Goal: Task Accomplishment & Management: Manage account settings

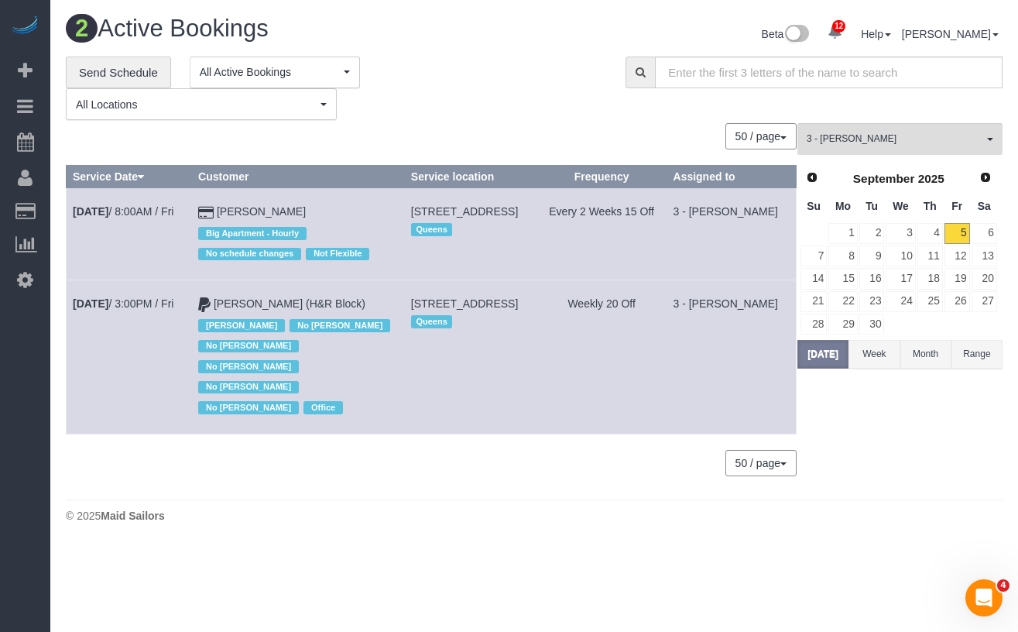
drag, startPoint x: 495, startPoint y: 317, endPoint x: 383, endPoint y: 302, distance: 112.5
click at [404, 302] on td "[STREET_ADDRESS] [GEOGRAPHIC_DATA]" at bounding box center [470, 356] width 132 height 153
copy span "[STREET_ADDRESS]"
click at [161, 335] on td "[DATE] 3:00PM / Fri" at bounding box center [129, 356] width 125 height 153
drag, startPoint x: 348, startPoint y: 303, endPoint x: 210, endPoint y: 304, distance: 137.9
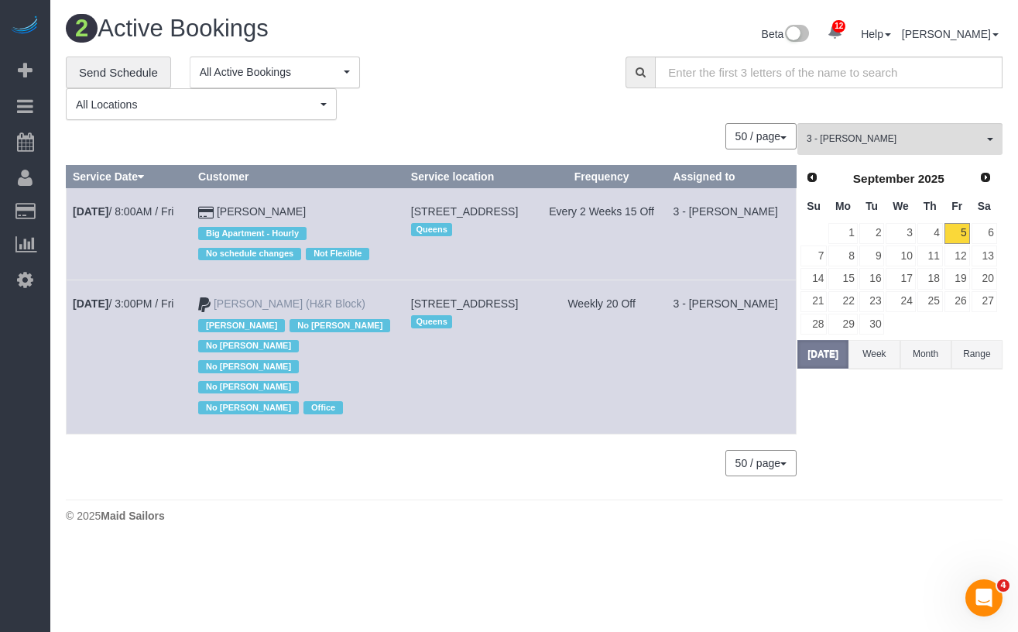
click at [210, 304] on td "Tiffany Clark (H&R Block) Jacky Xu No Daniela Silva No Monica Galarraga No Moni…" at bounding box center [298, 356] width 213 height 153
copy link "Tiffany Clark (H&R Block)"
click at [902, 459] on div "3 - Maribel Campos All Teams Remove Team Filters * - K.J. *Irene Flores - Test …" at bounding box center [900, 307] width 205 height 368
click at [129, 307] on link "Sep 5th / 3:00PM / Fri" at bounding box center [123, 303] width 101 height 12
click at [915, 137] on span "3 - Maribel Campos" at bounding box center [895, 138] width 177 height 13
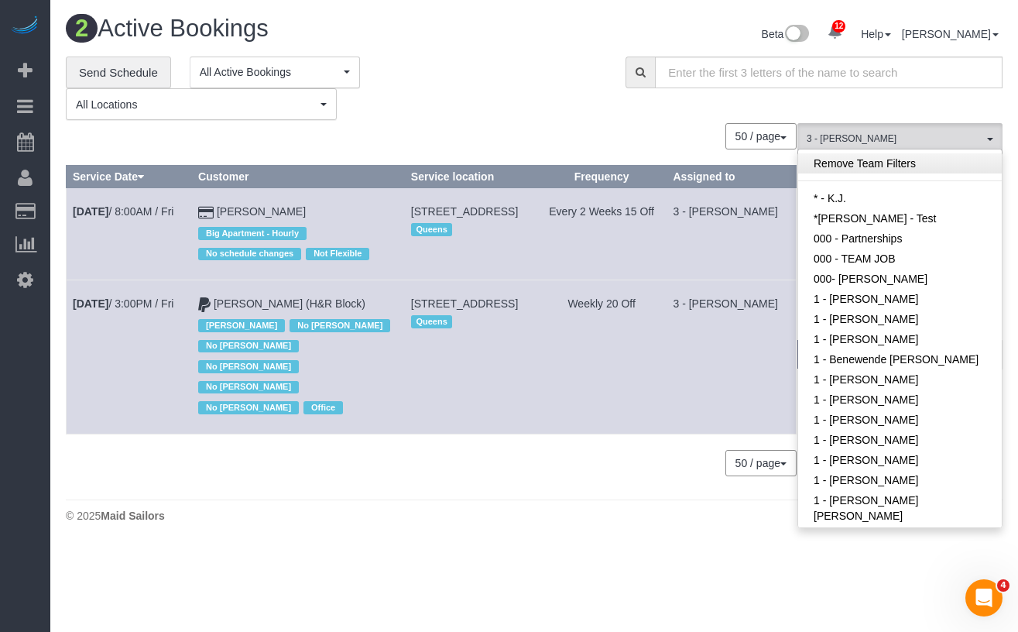
click at [889, 167] on link "Remove Team Filters" at bounding box center [900, 163] width 204 height 20
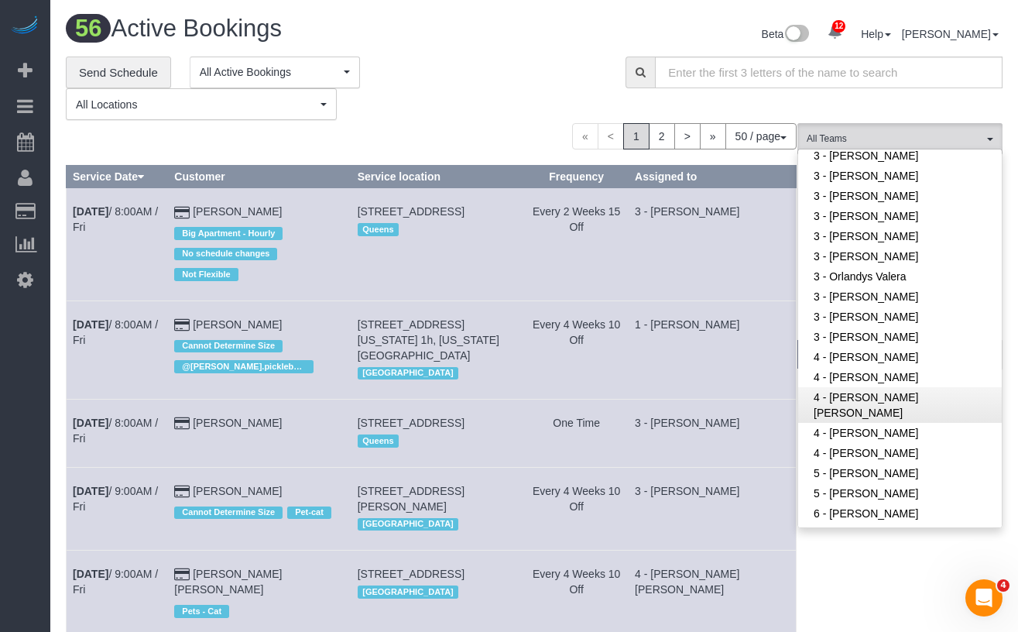
scroll to position [1298, 0]
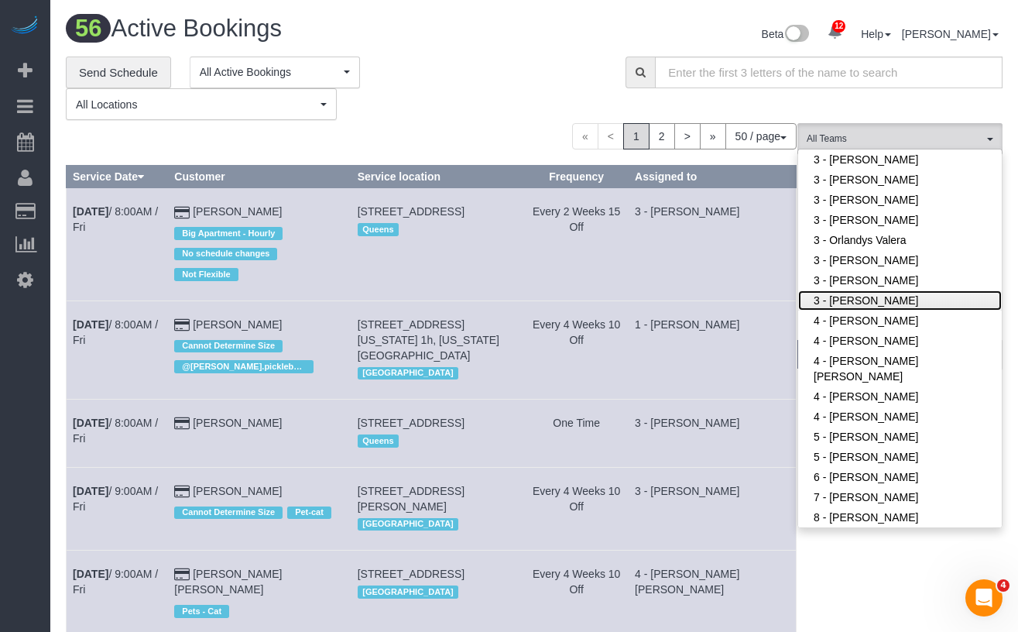
click at [877, 302] on link "3 - Yenis Mendez" at bounding box center [900, 300] width 204 height 20
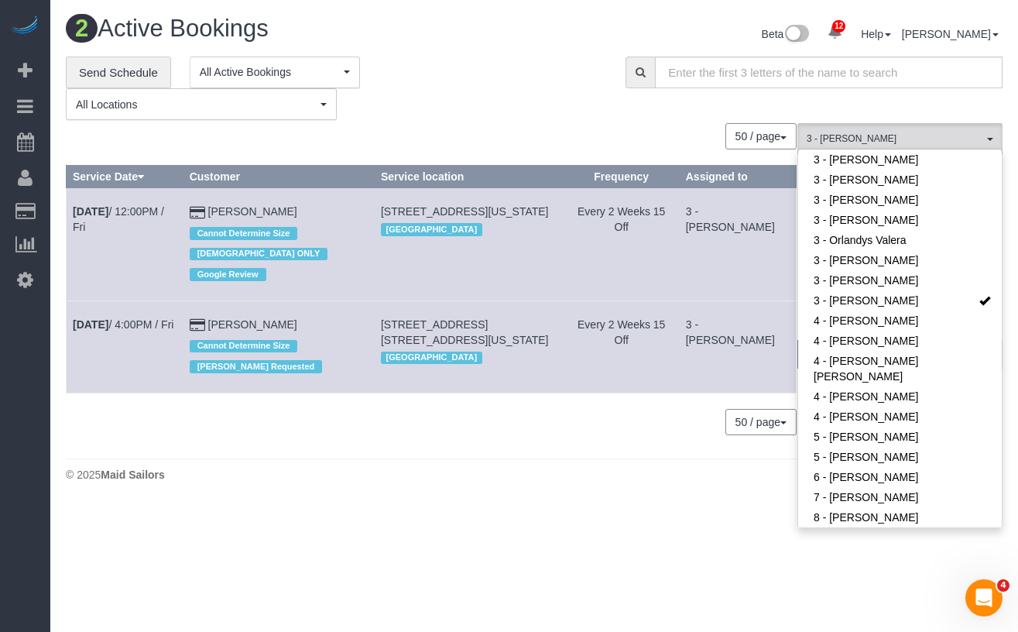
click at [322, 421] on div "0 Bookings found. We couldn't find any bookings that matched your search. Creat…" at bounding box center [432, 286] width 732 height 327
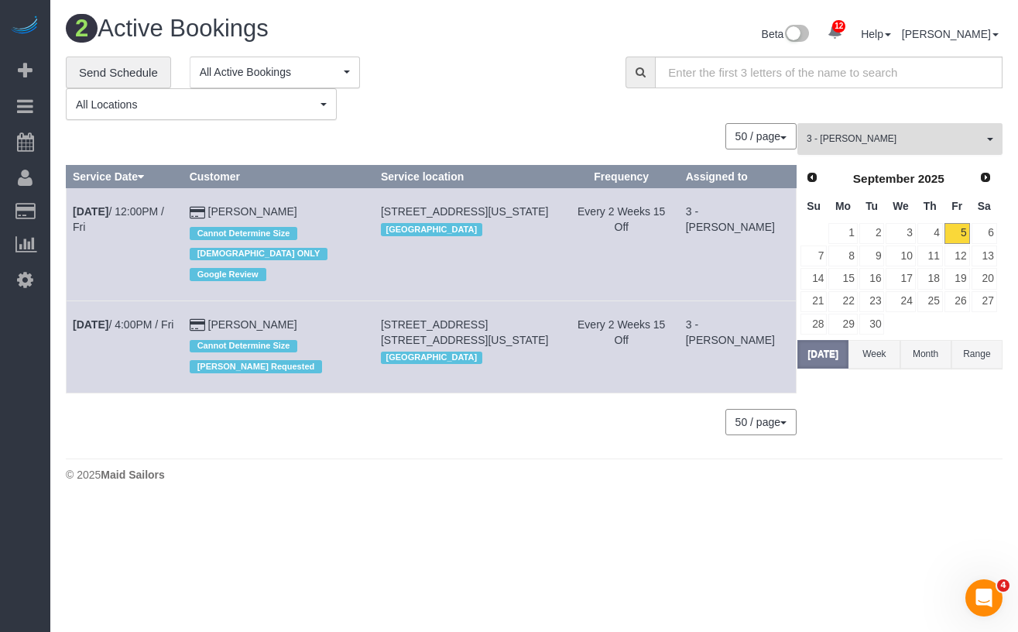
click at [891, 140] on span "3 - Yenis Mendez" at bounding box center [895, 138] width 177 height 13
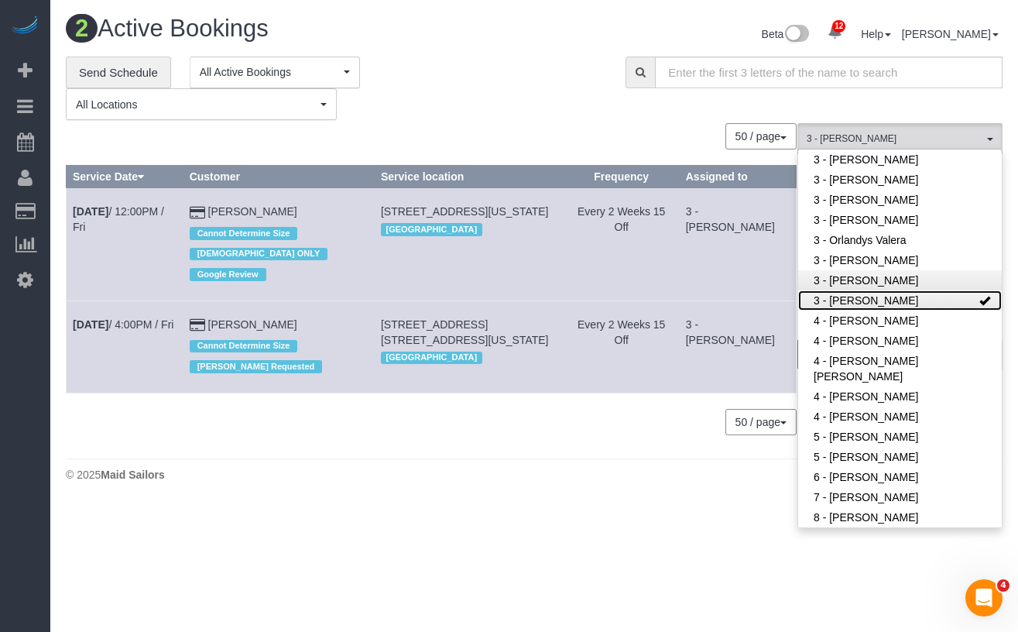
drag, startPoint x: 946, startPoint y: 300, endPoint x: 943, endPoint y: 276, distance: 23.4
click at [946, 300] on link "3 - Yenis Mendez" at bounding box center [900, 300] width 204 height 20
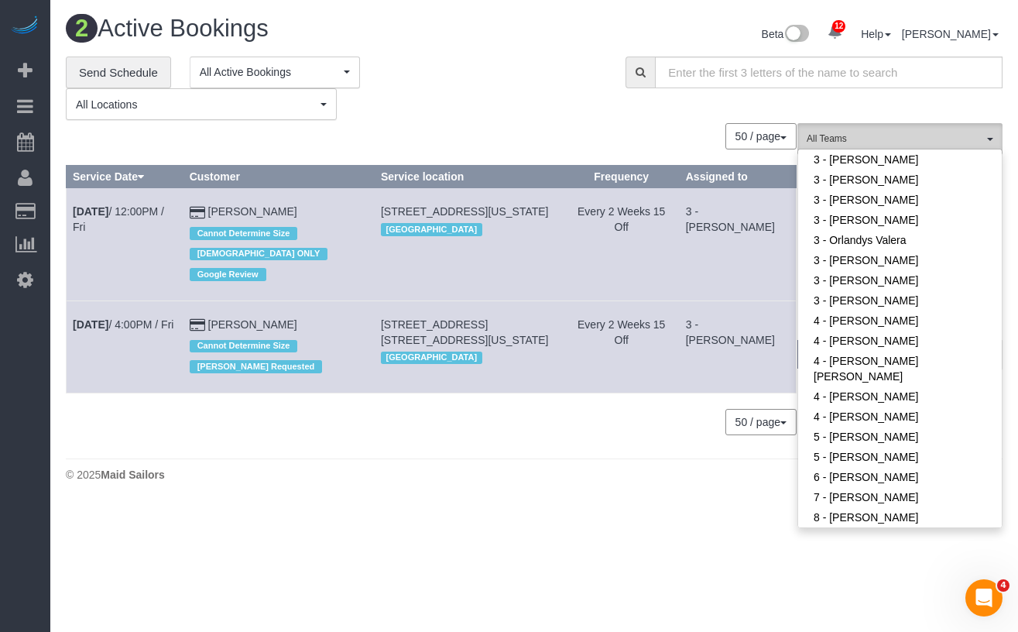
click at [927, 141] on span "All Teams" at bounding box center [895, 138] width 177 height 13
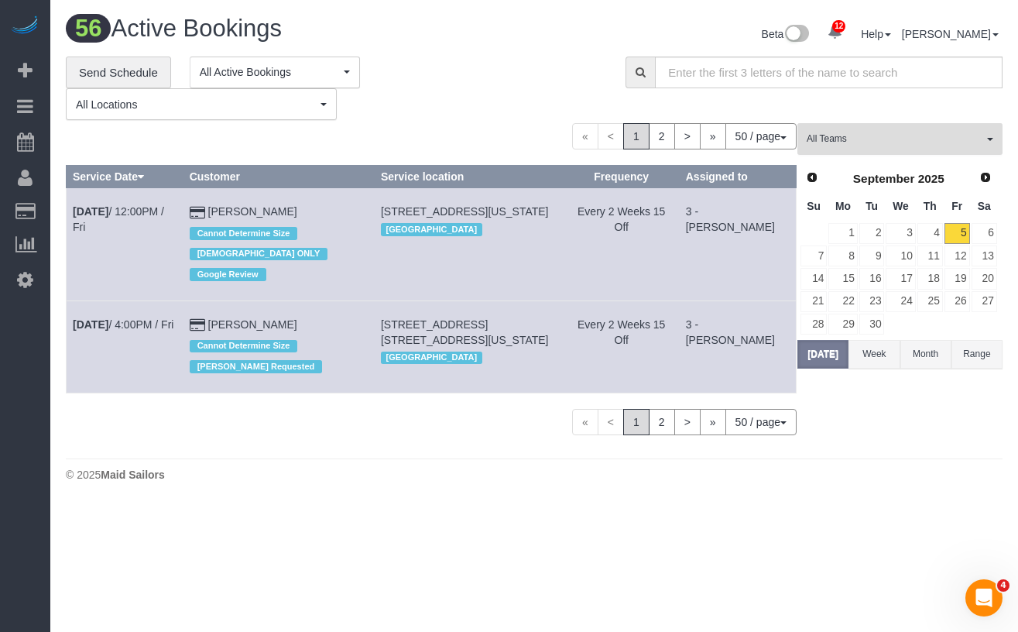
click at [927, 138] on span "All Teams" at bounding box center [895, 138] width 177 height 13
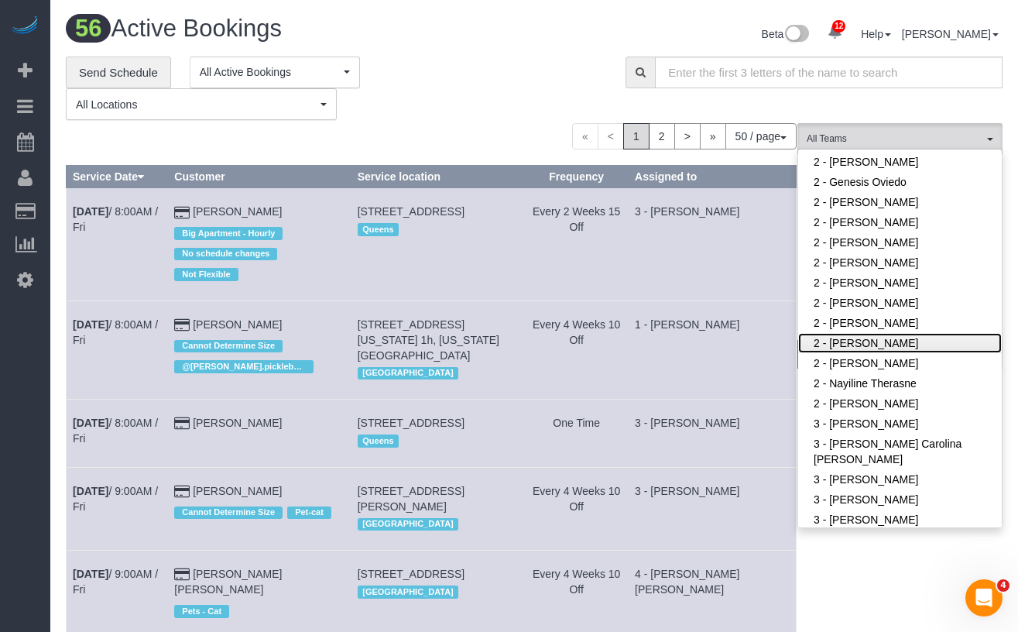
scroll to position [858, 0]
click at [894, 350] on link "2 - [PERSON_NAME]" at bounding box center [900, 342] width 204 height 20
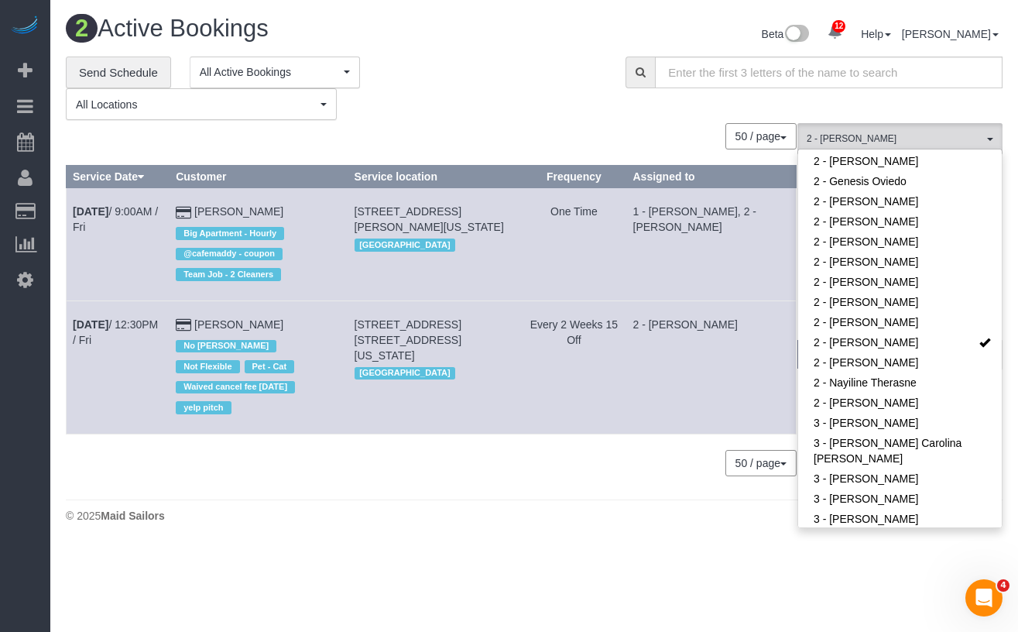
click at [472, 91] on div "**********" at bounding box center [334, 89] width 537 height 64
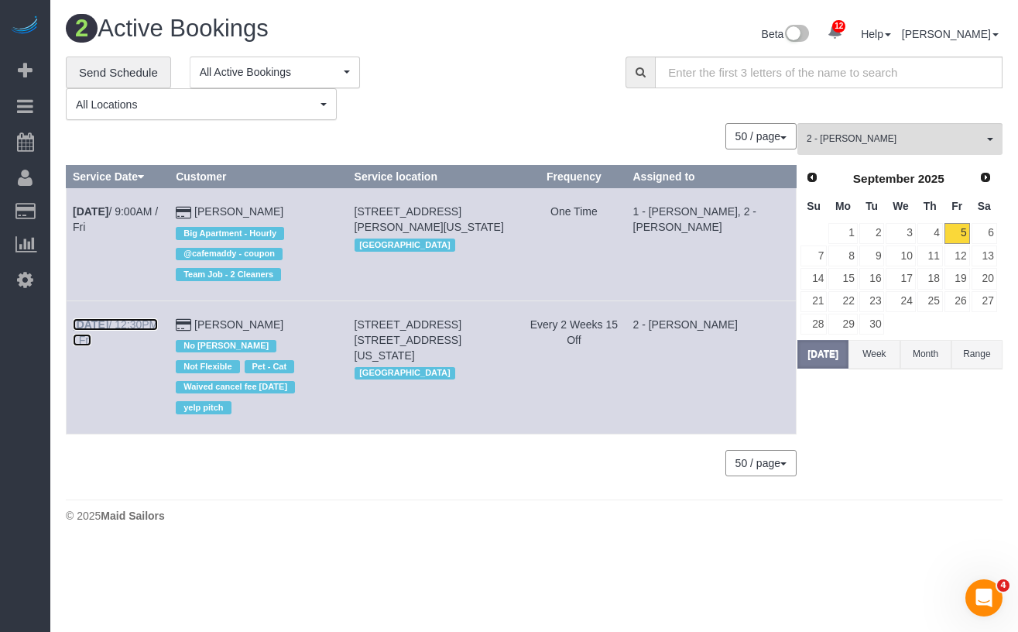
click at [129, 324] on link "Sep 5th / 12:30PM / Fri" at bounding box center [115, 332] width 85 height 28
click at [874, 129] on button "2 - Marilu Quintero All Teams" at bounding box center [900, 139] width 205 height 32
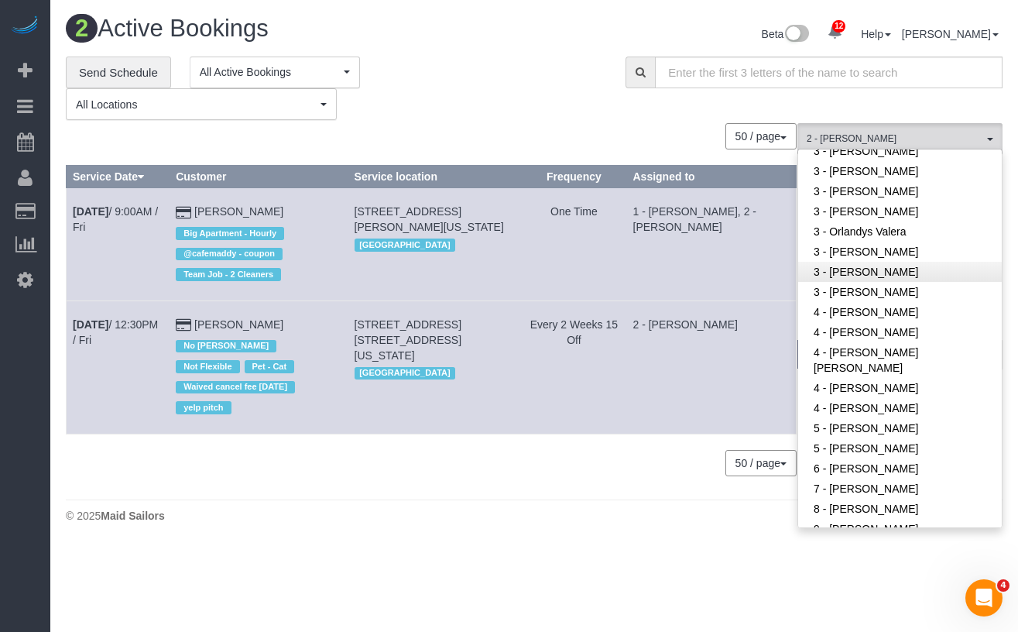
scroll to position [1303, 0]
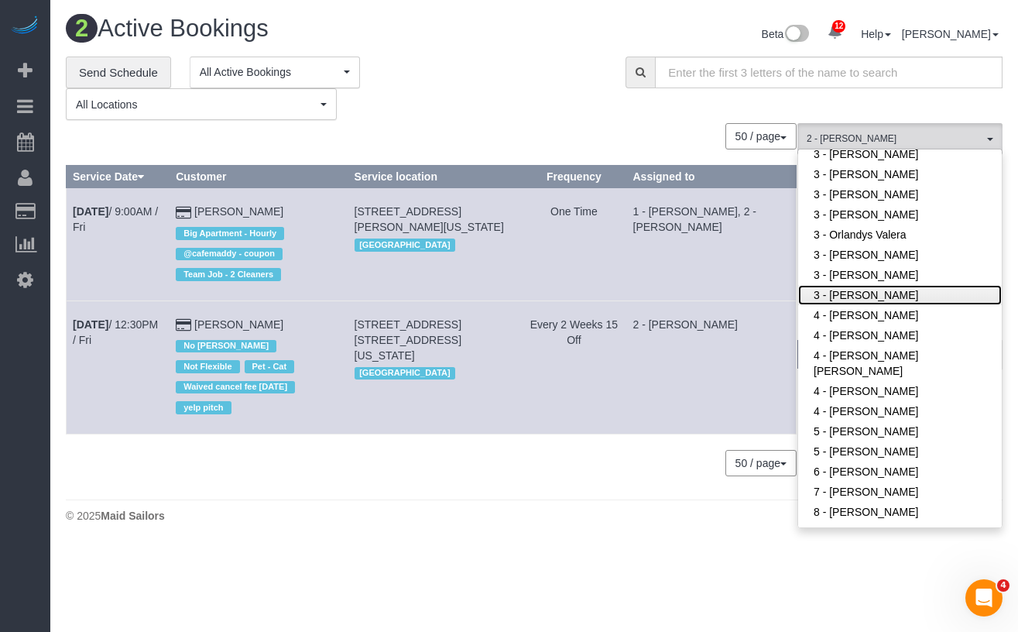
click at [872, 294] on link "3 - [PERSON_NAME]" at bounding box center [900, 295] width 204 height 20
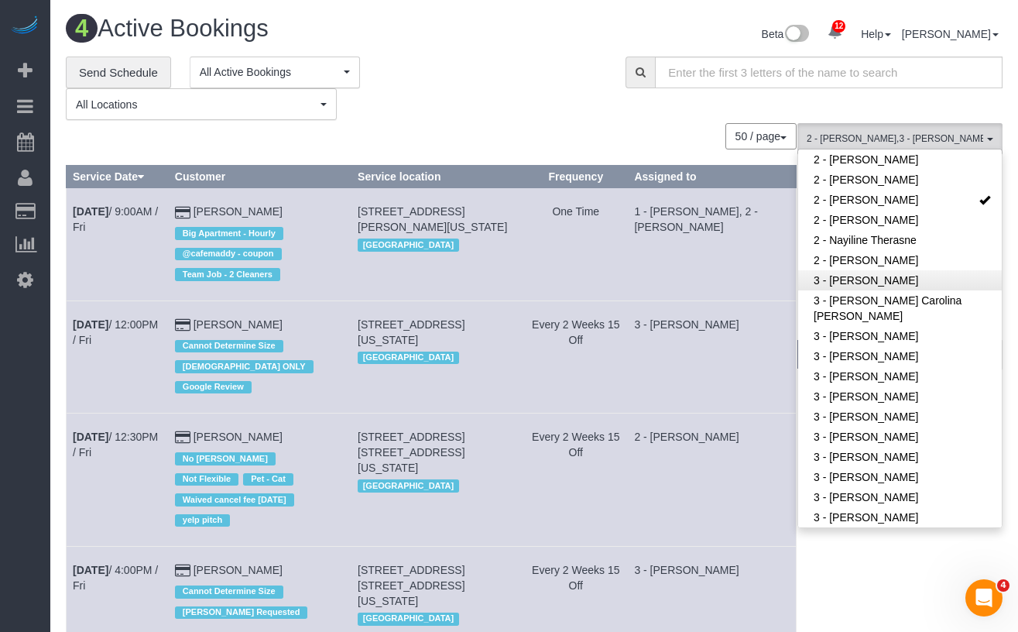
scroll to position [980, 0]
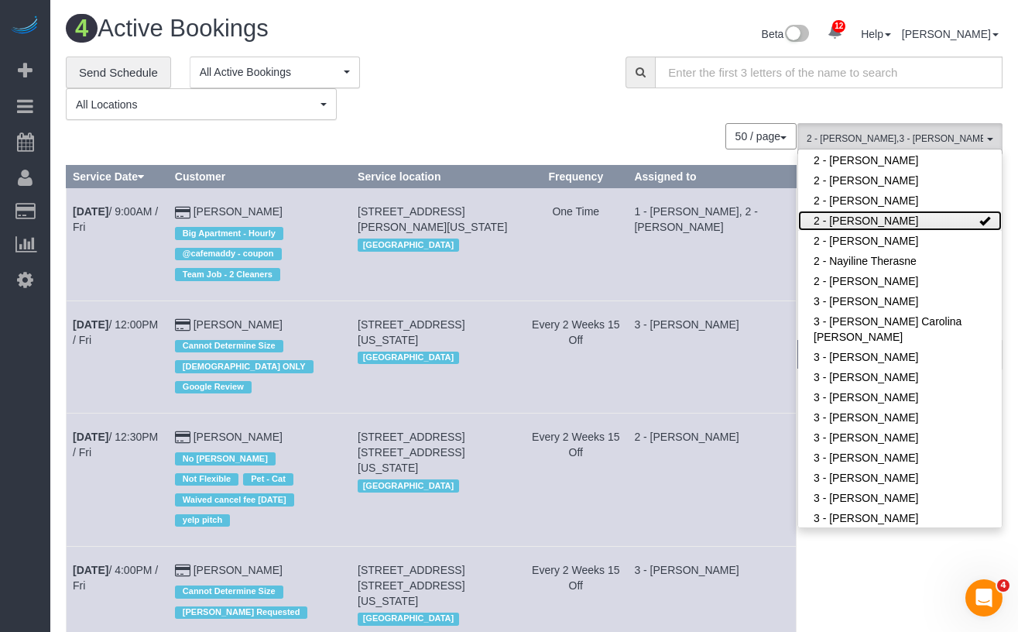
click at [874, 226] on link "2 - [PERSON_NAME]" at bounding box center [900, 221] width 204 height 20
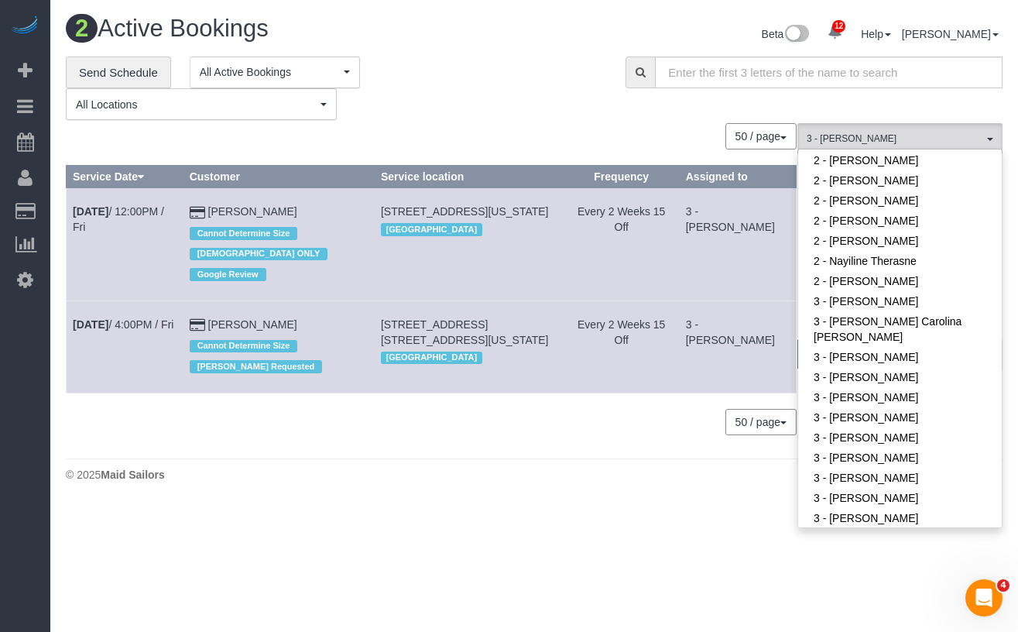
click at [296, 409] on div "50 / page 10 / page 20 / page 30 / page 40 / page 50 / page 100 / page" at bounding box center [431, 422] width 731 height 26
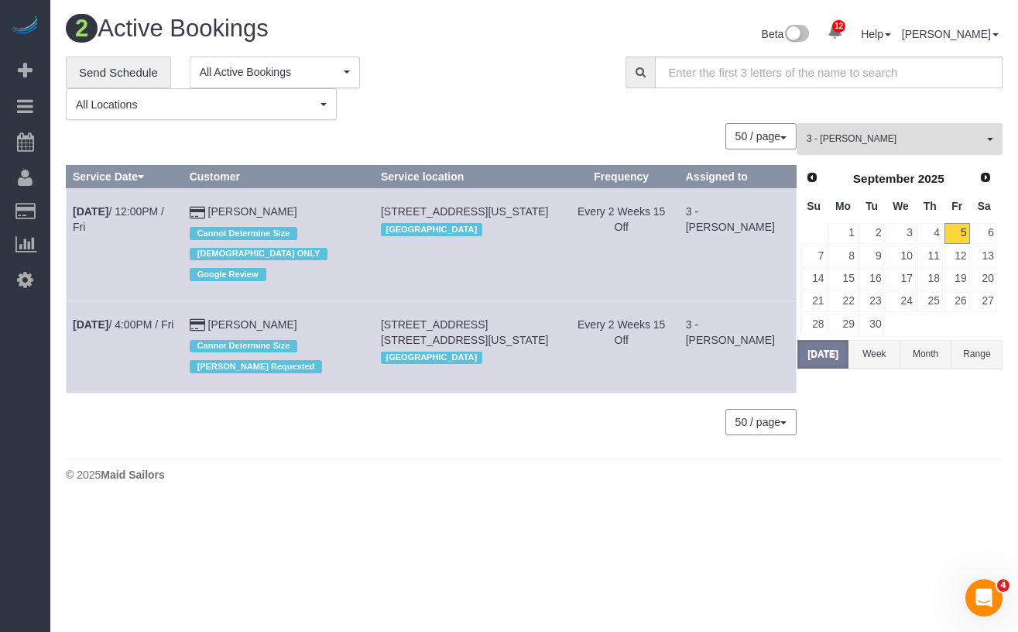
click at [942, 139] on span "3 - [PERSON_NAME]" at bounding box center [895, 138] width 177 height 13
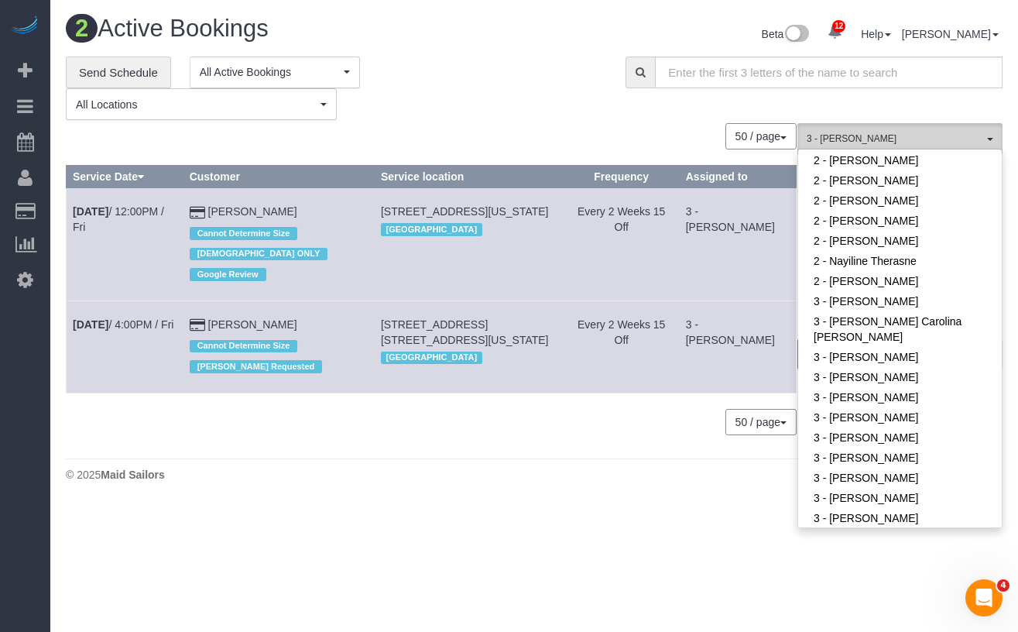
scroll to position [1260, 0]
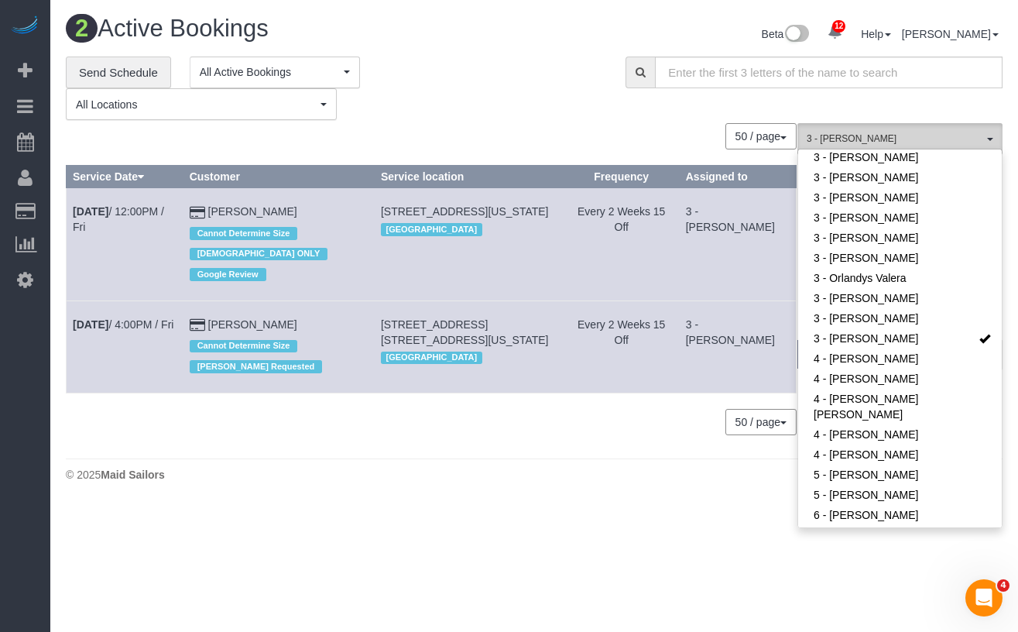
click at [942, 139] on span "3 - [PERSON_NAME]" at bounding box center [895, 138] width 177 height 13
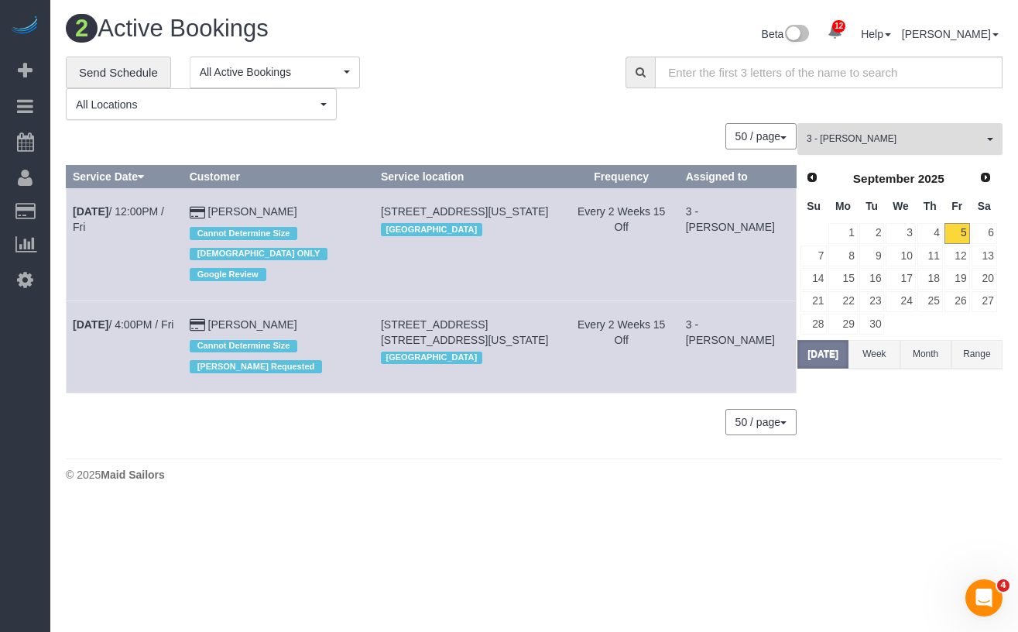
click at [942, 139] on span "3 - [PERSON_NAME]" at bounding box center [895, 138] width 177 height 13
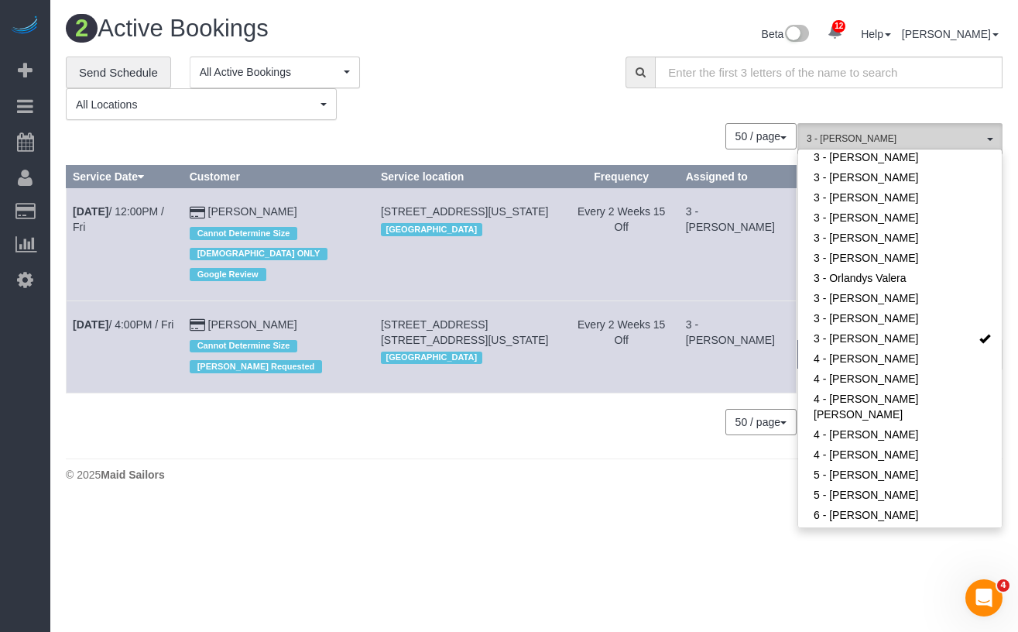
click at [942, 139] on span "3 - [PERSON_NAME]" at bounding box center [895, 138] width 177 height 13
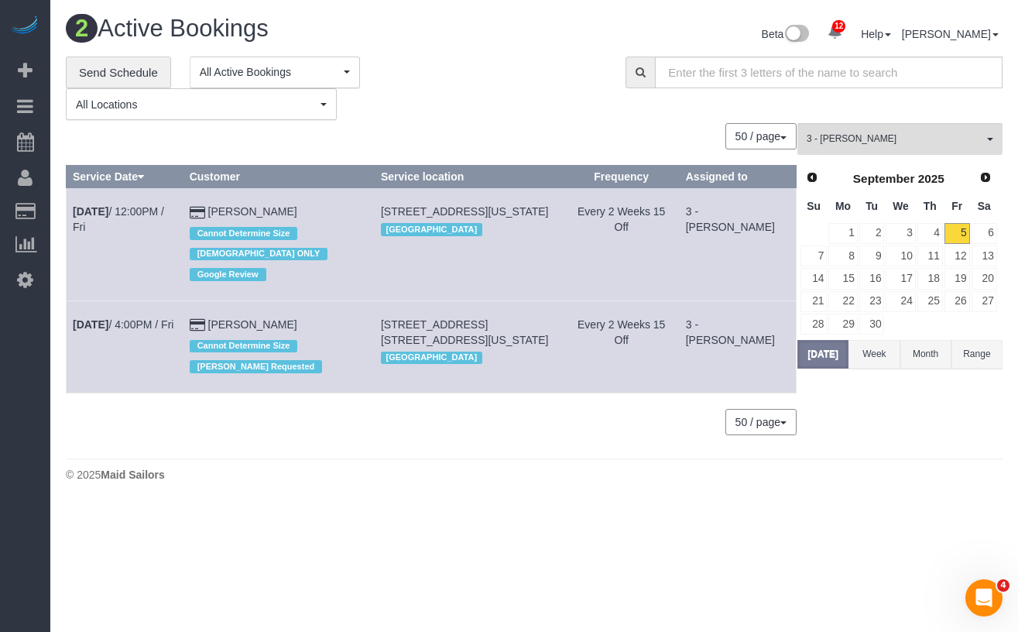
click at [637, 514] on body "12 Beta Your Notifications You have 0 alerts × You have 4 to charge for 09/04/2…" at bounding box center [509, 316] width 1018 height 632
click at [894, 140] on span "3 - [PERSON_NAME]" at bounding box center [895, 138] width 177 height 13
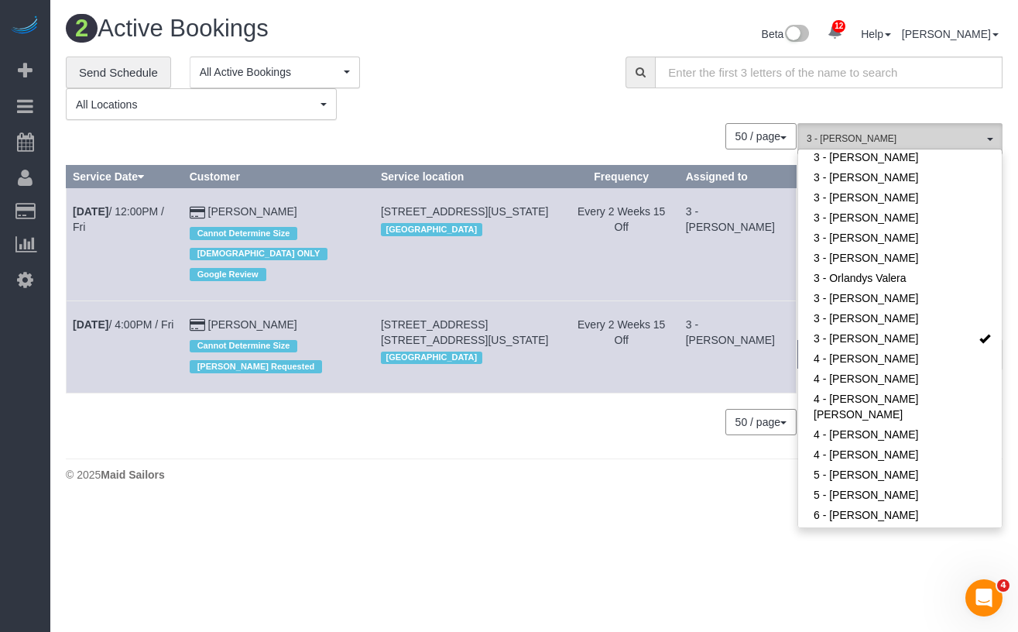
click at [894, 140] on span "3 - [PERSON_NAME]" at bounding box center [895, 138] width 177 height 13
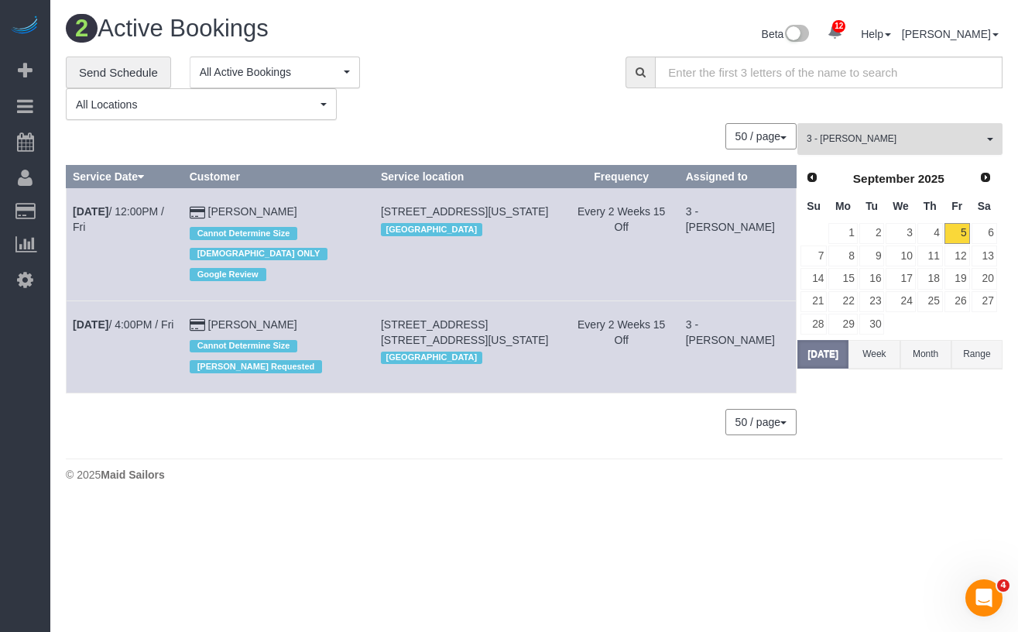
click at [956, 140] on span "3 - [PERSON_NAME]" at bounding box center [895, 138] width 177 height 13
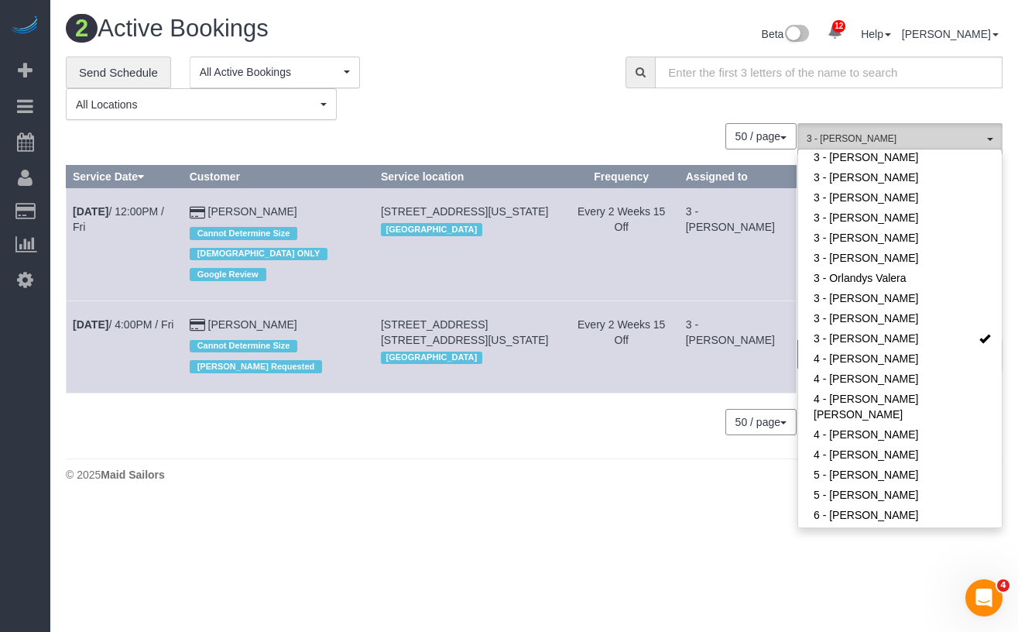
click at [912, 136] on span "3 - [PERSON_NAME]" at bounding box center [895, 138] width 177 height 13
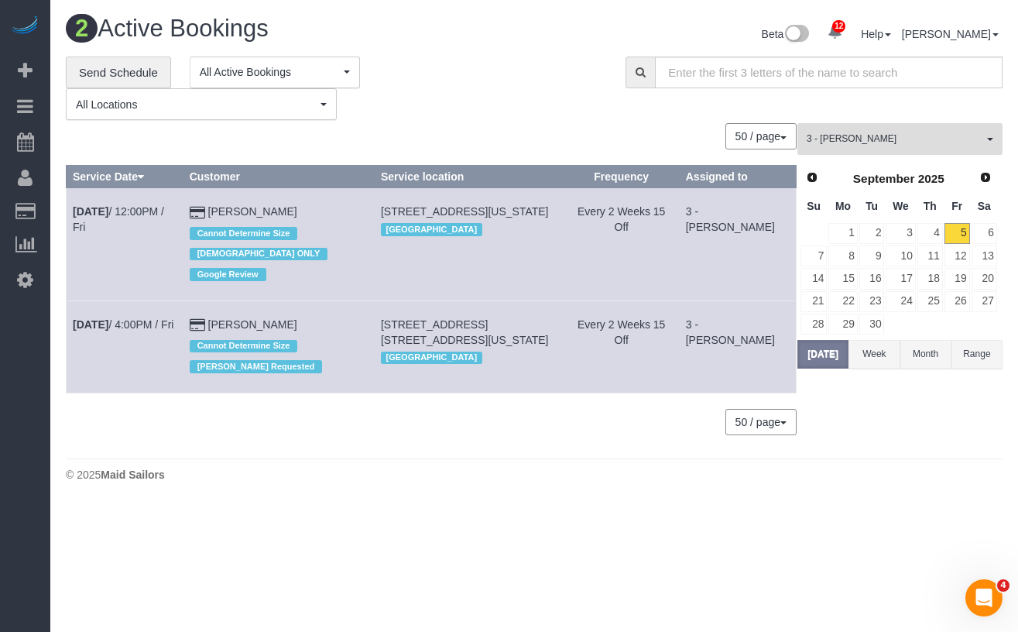
click at [904, 132] on span "3 - [PERSON_NAME]" at bounding box center [895, 138] width 177 height 13
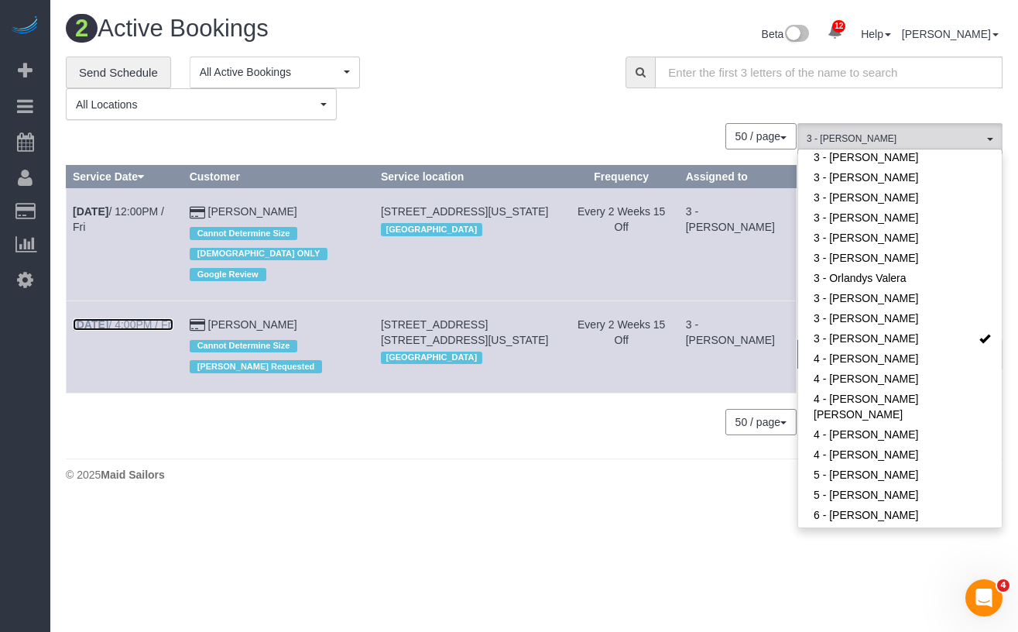
click at [118, 318] on link "Sep 5th / 4:00PM / Fri" at bounding box center [123, 324] width 101 height 12
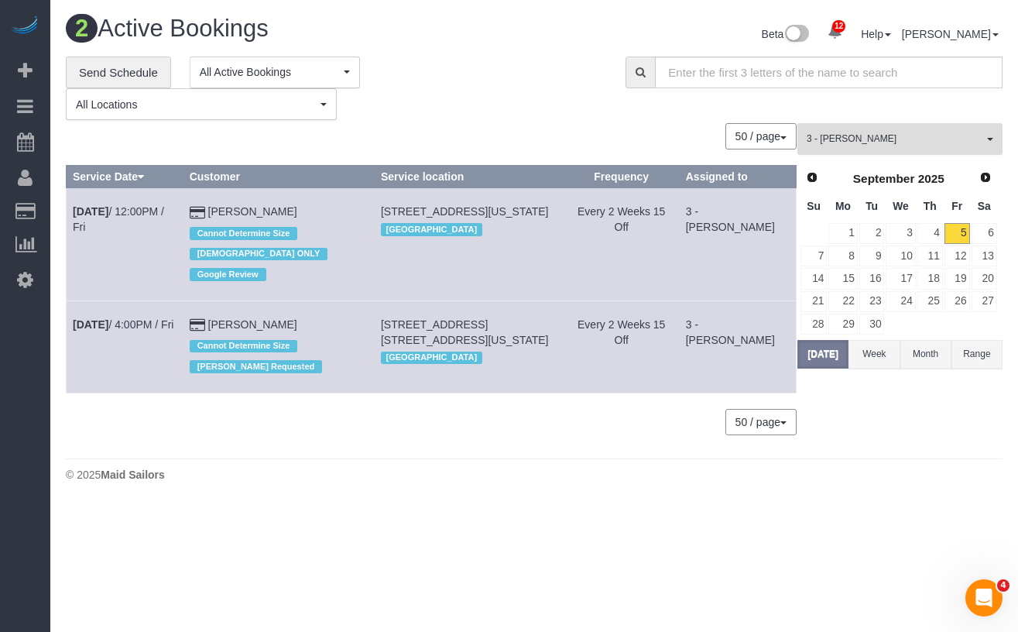
click at [906, 153] on button "3 - Yenis Mendez All Teams" at bounding box center [900, 139] width 205 height 32
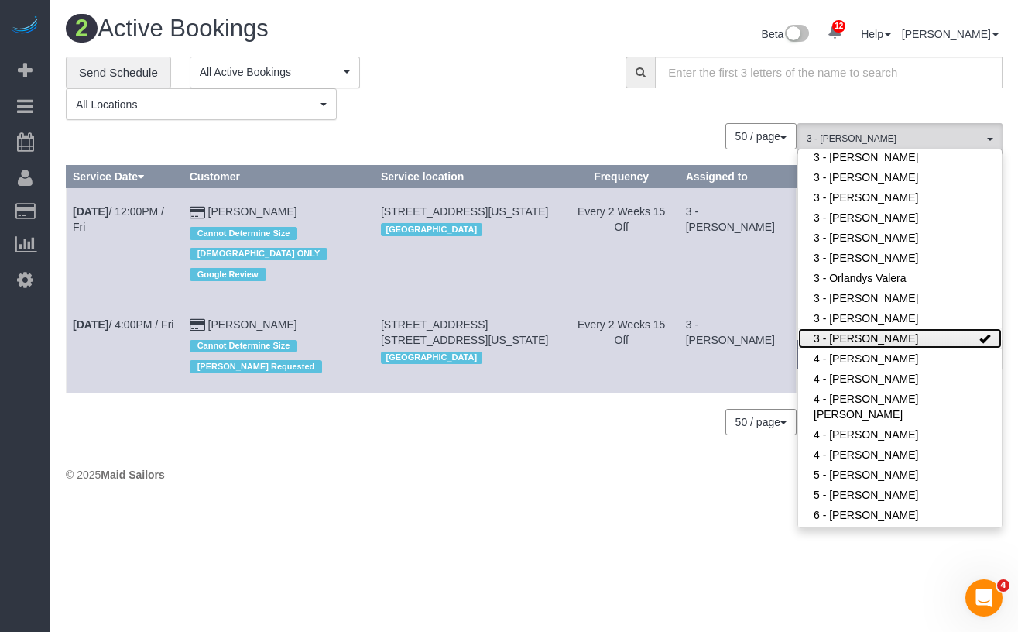
click at [949, 341] on link "3 - [PERSON_NAME]" at bounding box center [900, 338] width 204 height 20
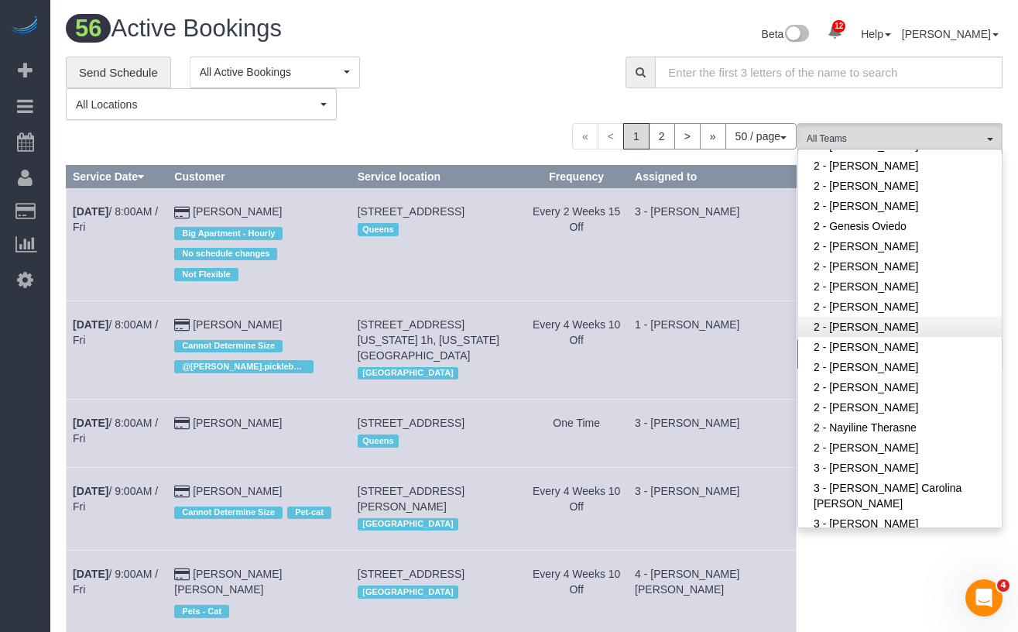
scroll to position [829, 0]
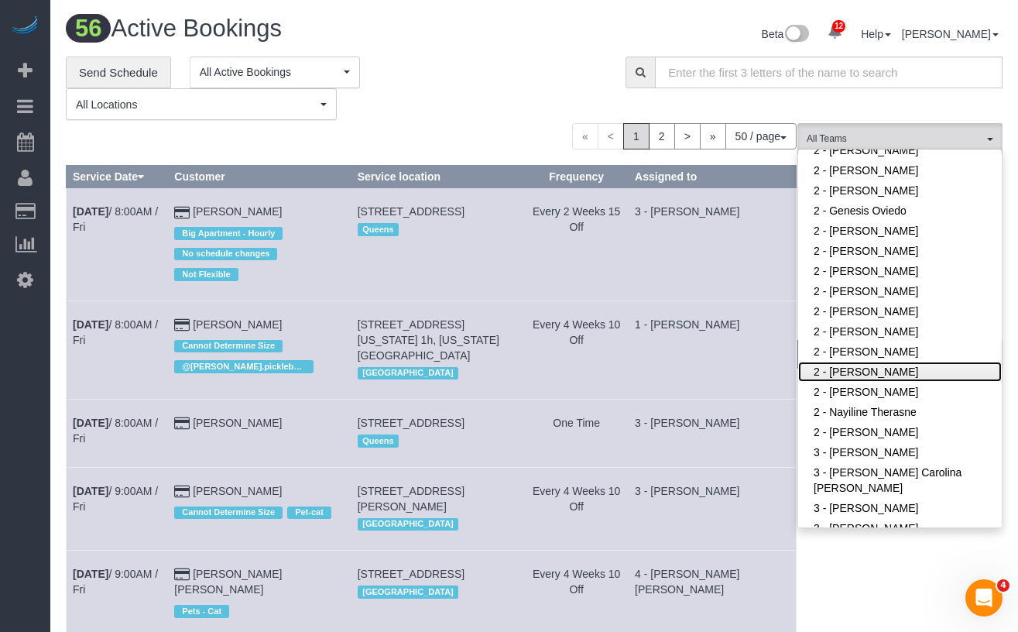
click at [872, 374] on link "2 - [PERSON_NAME]" at bounding box center [900, 372] width 204 height 20
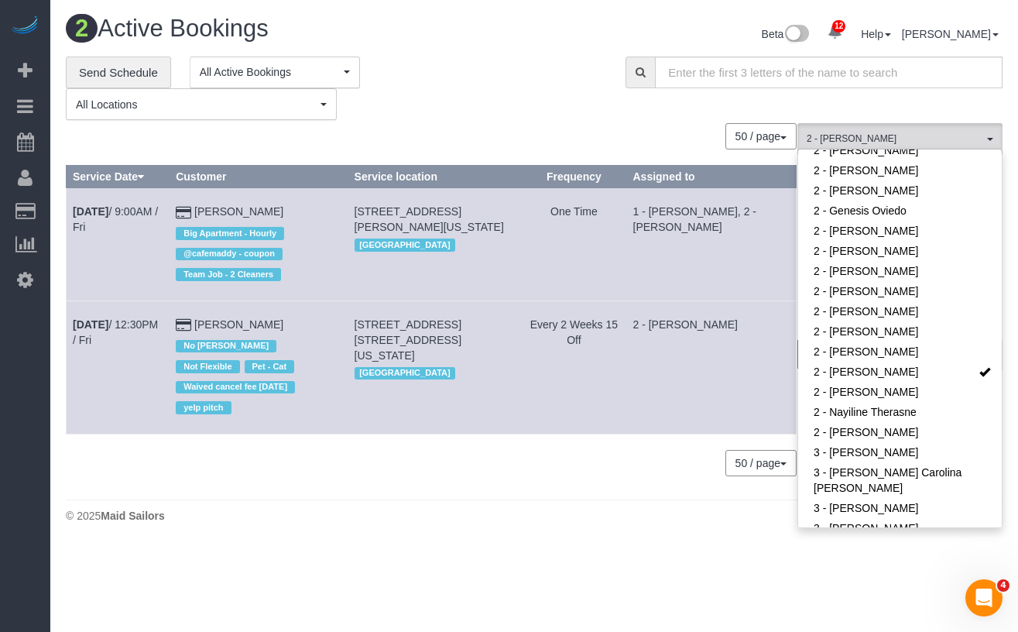
click at [513, 103] on div "**********" at bounding box center [334, 89] width 537 height 64
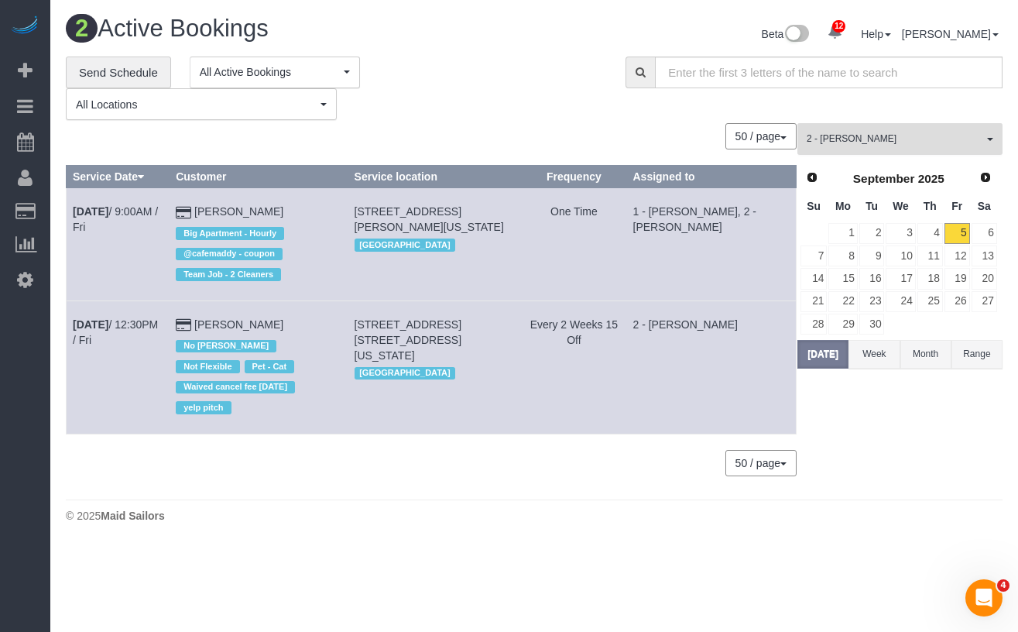
click at [862, 139] on span "2 - [PERSON_NAME]" at bounding box center [895, 138] width 177 height 13
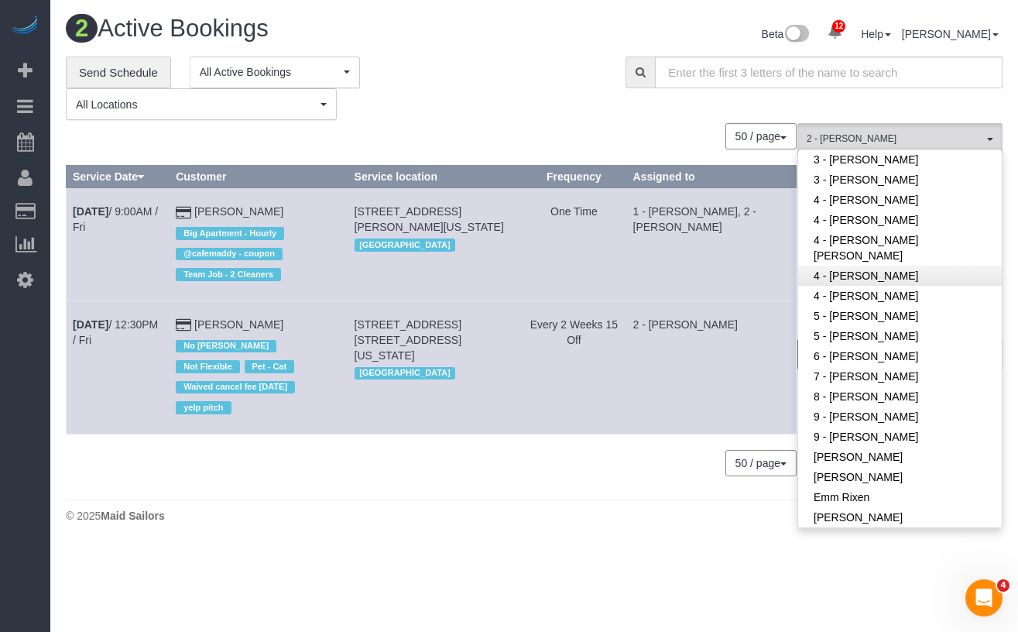
scroll to position [1405, 0]
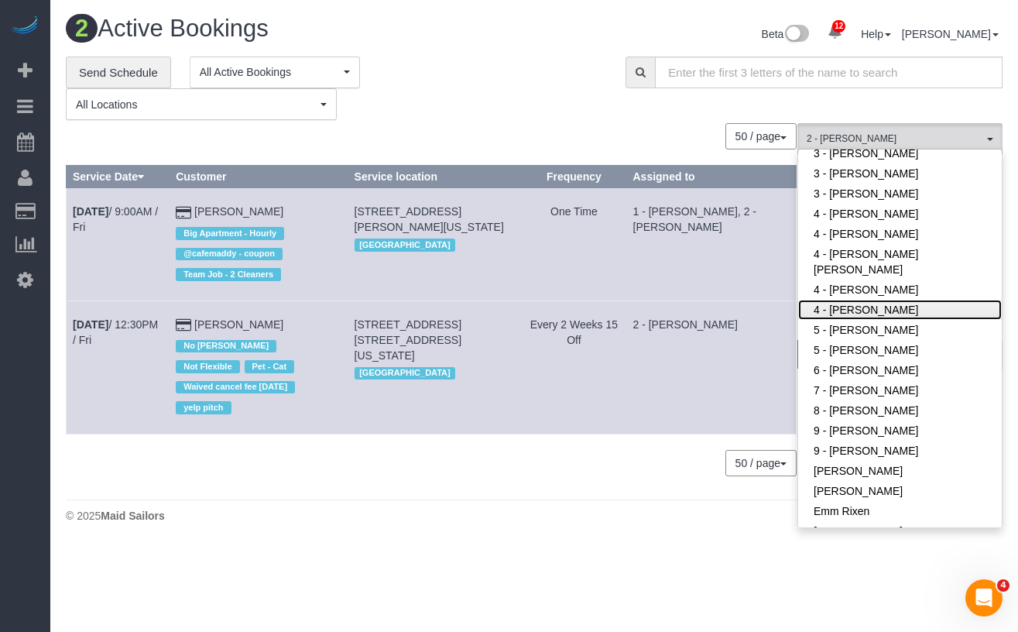
click at [862, 301] on link "4 - Marcia Batista" at bounding box center [900, 310] width 204 height 20
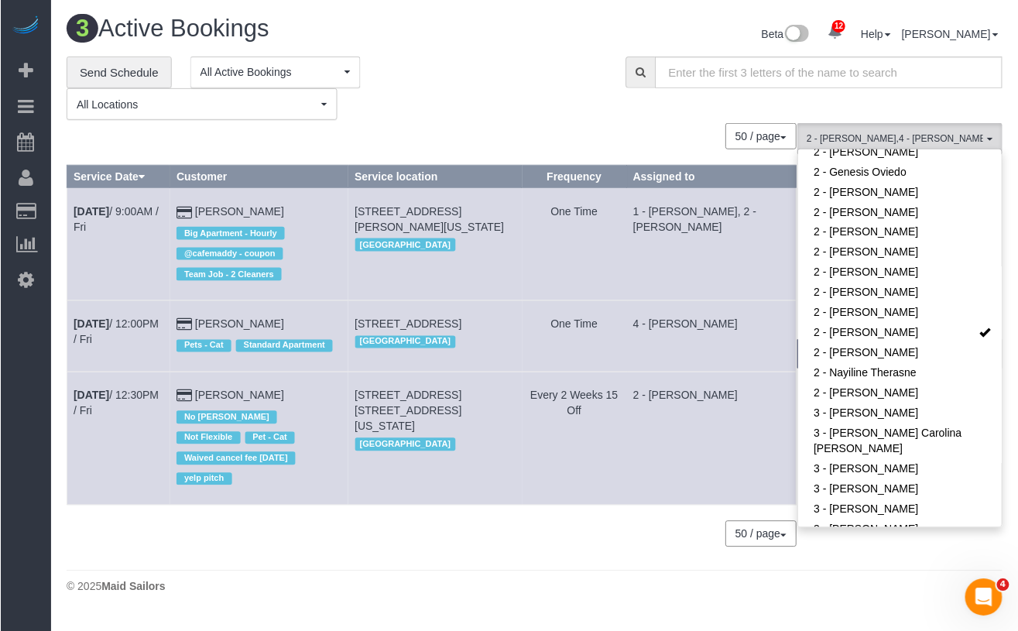
scroll to position [937, 0]
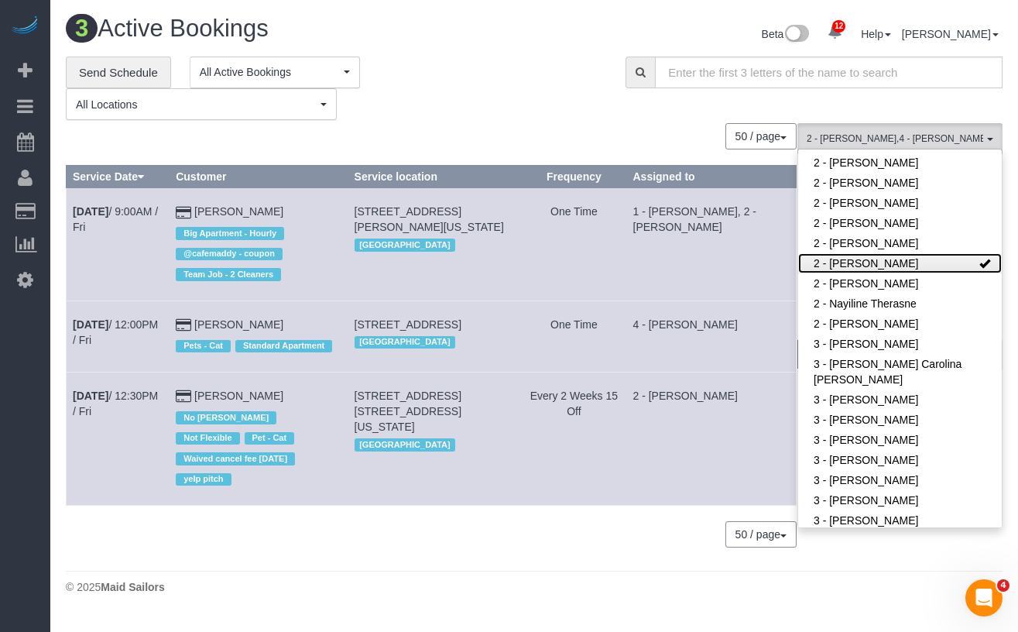
click at [937, 262] on link "2 - [PERSON_NAME]" at bounding box center [900, 263] width 204 height 20
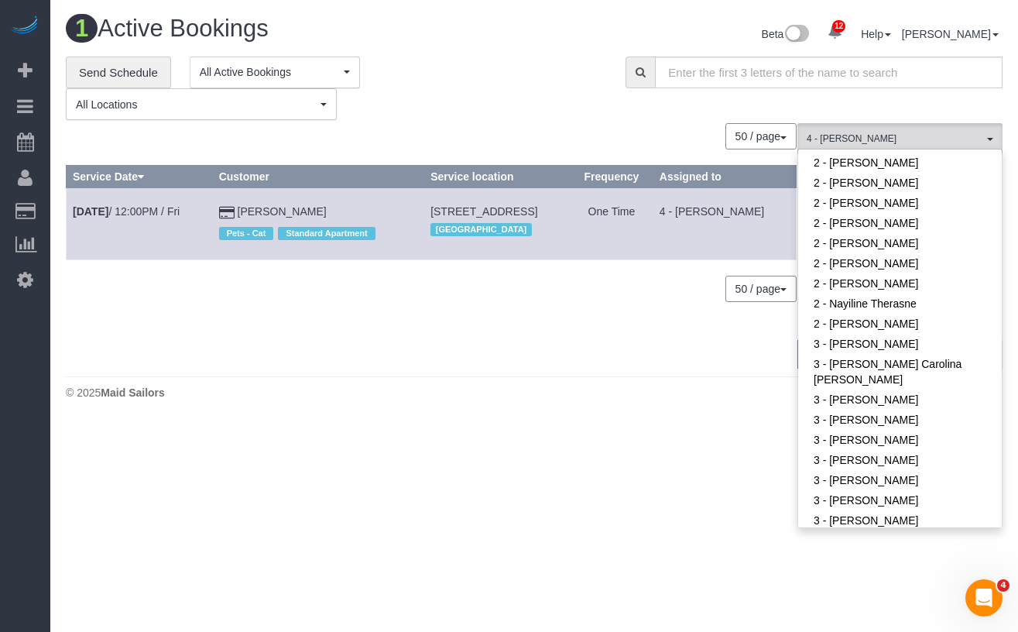
click at [525, 57] on div "**********" at bounding box center [334, 89] width 537 height 64
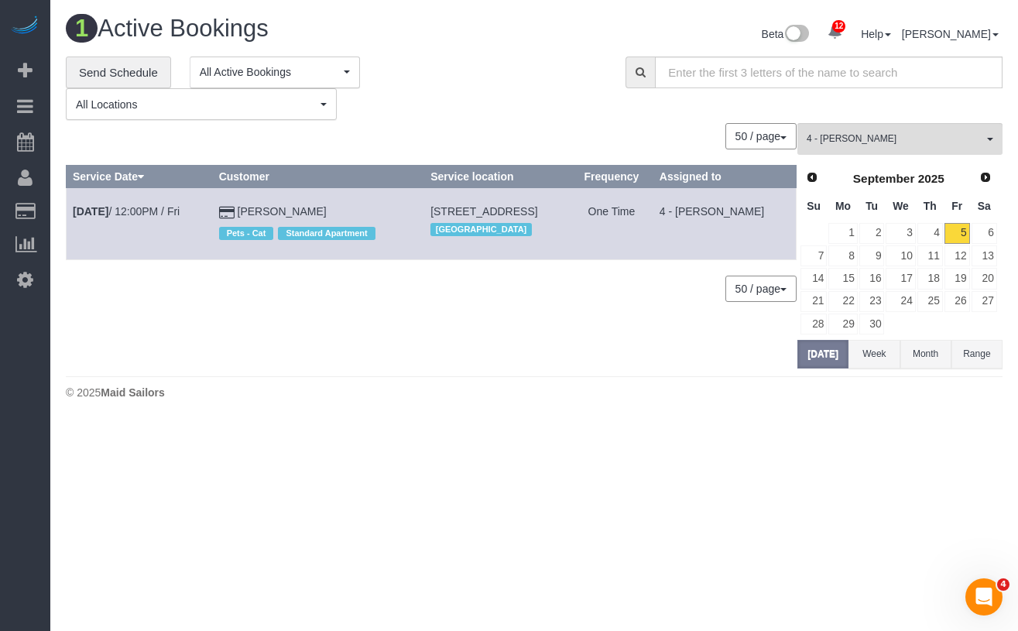
click at [465, 64] on div "**********" at bounding box center [334, 89] width 537 height 64
click at [932, 235] on link "4" at bounding box center [931, 233] width 26 height 21
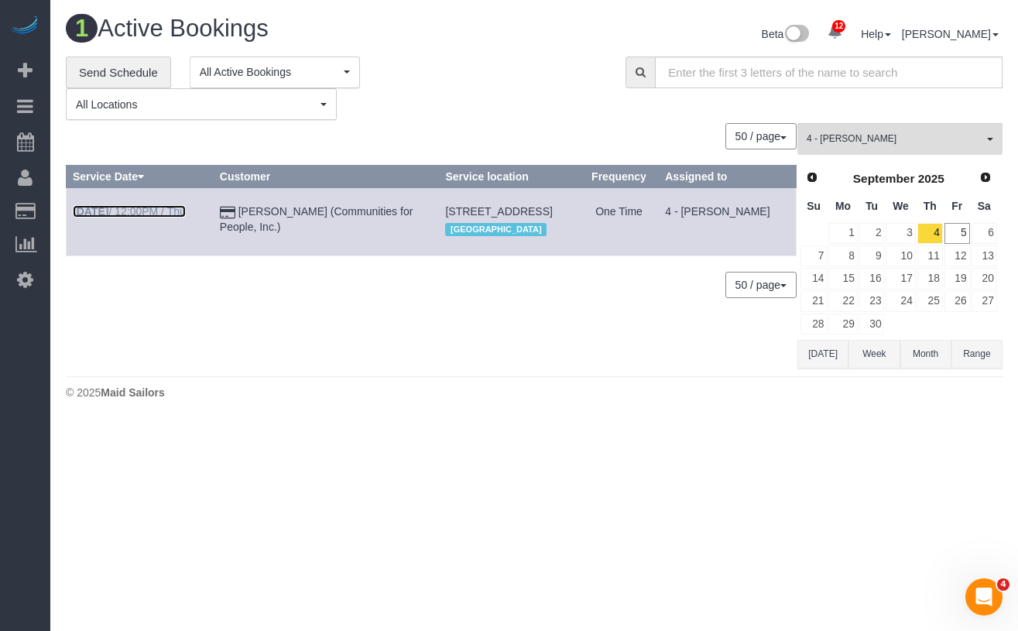
click at [145, 212] on link "Sep 4th / 12:00PM / Thu" at bounding box center [129, 211] width 113 height 12
click at [208, 315] on div "0 Bookings found. We couldn't find any bookings that matched your search. Creat…" at bounding box center [432, 245] width 732 height 245
click at [121, 216] on link "Sep 4th / 12:00PM / Thu" at bounding box center [129, 211] width 113 height 12
click at [870, 140] on span "4 - Marcia Batista" at bounding box center [895, 138] width 177 height 13
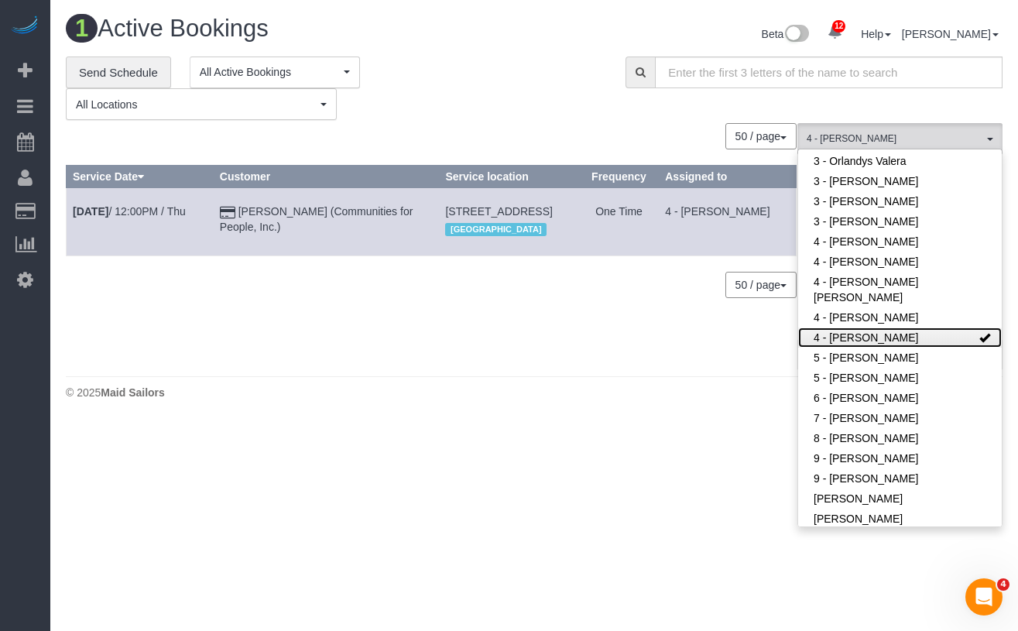
click at [937, 331] on link "4 - Marcia Batista" at bounding box center [900, 338] width 204 height 20
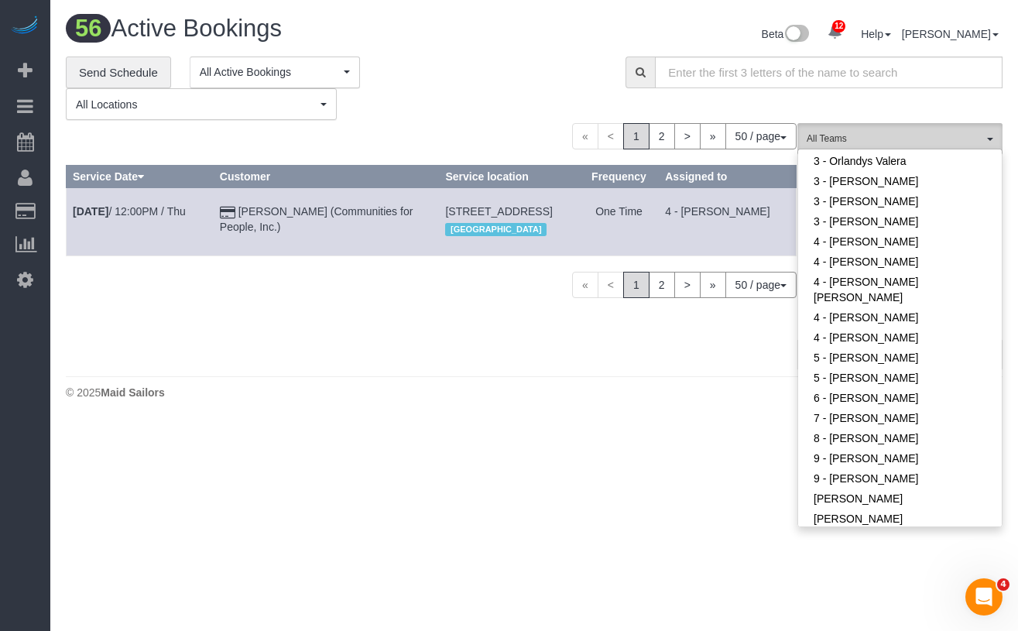
click at [894, 141] on span "All Teams" at bounding box center [895, 138] width 177 height 13
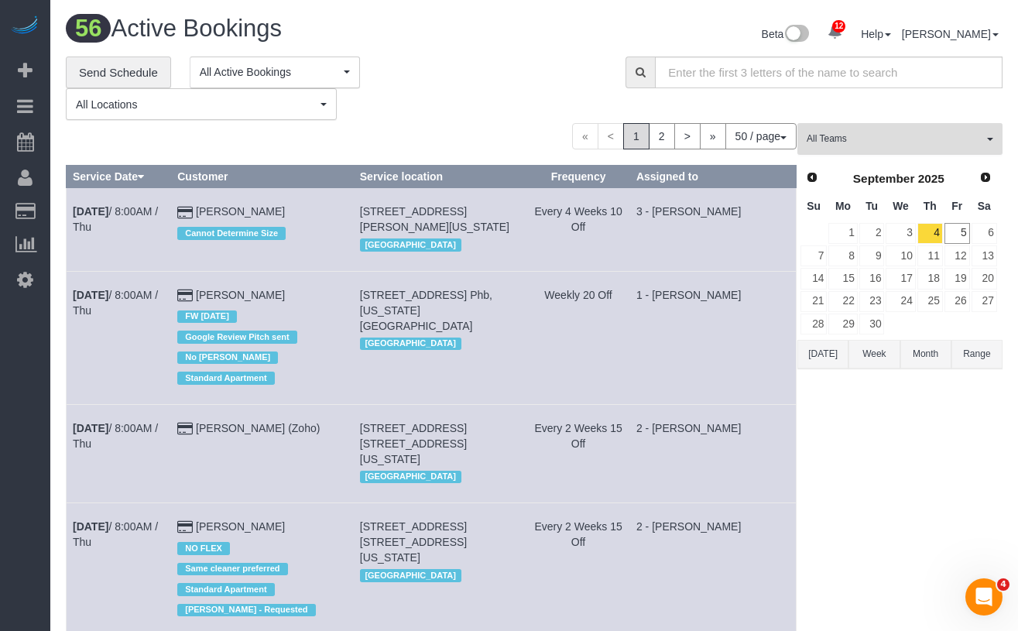
click at [894, 141] on span "All Teams" at bounding box center [895, 138] width 177 height 13
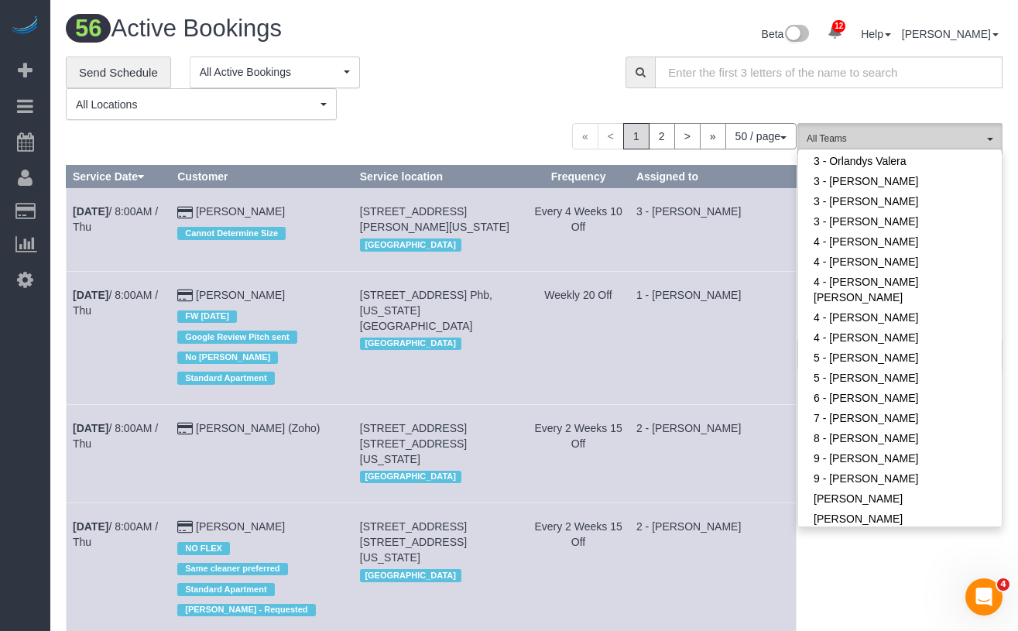
click at [862, 139] on span "All Teams" at bounding box center [895, 138] width 177 height 13
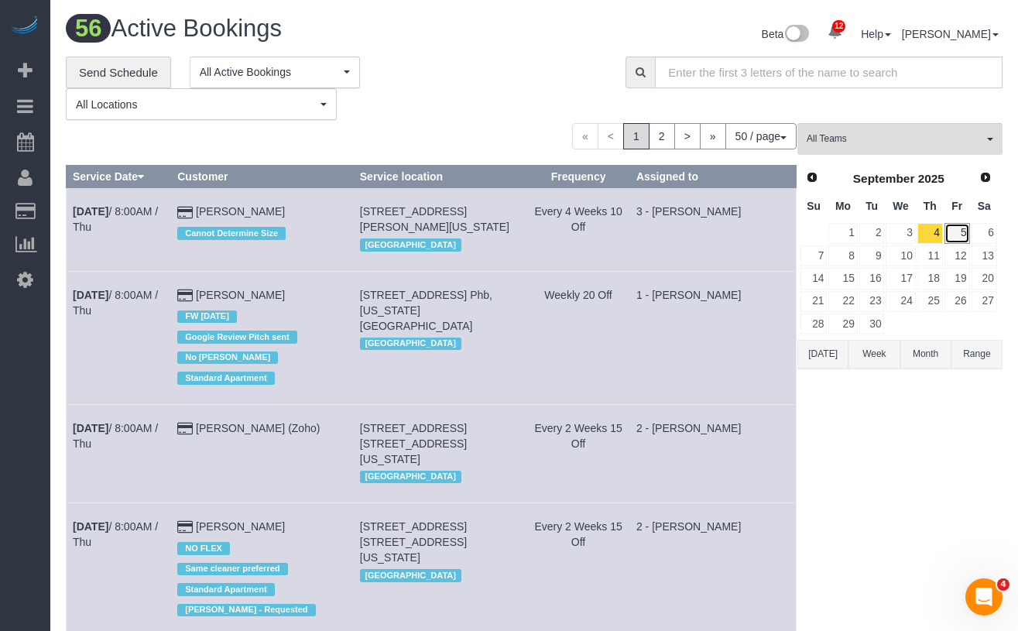
click at [950, 232] on link "5" at bounding box center [958, 233] width 26 height 21
click at [851, 150] on button "All Teams" at bounding box center [900, 139] width 205 height 32
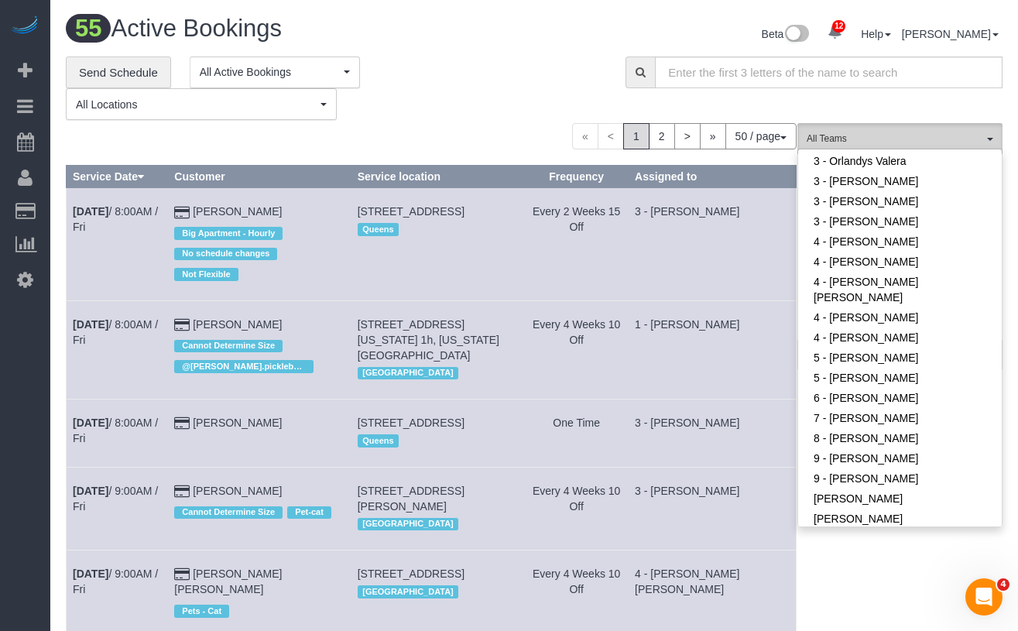
click at [853, 142] on span "All Teams" at bounding box center [895, 138] width 177 height 13
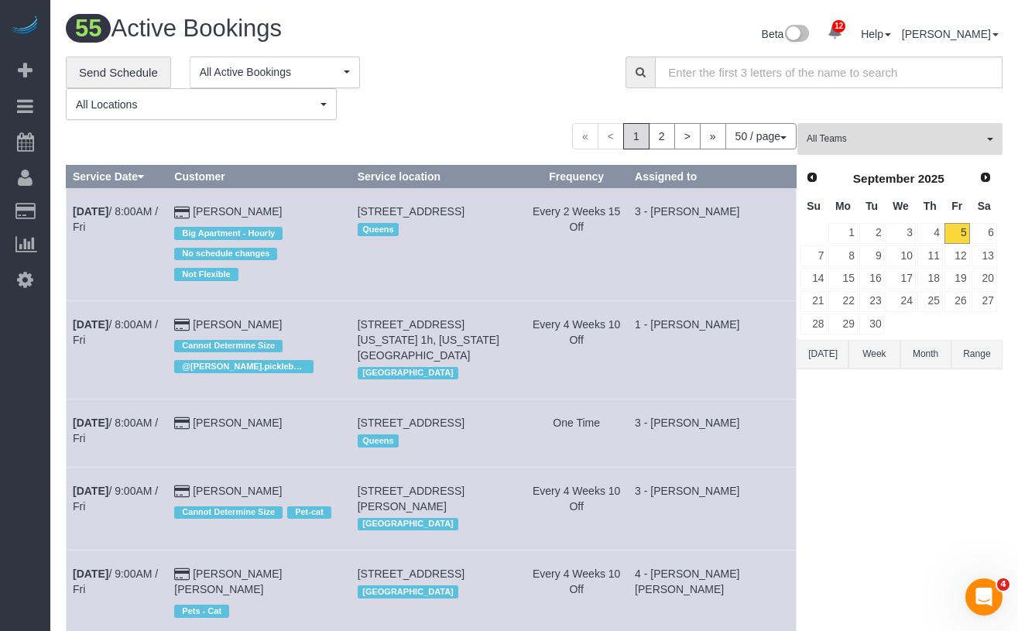
click at [864, 139] on span "All Teams" at bounding box center [895, 138] width 177 height 13
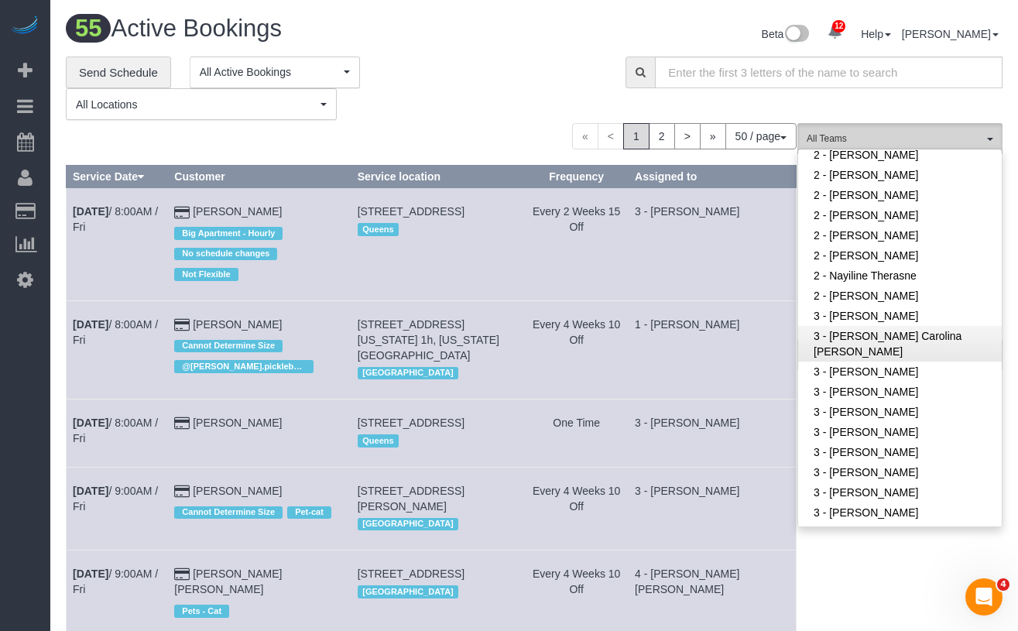
scroll to position [915, 0]
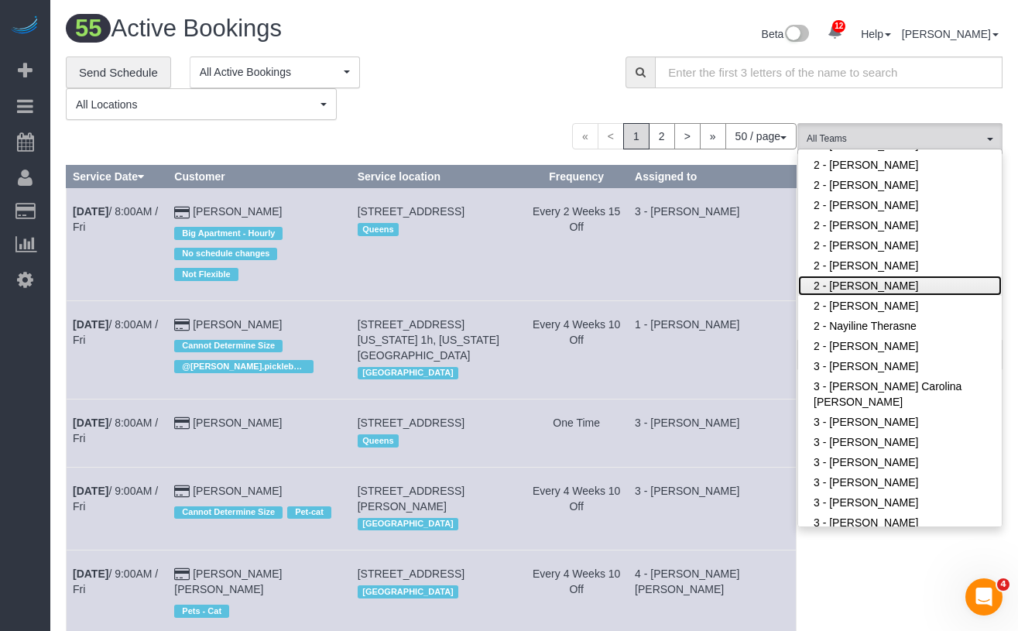
click at [884, 277] on link "2 - [PERSON_NAME]" at bounding box center [900, 286] width 204 height 20
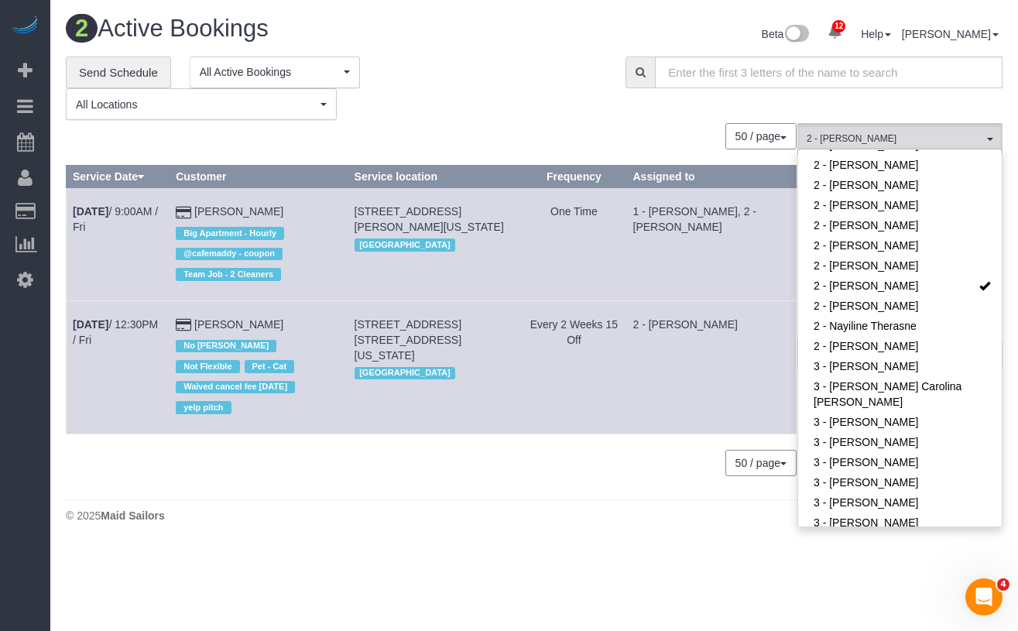
click at [475, 125] on div "50 / page 10 / page 20 / page 30 / page 40 / page 50 / page 100 / page" at bounding box center [431, 136] width 731 height 26
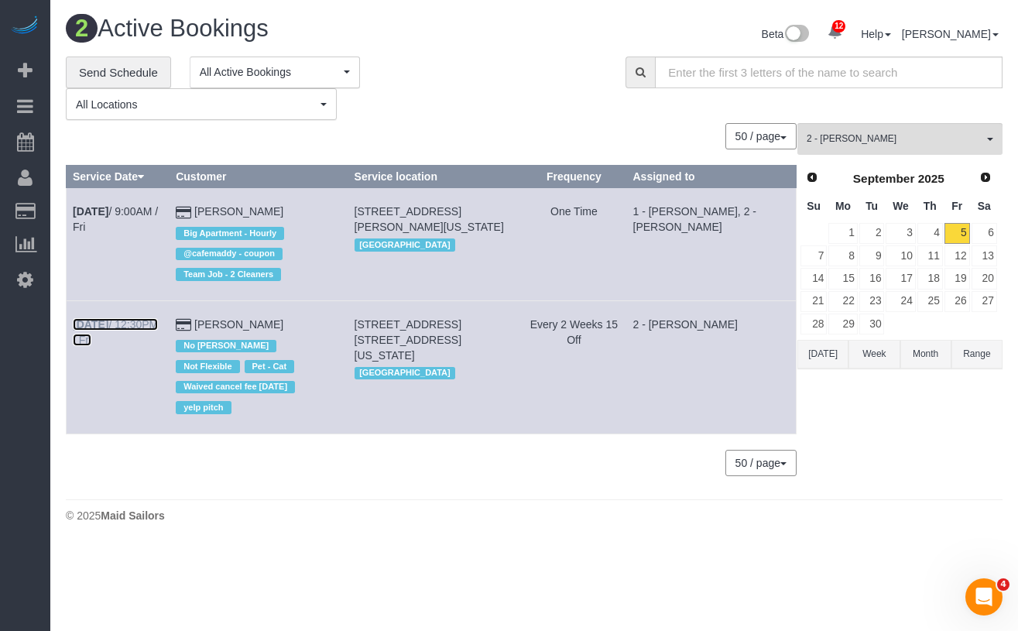
click at [108, 325] on b "Sep 5th" at bounding box center [91, 324] width 36 height 12
click at [912, 143] on span "2 - [PERSON_NAME]" at bounding box center [895, 138] width 177 height 13
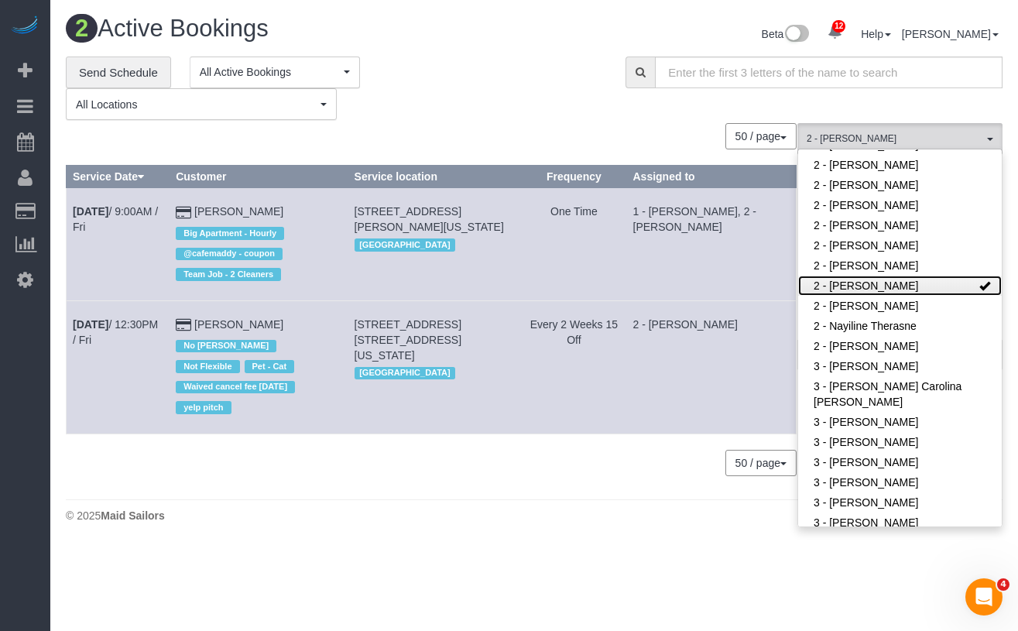
click at [964, 280] on link "2 - [PERSON_NAME]" at bounding box center [900, 286] width 204 height 20
click at [871, 141] on span "All Teams" at bounding box center [895, 138] width 177 height 13
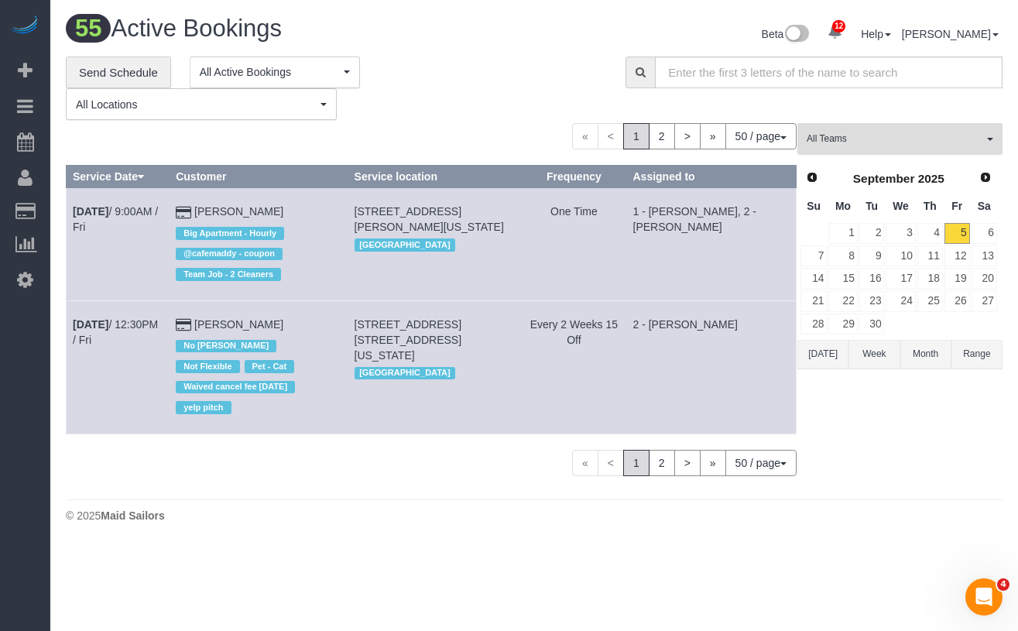
click at [875, 140] on span "All Teams" at bounding box center [895, 138] width 177 height 13
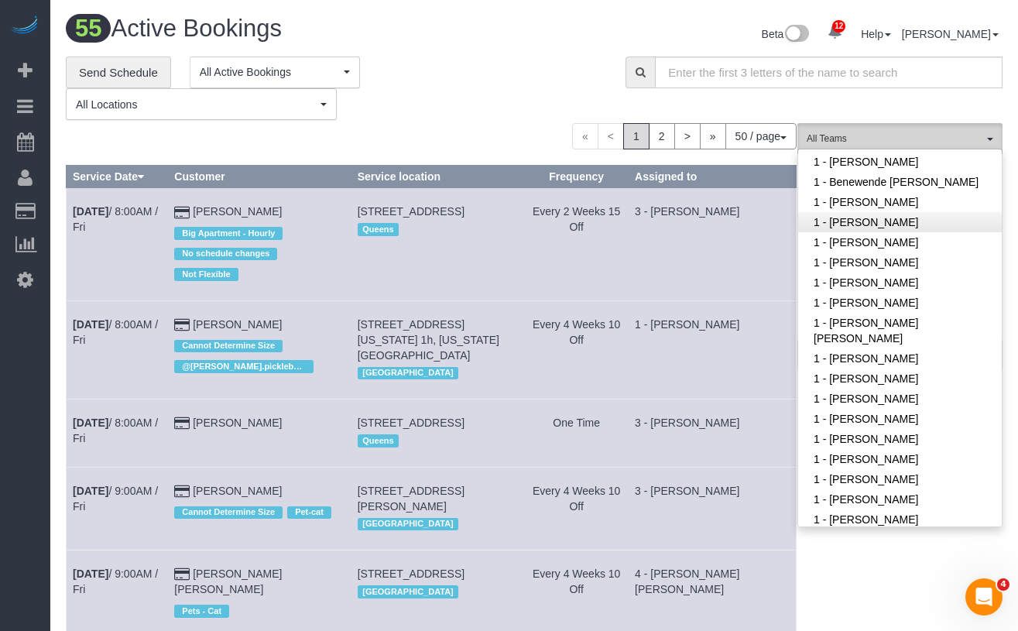
scroll to position [98, 0]
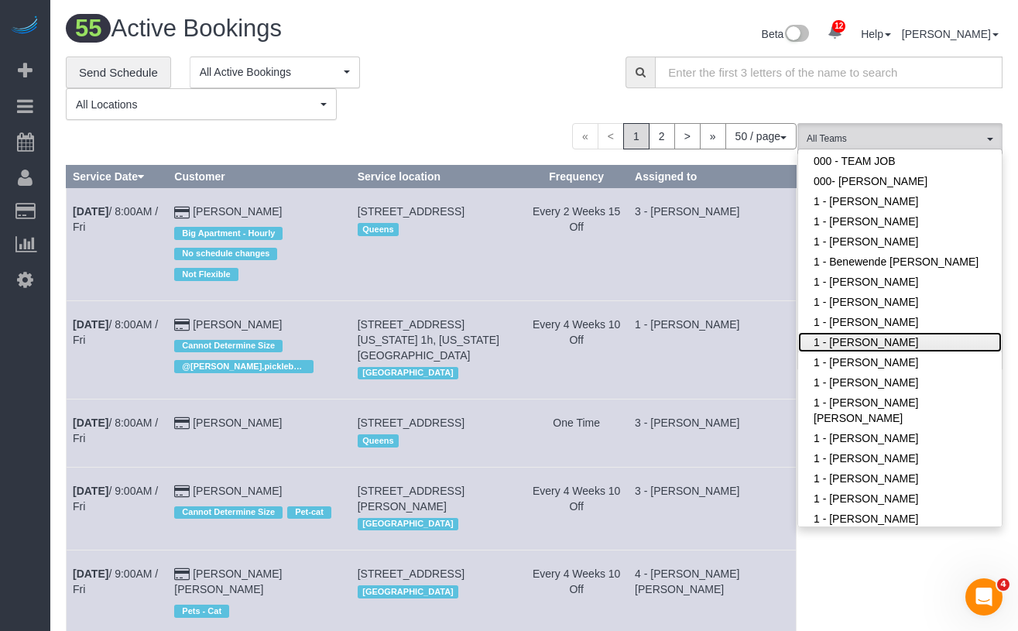
click at [884, 352] on link "1 - [PERSON_NAME]" at bounding box center [900, 342] width 204 height 20
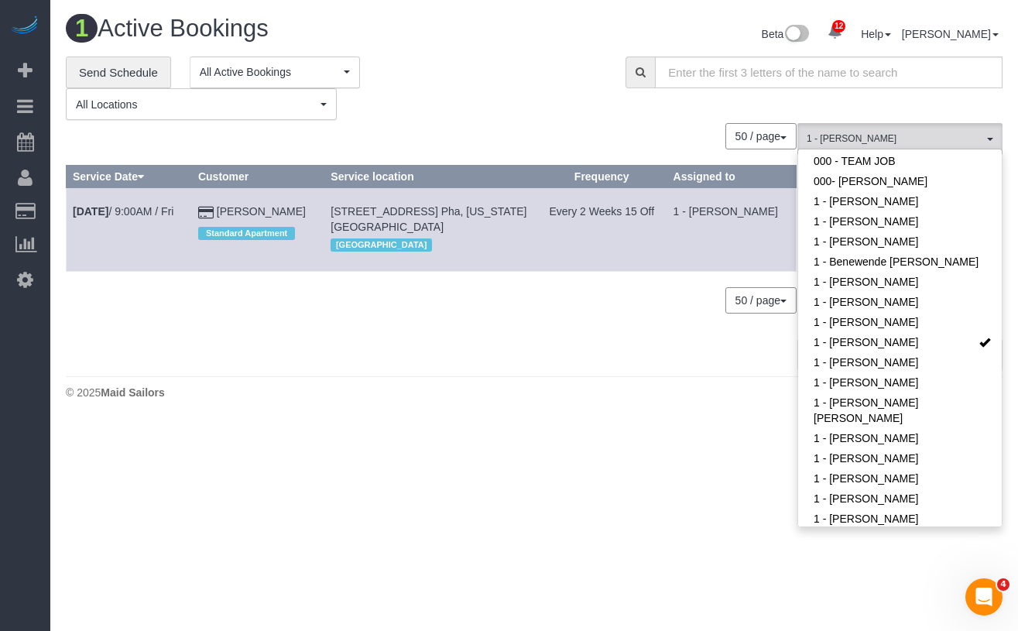
click at [479, 81] on div "**********" at bounding box center [334, 89] width 537 height 64
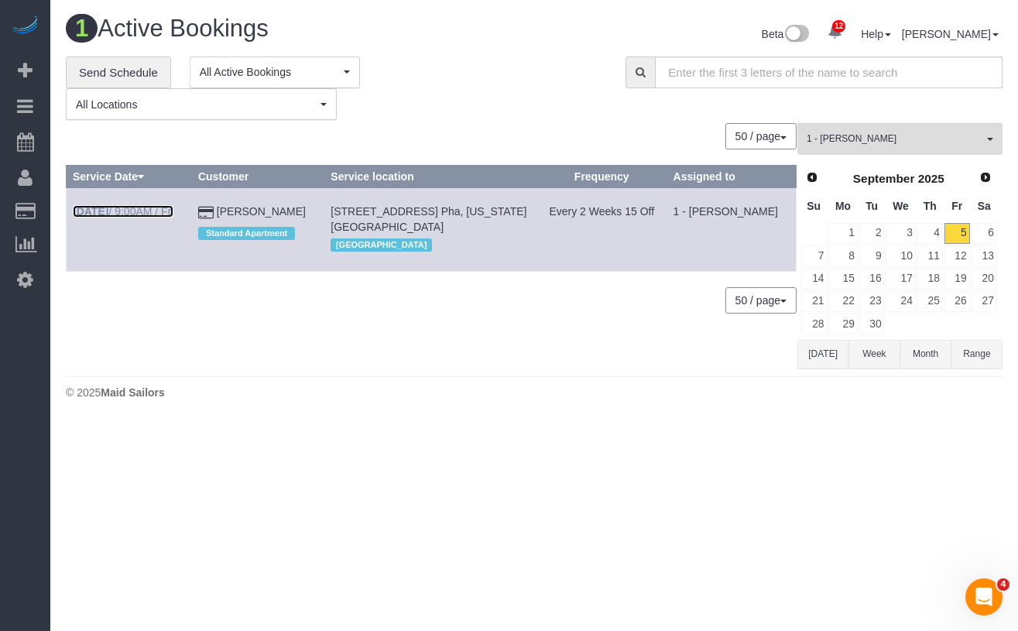
click at [136, 211] on link "Sep 5th / 9:00AM / Fri" at bounding box center [123, 211] width 101 height 12
click at [545, 116] on div "**********" at bounding box center [334, 89] width 537 height 64
click at [867, 140] on span "1 - [PERSON_NAME]" at bounding box center [895, 138] width 177 height 13
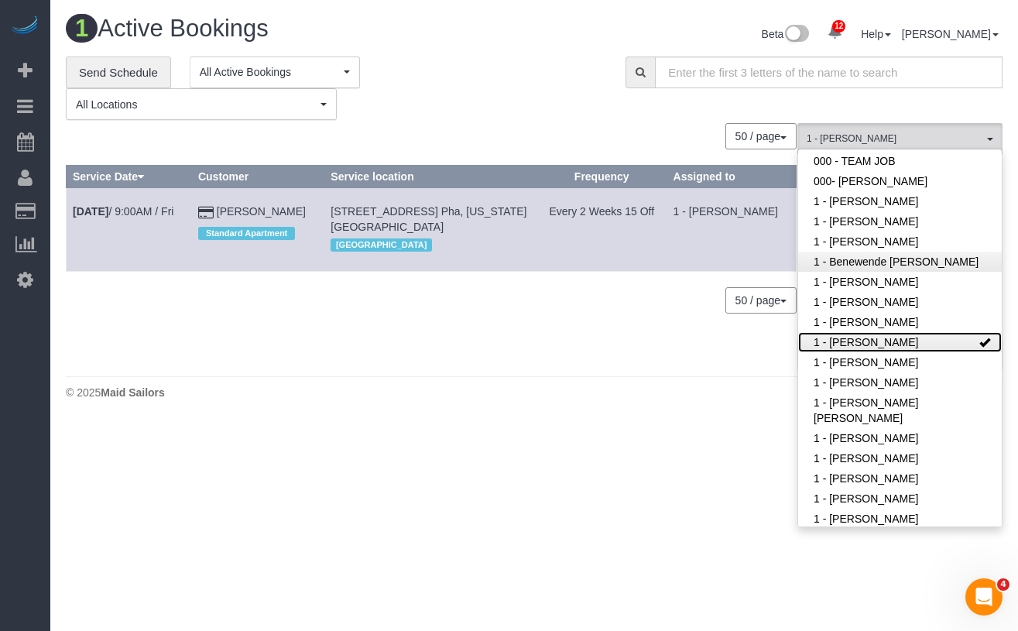
drag, startPoint x: 959, startPoint y: 358, endPoint x: 929, endPoint y: 277, distance: 86.0
click at [959, 352] on link "1 - [PERSON_NAME]" at bounding box center [900, 342] width 204 height 20
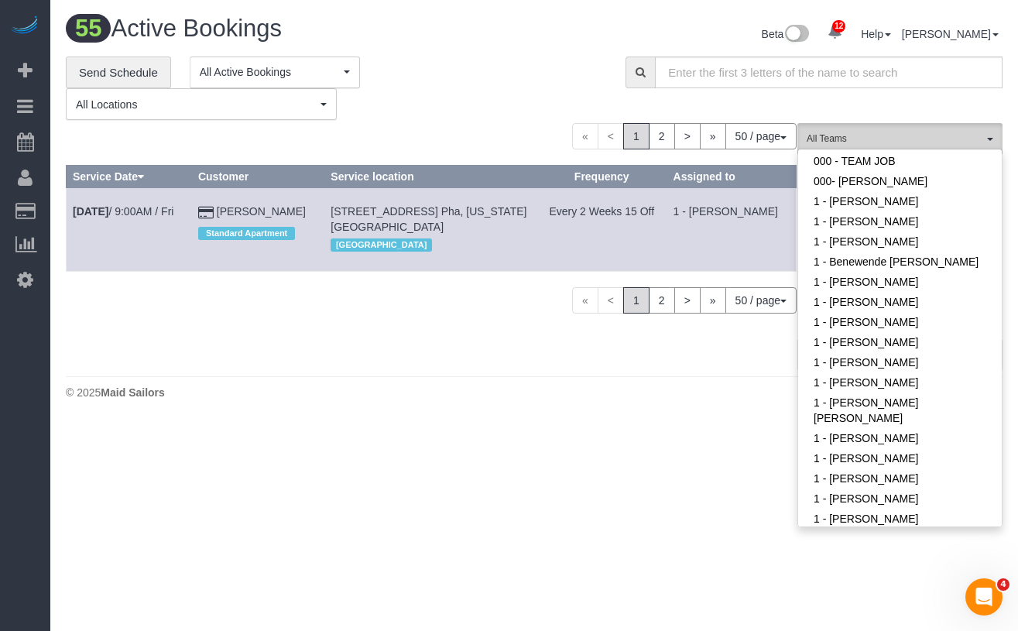
click at [882, 136] on span "All Teams" at bounding box center [895, 138] width 177 height 13
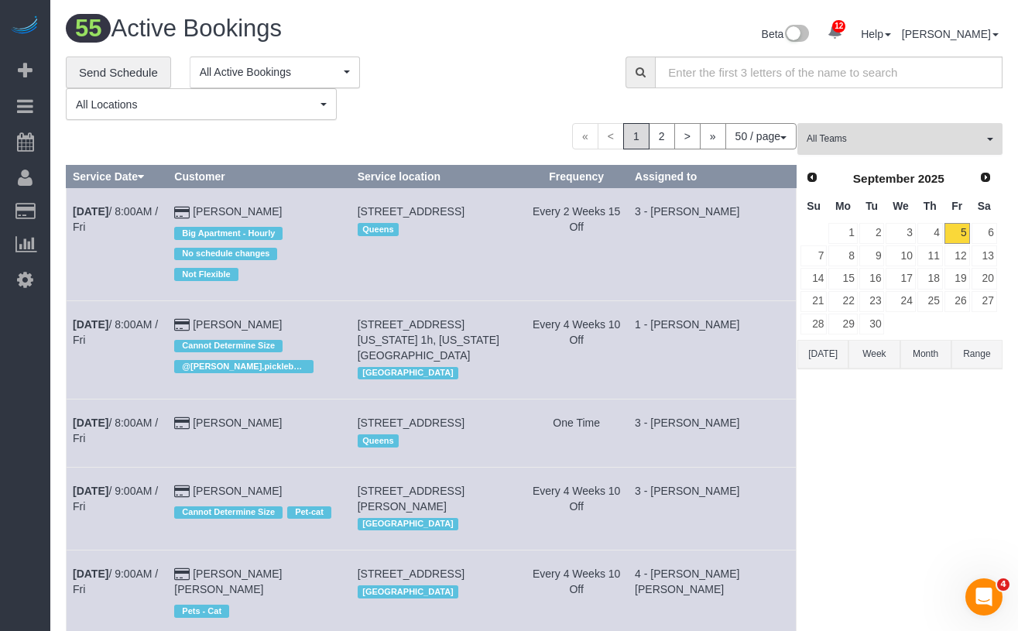
click at [885, 136] on span "All Teams" at bounding box center [895, 138] width 177 height 13
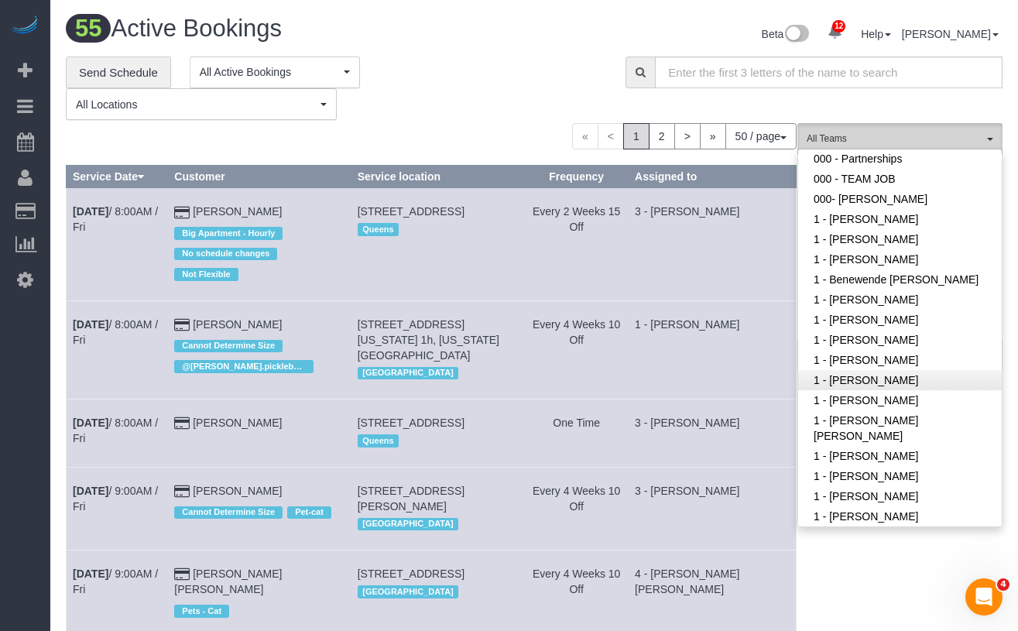
scroll to position [118, 0]
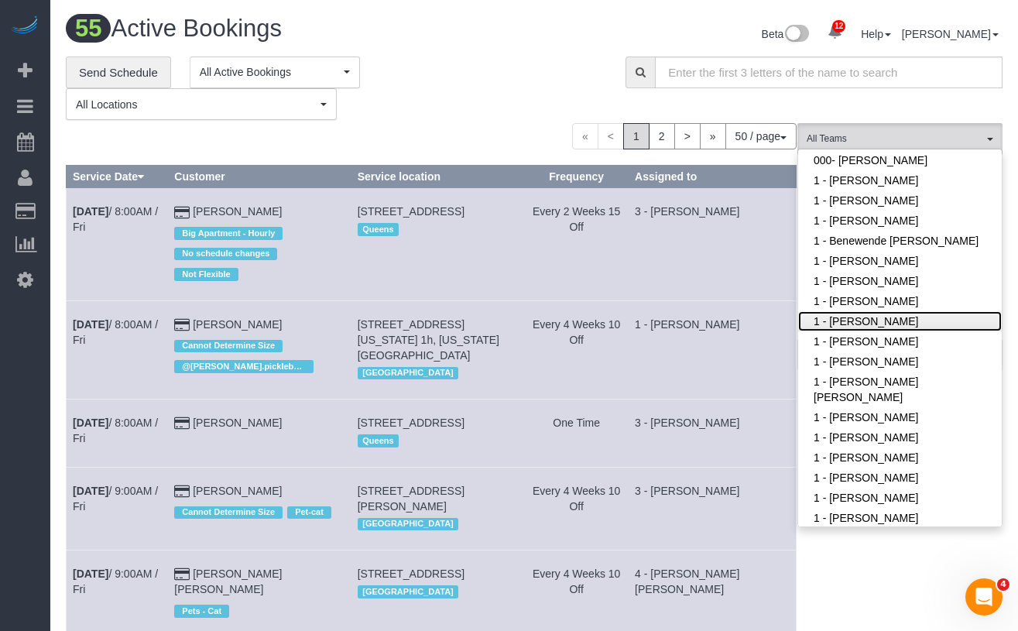
click at [896, 331] on link "1 - [PERSON_NAME]" at bounding box center [900, 321] width 204 height 20
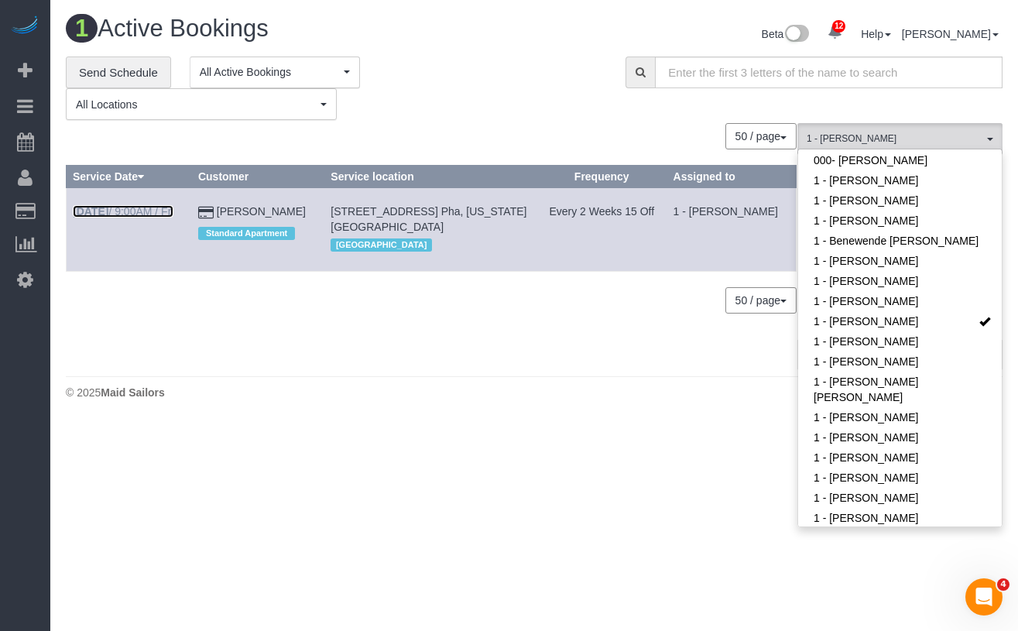
click at [136, 211] on link "Sep 5th / 9:00AM / Fri" at bounding box center [123, 211] width 101 height 12
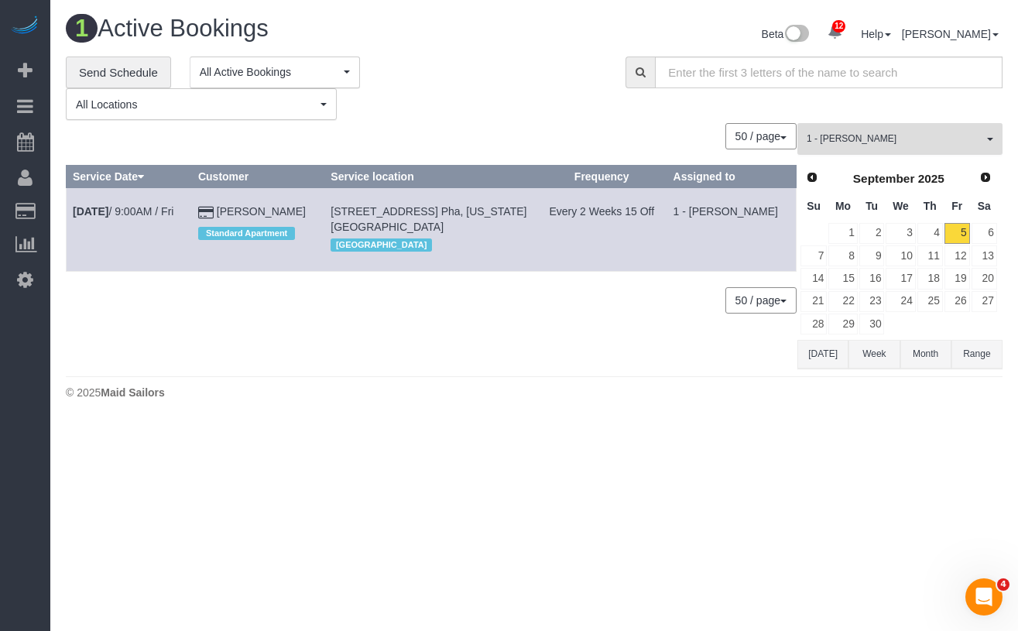
drag, startPoint x: 911, startPoint y: 135, endPoint x: 900, endPoint y: 156, distance: 23.6
click at [911, 135] on span "1 - [PERSON_NAME]" at bounding box center [895, 138] width 177 height 13
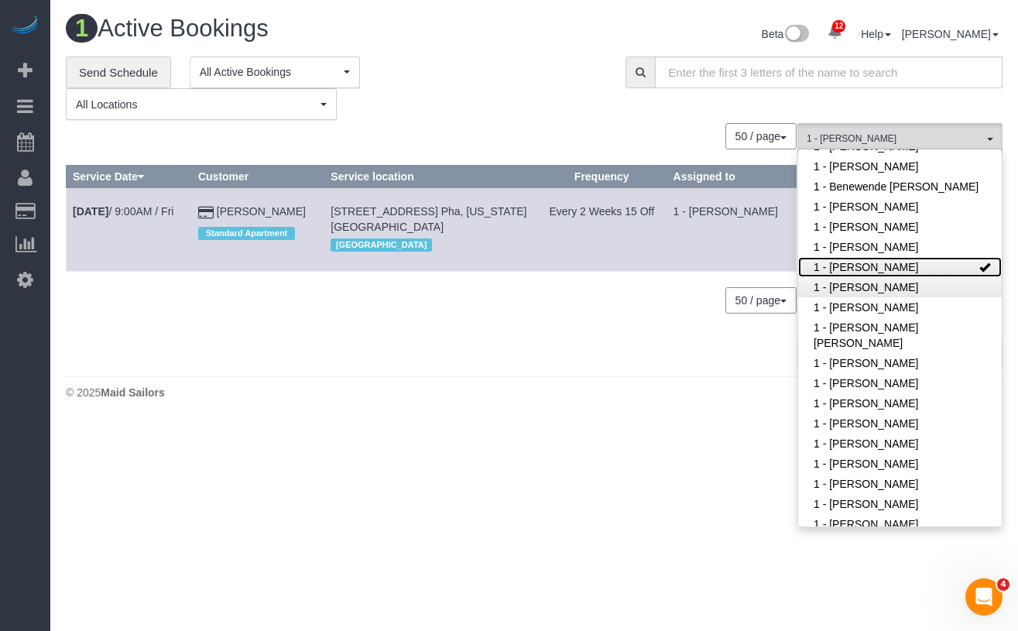
scroll to position [176, 0]
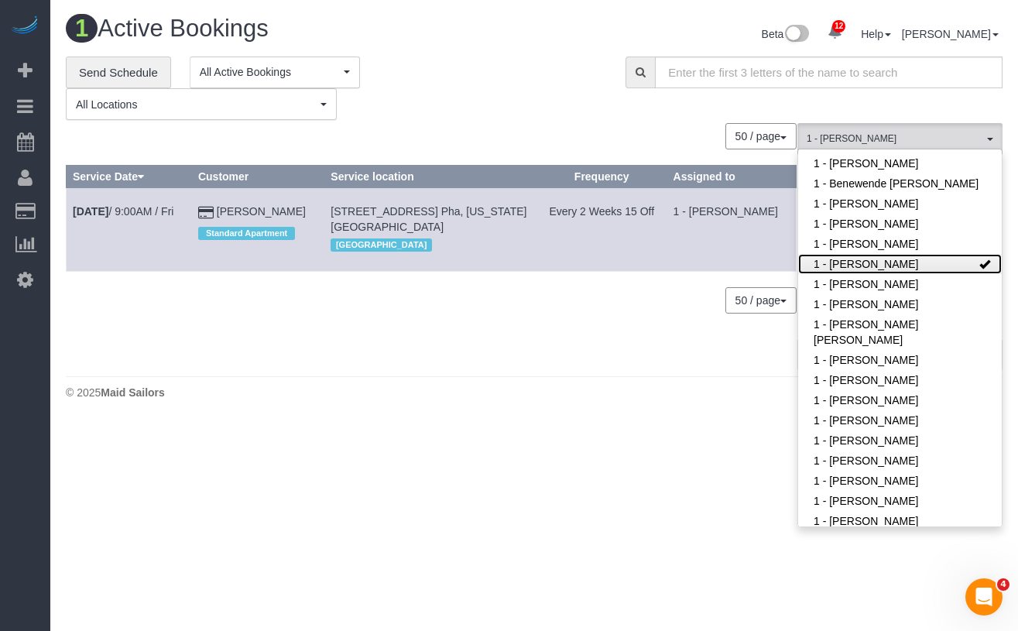
click at [936, 273] on link "1 - [PERSON_NAME]" at bounding box center [900, 264] width 204 height 20
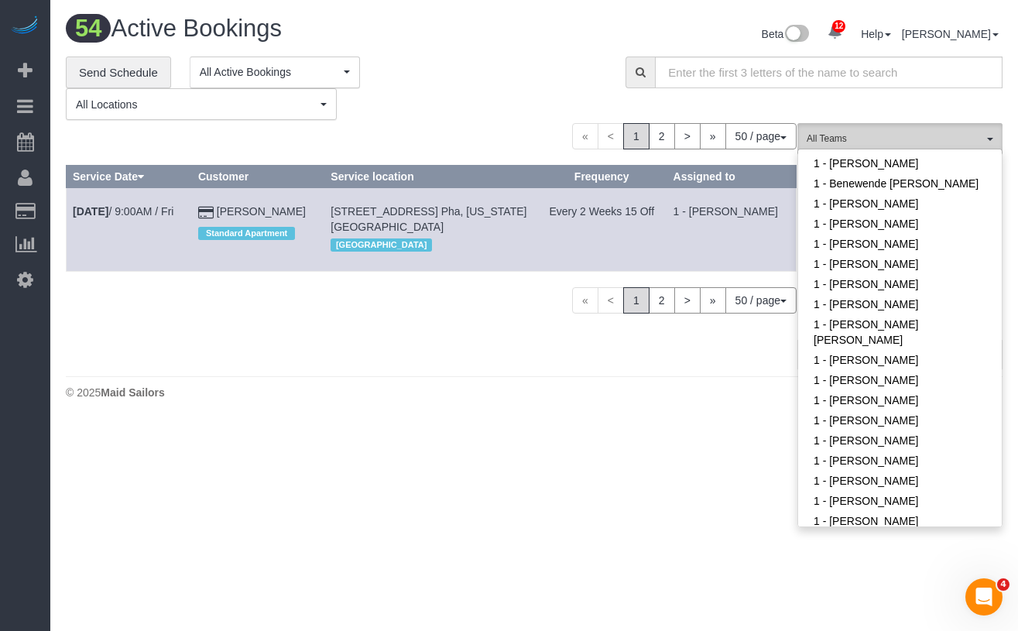
click at [897, 136] on span "All Teams" at bounding box center [895, 138] width 177 height 13
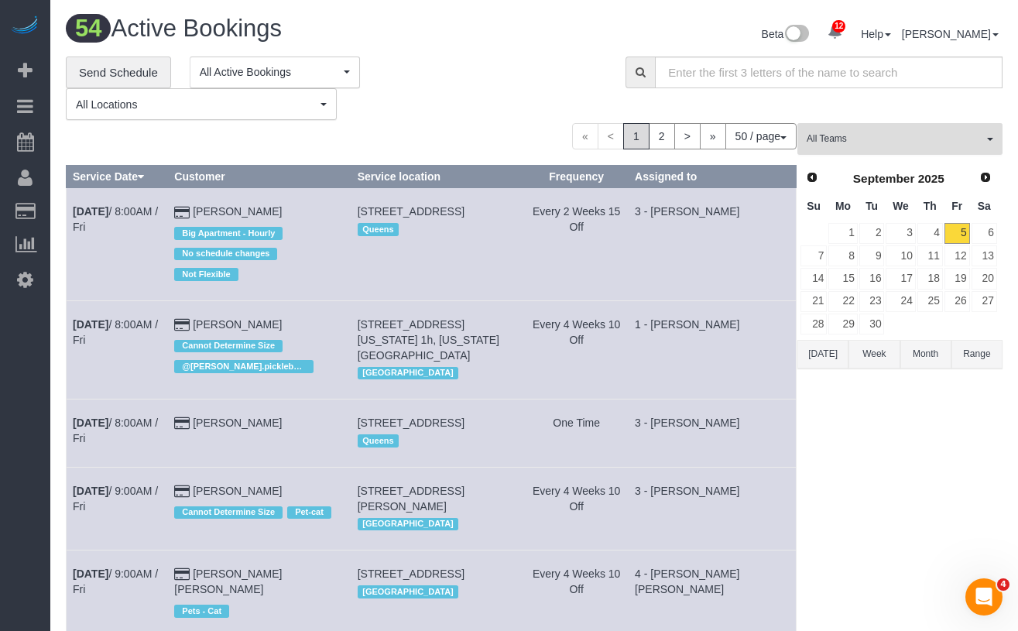
click at [919, 140] on span "All Teams" at bounding box center [895, 138] width 177 height 13
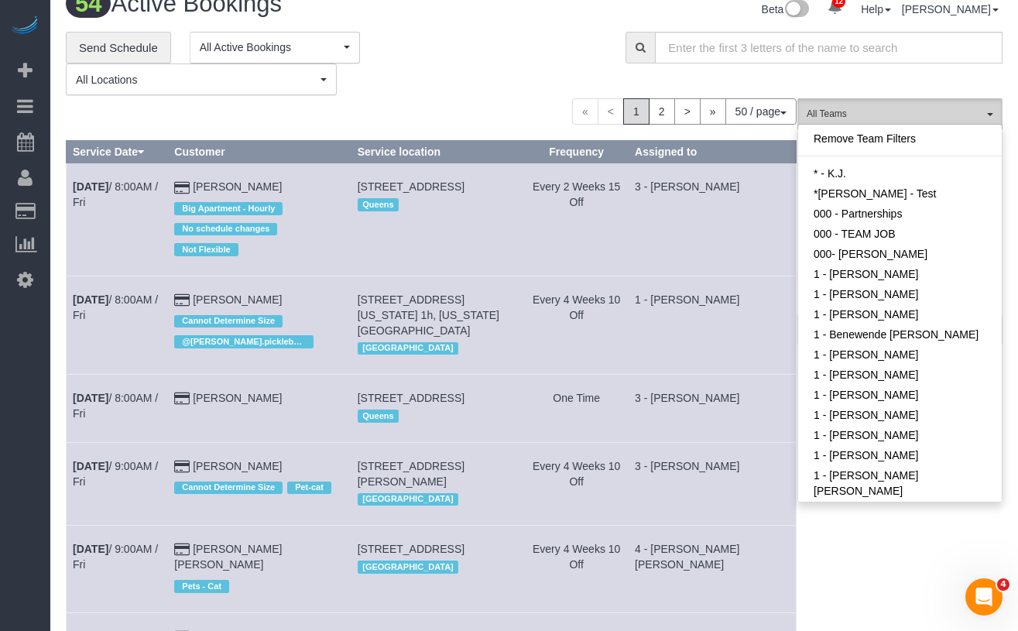
scroll to position [0, 0]
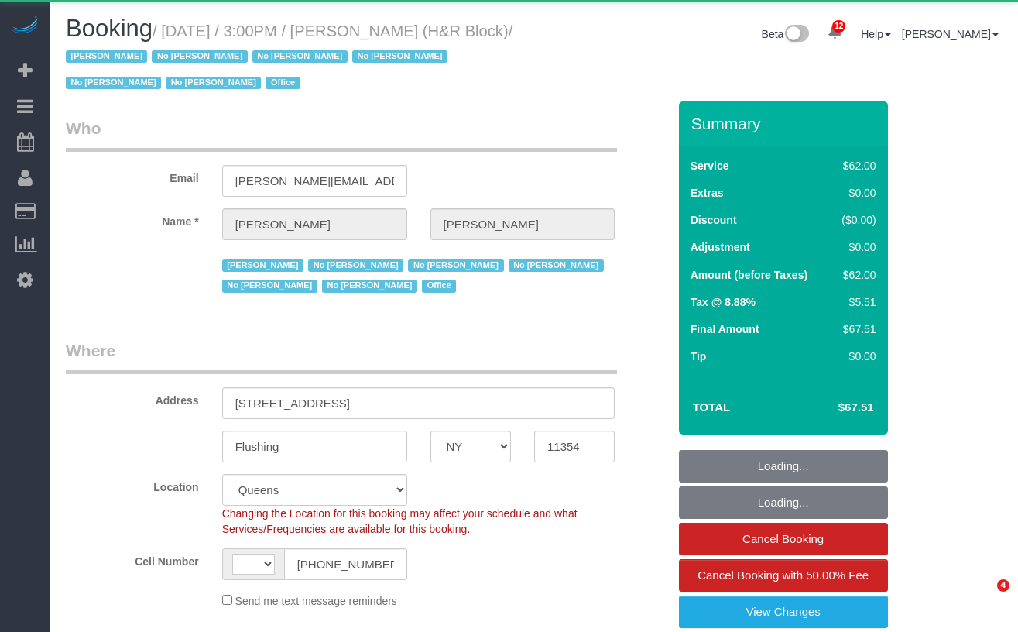
select select "NY"
select select "object:815"
select select "string:[GEOGRAPHIC_DATA]"
select select "spot1"
select select "number:89"
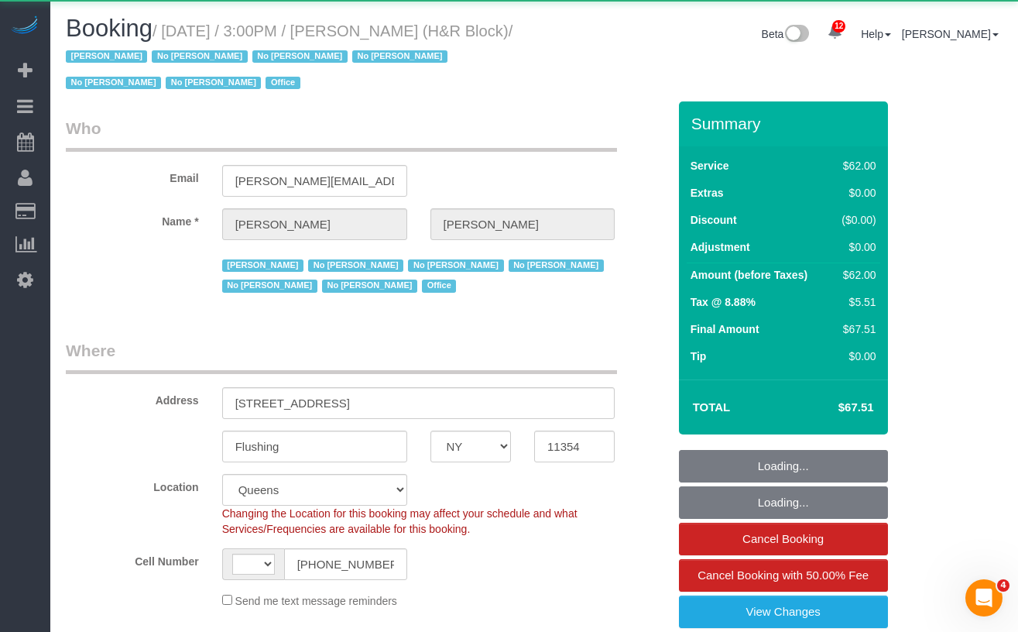
select select "number:90"
select select "number:15"
select select "number:5"
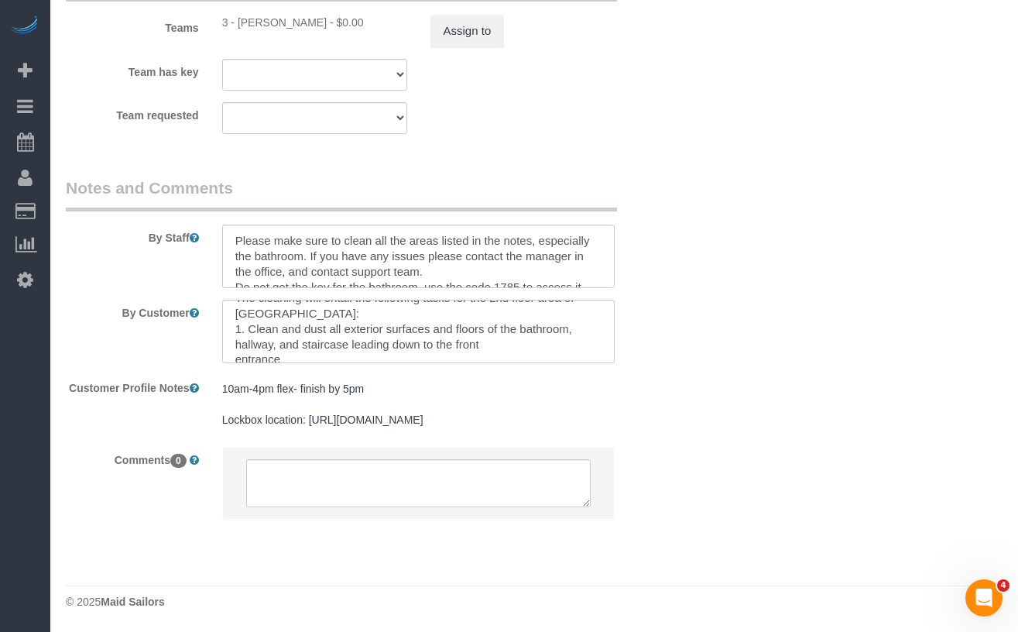
scroll to position [48, 0]
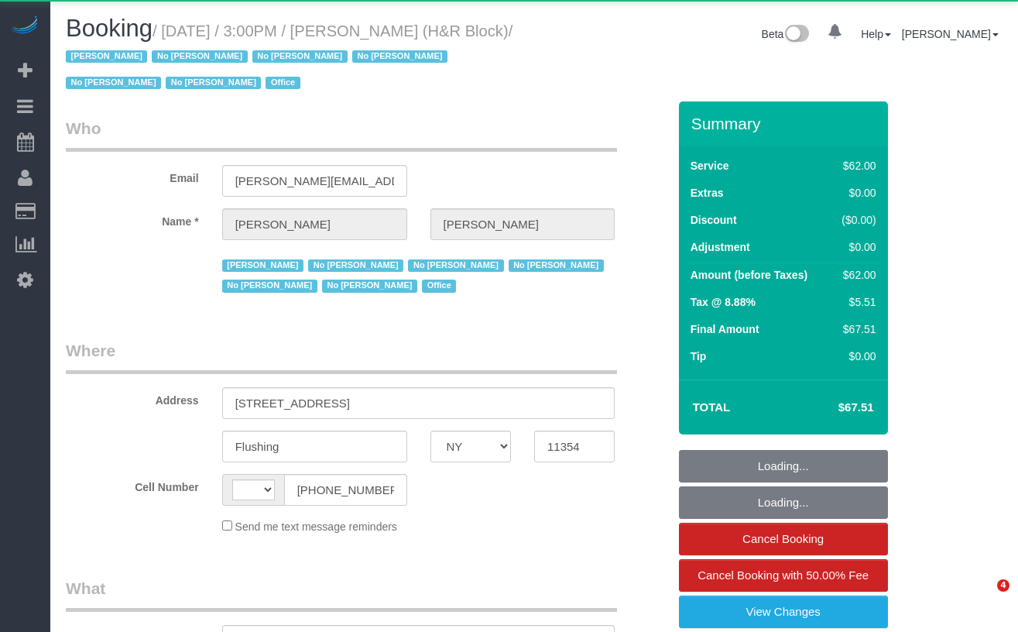
select select "NY"
select select "string:[GEOGRAPHIC_DATA]"
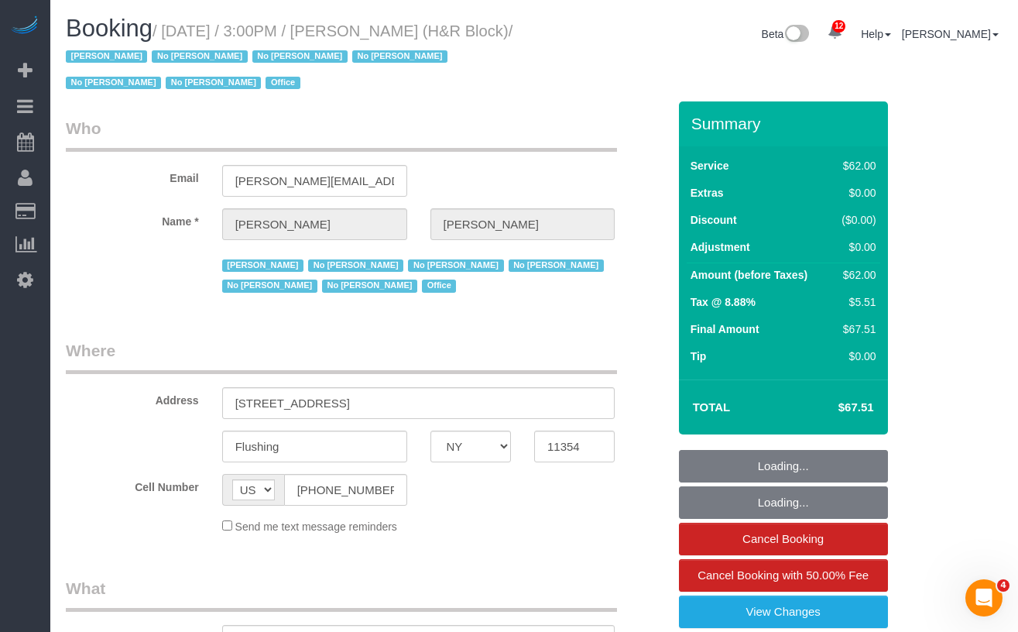
select select "object:1328"
select select "spot1"
select select "number:89"
select select "number:90"
select select "number:15"
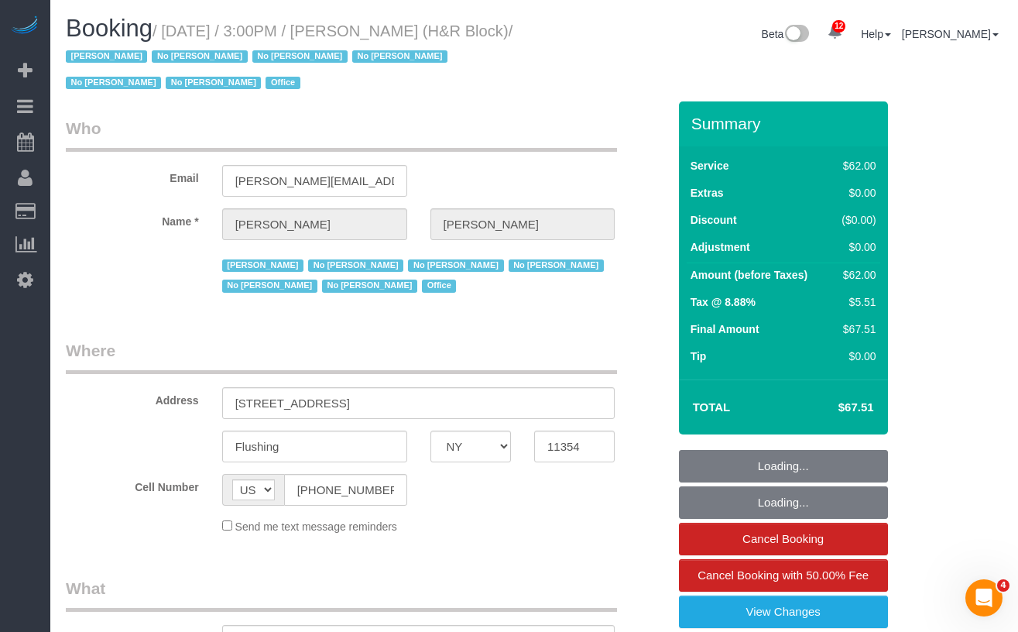
select select "number:5"
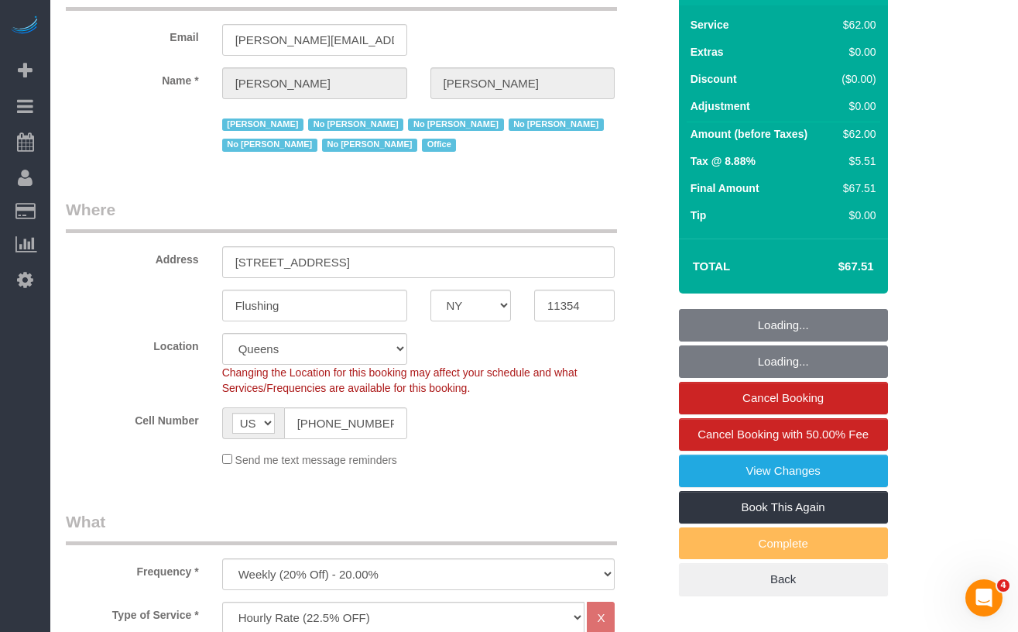
select select "spot46"
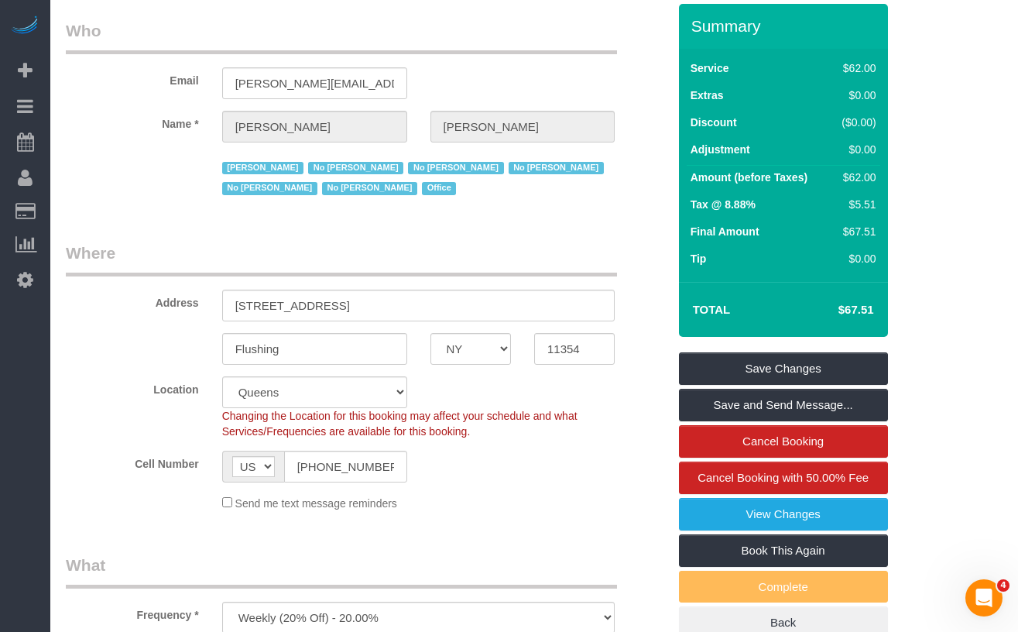
scroll to position [86, 0]
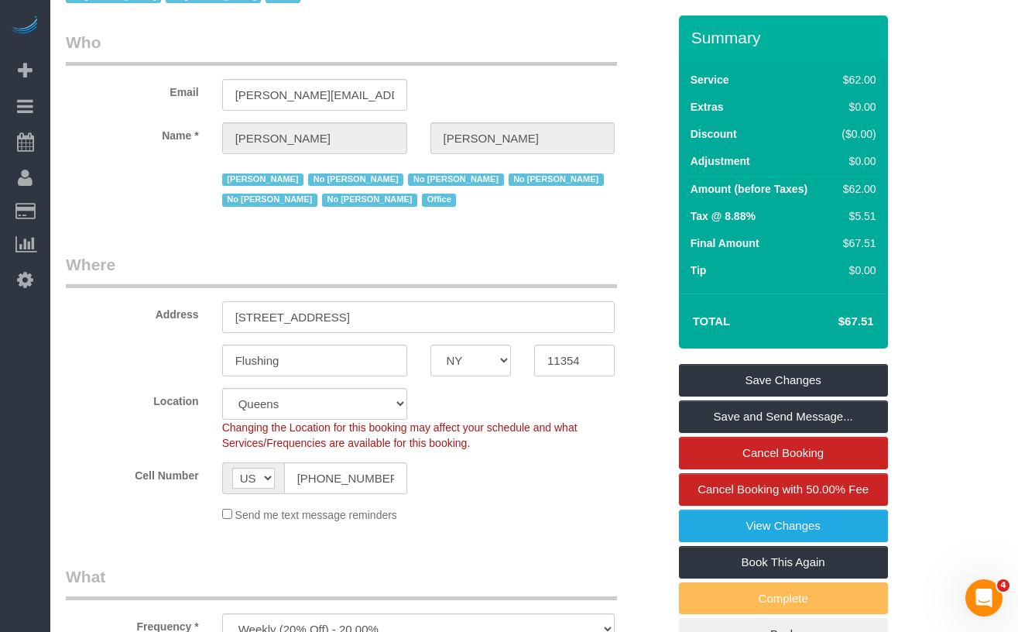
click at [415, 316] on input "39-20 Main Street, 2nd Floor" at bounding box center [418, 317] width 393 height 32
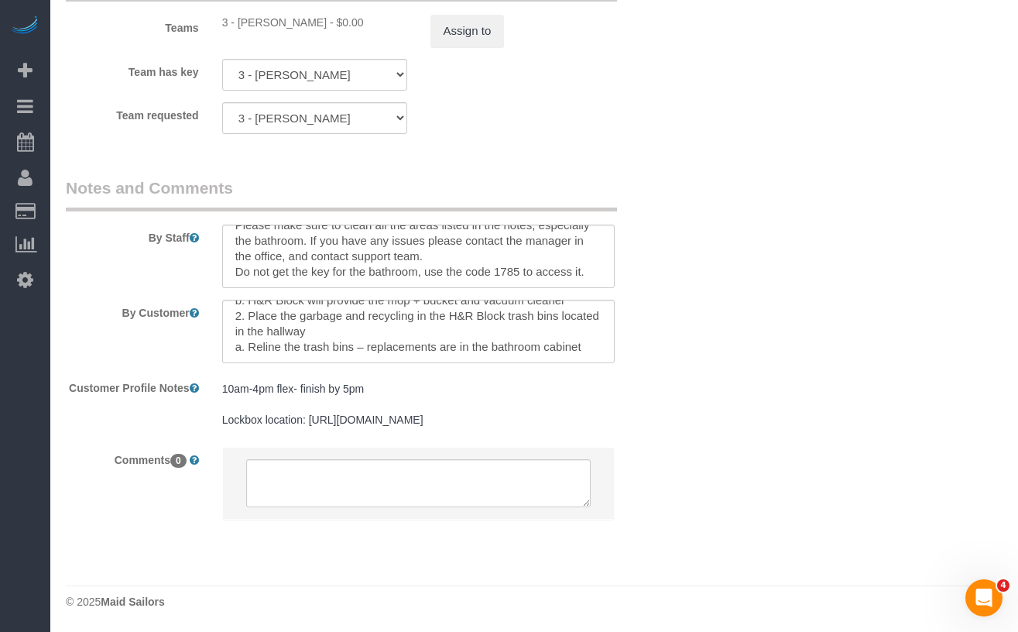
scroll to position [1836, 0]
drag, startPoint x: 220, startPoint y: 376, endPoint x: 358, endPoint y: 380, distance: 137.9
click at [394, 381] on div "10am-4pm flex- finish by 5pm Lockbox location: https://drive.google.com/file/d/…" at bounding box center [419, 405] width 417 height 60
copy pre "10am-4pm flex- finish by 5pm"
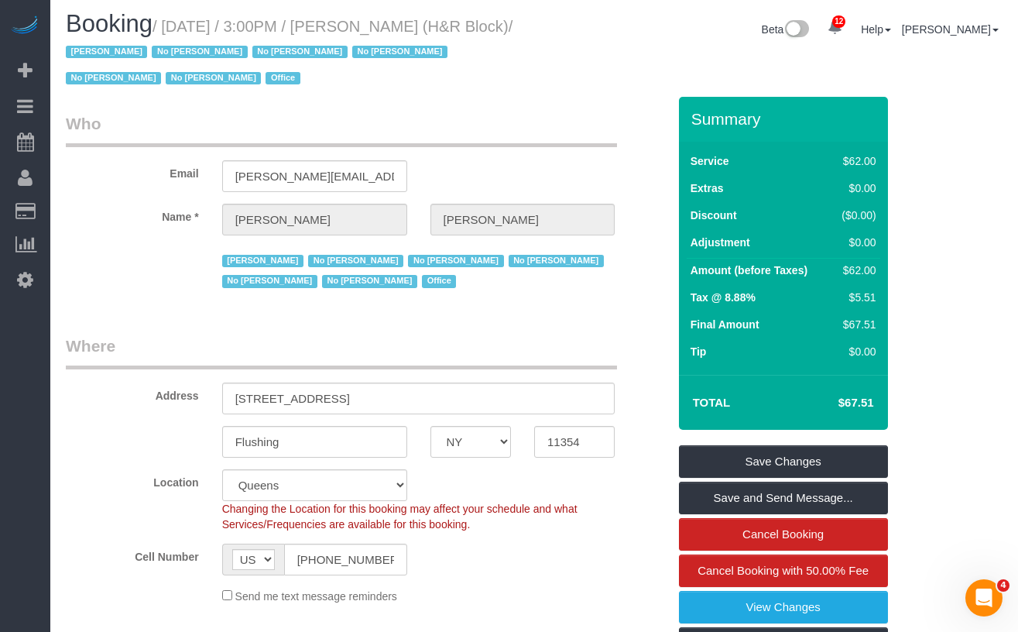
scroll to position [0, 0]
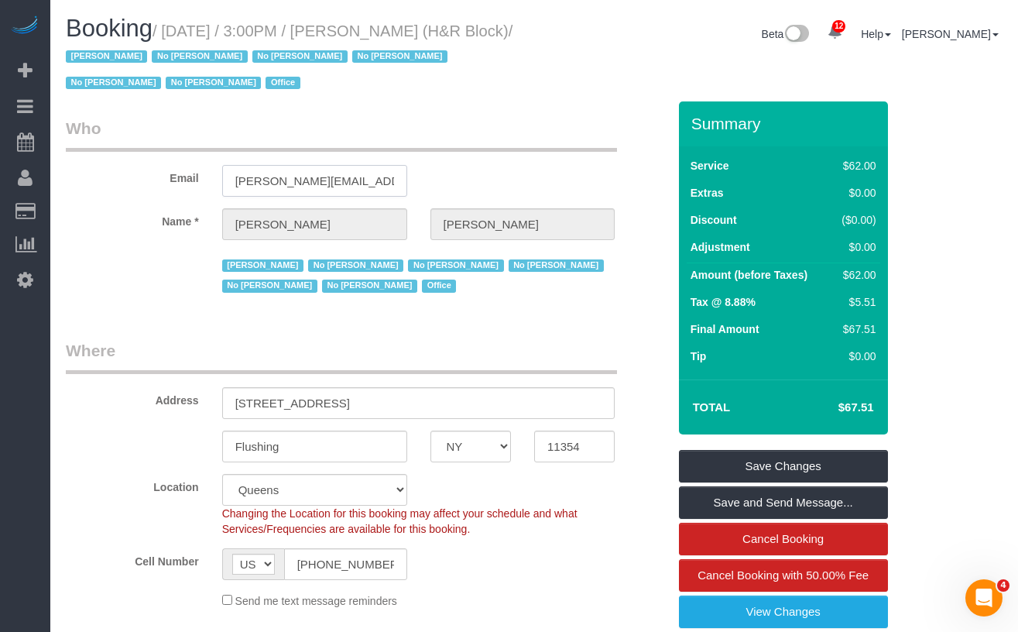
click at [321, 184] on input "[PERSON_NAME][EMAIL_ADDRESS][PERSON_NAME][DOMAIN_NAME]" at bounding box center [314, 181] width 185 height 32
click at [170, 296] on div "Jacky Xu No Daniela Silva No Monica Galarraga No Monica Villacis No Paula Avila…" at bounding box center [366, 274] width 625 height 45
click at [149, 53] on small "/ September 05, 2025 / 3:00PM / Tiffany Clark (H&R Block) / Jacky Xu No Daniela…" at bounding box center [289, 57] width 447 height 70
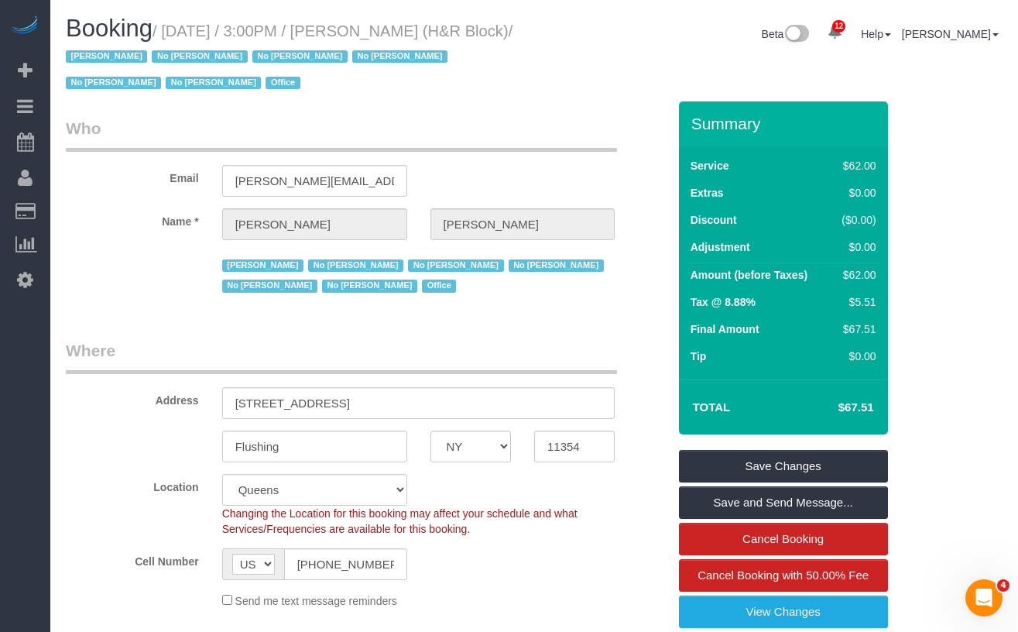
drag, startPoint x: 176, startPoint y: 29, endPoint x: 152, endPoint y: 58, distance: 37.4
click at [152, 58] on small "/ September 05, 2025 / 3:00PM / Tiffany Clark (H&R Block) / Jacky Xu No Daniela…" at bounding box center [289, 57] width 447 height 70
copy small "September 05, 2025 / 3:00PM / Tiffany Clark (H&R Block)"
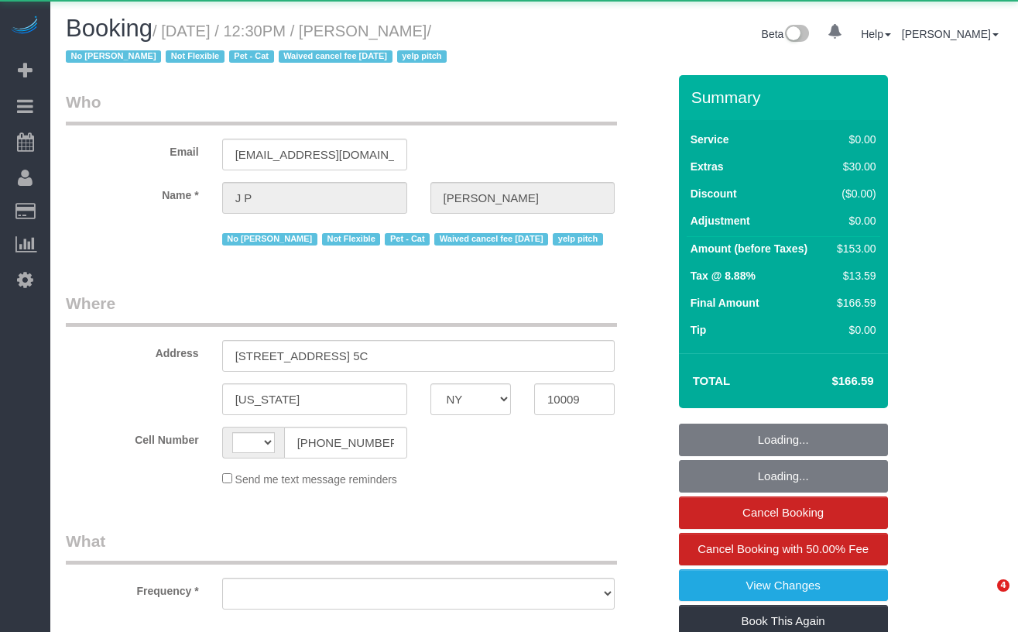
select select "NY"
select select "string:US"
select select "object:748"
select select "1"
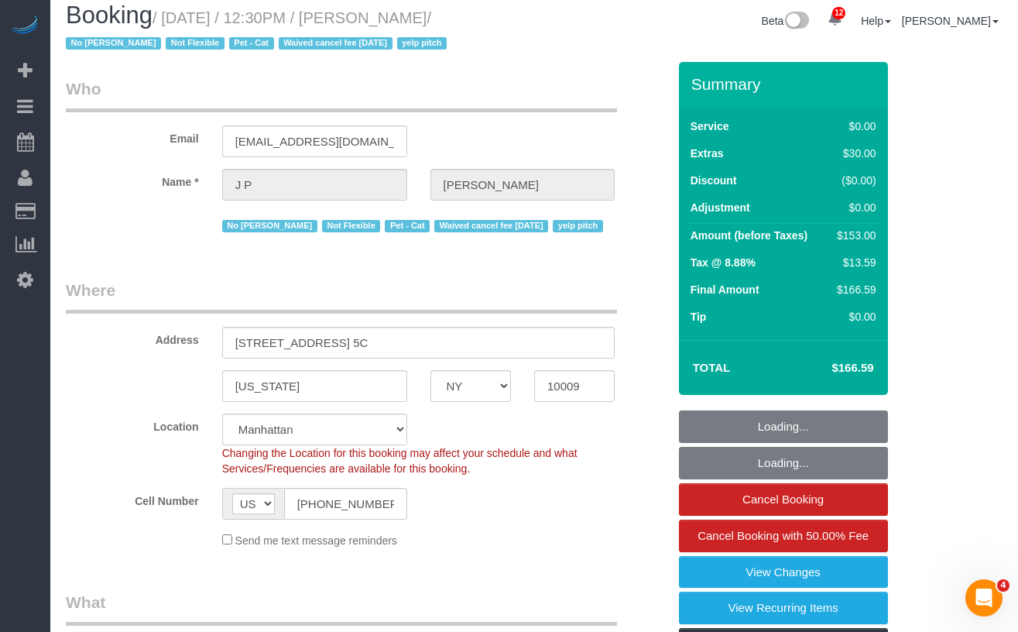
select select "string:stripe-pm_1KRdsz4VGloSiKo7AE9cnOSx"
select select "number:89"
select select "number:72"
select select "number:14"
select select "number:5"
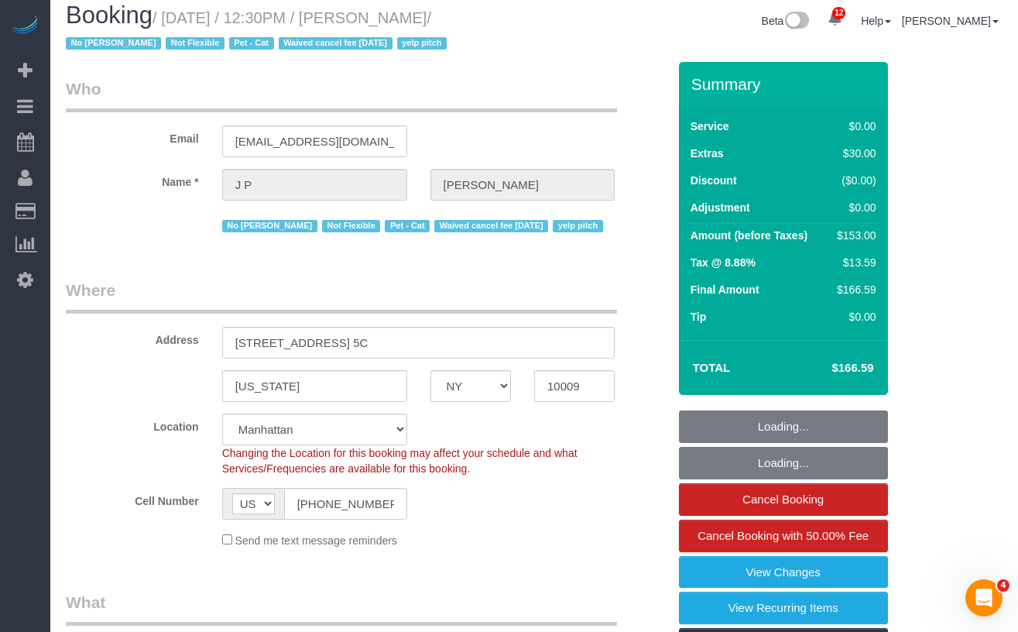
select select "1"
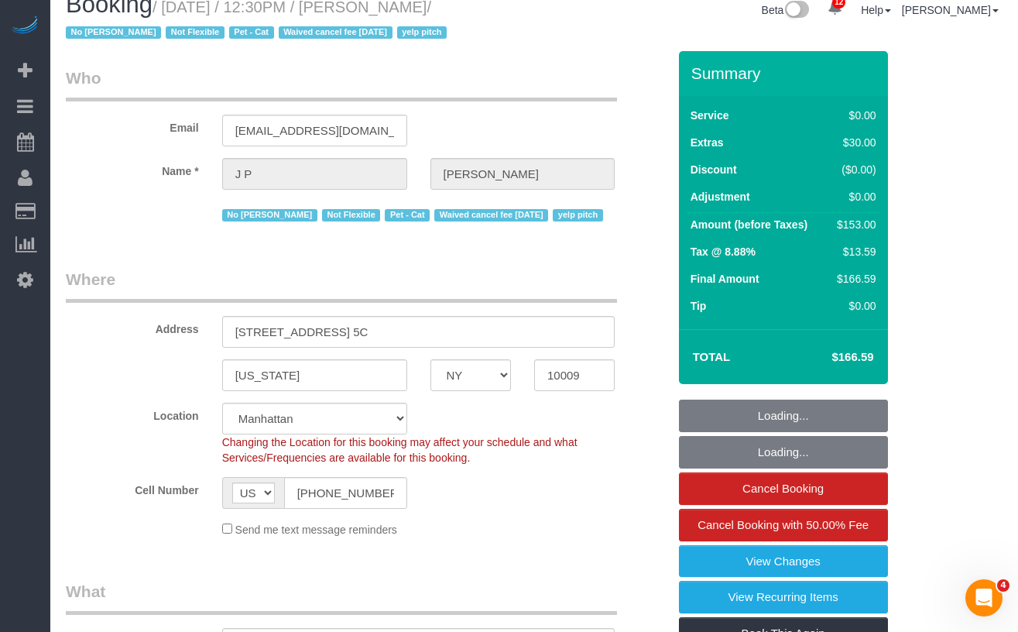
scroll to position [25, 0]
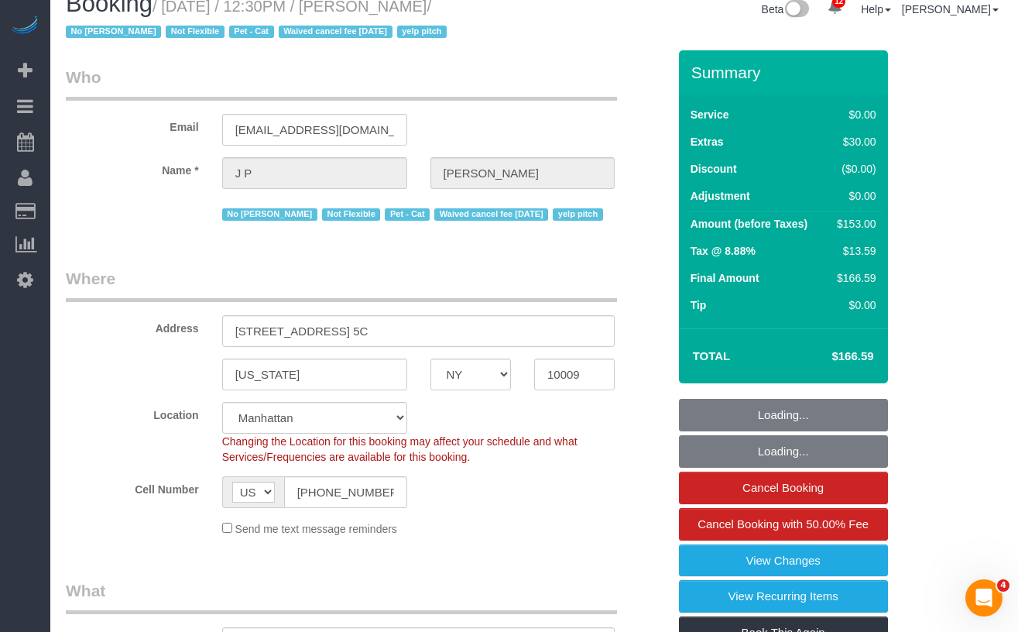
select select "object:1050"
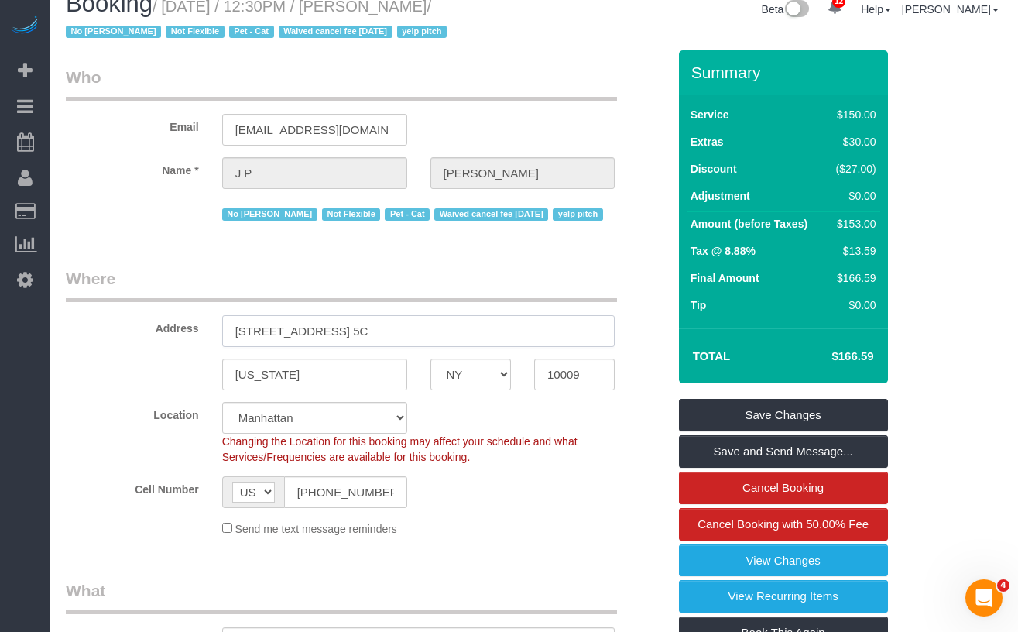
click at [404, 335] on input "515 East 14th Street, Apt. 5C" at bounding box center [418, 331] width 393 height 32
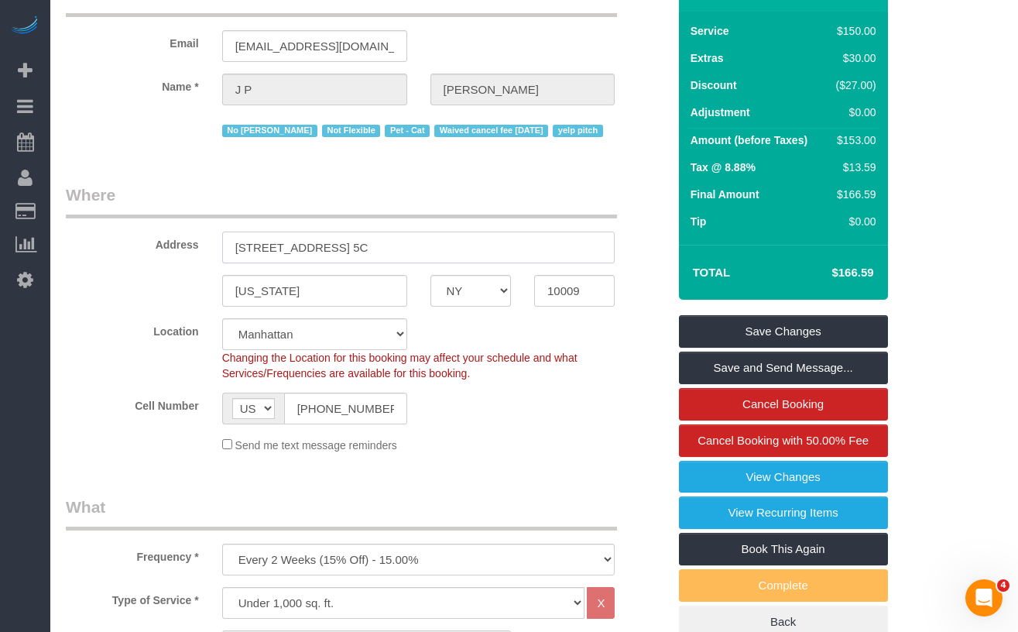
scroll to position [0, 0]
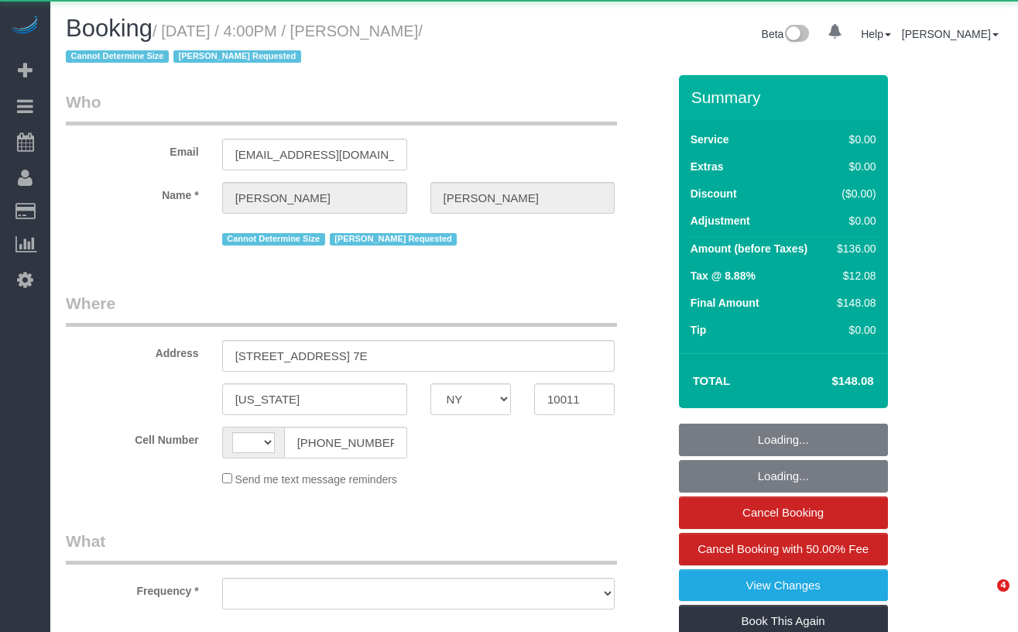
select select "NY"
select select "string:US"
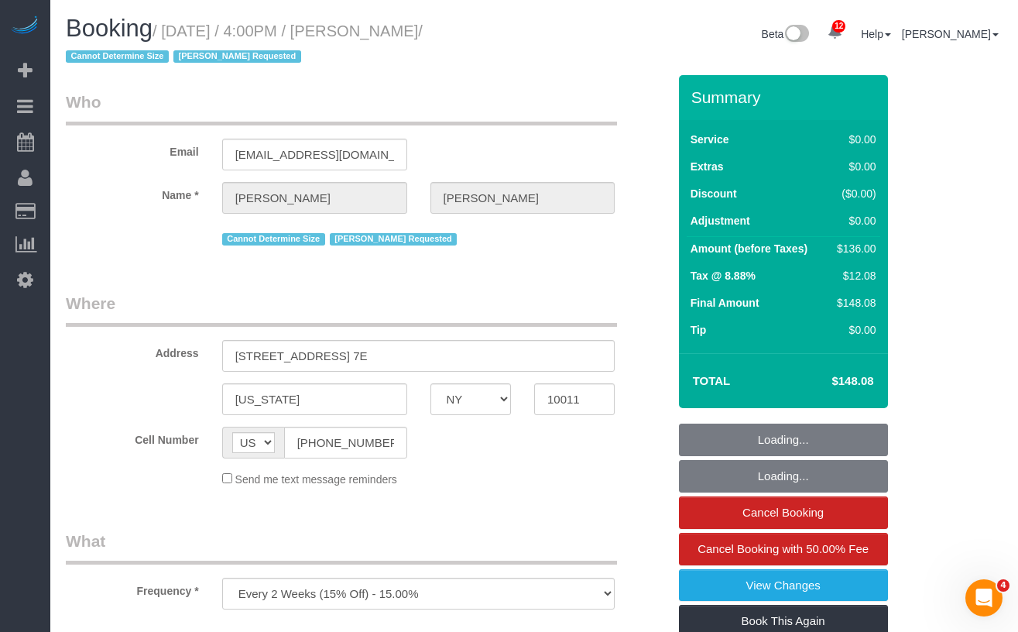
select select "object:736"
select select "1"
select select "spot1"
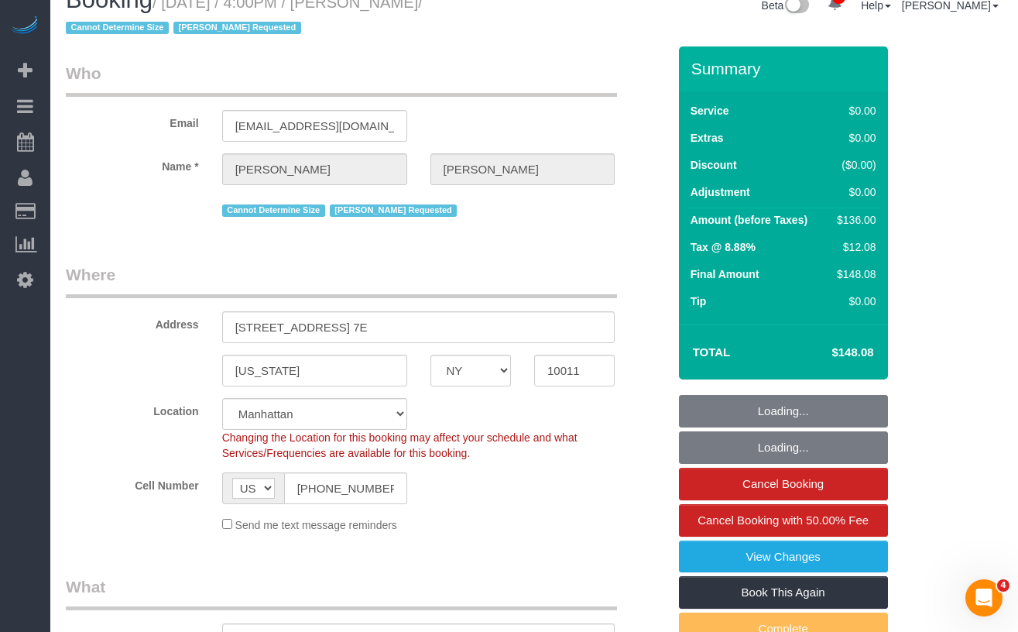
select select "object:995"
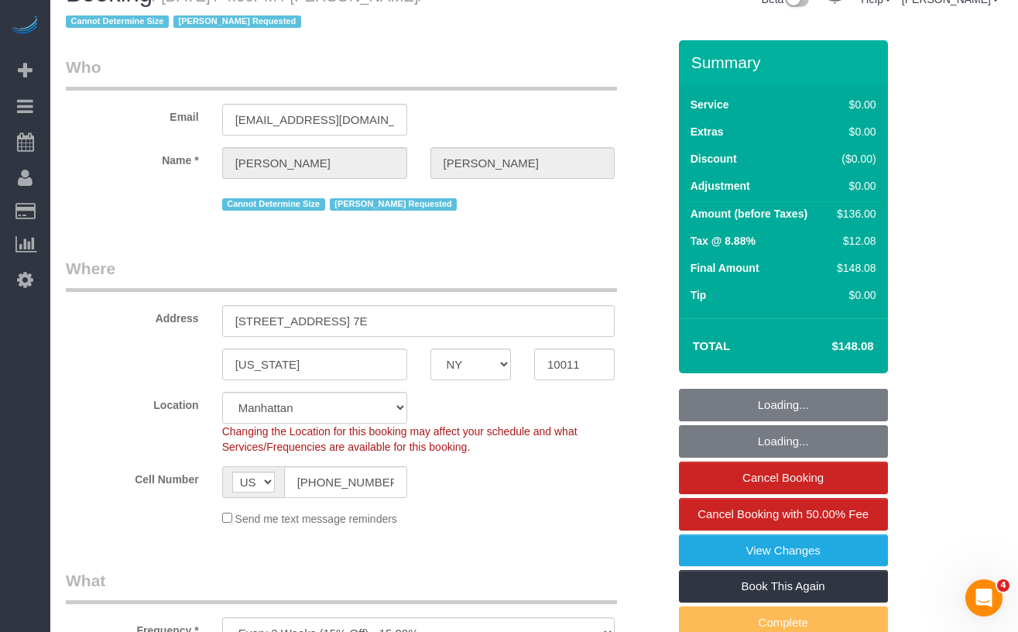
select select "string:stripe-pm_1Rahpi4VGloSiKo76oQIhPTl"
select select "number:89"
select select "number:90"
select select "number:15"
select select "number:7"
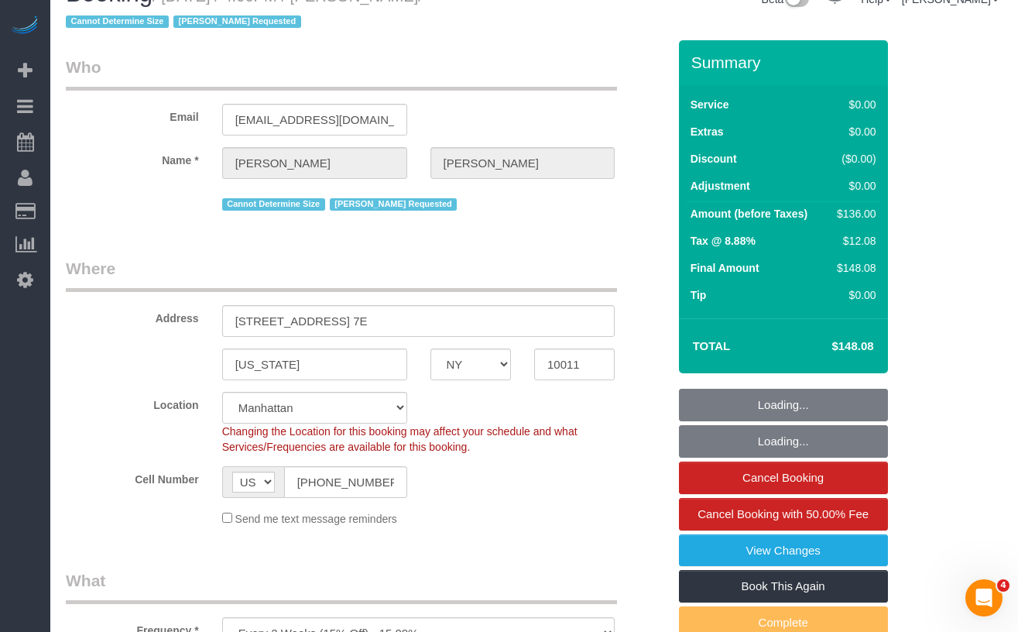
select select "1"
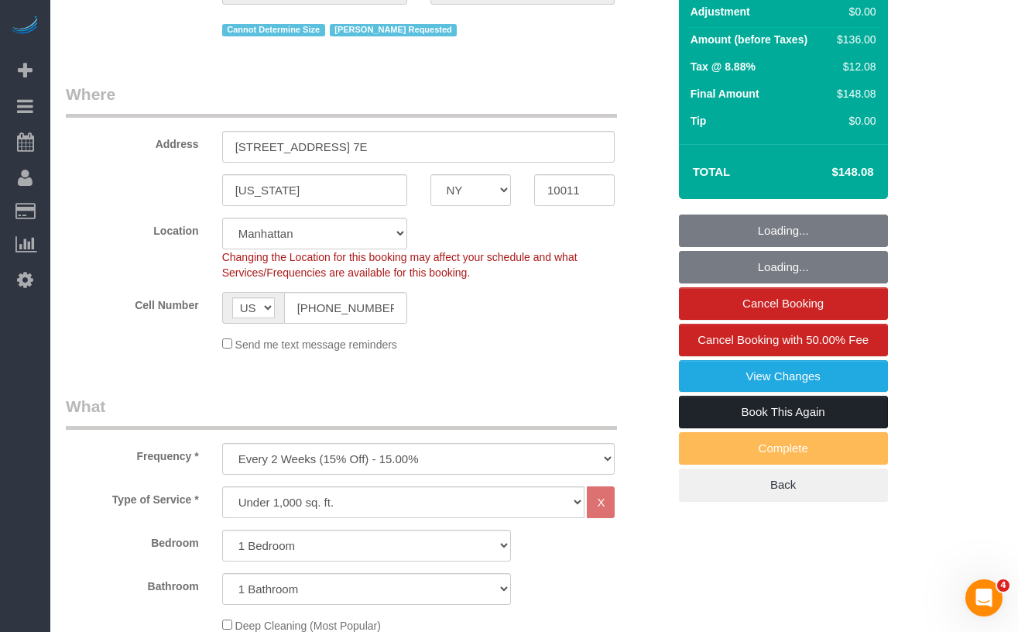
scroll to position [216, 0]
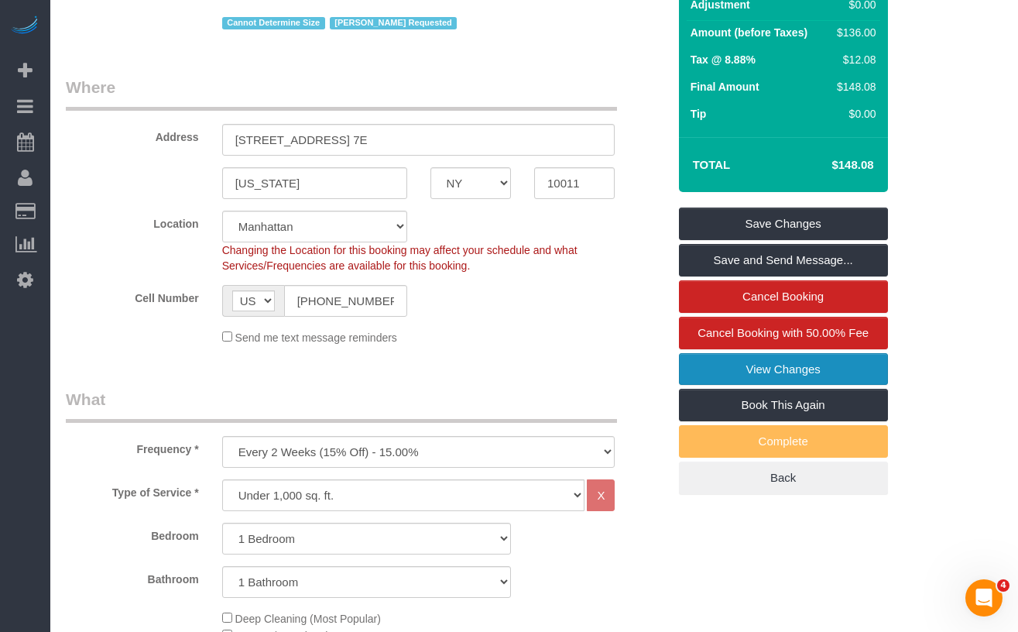
click at [726, 372] on link "View Changes" at bounding box center [783, 369] width 209 height 33
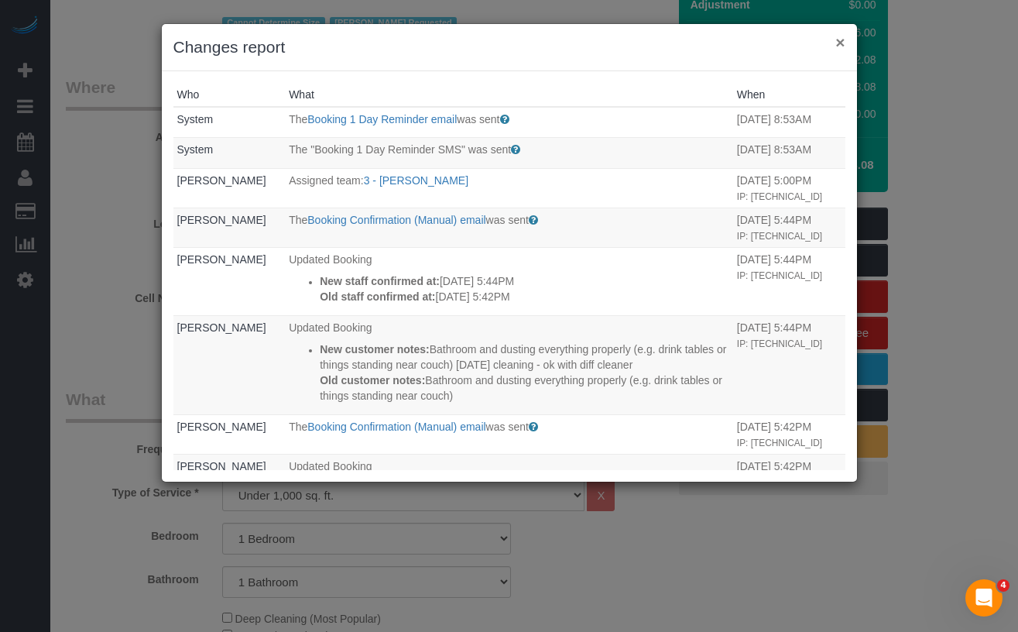
click at [840, 46] on button "×" at bounding box center [840, 42] width 9 height 16
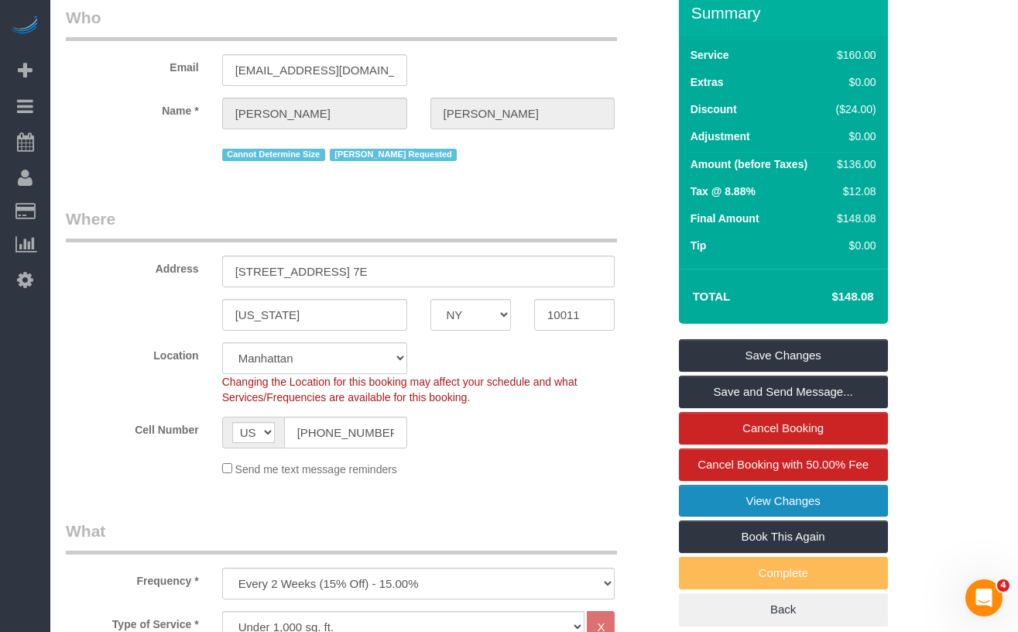
scroll to position [0, 0]
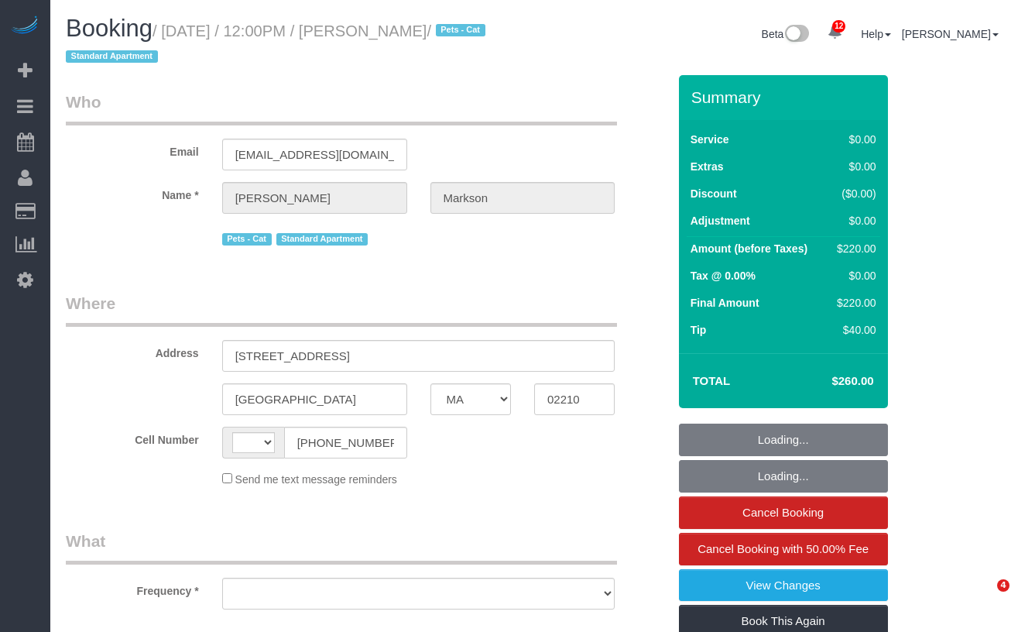
select select "MA"
select select "string:[GEOGRAPHIC_DATA]"
select select "object:489"
select select "2"
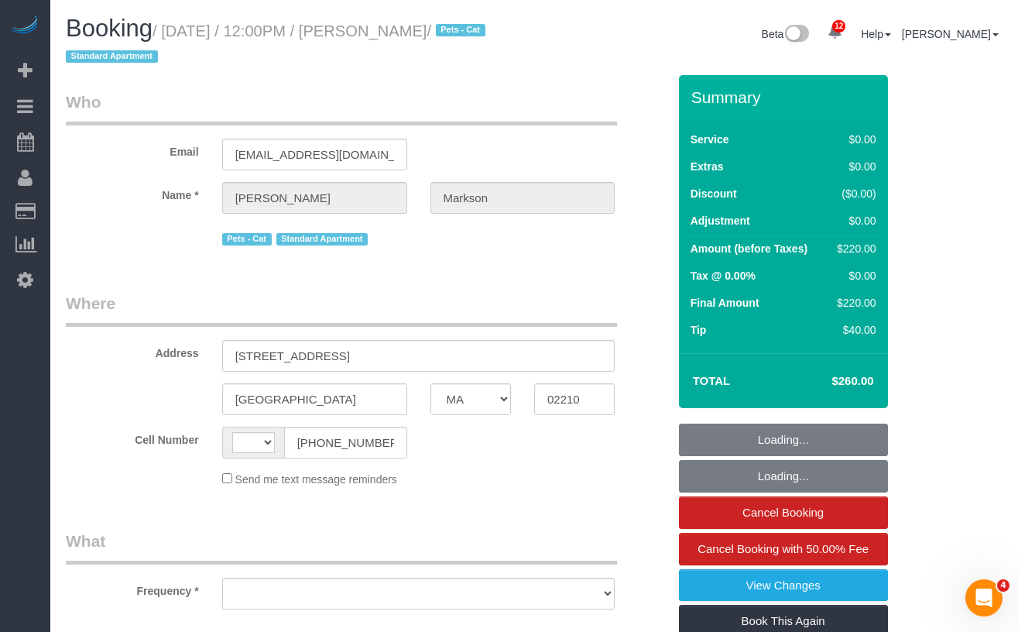
select select "spot1"
select select "number:63"
select select "number:90"
select select "number:14"
select select "number:5"
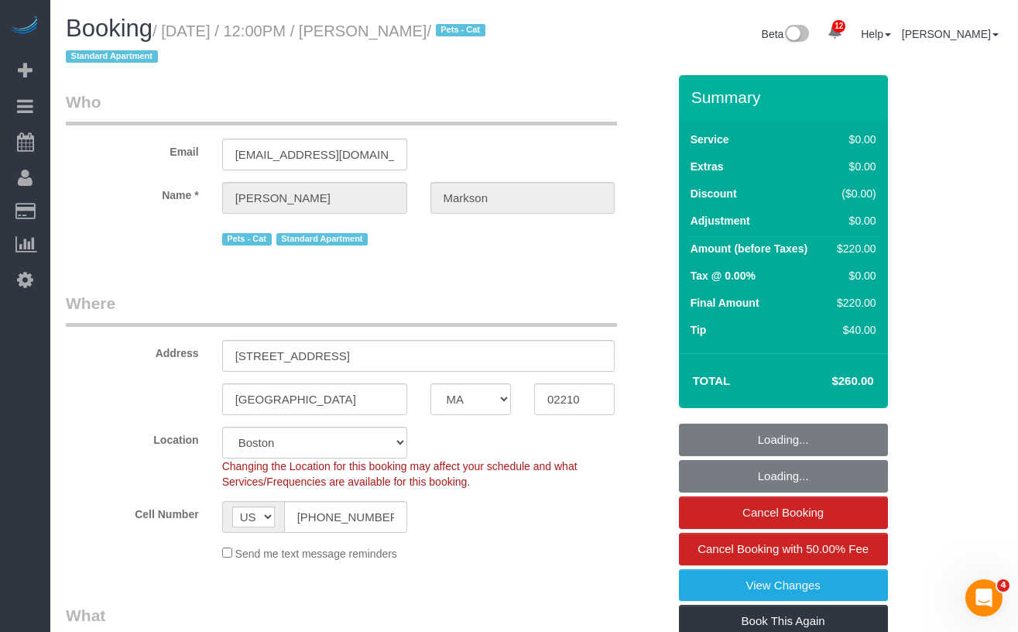
select select "string:stripe-pm_1MAOVx4VGloSiKo7fukt4Ol8"
select select "object:995"
select select "spot41"
select select "2"
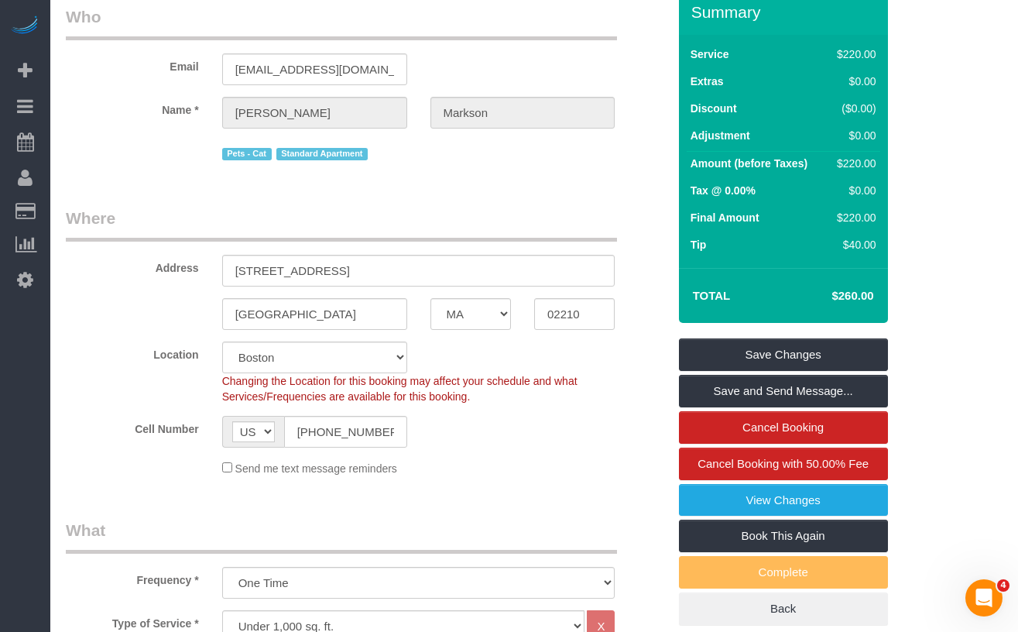
scroll to position [110, 0]
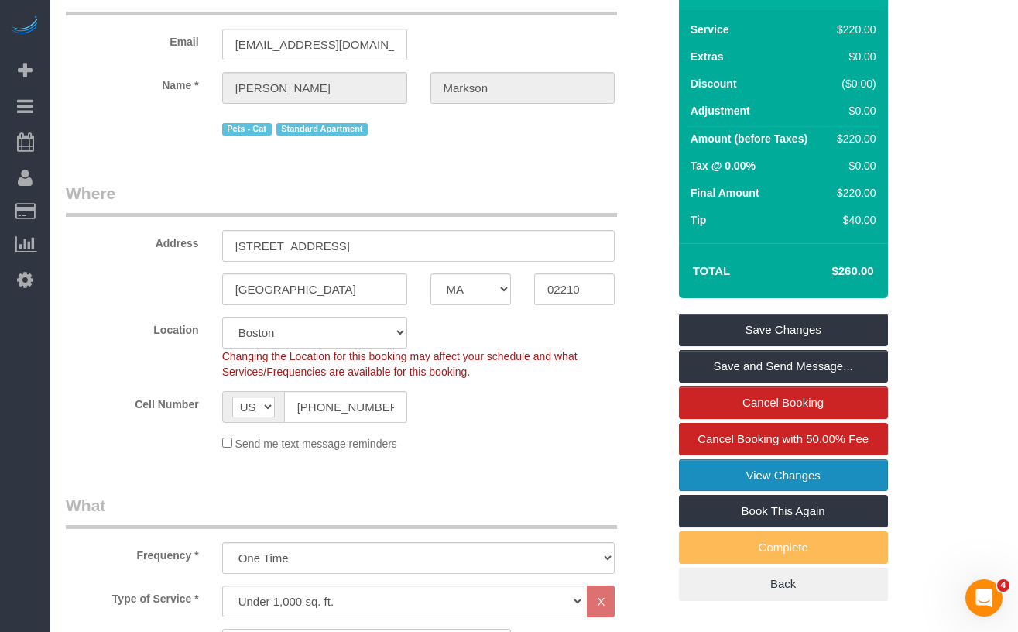
click at [777, 482] on link "View Changes" at bounding box center [783, 475] width 209 height 33
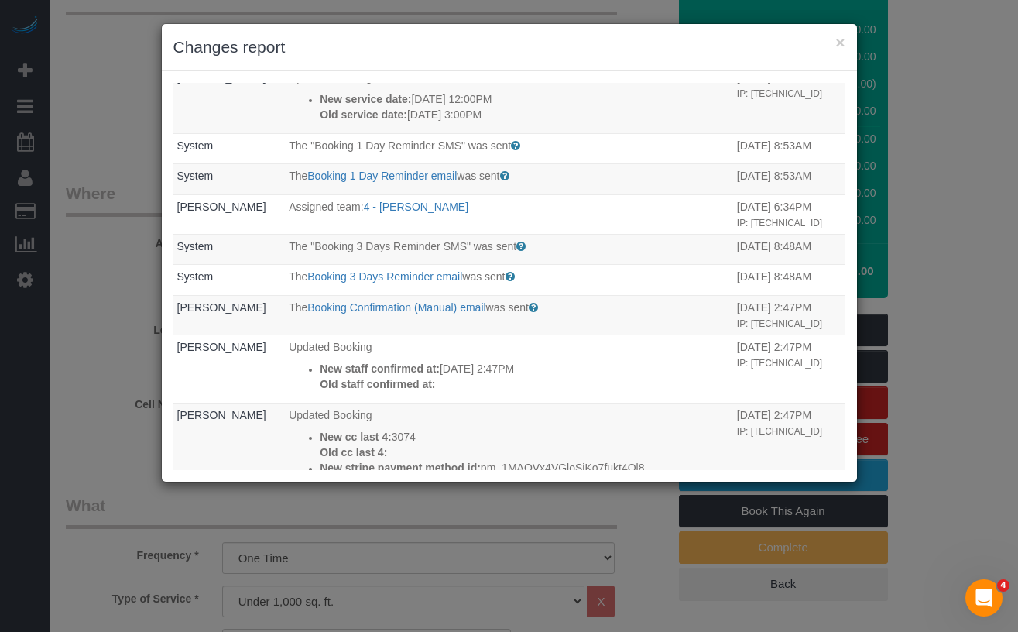
click at [980, 172] on div "× Changes report Who What When Kristine Veria Updated Booking New service date:…" at bounding box center [509, 316] width 1018 height 632
click at [847, 46] on div "× Changes report" at bounding box center [509, 47] width 695 height 47
click at [846, 46] on div "× Changes report" at bounding box center [509, 47] width 695 height 47
click at [844, 44] on button "×" at bounding box center [840, 42] width 9 height 16
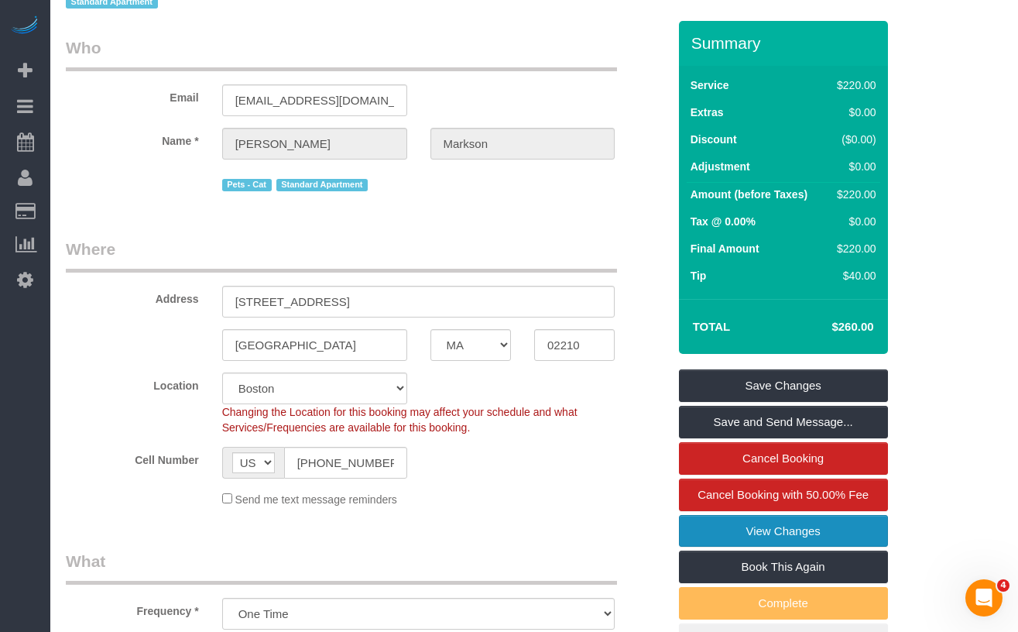
scroll to position [0, 0]
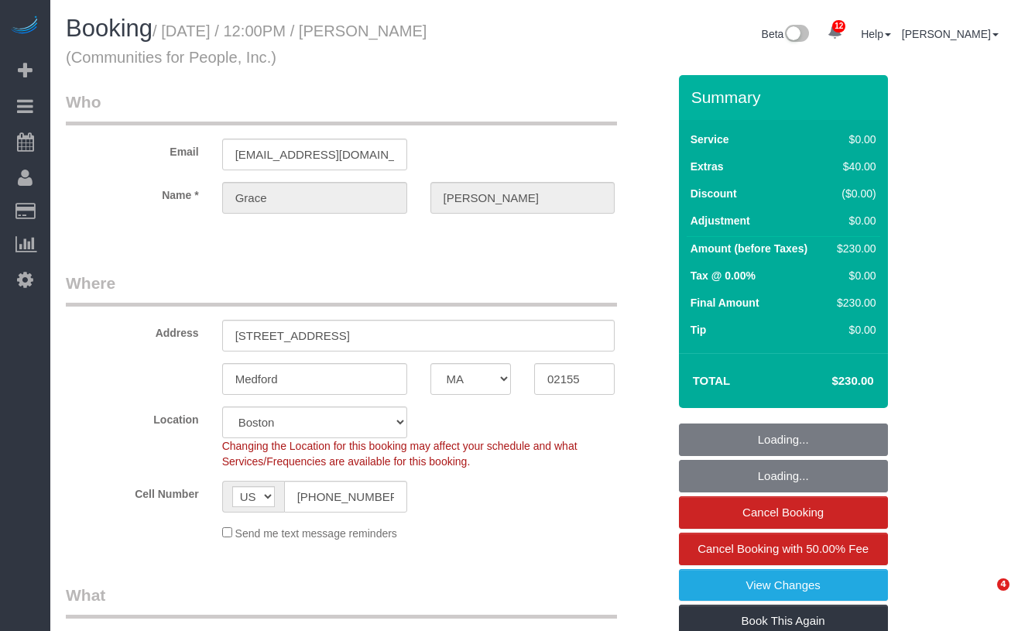
select select "MA"
select select "2"
select select "spot1"
select select "number:59"
select select "number:75"
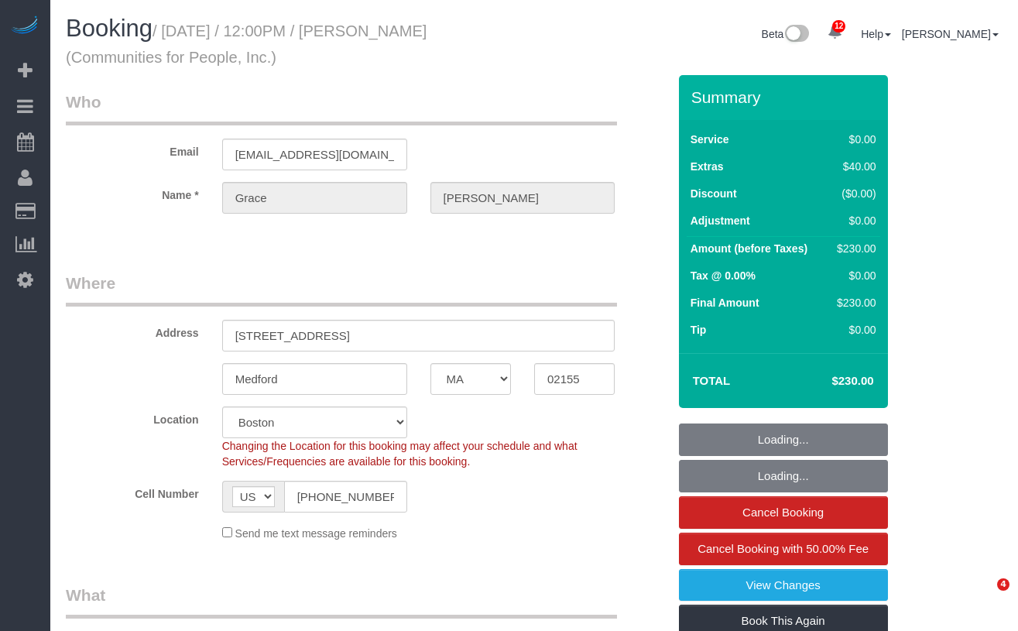
select select "number:15"
select select "number:5"
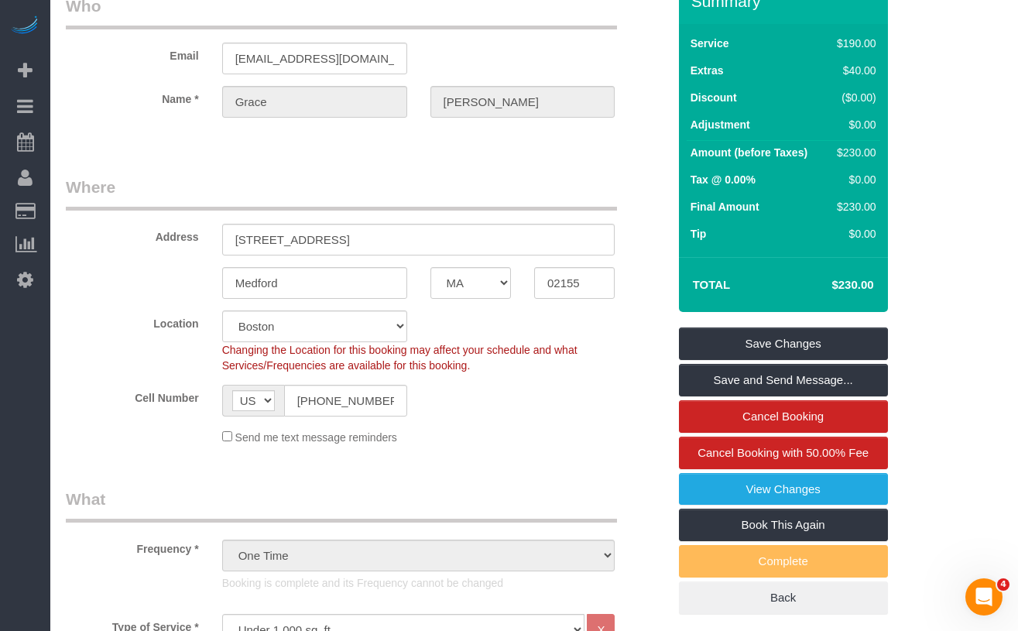
scroll to position [108, 0]
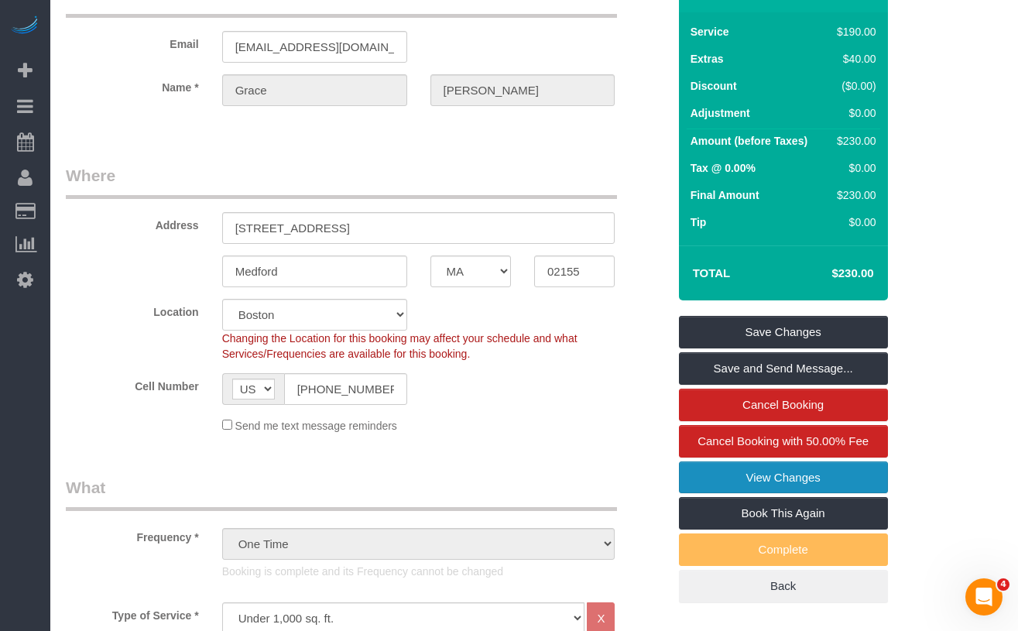
click at [738, 478] on link "View Changes" at bounding box center [783, 478] width 209 height 33
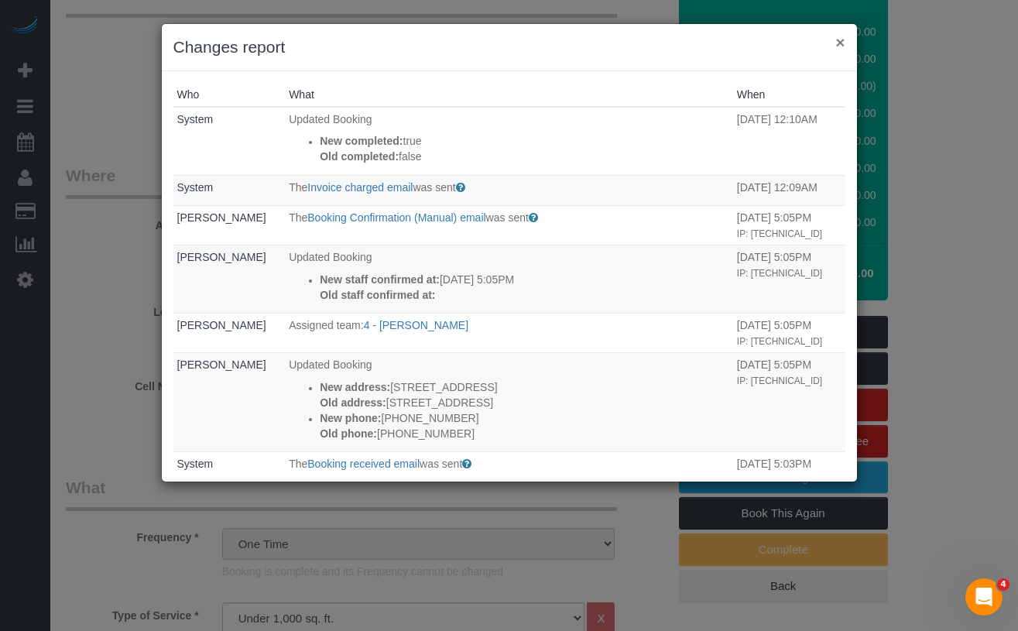
click at [844, 46] on button "×" at bounding box center [840, 42] width 9 height 16
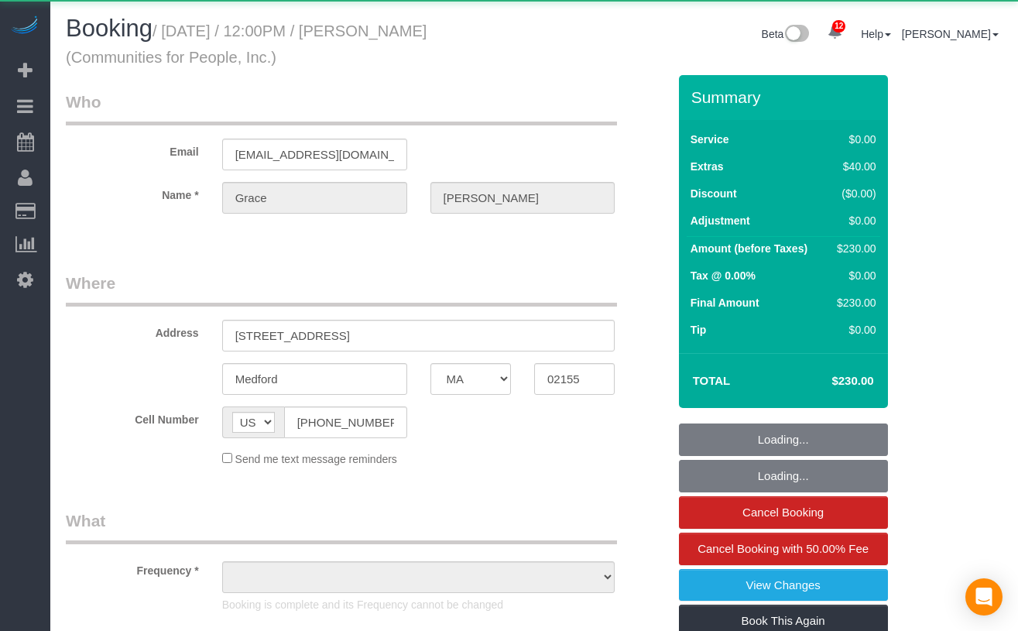
select select "MA"
select select "object:1035"
select select "2"
select select "spot1"
select select "number:59"
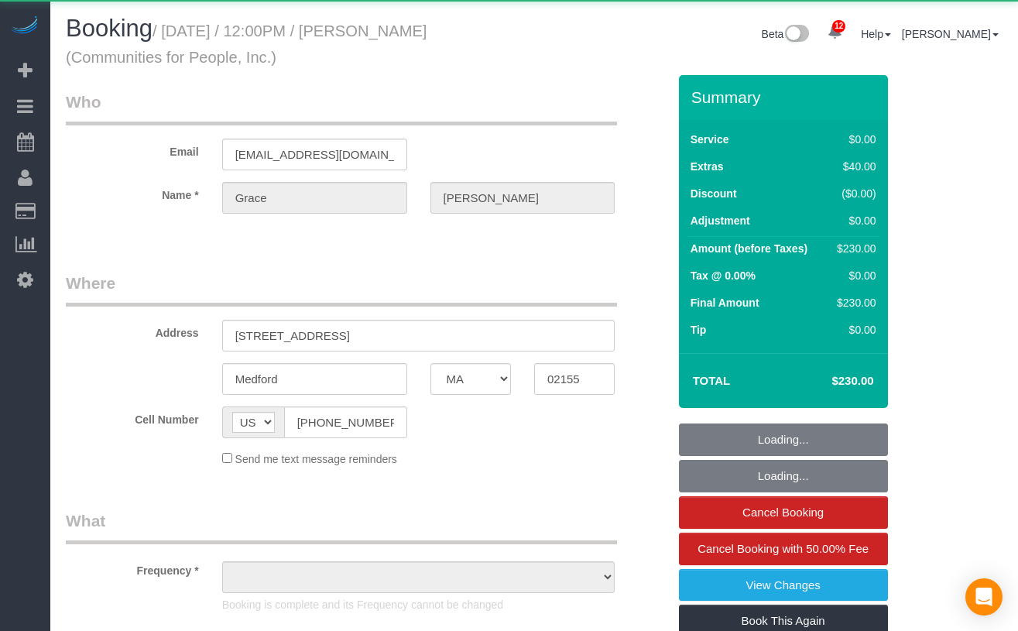
select select "number:75"
select select "number:15"
select select "number:5"
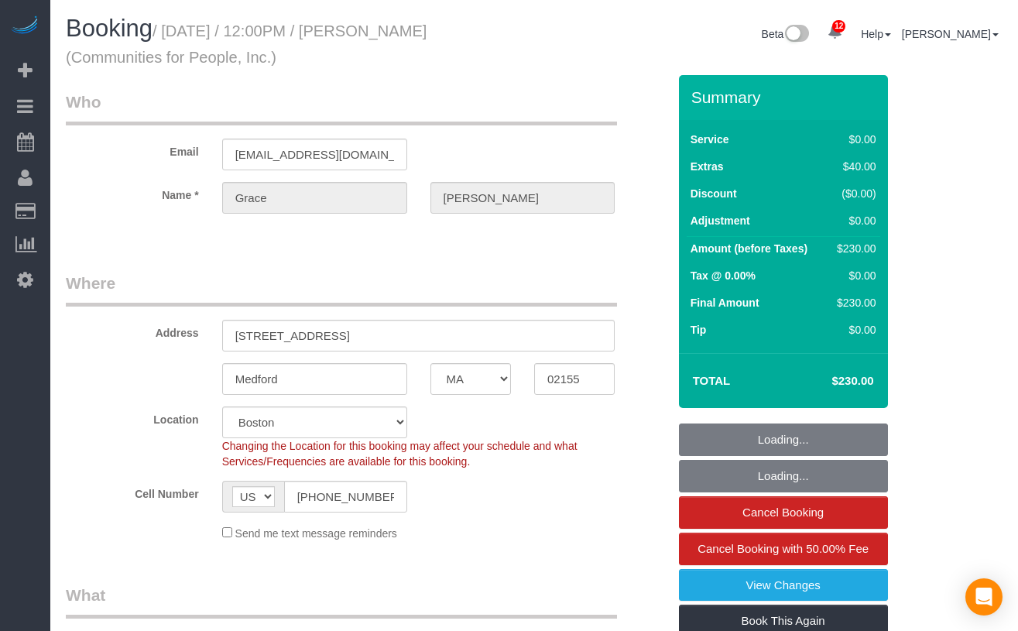
select select "string:stripe-pm_1S3NpY4VGloSiKo77weqbv92"
select select "2"
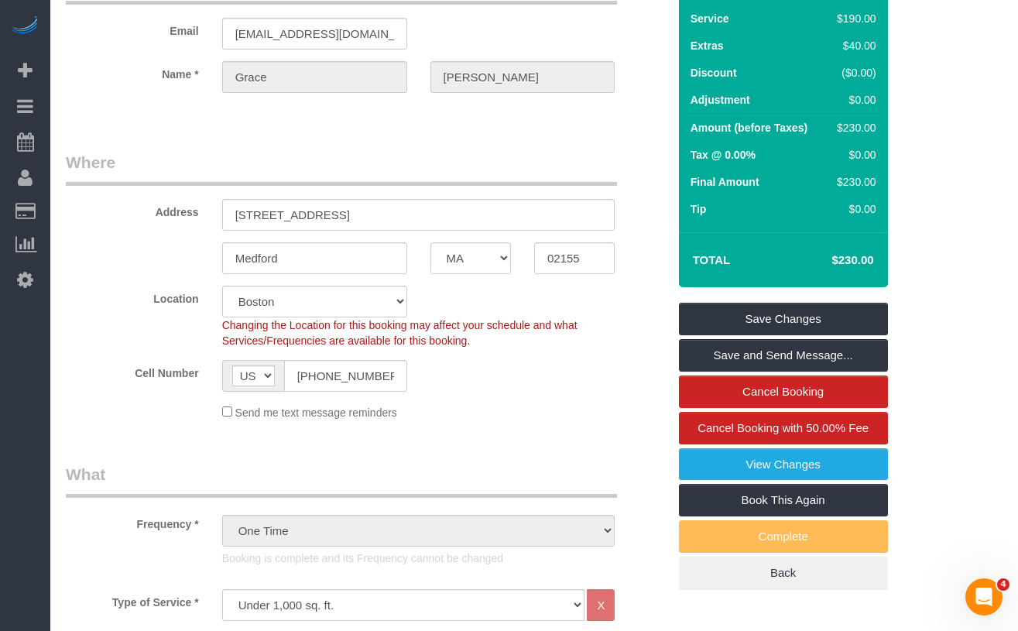
scroll to position [142, 0]
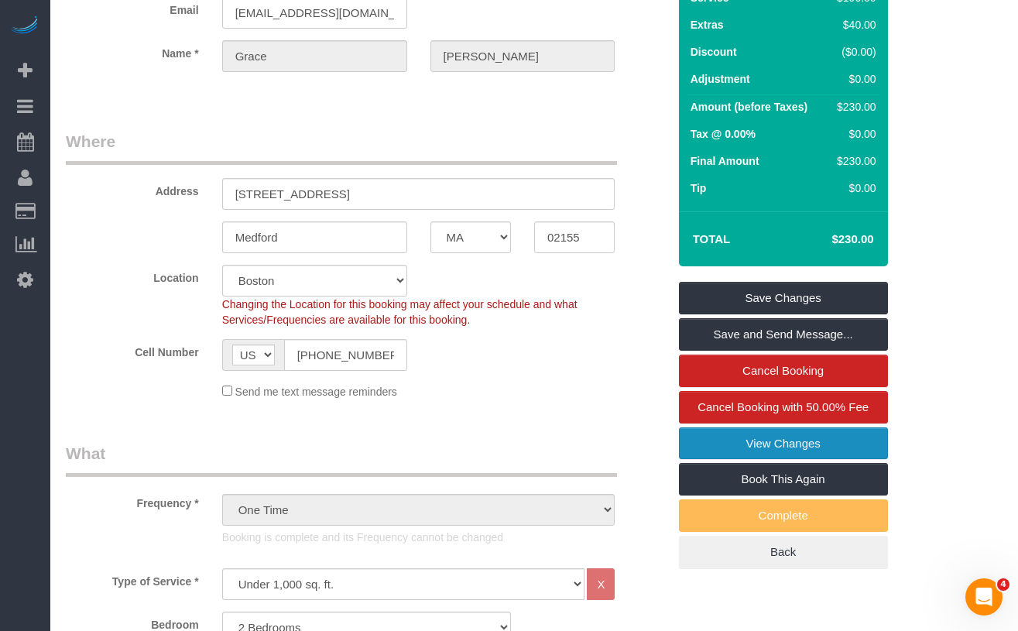
click at [707, 442] on link "View Changes" at bounding box center [783, 444] width 209 height 33
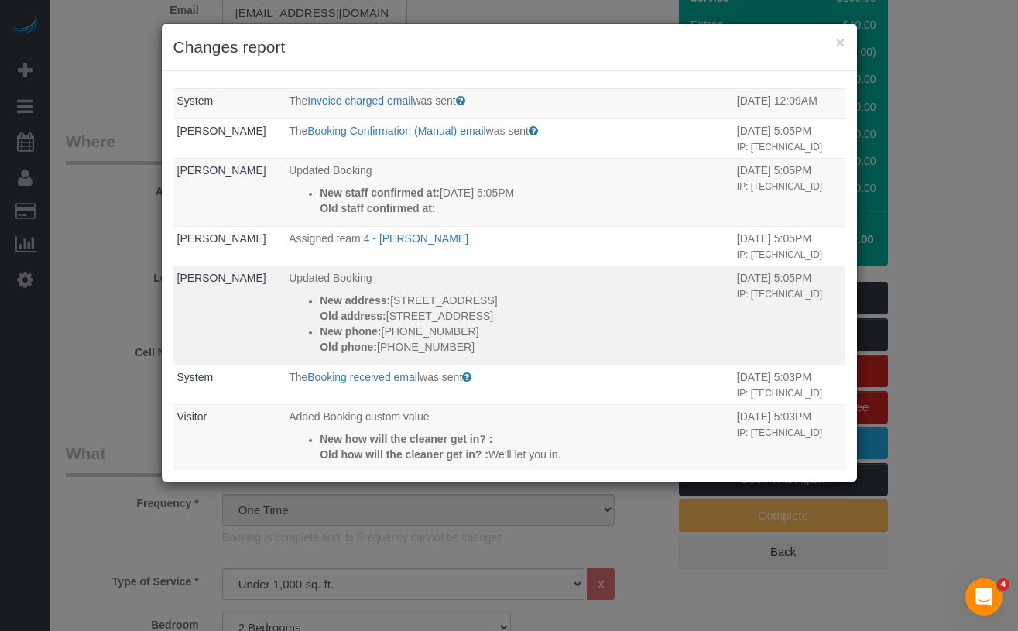
scroll to position [88, 0]
click at [96, 276] on div "× Changes report Who What When System Updated Booking New completed: true Old c…" at bounding box center [509, 315] width 1018 height 631
click at [841, 43] on button "×" at bounding box center [840, 42] width 9 height 16
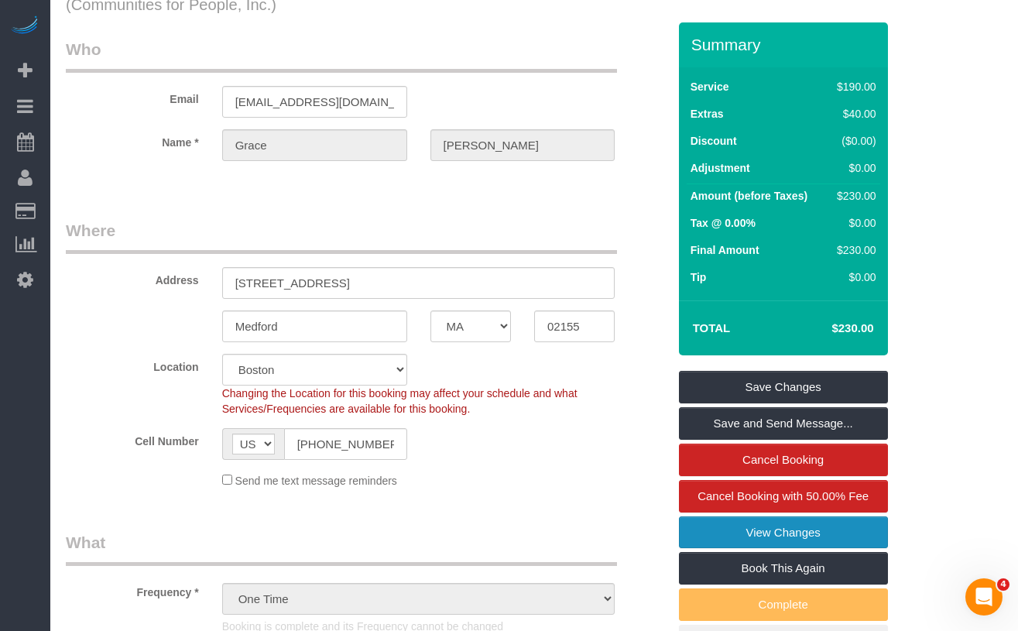
scroll to position [0, 0]
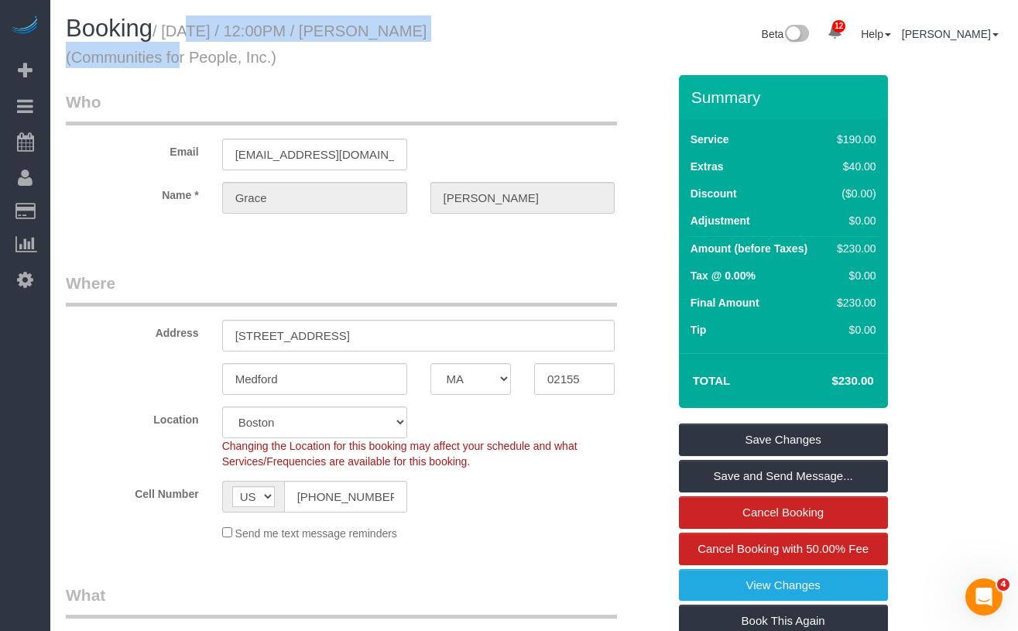
drag, startPoint x: 526, startPoint y: 31, endPoint x: 203, endPoint y: 31, distance: 323.0
click at [167, 33] on div "Booking / [DATE] / 12:00PM / [PERSON_NAME] (Communities for People, Inc.)" at bounding box center [294, 45] width 480 height 60
copy small "[DATE] / 12:00PM / [PERSON_NAME]"
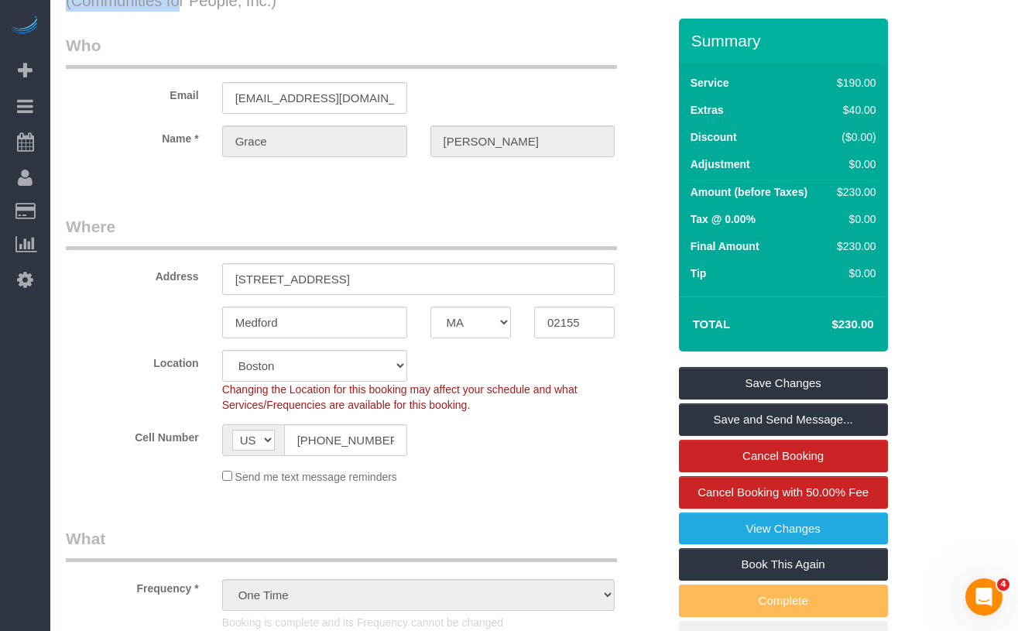
scroll to position [177, 0]
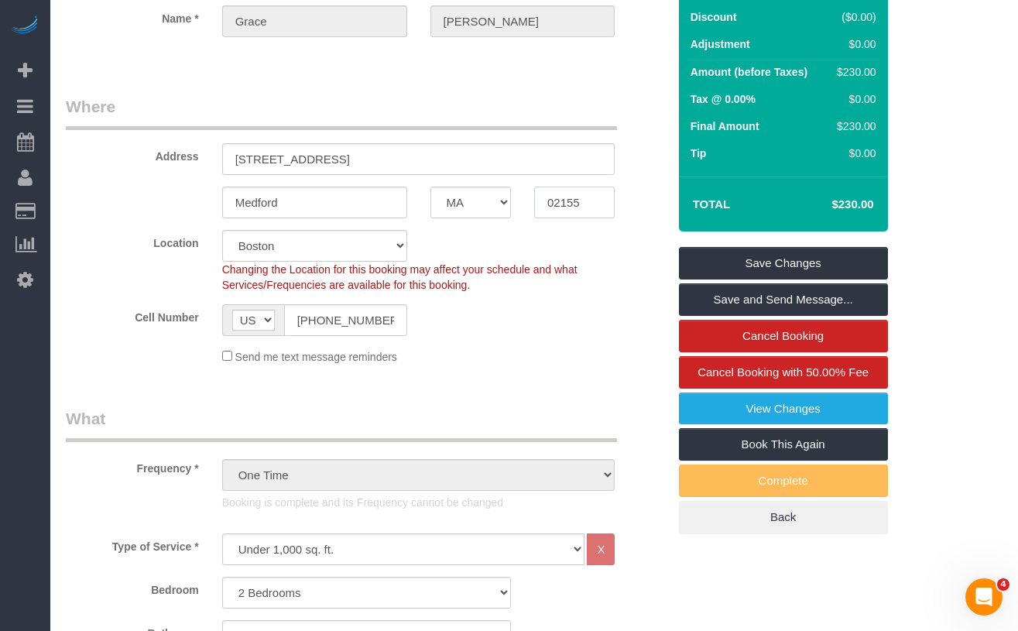
click at [106, 215] on div "Medford AK AL AR AZ CA CO CT DC DE [GEOGRAPHIC_DATA] [GEOGRAPHIC_DATA] HI IA ID…" at bounding box center [366, 203] width 625 height 32
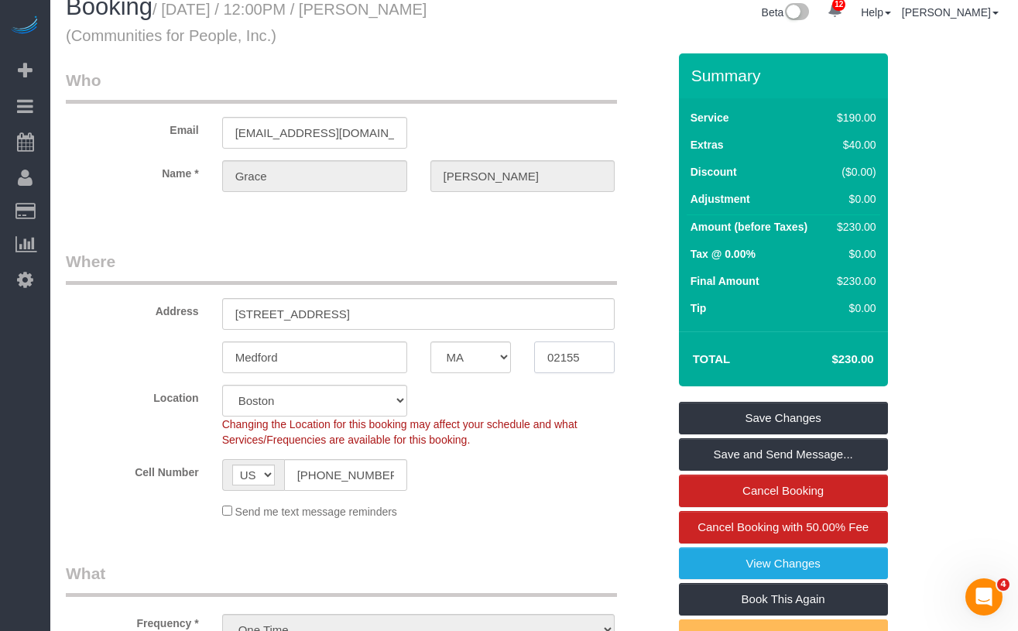
scroll to position [0, 0]
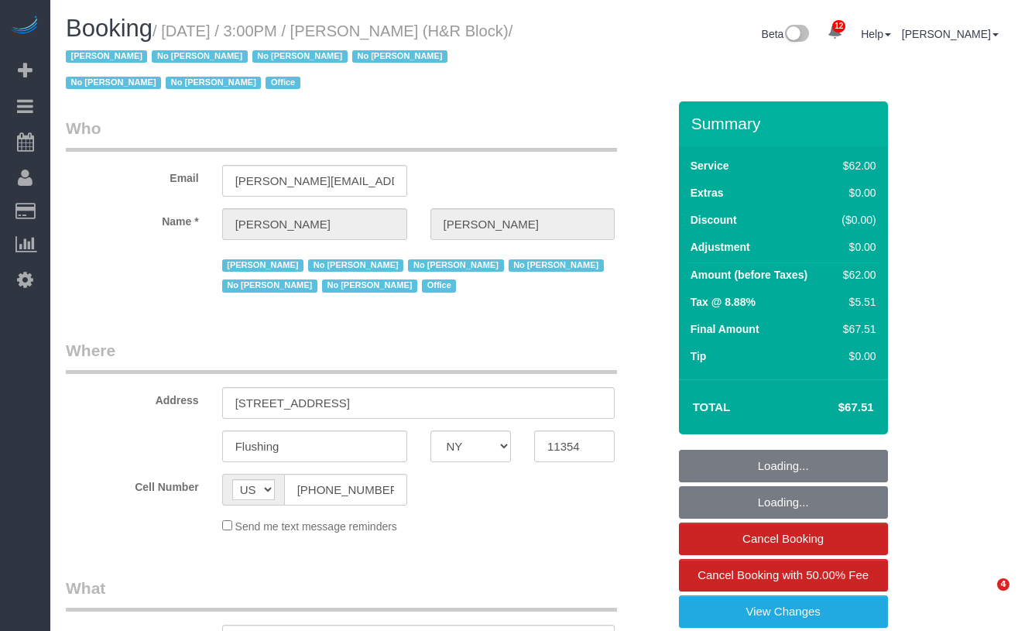
select select "NY"
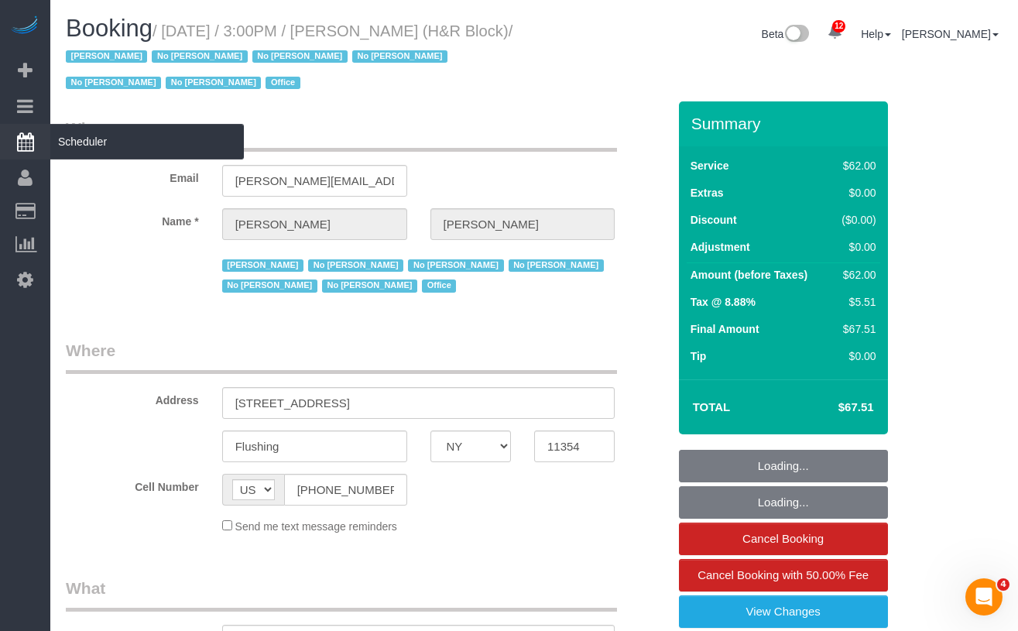
select select "object:891"
select select "spot1"
select select "number:89"
select select "number:90"
select select "number:15"
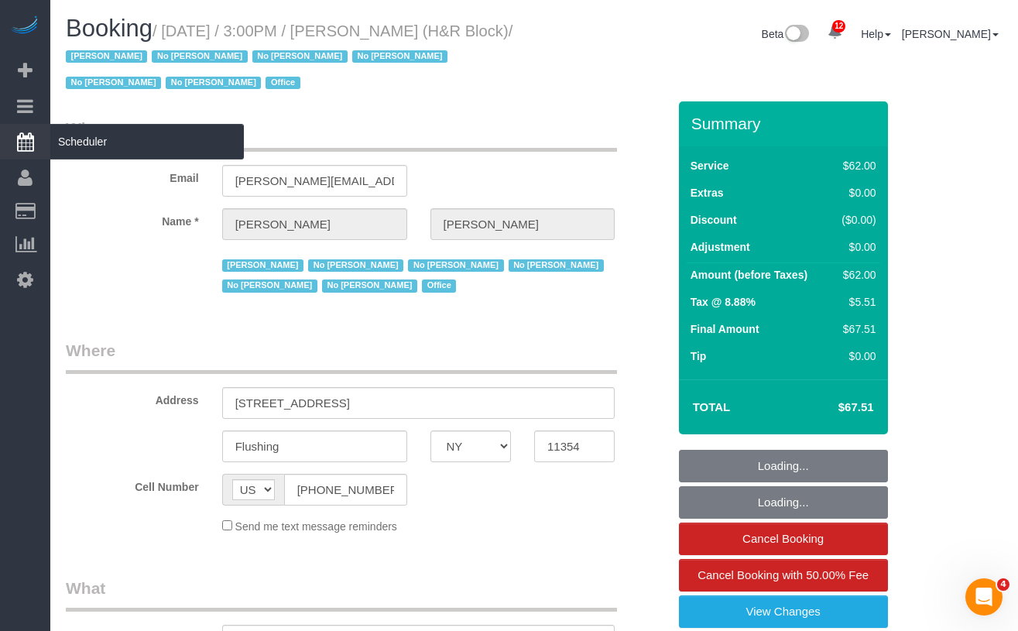
select select "number:5"
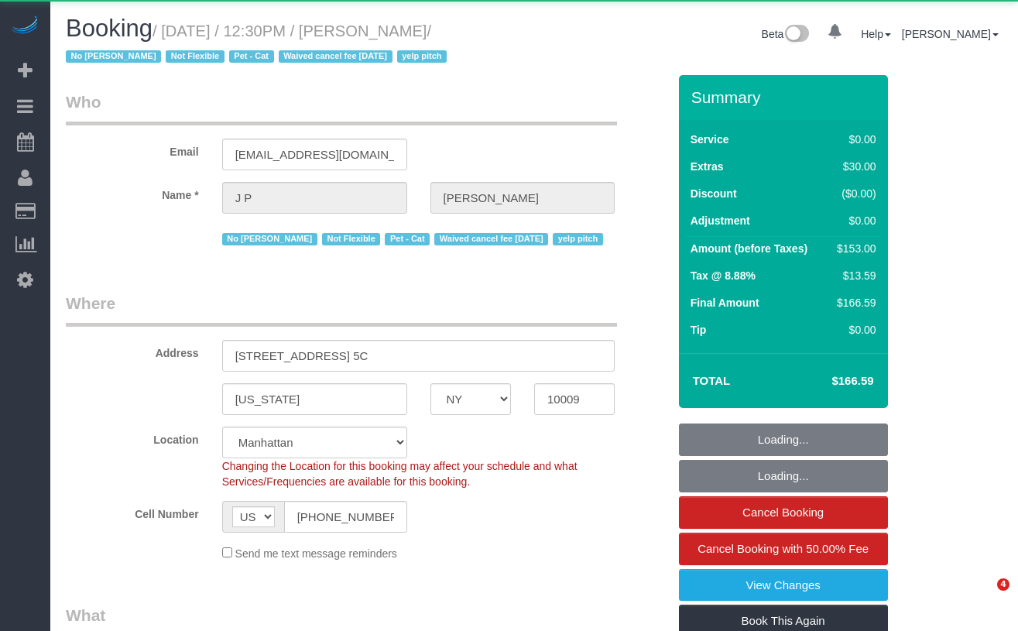
select select "NY"
select select "object:997"
select select "1"
select select "number:89"
select select "number:72"
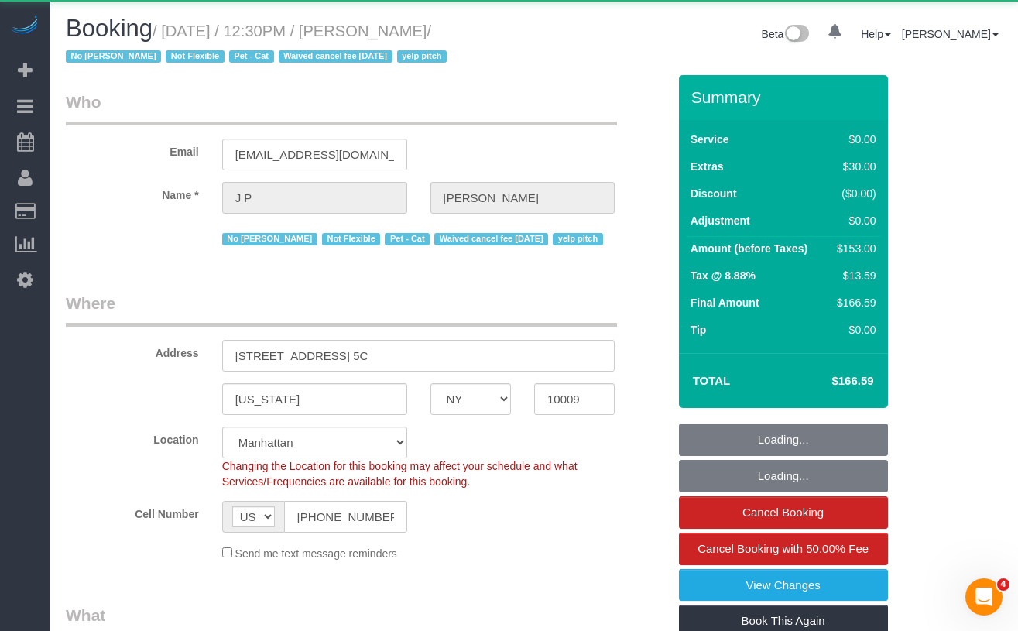
select select "number:14"
select select "number:5"
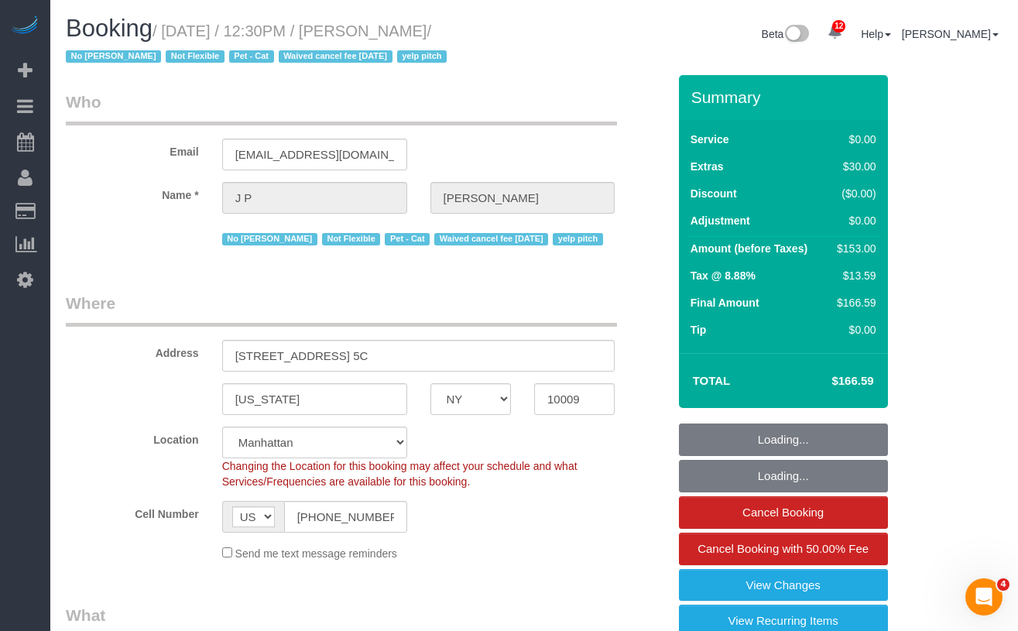
select select "string:stripe-pm_1KRdsz4VGloSiKo7AE9cnOSx"
select select "1"
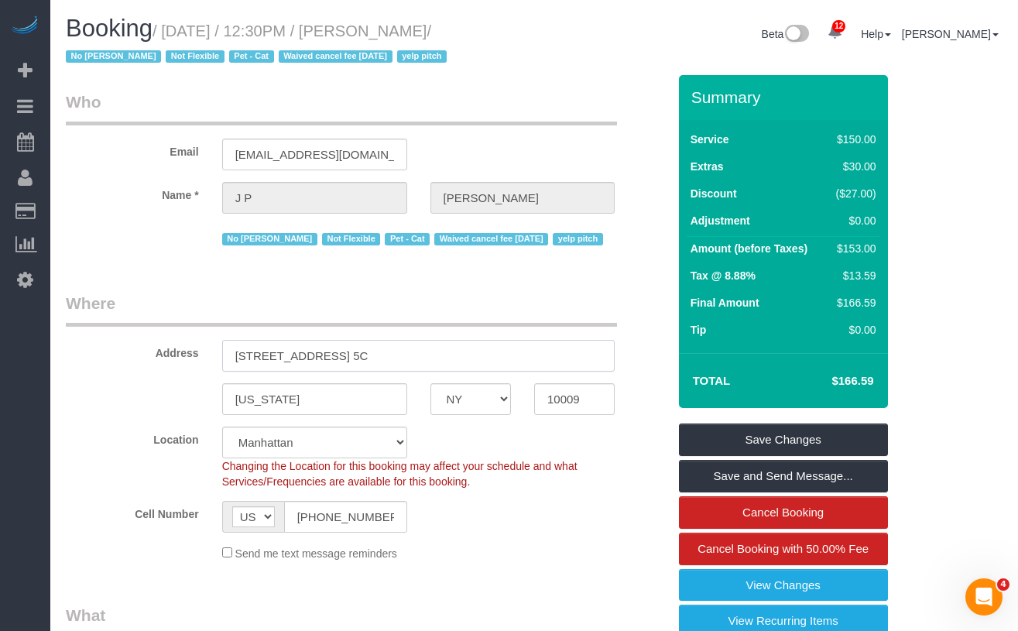
click at [402, 359] on input "515 East 14th Street, Apt. 5C" at bounding box center [418, 356] width 393 height 32
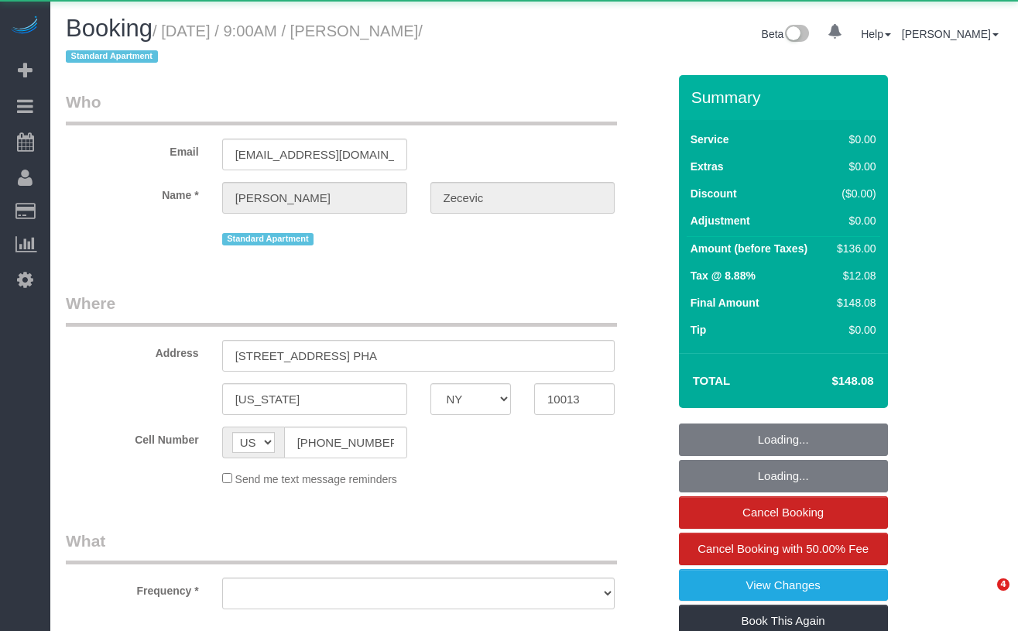
select select "NY"
select select "object:986"
select select "1"
select select "number:56"
select select "number:70"
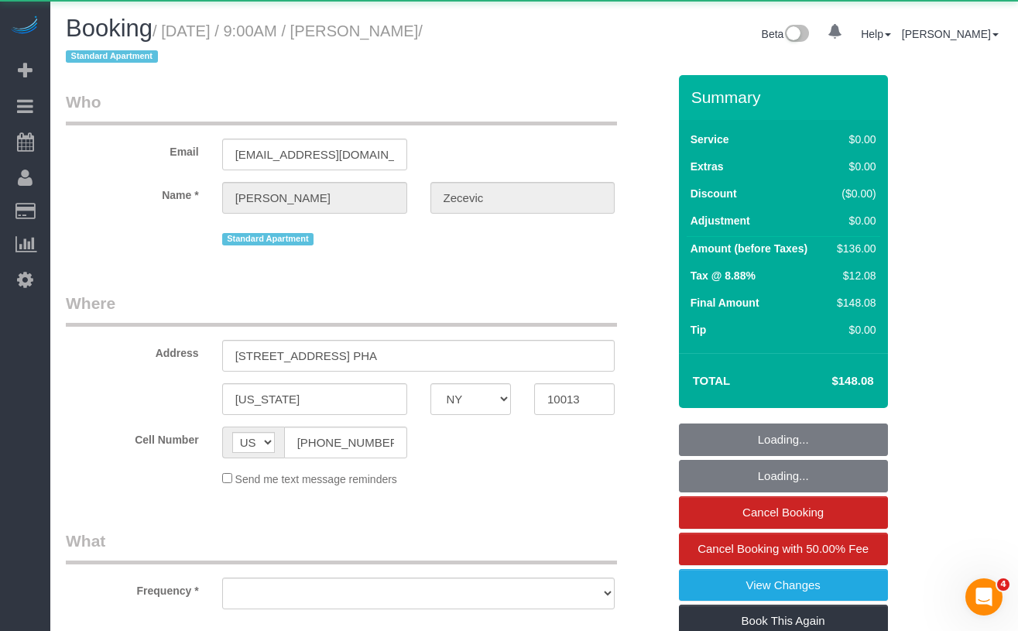
select select "number:15"
select select "number:5"
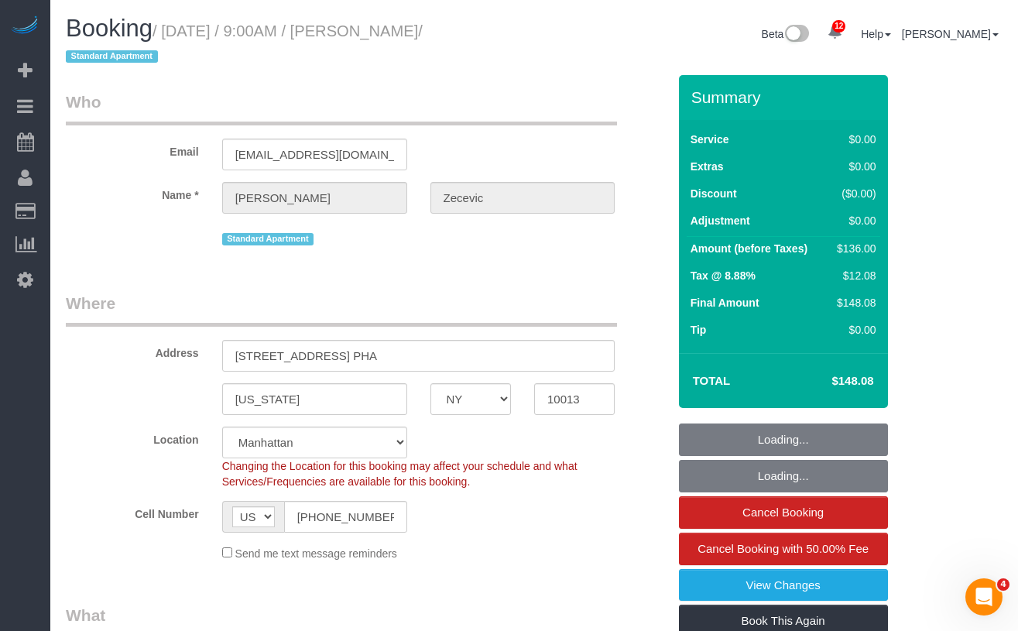
select select "string:stripe-pm_1RYTMZ4VGloSiKo7i57IXIcV"
select select "spot1"
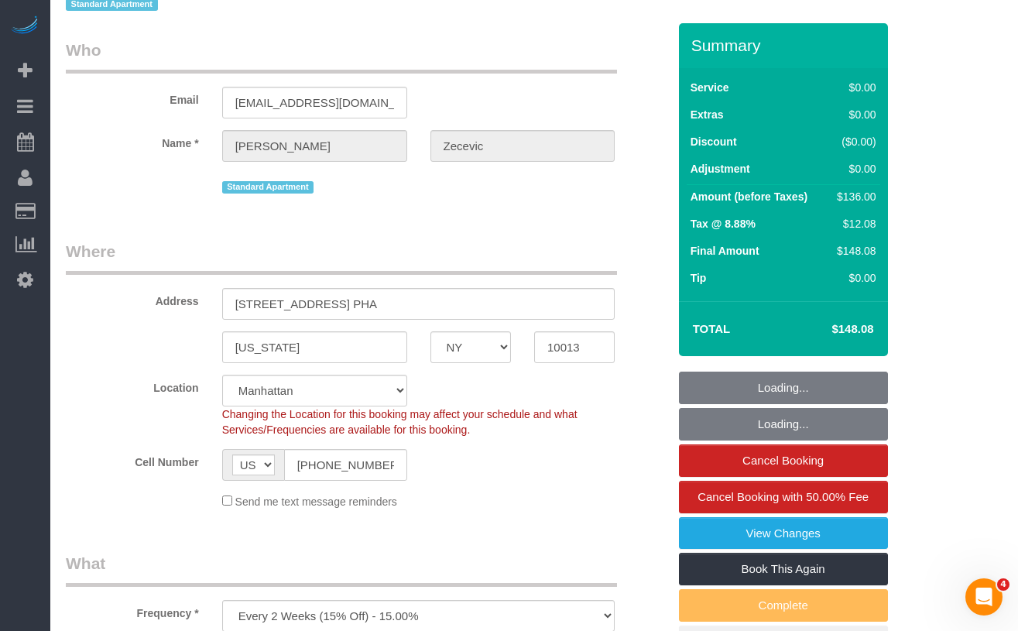
select select "1"
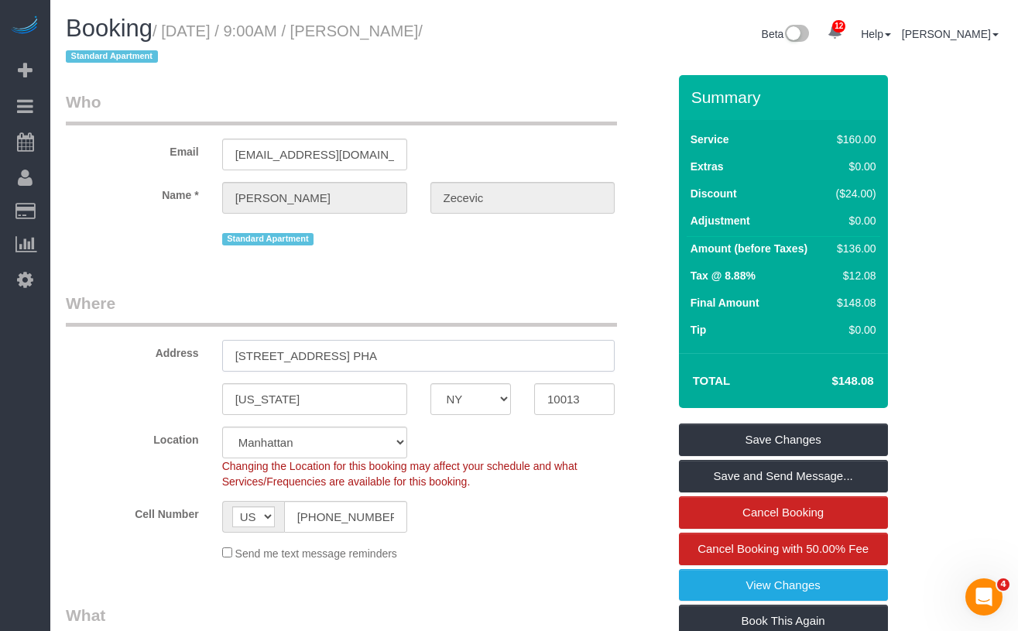
click at [445, 359] on input "[STREET_ADDRESS] PHA" at bounding box center [418, 356] width 393 height 32
click at [184, 260] on fieldset "Who Email ivanazecevic25@gmail.com Name * Ivana Zecevic Standard Apartment" at bounding box center [367, 176] width 602 height 170
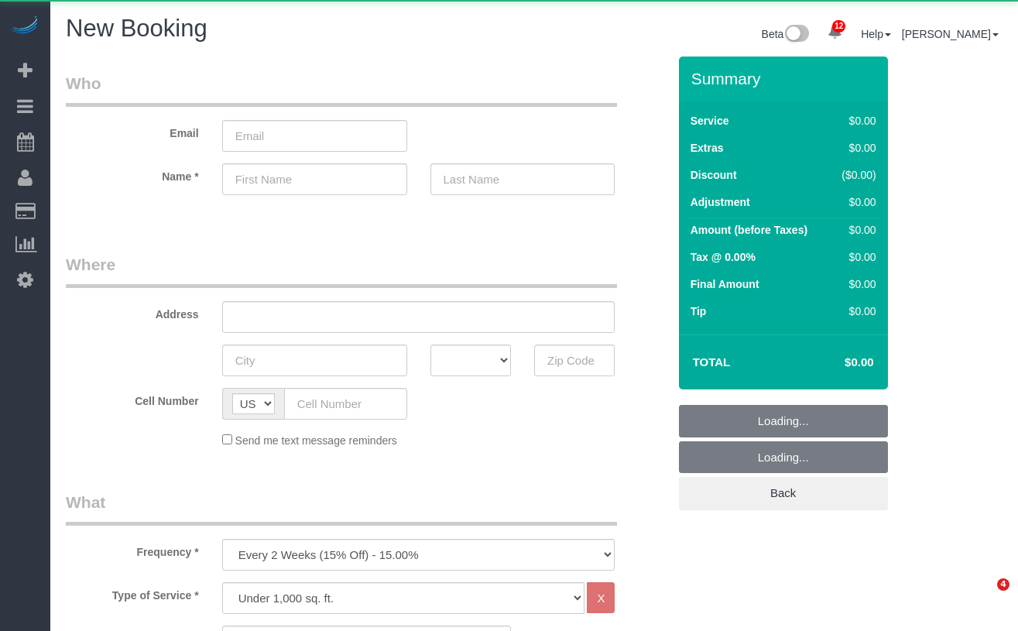
select select "number:89"
select select "number:90"
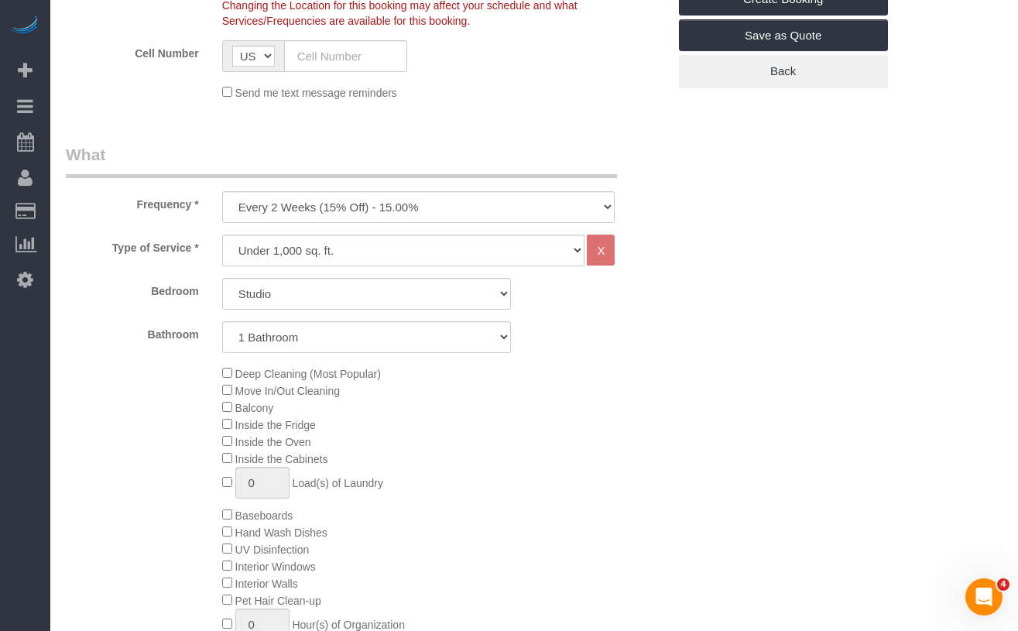
scroll to position [428, 0]
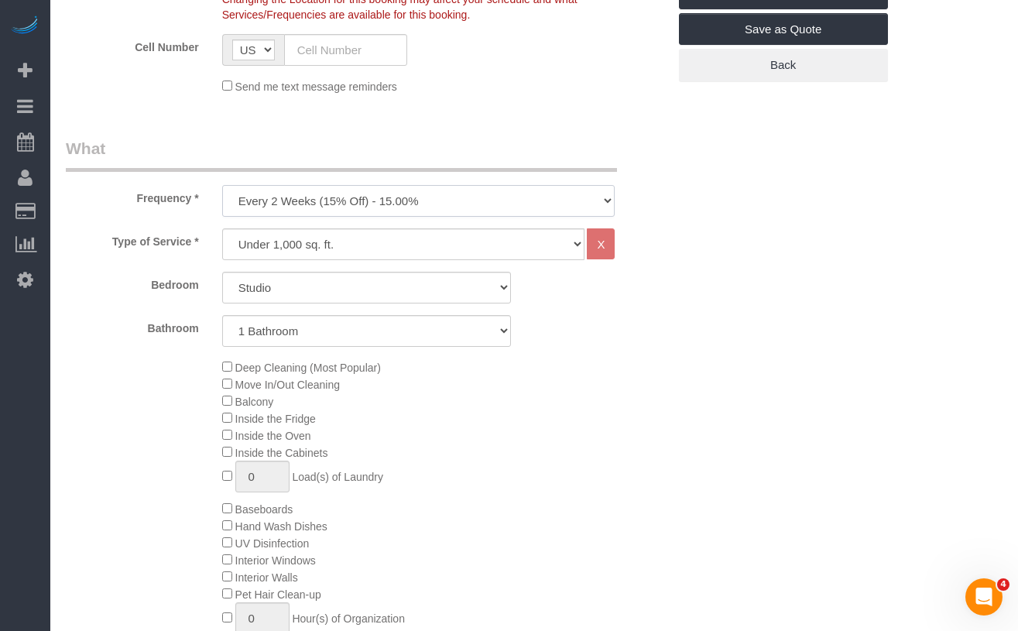
click at [256, 194] on select "One Time Weekly (20% Off) - 20.00% Every 2 Weeks (15% Off) - 15.00% Every 4 Wee…" at bounding box center [418, 201] width 393 height 32
select select "object:2199"
click at [222, 185] on select "One Time Weekly (20% Off) - 20.00% Every 2 Weeks (15% Off) - 15.00% Every 4 Wee…" at bounding box center [418, 201] width 393 height 32
click at [299, 245] on select "Under 1,000 sq. ft. 1,001 - 1,500 sq. ft. 1,500+ sq. ft. Custom Cleaning Office…" at bounding box center [403, 244] width 363 height 32
click at [266, 289] on select "Studio 1 Bedroom 2 Bedrooms 3 Bedrooms" at bounding box center [366, 288] width 289 height 32
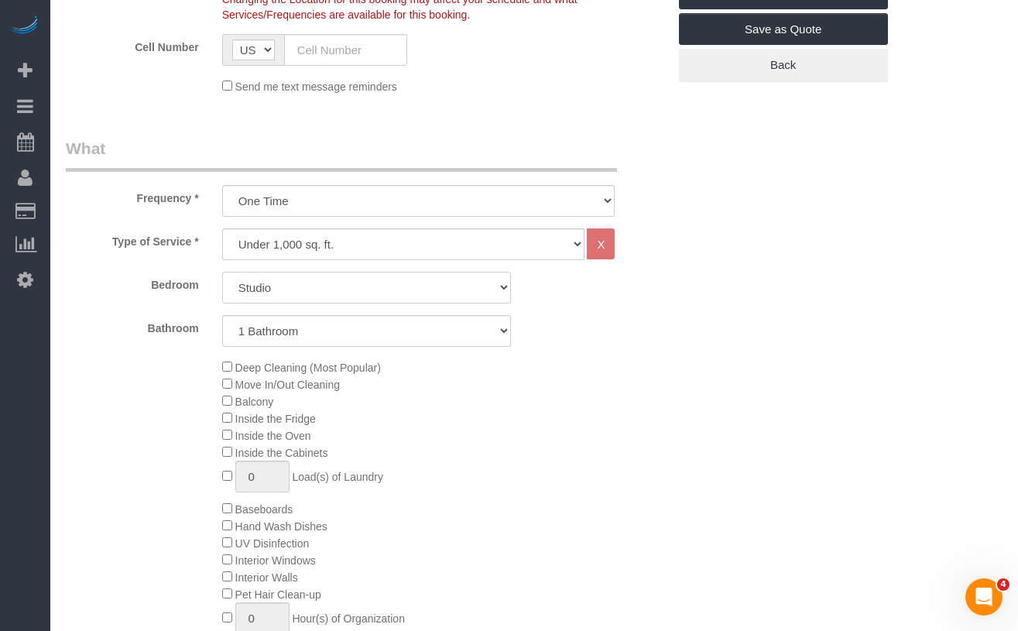
select select "1"
click at [222, 272] on select "Studio 1 Bedroom 2 Bedrooms 3 Bedrooms" at bounding box center [366, 288] width 289 height 32
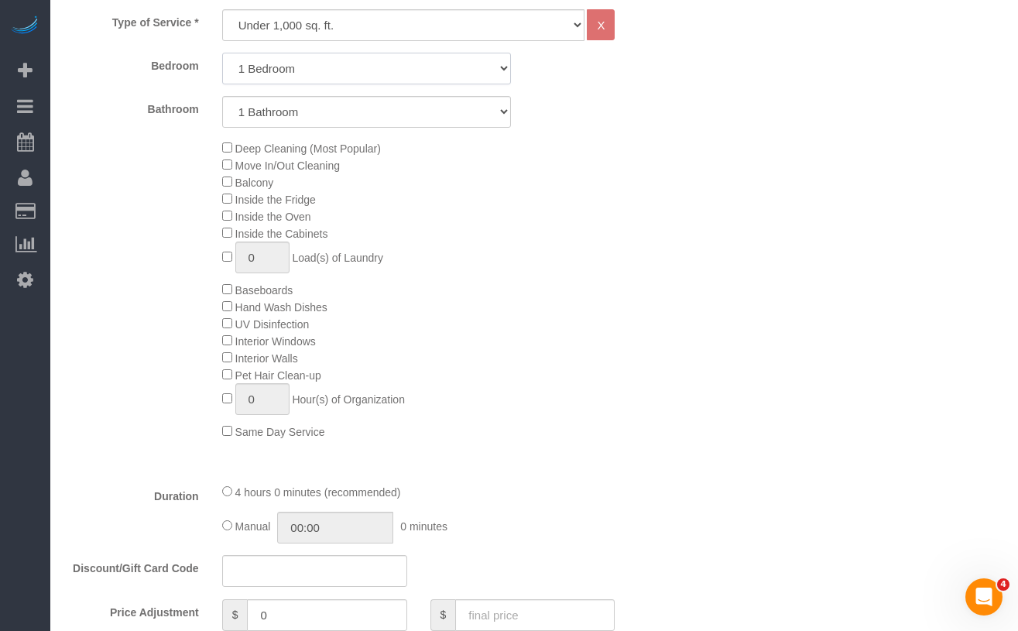
scroll to position [644, 0]
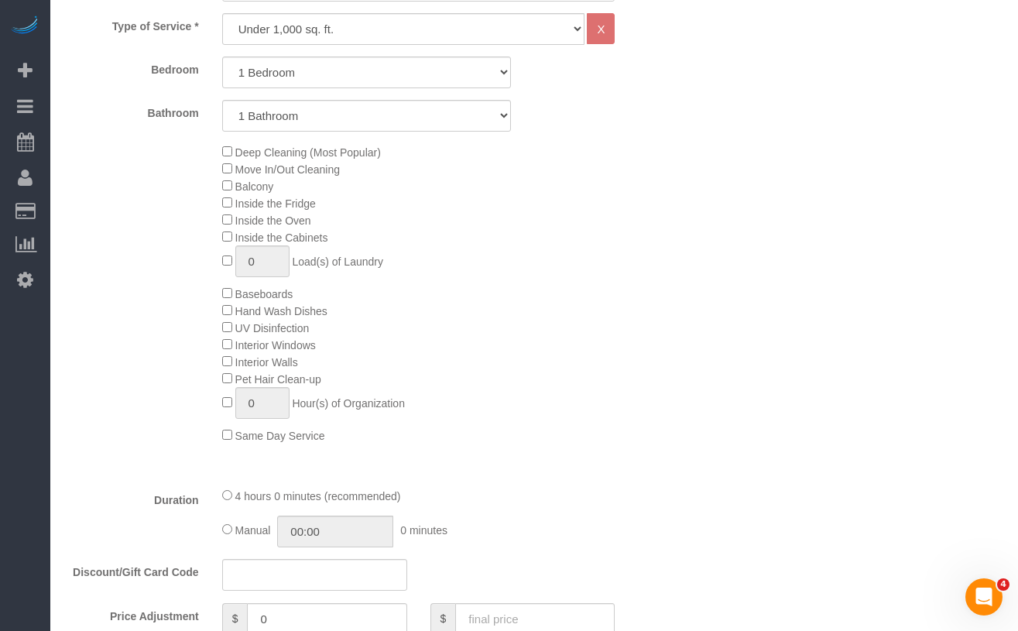
click at [158, 300] on div "Deep Cleaning (Most Popular) Move In/Out Cleaning Balcony Inside the Fridge Ins…" at bounding box center [366, 293] width 625 height 300
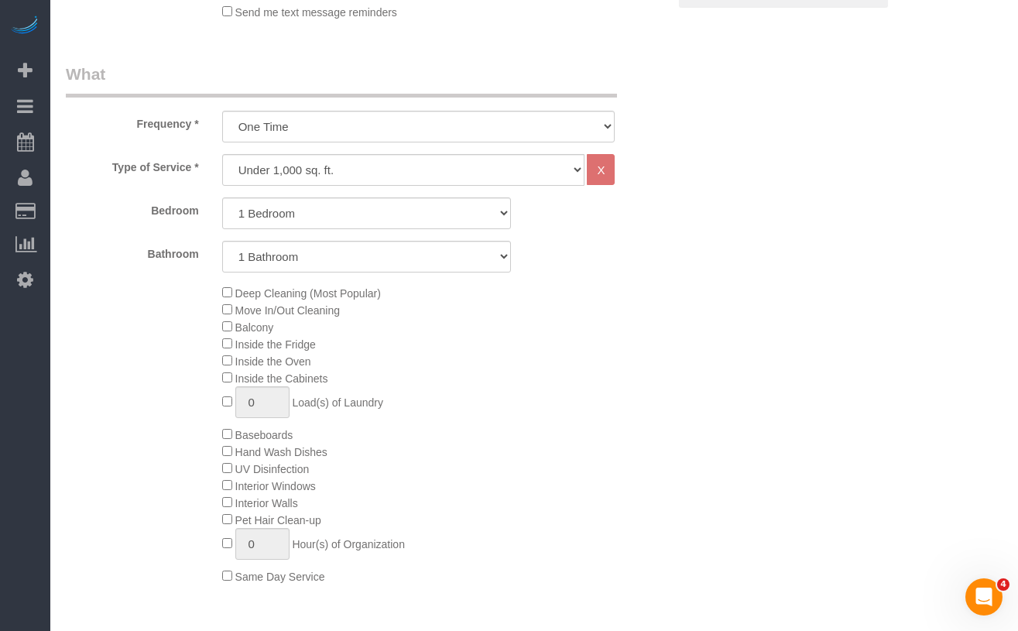
scroll to position [498, 0]
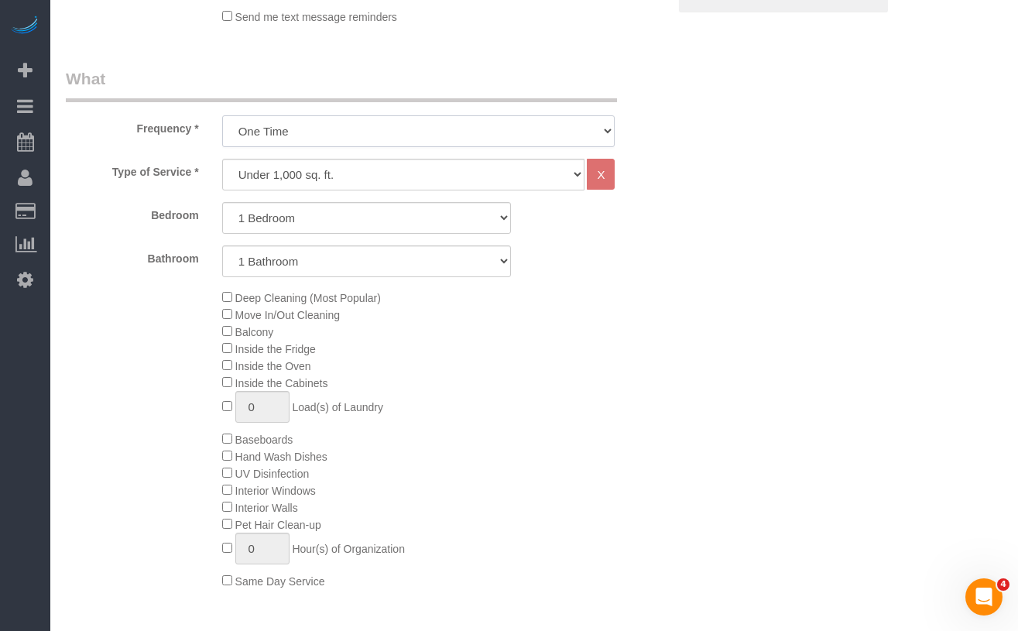
click at [342, 134] on select "One Time Weekly (20% Off) - 20.00% Every 2 Weeks (15% Off) - 15.00% Every 4 Wee…" at bounding box center [418, 131] width 393 height 32
click at [164, 193] on div "Type of Service * Under 1,000 sq. ft. 1,001 - 1,500 sq. ft. 1,500+ sq. ft. Cust…" at bounding box center [367, 390] width 602 height 462
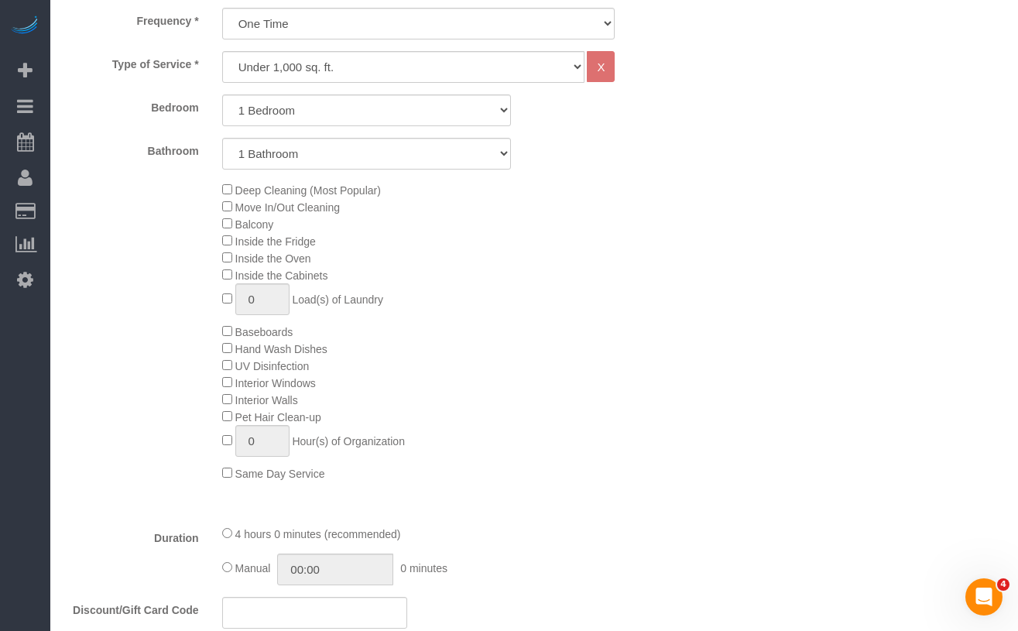
scroll to position [510, 0]
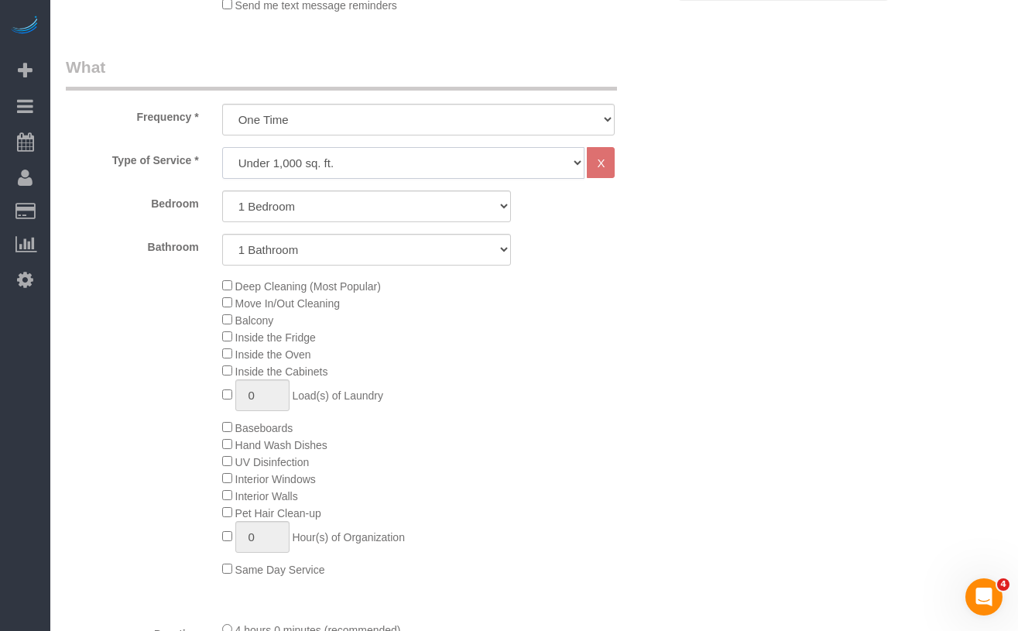
click at [325, 160] on select "Under 1,000 sq. ft. 1,001 - 1,500 sq. ft. 1,500+ sq. ft. Custom Cleaning Office…" at bounding box center [403, 163] width 363 height 32
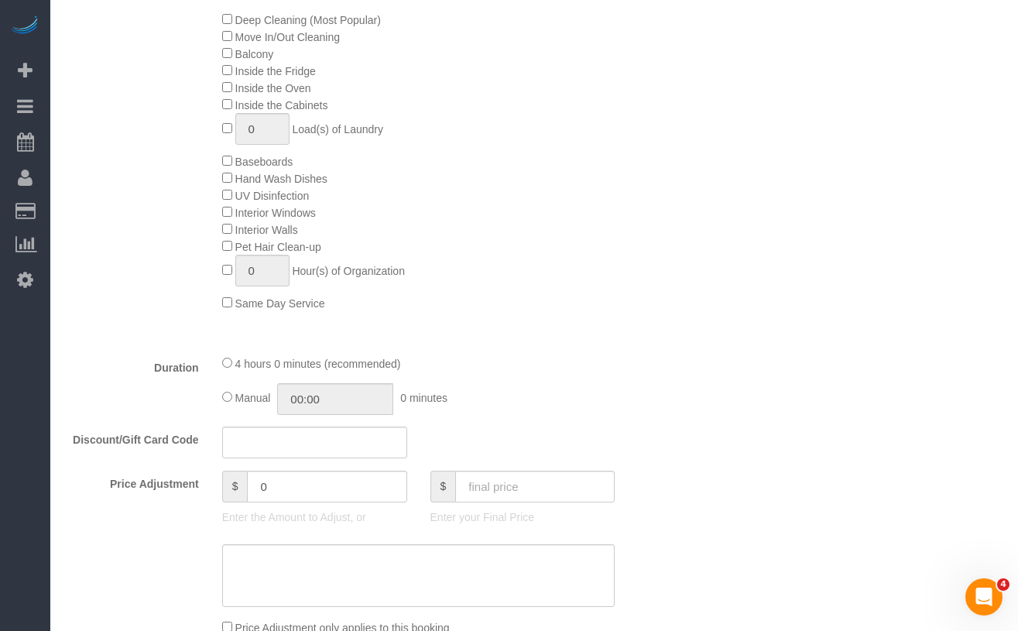
scroll to position [760, 0]
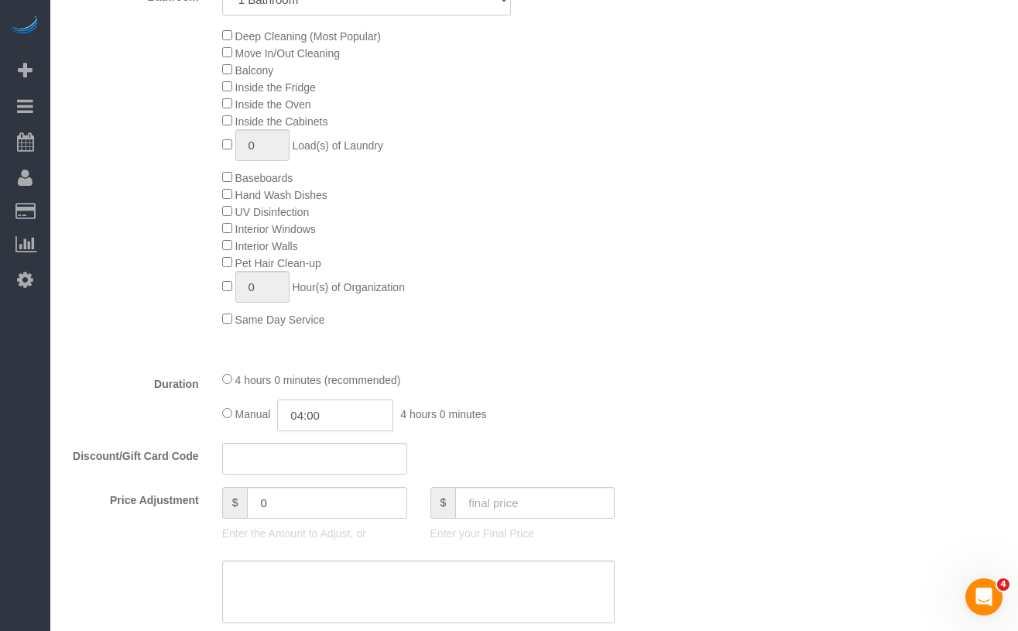
click at [309, 413] on input "04:00" at bounding box center [335, 416] width 116 height 32
type input "02:00"
click at [321, 473] on li "02:00" at bounding box center [318, 466] width 69 height 20
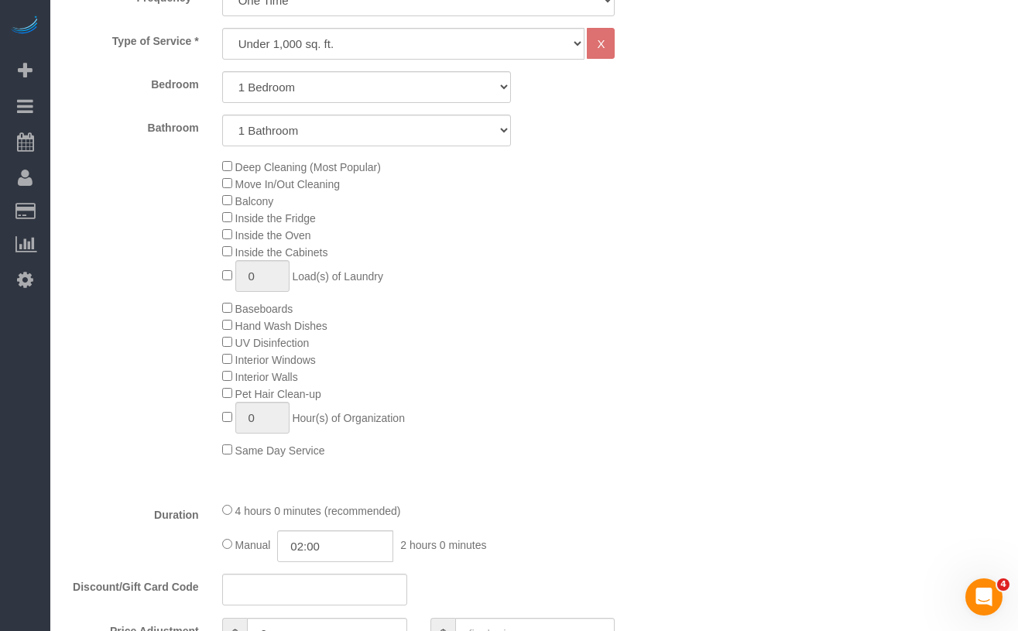
scroll to position [626, 0]
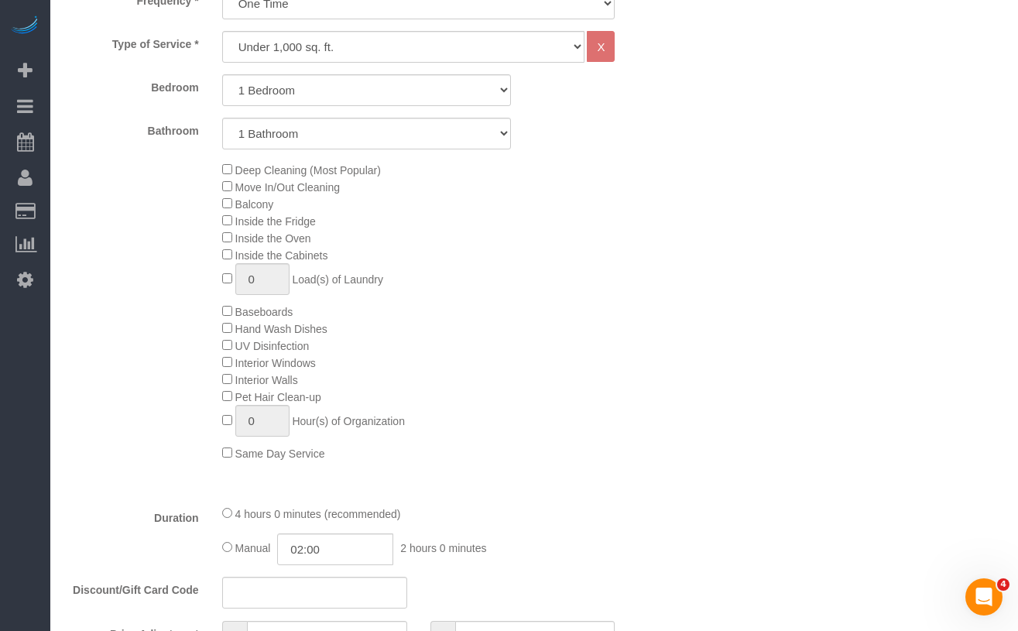
click at [610, 386] on div "Deep Cleaning (Most Popular) Move In/Out Cleaning Balcony Inside the Fridge Ins…" at bounding box center [445, 311] width 469 height 300
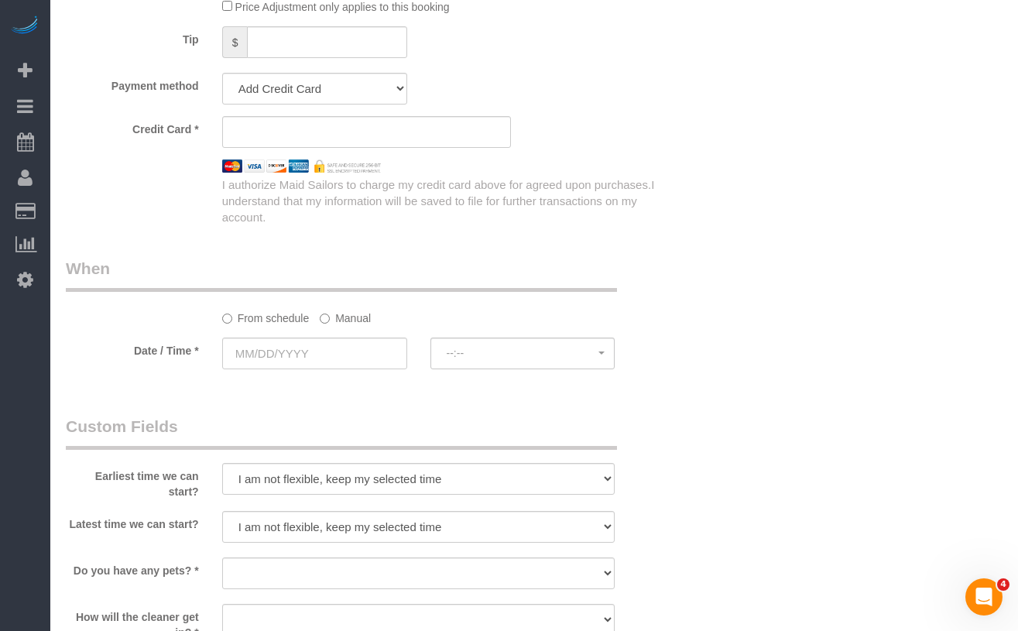
scroll to position [1408, 0]
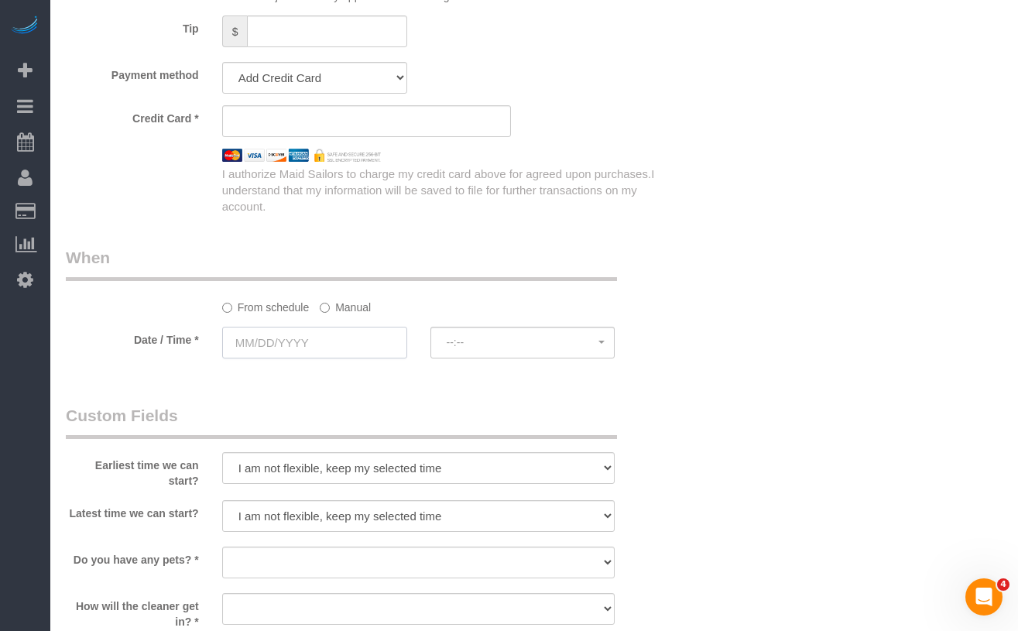
click at [350, 333] on input "text" at bounding box center [314, 343] width 185 height 32
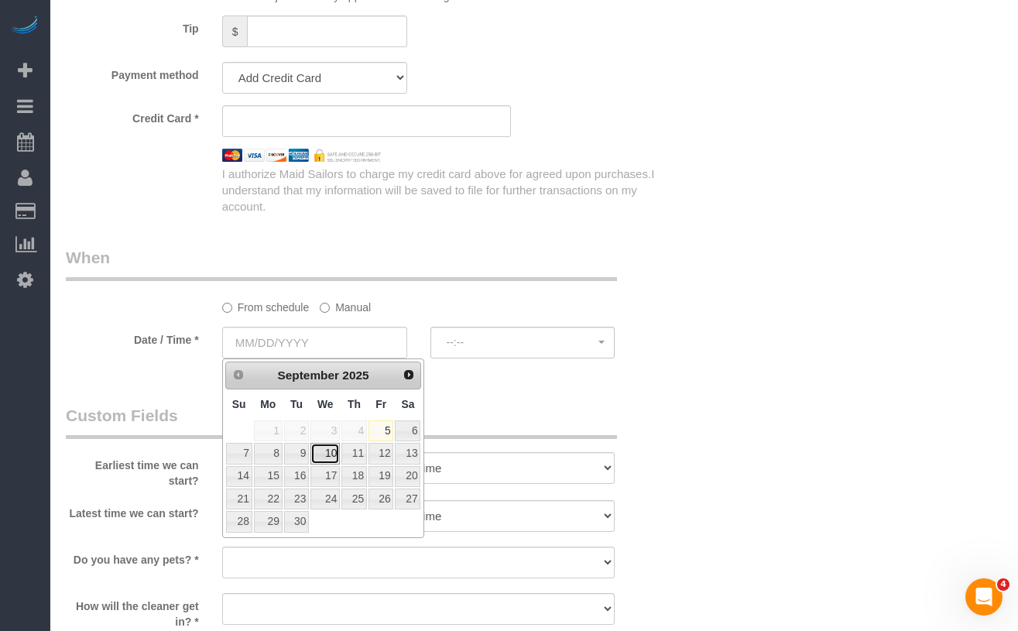
click at [318, 457] on link "10" at bounding box center [325, 453] width 29 height 21
type input "09/10/2025"
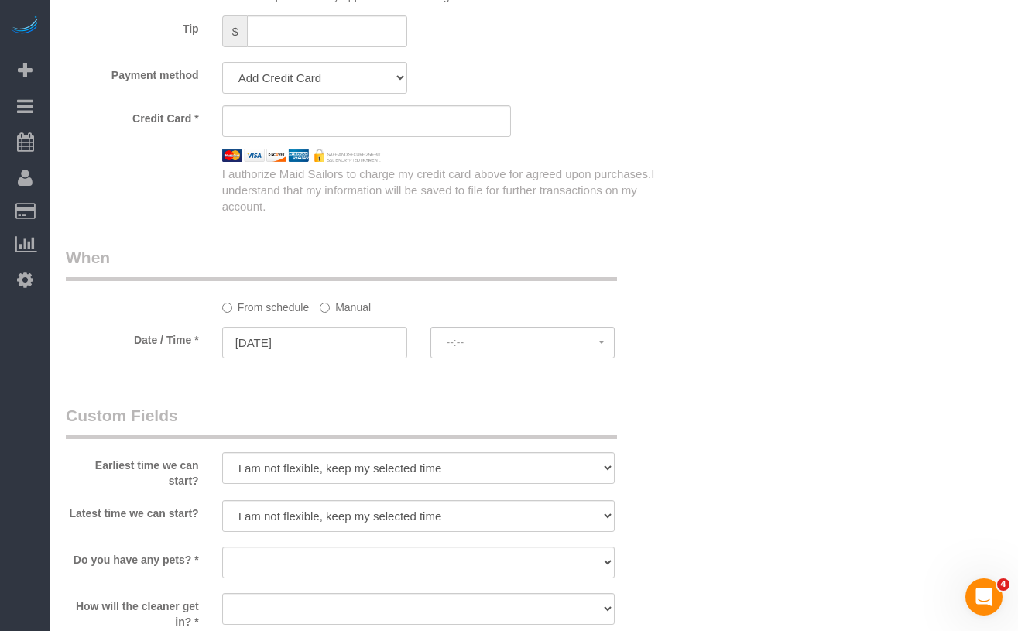
click at [160, 371] on fieldset "When From schedule Manual Date / Time * 09/10/2025 --:-- --:--" at bounding box center [367, 309] width 602 height 127
click at [459, 352] on button "8:00AM" at bounding box center [523, 343] width 185 height 32
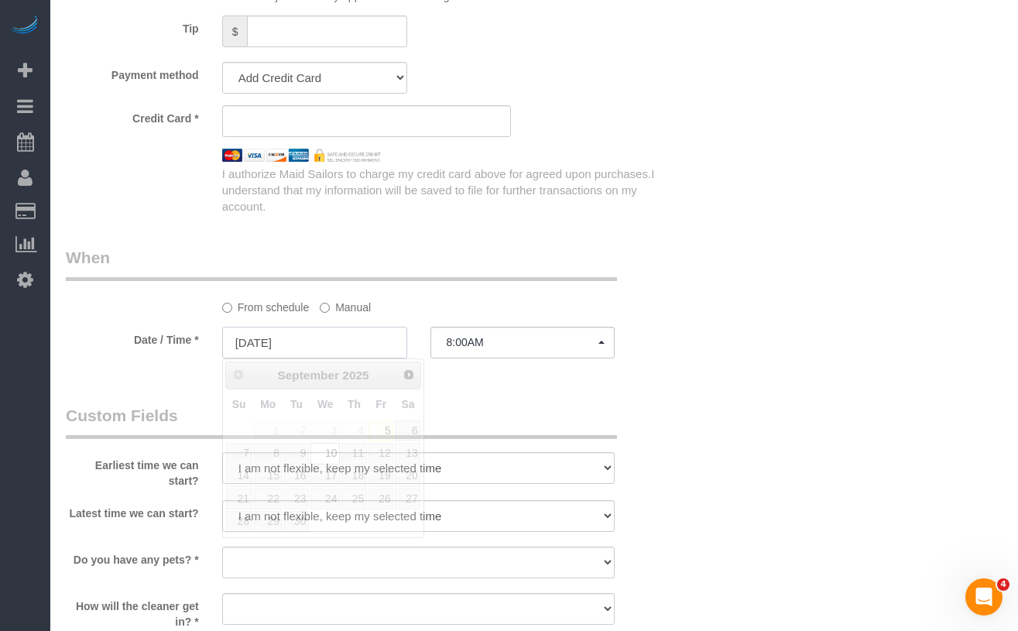
click at [326, 353] on input "09/10/2025" at bounding box center [314, 343] width 185 height 32
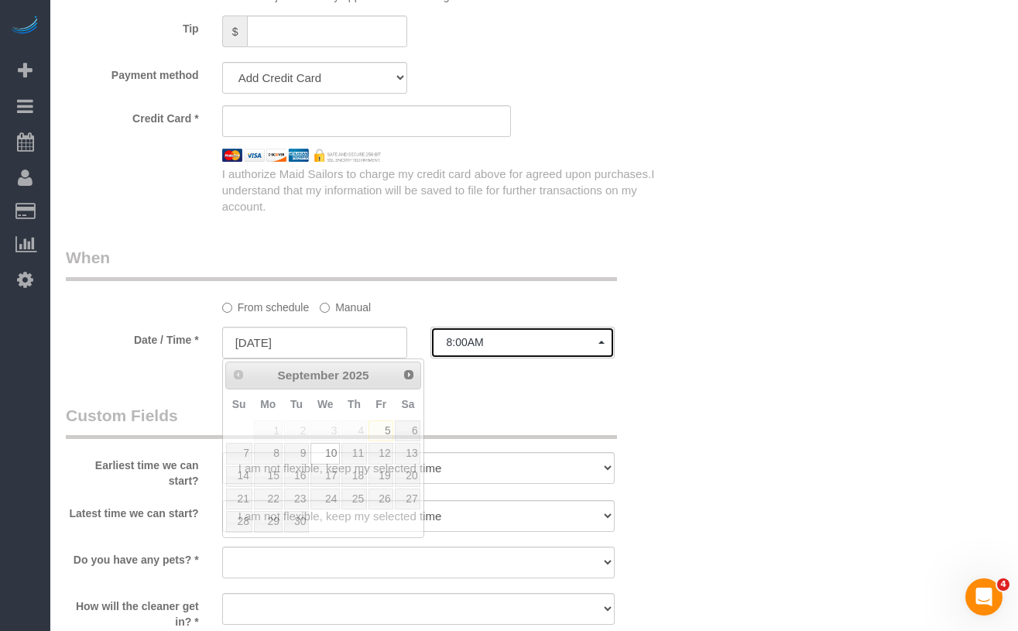
click at [511, 348] on span "8:00AM" at bounding box center [523, 342] width 153 height 12
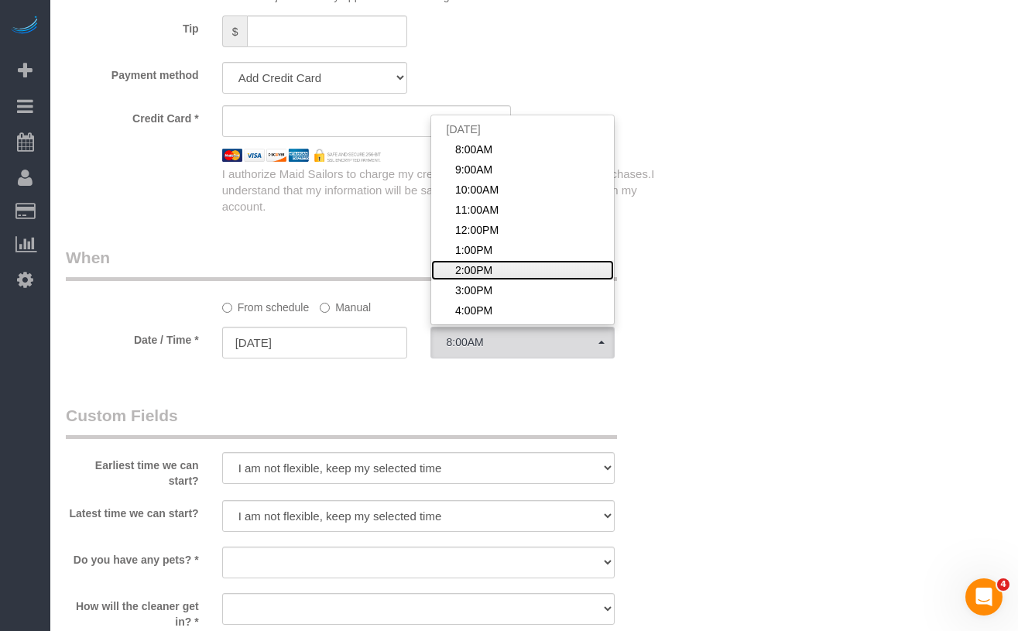
click at [490, 261] on link "2:00PM" at bounding box center [523, 270] width 184 height 20
select select "spot7"
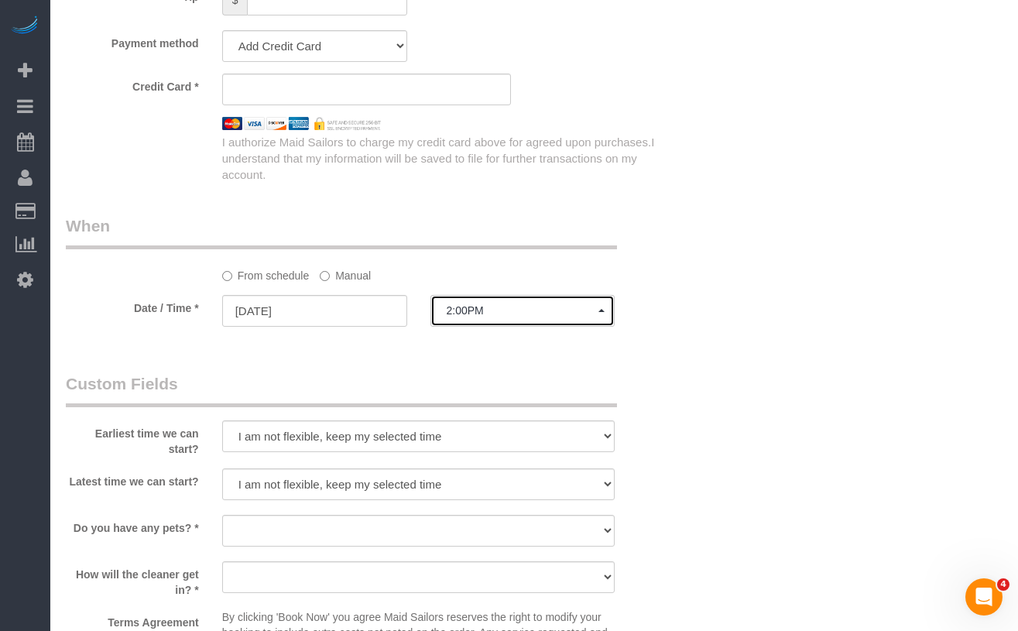
scroll to position [1442, 0]
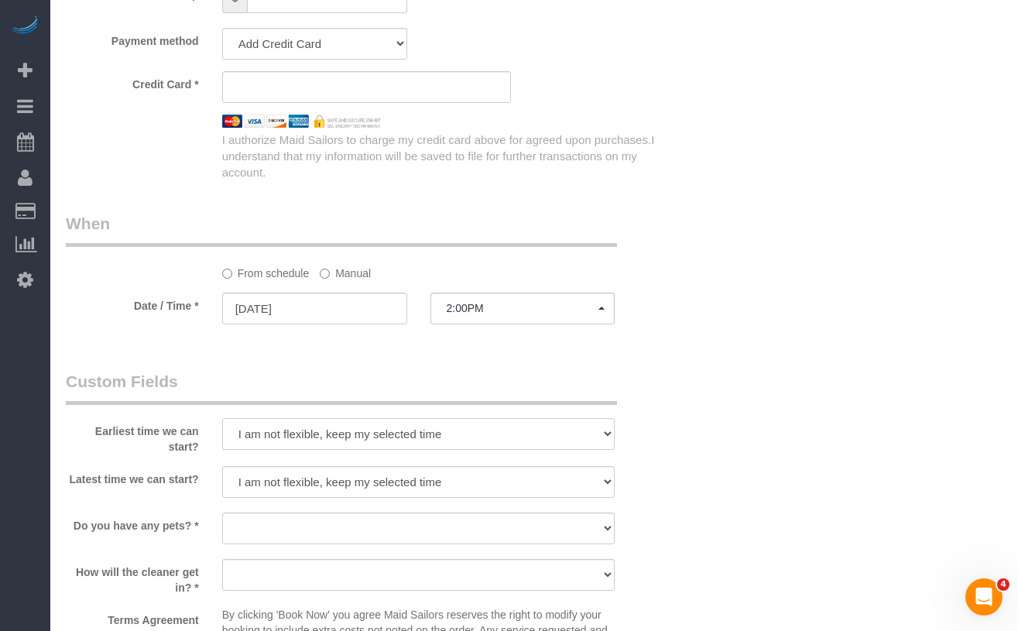
click at [239, 435] on select "I am not flexible, keep my selected time 8:00 AM 9:00 AM 10:00 AM 11:00 AM 12:0…" at bounding box center [418, 434] width 393 height 32
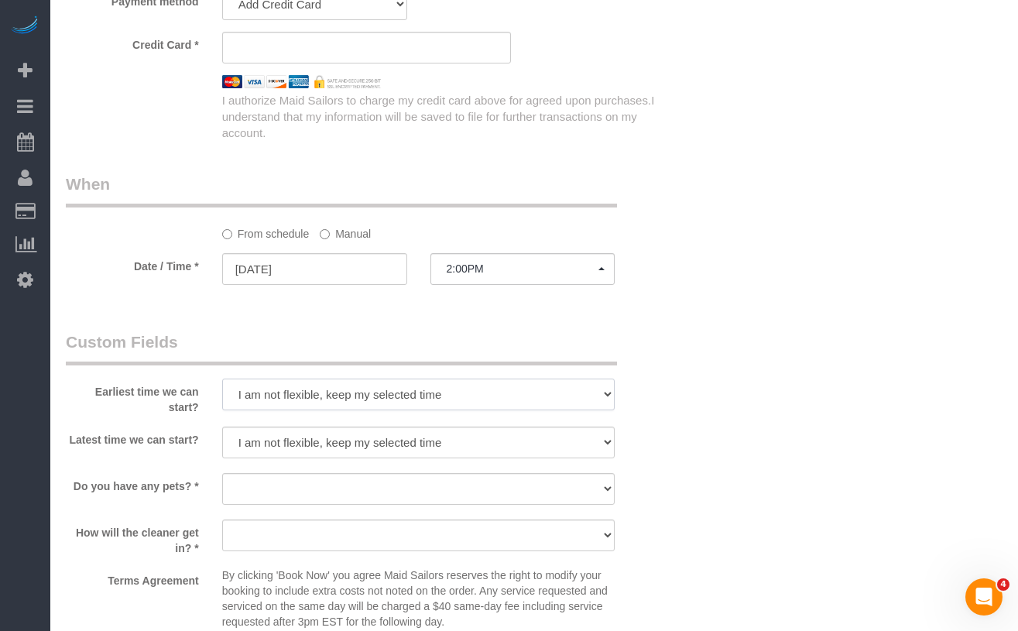
scroll to position [1485, 0]
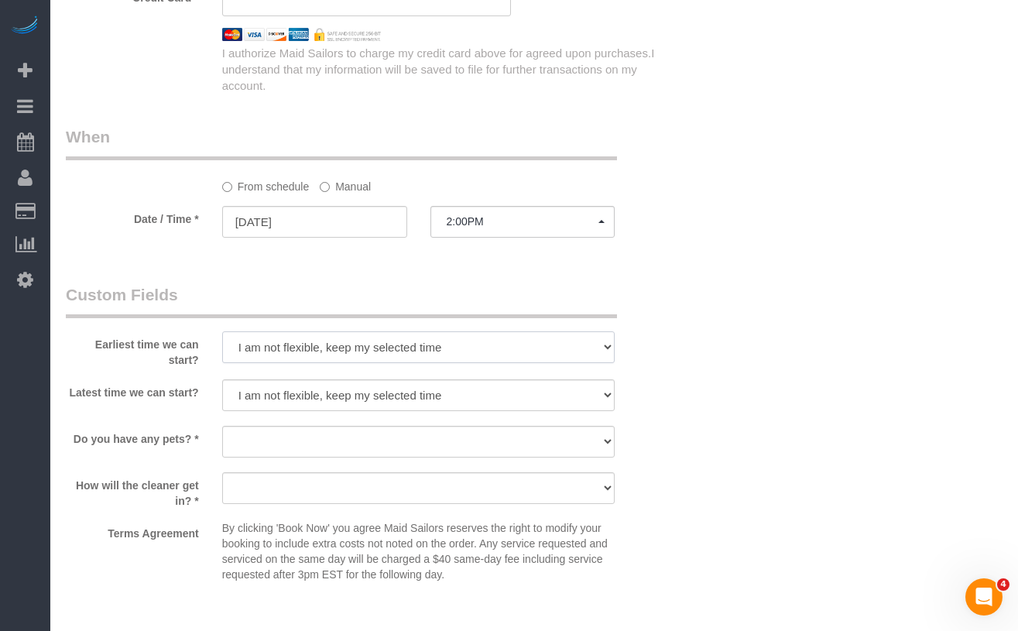
click at [267, 348] on select "I am not flexible, keep my selected time 8:00 AM 9:00 AM 10:00 AM 11:00 AM 12:0…" at bounding box center [418, 347] width 393 height 32
click at [295, 354] on select "I am not flexible, keep my selected time 8:00 AM 9:00 AM 10:00 AM 11:00 AM 12:0…" at bounding box center [418, 349] width 393 height 32
click at [270, 397] on select "I am not flexible, keep my selected time 8:00 AM 9:00 AM 10:00 AM 11:00 AM 12:0…" at bounding box center [418, 397] width 393 height 32
select select "number:77"
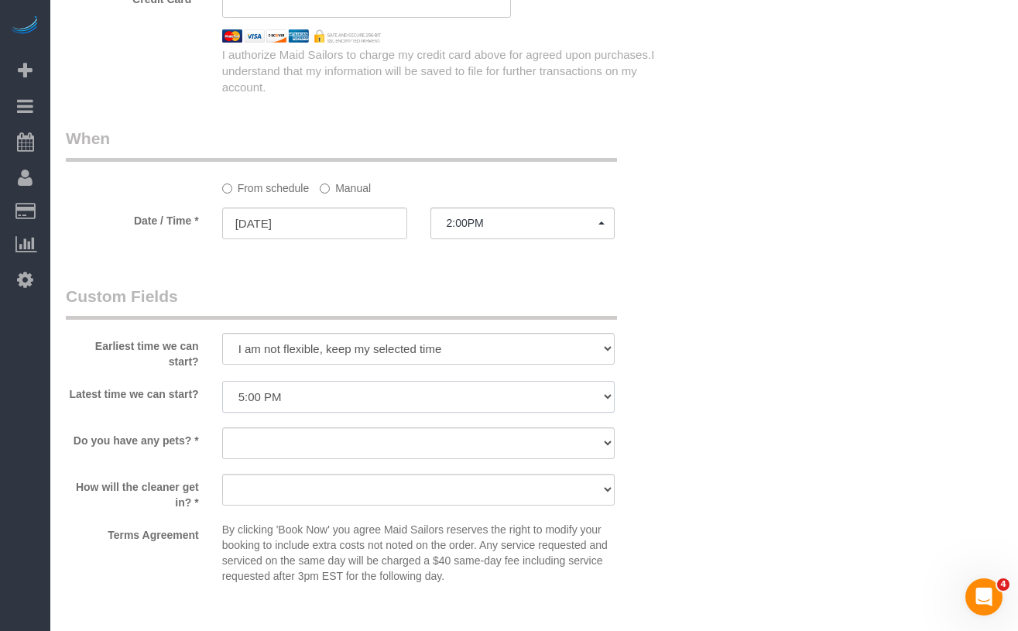
click at [222, 381] on select "I am not flexible, keep my selected time 8:00 AM 9:00 AM 10:00 AM 11:00 AM 12:0…" at bounding box center [418, 397] width 393 height 32
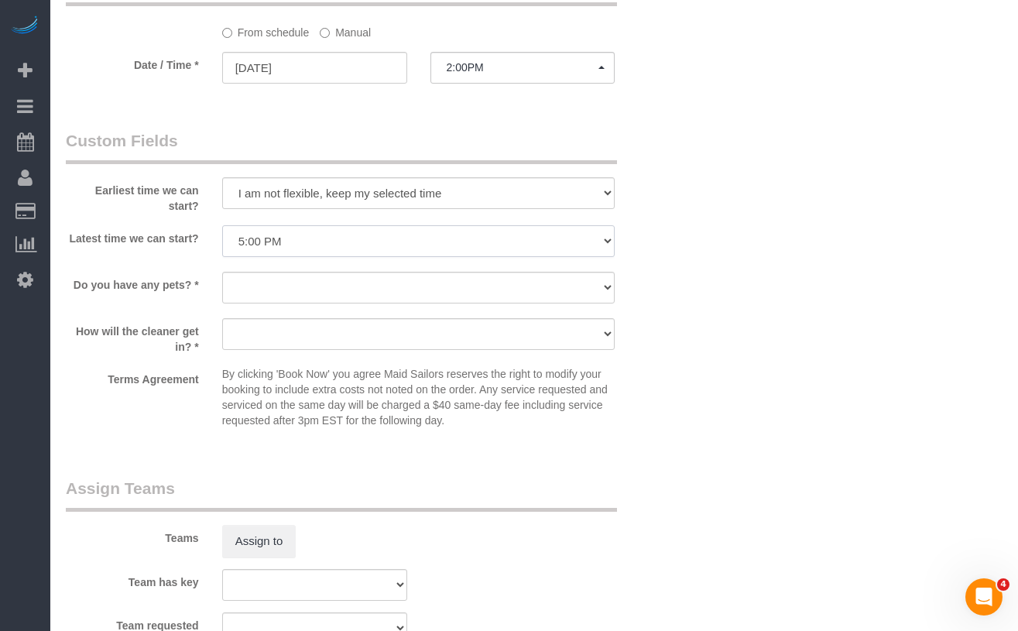
scroll to position [1700, 0]
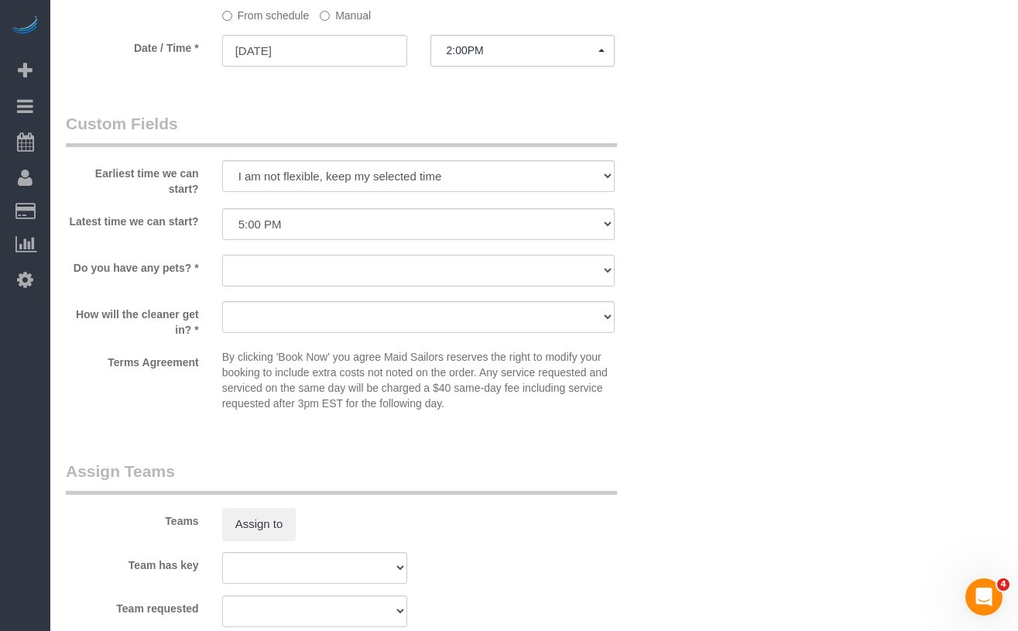
click at [284, 275] on select "Dog Cat None" at bounding box center [418, 271] width 393 height 32
select select "number:15"
click at [222, 255] on select "Dog Cat None" at bounding box center [418, 271] width 393 height 32
click at [252, 331] on select "We'll let you in. Doorman/Front Desk has the key. Other (Provide details)" at bounding box center [418, 317] width 393 height 32
click at [259, 316] on select "We'll let you in. Doorman/Front Desk has the key. Other (Provide details)" at bounding box center [418, 317] width 393 height 32
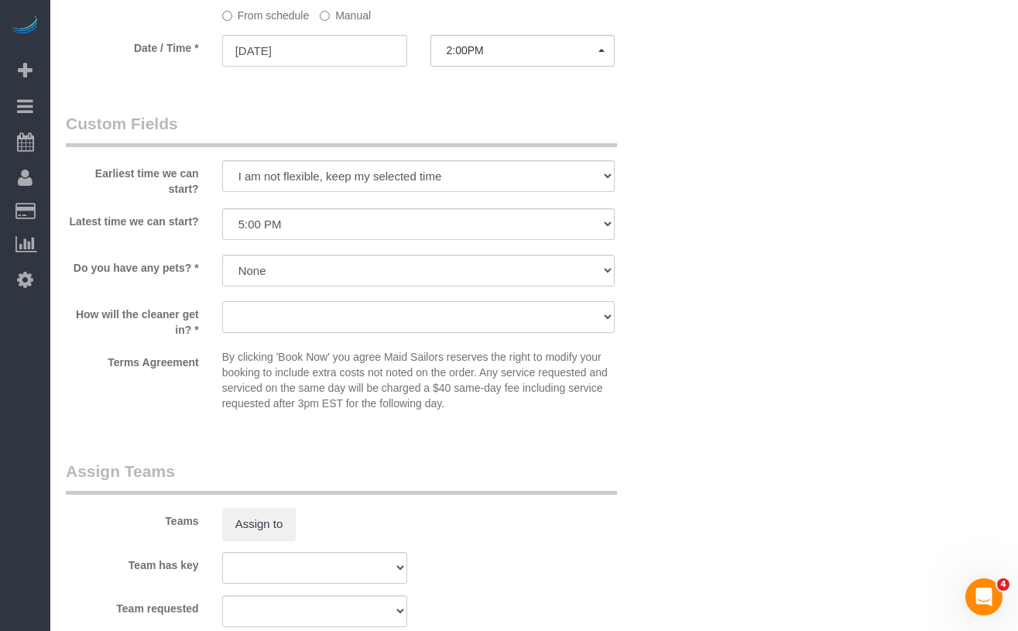
select select "number:5"
click at [222, 301] on select "We'll let you in. Doorman/Front Desk has the key. Other (Provide details)" at bounding box center [418, 317] width 393 height 32
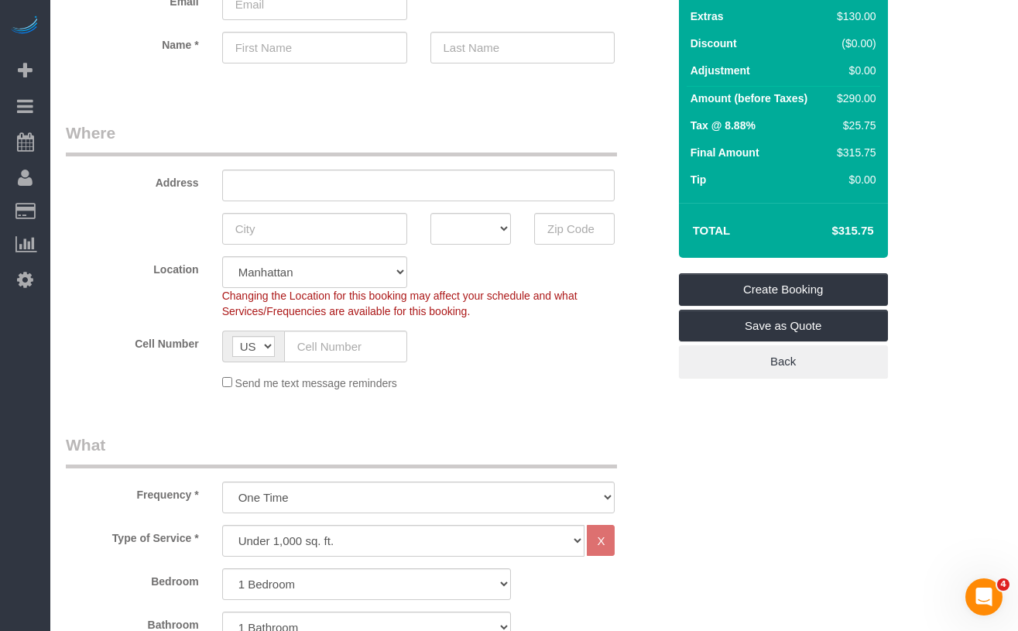
scroll to position [131, 0]
click at [270, 187] on input "text" at bounding box center [418, 186] width 393 height 32
paste input "247"
click at [390, 186] on input "247 East 33rd Street, Apt." at bounding box center [418, 186] width 393 height 32
type input "247 East 33rd Street, Apt. 6A"
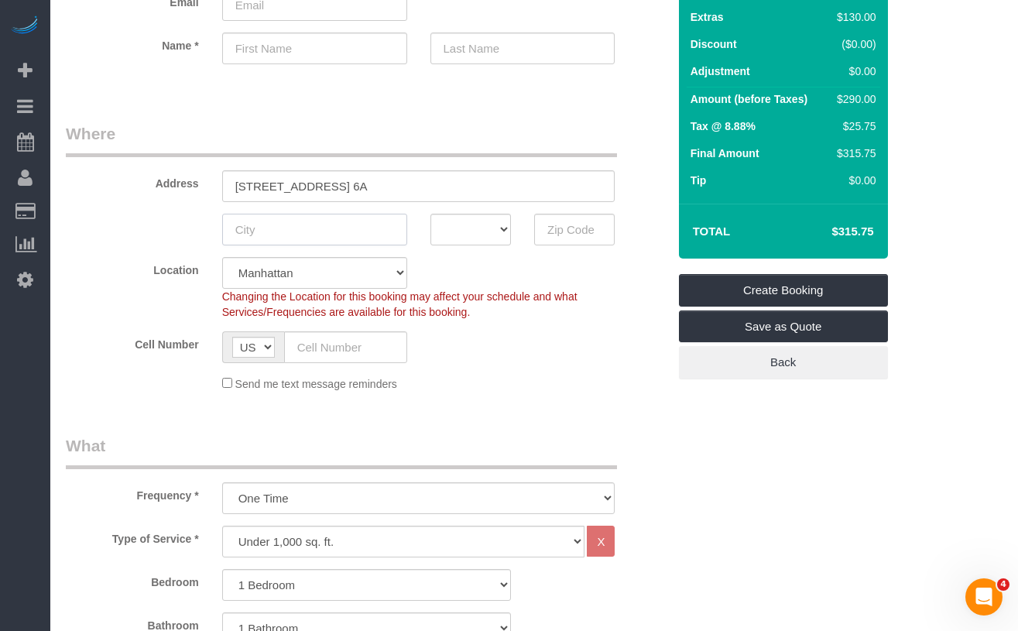
click at [311, 232] on input "text" at bounding box center [314, 230] width 185 height 32
type input "New York"
click at [492, 235] on select "AK AL AR AZ CA CO CT DC DE FL GA HI IA ID IL IN KS KY LA MA MD ME MI MN MO MS M…" at bounding box center [471, 230] width 81 height 32
select select "NY"
click at [431, 214] on select "AK AL AR AZ CA CO CT DC DE FL GA HI IA ID IL IN KS KY LA MA MD ME MI MN MO MS M…" at bounding box center [471, 230] width 81 height 32
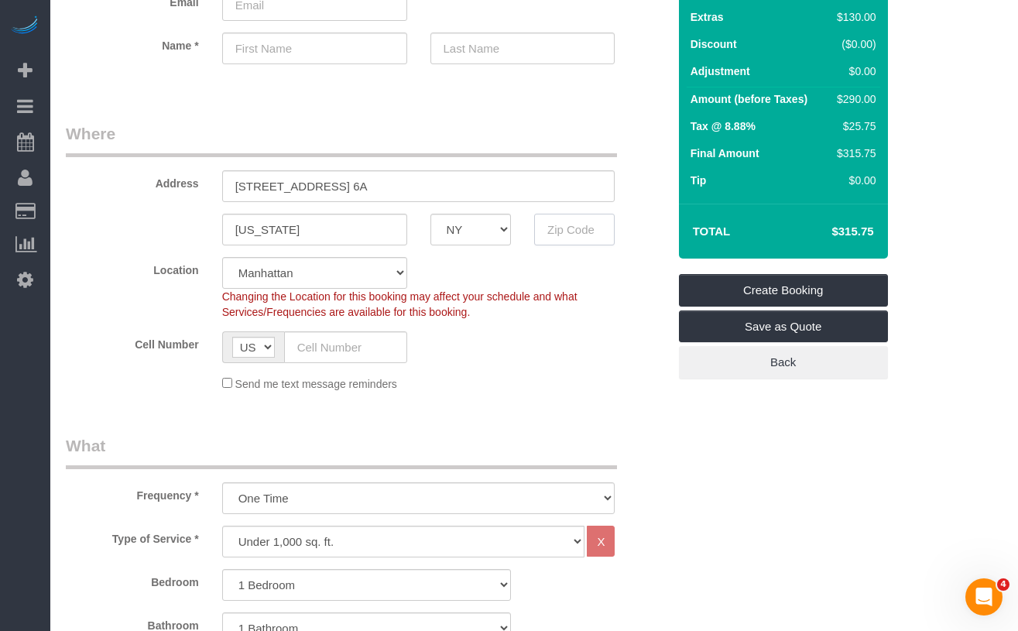
click at [544, 234] on input "text" at bounding box center [574, 230] width 81 height 32
paste input "10016"
type input "10016"
click at [541, 331] on div "Cell Number AF AL DZ AD AO AI AQ AG AR AM AW AU AT AZ BS BH BD BB BY BE BZ BJ B…" at bounding box center [366, 347] width 625 height 32
click at [344, 358] on input "text" at bounding box center [345, 347] width 123 height 32
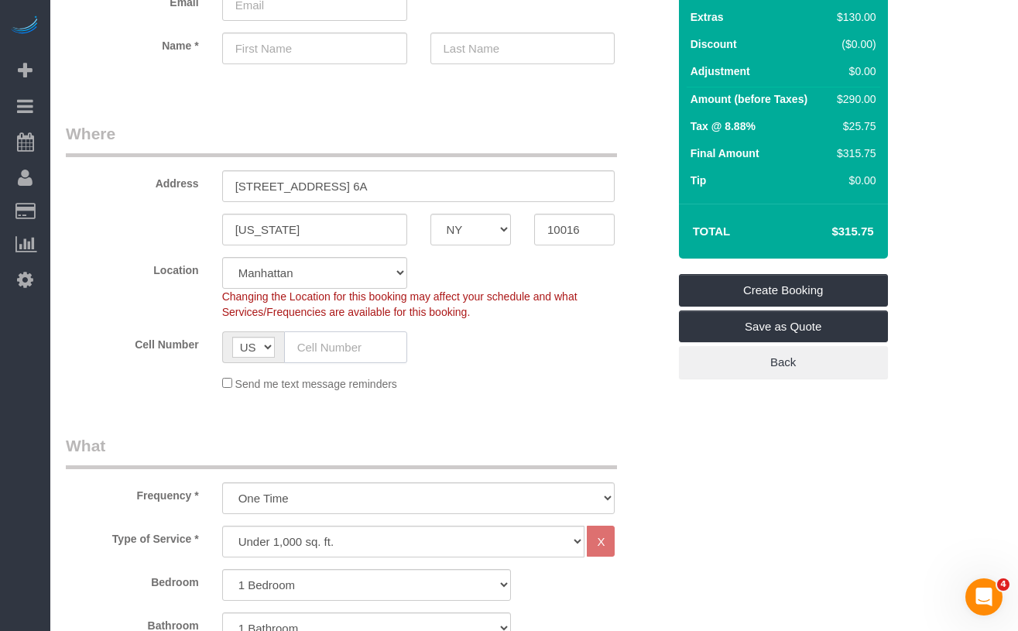
paste input "1 (847) 652-5530"
type input "1 (847) 652-5530"
click at [155, 388] on div "Send me text message reminders" at bounding box center [366, 383] width 625 height 17
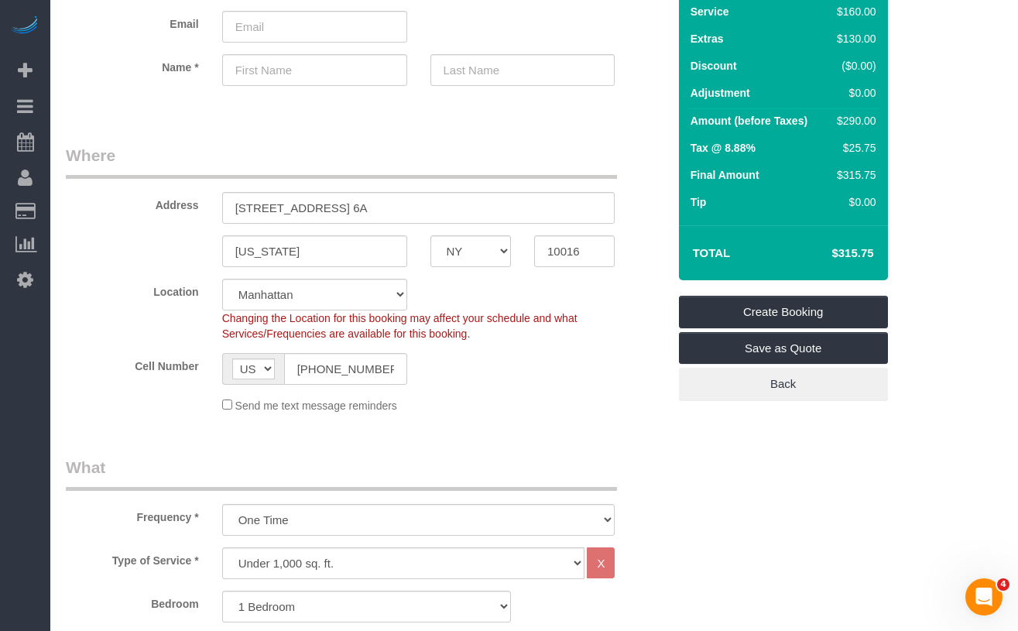
scroll to position [32, 0]
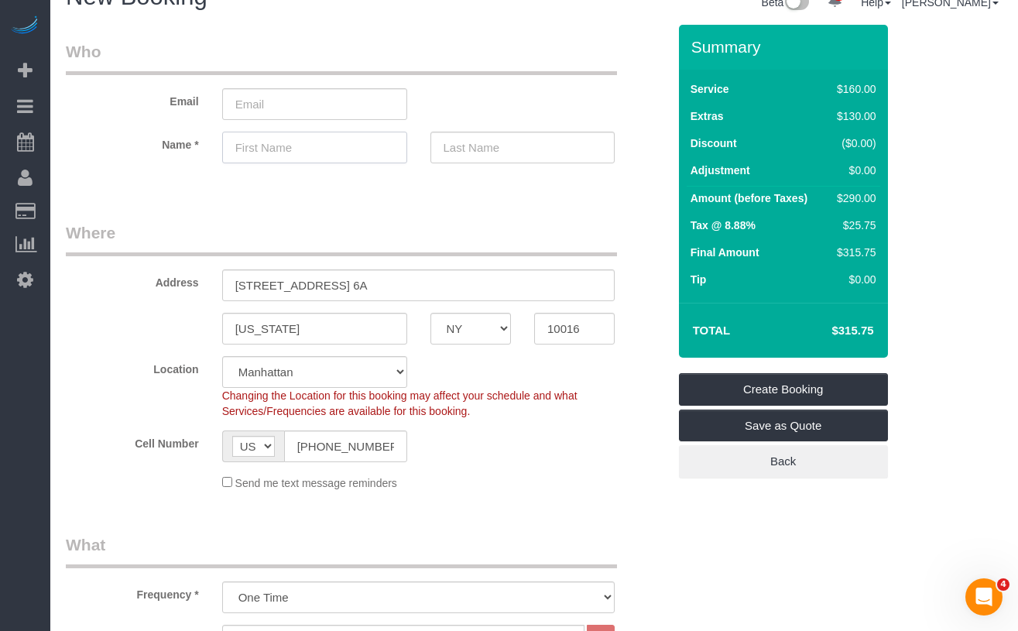
click at [261, 158] on input "text" at bounding box center [314, 148] width 185 height 32
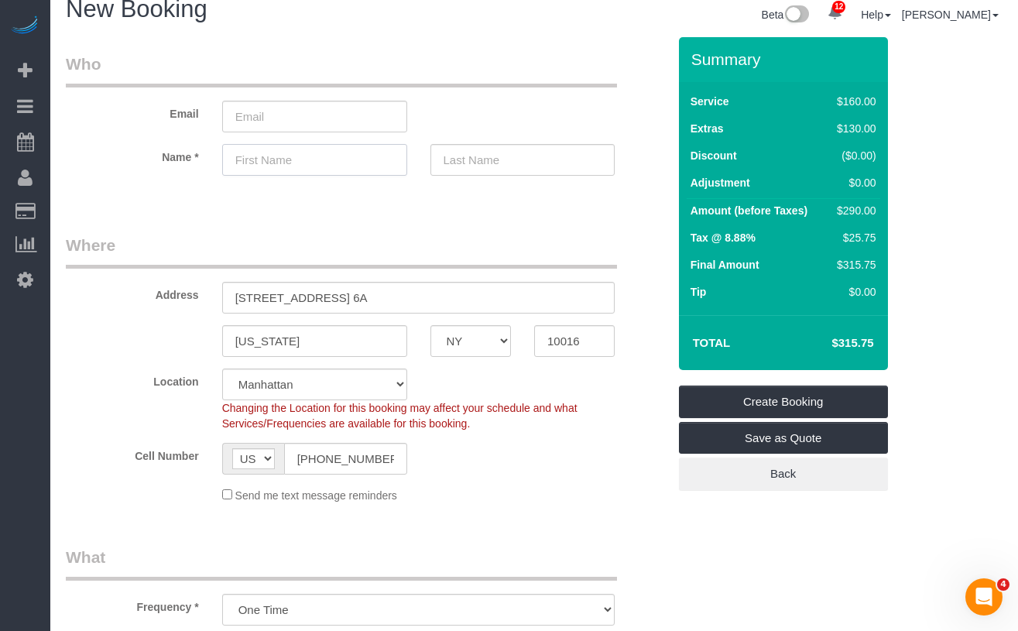
scroll to position [0, 0]
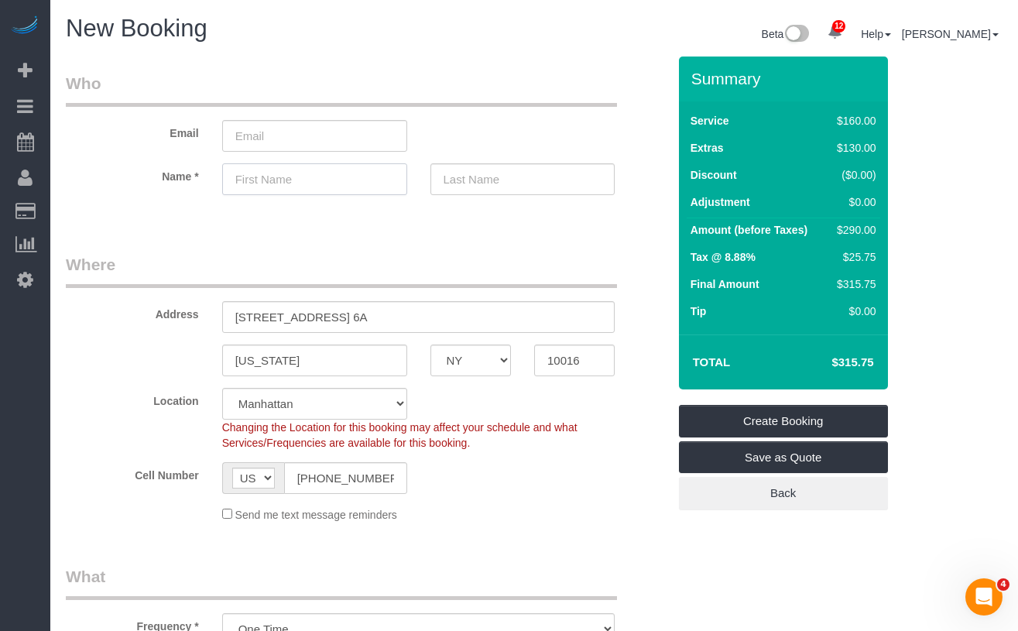
click at [304, 178] on input "text" at bounding box center [314, 179] width 185 height 32
type input "Patrick"
click at [447, 172] on input "text" at bounding box center [523, 179] width 185 height 32
type input "Cott"
drag, startPoint x: 323, startPoint y: 153, endPoint x: 322, endPoint y: 145, distance: 7.8
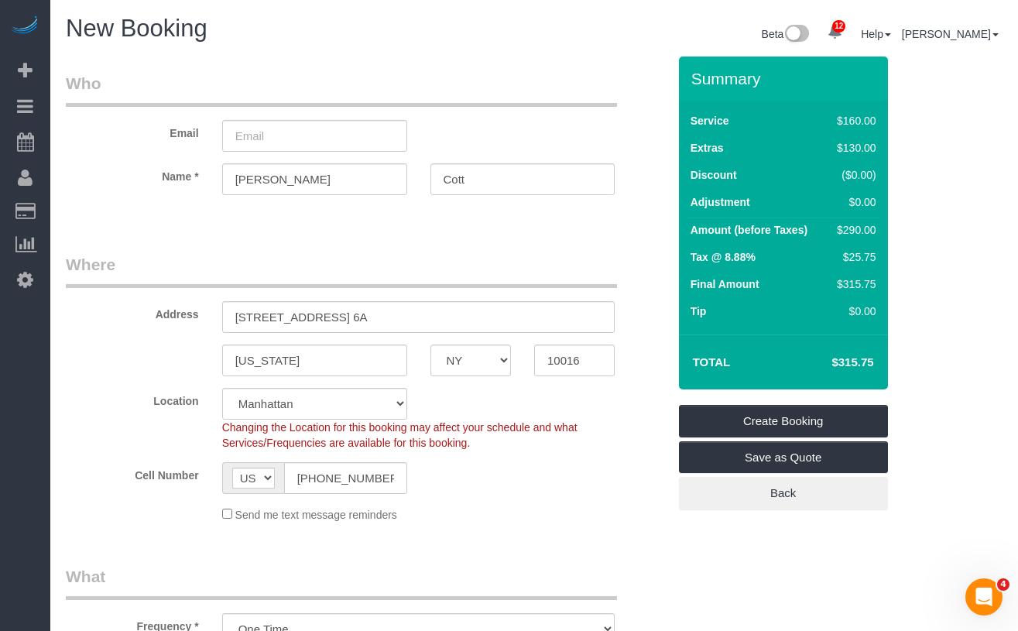
click at [323, 151] on sui-booking-customer "Email Name * Patrick Cott" at bounding box center [367, 141] width 602 height 139
click at [322, 144] on input "email" at bounding box center [314, 136] width 185 height 32
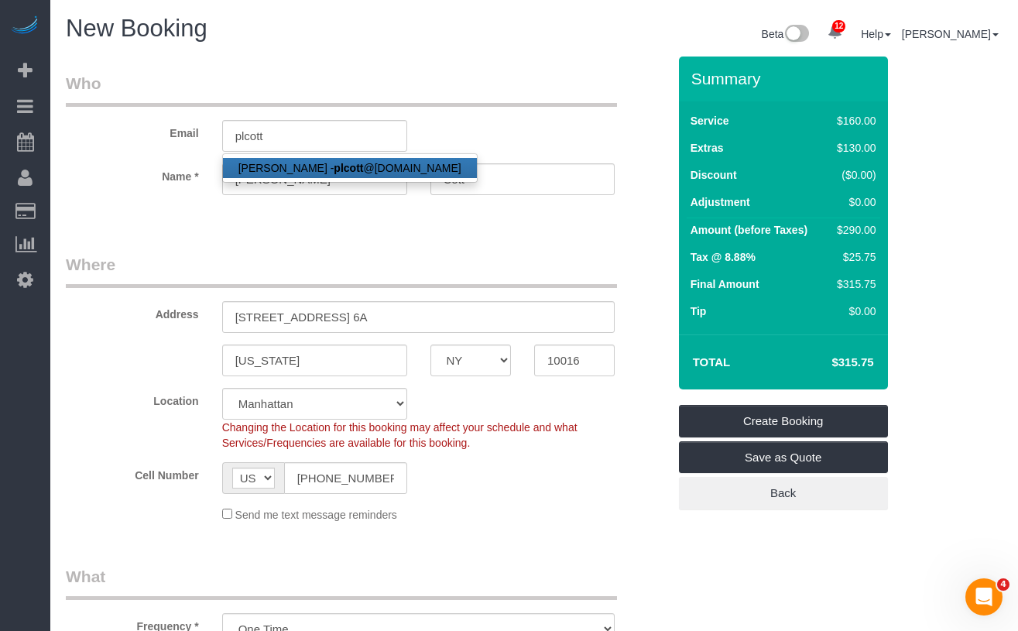
click at [299, 172] on link "Patrick Cott - plcott @outlook.com" at bounding box center [350, 168] width 254 height 20
type input "plcott@outlook.com"
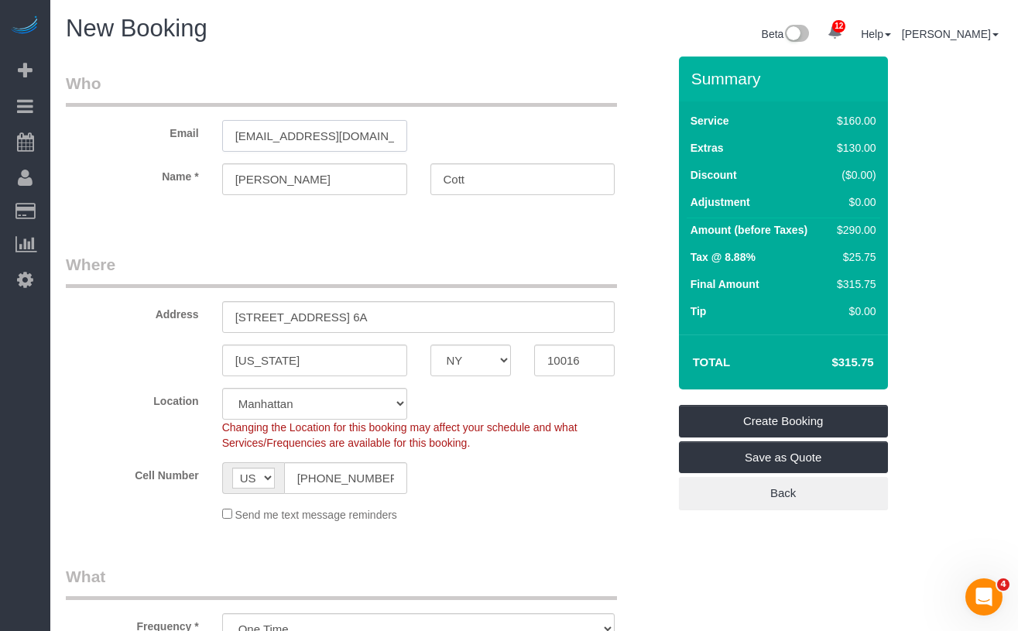
type input "(847) 652-5530"
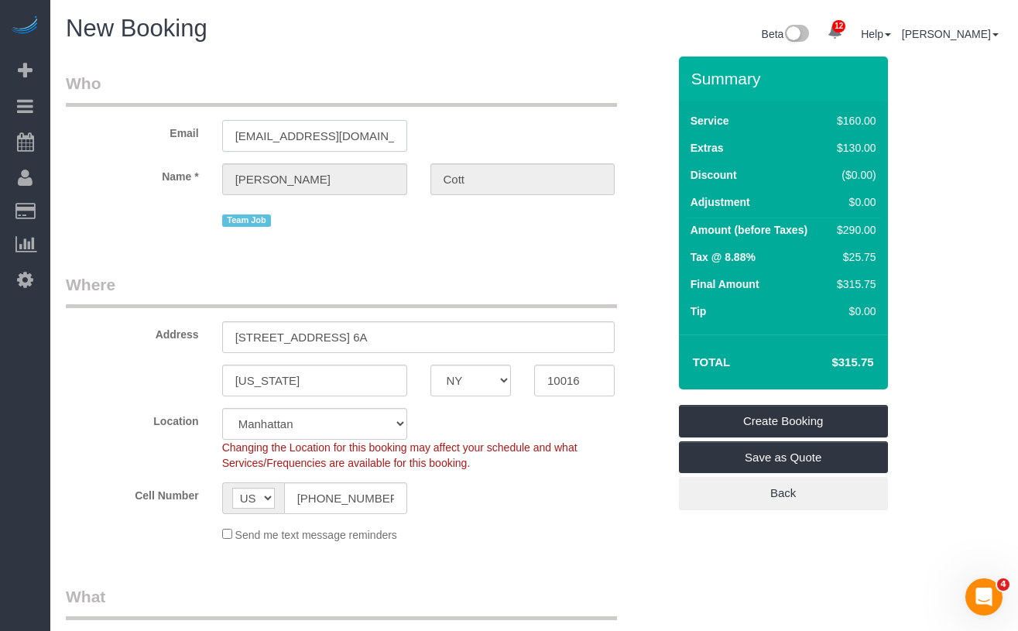
type input "900 5th Ave, Apt. 18B"
type input "10021"
select select "spot67"
select select "string:stripe-pm_1IZMhq4VGloSiKo7dKSKj1H9"
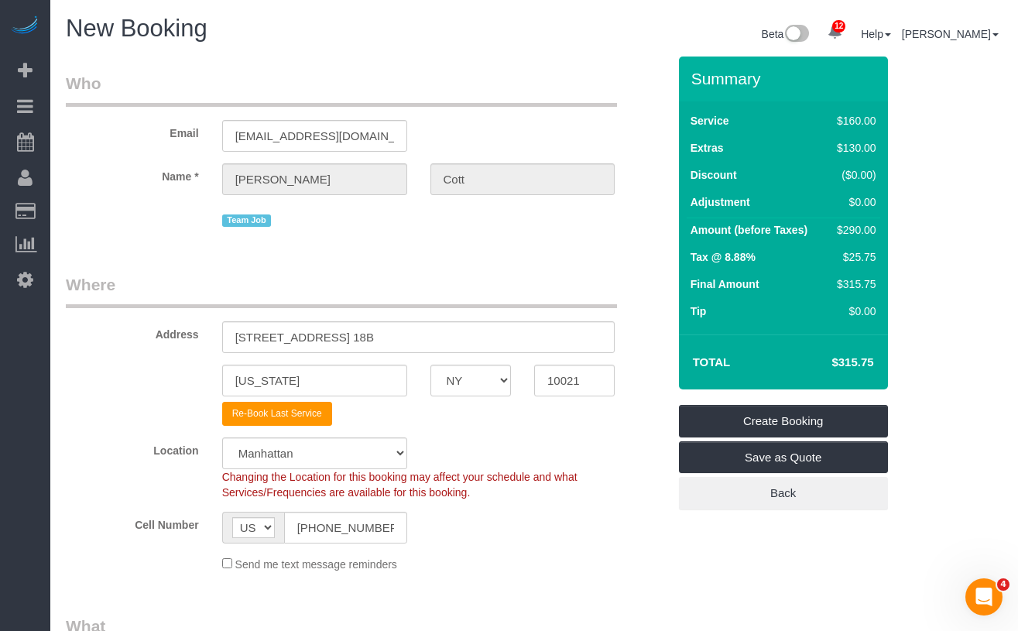
click at [167, 232] on fieldset "Who Email plcott@outlook.com Name * Patrick Cott Team Job" at bounding box center [367, 157] width 602 height 170
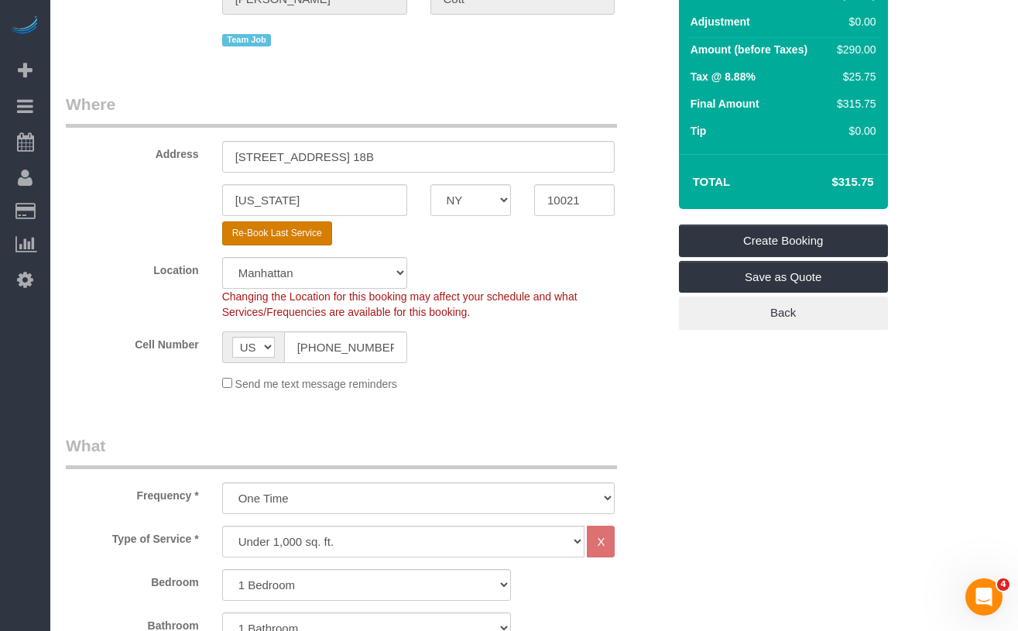
scroll to position [180, 0]
click at [278, 229] on button "Re-Book Last Service" at bounding box center [277, 234] width 110 height 24
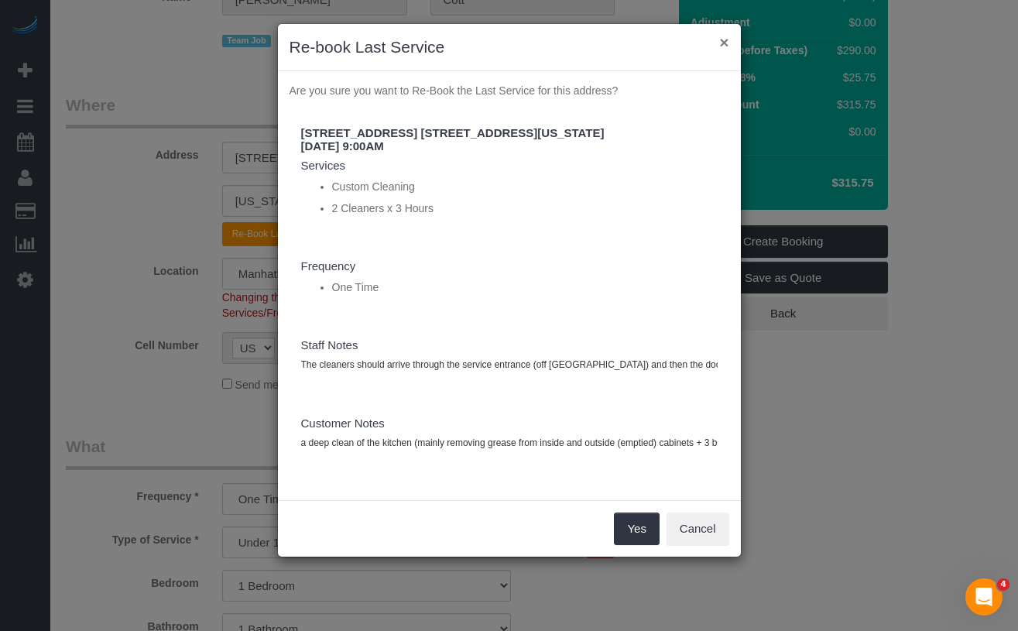
click at [721, 43] on button "×" at bounding box center [723, 42] width 9 height 16
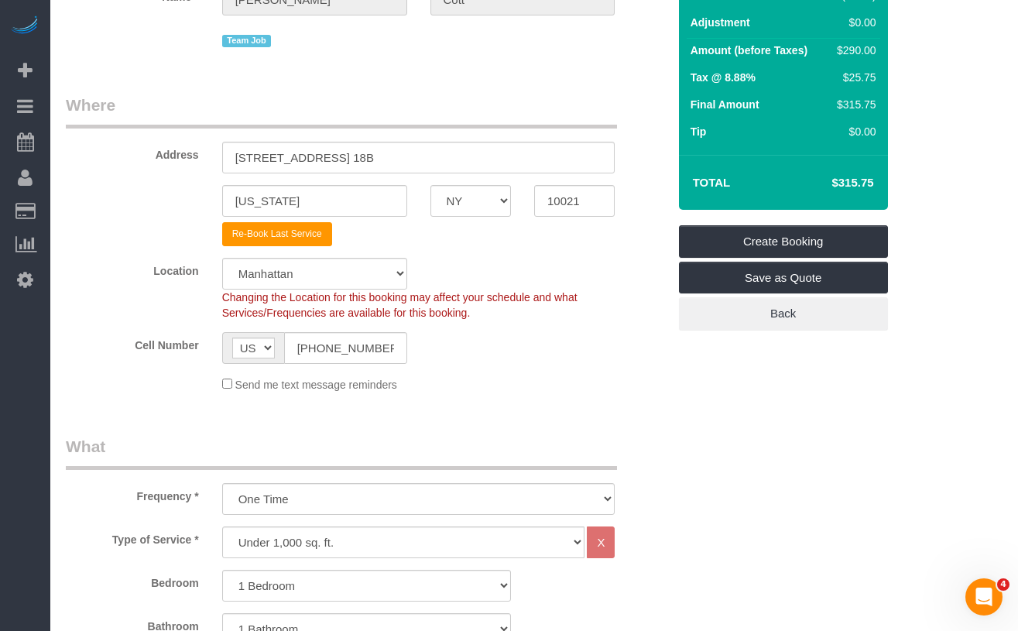
click at [517, 333] on div "Cell Number AF AL DZ AD AO AI AQ AG AR AM AW AU AT AZ BS BH BD BB BY BE BZ BJ B…" at bounding box center [366, 348] width 625 height 32
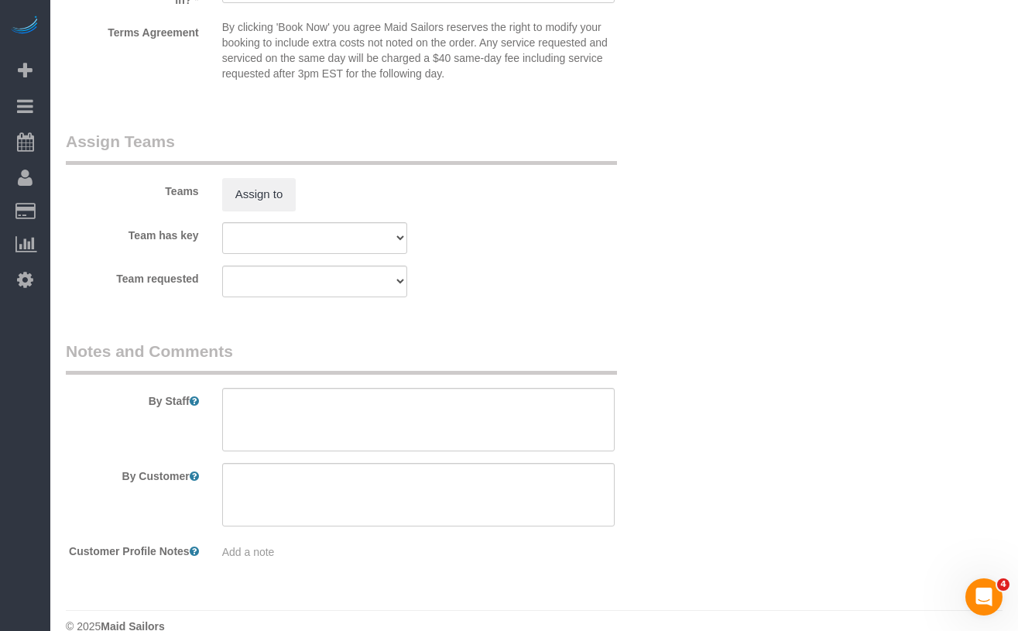
scroll to position [1992, 0]
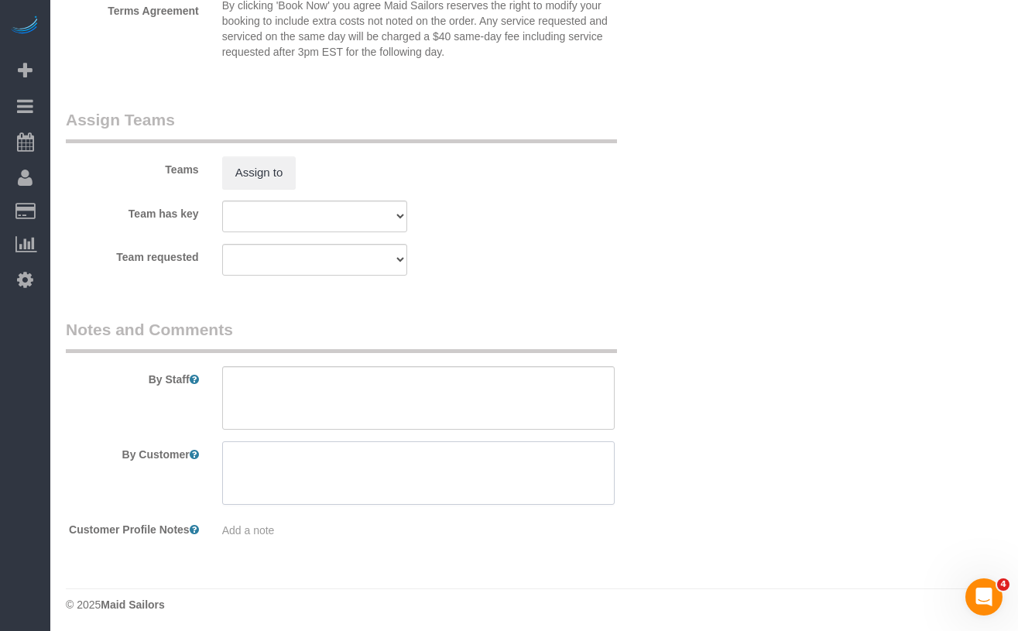
click at [294, 448] on textarea at bounding box center [418, 473] width 393 height 64
click at [296, 416] on textarea at bounding box center [418, 398] width 393 height 64
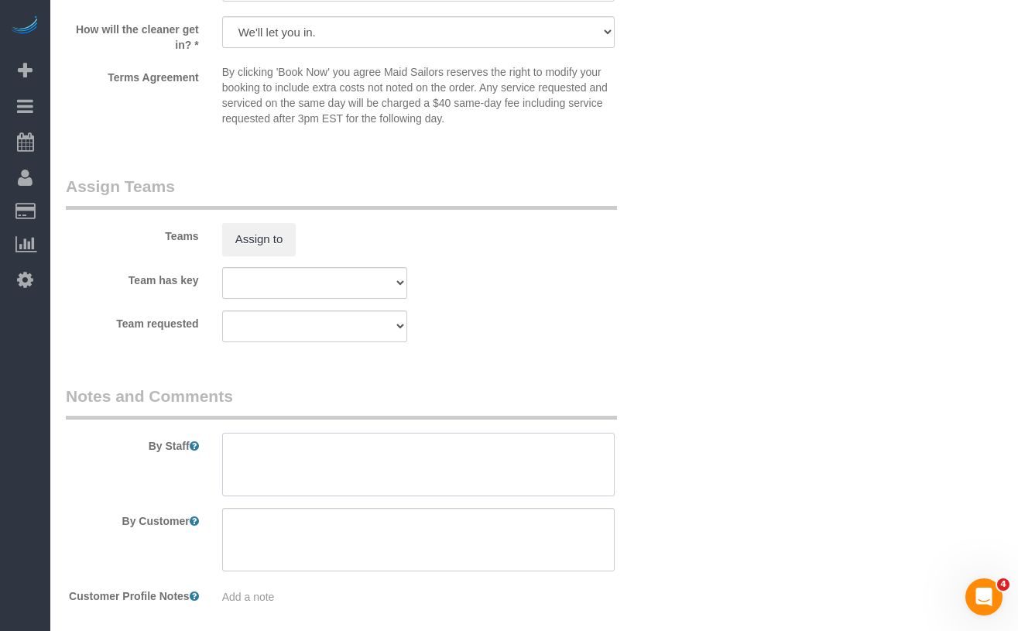
scroll to position [1935, 0]
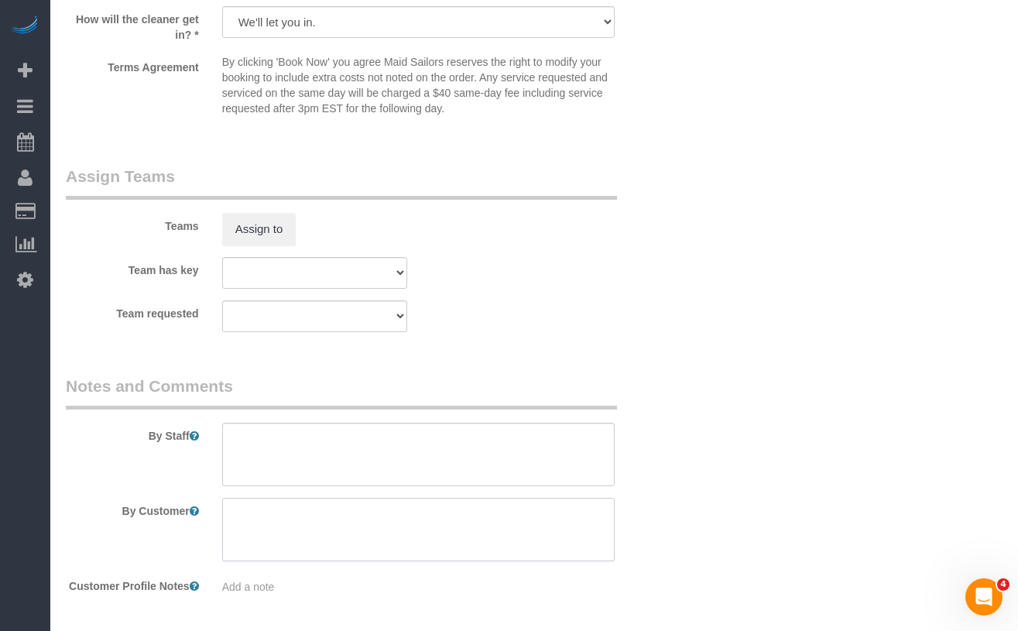
click at [258, 508] on textarea at bounding box center [418, 530] width 393 height 64
click at [276, 452] on textarea at bounding box center [418, 455] width 393 height 64
click at [289, 438] on textarea at bounding box center [418, 455] width 393 height 64
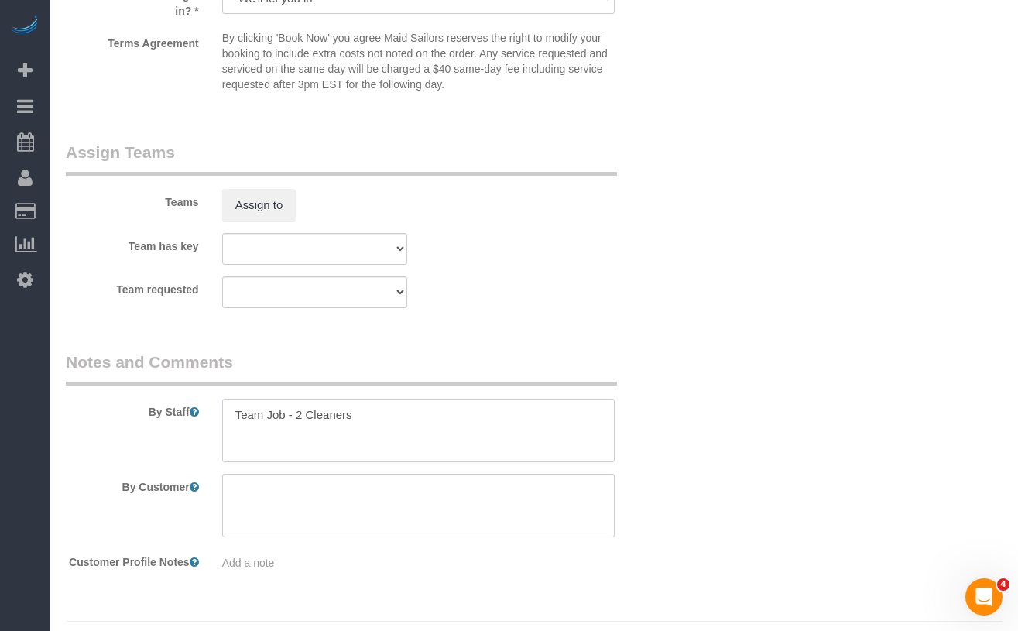
scroll to position [2011, 0]
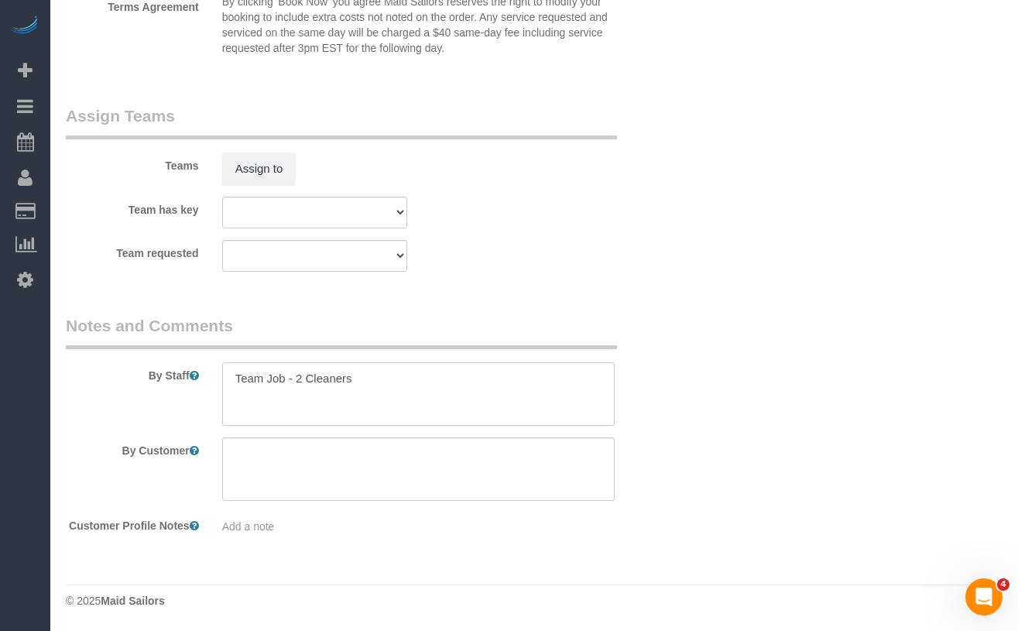
click at [369, 367] on textarea at bounding box center [418, 394] width 393 height 64
type textarea "Team Job - 2 Cleaners, inside the fridge, deep cleaning"
click at [217, 314] on legend "Notes and Comments" at bounding box center [341, 331] width 551 height 35
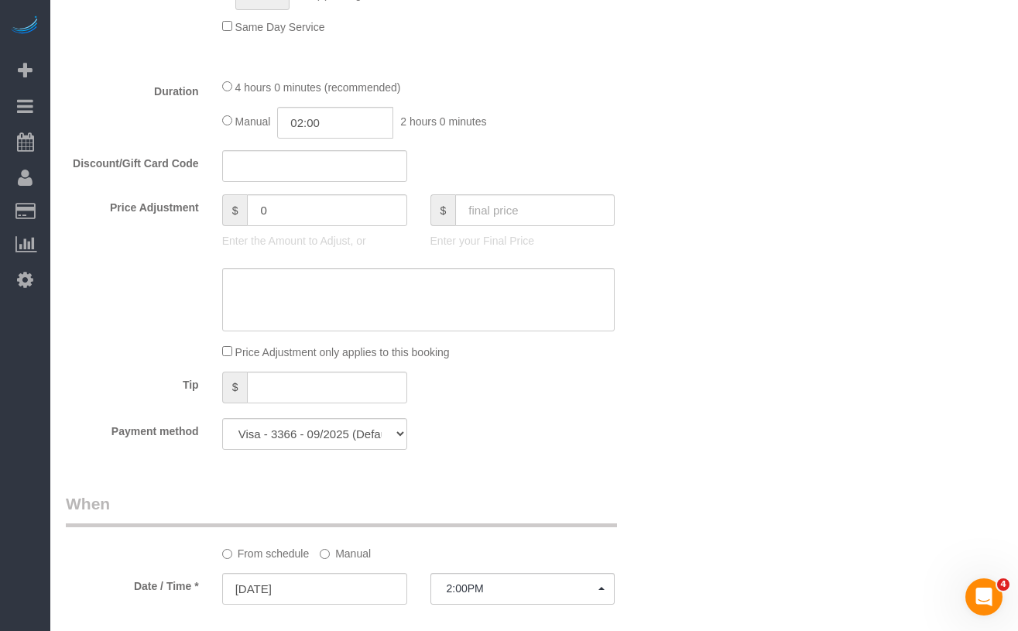
scroll to position [1145, 0]
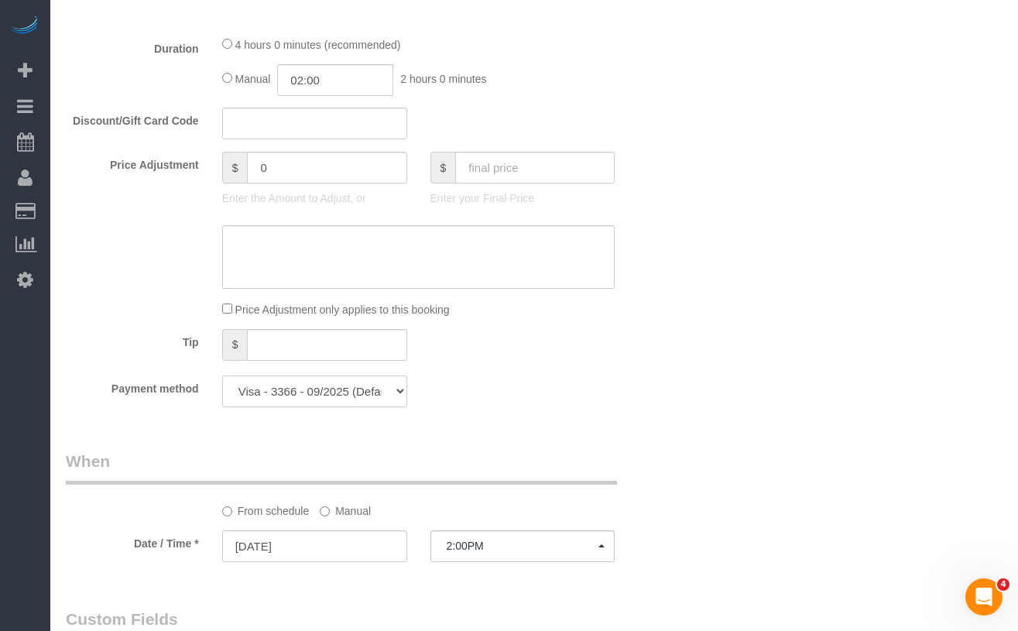
click at [350, 398] on select "Visa - 3366 - 09/2025 (Default) Add Credit Card ─────────────── Cash Check Payp…" at bounding box center [314, 392] width 185 height 32
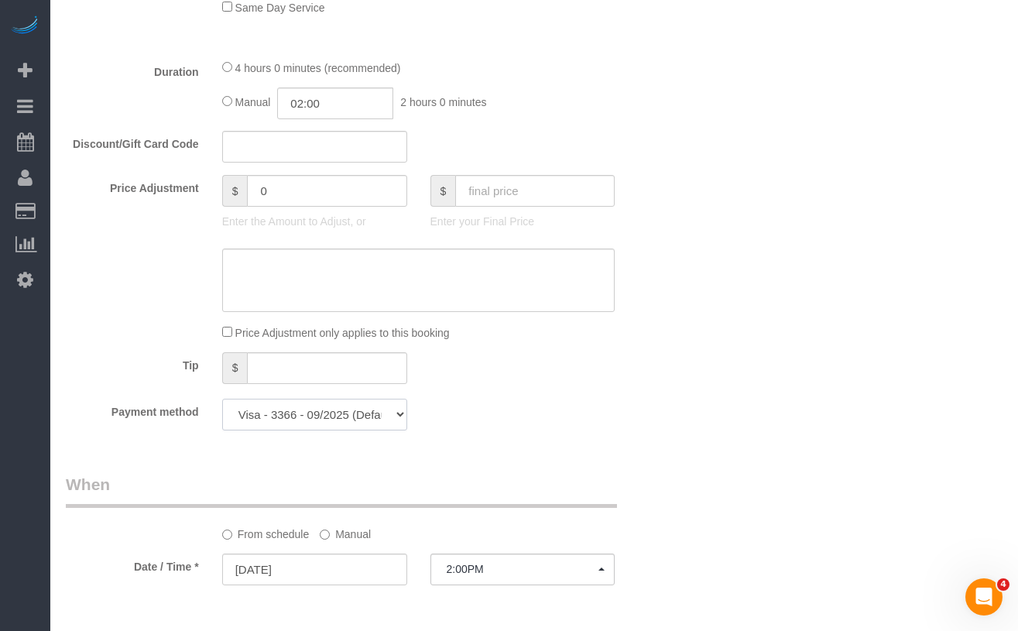
scroll to position [1126, 0]
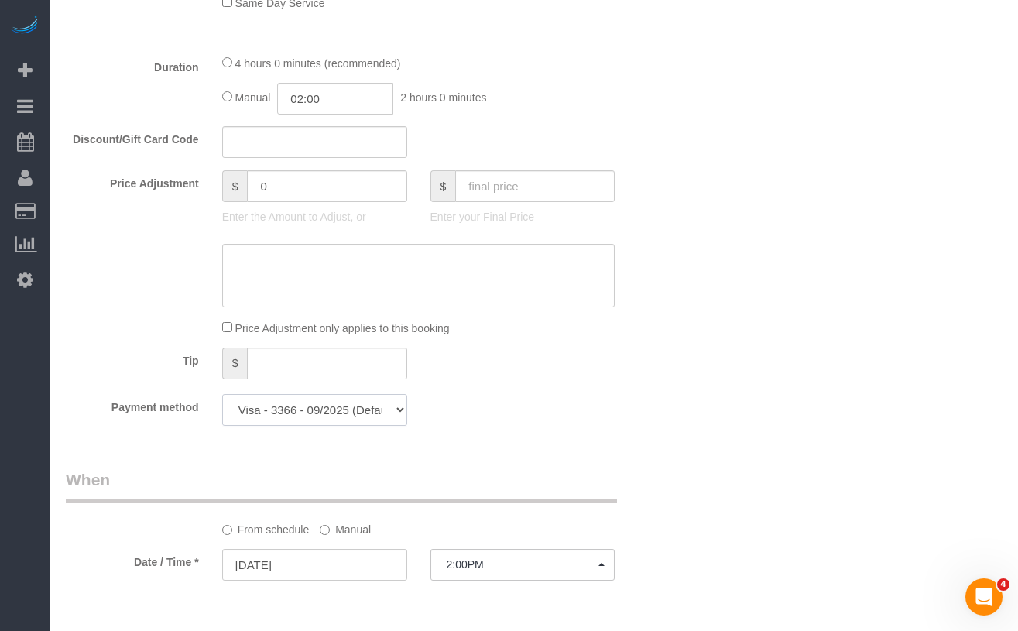
click at [280, 394] on select "Visa - 3366 - 09/2025 (Default) Add Credit Card ─────────────── Cash Check Payp…" at bounding box center [314, 410] width 185 height 32
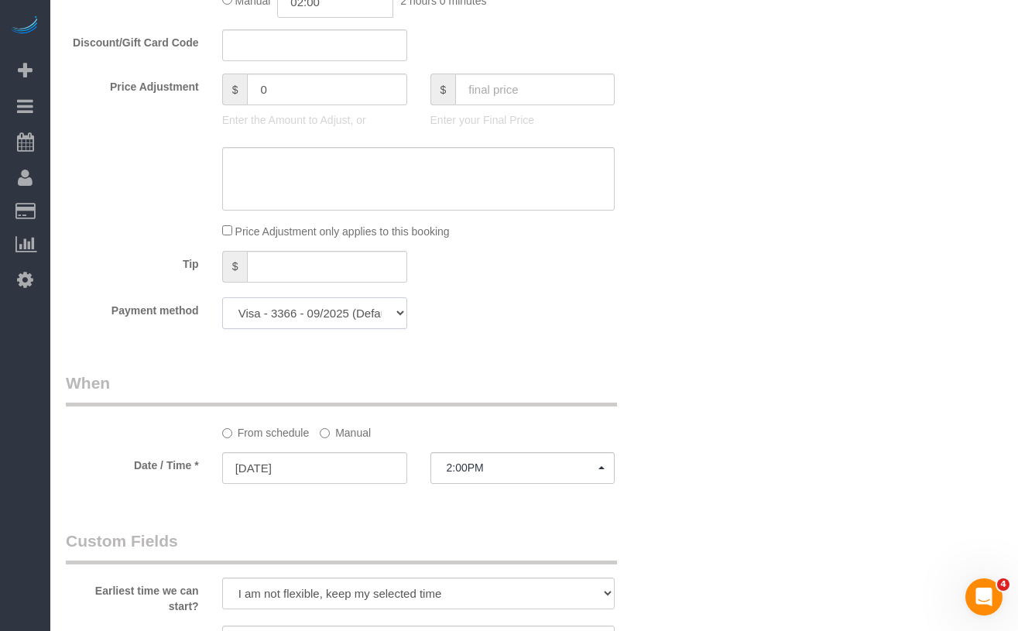
scroll to position [1237, 0]
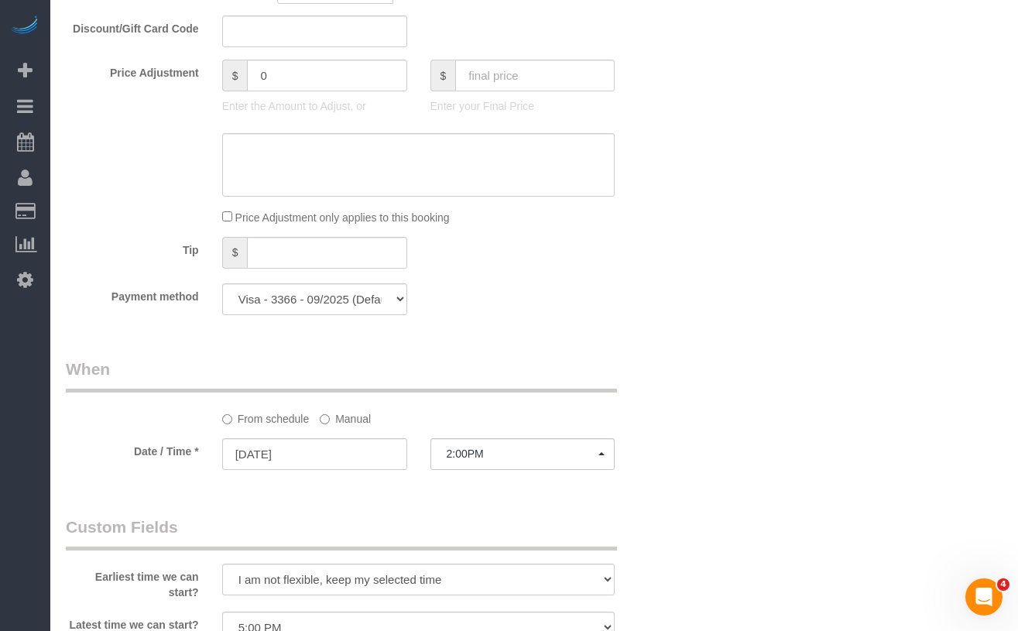
click at [733, 417] on div "Who Email plcott@outlook.com Name * Patrick Cott Team Job Where Address 900 5th…" at bounding box center [534, 78] width 937 height 2517
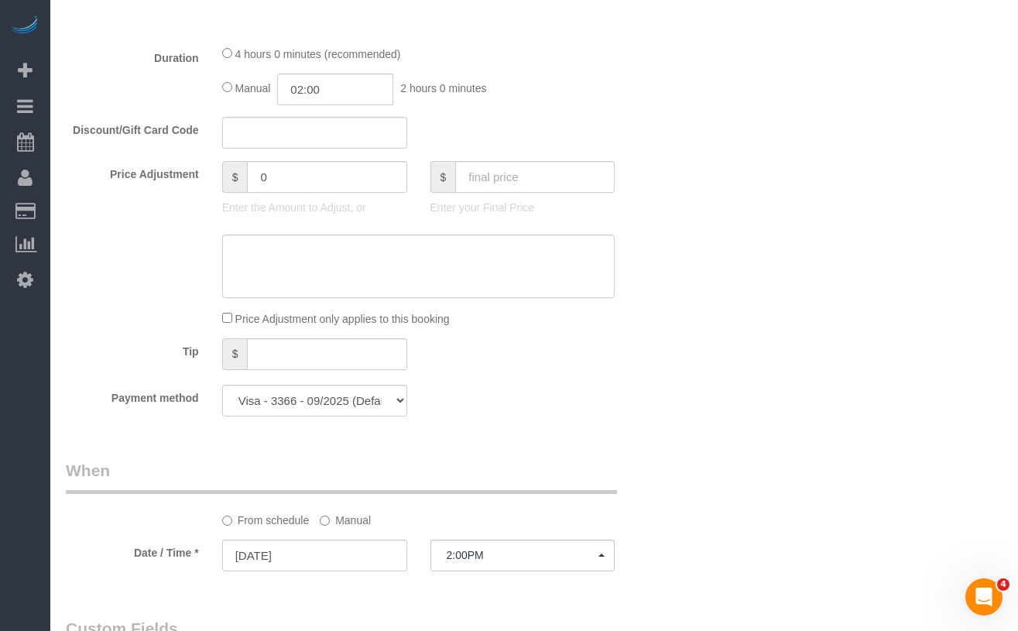
scroll to position [1126, 0]
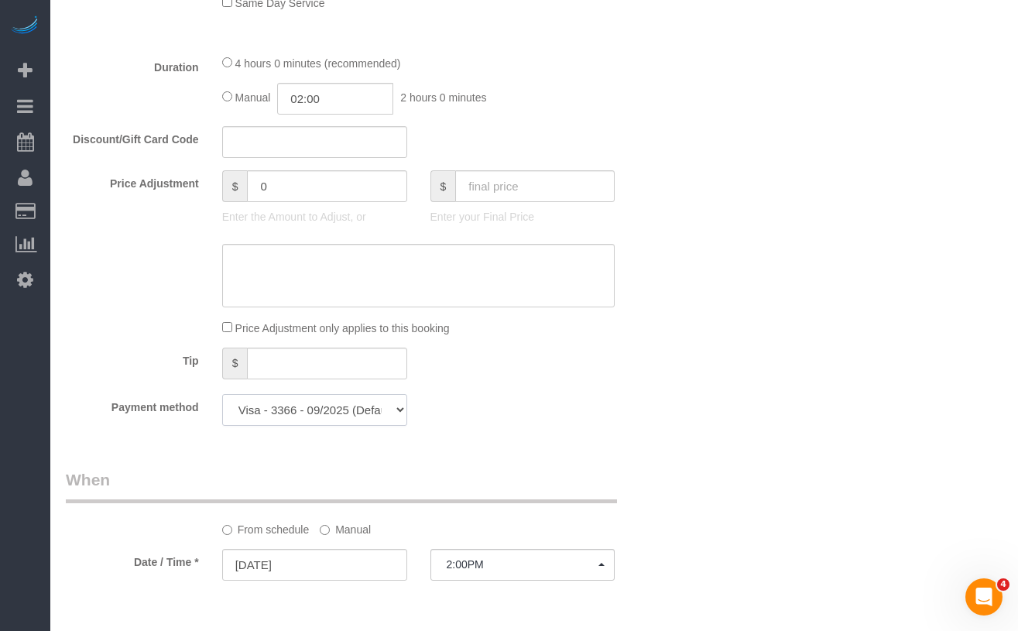
click at [340, 405] on select "Visa - 3366 - 09/2025 (Default) Add Credit Card ─────────────── Cash Check Payp…" at bounding box center [314, 410] width 185 height 32
select select "string:stripe"
click at [222, 394] on select "Visa - 3366 - 09/2025 (Default) Add Credit Card ─────────────── Cash Check Payp…" at bounding box center [314, 410] width 185 height 32
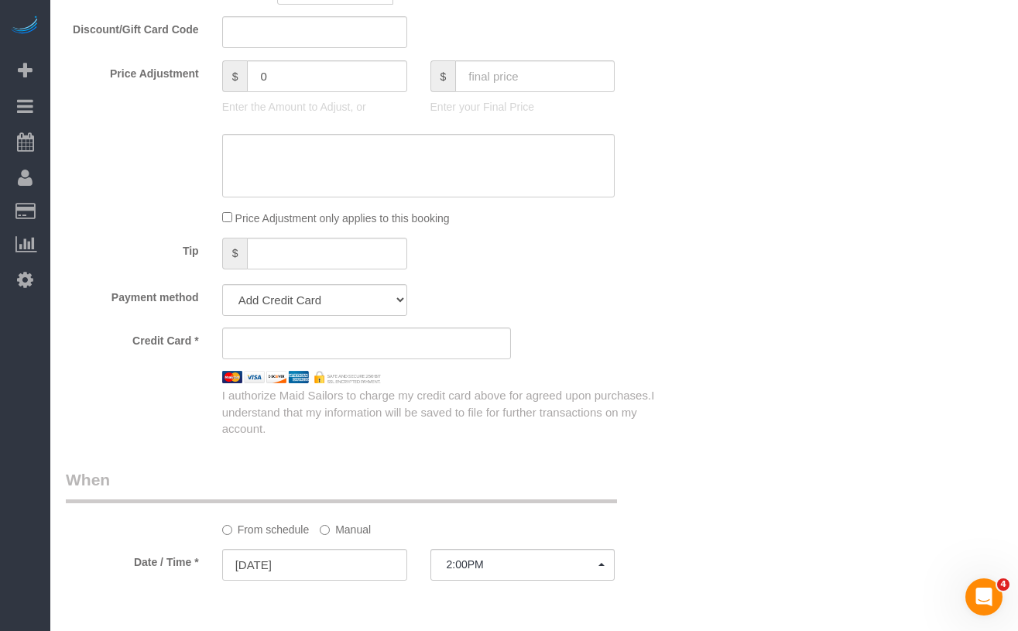
click at [397, 335] on sui-stripe-card at bounding box center [366, 344] width 289 height 32
click at [168, 385] on div "I authorize Maid Sailors to charge my credit card above for agreed upon purchas…" at bounding box center [366, 409] width 625 height 53
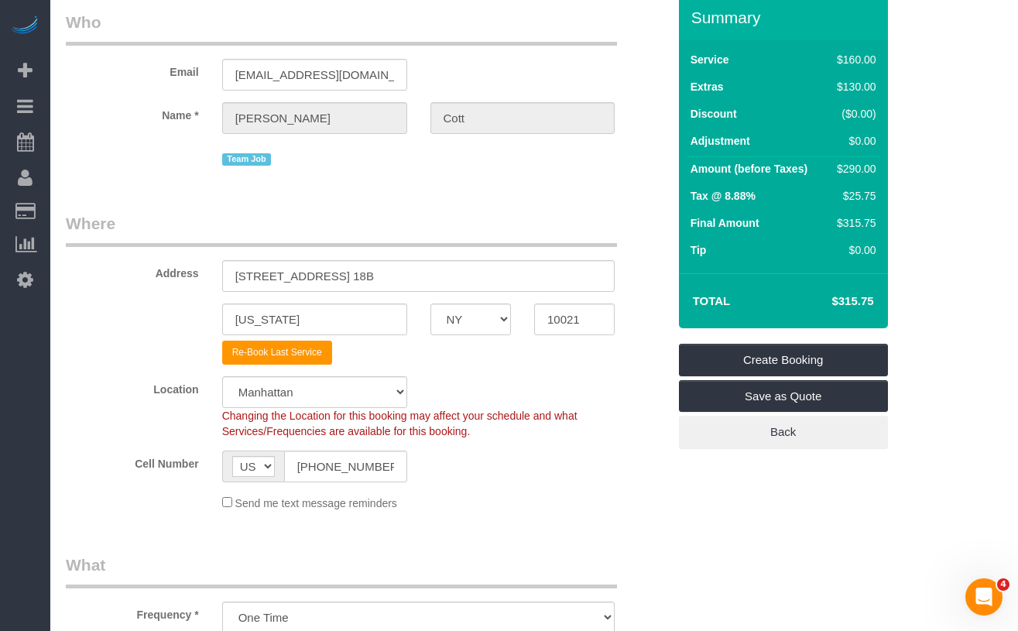
scroll to position [0, 0]
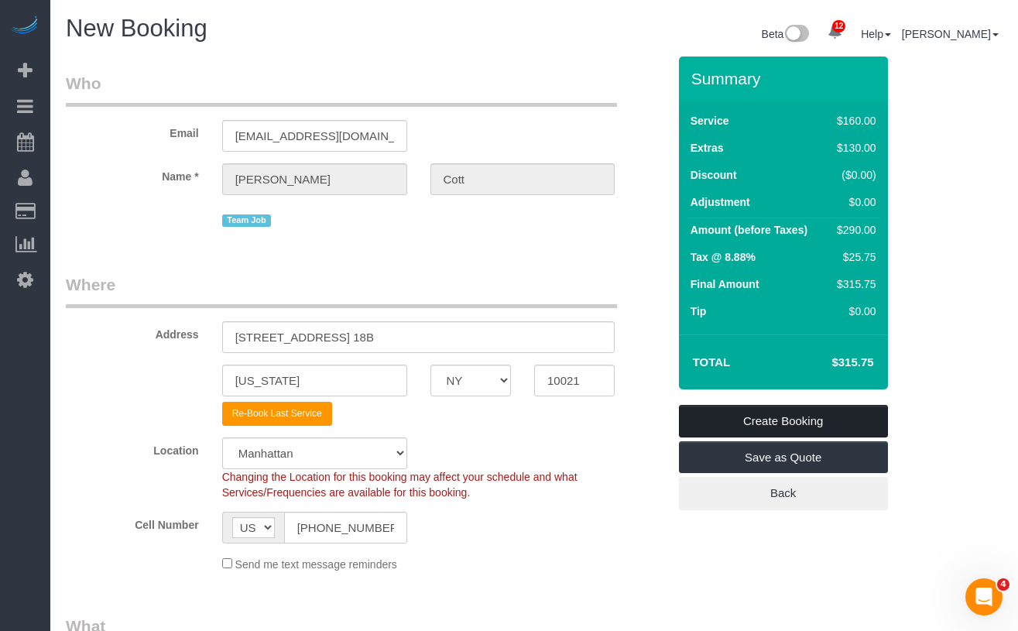
click at [712, 421] on link "Create Booking" at bounding box center [783, 421] width 209 height 33
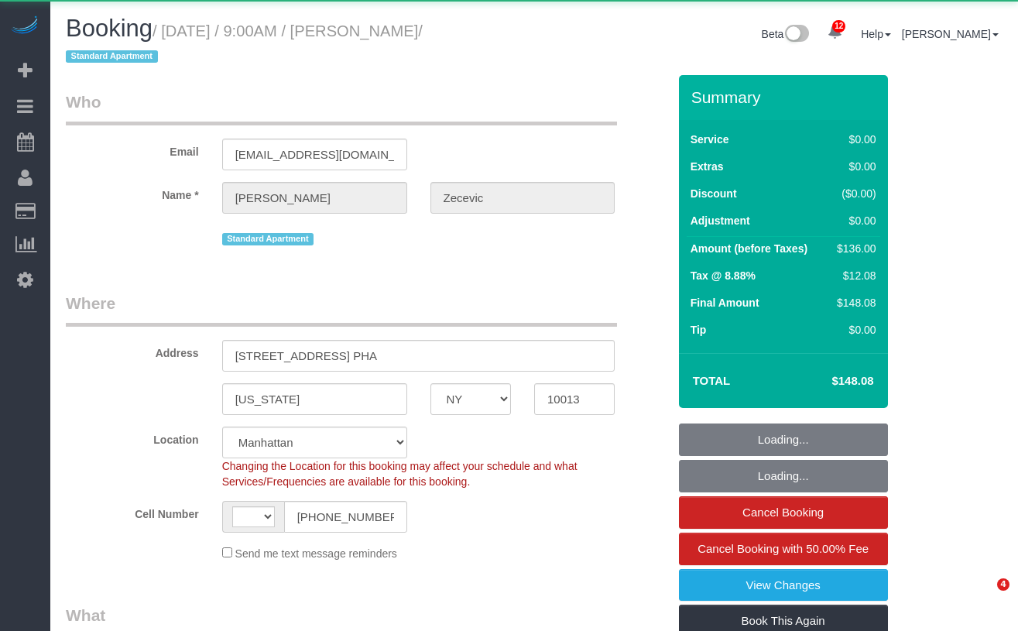
select select "NY"
select select "object:986"
select select "string:[GEOGRAPHIC_DATA]"
select select "string:stripe-pm_1RYTMZ4VGloSiKo7i57IXIcV"
select select "1"
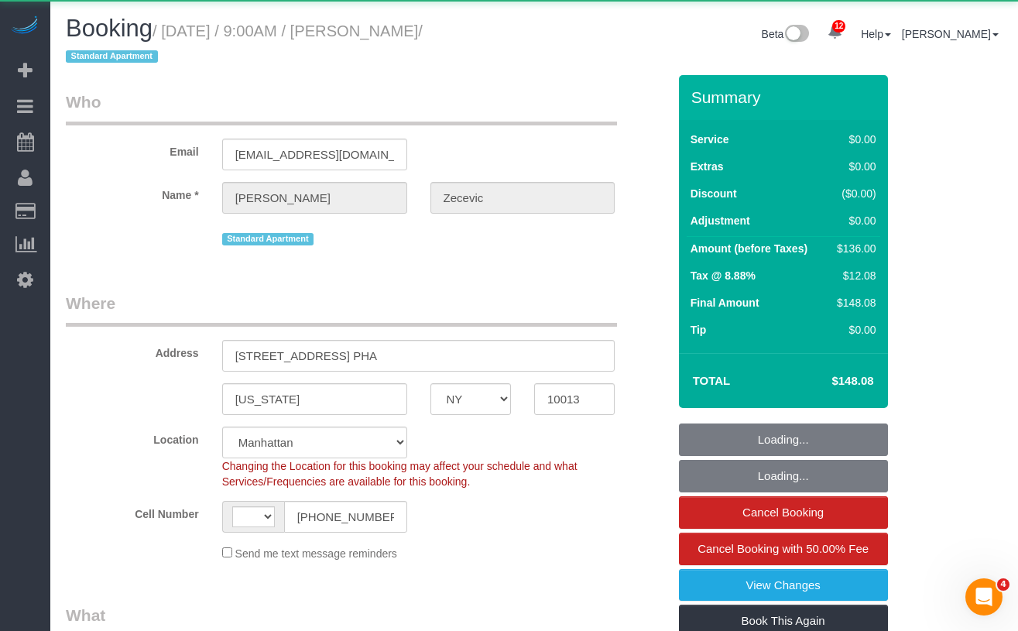
select select "number:56"
select select "number:70"
select select "number:15"
select select "number:5"
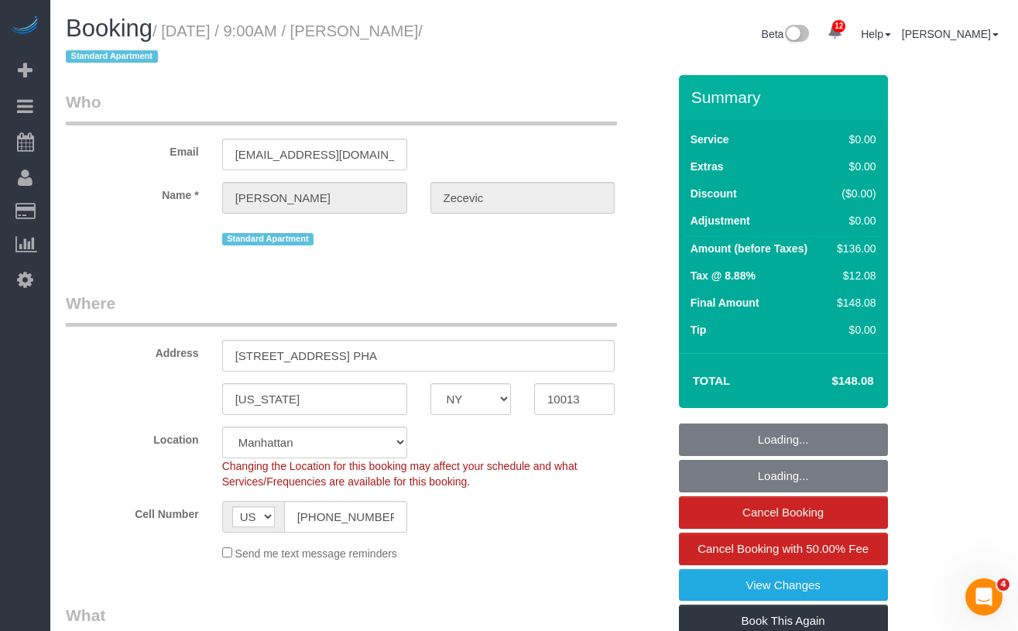
select select "spot1"
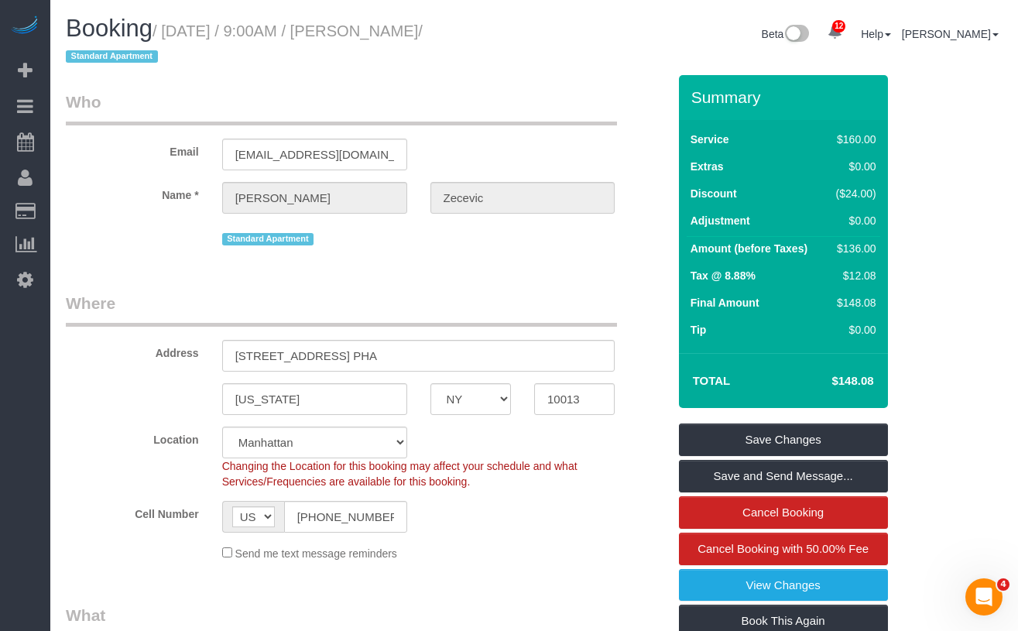
click at [345, 25] on small "/ [DATE] / 9:00AM / [PERSON_NAME] / Standard Apartment" at bounding box center [244, 43] width 357 height 43
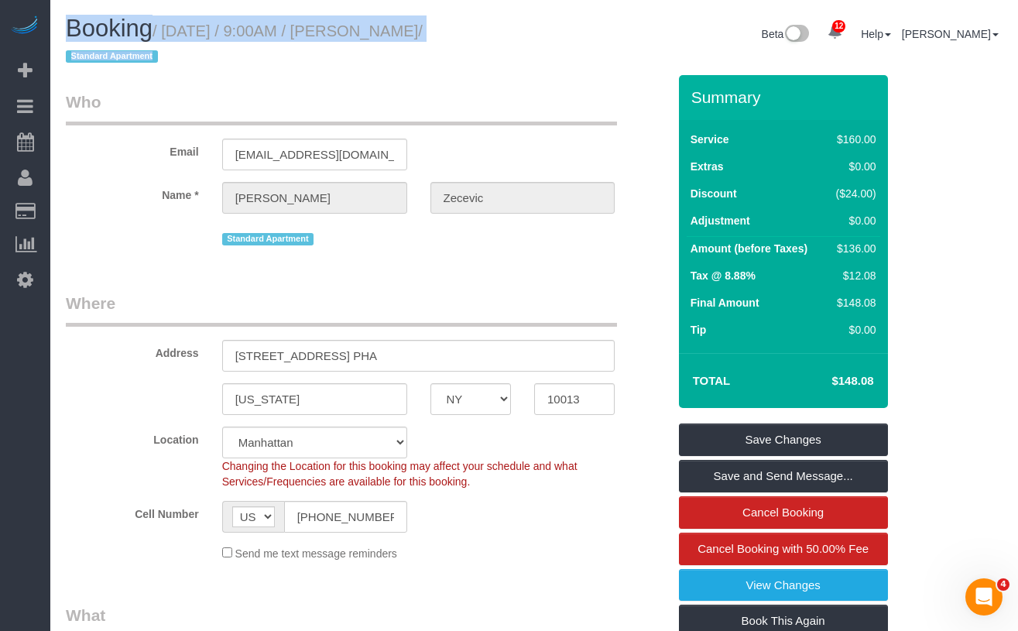
click at [345, 25] on small "/ [DATE] / 9:00AM / [PERSON_NAME] / Standard Apartment" at bounding box center [244, 43] width 357 height 43
click at [423, 28] on small "/ [DATE] / 9:00AM / [PERSON_NAME] / Standard Apartment" at bounding box center [244, 43] width 357 height 43
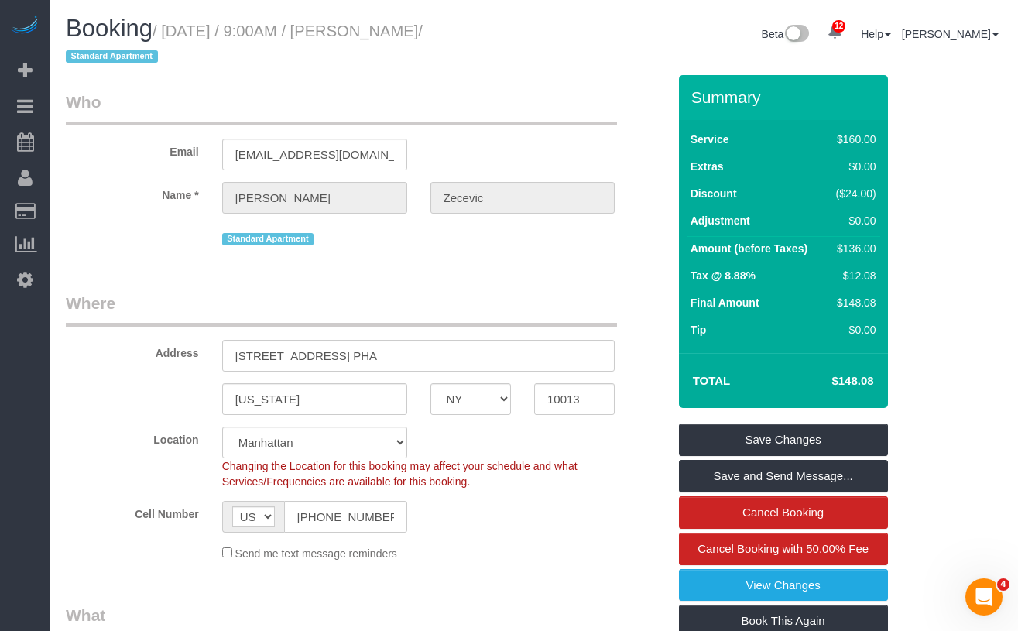
copy small "[DATE] / 9:00AM / [PERSON_NAME] /"
drag, startPoint x: 517, startPoint y: 33, endPoint x: 176, endPoint y: 40, distance: 341.6
click at [170, 39] on h1 "Booking / [DATE] / 9:00AM / [PERSON_NAME] / Standard Apartment" at bounding box center [294, 41] width 457 height 53
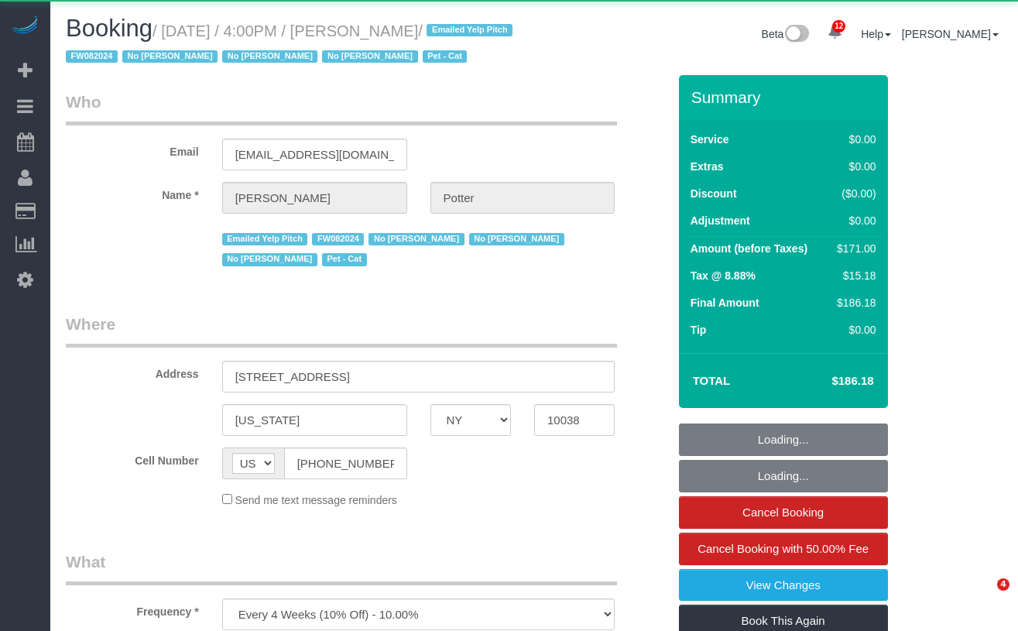
select select "NY"
click at [509, 33] on h1 "Booking / [DATE] / 4:00PM / [PERSON_NAME] / Emailed Yelp Pitch FW082024 No [PER…" at bounding box center [294, 41] width 457 height 53
select select "object:903"
select select "2"
select select "number:89"
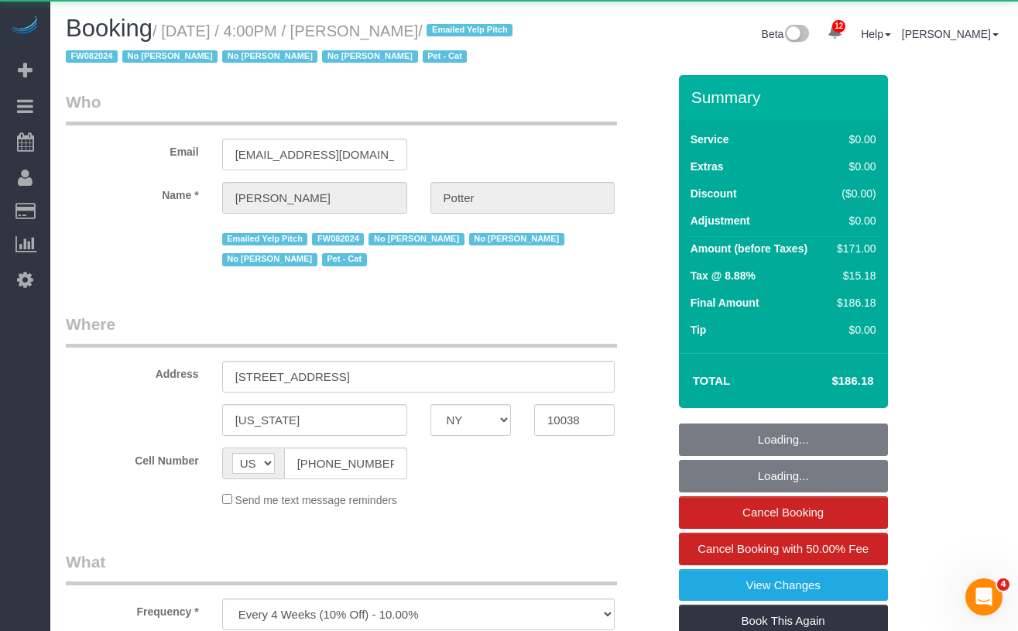
select select "number:90"
select select "number:14"
select select "number:5"
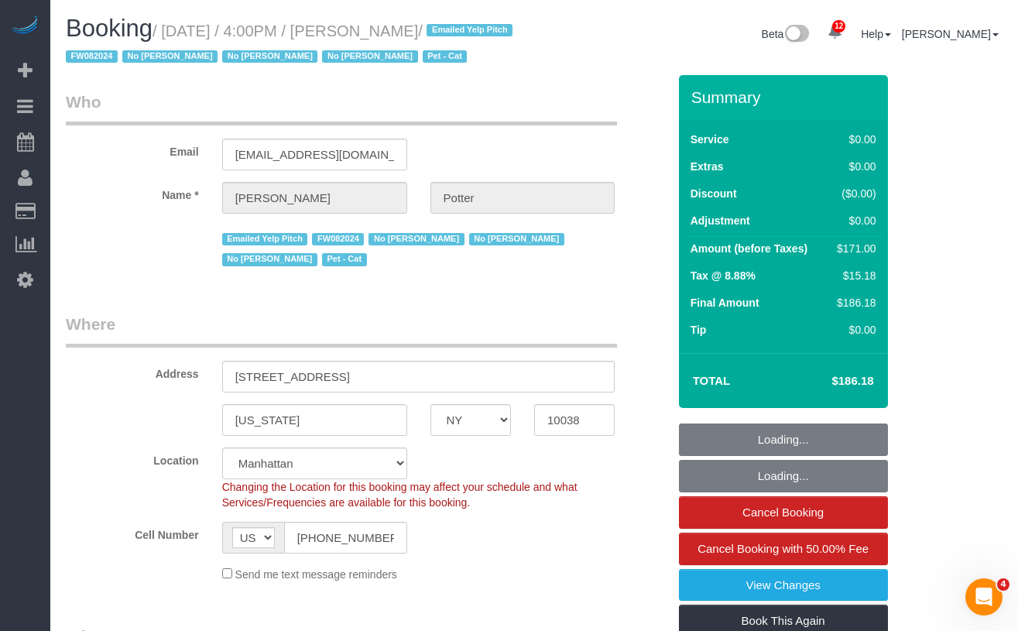
select select "string:stripe-pm_1M0pwl4VGloSiKo7e0pYCX8B"
select select "spot1"
select select "2"
click at [510, 31] on h1 "Booking / [DATE] / 4:00PM / [PERSON_NAME] / Emailed Yelp Pitch FW082024 No [PER…" at bounding box center [294, 41] width 457 height 53
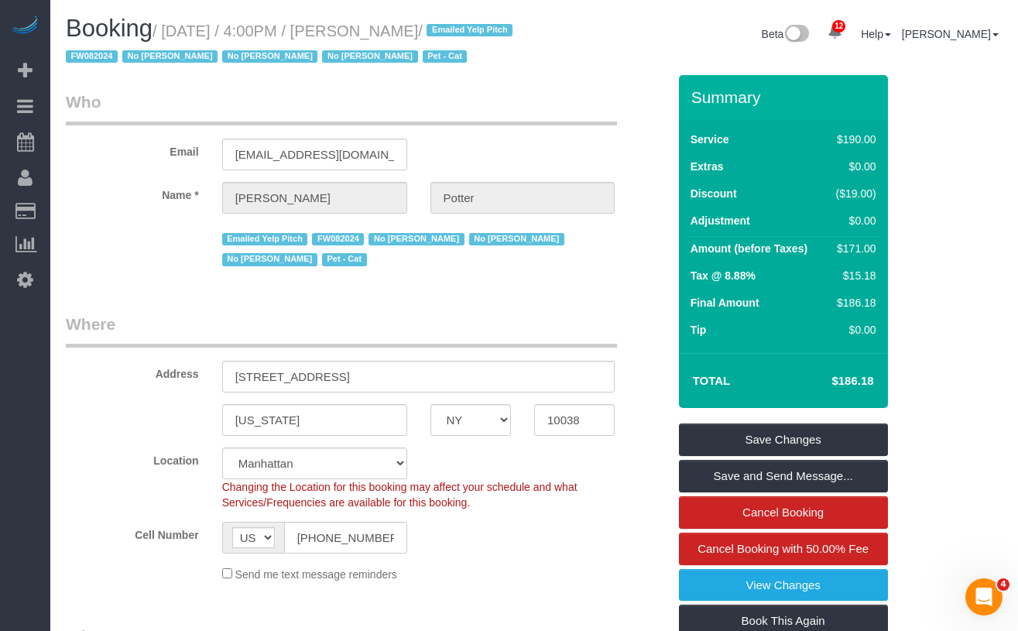
drag, startPoint x: 515, startPoint y: 30, endPoint x: 214, endPoint y: 0, distance: 302.8
click at [191, 38] on h1 "Booking / [DATE] / 4:00PM / [PERSON_NAME] / Emailed Yelp Pitch FW082024 No [PER…" at bounding box center [294, 41] width 457 height 53
click at [498, 20] on h1 "Booking / [DATE] / 4:00PM / [PERSON_NAME] / Emailed Yelp Pitch FW082024 No [PER…" at bounding box center [294, 41] width 457 height 53
drag, startPoint x: 484, startPoint y: 29, endPoint x: 178, endPoint y: 39, distance: 306.1
click at [178, 39] on small "/ [DATE] / 4:00PM / [PERSON_NAME] / Emailed Yelp Pitch FW082024 No [PERSON_NAME…" at bounding box center [292, 43] width 452 height 43
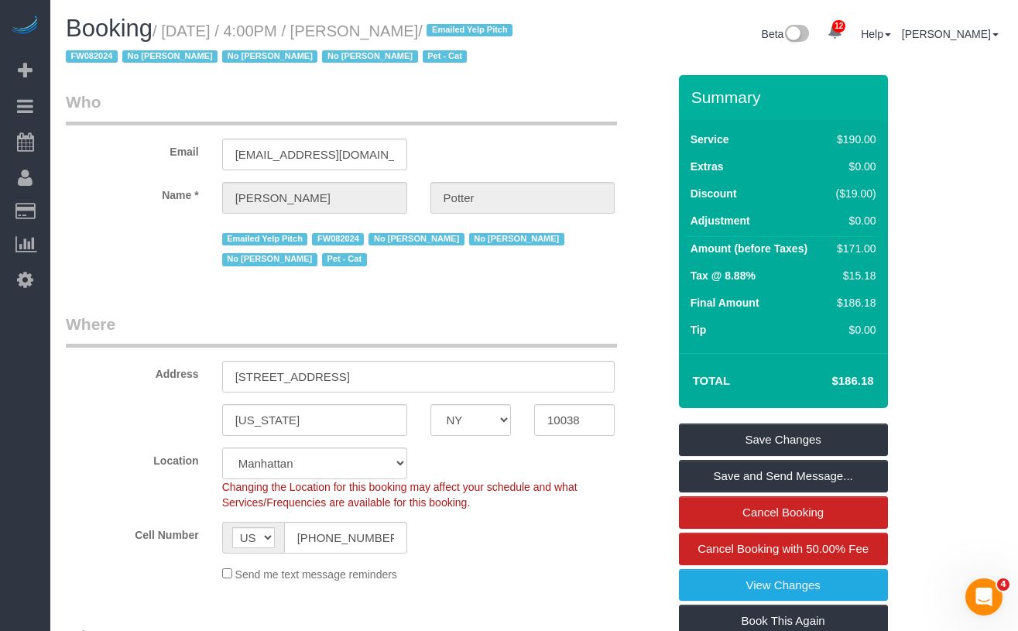
copy small "[DATE] / 4:00PM / [PERSON_NAME]"
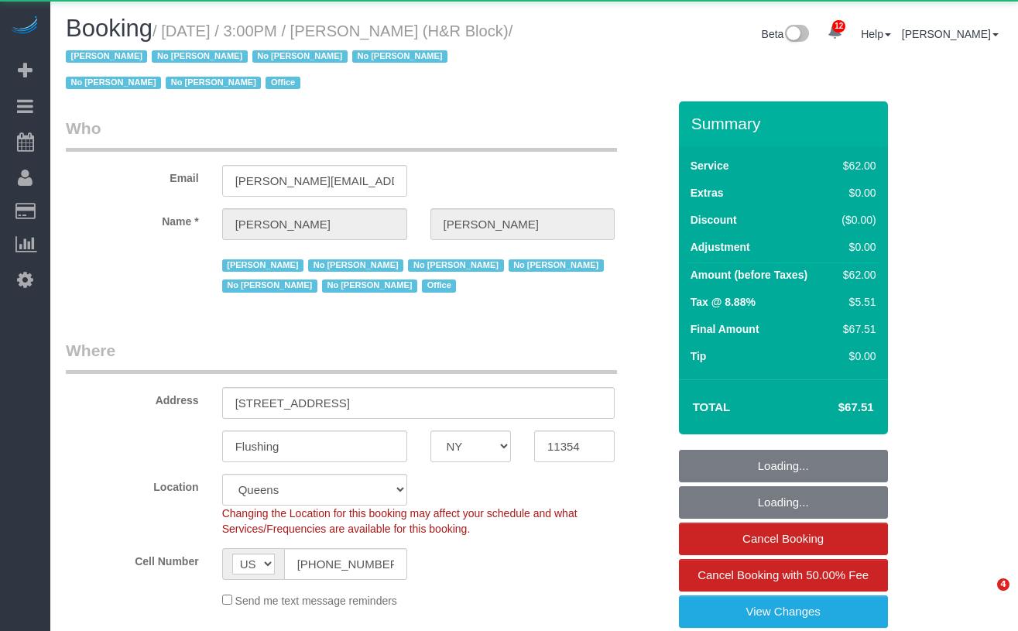
select select "NY"
select select "object:811"
select select "spot1"
select select "number:89"
select select "number:90"
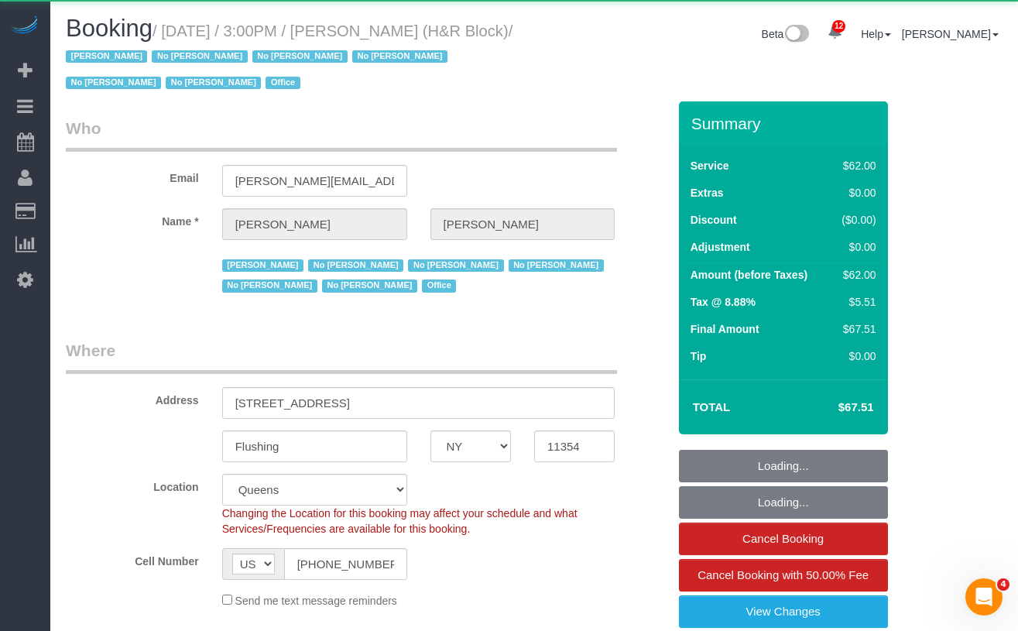
select select "number:15"
select select "number:5"
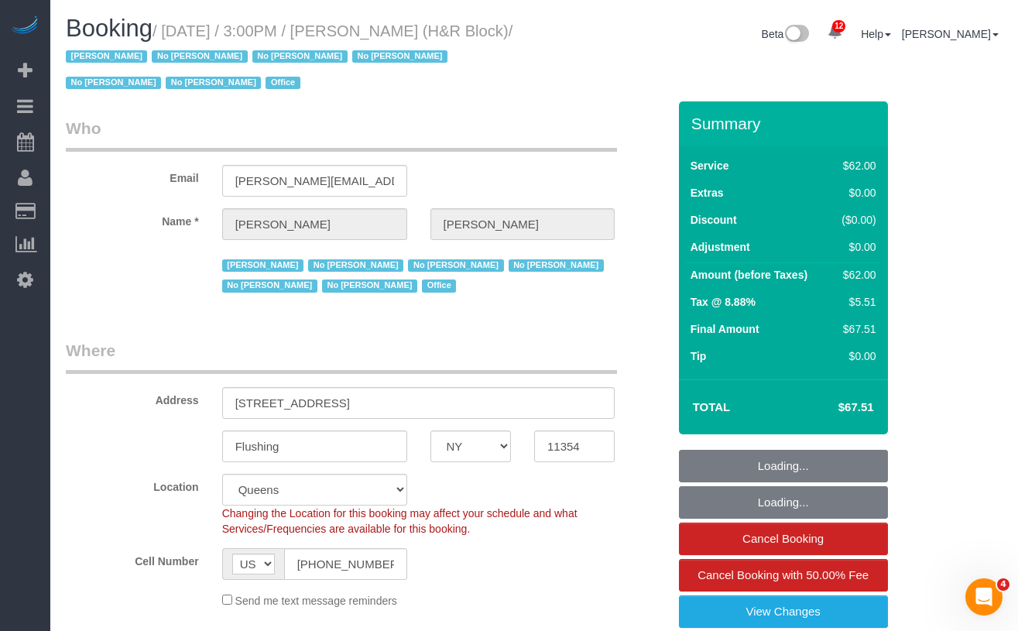
select select "object:1328"
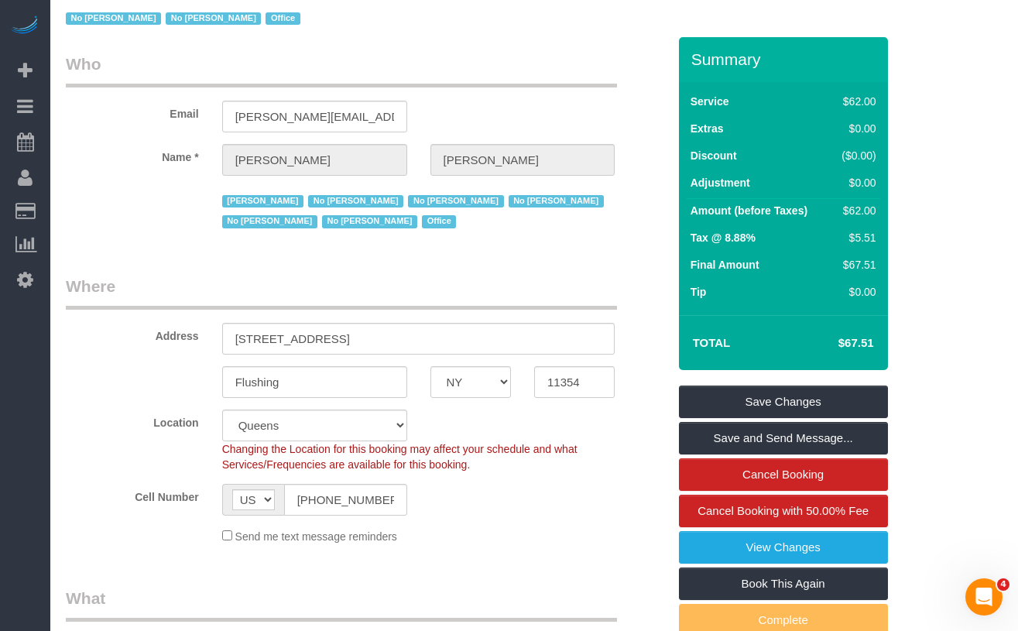
scroll to position [66, 0]
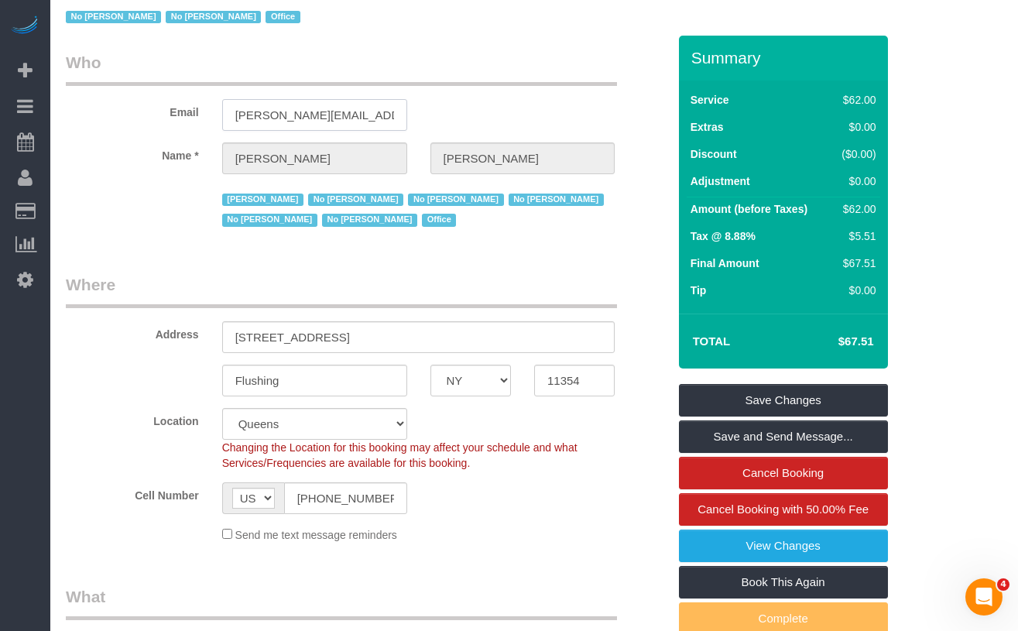
click at [356, 116] on input "[PERSON_NAME][EMAIL_ADDRESS][PERSON_NAME][DOMAIN_NAME]" at bounding box center [314, 115] width 185 height 32
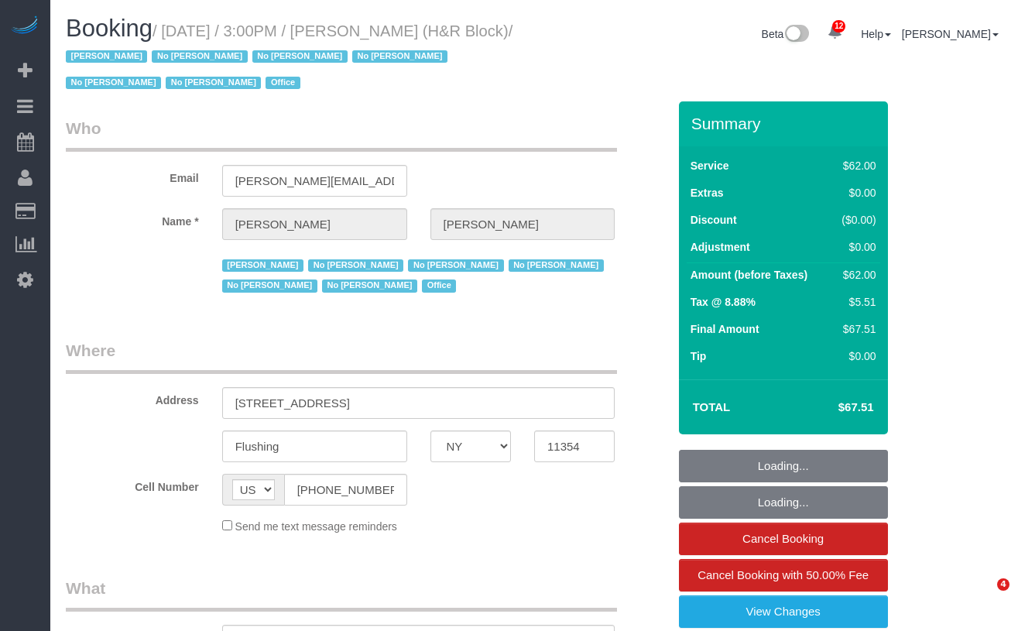
select select "NY"
select select "object:740"
select select "number:89"
select select "number:90"
select select "number:15"
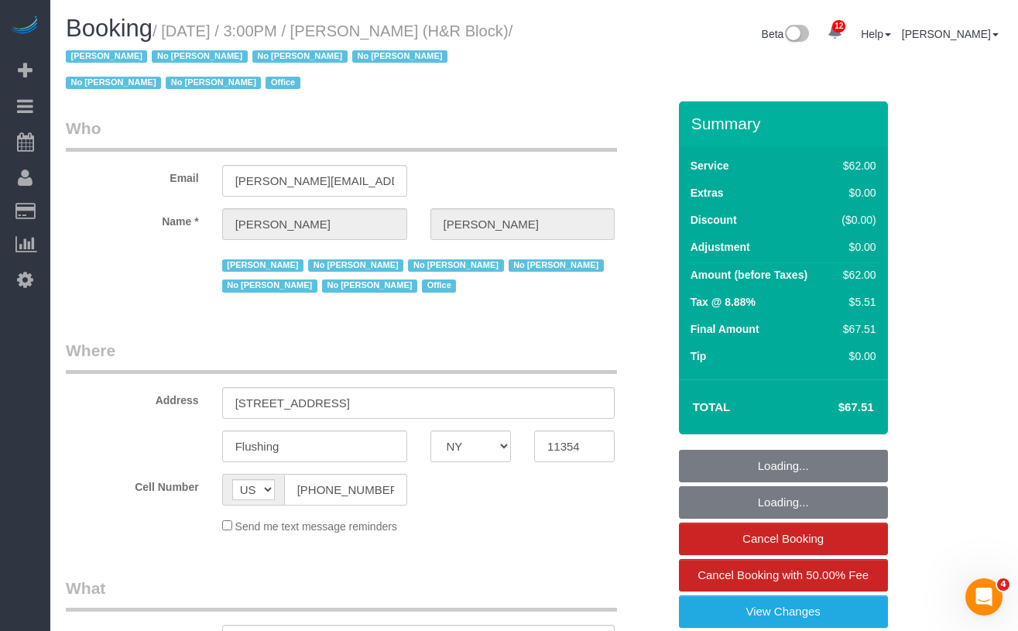
select select "number:5"
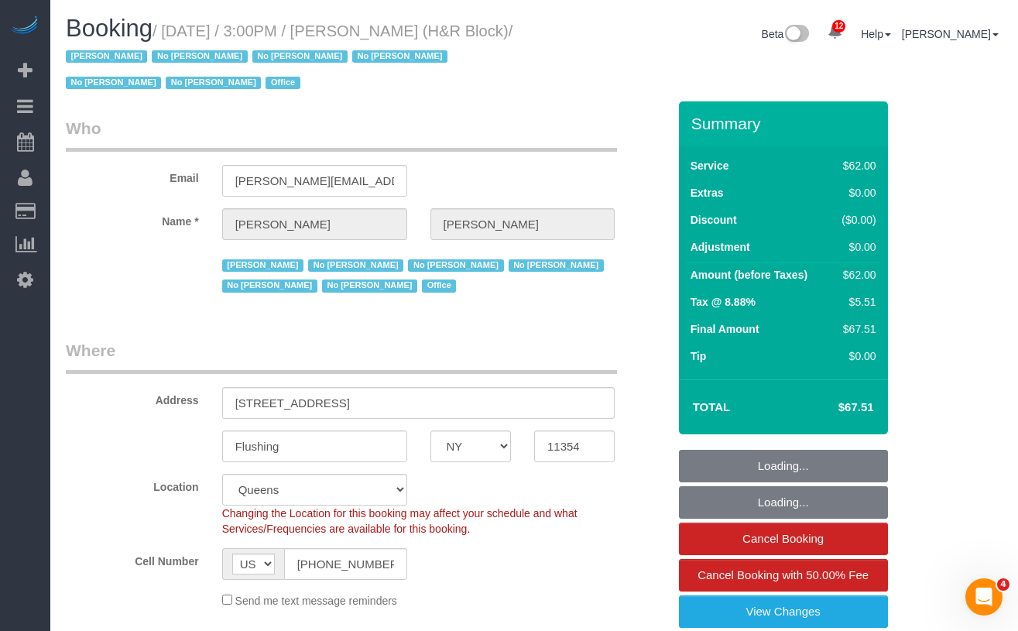
select select "object:891"
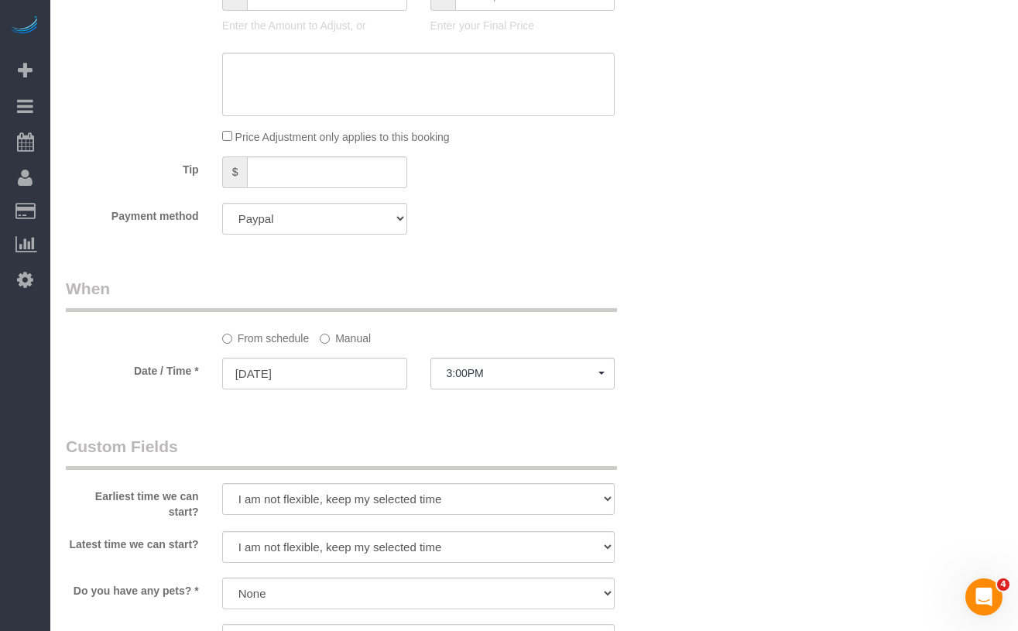
scroll to position [1018, 0]
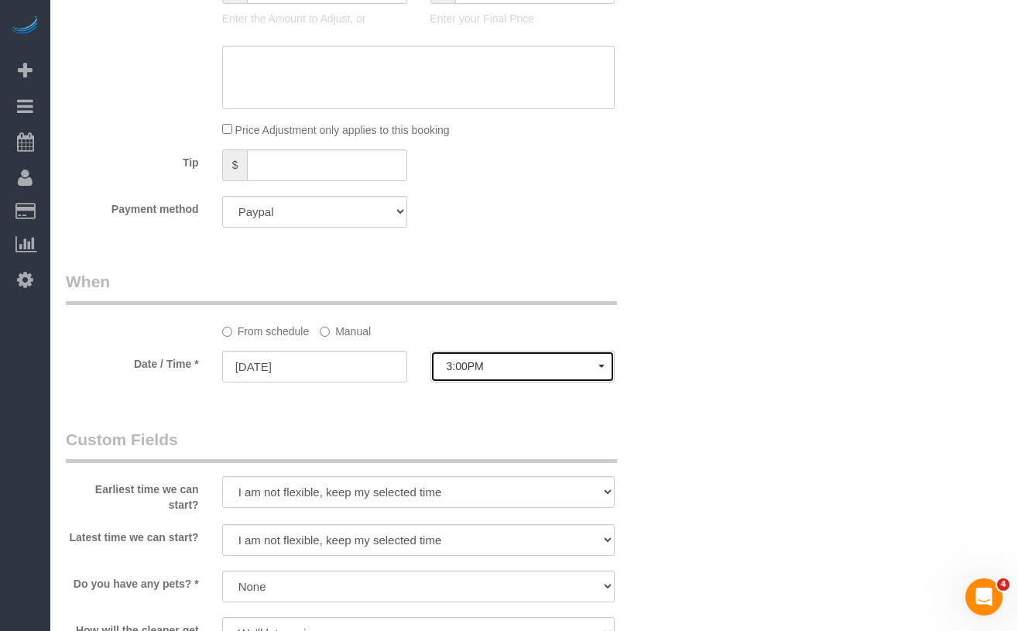
click at [452, 366] on span "3:00PM" at bounding box center [523, 366] width 153 height 12
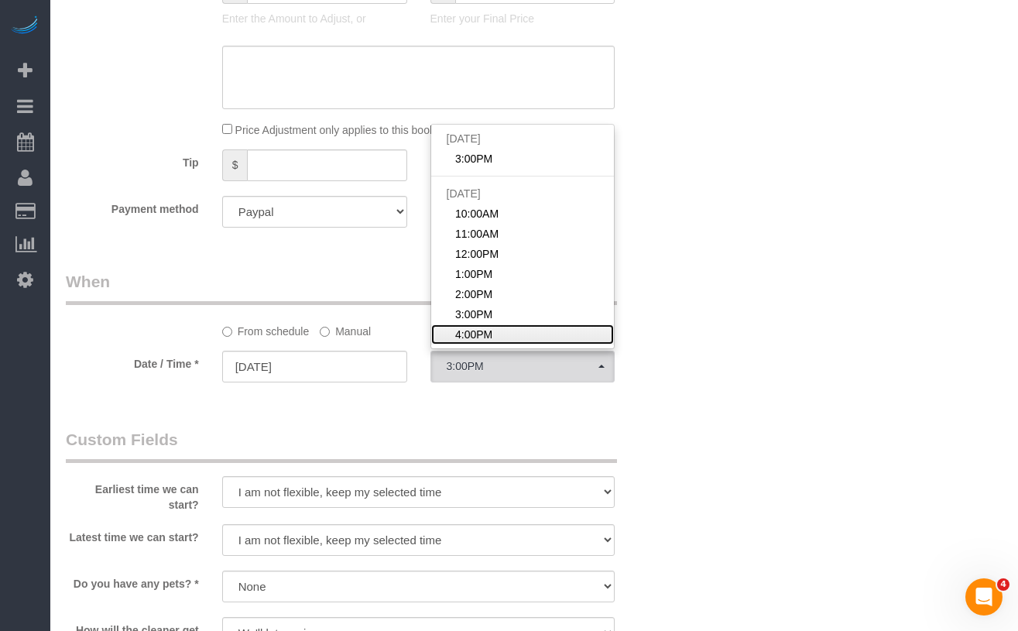
click at [481, 327] on span "4:00PM" at bounding box center [473, 334] width 37 height 15
select select "spot8"
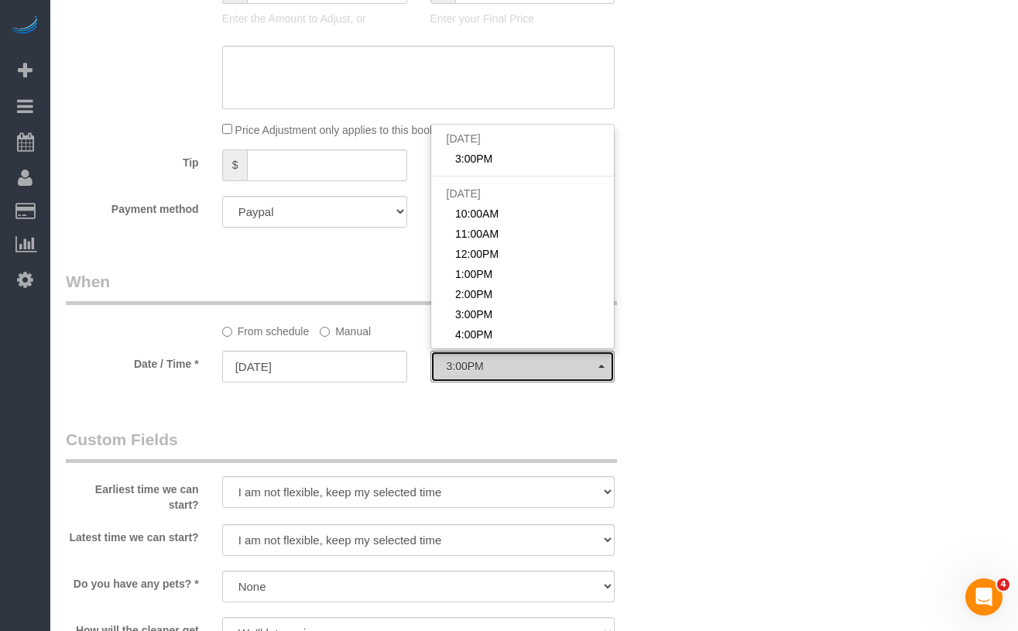
type input "[DATE]"
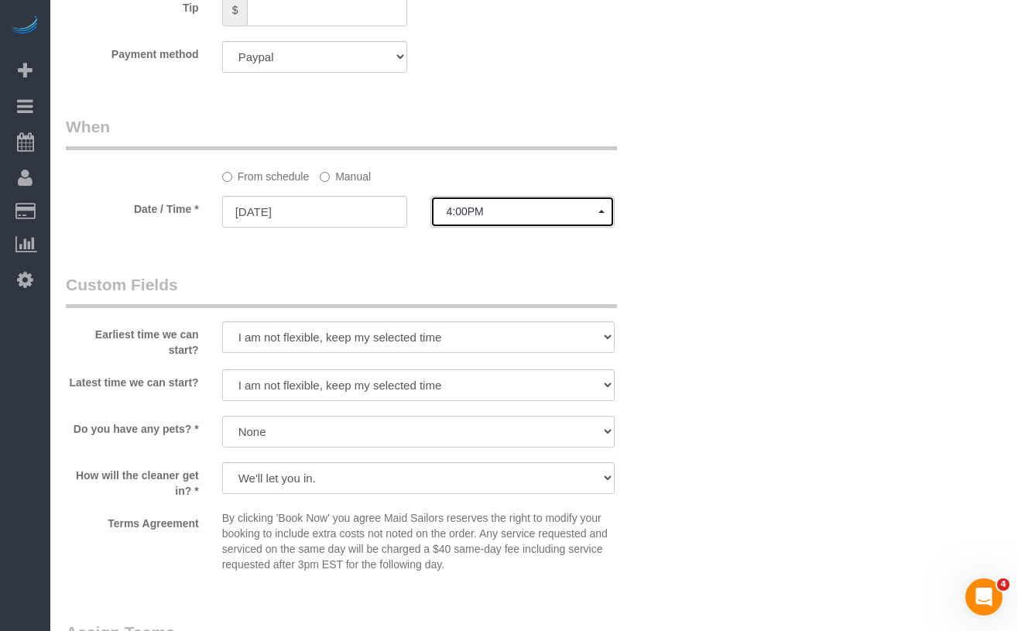
scroll to position [1174, 0]
click at [342, 177] on label "Manual" at bounding box center [345, 172] width 51 height 21
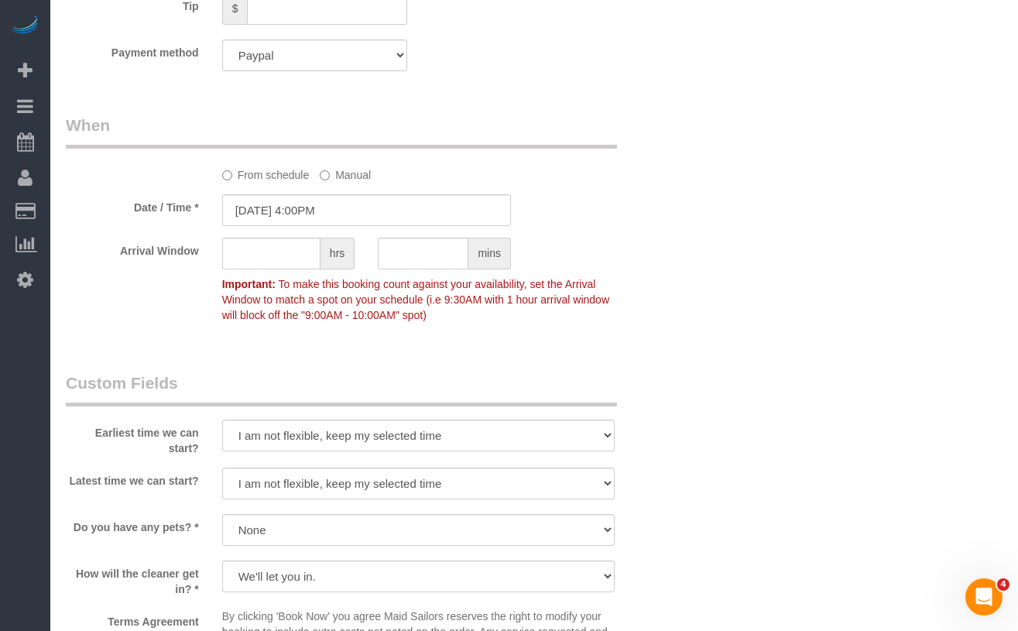
click at [235, 176] on label "From schedule" at bounding box center [266, 172] width 88 height 21
select select "spot8"
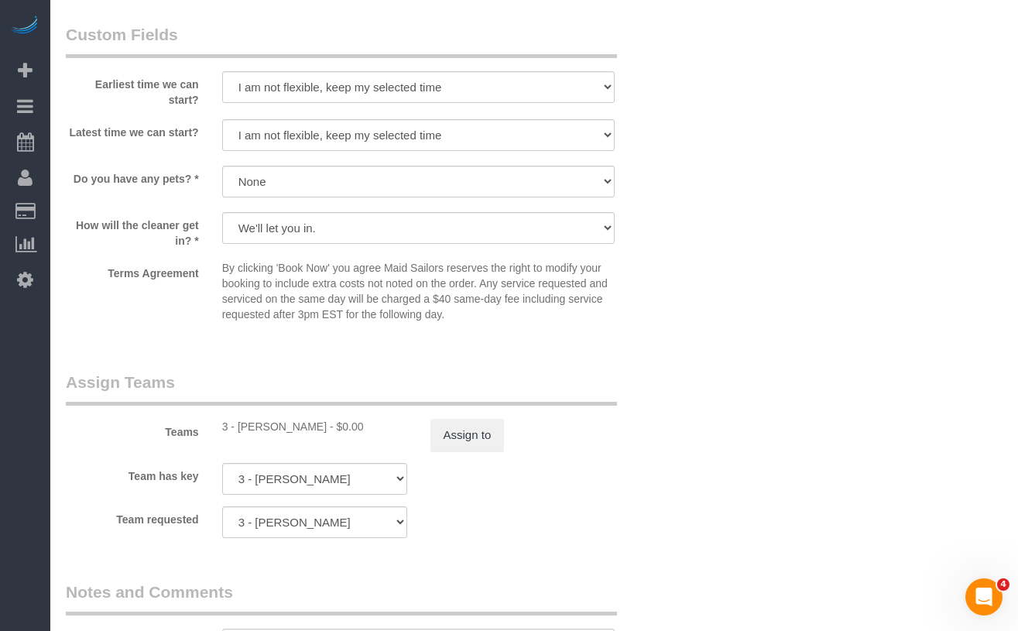
scroll to position [1482, 0]
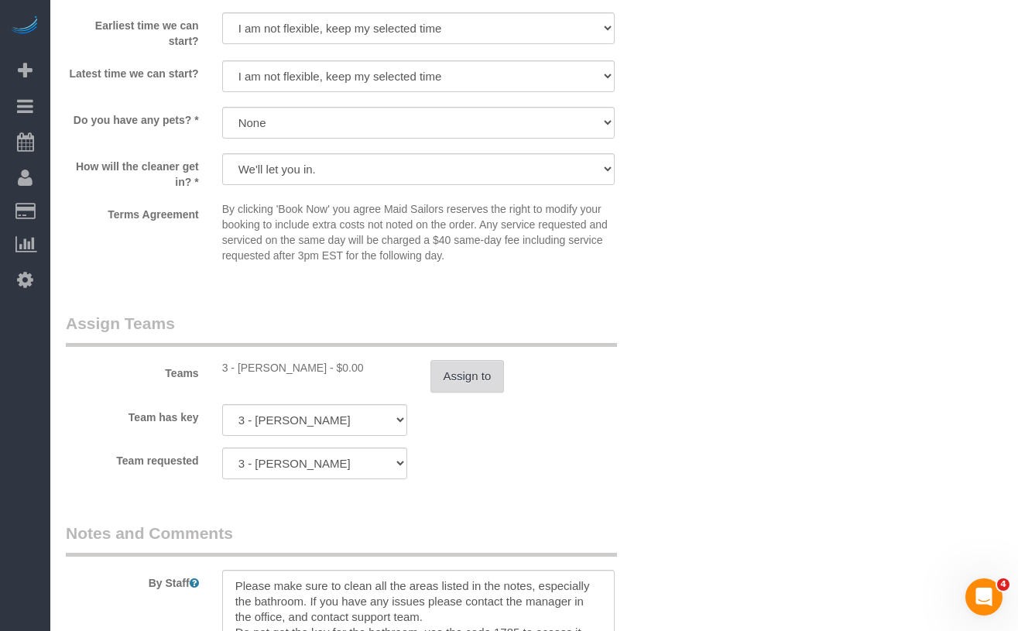
click at [452, 369] on button "Assign to" at bounding box center [468, 376] width 74 height 33
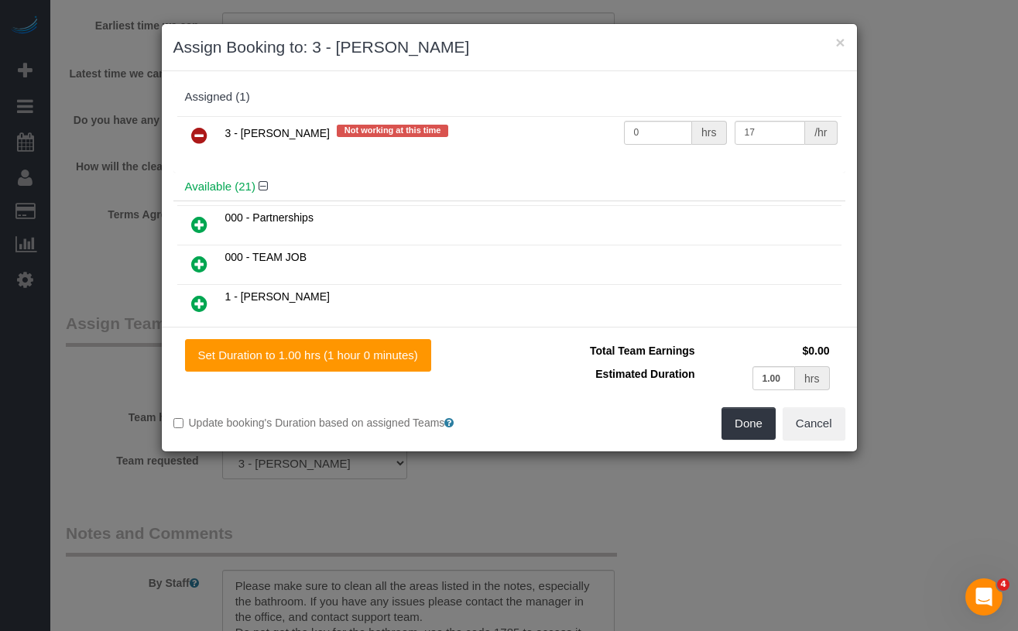
click at [204, 136] on icon at bounding box center [199, 135] width 16 height 19
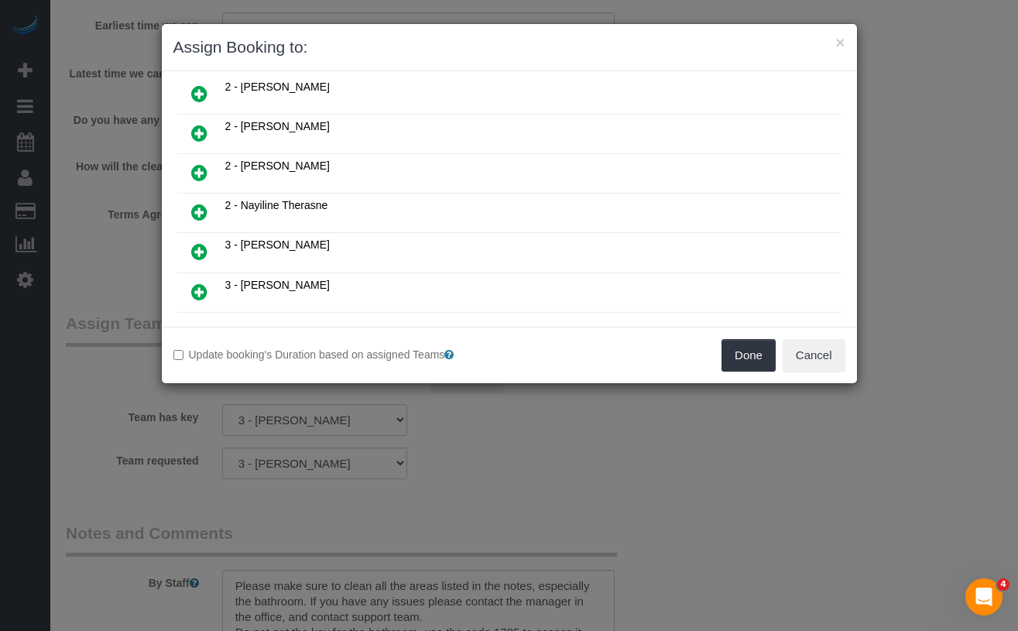
scroll to position [607, 0]
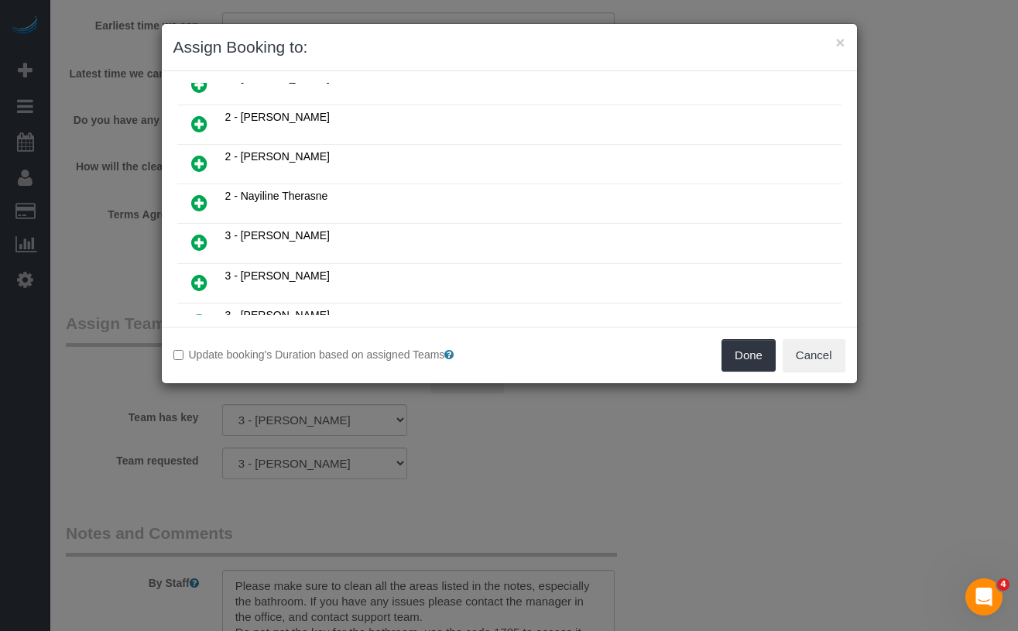
click at [201, 125] on icon at bounding box center [199, 124] width 16 height 19
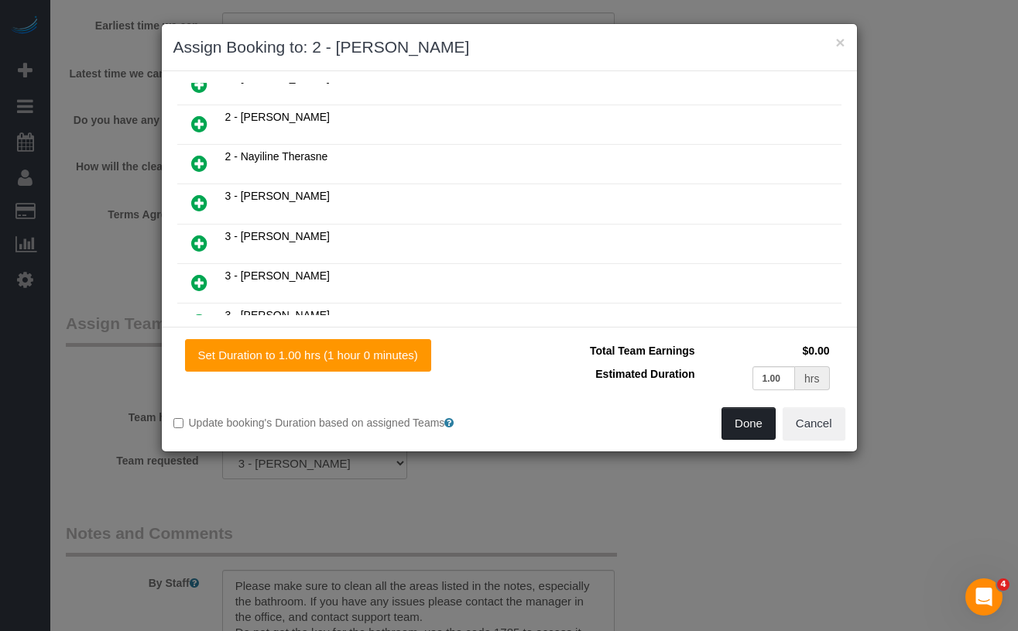
click at [733, 424] on button "Done" at bounding box center [749, 423] width 54 height 33
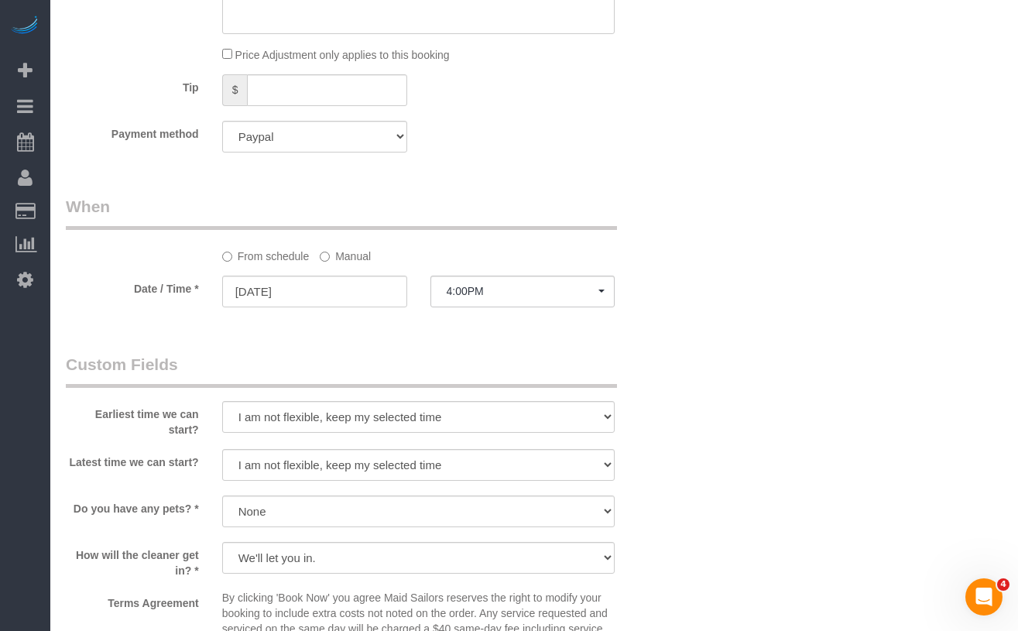
scroll to position [1110, 0]
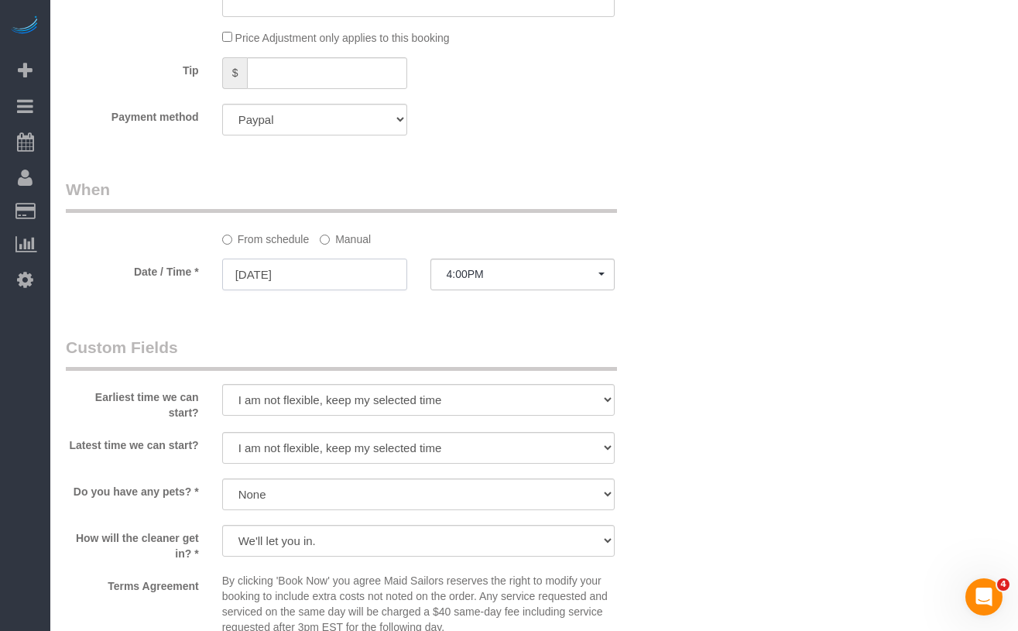
click at [316, 281] on input "[DATE]" at bounding box center [314, 275] width 185 height 32
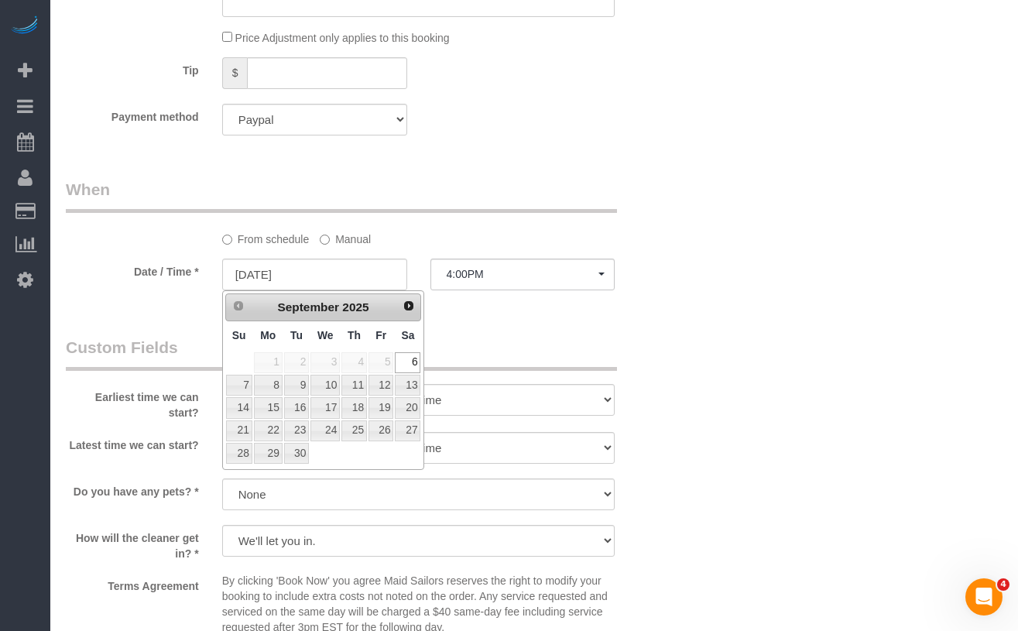
click at [382, 364] on span "5" at bounding box center [381, 362] width 25 height 21
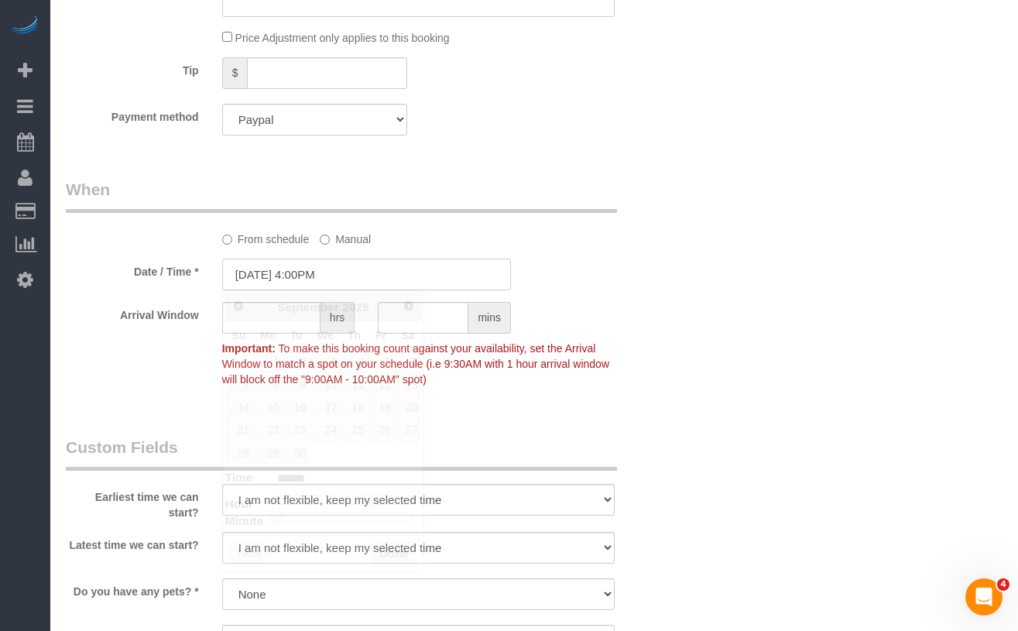
click at [277, 271] on input "[DATE] 4:00PM" at bounding box center [366, 275] width 289 height 32
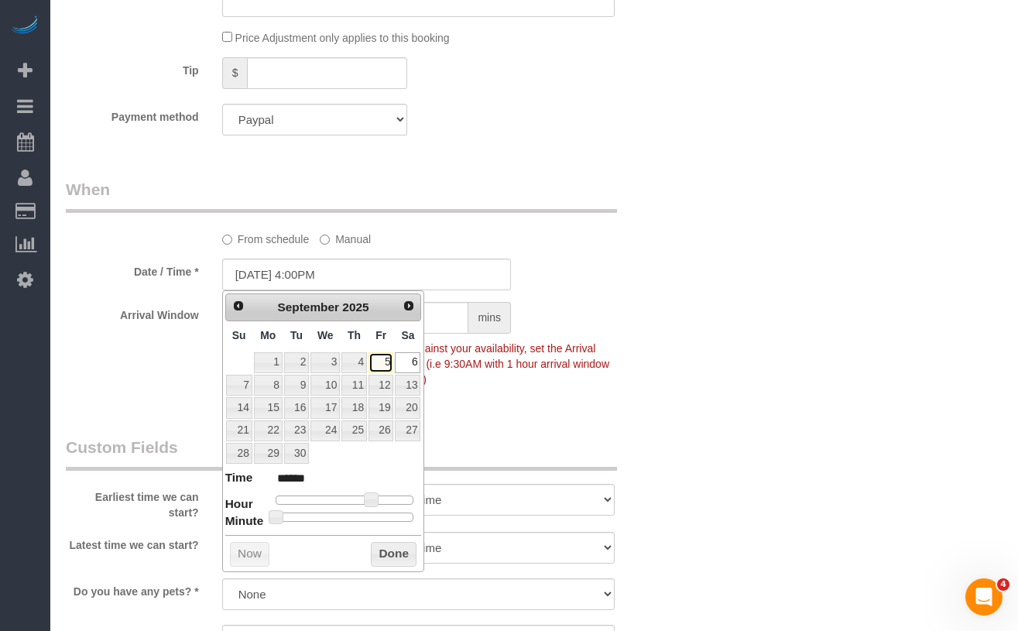
click at [377, 362] on link "5" at bounding box center [381, 362] width 25 height 21
type input "[DATE] 4:00PM"
click at [394, 551] on button "Done" at bounding box center [394, 554] width 46 height 25
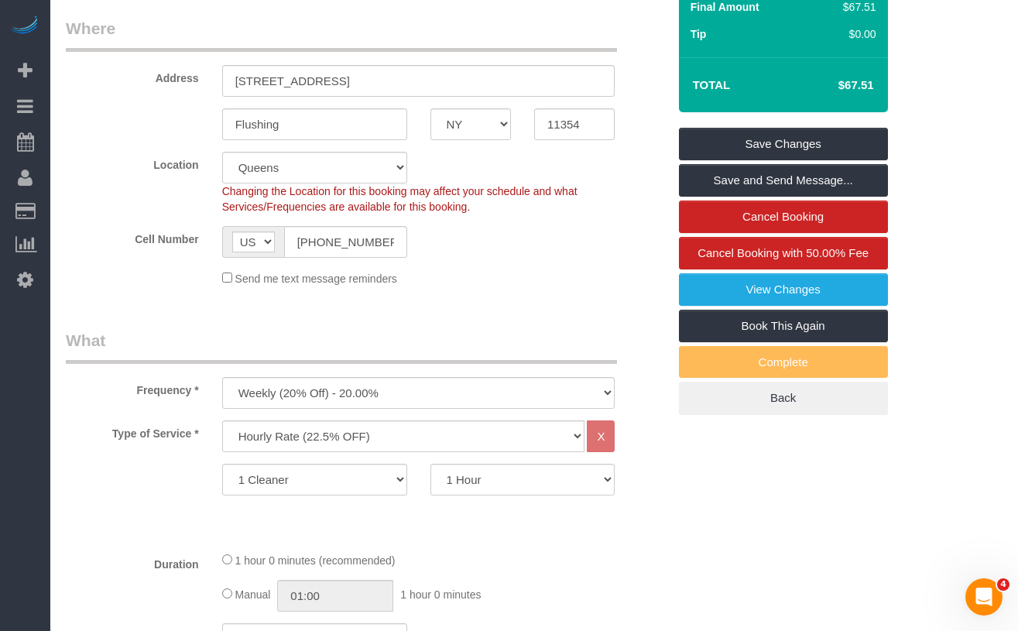
scroll to position [336, 0]
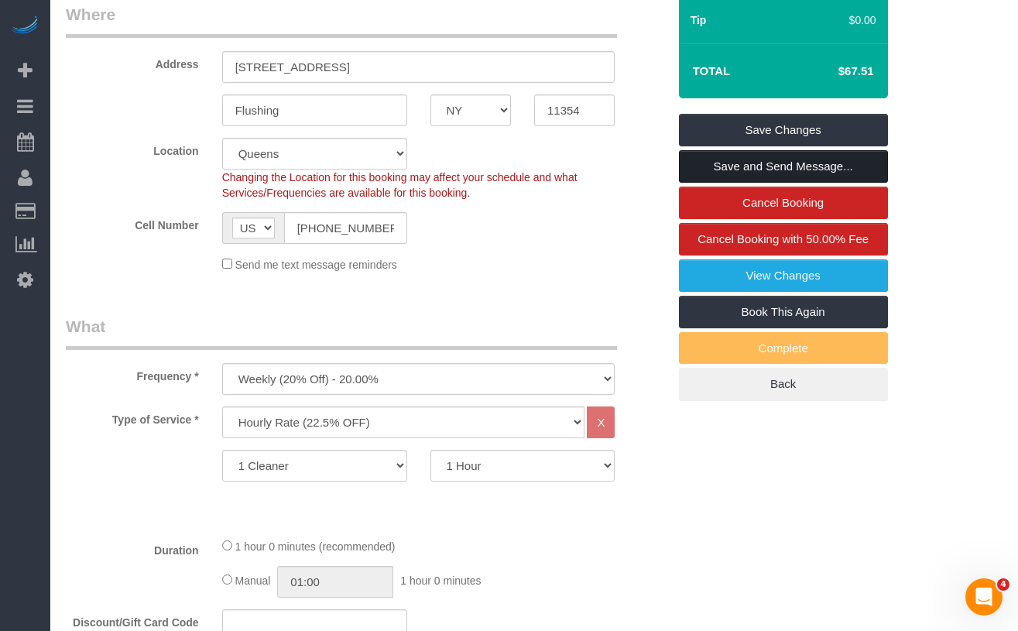
click at [716, 165] on link "Save and Send Message..." at bounding box center [783, 166] width 209 height 33
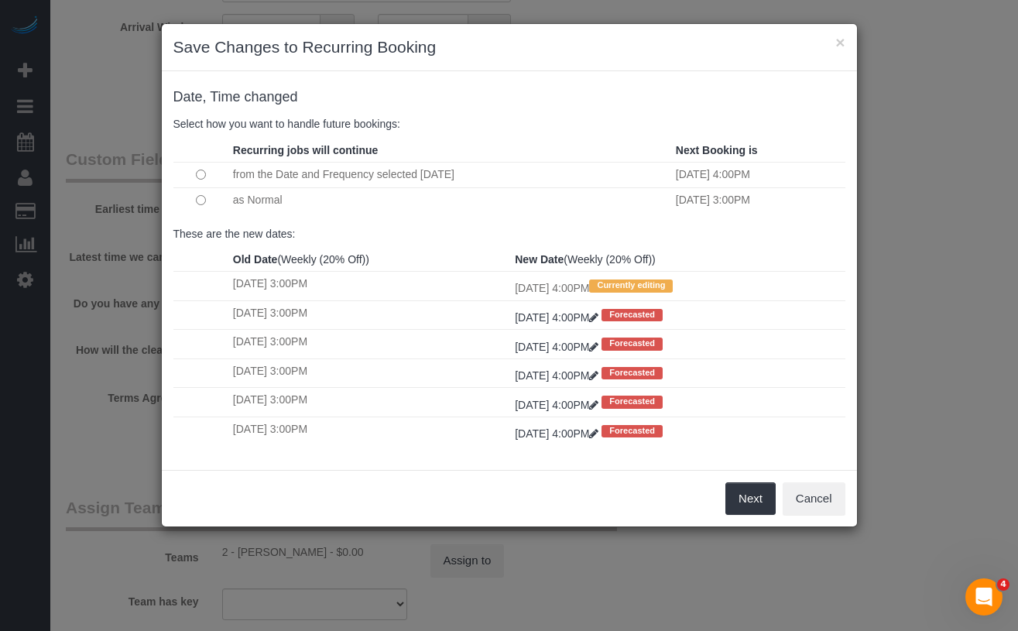
scroll to position [1447, 0]
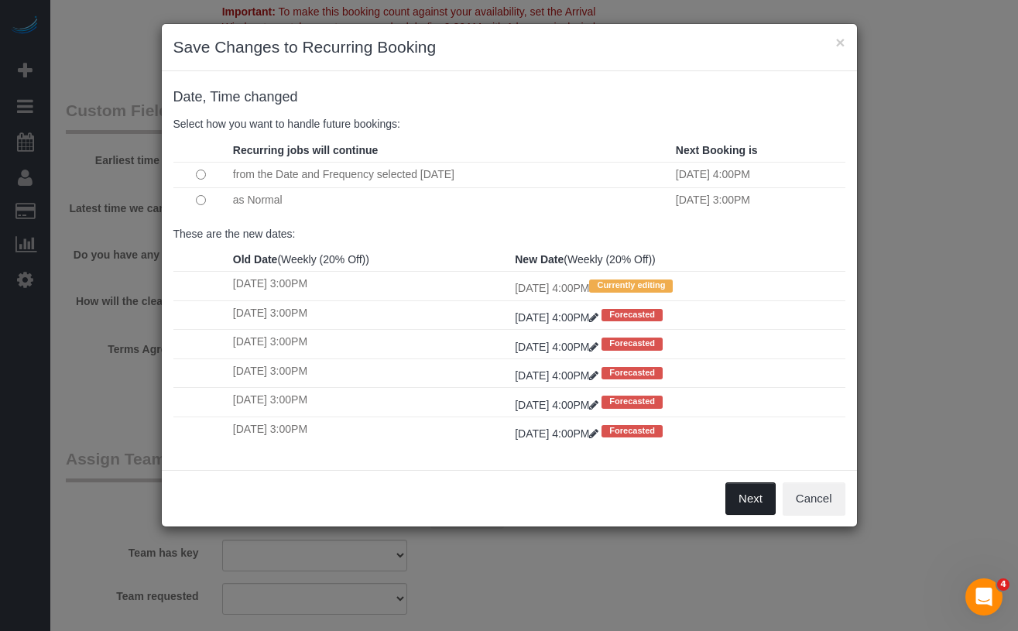
click at [742, 499] on button "Next" at bounding box center [751, 498] width 50 height 33
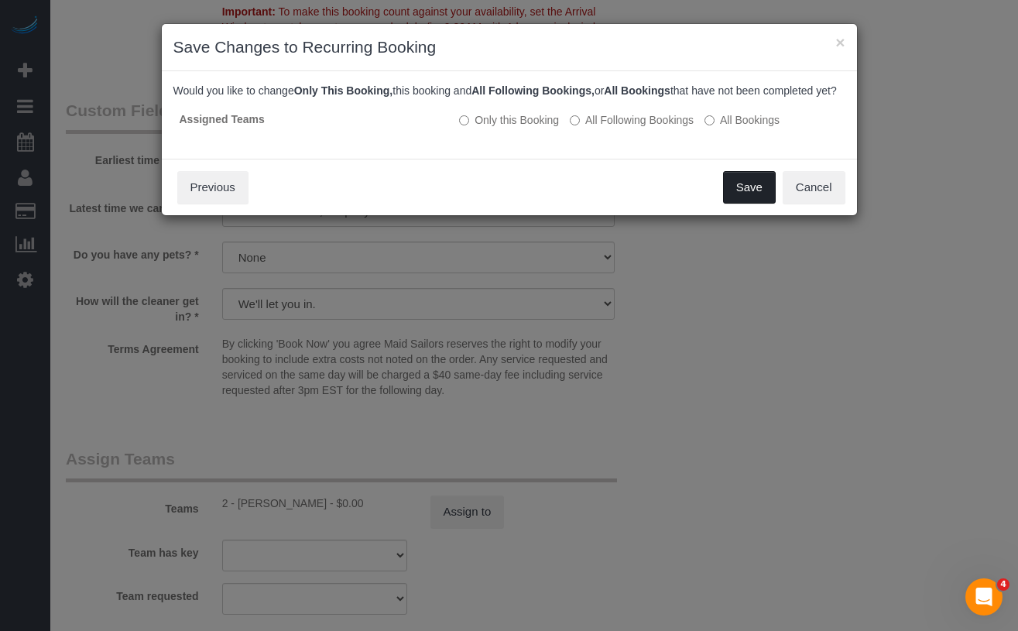
click at [739, 195] on button "Save" at bounding box center [749, 187] width 53 height 33
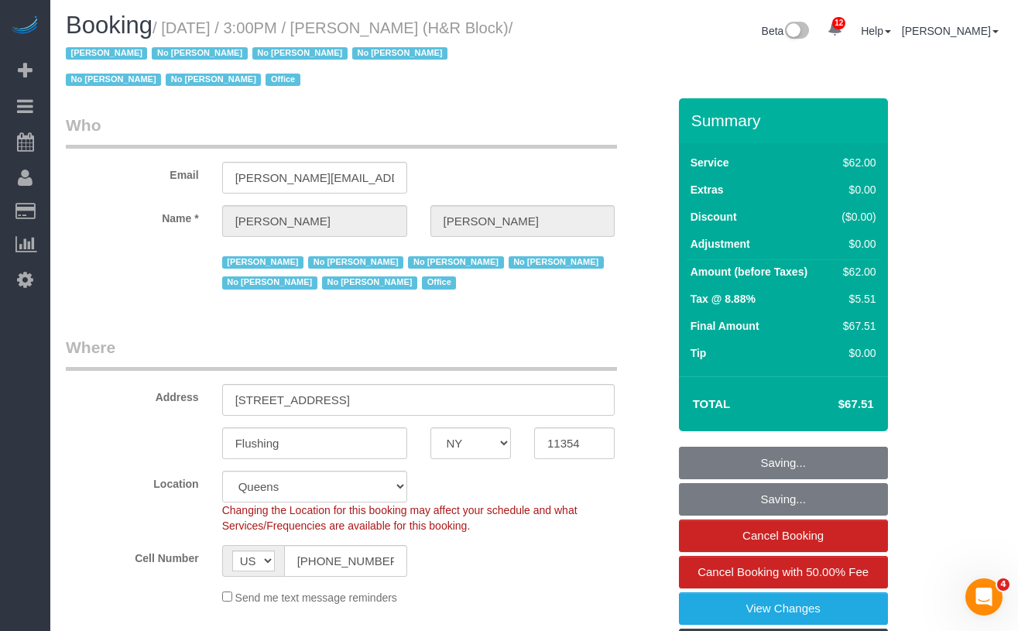
scroll to position [0, 0]
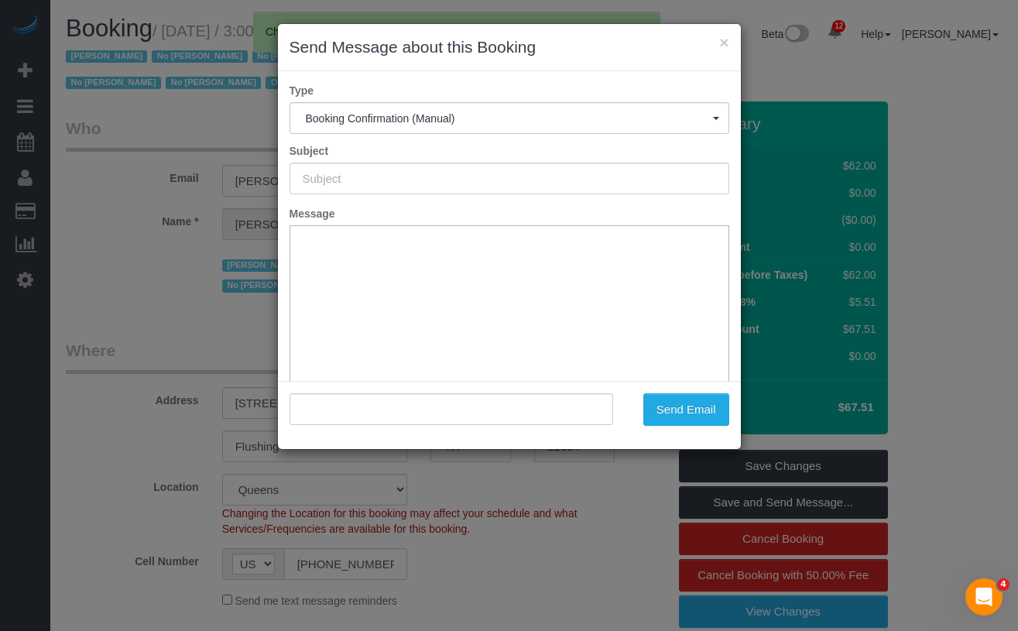
type input "Cleaning Confirmed for [DATE] 4:00pm"
type input ""[PERSON_NAME]" <[PERSON_NAME][EMAIL_ADDRESS][PERSON_NAME][DOMAIN_NAME]>"
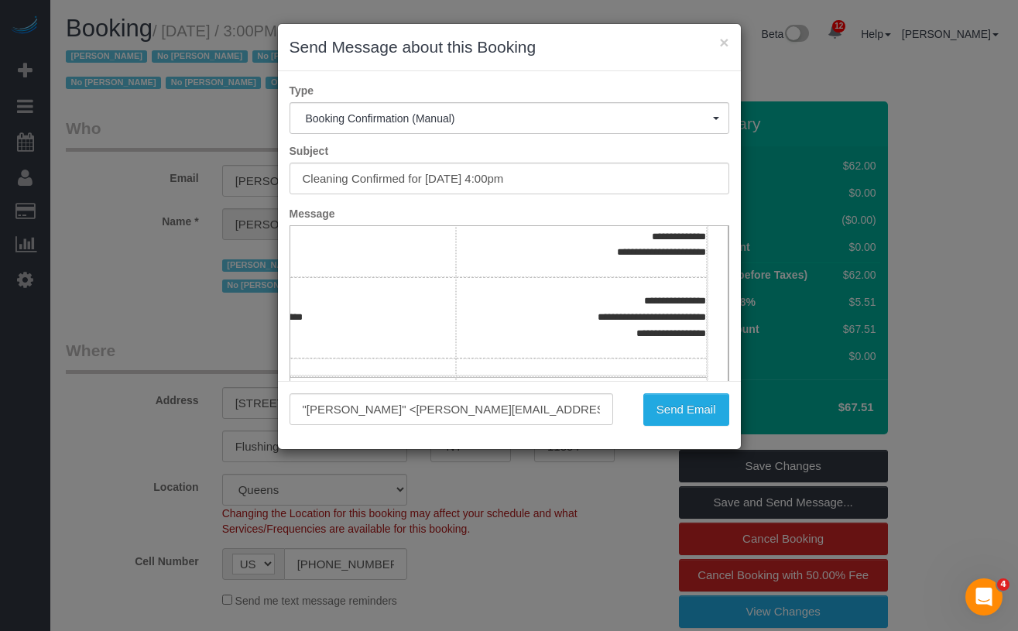
scroll to position [202, 122]
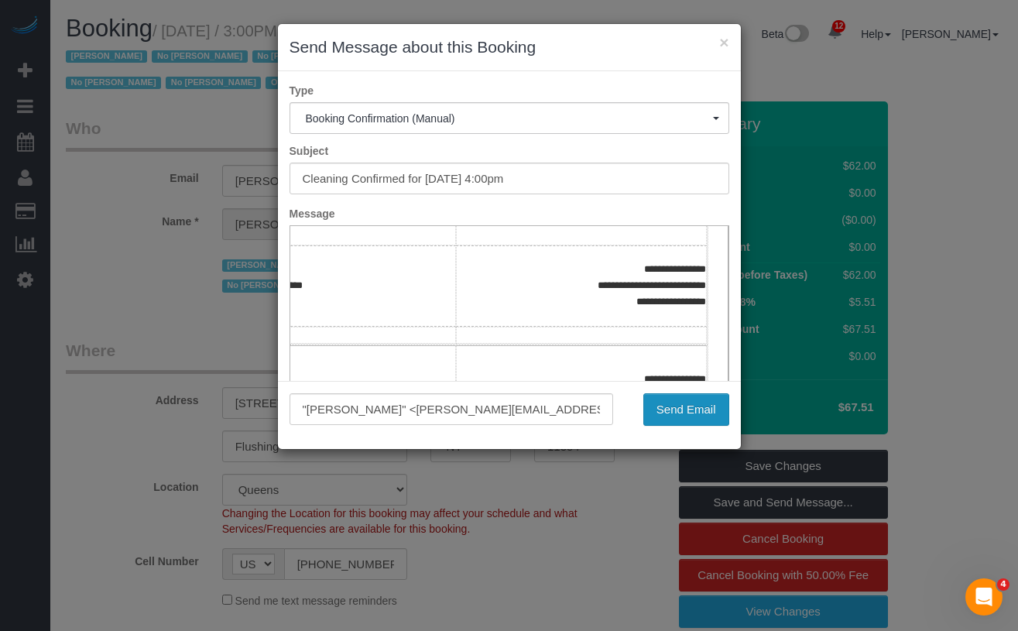
click at [656, 411] on button "Send Email" at bounding box center [687, 409] width 86 height 33
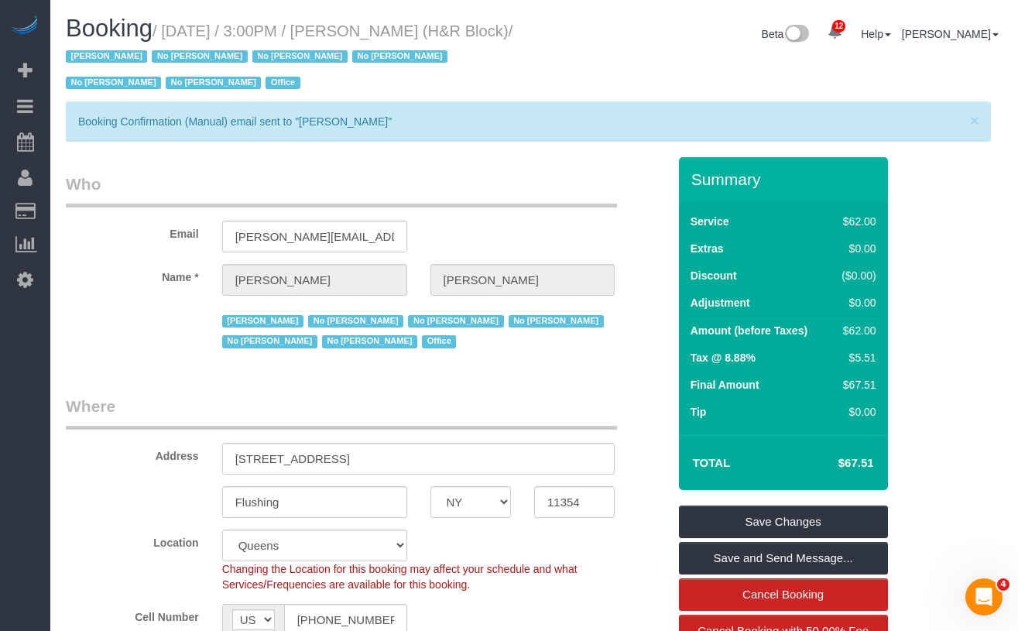
click at [397, 34] on small "/ [DATE] / 3:00PM / [PERSON_NAME] (H&R Block) / [PERSON_NAME] No [PERSON_NAME] …" at bounding box center [289, 57] width 447 height 70
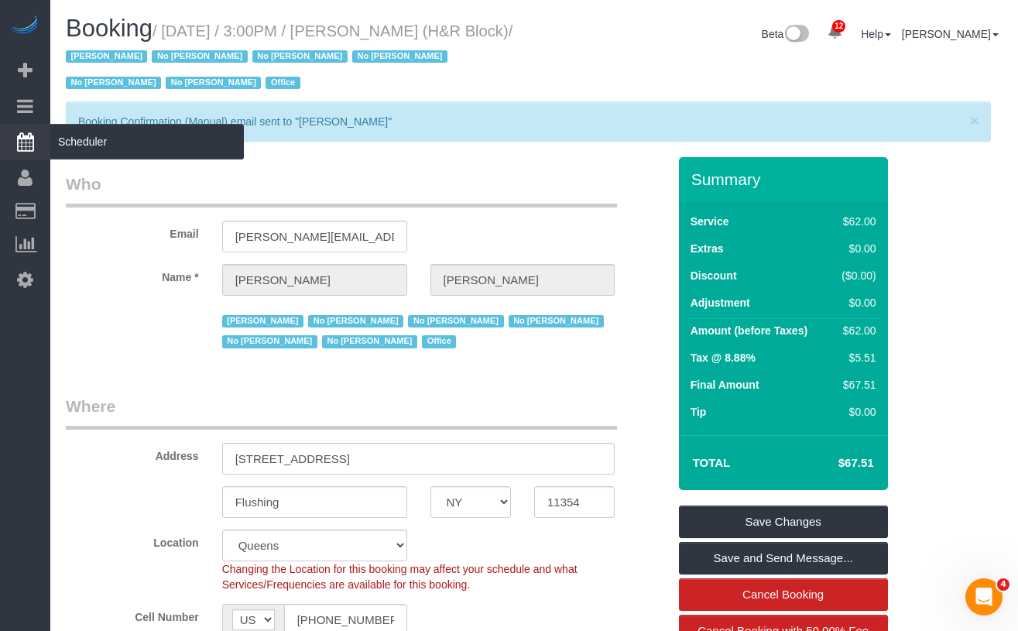
drag, startPoint x: 399, startPoint y: 32, endPoint x: 1, endPoint y: 131, distance: 410.2
click at [130, 51] on small "/ [DATE] / 3:00PM / [PERSON_NAME] (H&R Block) / [PERSON_NAME] No [PERSON_NAME] …" at bounding box center [289, 57] width 447 height 70
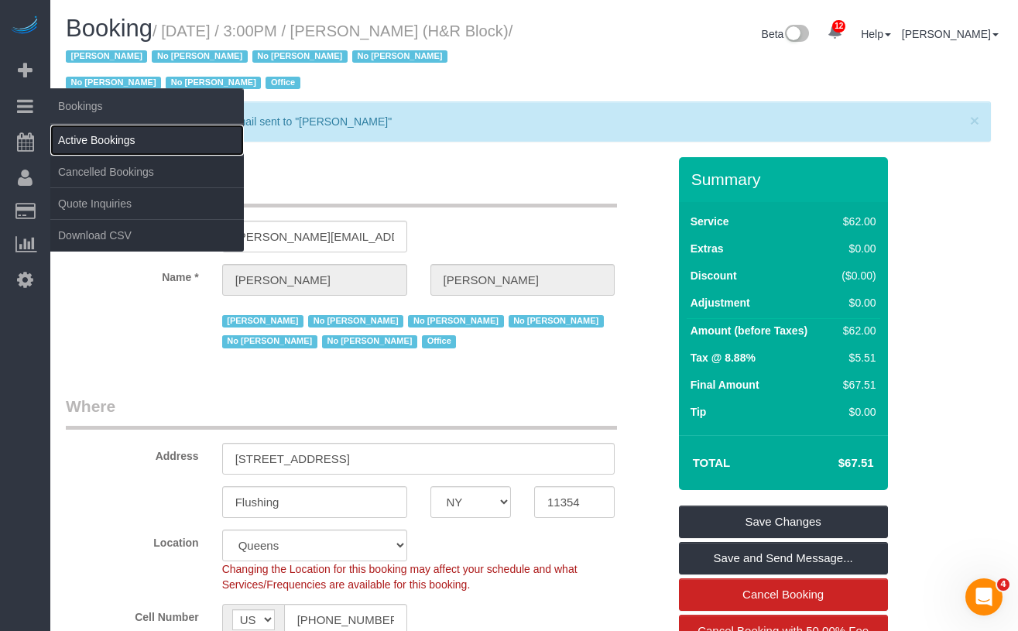
click at [81, 140] on link "Active Bookings" at bounding box center [147, 140] width 194 height 31
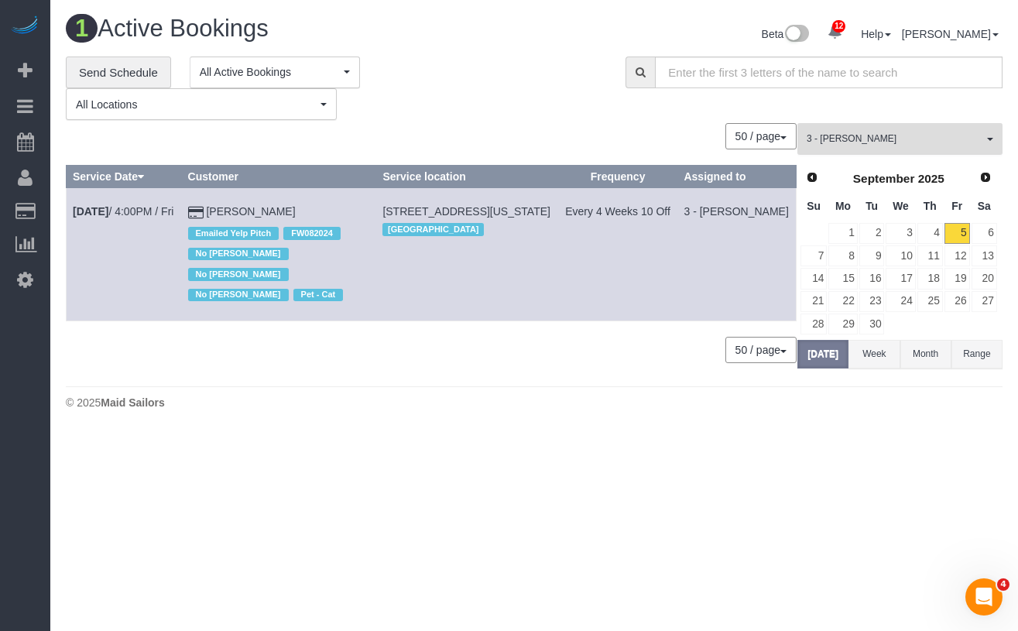
click at [905, 129] on button "3 - [PERSON_NAME] All Teams" at bounding box center [900, 139] width 205 height 32
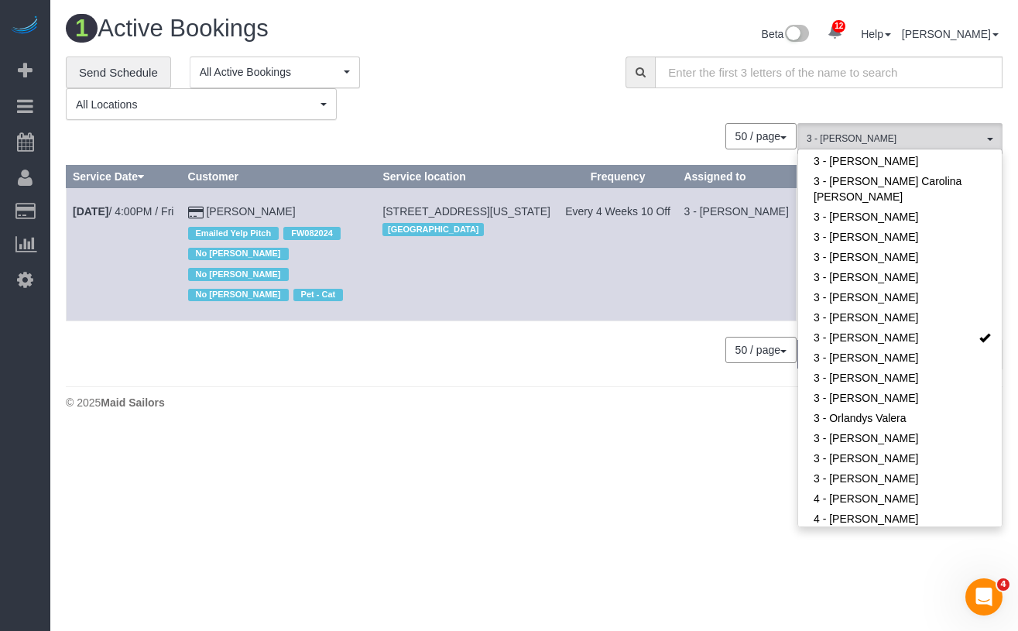
click at [558, 116] on div "**********" at bounding box center [334, 89] width 537 height 64
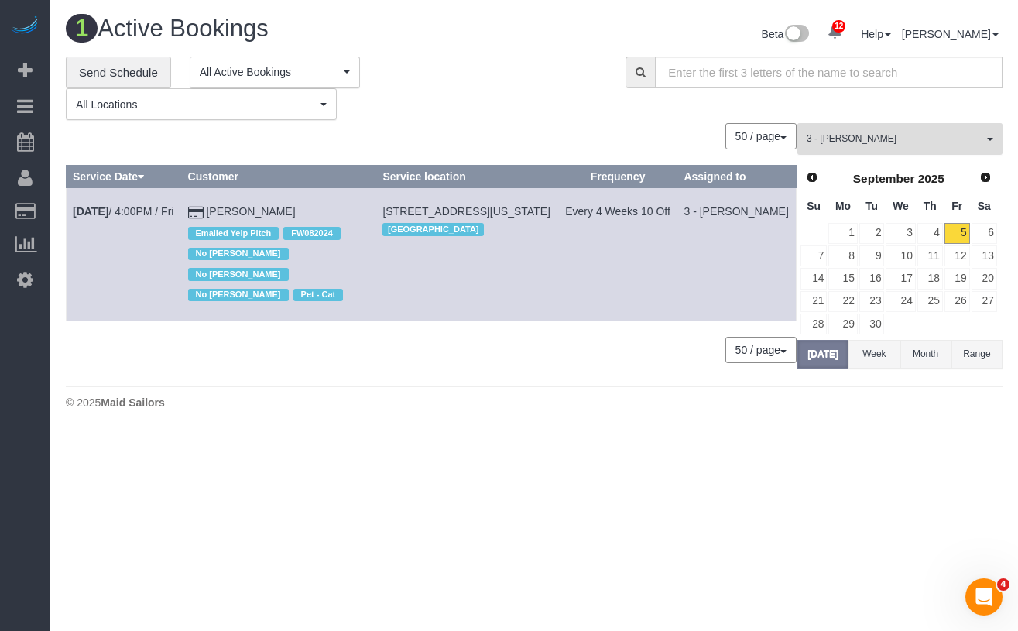
click at [871, 143] on span "3 - [PERSON_NAME]" at bounding box center [895, 138] width 177 height 13
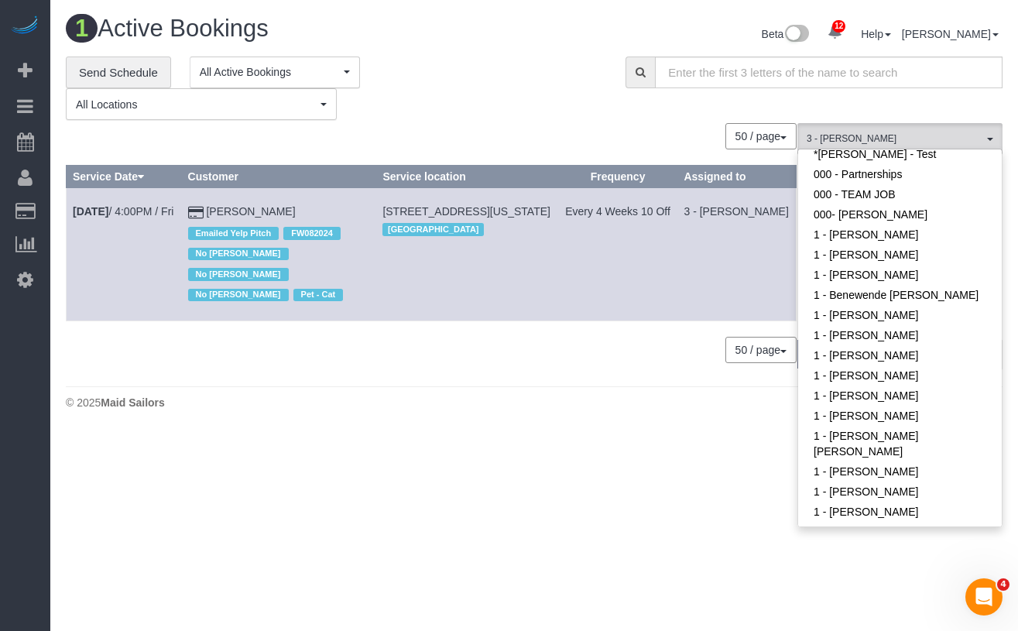
scroll to position [0, 0]
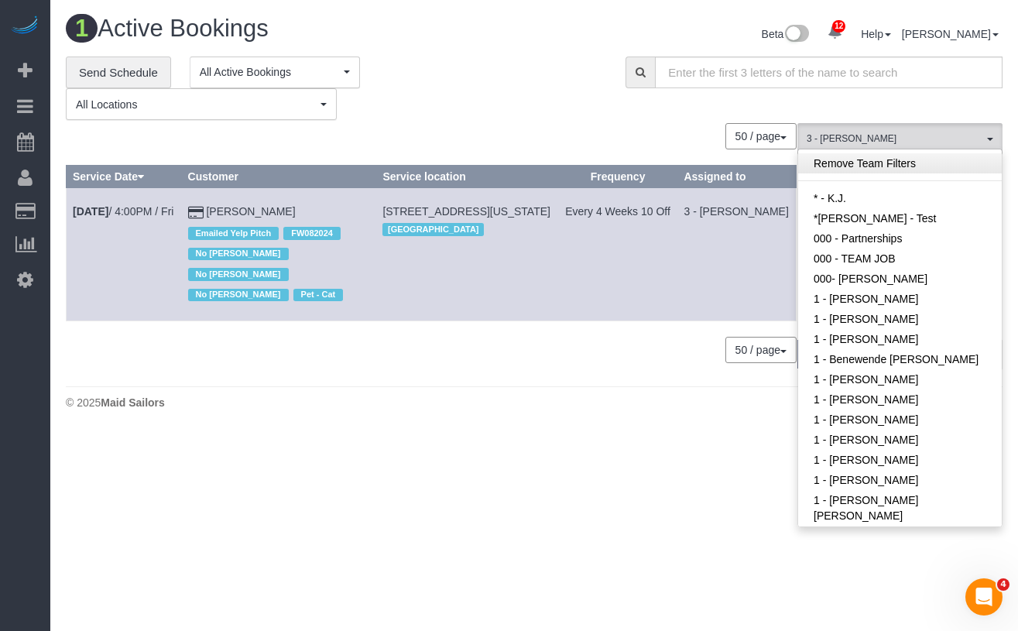
click at [878, 167] on link "Remove Team Filters" at bounding box center [900, 163] width 204 height 20
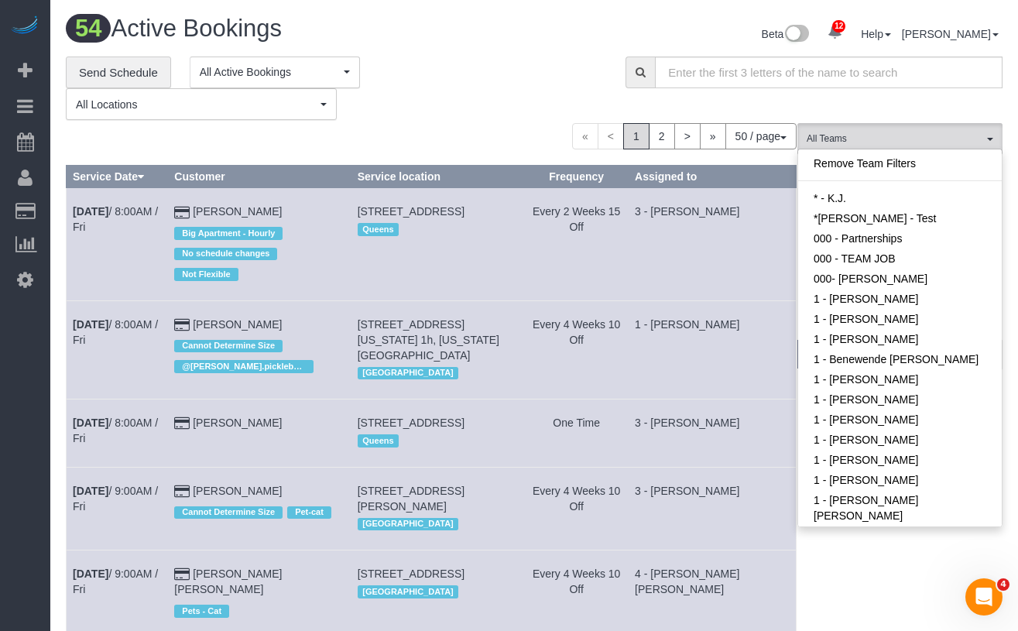
click at [521, 105] on div "**********" at bounding box center [334, 89] width 537 height 64
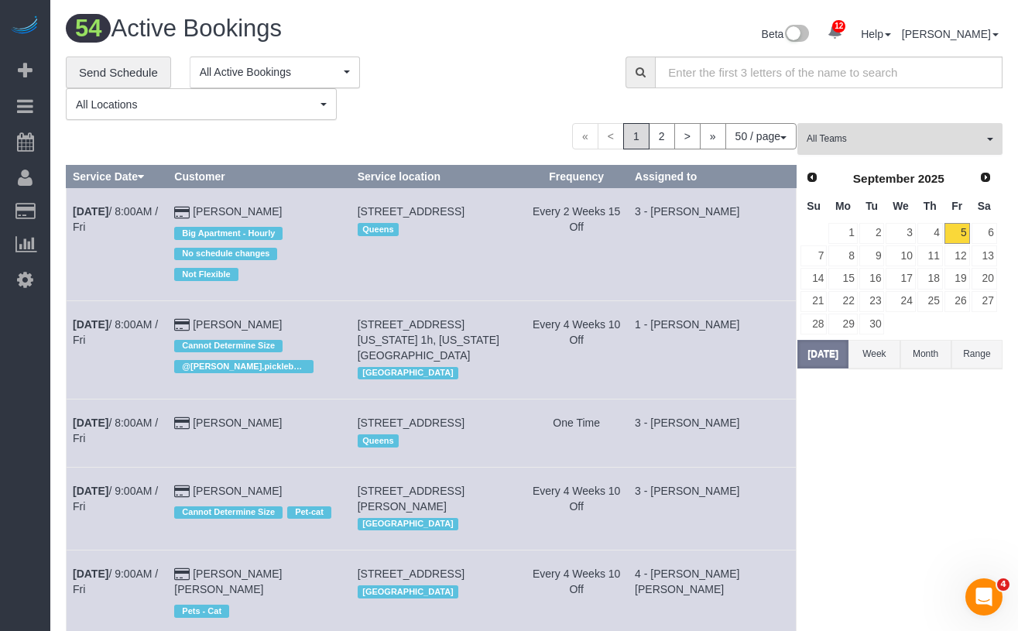
click at [836, 139] on span "All Teams" at bounding box center [895, 138] width 177 height 13
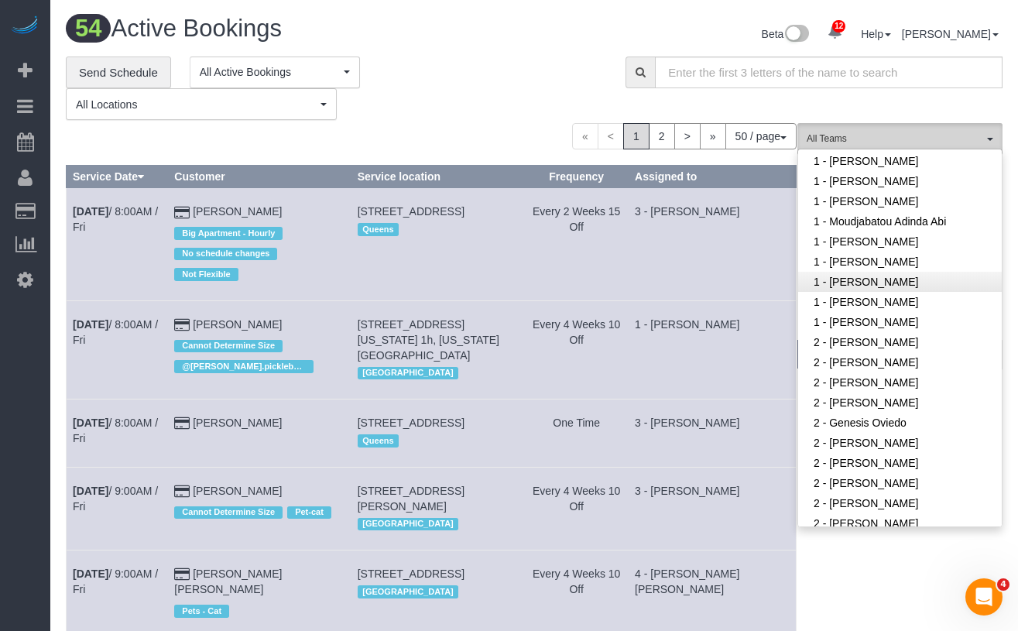
scroll to position [709, 0]
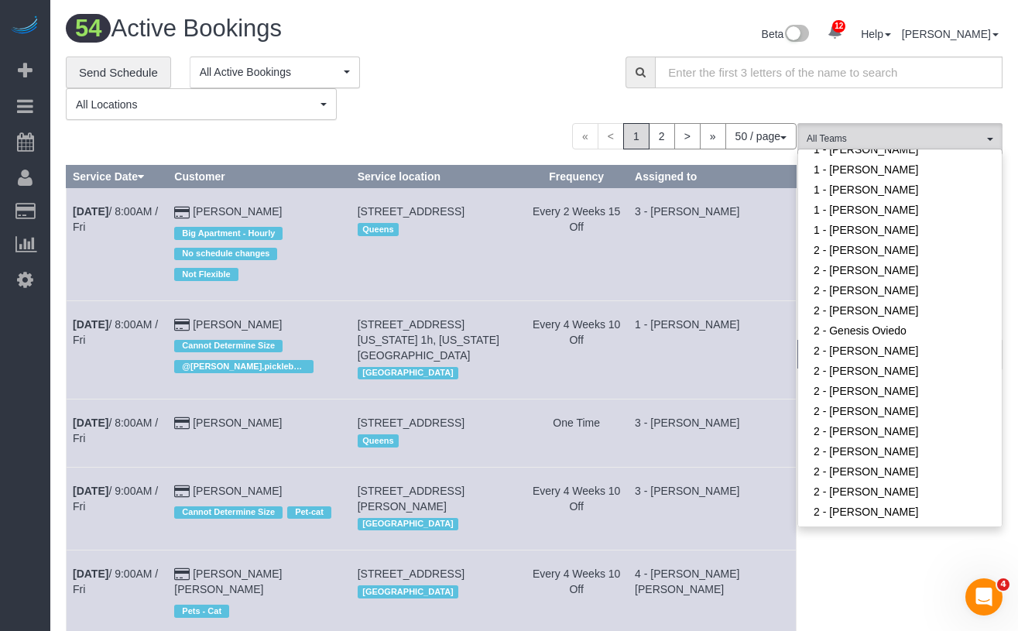
click at [458, 101] on div "**********" at bounding box center [334, 89] width 537 height 64
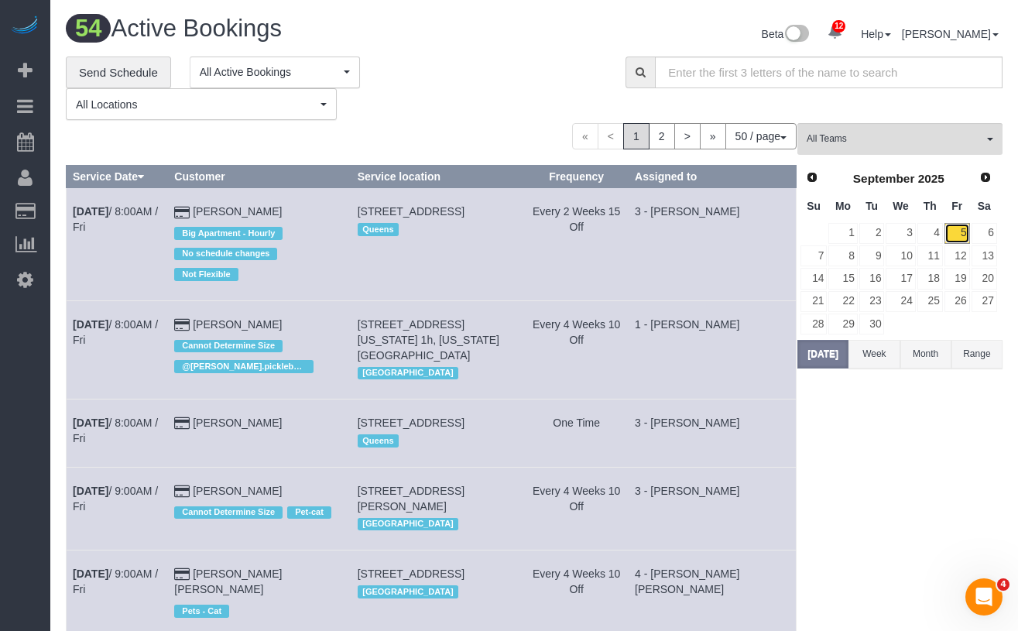
click at [960, 238] on link "5" at bounding box center [958, 233] width 26 height 21
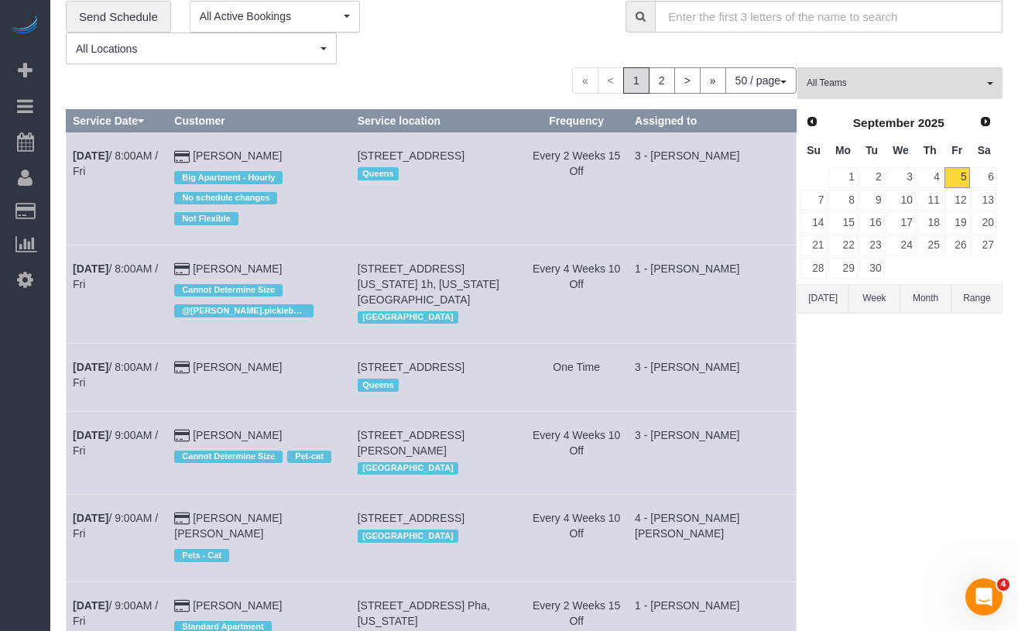
scroll to position [0, 0]
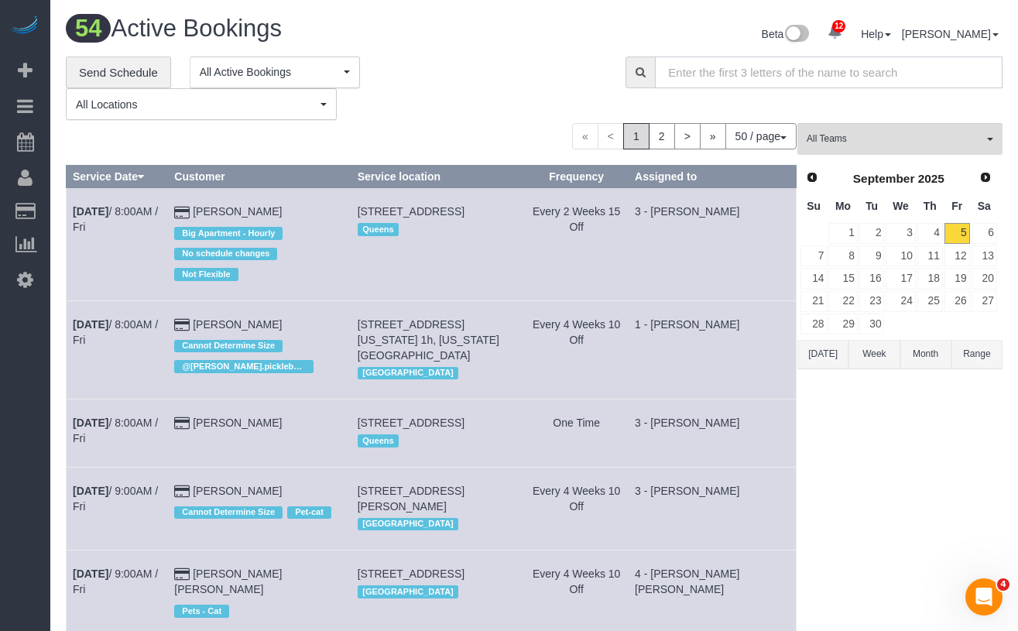
click at [726, 61] on input "text" at bounding box center [829, 73] width 348 height 32
paste input "[PERSON_NAME][EMAIL_ADDRESS][PERSON_NAME][DOMAIN_NAME]"
type input "[PERSON_NAME][EMAIL_ADDRESS][PERSON_NAME][DOMAIN_NAME]"
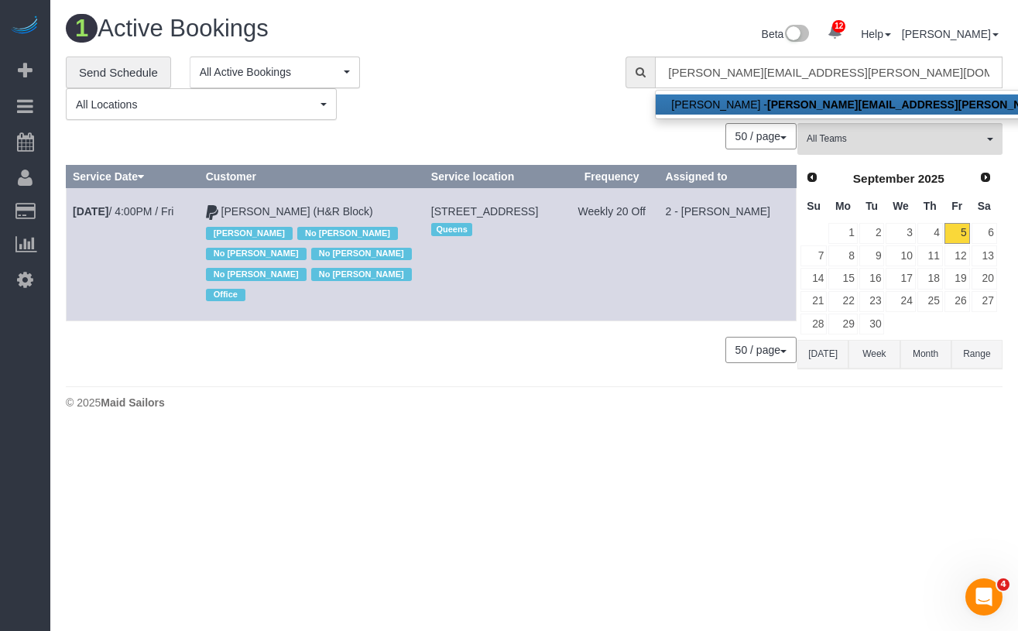
click at [479, 124] on div "50 / page 10 / page 20 / page 30 / page 40 / page 50 / page 100 / page" at bounding box center [431, 136] width 731 height 26
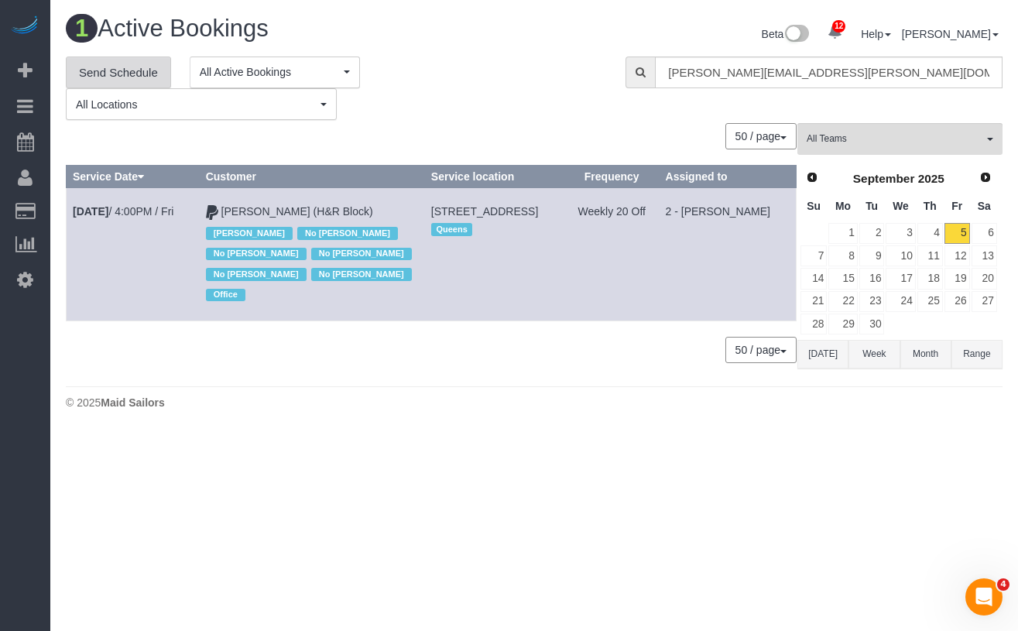
click at [128, 75] on link "Send Schedule" at bounding box center [118, 73] width 105 height 33
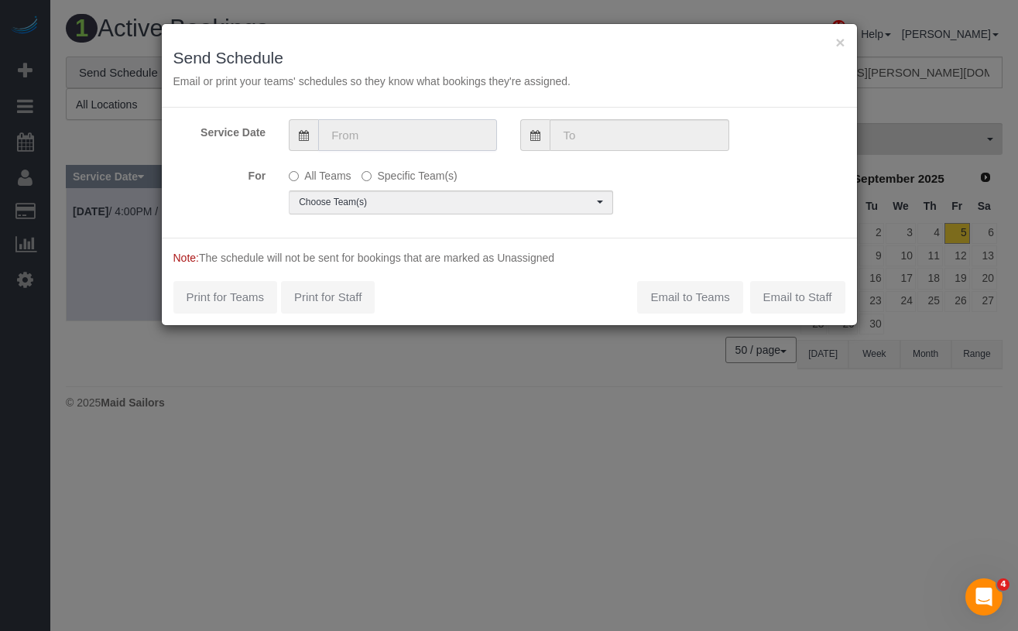
click at [424, 148] on input "text" at bounding box center [407, 135] width 179 height 32
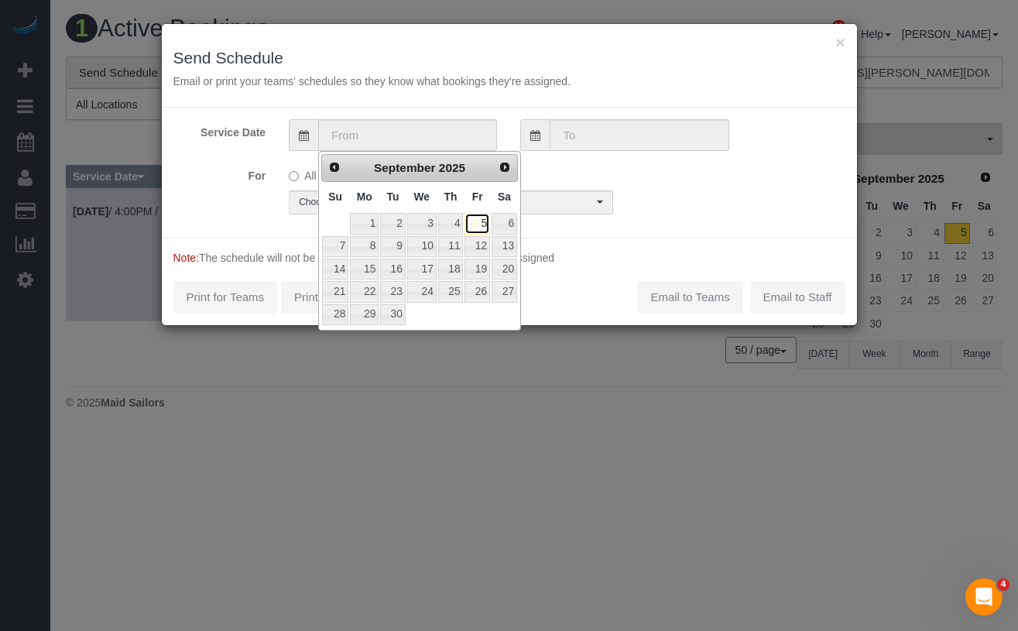
click at [484, 228] on link "5" at bounding box center [477, 223] width 25 height 21
type input "[DATE]"
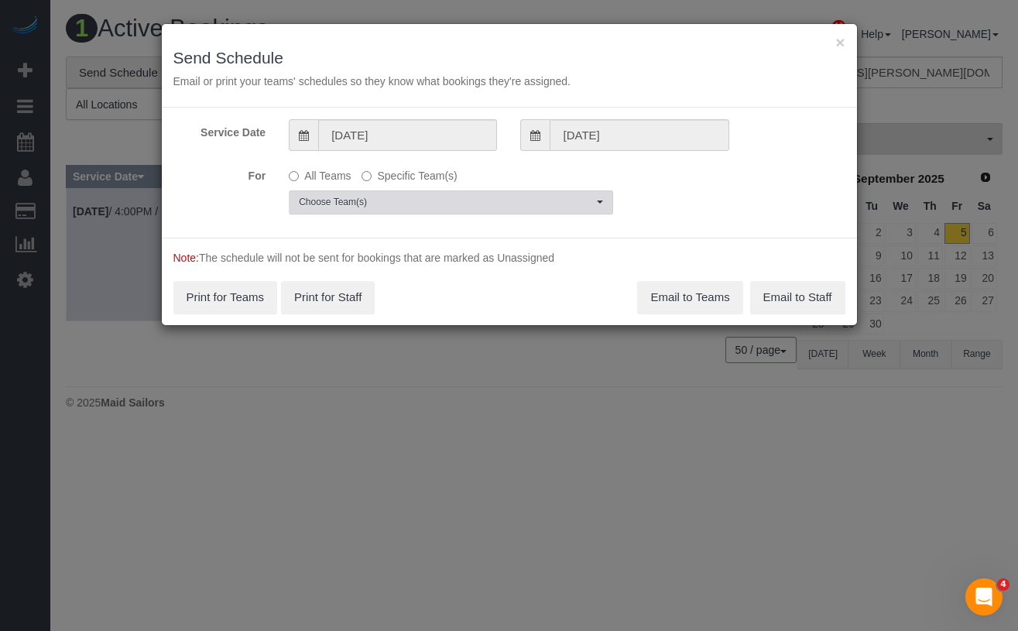
click at [412, 206] on span "Choose Team(s)" at bounding box center [446, 202] width 294 height 13
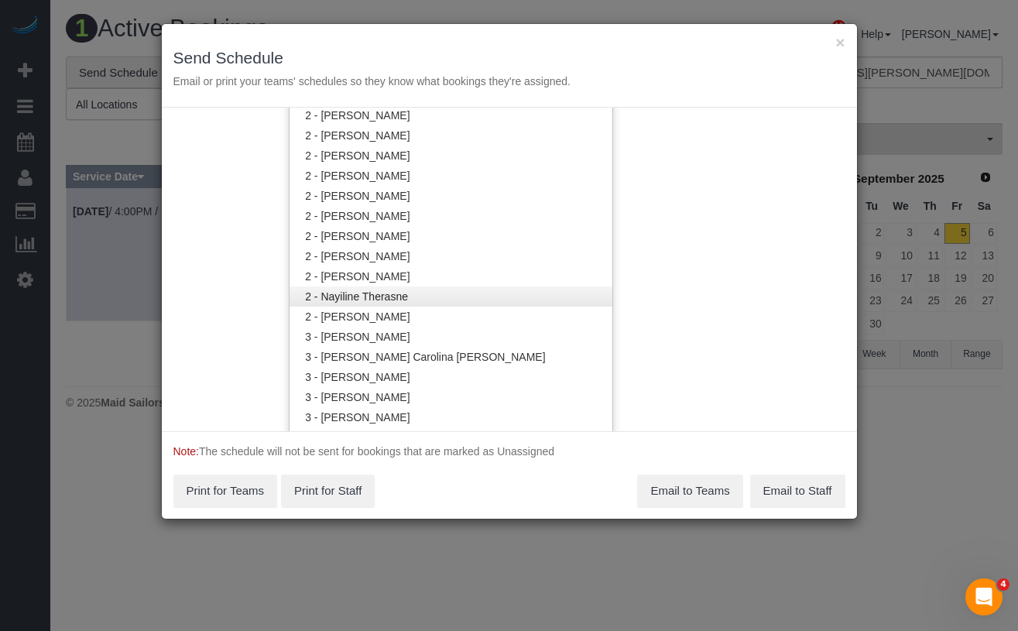
scroll to position [967, 0]
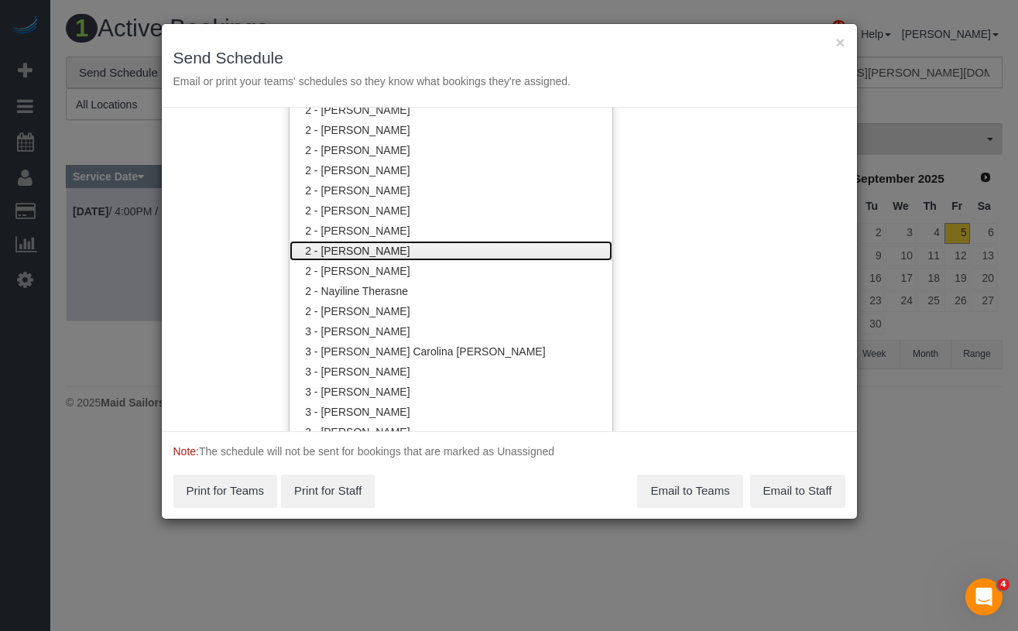
click at [376, 249] on link "2 - [PERSON_NAME]" at bounding box center [451, 251] width 323 height 20
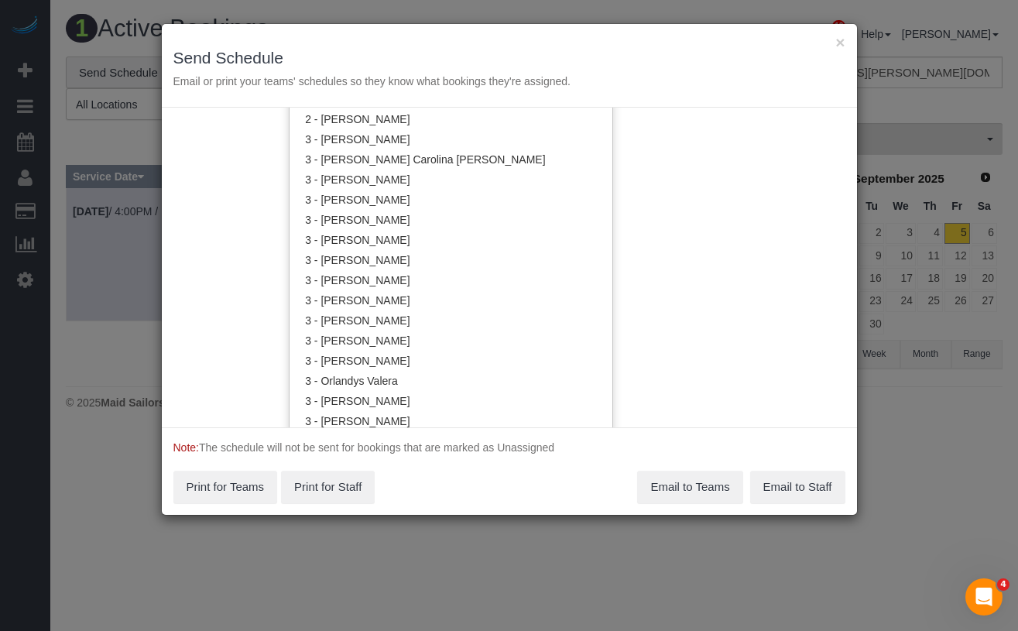
scroll to position [1159, 0]
click at [251, 184] on div "Service Date [DATE] [DATE] For All Teams Specific Team(s) 2 - [PERSON_NAME] Cho…" at bounding box center [509, 268] width 695 height 320
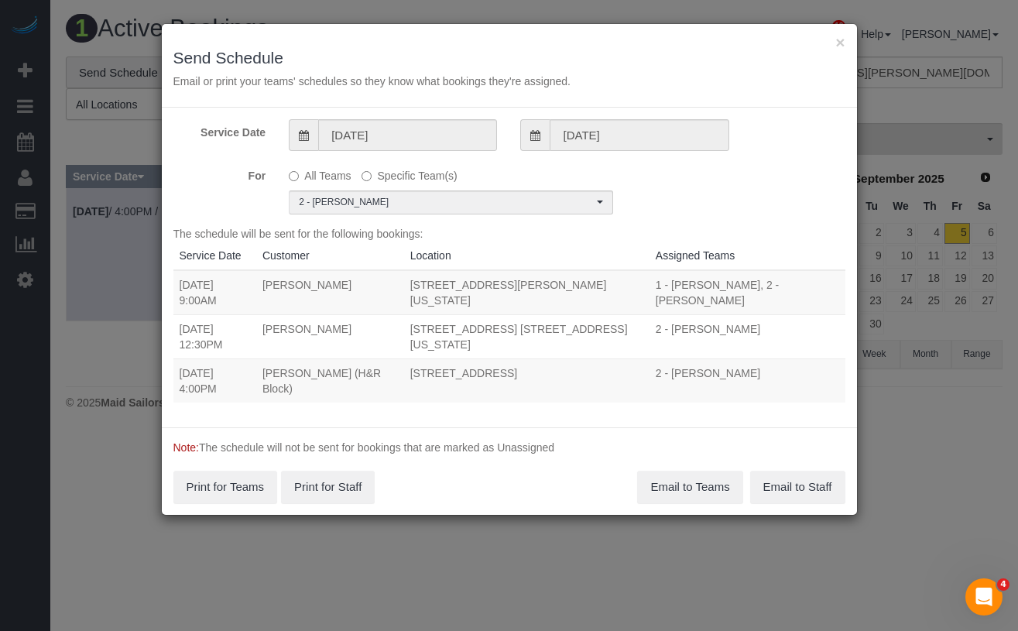
scroll to position [0, 0]
click at [682, 486] on button "Email to Teams" at bounding box center [689, 487] width 105 height 33
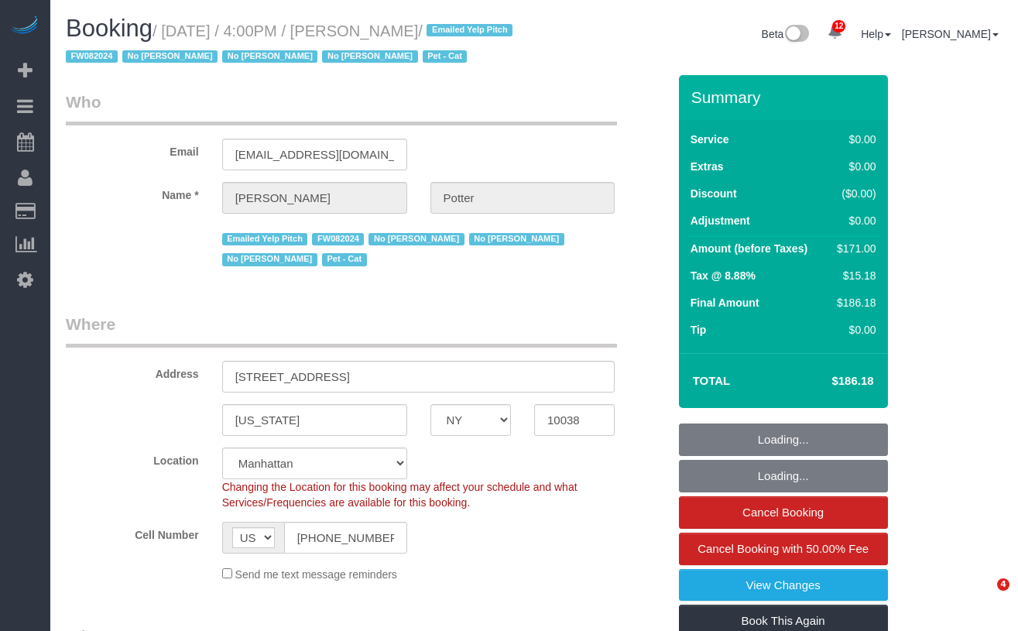
select select "NY"
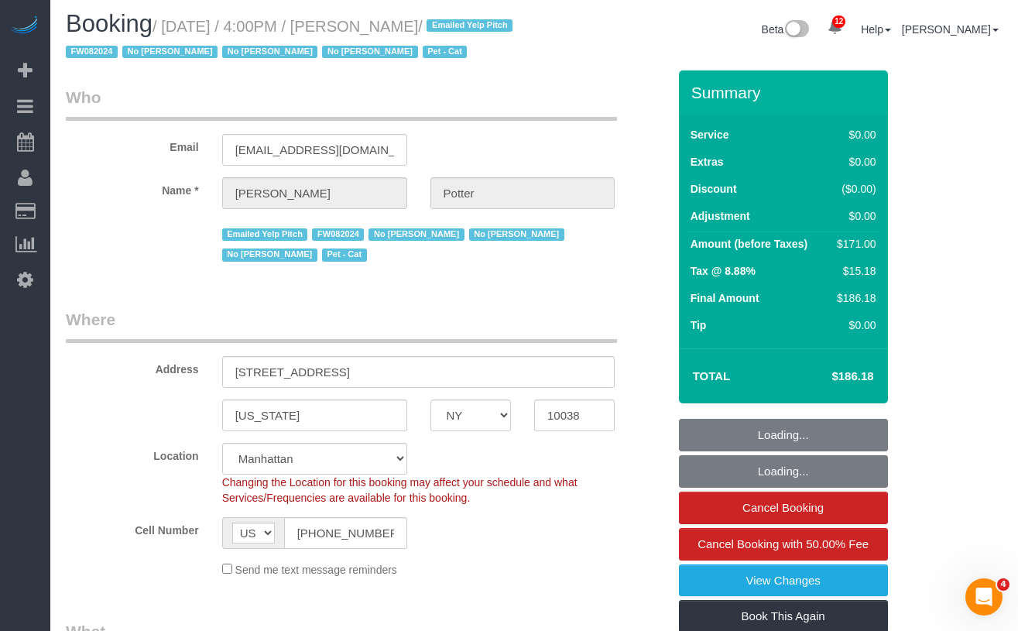
select select "object:1006"
select select "string:stripe-pm_1M0pwl4VGloSiKo7e0pYCX8B"
select select "2"
select select "spot1"
select select "number:89"
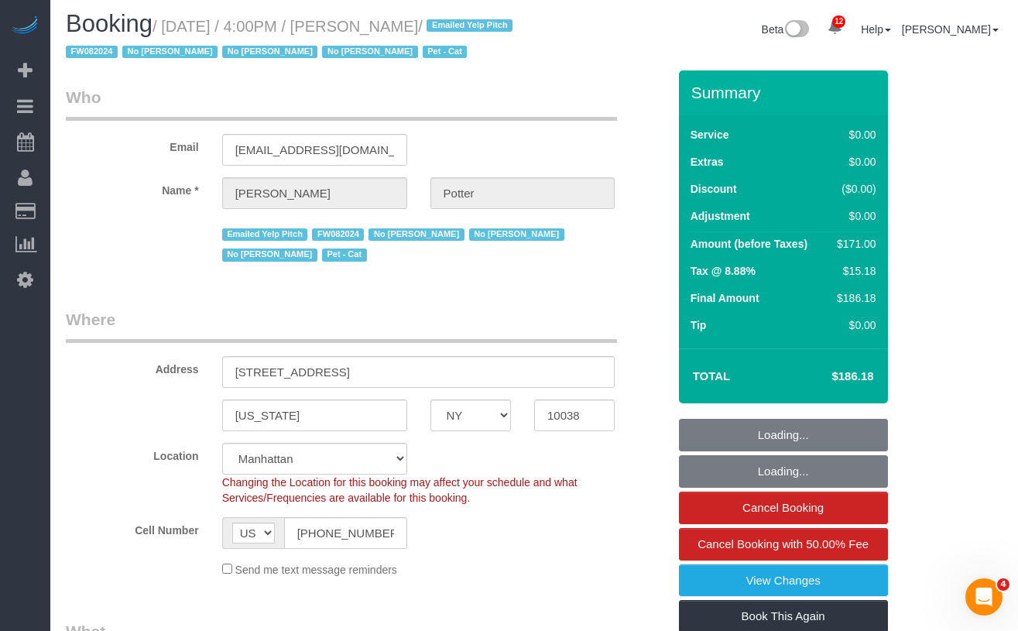
select select "number:90"
select select "number:14"
select select "number:5"
select select "object:1050"
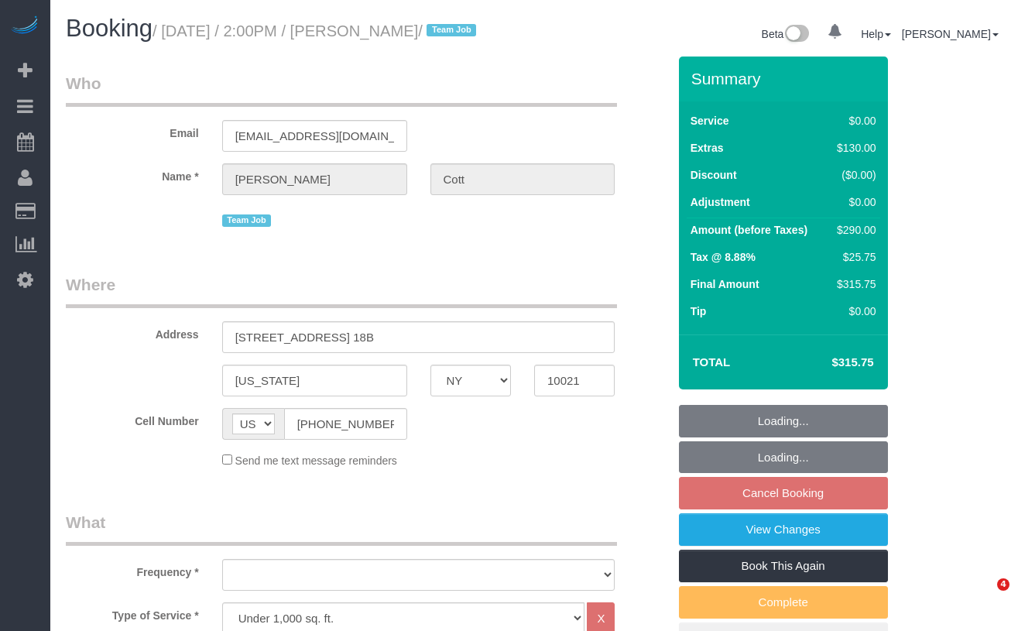
select select "NY"
select select "1"
select select "object:825"
select select "number:89"
select select "number:77"
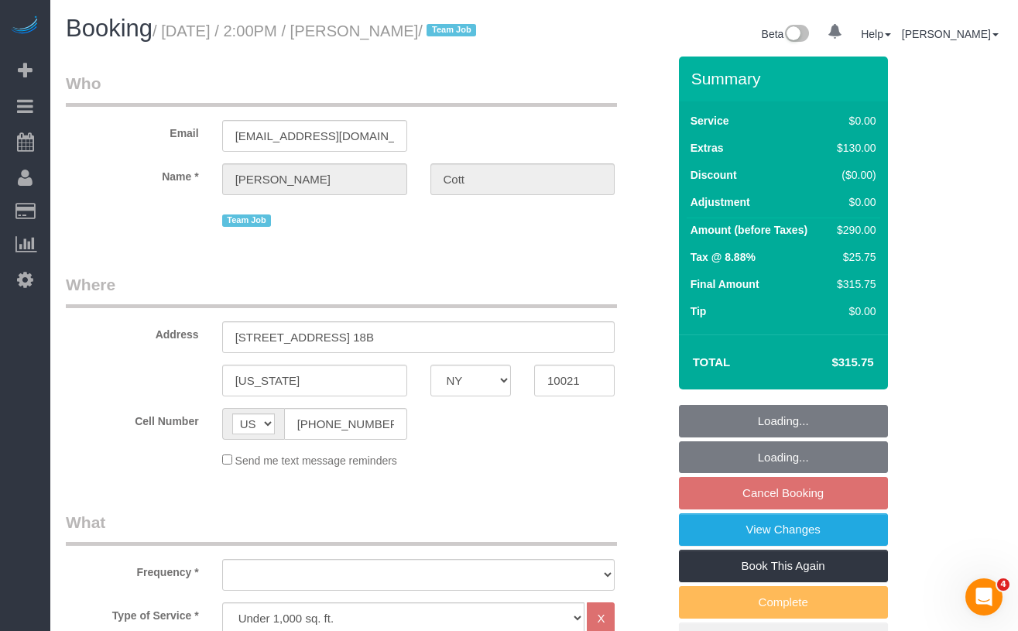
select select "number:15"
select select "number:5"
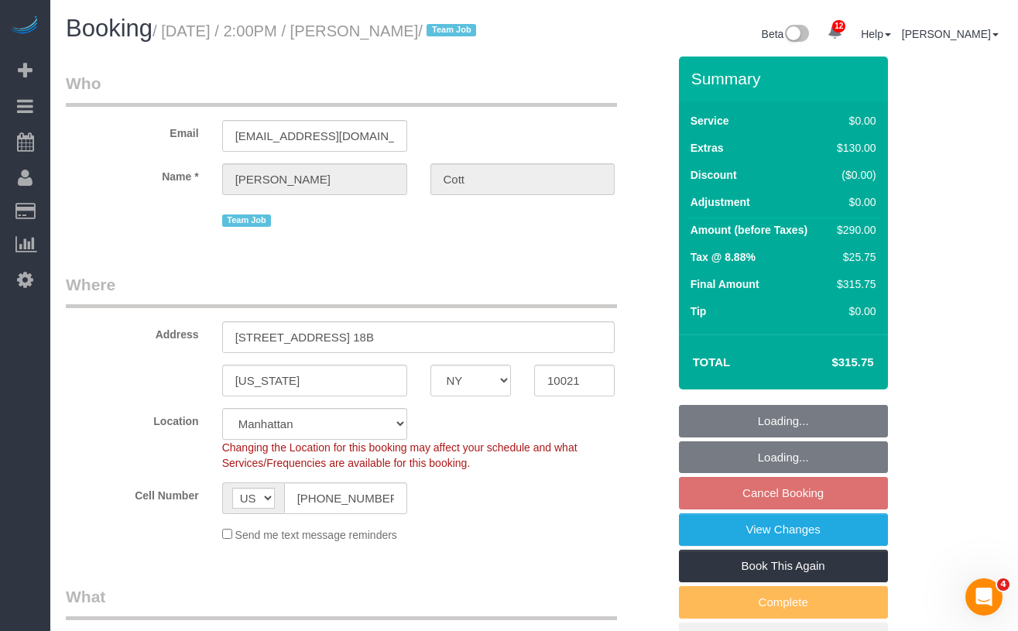
select select "object:981"
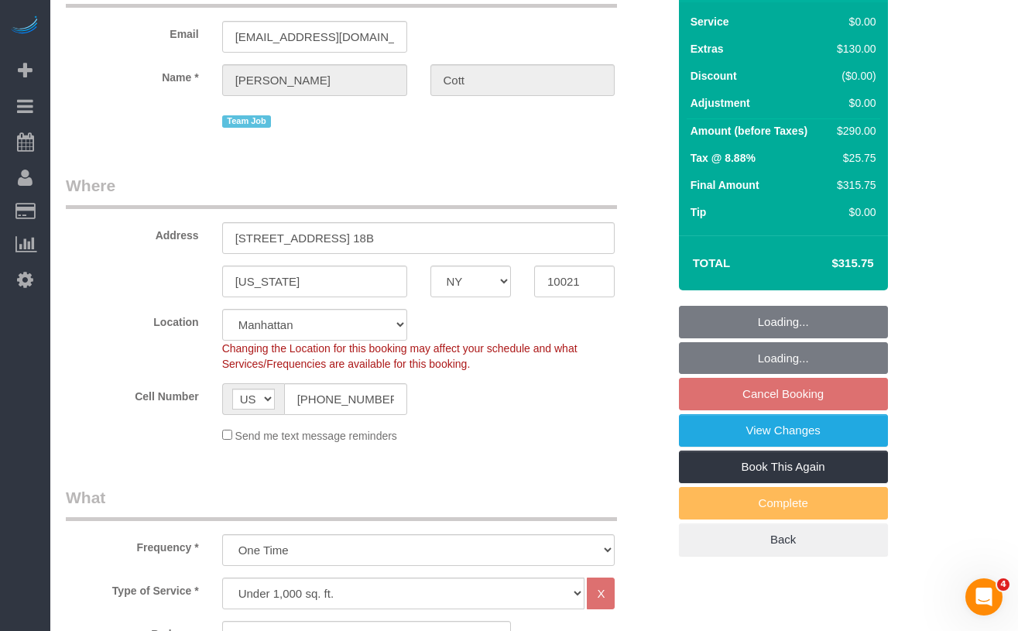
select select "string:stripe-pm_1S3z8D4VGloSiKo7YlVZ8Nc4"
select select "1"
select select "spot7"
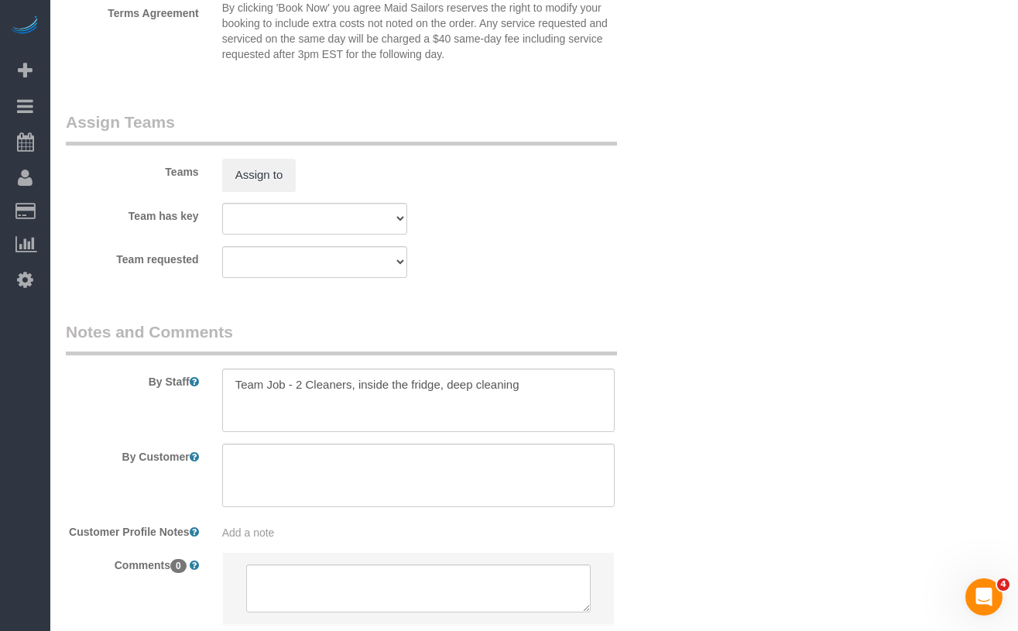
scroll to position [1962, 0]
click at [364, 398] on textarea at bounding box center [418, 399] width 393 height 64
drag, startPoint x: 361, startPoint y: 401, endPoint x: 376, endPoint y: 395, distance: 16.0
click at [362, 401] on textarea at bounding box center [418, 399] width 393 height 64
click at [458, 402] on textarea at bounding box center [418, 399] width 393 height 64
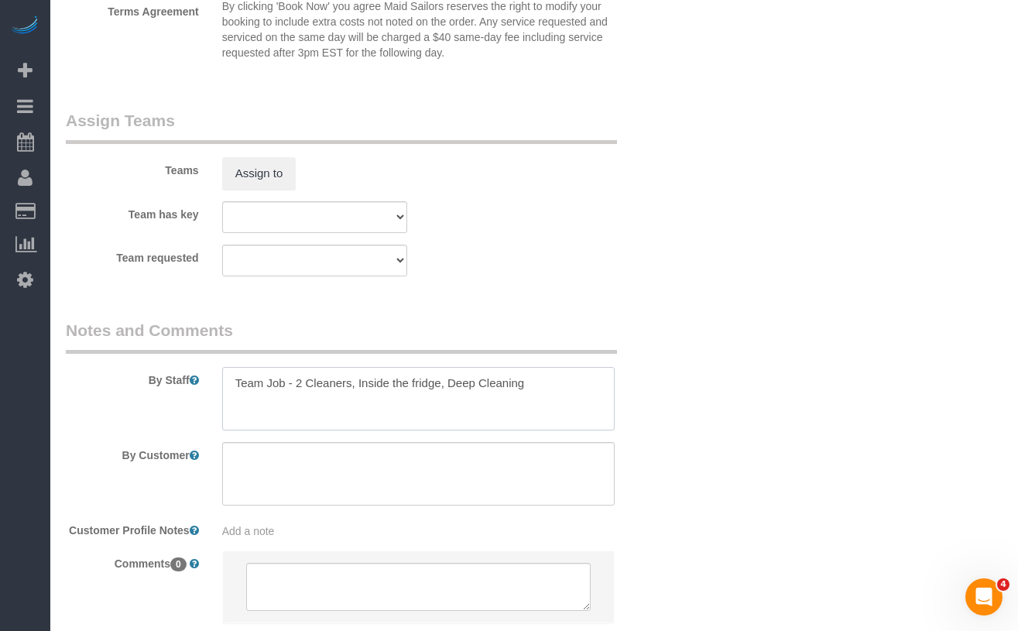
type textarea "Team Job - 2 Cleaners, Inside the fridge, Deep Cleaning"
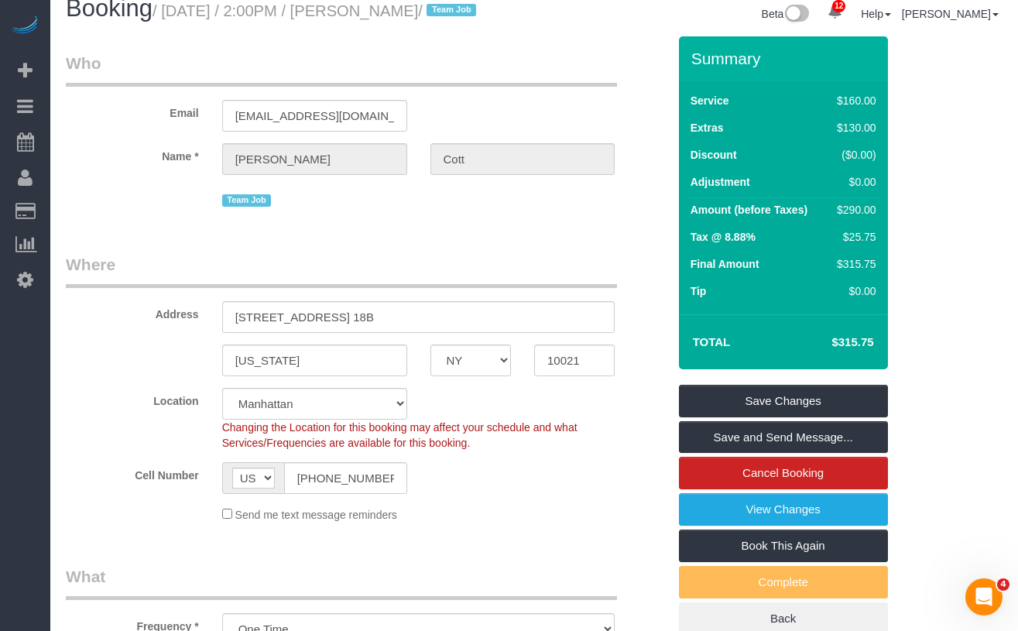
scroll to position [0, 0]
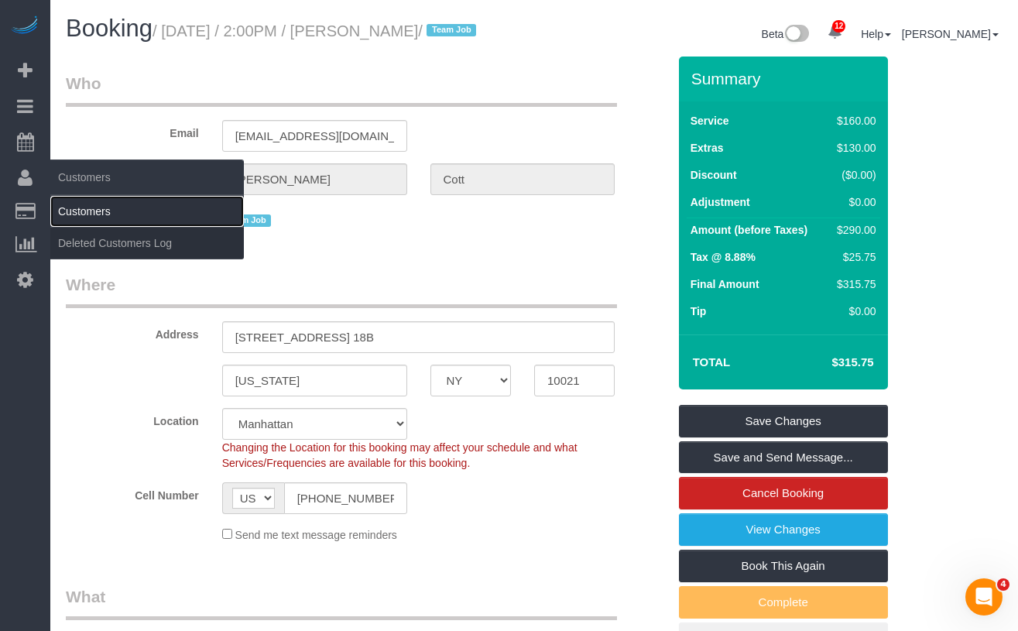
click at [72, 204] on link "Customers" at bounding box center [147, 211] width 194 height 31
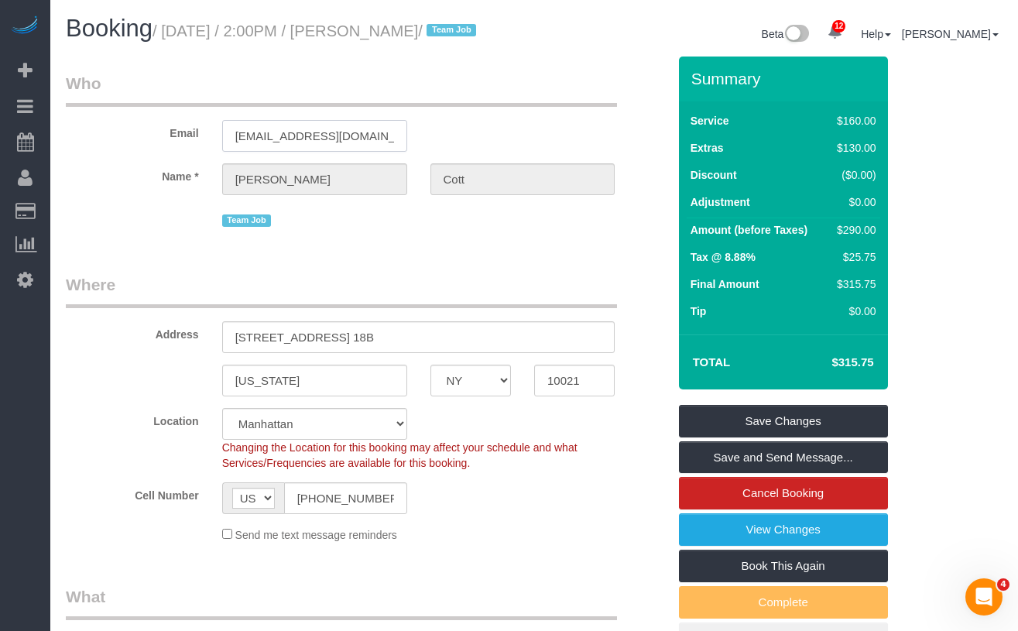
click at [330, 149] on input "plcott@outlook.com" at bounding box center [314, 136] width 185 height 32
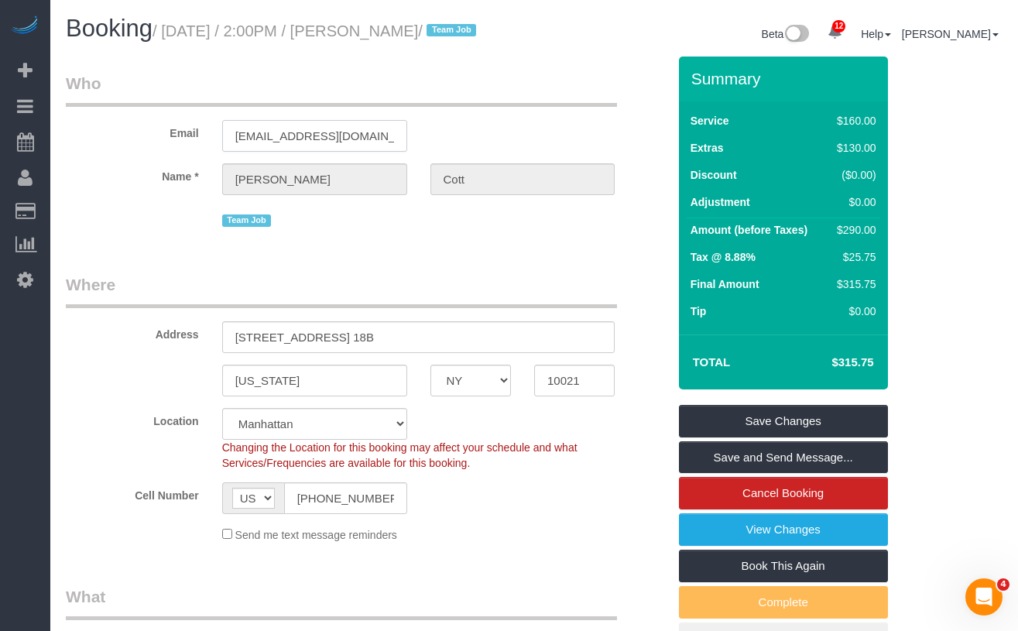
click at [330, 149] on input "plcott@outlook.com" at bounding box center [314, 136] width 185 height 32
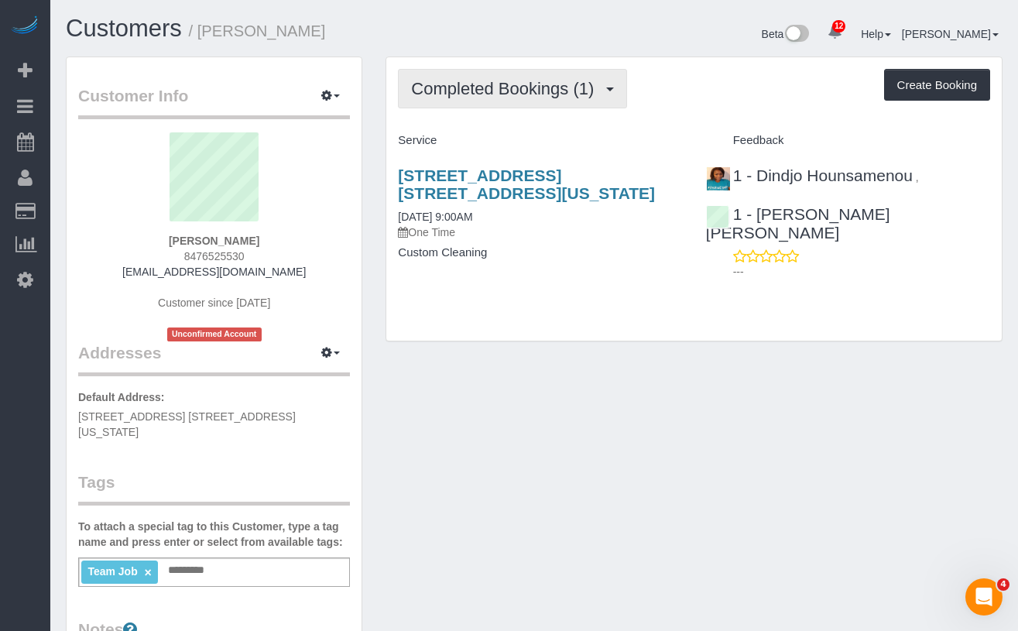
click at [493, 84] on span "Completed Bookings (1)" at bounding box center [506, 88] width 191 height 19
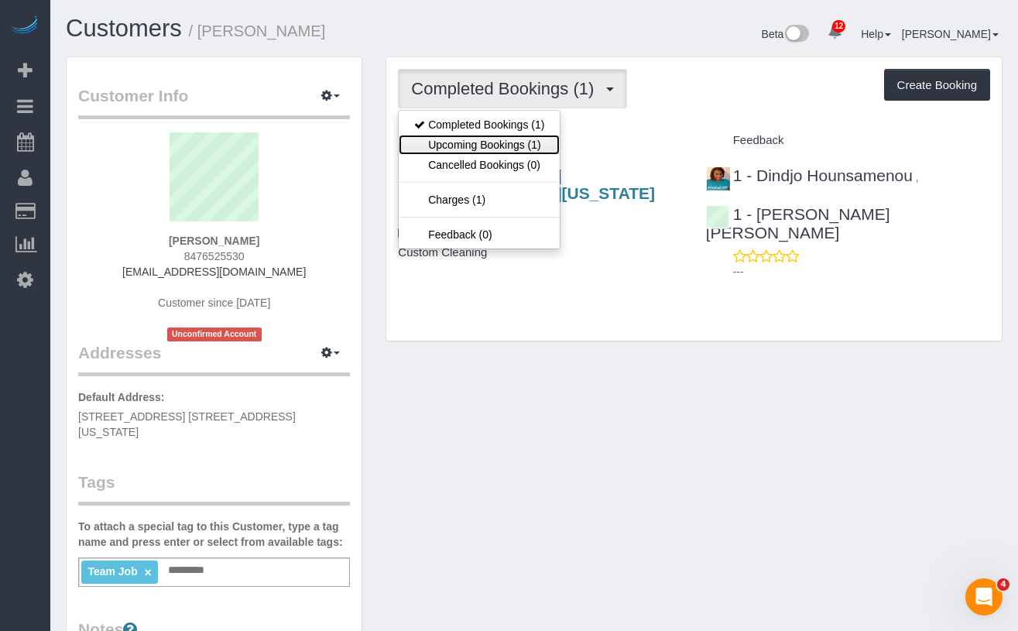
click at [501, 143] on link "Upcoming Bookings (1)" at bounding box center [479, 145] width 161 height 20
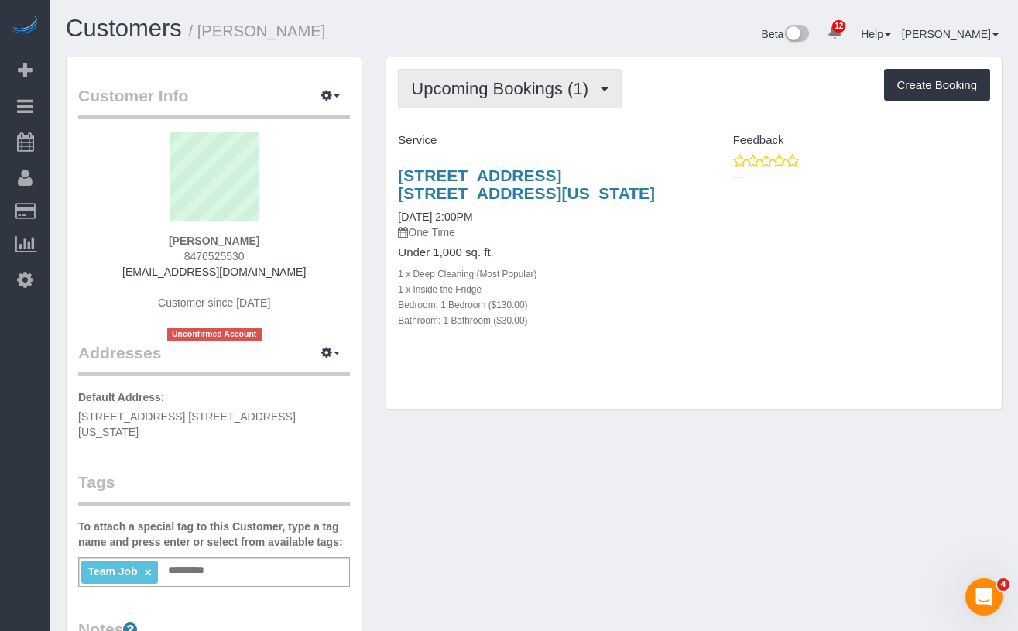
click at [478, 101] on button "Upcoming Bookings (1)" at bounding box center [510, 88] width 224 height 39
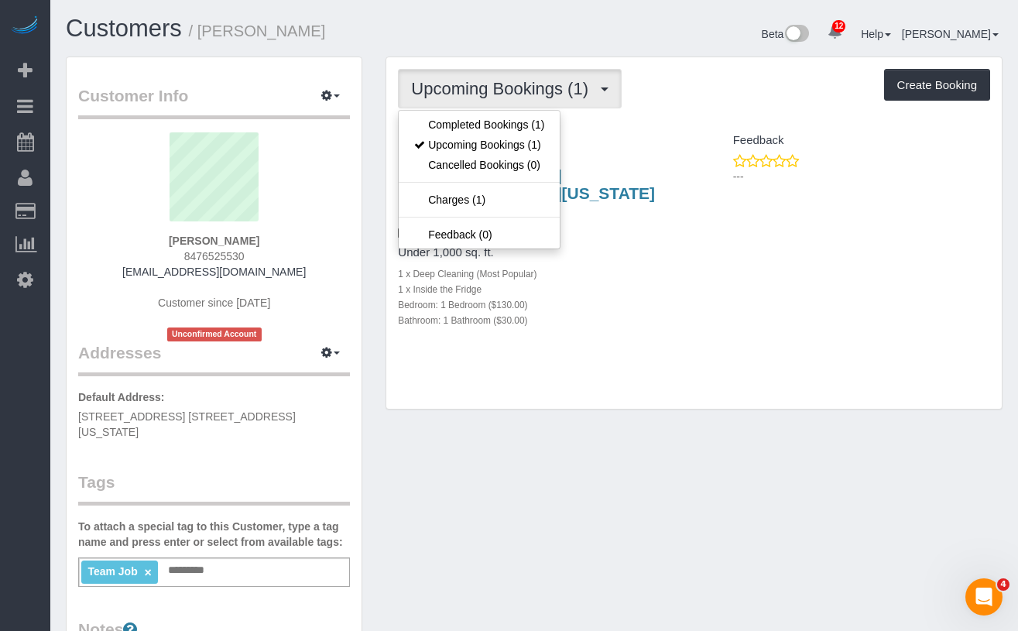
click at [755, 299] on div "900 5th Ave, Apt. 18b, New York, NY 10021 09/10/2025 2:00PM One Time Under 1,00…" at bounding box center [694, 255] width 616 height 205
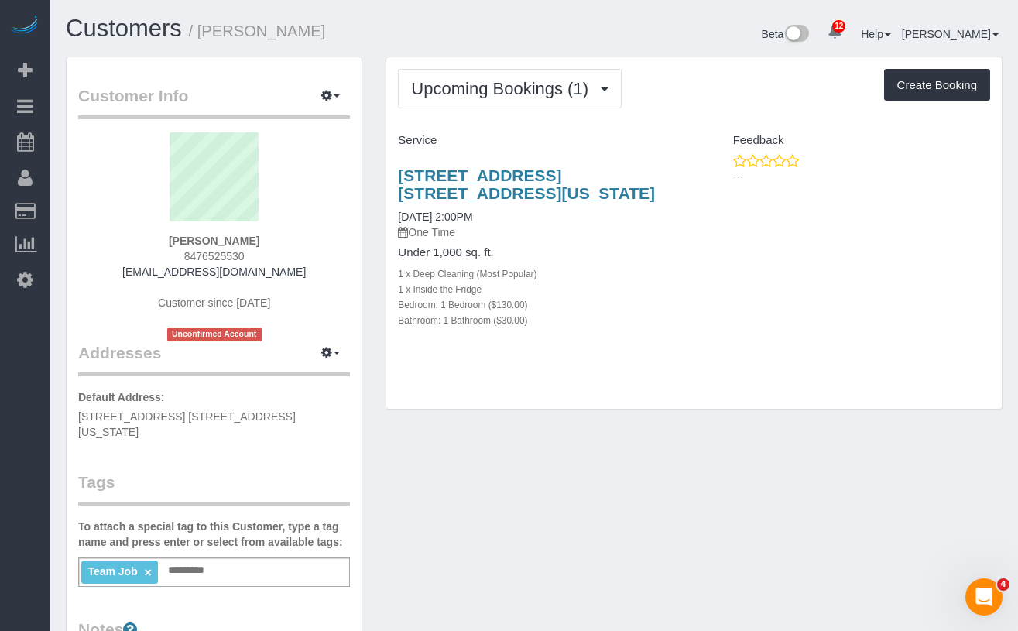
scroll to position [5, 0]
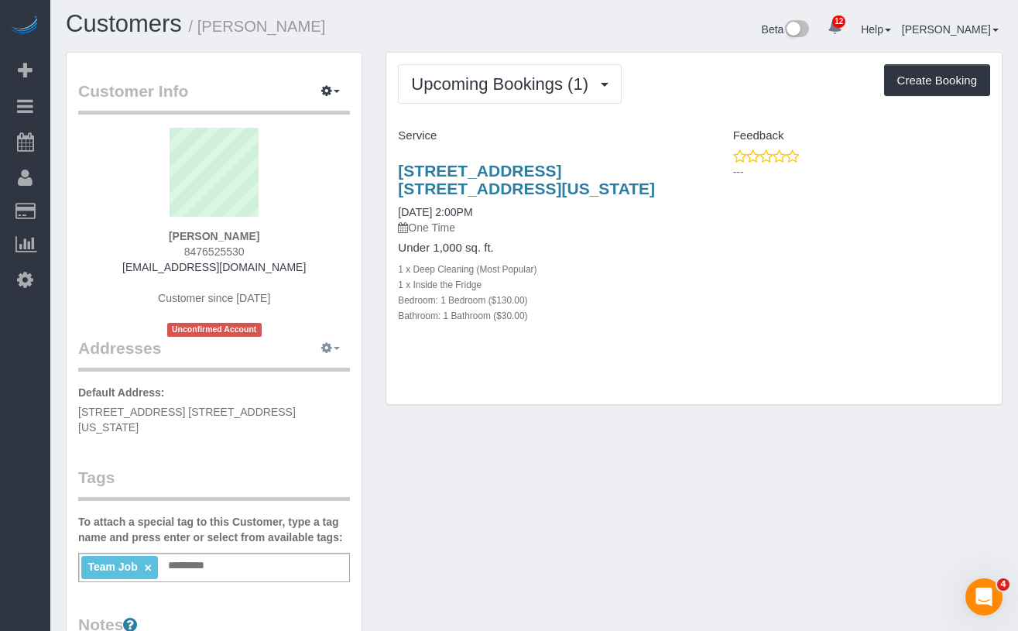
click at [332, 347] on button "button" at bounding box center [330, 349] width 39 height 24
click at [273, 395] on button "Add New Address" at bounding box center [283, 400] width 118 height 22
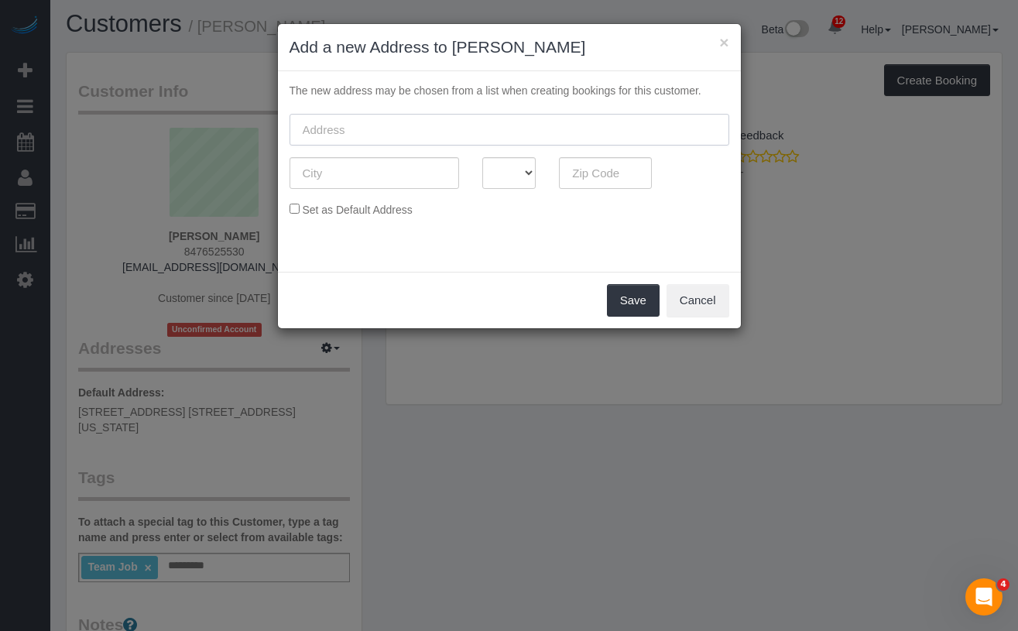
click at [343, 133] on input "text" at bounding box center [510, 130] width 440 height 32
click at [354, 123] on input "text" at bounding box center [510, 130] width 440 height 32
drag, startPoint x: 386, startPoint y: 113, endPoint x: 374, endPoint y: 121, distance: 14.0
click at [384, 115] on input "247" at bounding box center [510, 130] width 440 height 32
click at [368, 124] on input "247" at bounding box center [510, 130] width 440 height 32
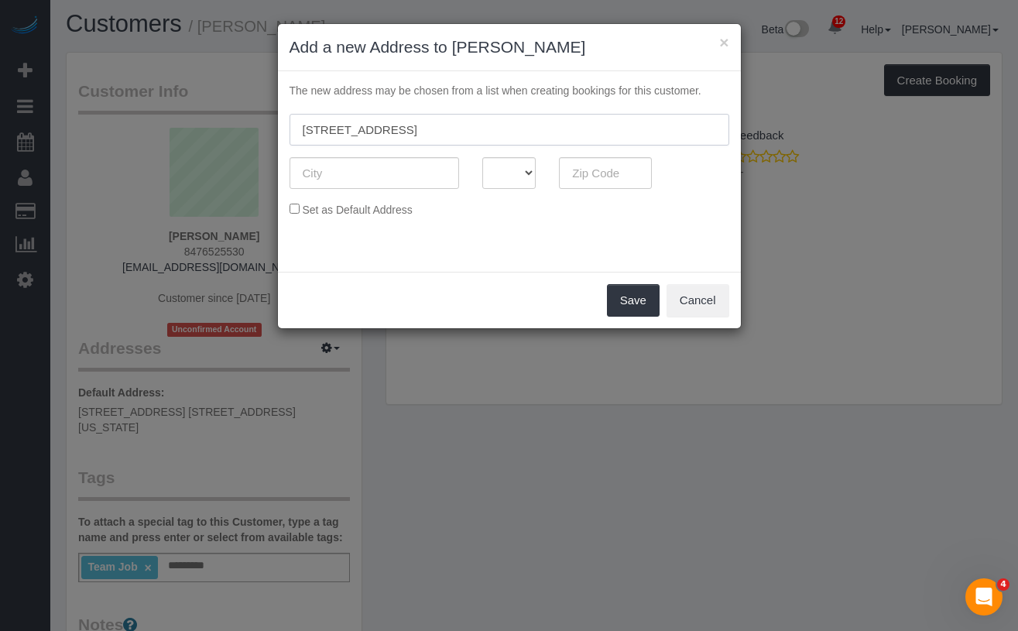
type input "[STREET_ADDRESS]"
click at [405, 173] on input "text" at bounding box center [375, 173] width 170 height 32
type input "[US_STATE]"
click at [487, 173] on select "AK AL AR AZ CA CO CT DC DE FL GA HI IA ID IL IN KS KY LA MA MD ME MI MN MO MS M…" at bounding box center [509, 173] width 54 height 32
select select "NY"
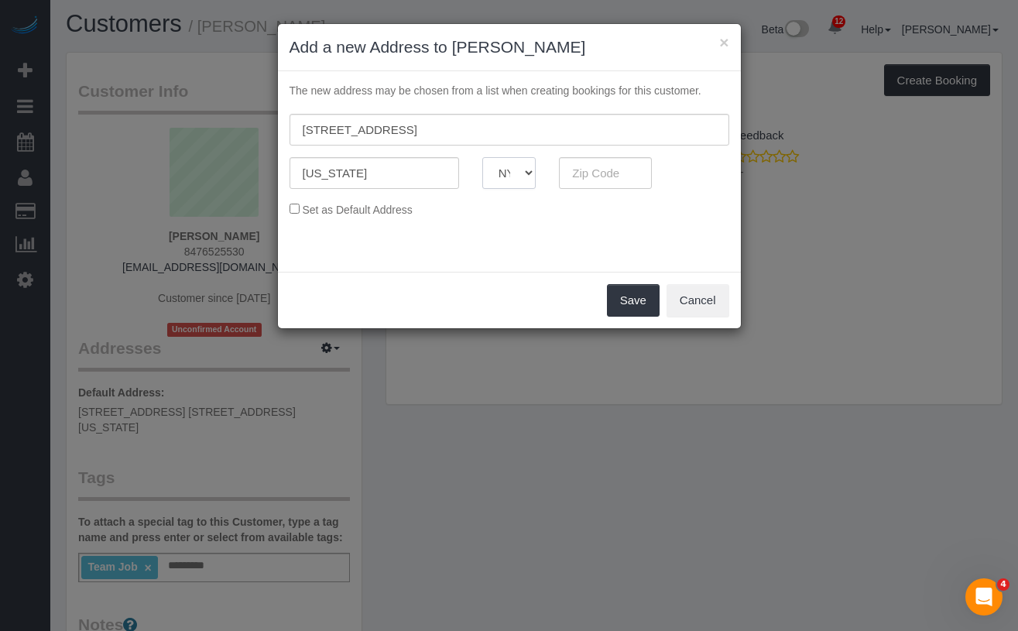
click at [482, 157] on select "AK AL AR AZ CA CO CT DC DE FL GA HI IA ID IL IN KS KY LA MA MD ME MI MN MO MS M…" at bounding box center [509, 173] width 54 height 32
click at [606, 175] on input "text" at bounding box center [605, 173] width 93 height 32
paste input "10016"
type input "10016"
click at [323, 215] on span "Set as Default Address" at bounding box center [357, 210] width 110 height 12
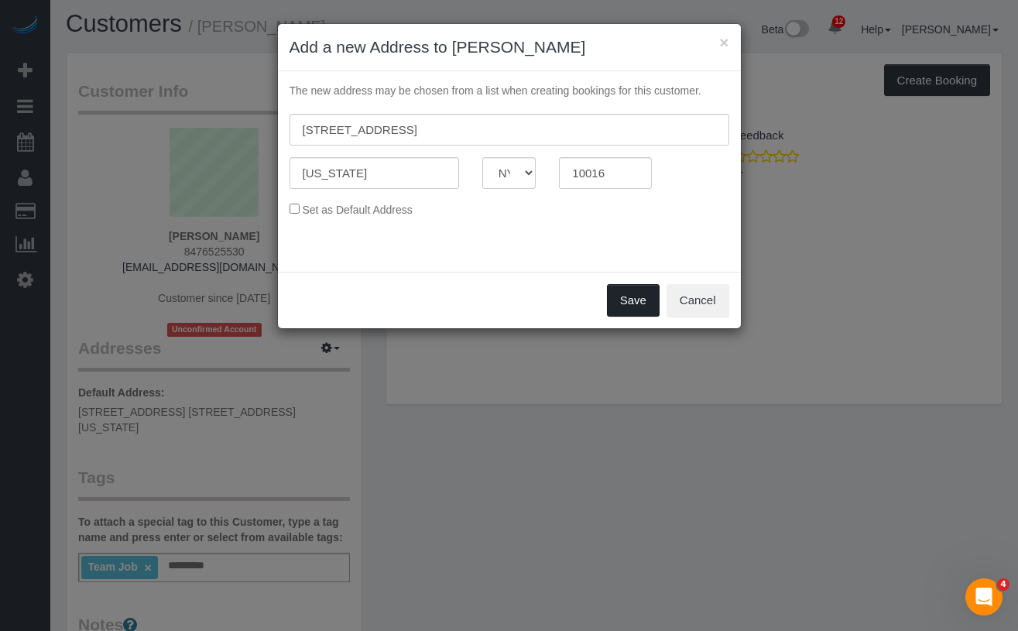
click at [630, 300] on button "Save" at bounding box center [633, 300] width 53 height 33
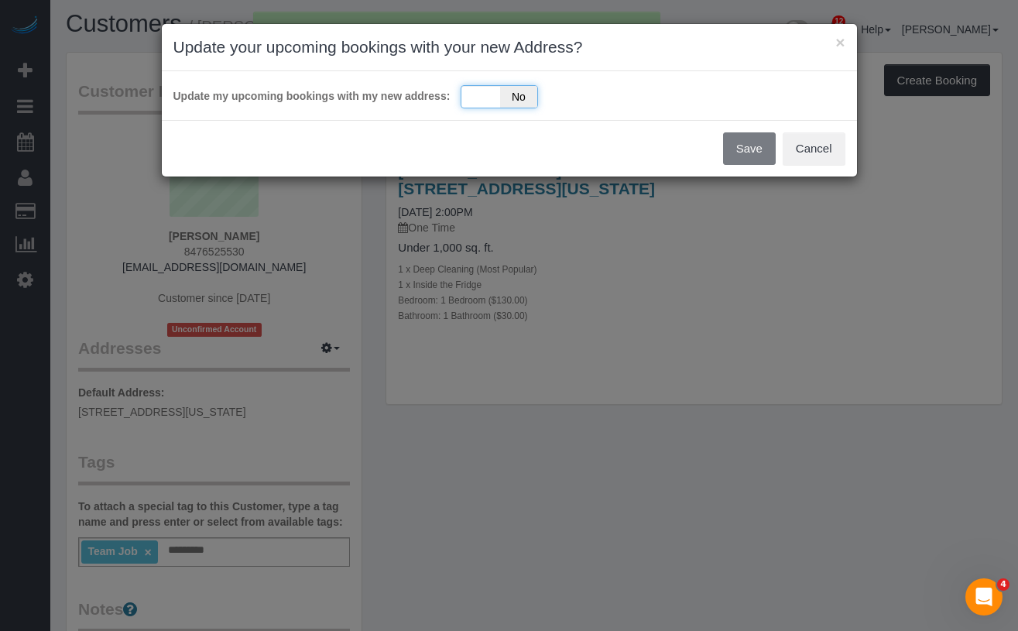
click at [479, 100] on div "Yes No" at bounding box center [499, 96] width 77 height 23
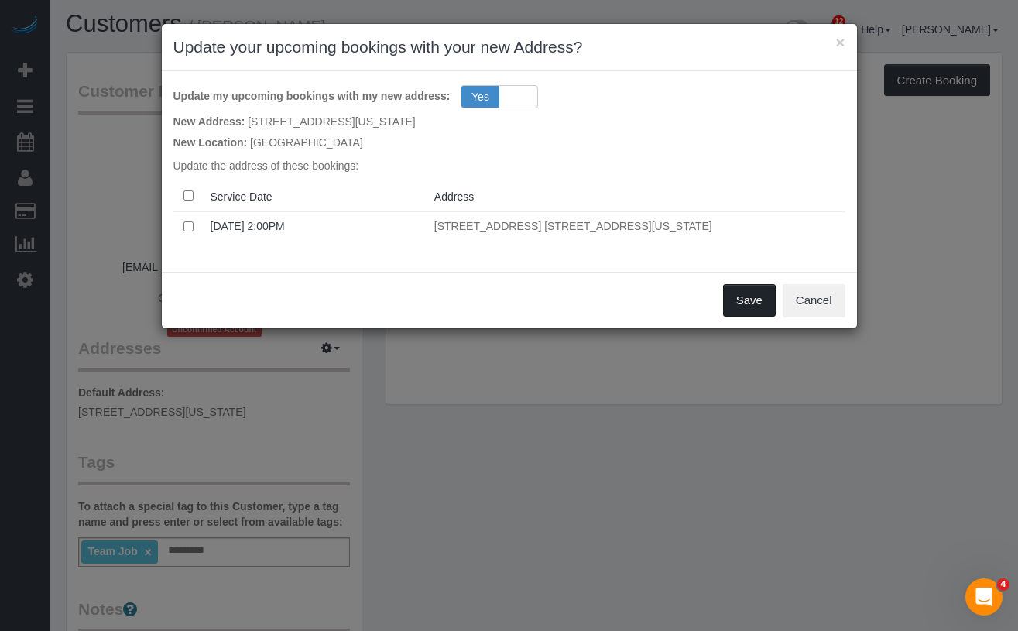
click at [740, 296] on button "Save" at bounding box center [749, 300] width 53 height 33
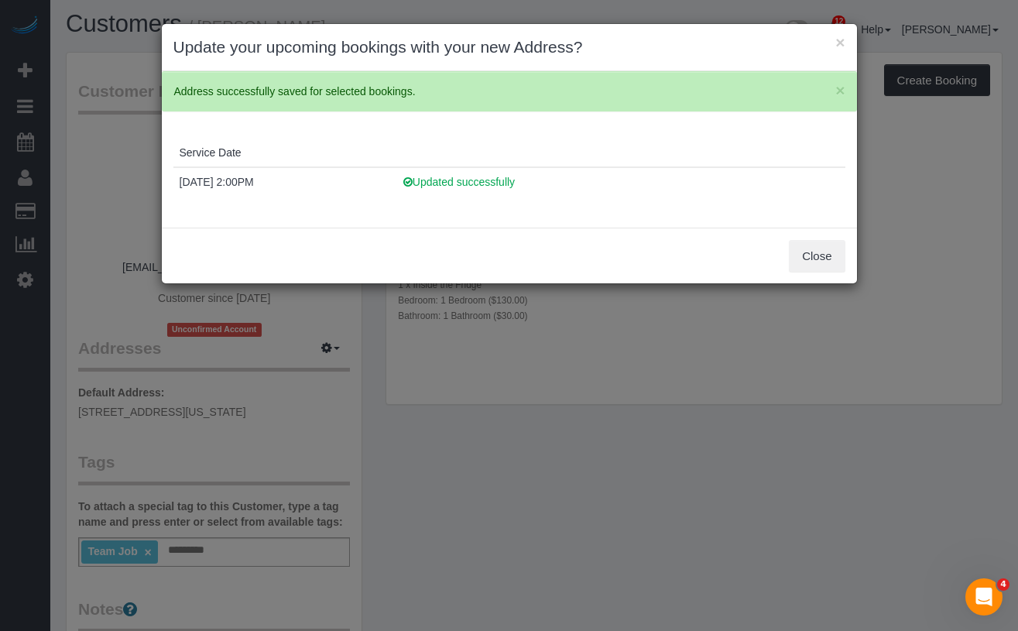
click at [105, 306] on div "× Update your upcoming bookings with your new Address? × Address successfully s…" at bounding box center [509, 315] width 1018 height 631
click at [830, 242] on button "Close" at bounding box center [817, 256] width 56 height 33
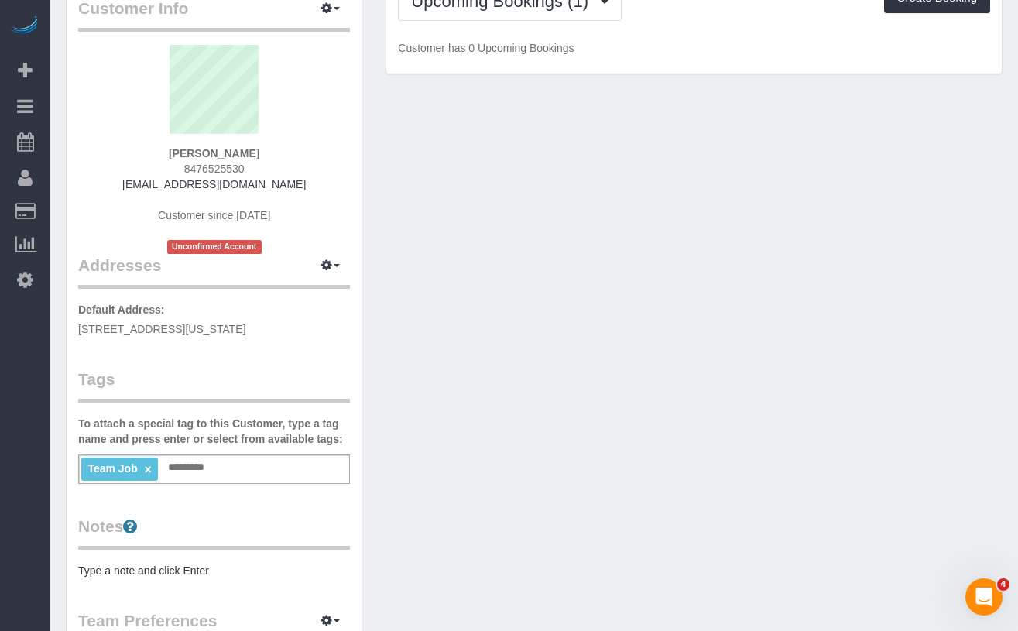
scroll to position [150, 0]
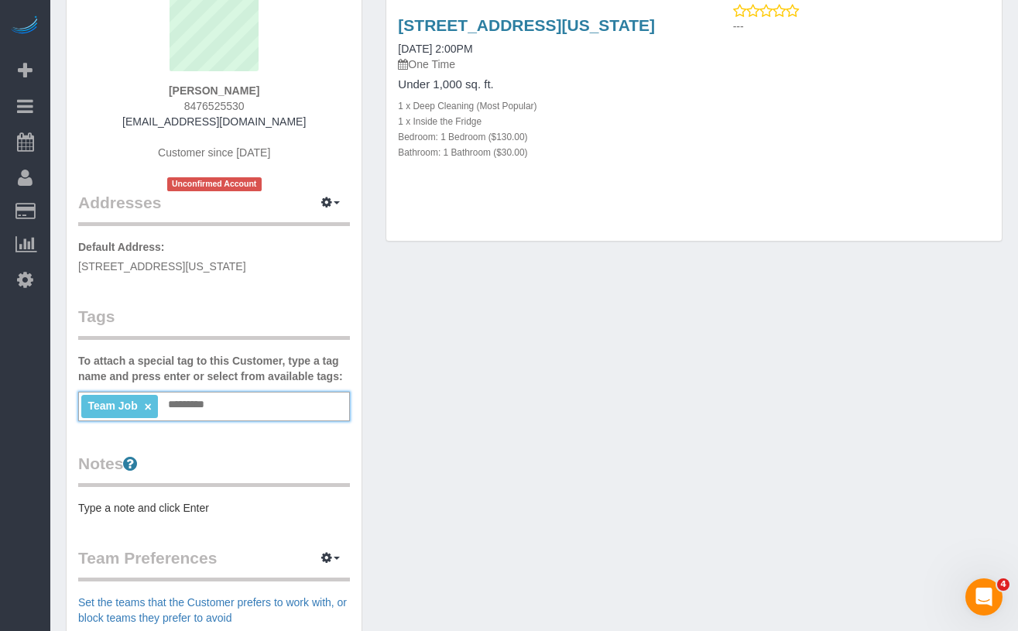
click at [187, 400] on input "text" at bounding box center [190, 405] width 53 height 20
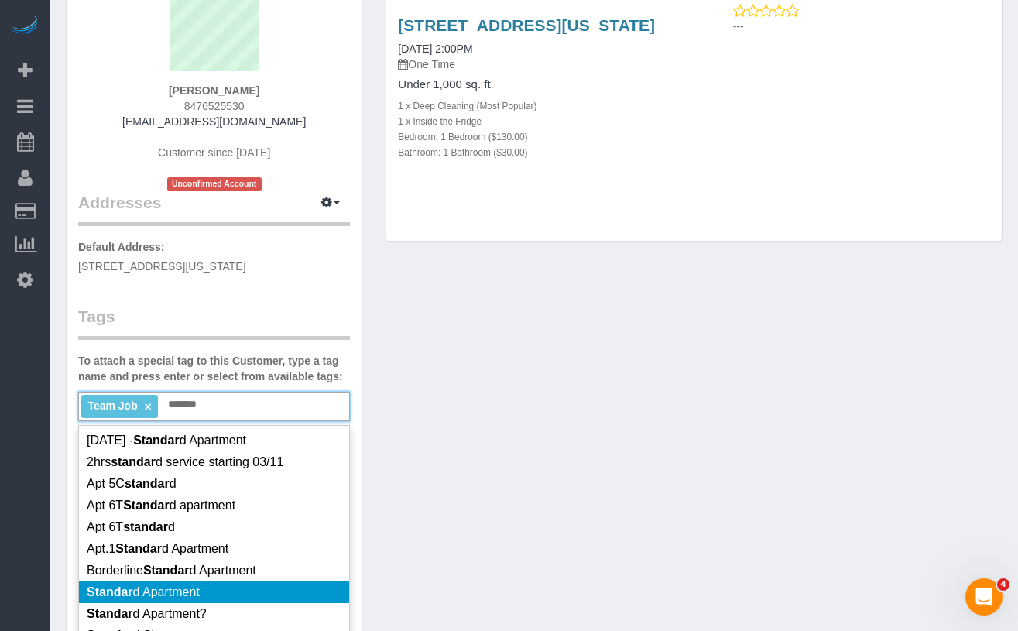
type input "*******"
click at [179, 595] on span "Standar d Apartment" at bounding box center [143, 591] width 113 height 13
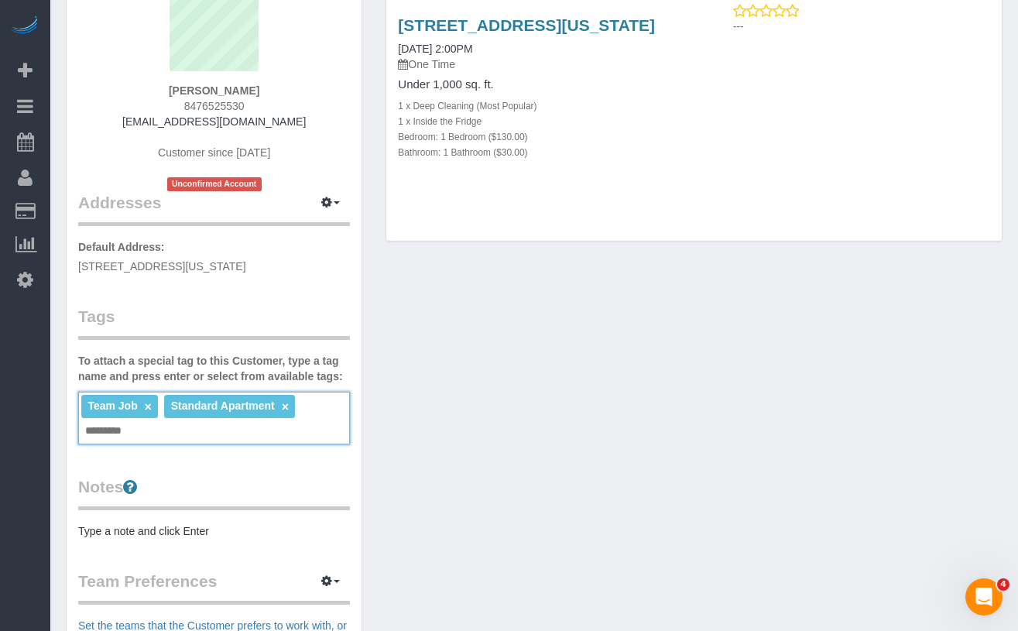
scroll to position [190, 0]
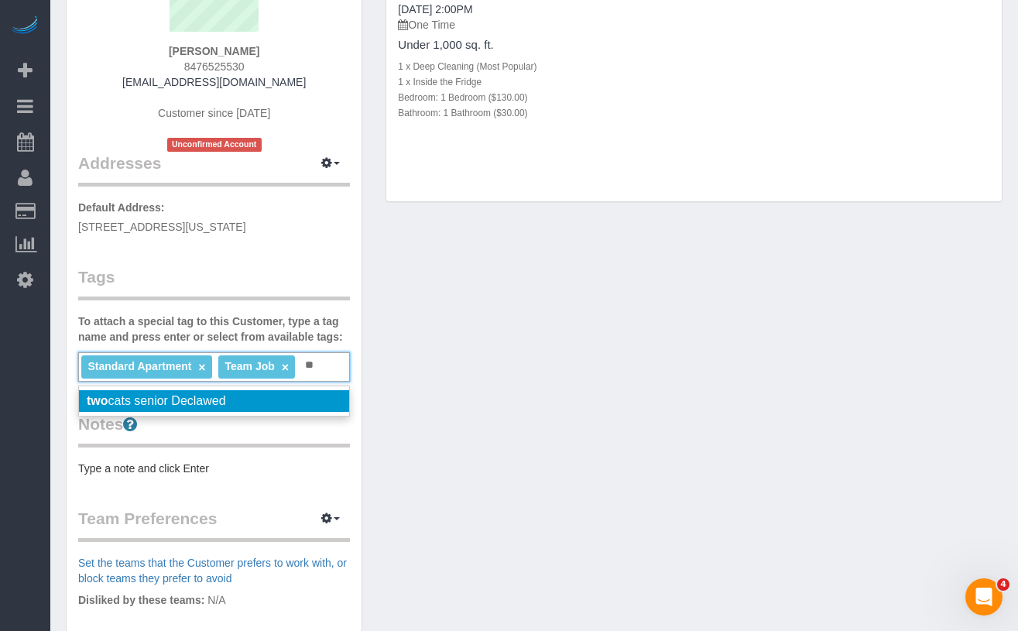
type input "*"
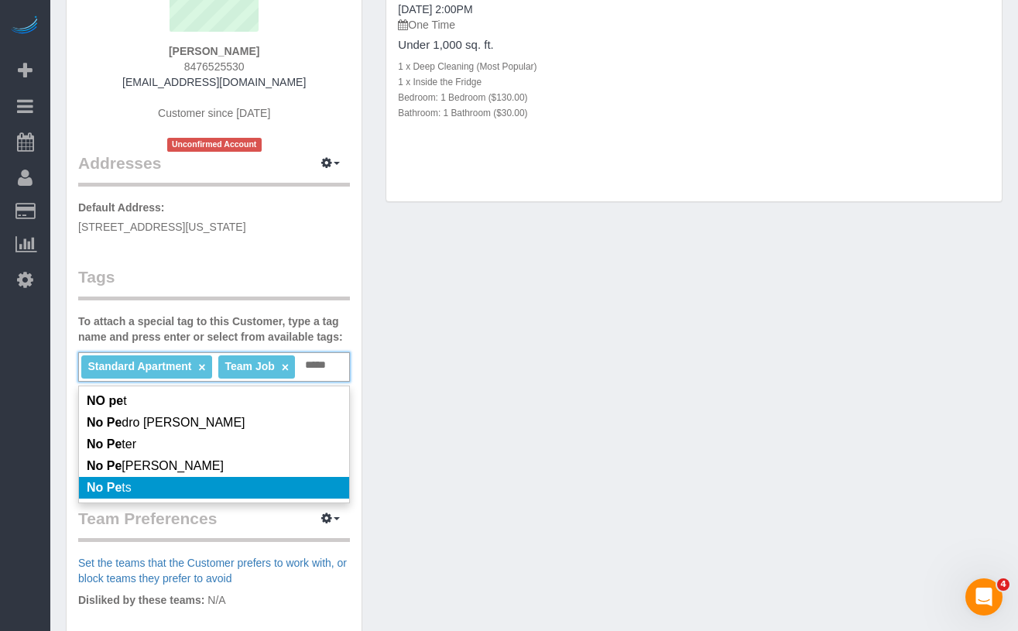
type input "*****"
click at [153, 486] on li "No Pe ts" at bounding box center [214, 488] width 270 height 22
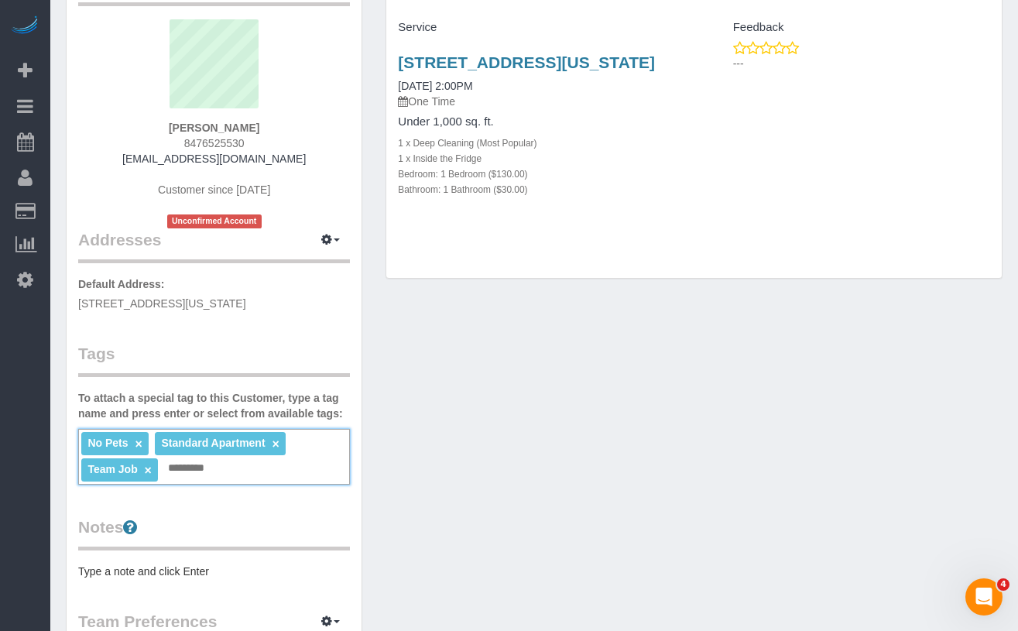
scroll to position [114, 0]
click at [246, 301] on span "247 East 33rd Street, Apt 6A, New York, NY 10016" at bounding box center [162, 303] width 168 height 12
copy div "247 East 33rd Street, Apt 6A, New York, NY 10016"
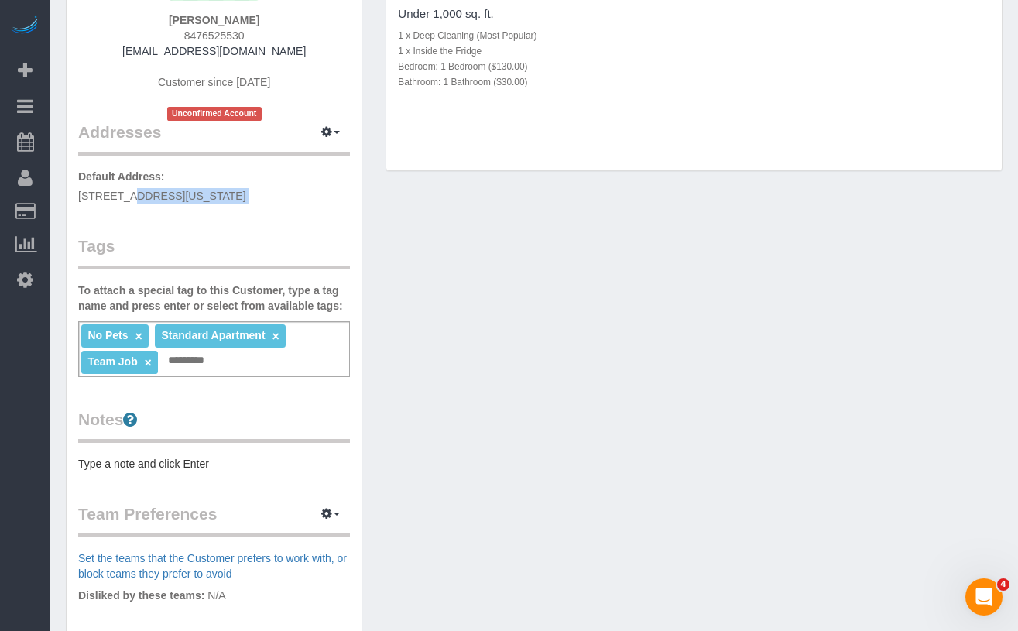
scroll to position [250, 0]
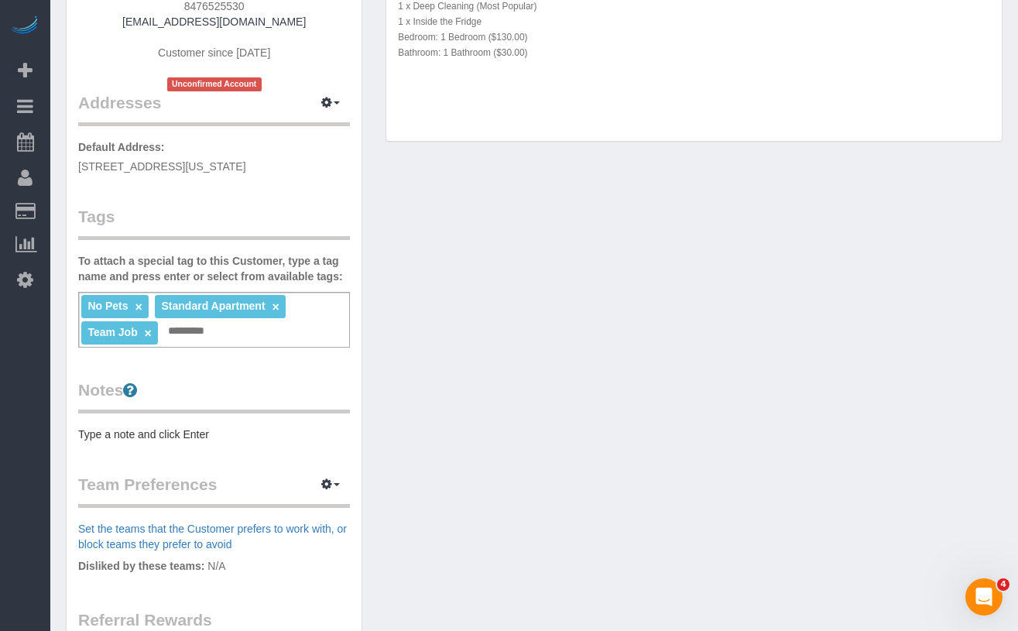
click at [161, 446] on div "Customer Info Edit Contact Info Send Message Email Preferences Special Sales Ta…" at bounding box center [214, 340] width 295 height 1066
click at [163, 436] on pre "Type a note and click Enter" at bounding box center [214, 434] width 272 height 15
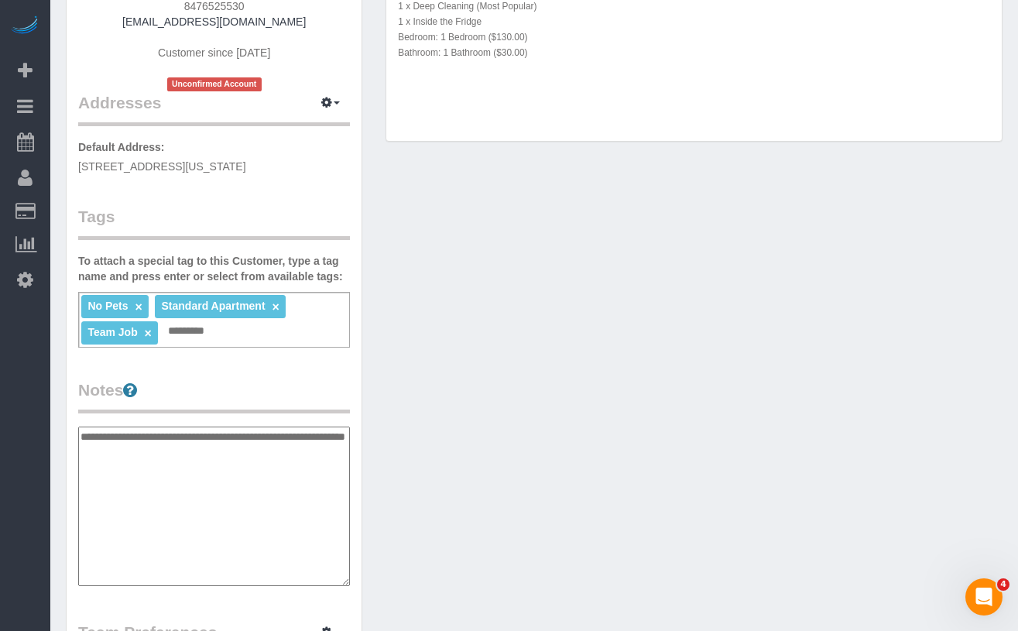
click at [127, 435] on textarea "**********" at bounding box center [214, 507] width 272 height 160
click at [81, 438] on textarea "**********" at bounding box center [214, 507] width 272 height 160
click at [204, 520] on textarea "**********" at bounding box center [214, 507] width 272 height 160
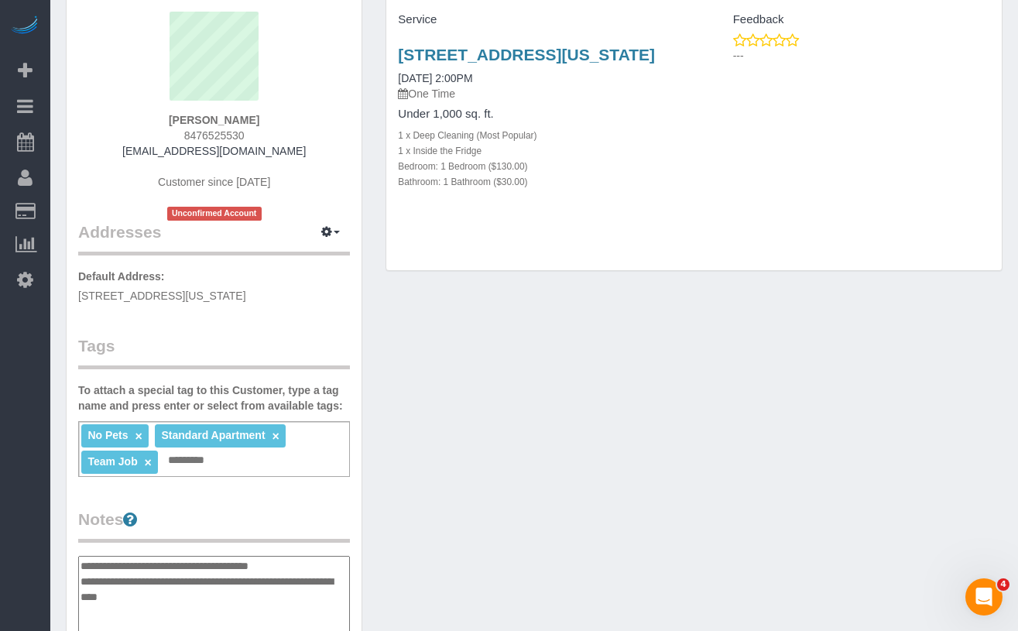
scroll to position [164, 0]
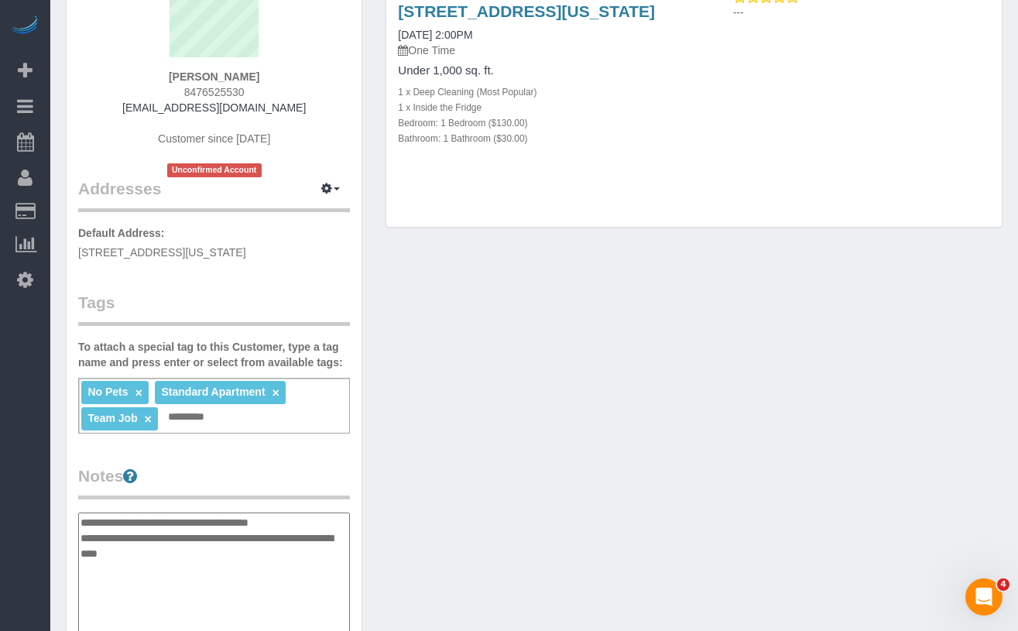
type textarea "**********"
click at [421, 445] on div "Customer Info Edit Contact Info Send Message Email Preferences Special Sales Ta…" at bounding box center [534, 507] width 960 height 1231
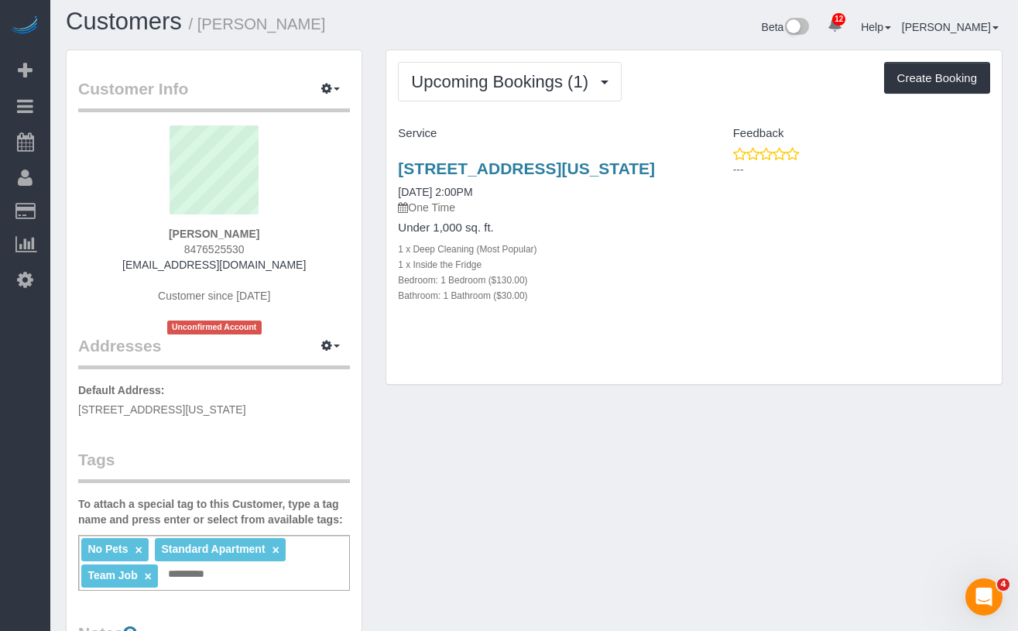
scroll to position [0, 0]
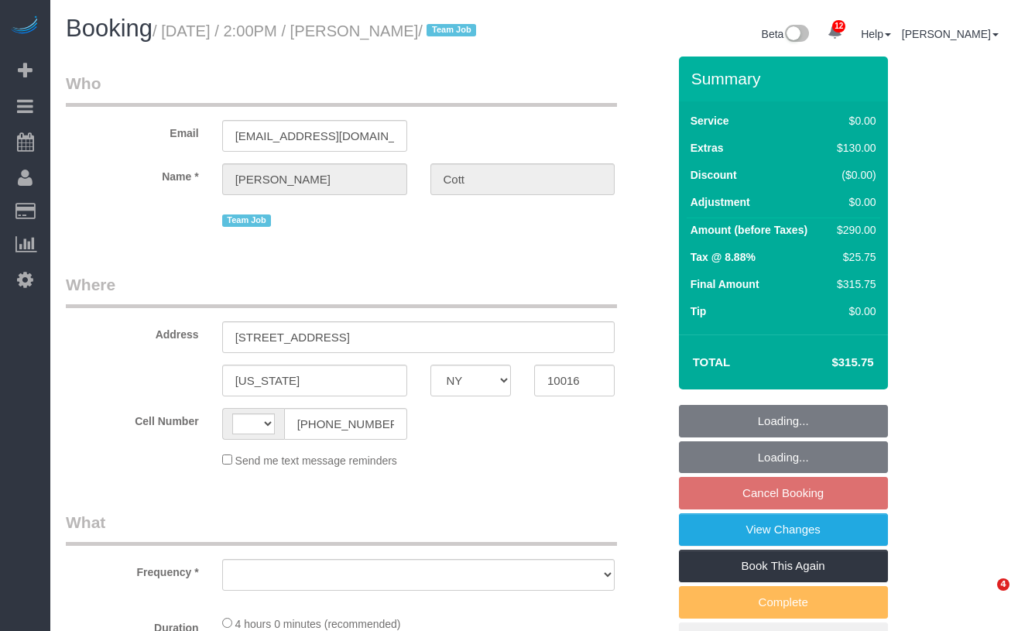
select select "NY"
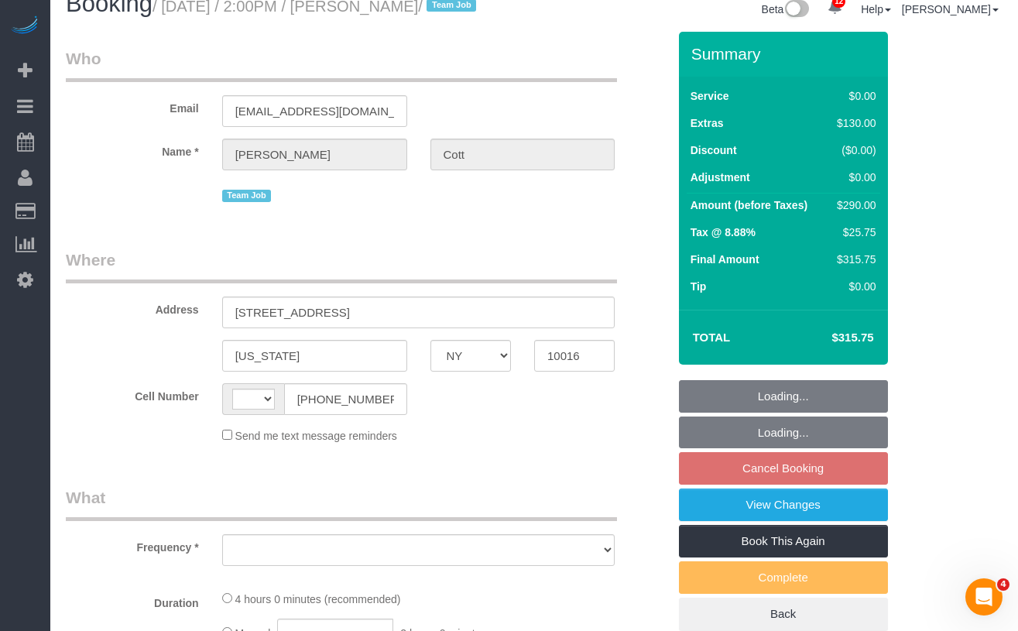
select select "string:[GEOGRAPHIC_DATA]"
select select "object:722"
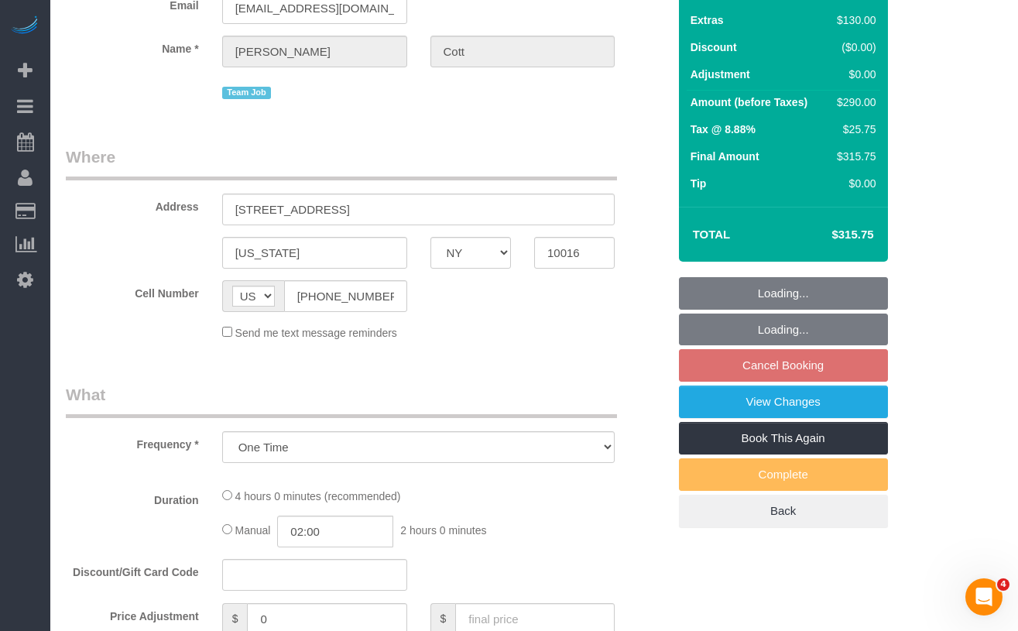
select select "1"
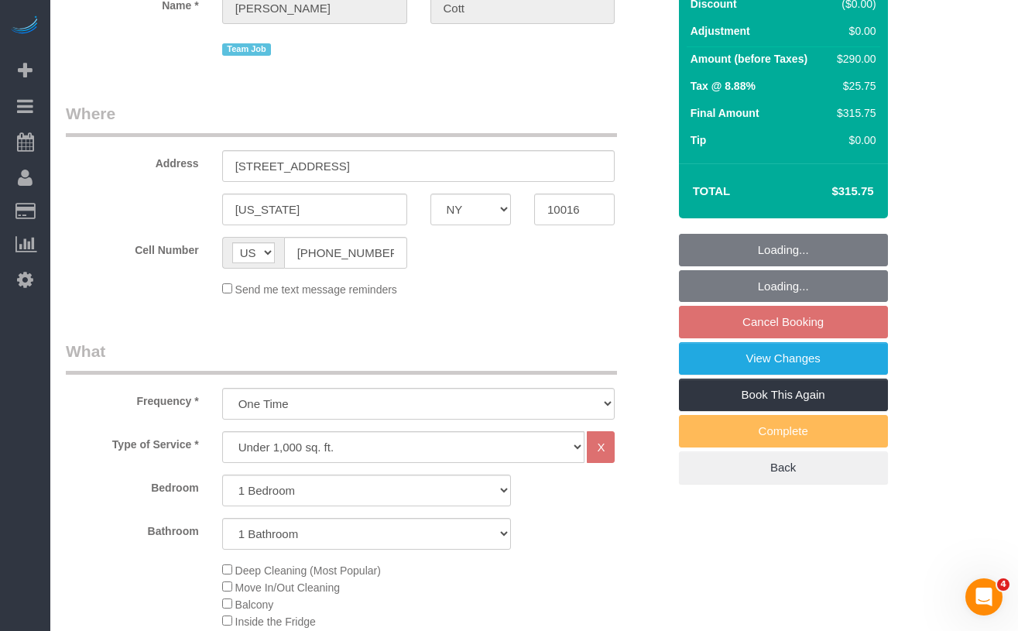
select select "object:976"
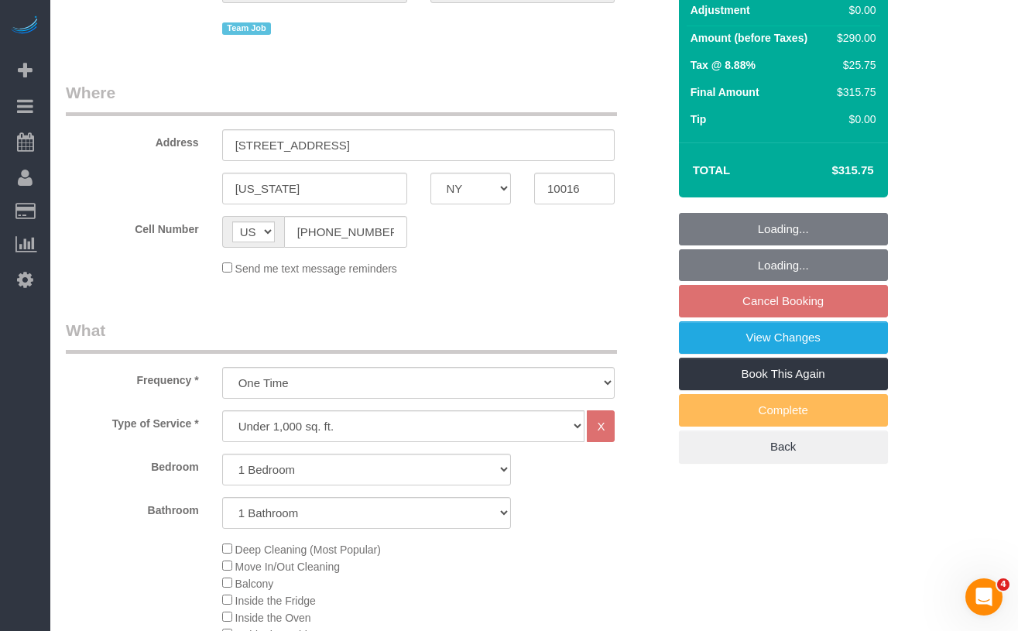
select select "string:stripe-pm_1S3z8D4VGloSiKo7YlVZ8Nc4"
select select "spot7"
select select "number:89"
select select "number:77"
select select "number:15"
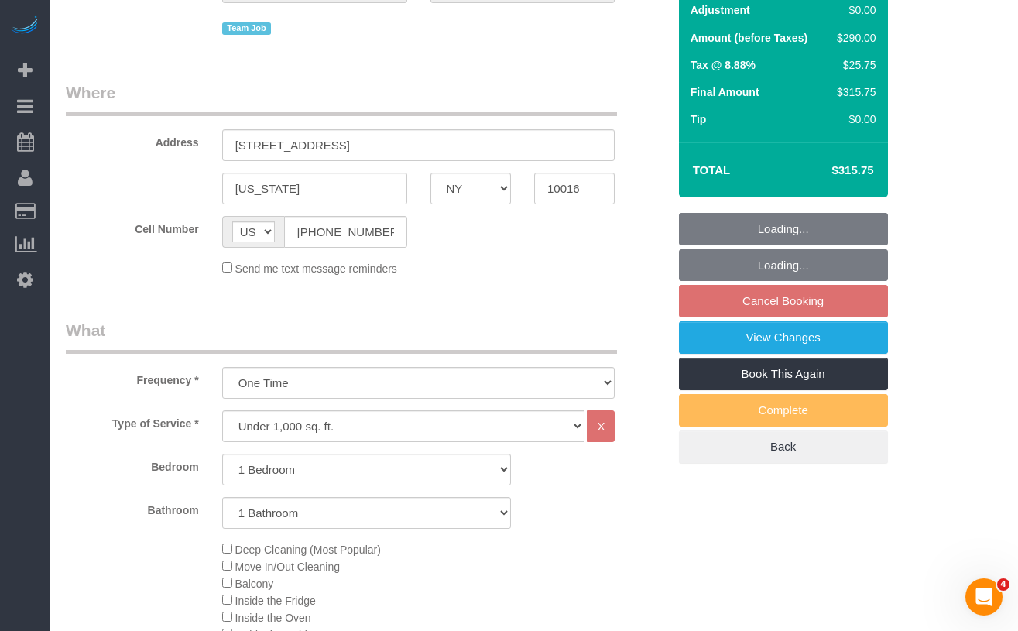
select select "number:5"
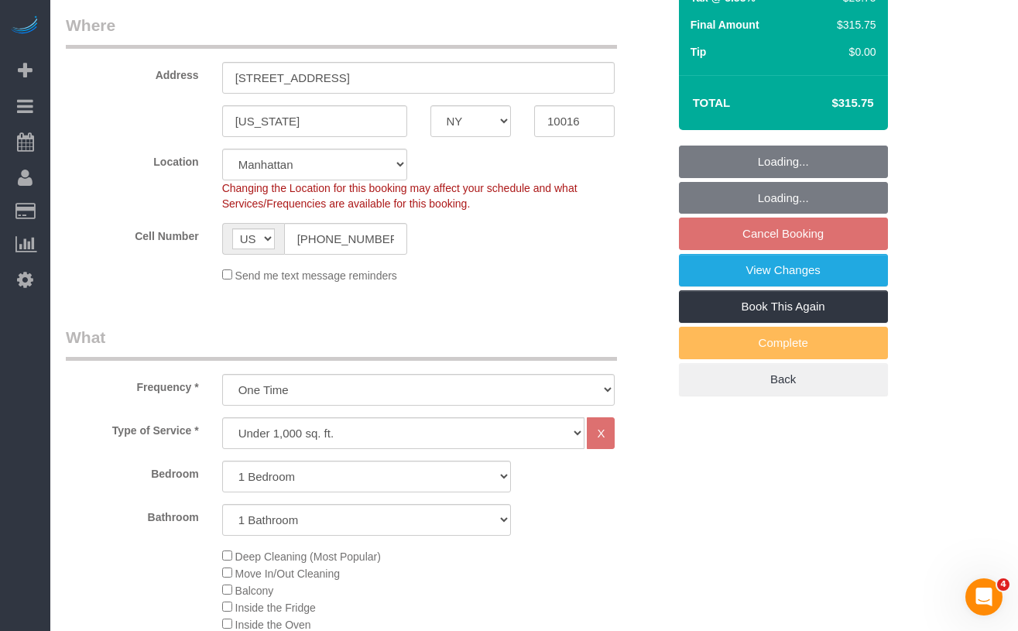
select select "1"
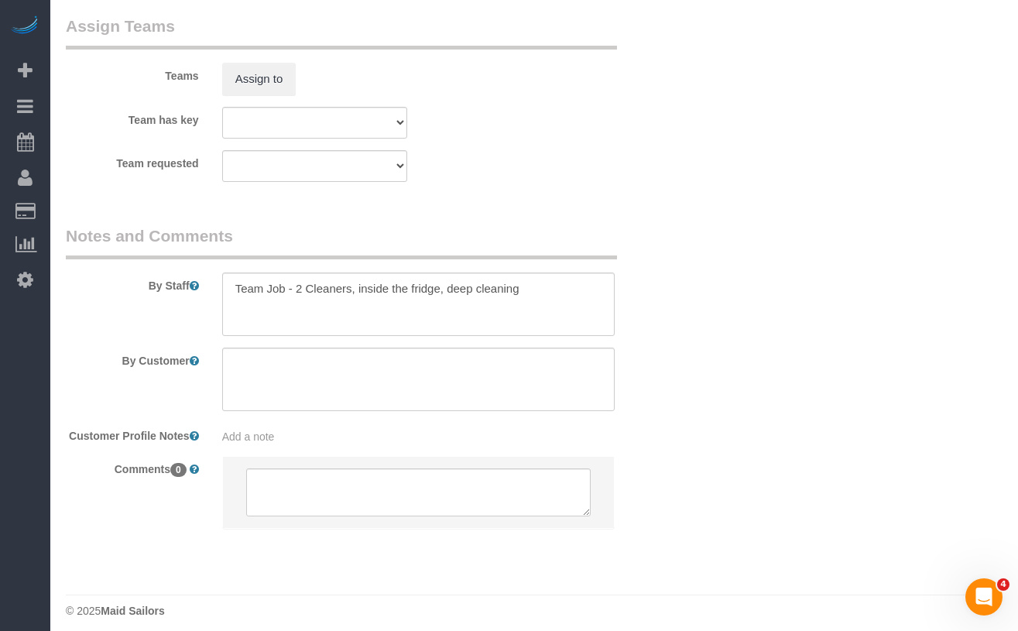
scroll to position [2050, 0]
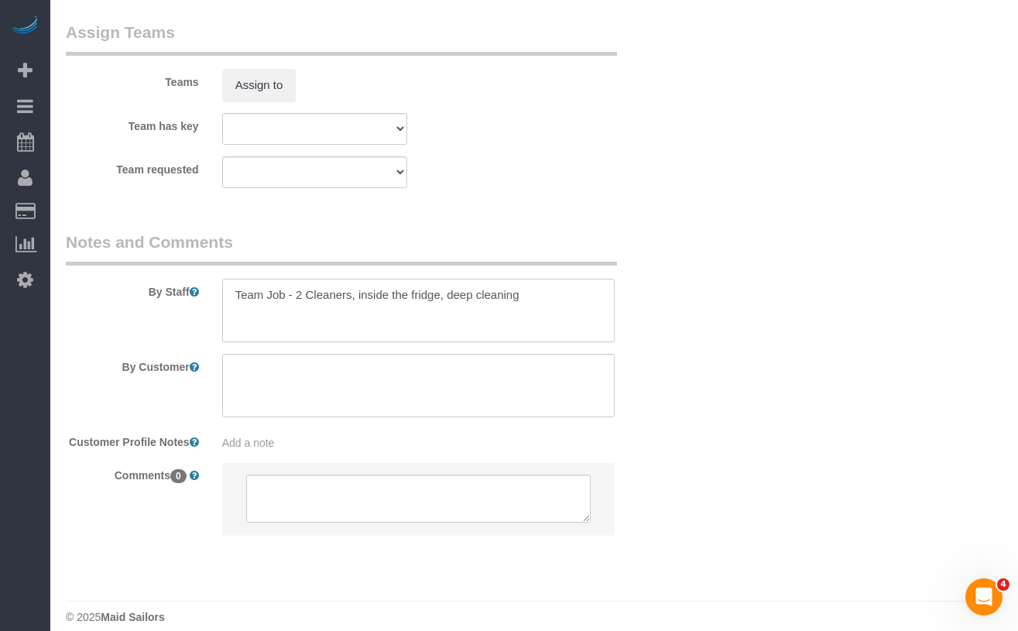
click at [361, 314] on textarea at bounding box center [418, 311] width 393 height 64
click at [456, 310] on textarea at bounding box center [418, 311] width 393 height 64
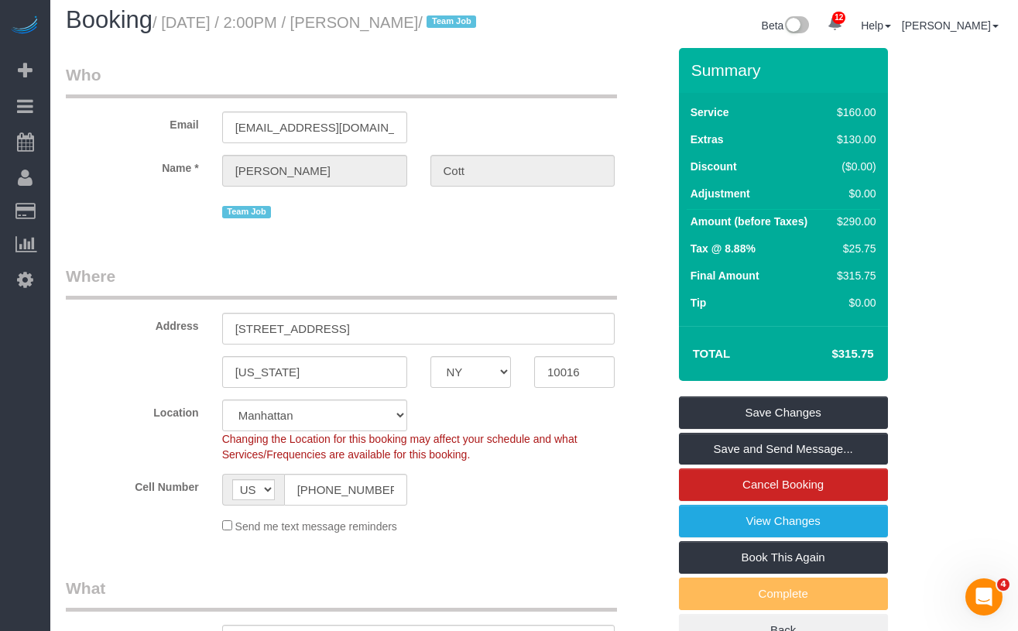
scroll to position [0, 0]
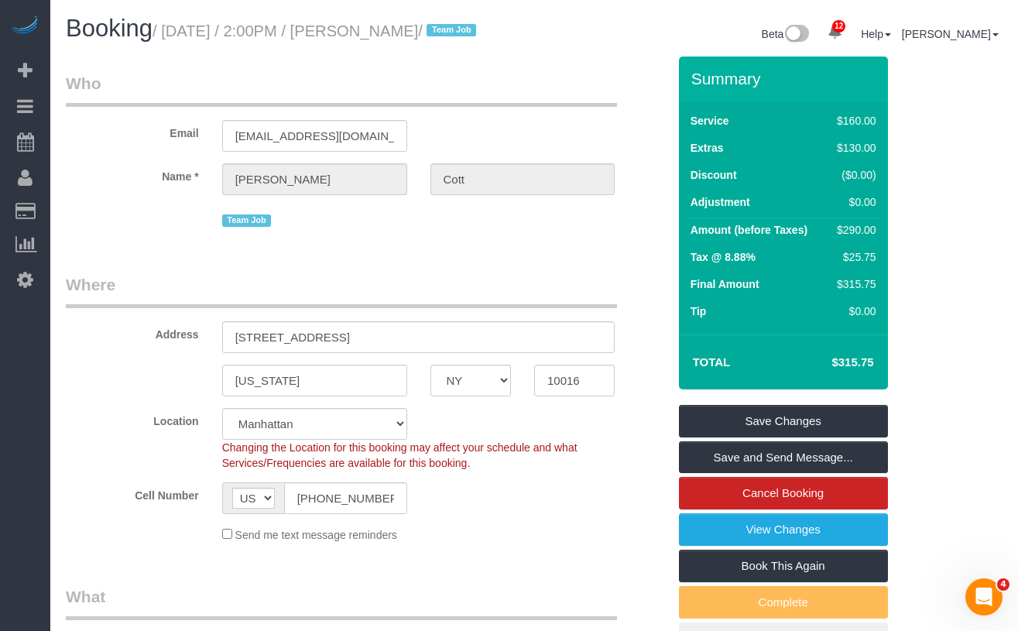
type textarea "Team Job - 2 Cleaners, Inside the fridge, Deep cleaning"
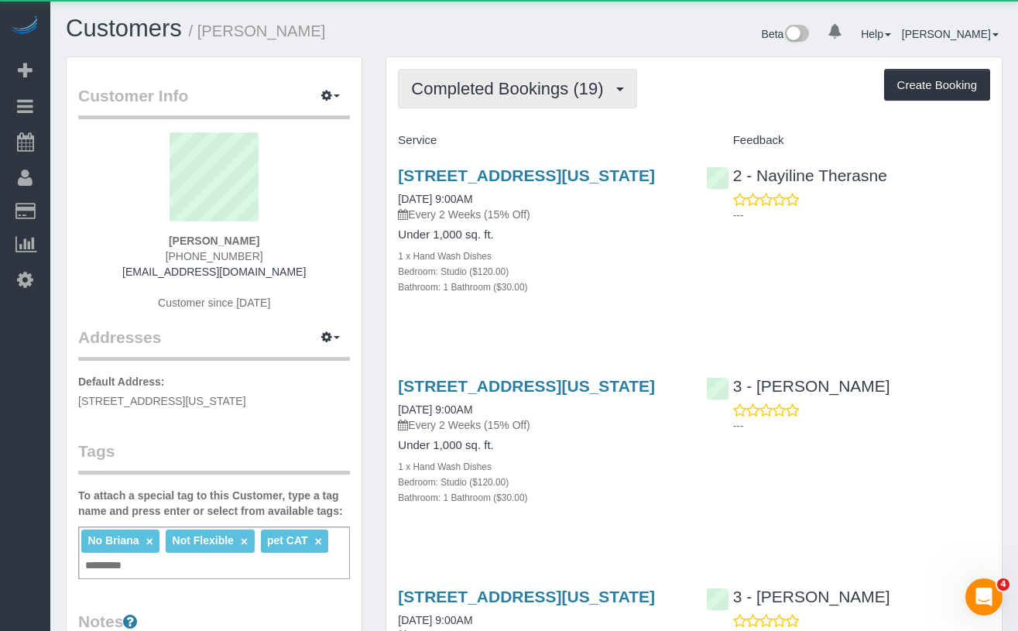
click at [531, 103] on button "Completed Bookings (19)" at bounding box center [517, 88] width 239 height 39
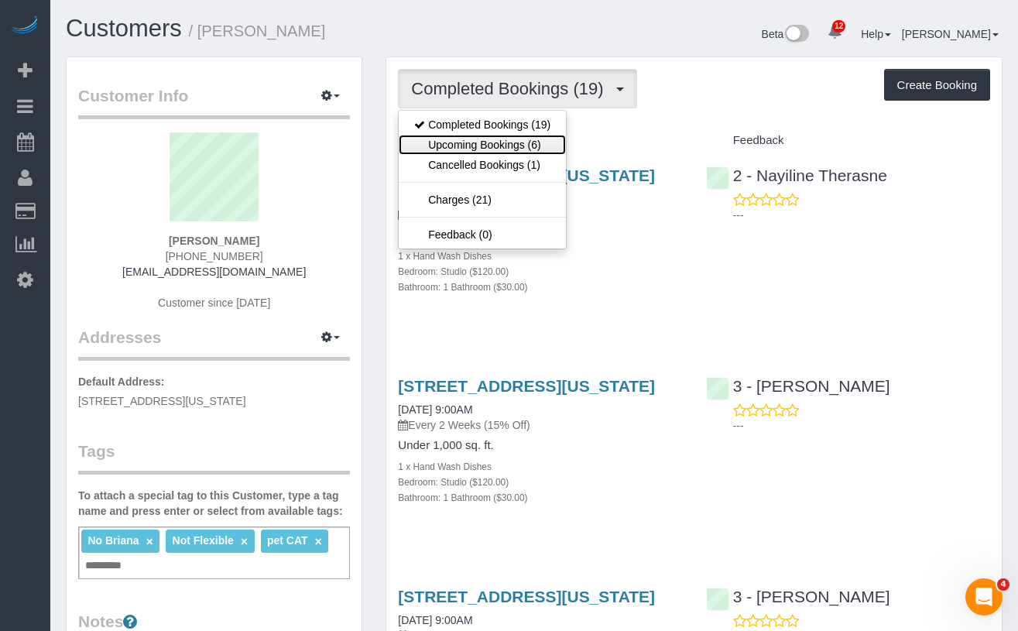
click at [513, 143] on link "Upcoming Bookings (6)" at bounding box center [482, 145] width 167 height 20
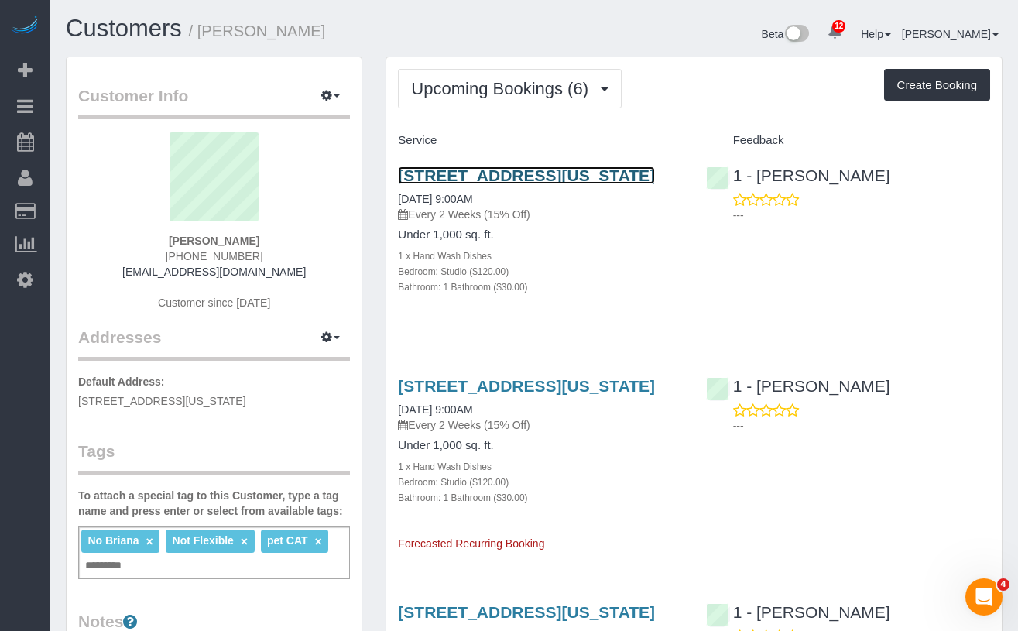
click at [473, 184] on link "[STREET_ADDRESS][US_STATE]" at bounding box center [526, 176] width 257 height 18
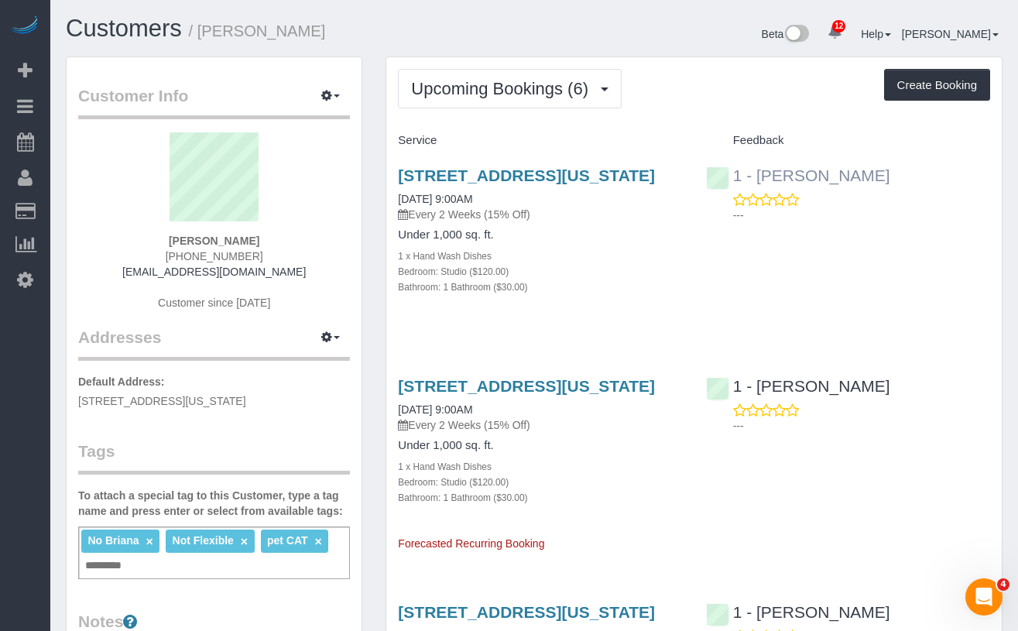
drag, startPoint x: 895, startPoint y: 179, endPoint x: 761, endPoint y: 177, distance: 134.8
click at [761, 177] on div "1 - [PERSON_NAME] ---" at bounding box center [848, 191] width 307 height 76
copy link "[PERSON_NAME]"
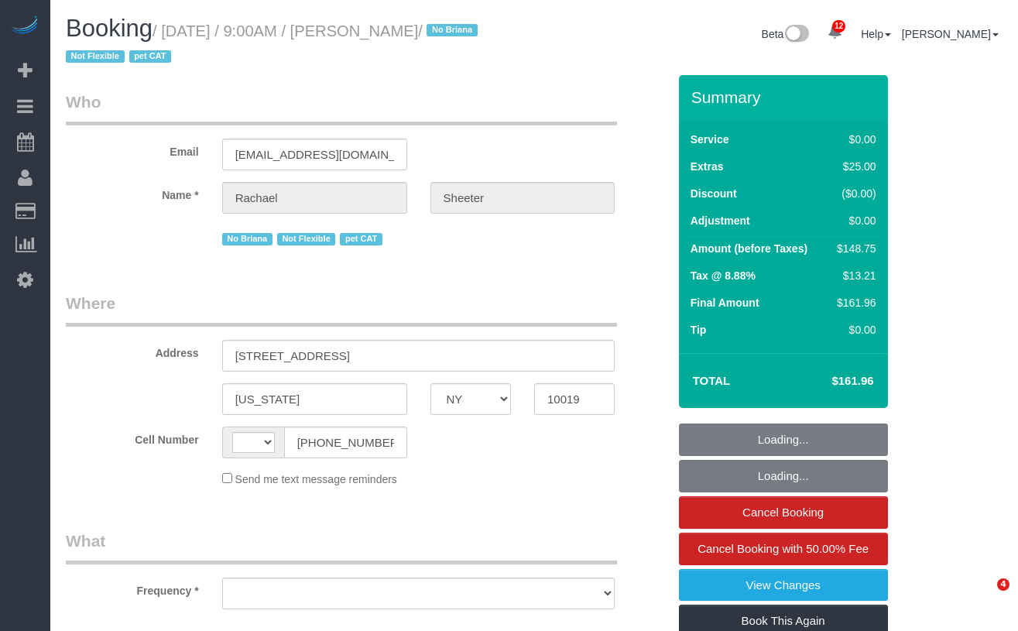
select select "NY"
select select "string:US"
select select "object:740"
select select "number:89"
select select "number:90"
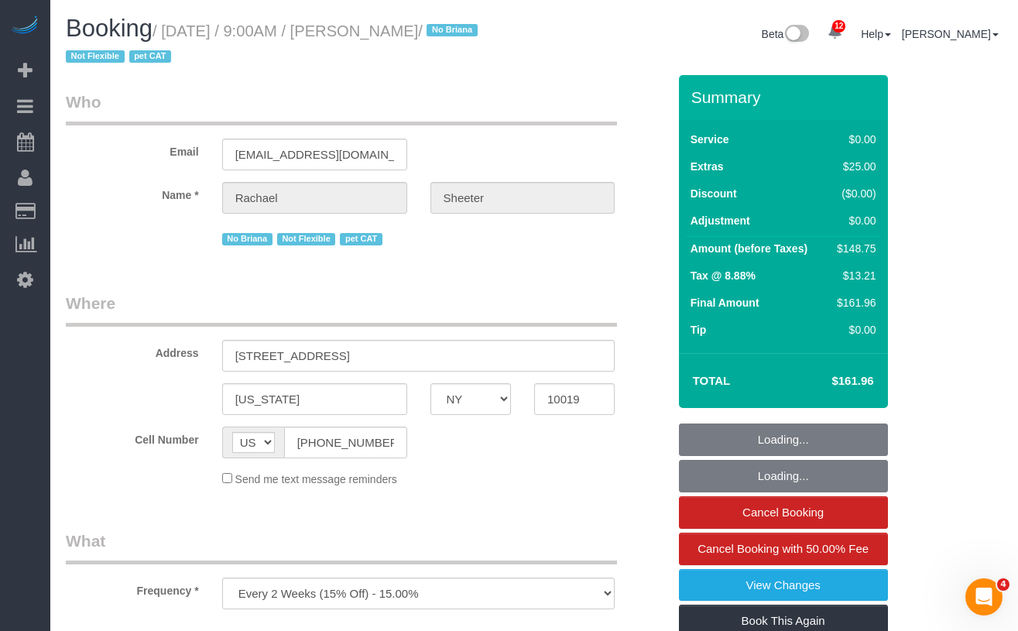
select select "number:14"
select select "number:5"
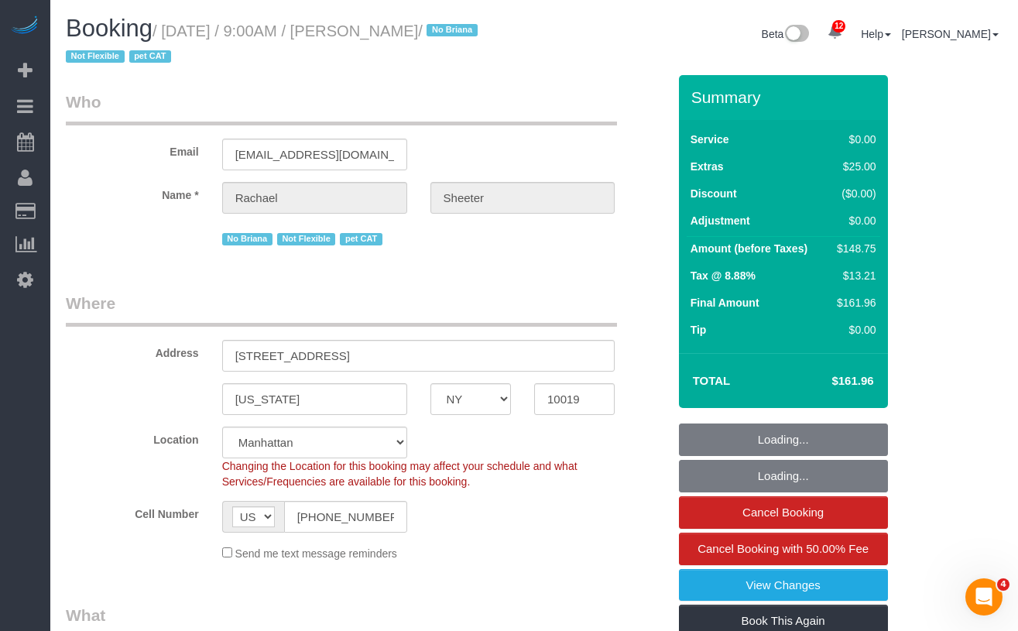
select select "object:891"
select select "string:stripe-pm_1QK3hf4VGloSiKo7kYRCOq91"
select select "spot1"
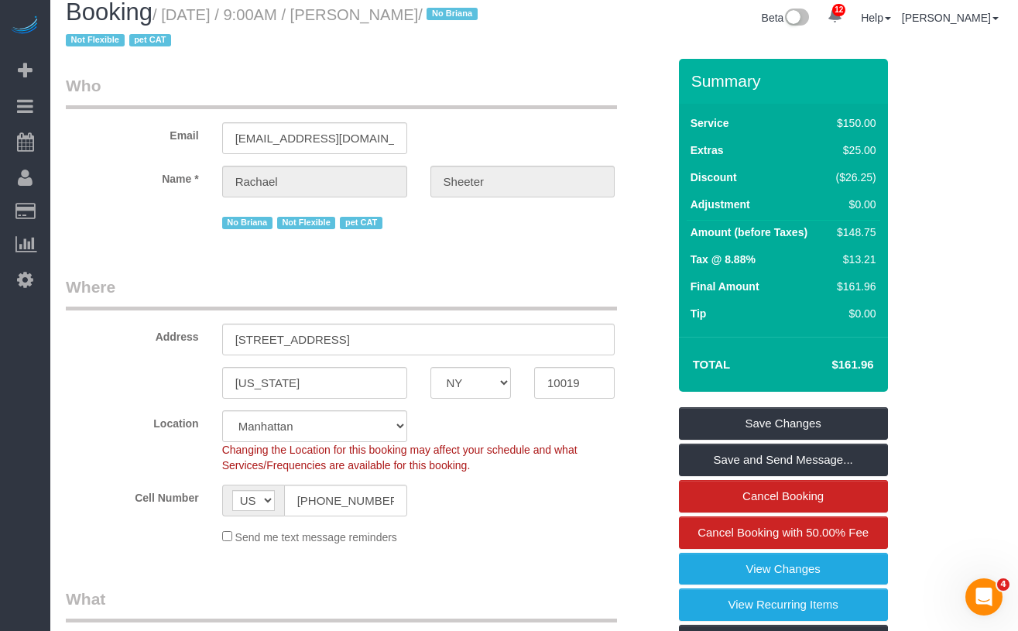
scroll to position [19, 0]
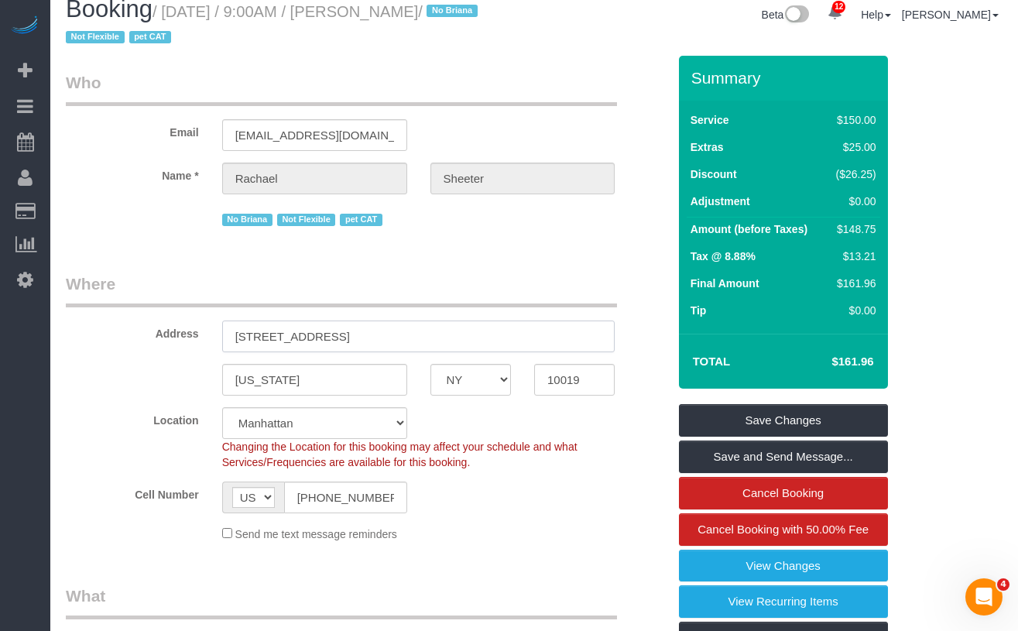
drag, startPoint x: 412, startPoint y: 339, endPoint x: 230, endPoint y: 329, distance: 182.3
click at [230, 329] on input "300 West 55th Street, Apt.6U" at bounding box center [418, 337] width 393 height 32
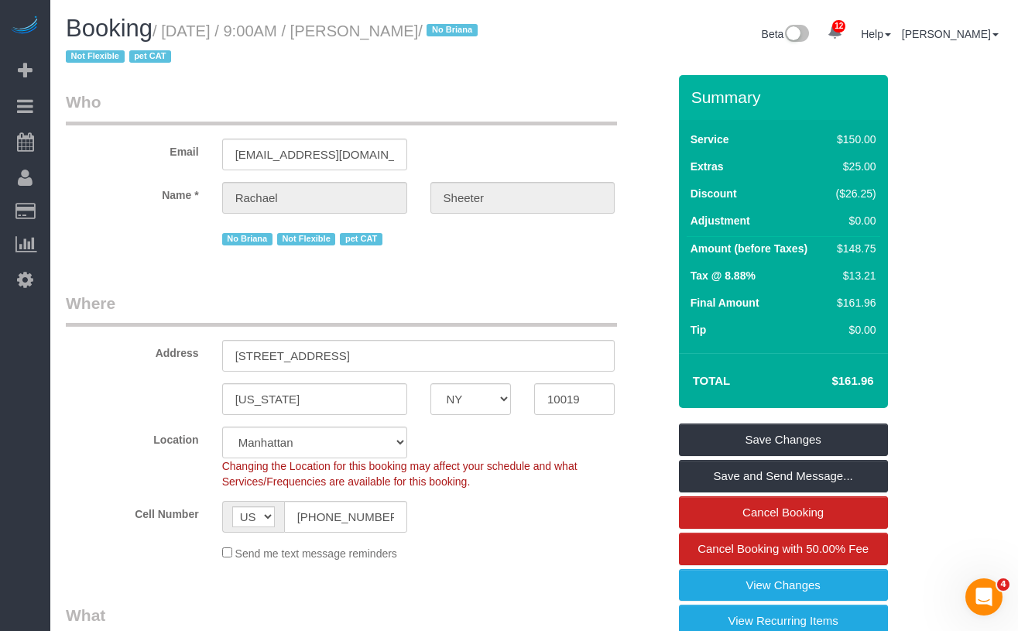
drag, startPoint x: 513, startPoint y: 31, endPoint x: 173, endPoint y: 29, distance: 340.0
click at [173, 29] on small "/ September 05, 2025 / 9:00AM / Rachael Sheeter / No Briana Not Flexible pet CAT" at bounding box center [274, 43] width 417 height 43
copy small "September 05, 2025 / 9:00AM / Rachael Sheeter"
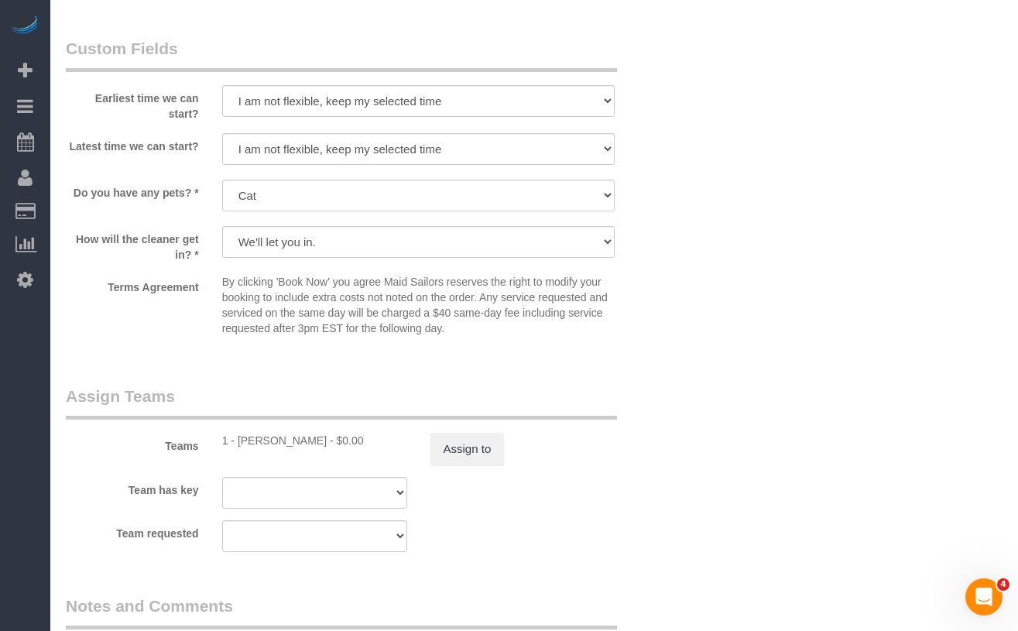
scroll to position [1746, 0]
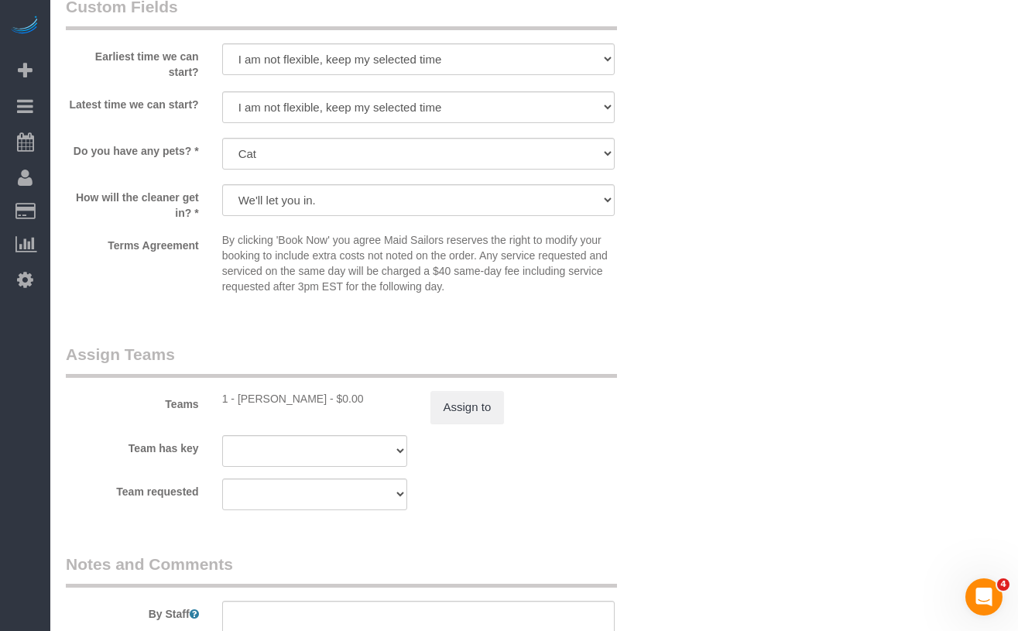
copy div "Veronica Romero"
drag, startPoint x: 321, startPoint y: 400, endPoint x: 239, endPoint y: 400, distance: 82.1
click at [239, 400] on div "1 - Veronica Romero - $0.00" at bounding box center [314, 398] width 185 height 15
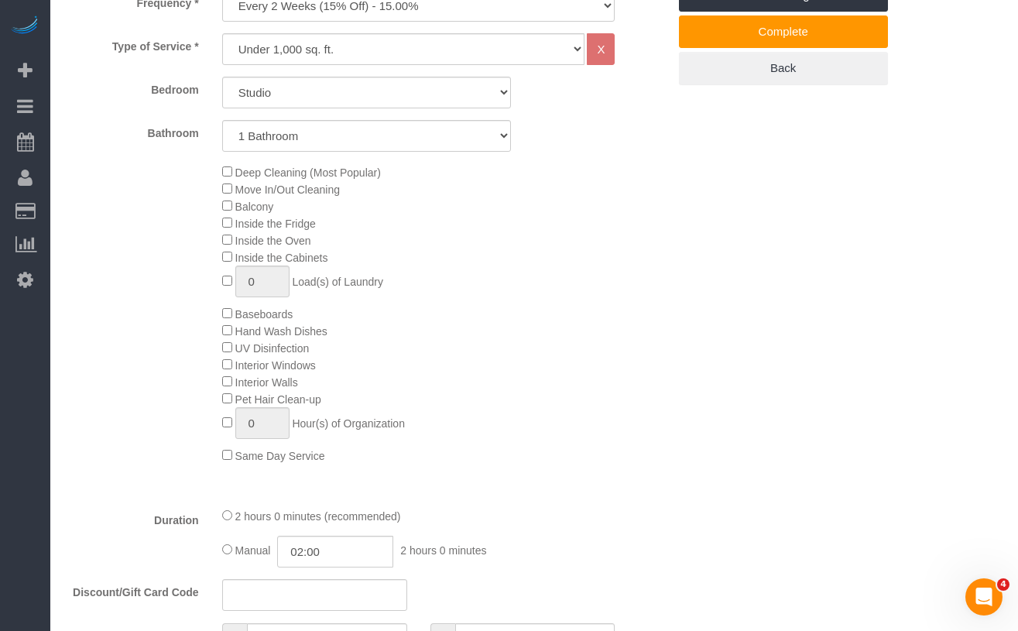
scroll to position [602, 0]
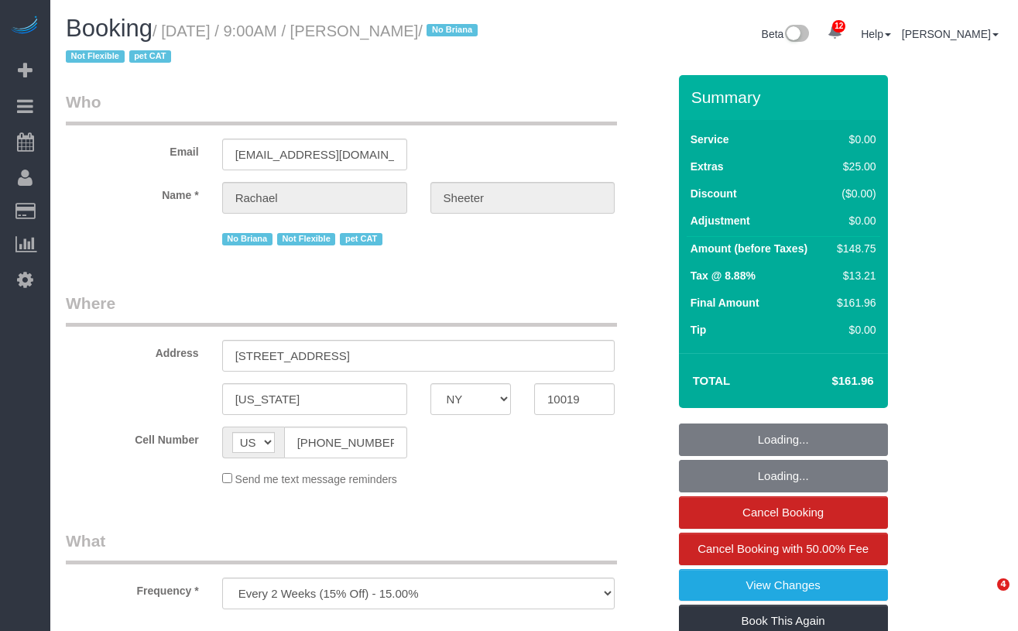
select select "NY"
select select "number:89"
select select "number:90"
select select "number:14"
select select "number:5"
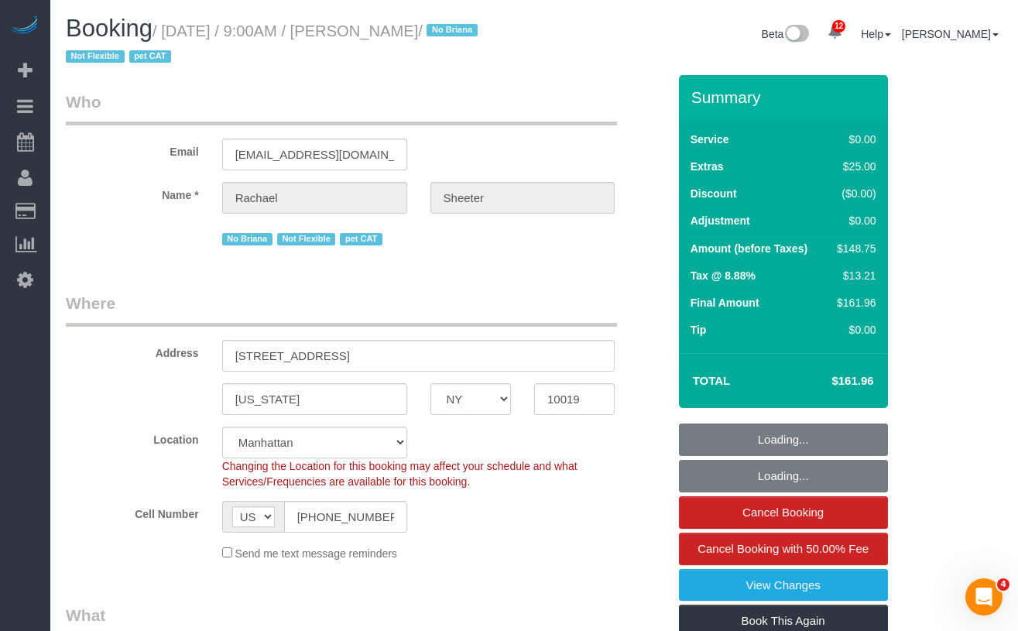
select select "string:stripe-pm_1QK3hf4VGloSiKo7kYRCOq91"
select select "object:891"
select select "NY"
select select "number:89"
select select "number:90"
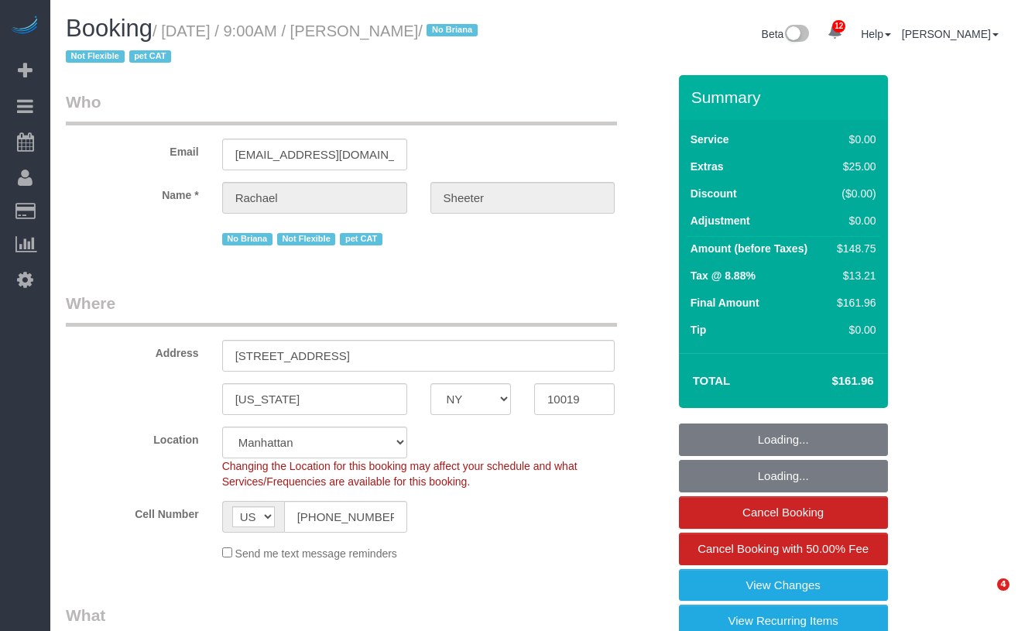
select select "number:14"
select select "number:5"
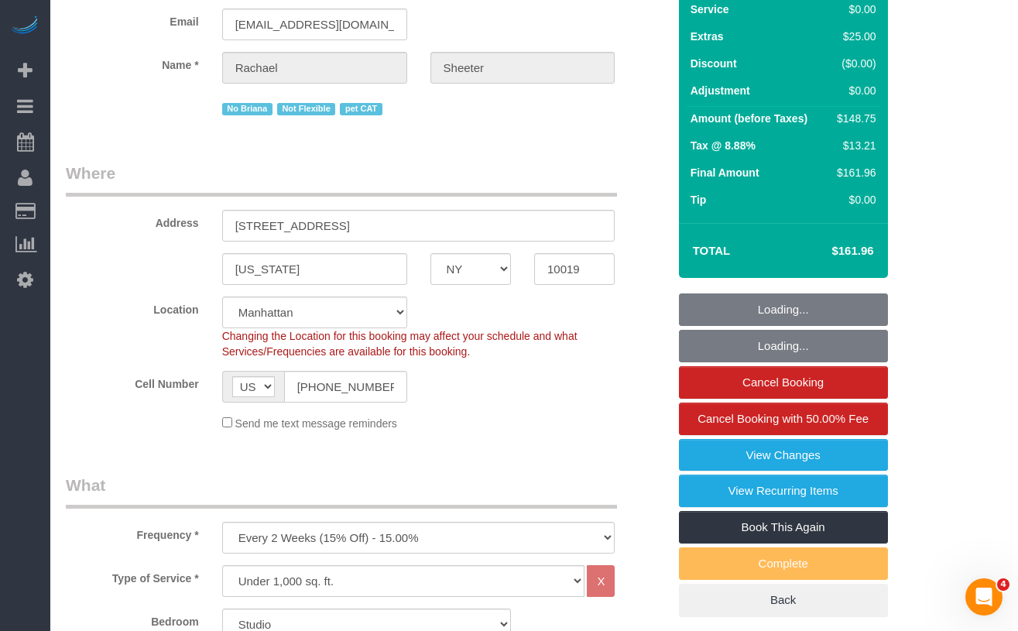
select select "spot1"
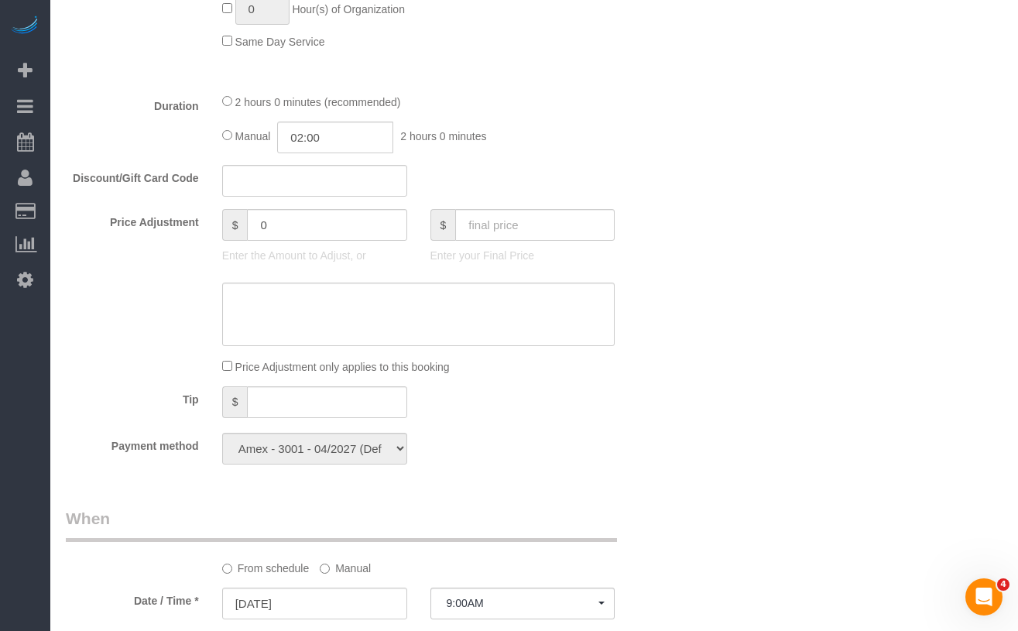
scroll to position [1060, 0]
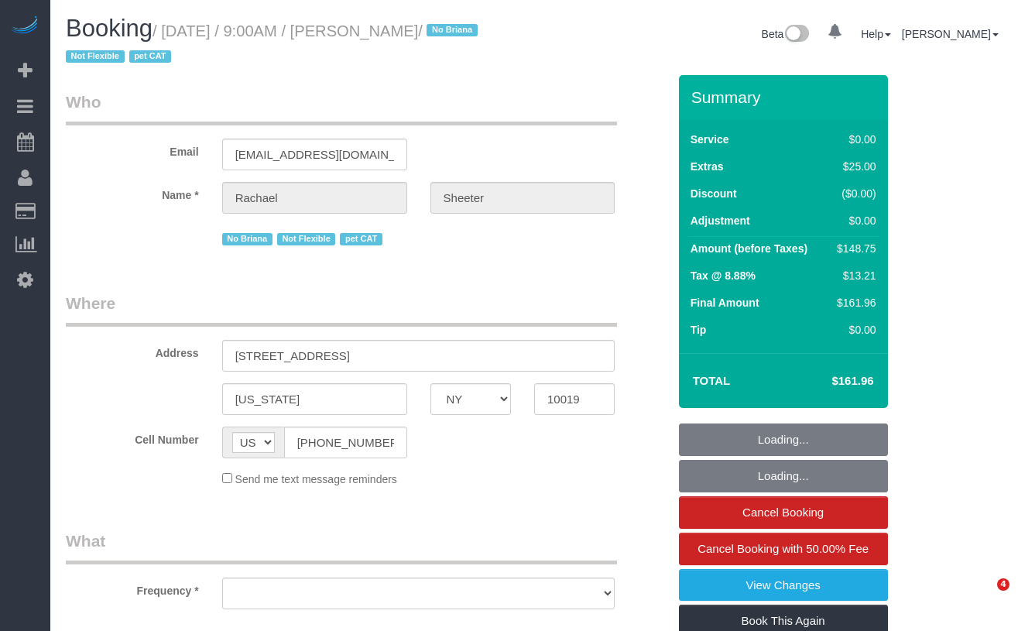
select select "NY"
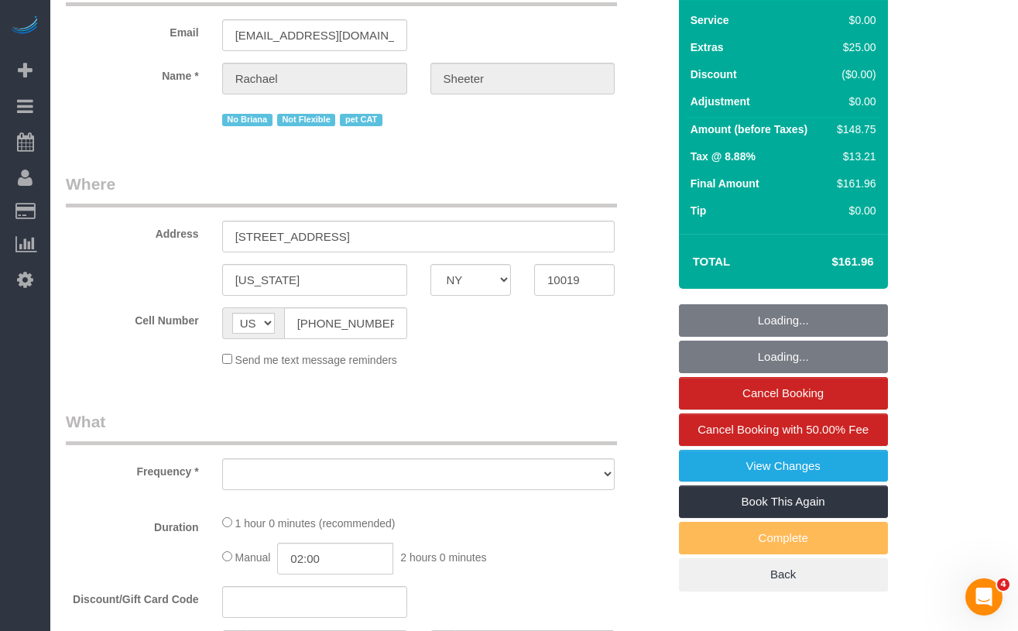
select select "object:742"
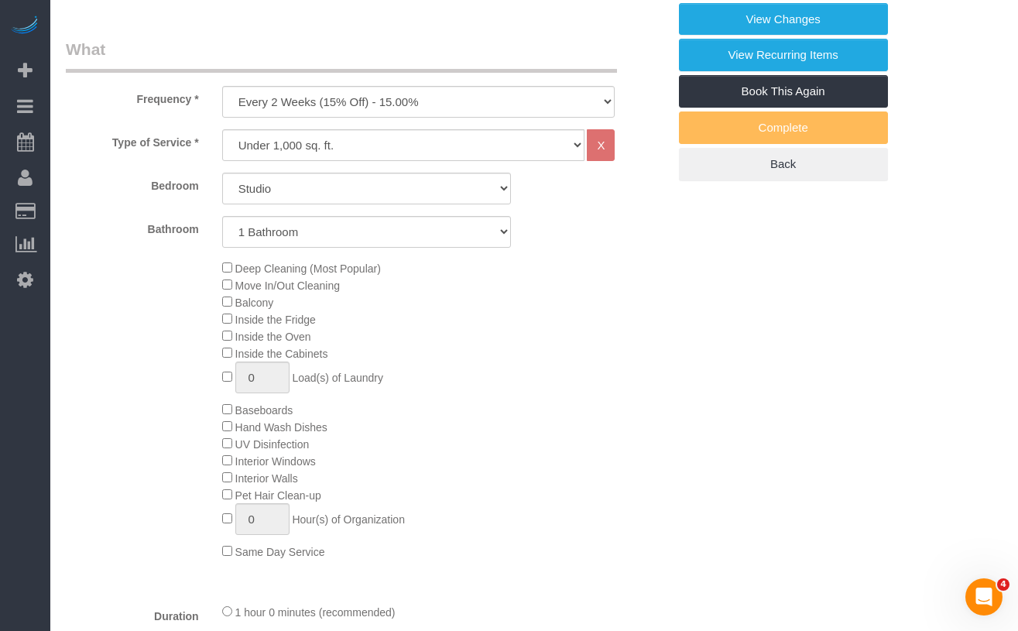
select select "string:stripe-pm_1QK3hf4VGloSiKo7kYRCOq91"
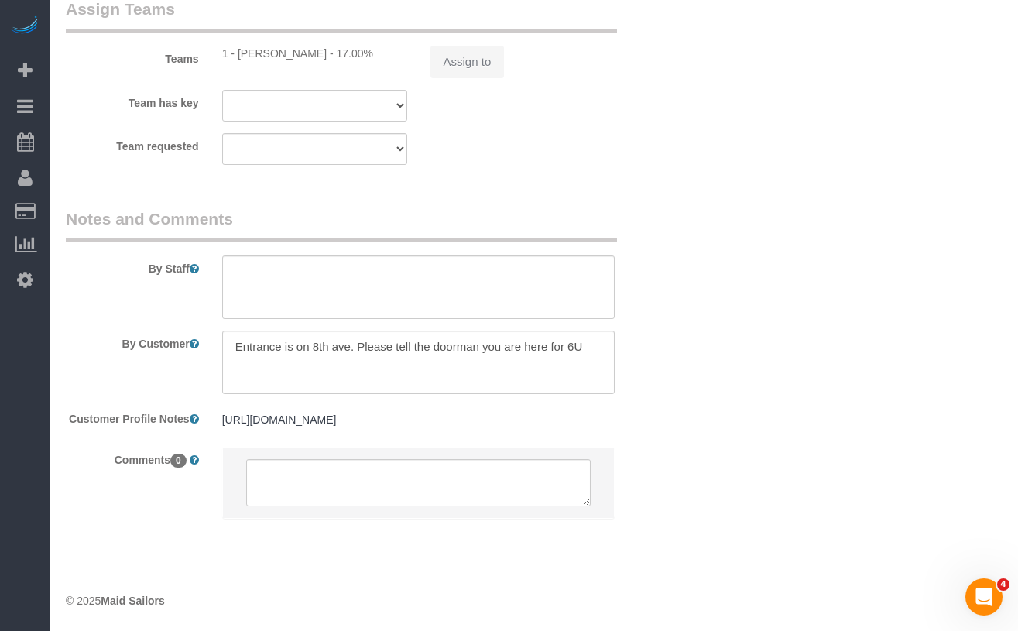
select select "object:851"
select select "number:89"
select select "number:90"
select select "number:14"
select select "number:5"
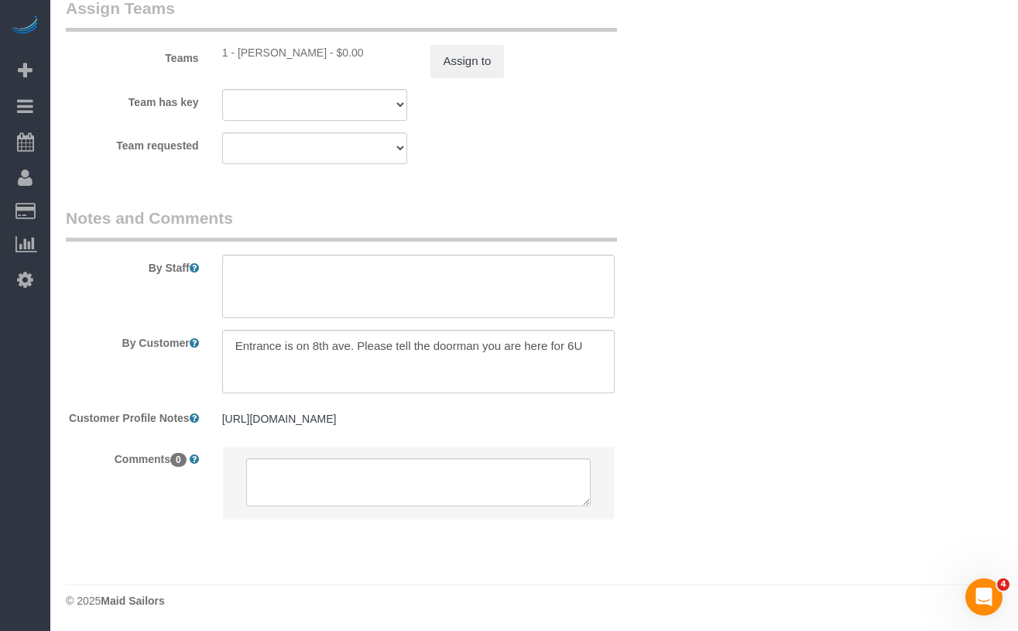
select select "spot1"
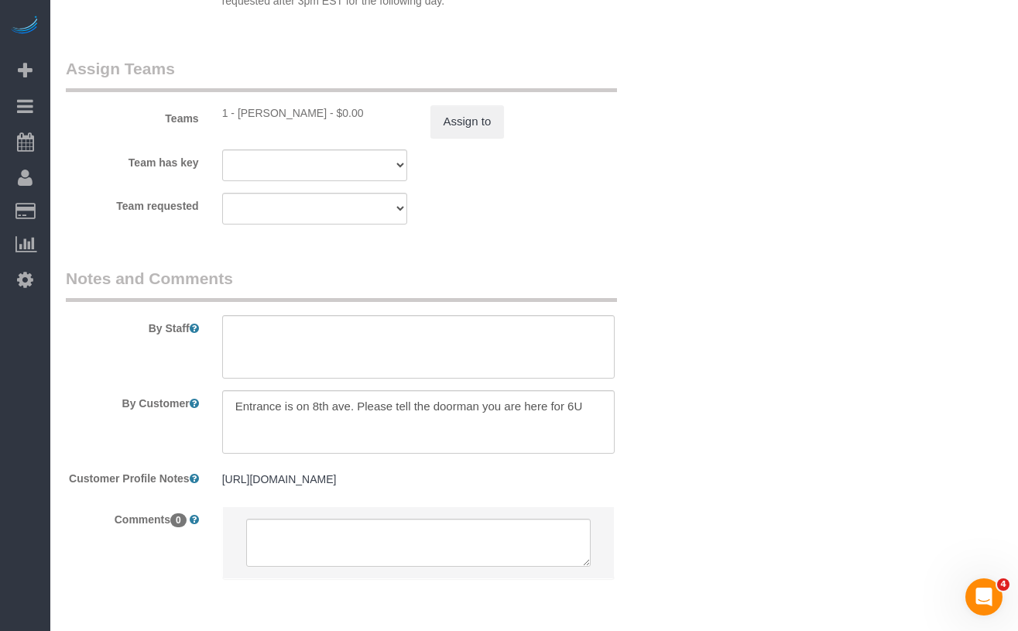
scroll to position [2017, 0]
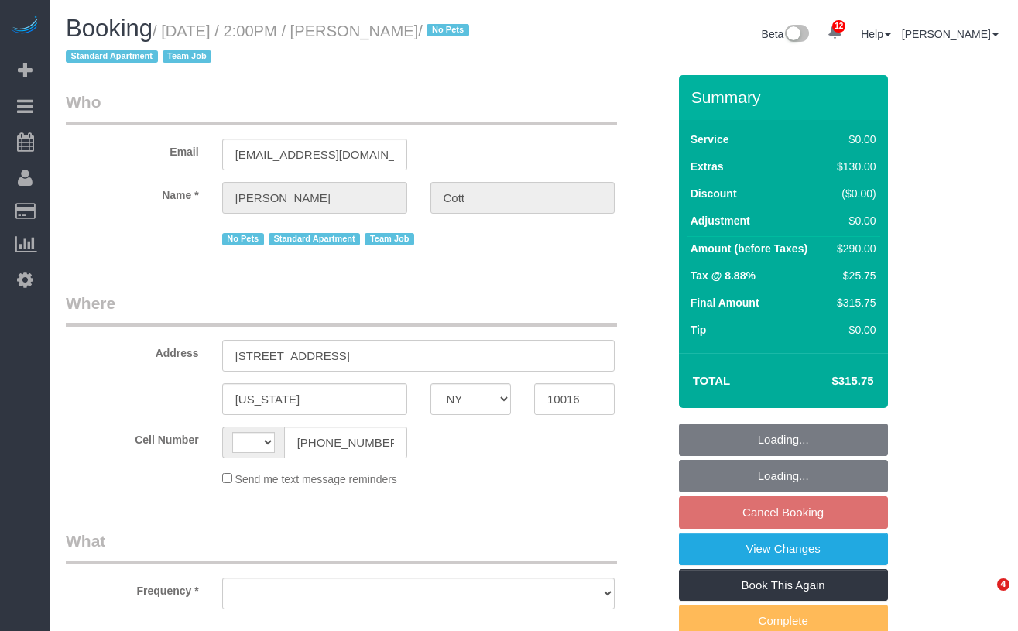
select select "NY"
select select "string:[GEOGRAPHIC_DATA]"
select select "object:730"
select select "1"
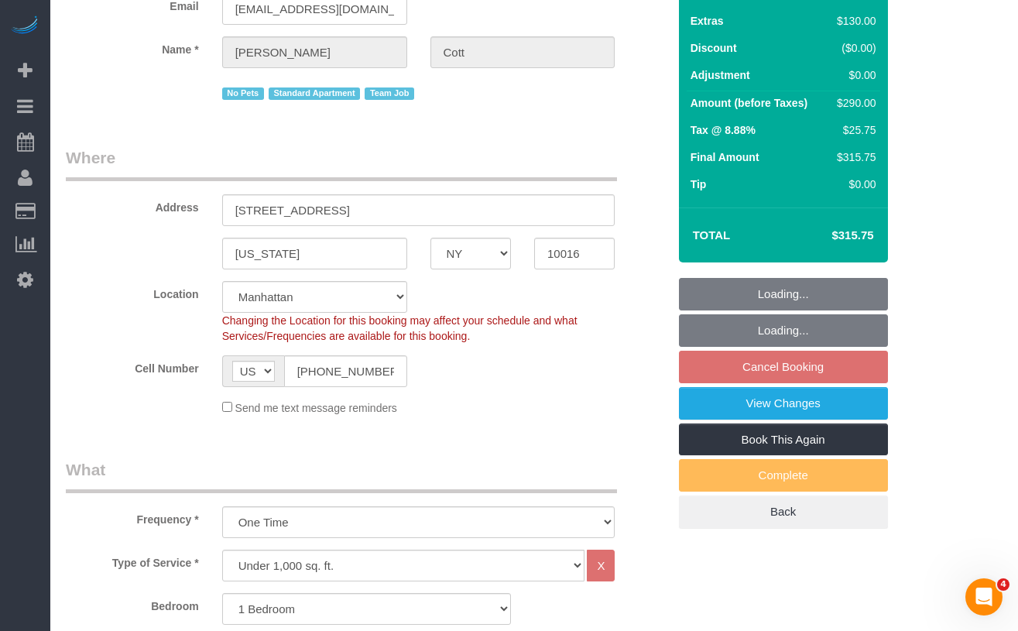
select select "object:989"
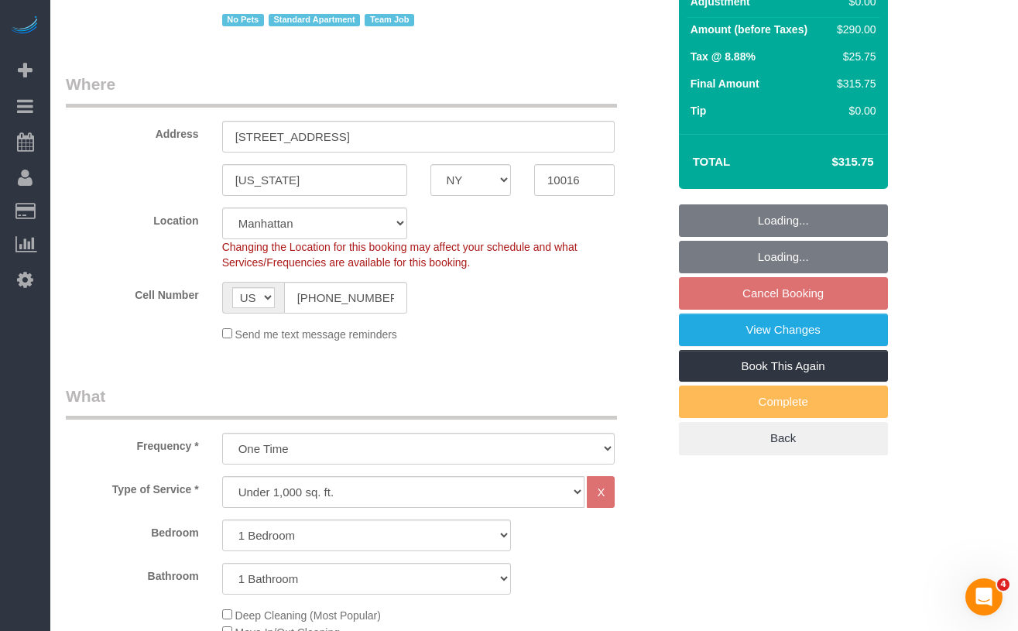
select select "string:stripe-pm_1S3z8D4VGloSiKo7YlVZ8Nc4"
select select "spot7"
select select "number:89"
select select "number:77"
select select "number:15"
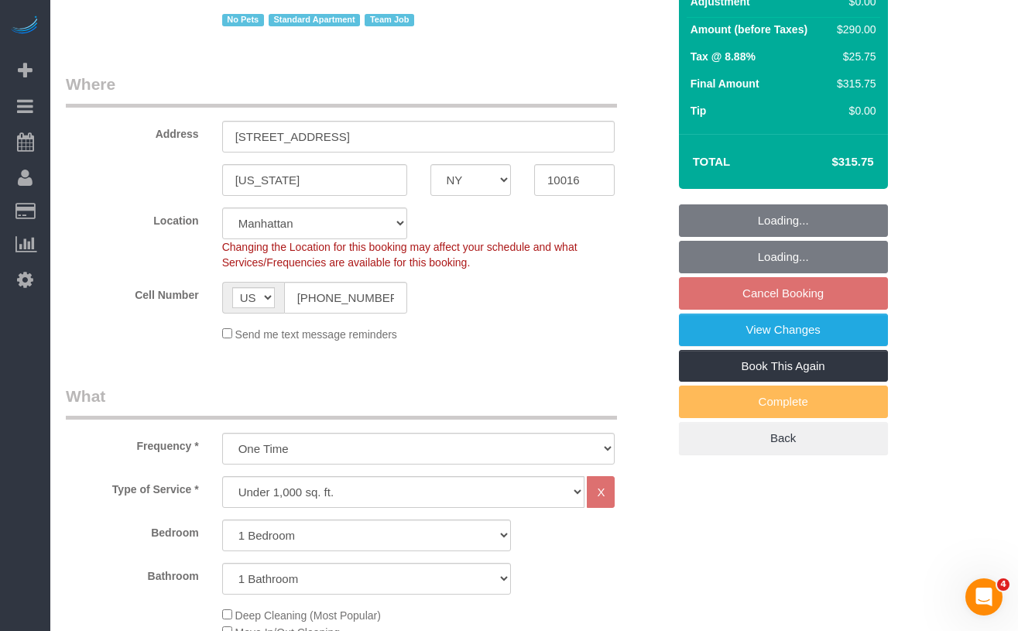
select select "number:5"
select select "1"
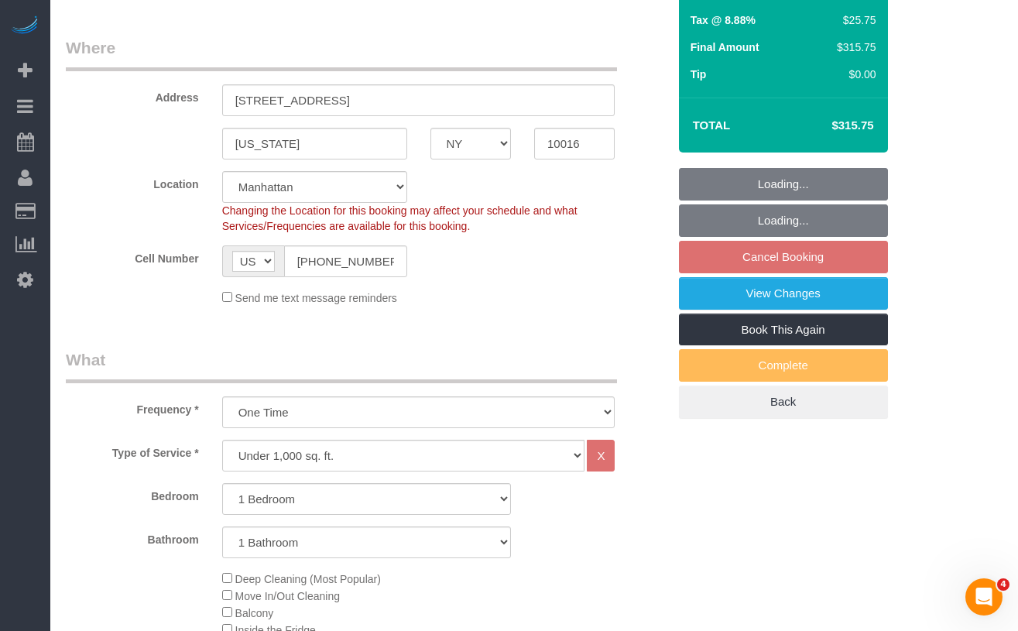
scroll to position [270, 0]
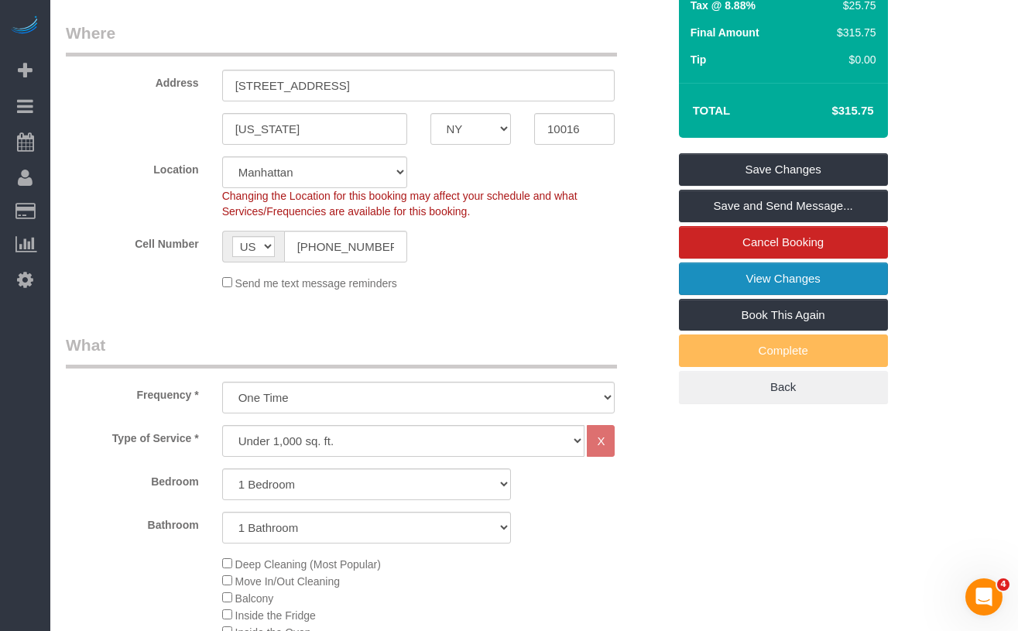
click at [726, 277] on link "View Changes" at bounding box center [783, 279] width 209 height 33
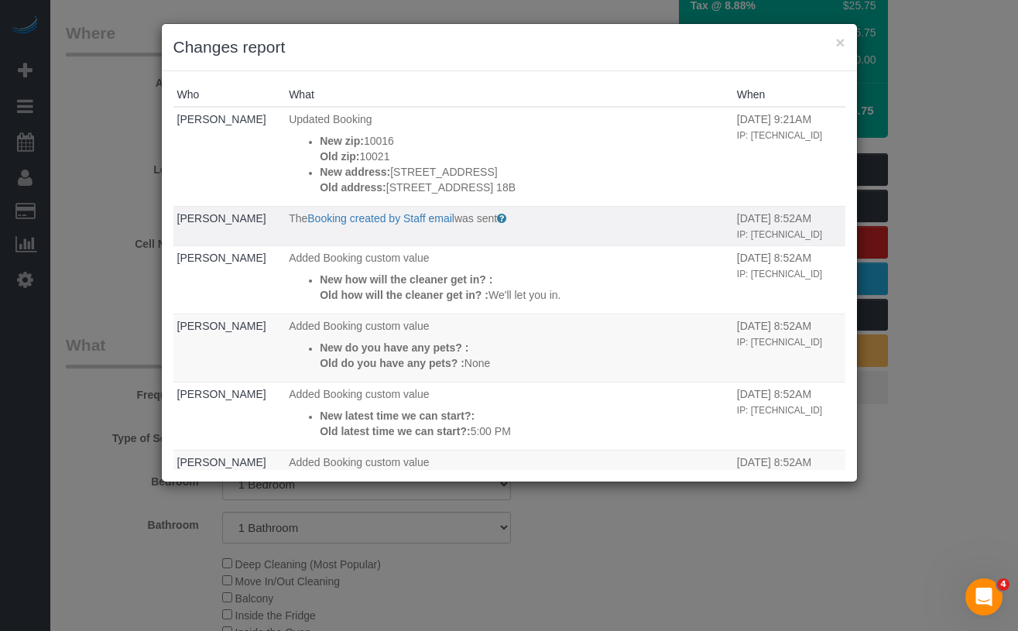
scroll to position [65, 0]
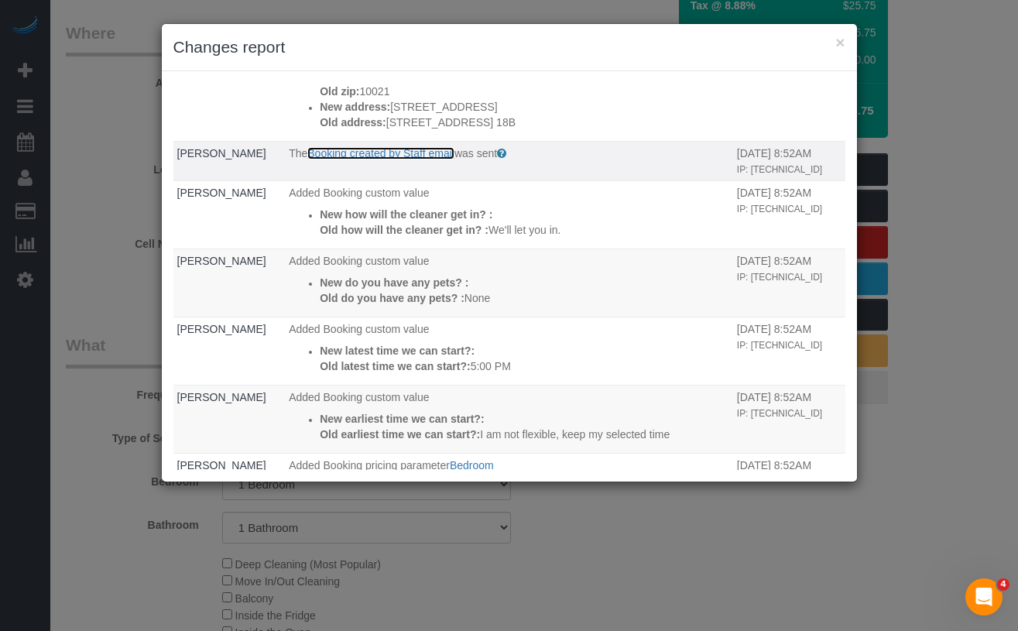
click at [397, 150] on link "Booking created by Staff email" at bounding box center [380, 153] width 147 height 12
click at [842, 43] on button "×" at bounding box center [840, 42] width 9 height 16
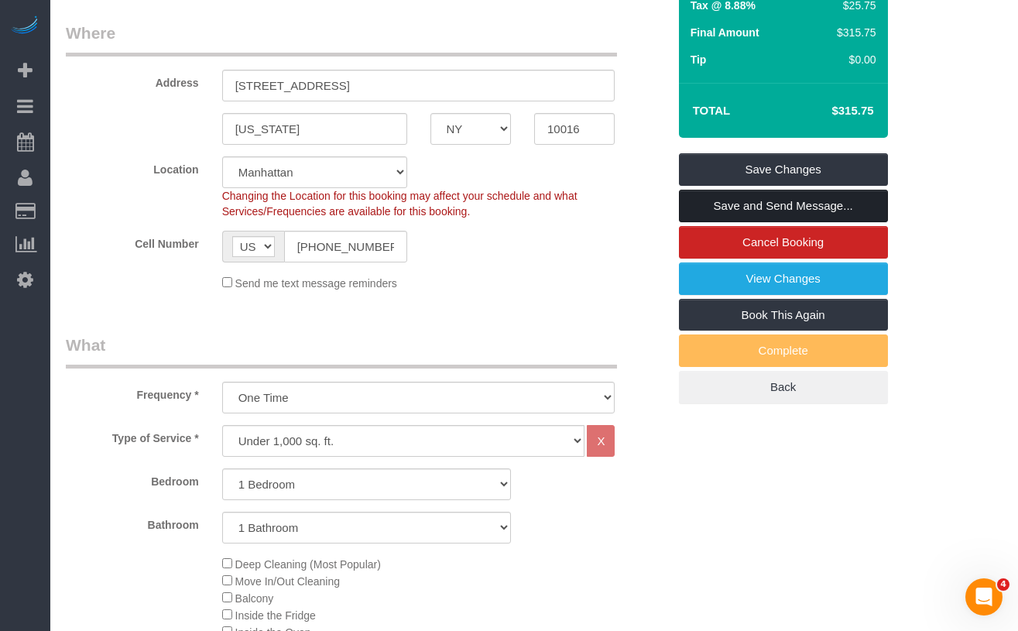
click at [746, 205] on link "Save and Send Message..." at bounding box center [783, 206] width 209 height 33
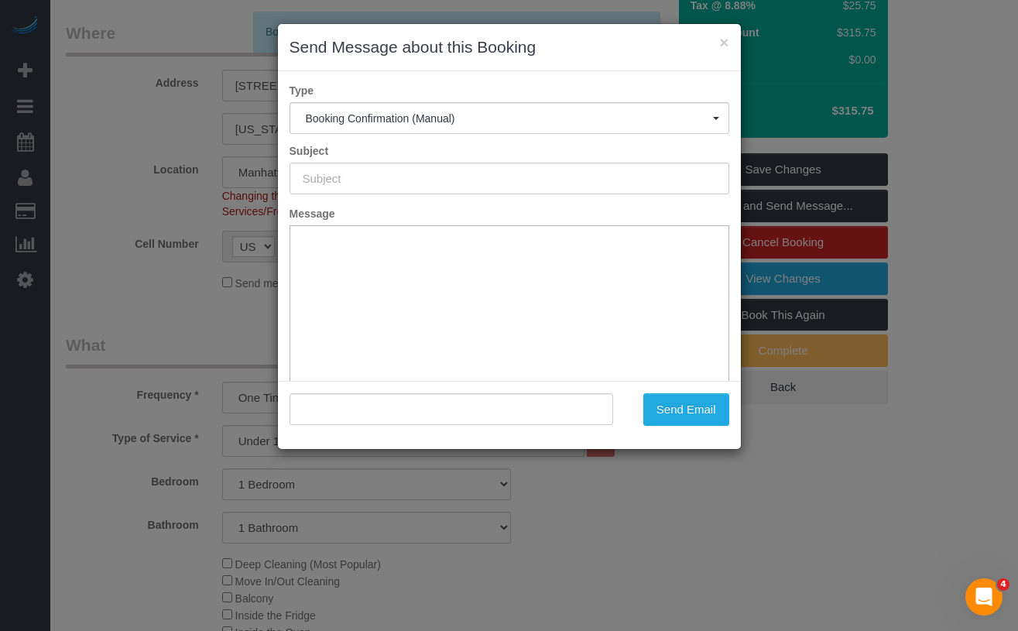
type input "Cleaning Confirmed for 09/10/2025 at 2:00pm"
type input ""Patrick Cott" <plcott@outlook.com>"
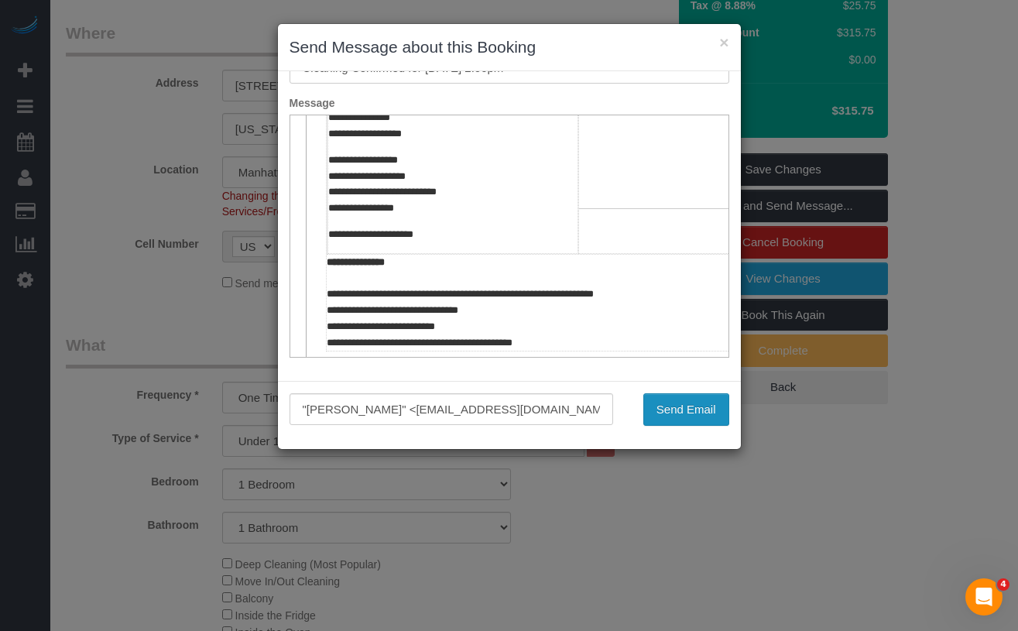
scroll to position [360, 0]
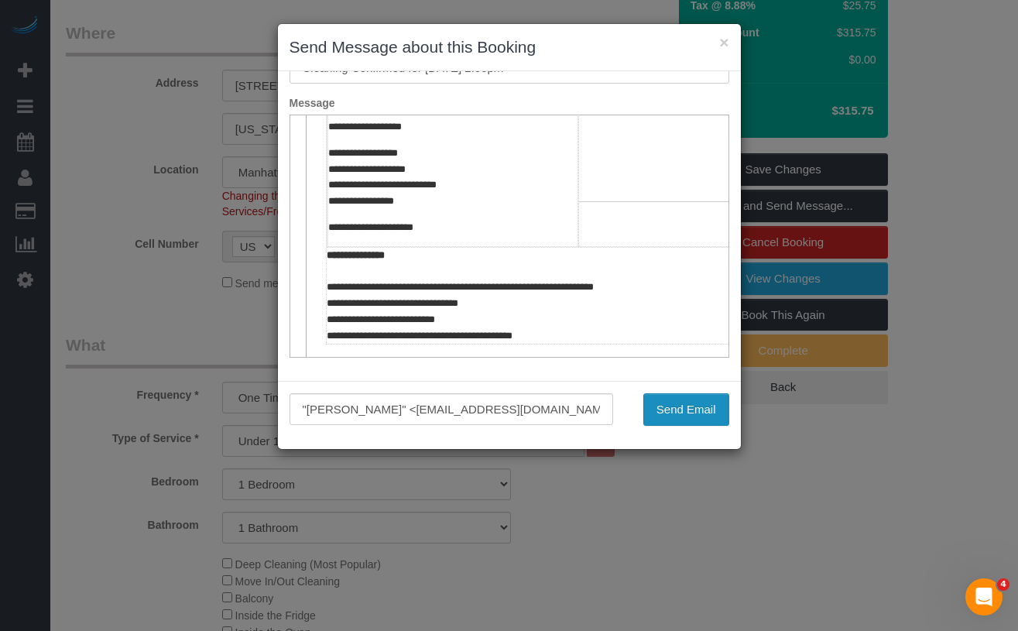
click at [686, 410] on button "Send Email" at bounding box center [687, 409] width 86 height 33
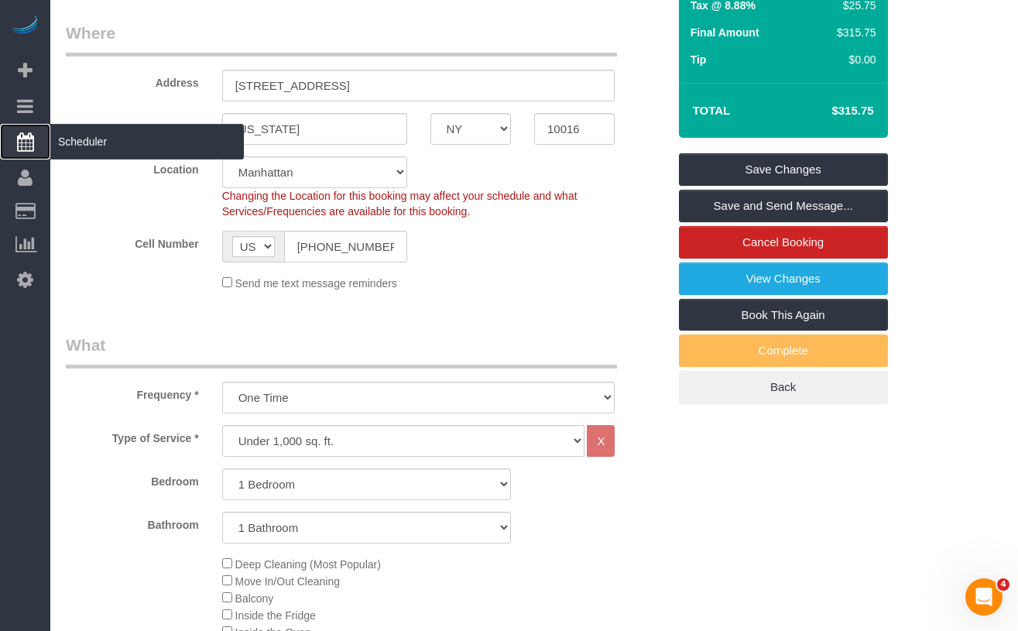
click at [108, 151] on span "Scheduler" at bounding box center [147, 142] width 194 height 36
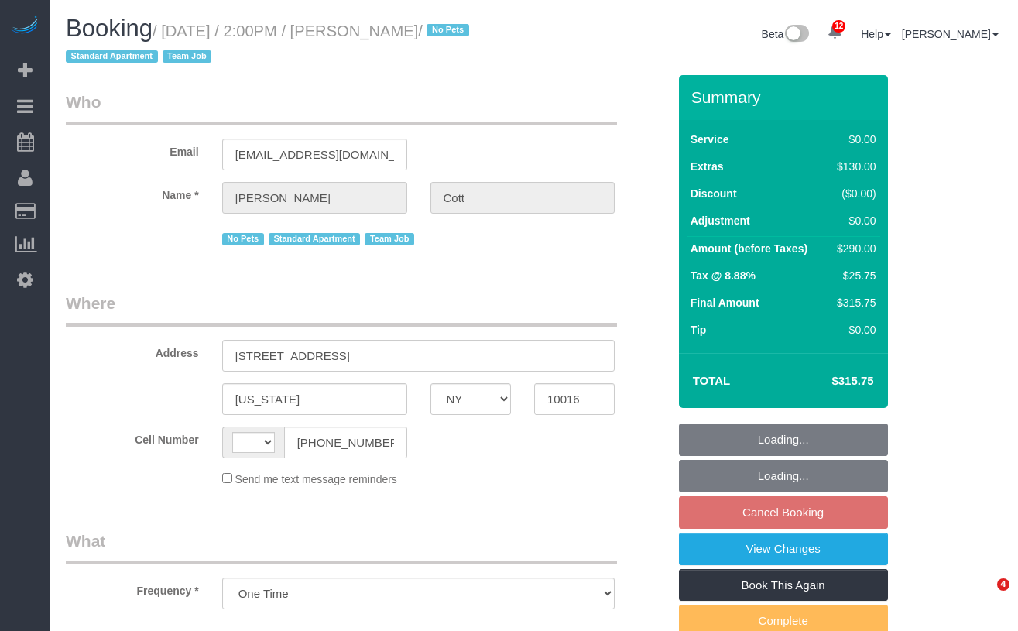
select select "NY"
select select "object:984"
select select "string:[GEOGRAPHIC_DATA]"
select select "number:89"
select select "number:77"
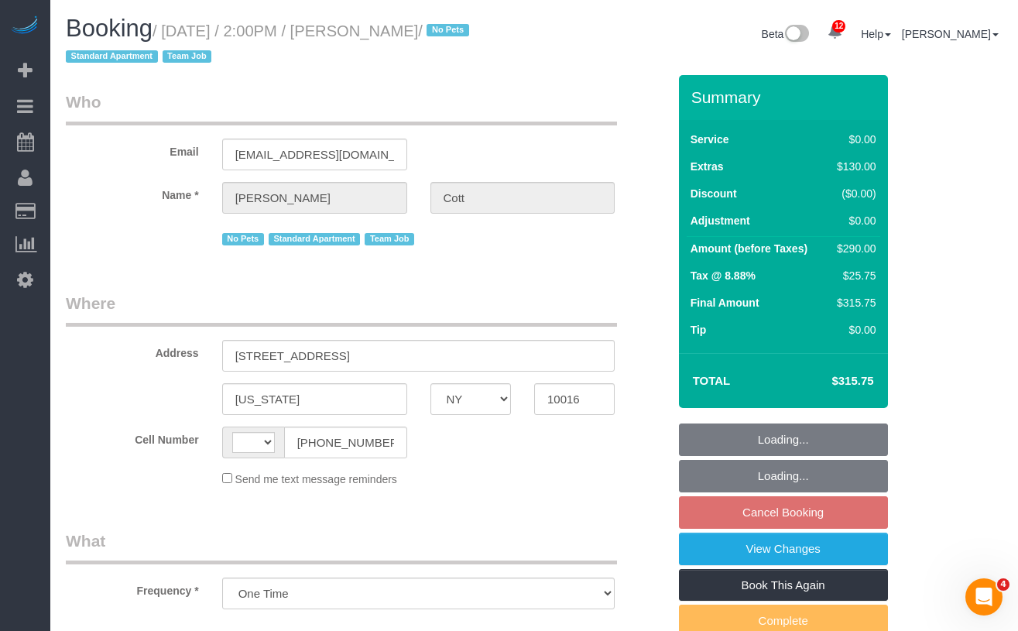
select select "number:15"
select select "number:5"
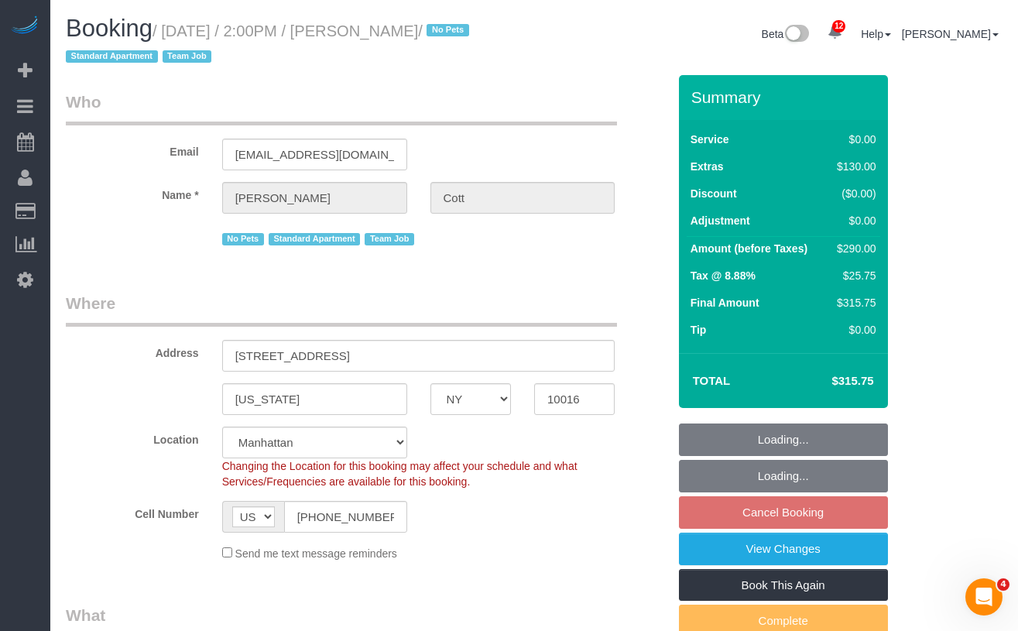
select select "string:stripe-pm_1S3z8D4VGloSiKo7YlVZ8Nc4"
select select "spot7"
select select "1"
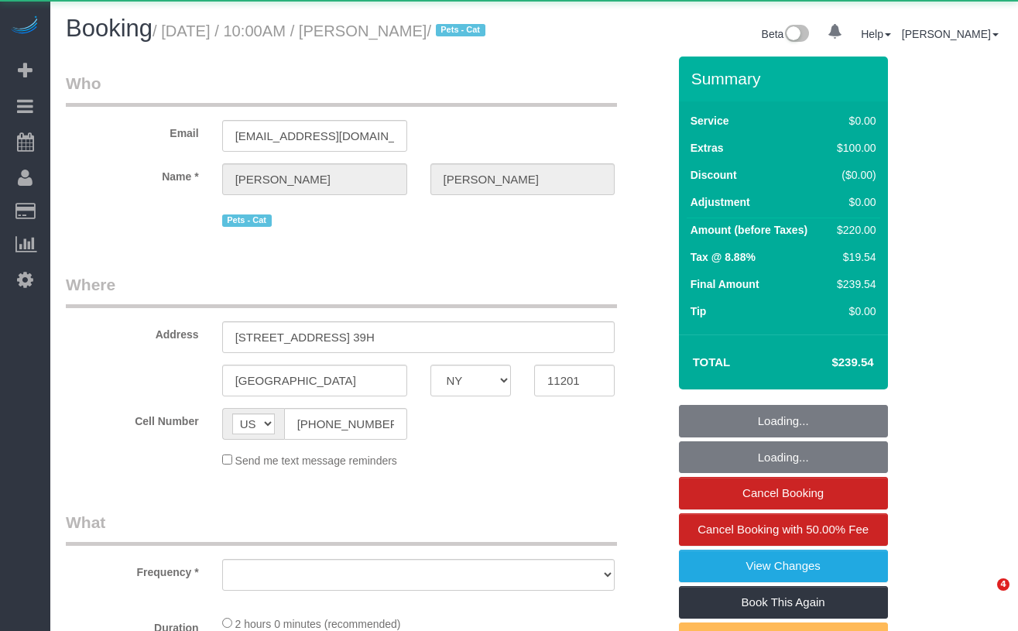
select select "NY"
select select "object:1000"
select select "spot1"
select select "number:89"
select select "number:74"
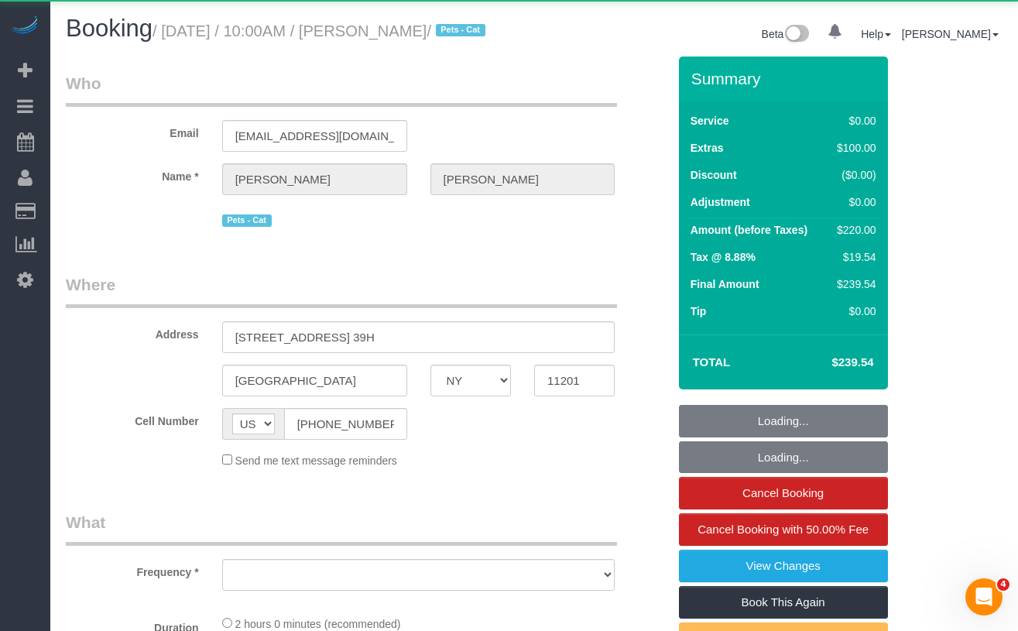
select select "number:14"
select select "number:6"
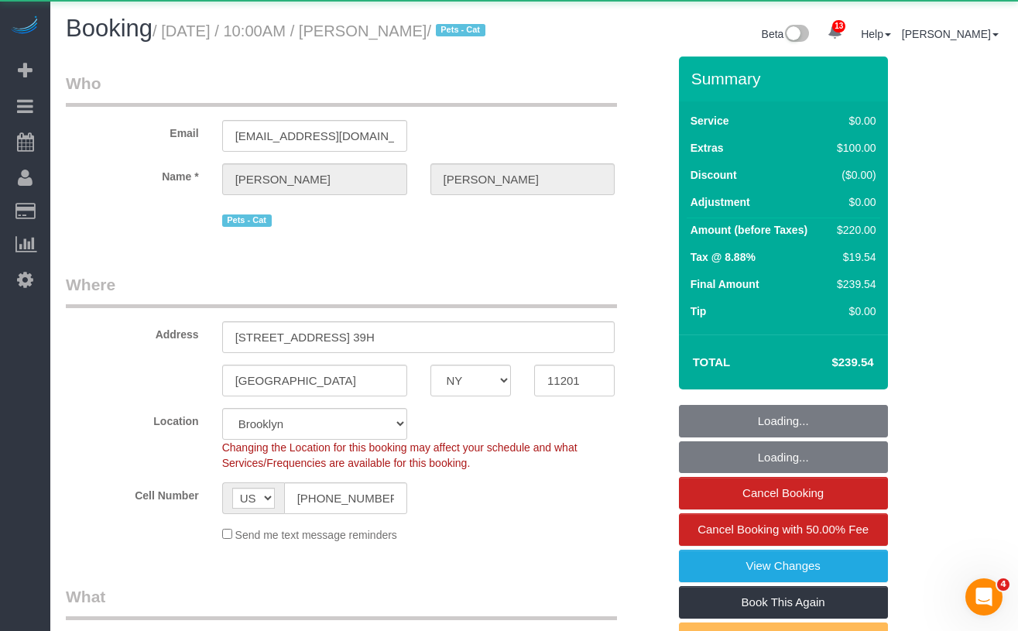
select select "string:stripe-pm_1RRJXB4VGloSiKo7ygoYfvdN"
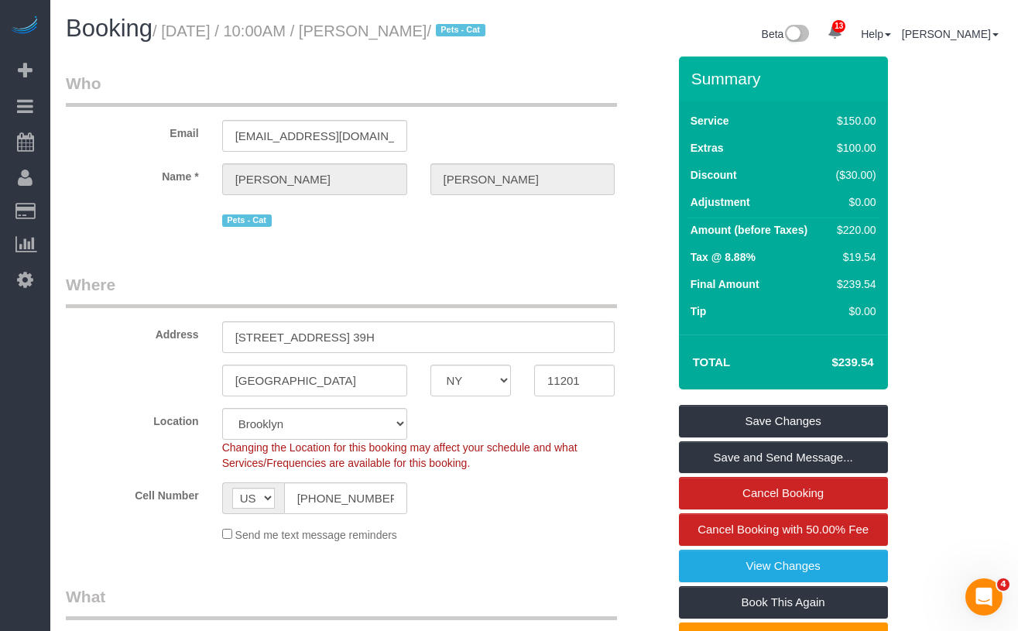
drag, startPoint x: 497, startPoint y: 34, endPoint x: 172, endPoint y: 36, distance: 325.3
click at [172, 36] on small "/ [DATE] / 10:00AM / [PERSON_NAME] / Pets - Cat" at bounding box center [322, 30] width 338 height 17
copy small "[DATE] / 10:00AM / [PERSON_NAME]"
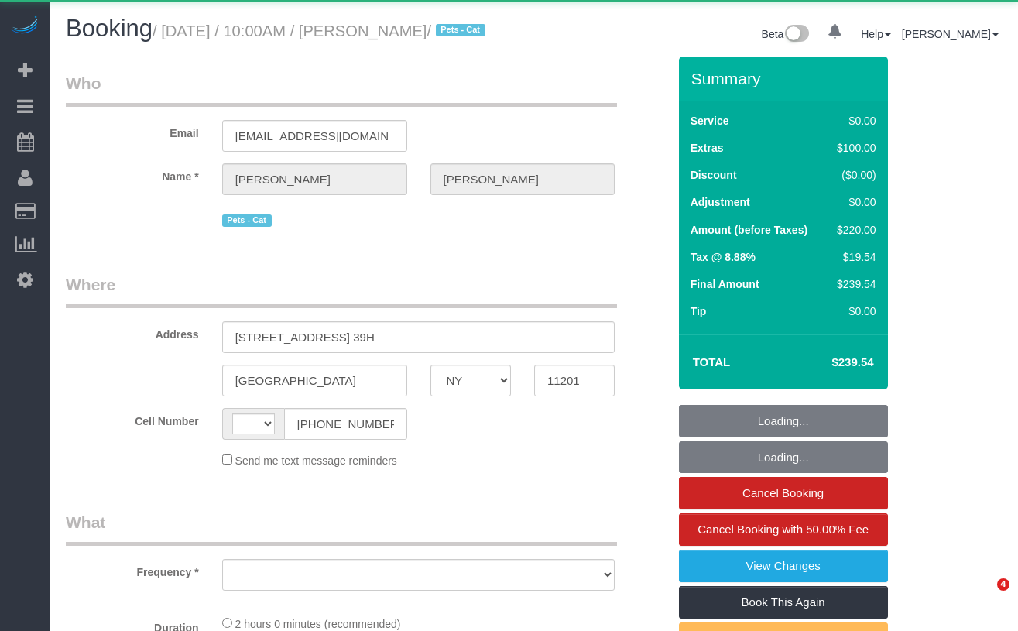
select select "NY"
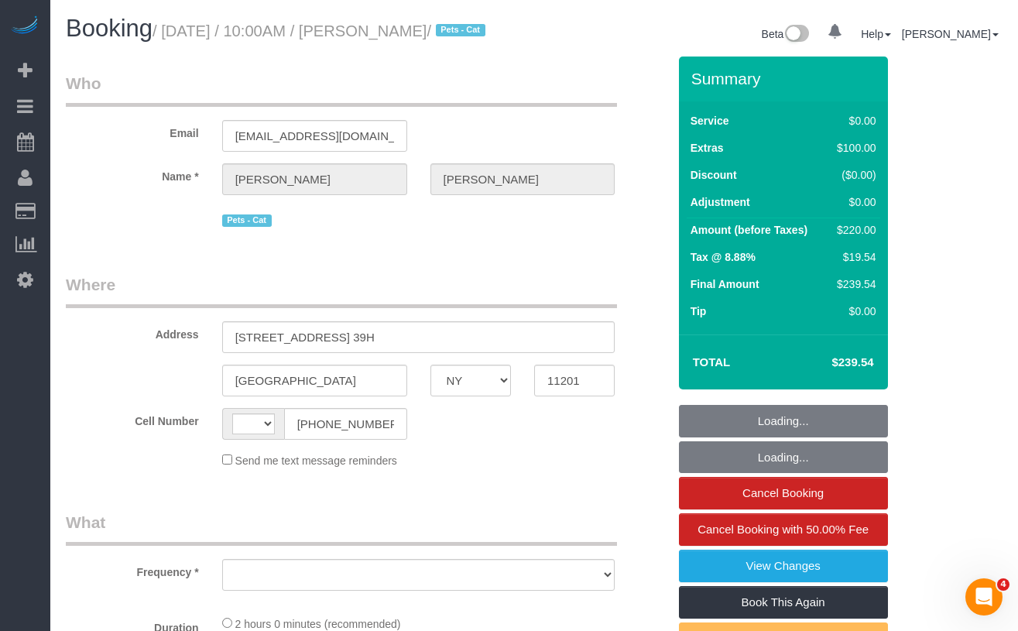
select select "string:[GEOGRAPHIC_DATA]"
select select "object:1363"
select select "string:stripe-pm_1RRJXB4VGloSiKo7ygoYfvdN"
select select "spot1"
select select "number:89"
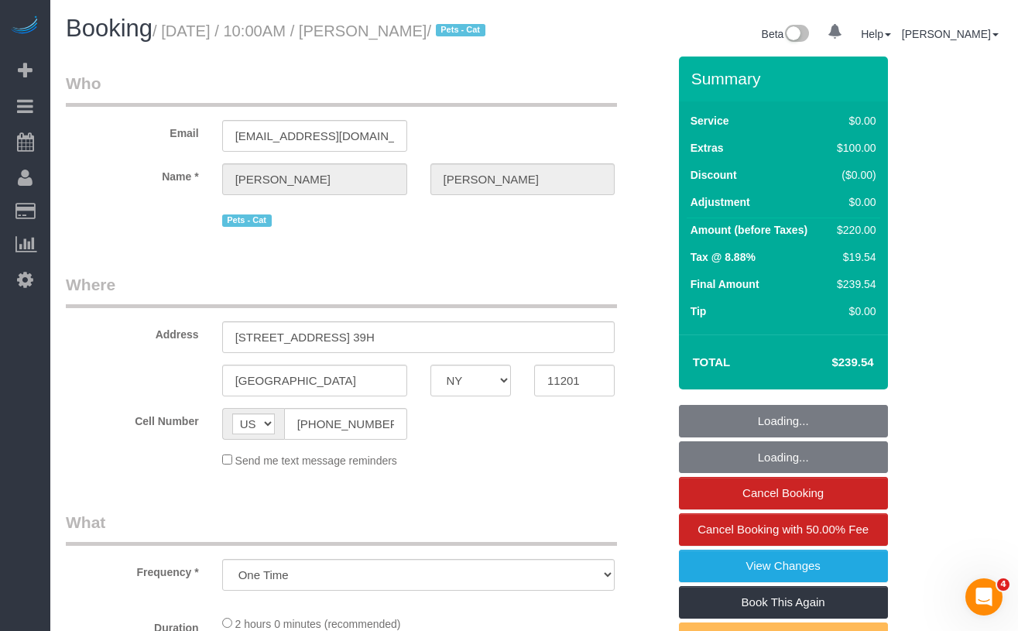
select select "number:74"
select select "number:14"
select select "number:6"
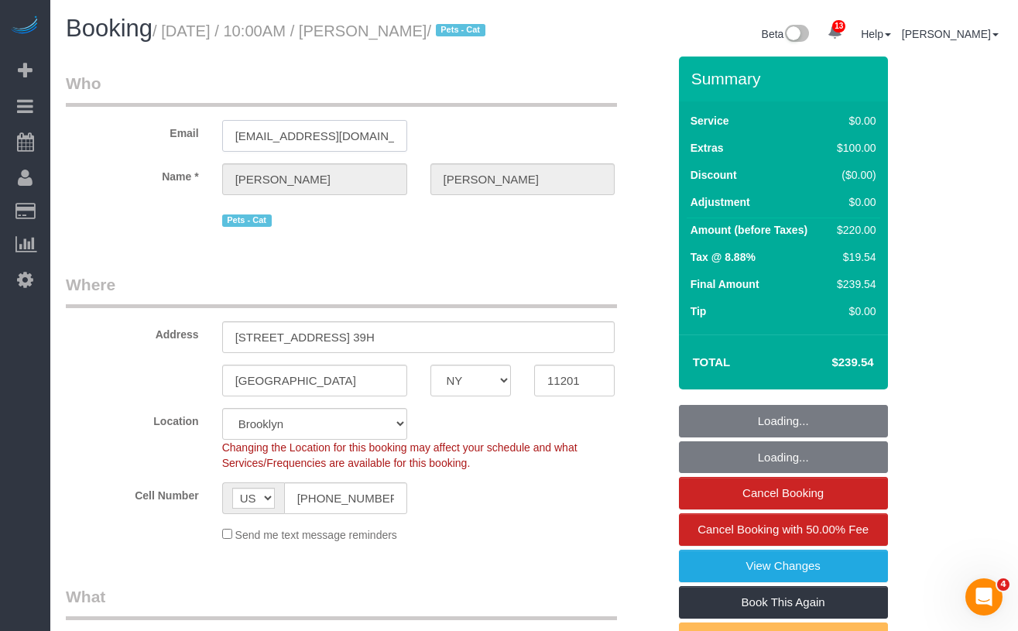
click at [345, 152] on input "dannyhc3@gmail.com" at bounding box center [314, 136] width 185 height 32
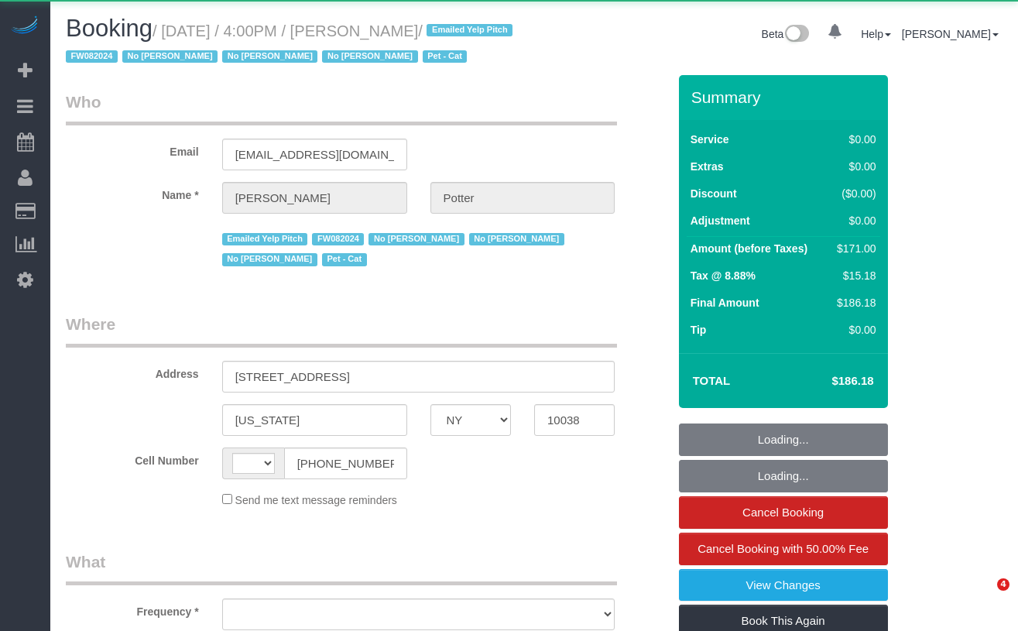
select select "NY"
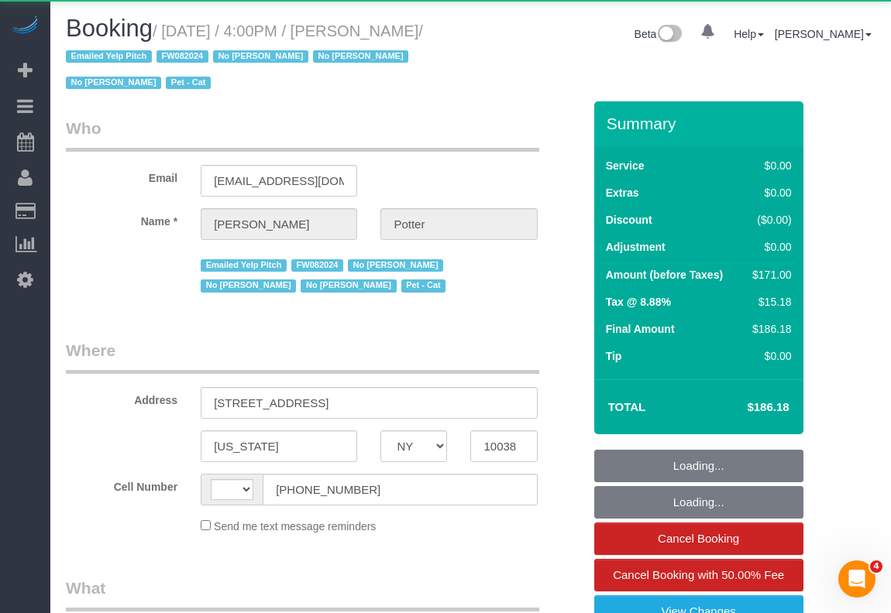
select select "string:[GEOGRAPHIC_DATA]"
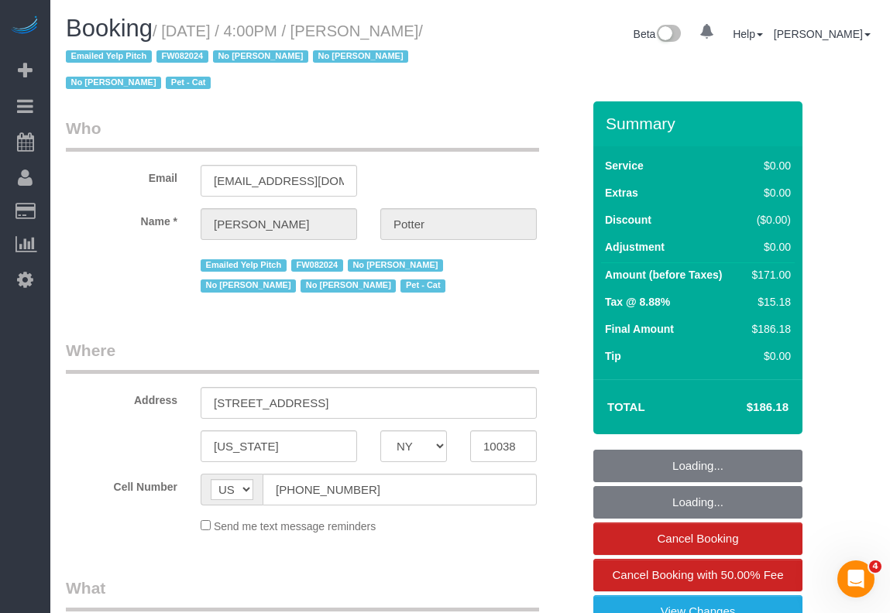
select select "object:1015"
select select "string:stripe-pm_1M0pwl4VGloSiKo7e0pYCX8B"
select select "2"
select select "number:89"
select select "number:90"
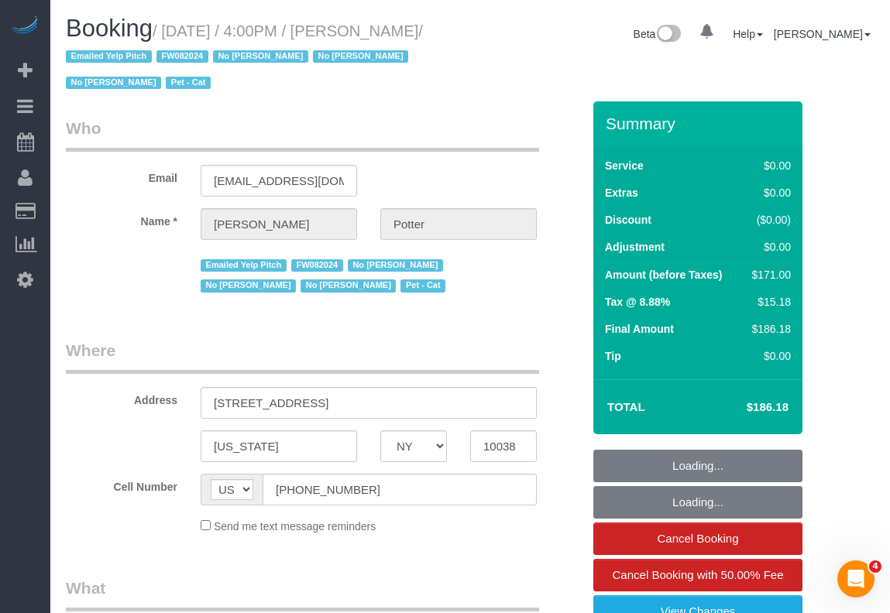
select select "number:14"
select select "number:5"
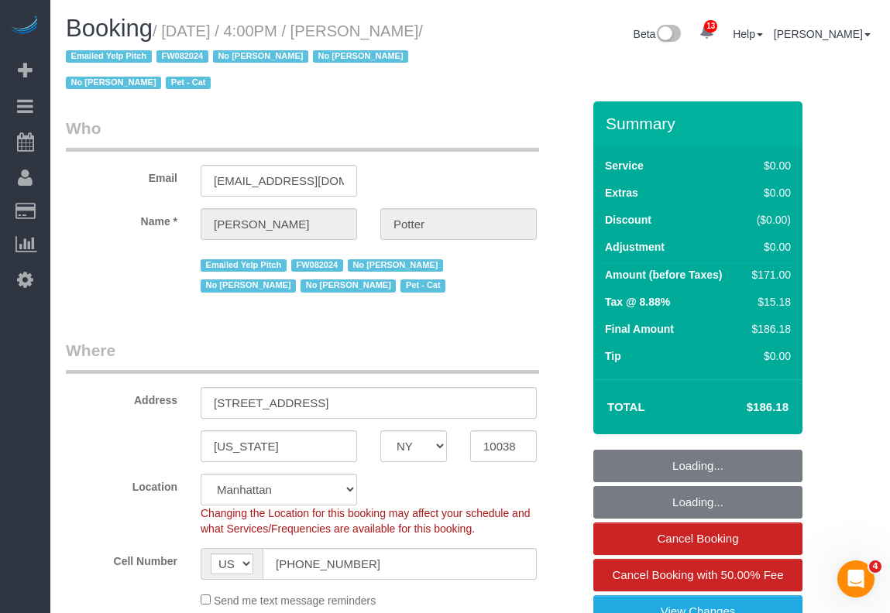
select select "spot1"
select select "2"
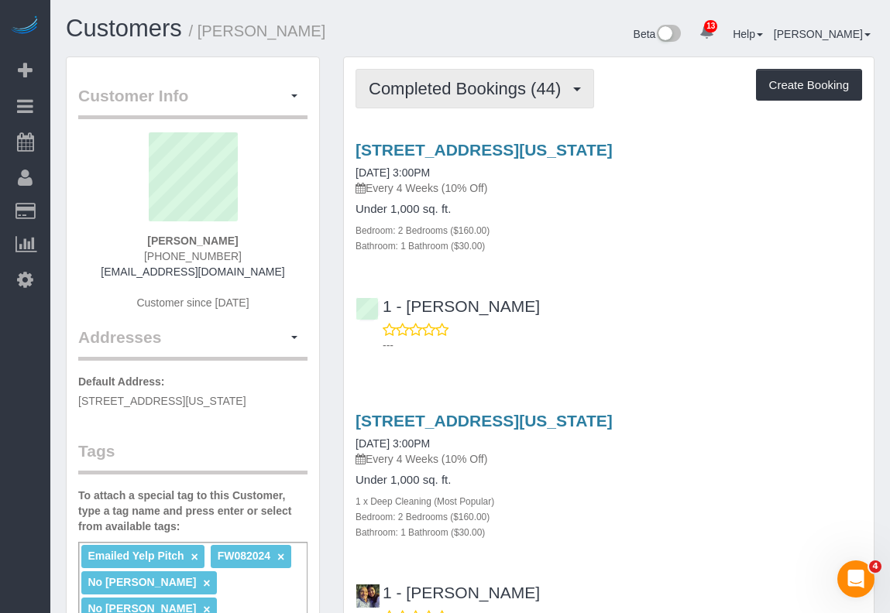
click at [427, 94] on span "Completed Bookings (44)" at bounding box center [469, 88] width 200 height 19
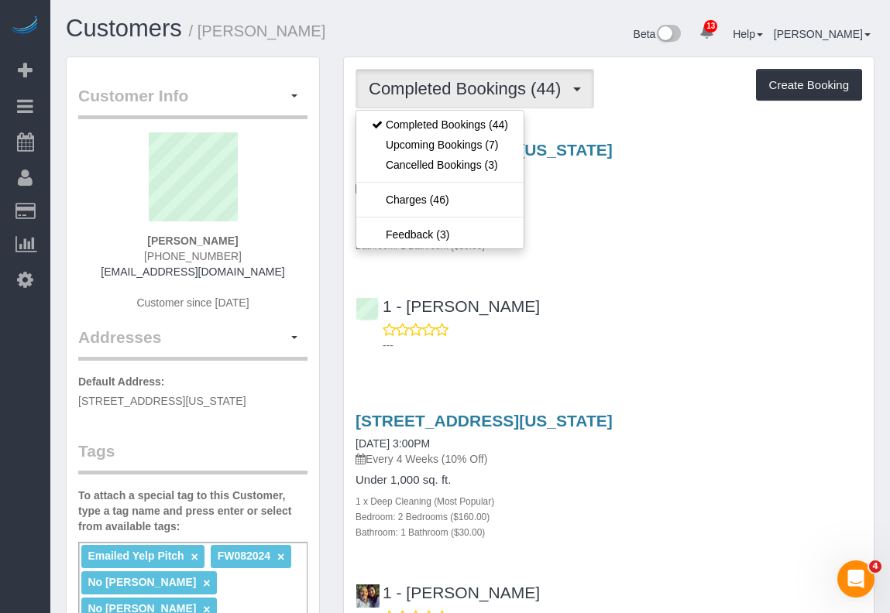
drag, startPoint x: 657, startPoint y: 213, endPoint x: 675, endPoint y: 214, distance: 18.6
click at [657, 213] on h4 "Under 1,000 sq. ft." at bounding box center [608, 209] width 507 height 13
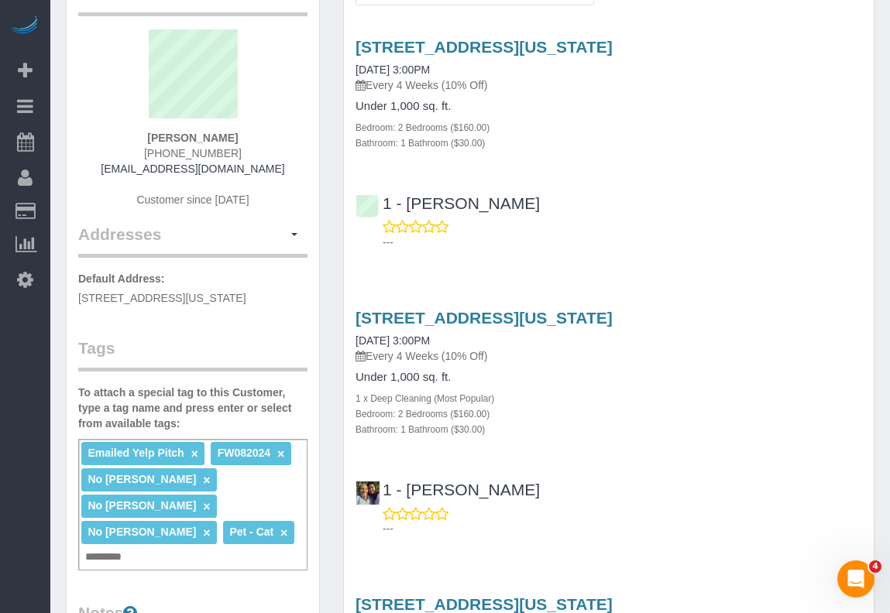
scroll to position [105, 0]
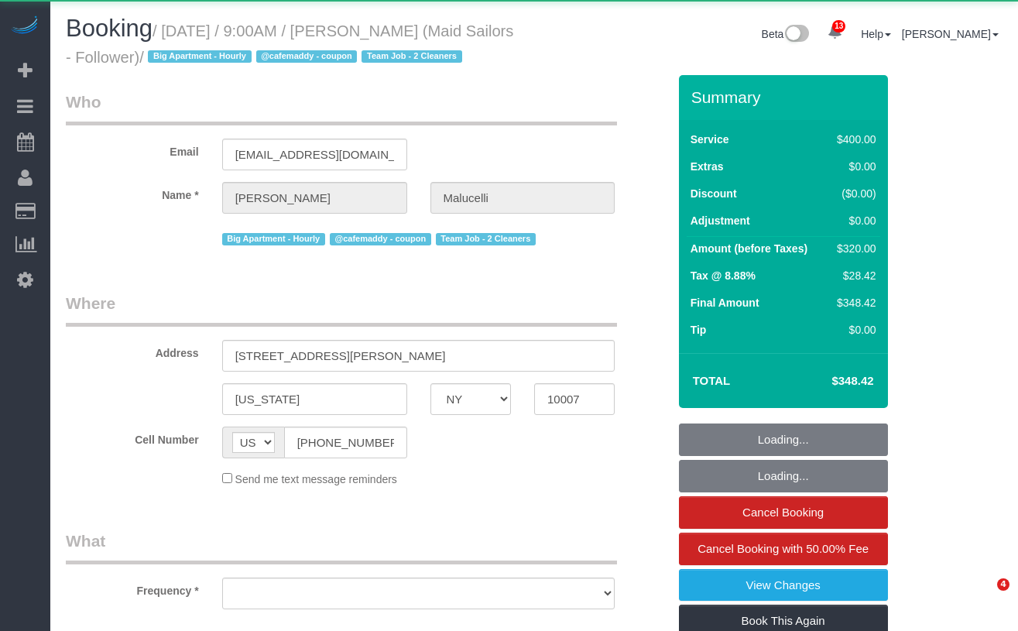
select select "NY"
select select "object:753"
select select "150"
select select "number:57"
select select "number:72"
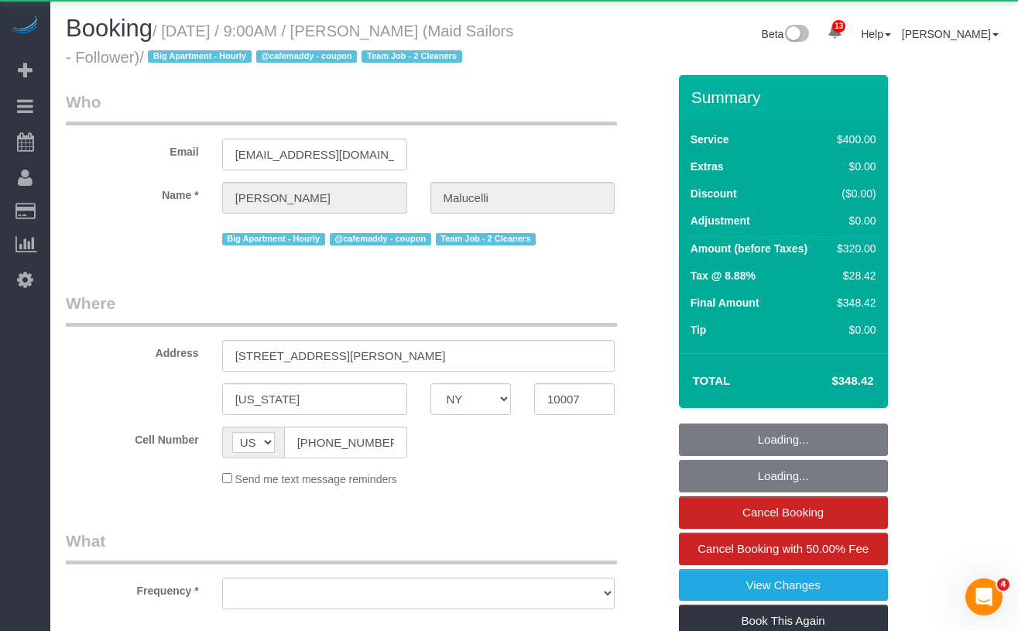
select select "number:15"
select select "number:5"
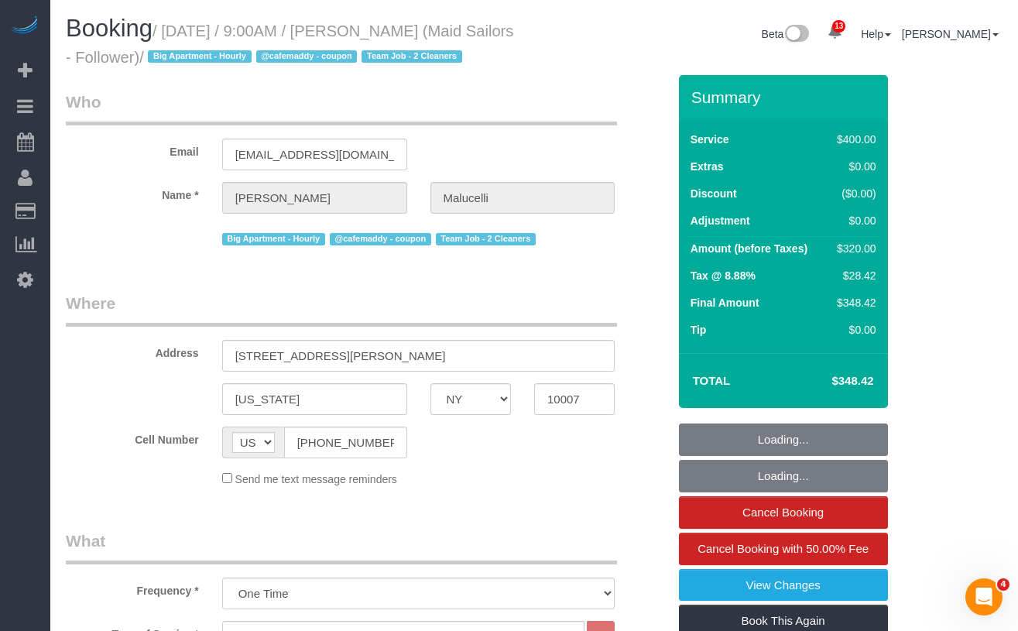
select select "object:1000"
select select "string:stripe-pm_1S2ecx4VGloSiKo7WvMfap5Y"
select select "spot1"
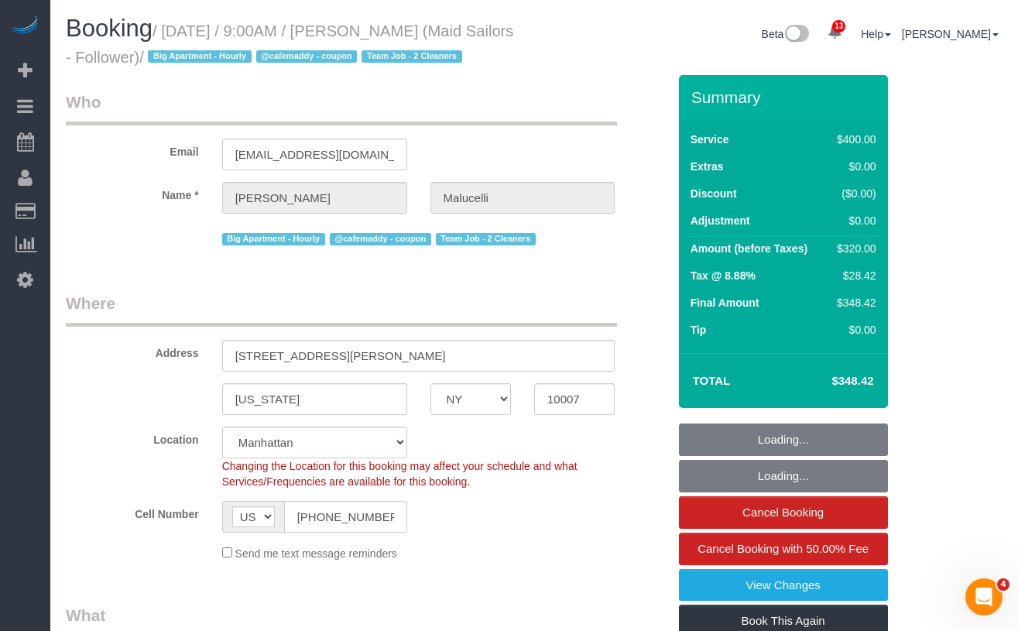
scroll to position [8, 0]
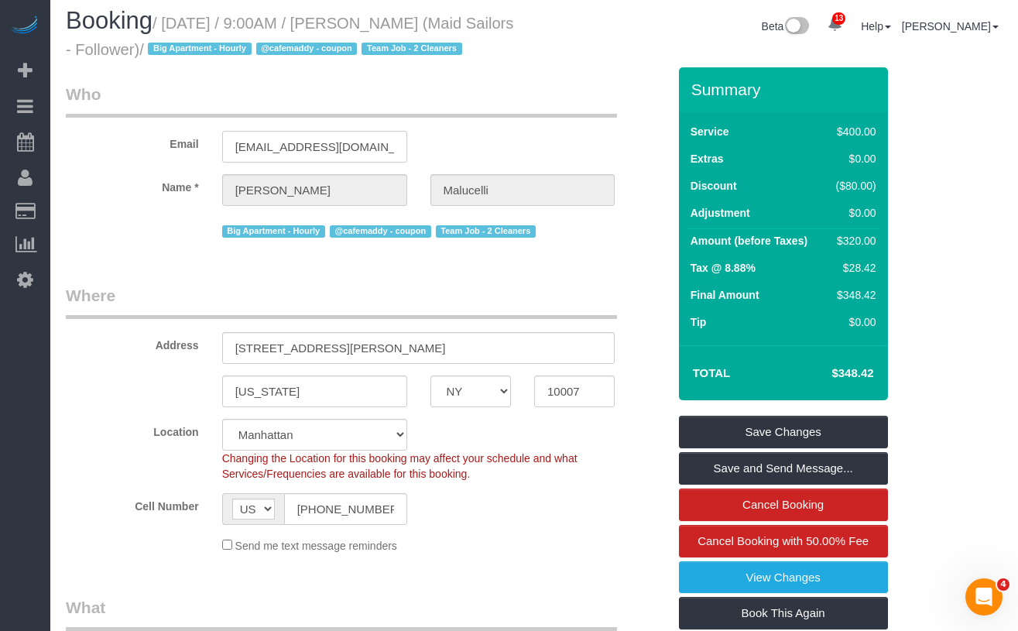
click at [294, 163] on input "rodrigomfav@hotmail.com" at bounding box center [314, 147] width 185 height 32
click at [177, 253] on fieldset "Who Email rodrigomfav@hotmail.com Name * Rodrigo Malucelli Big Apartment - Hour…" at bounding box center [367, 168] width 602 height 170
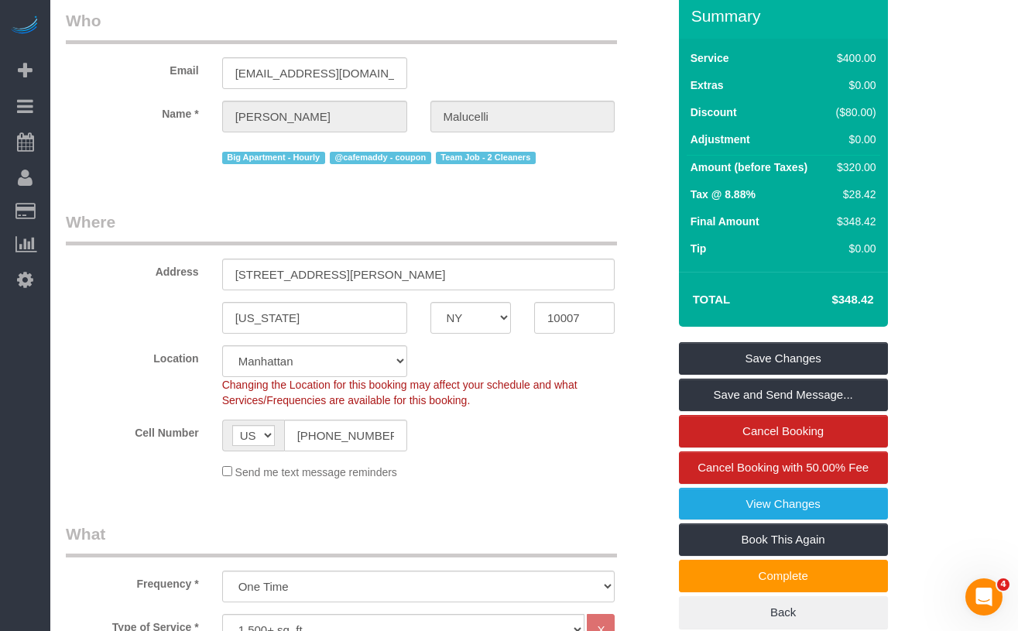
scroll to position [0, 0]
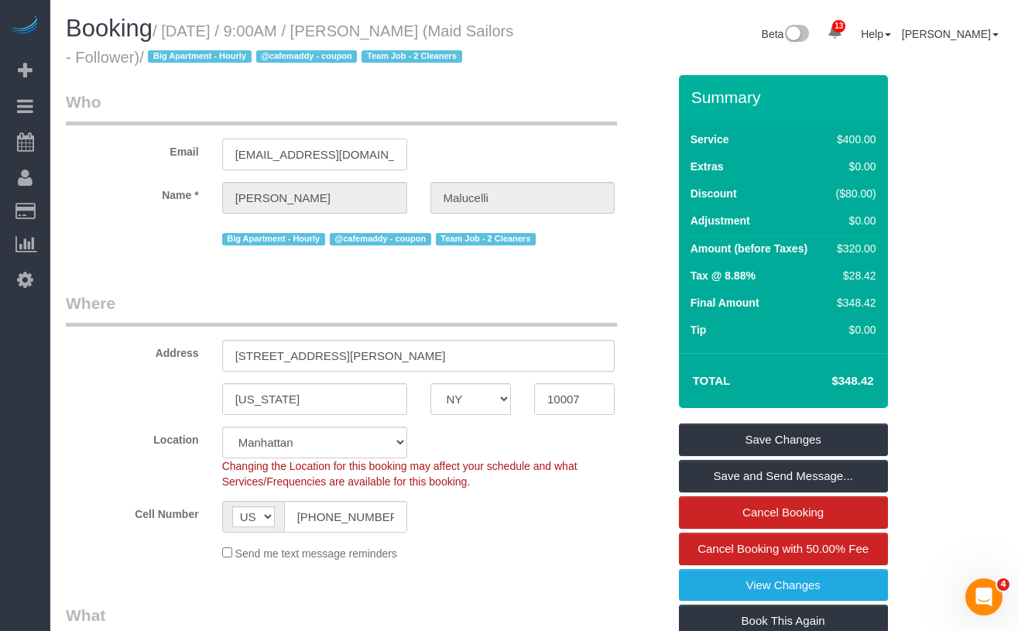
click at [324, 170] on input "rodrigomfav@hotmail.com" at bounding box center [314, 155] width 185 height 32
click at [324, 170] on input "[EMAIL_ADDRESS][DOMAIN_NAME]" at bounding box center [314, 155] width 185 height 32
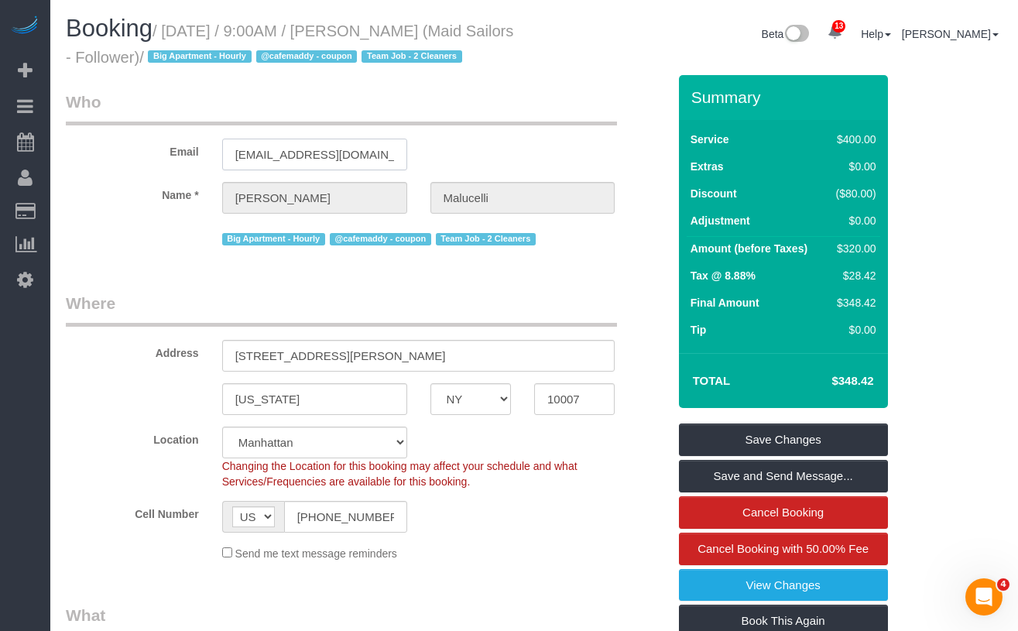
click at [324, 170] on input "[EMAIL_ADDRESS][DOMAIN_NAME]" at bounding box center [314, 155] width 185 height 32
click at [545, 75] on div "Booking / September 05, 2025 / 9:00AM / Rodrigo Malucelli (Maid Sailors - Follo…" at bounding box center [534, 45] width 960 height 60
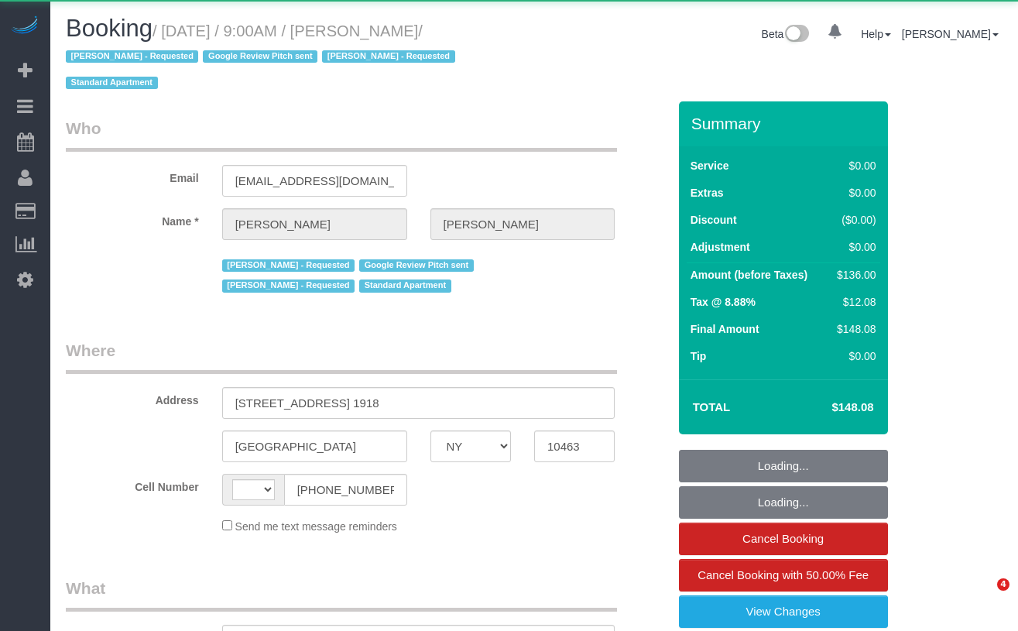
select select "NY"
select select "string:[GEOGRAPHIC_DATA]"
select select "object:757"
select select "spot1"
select select "1"
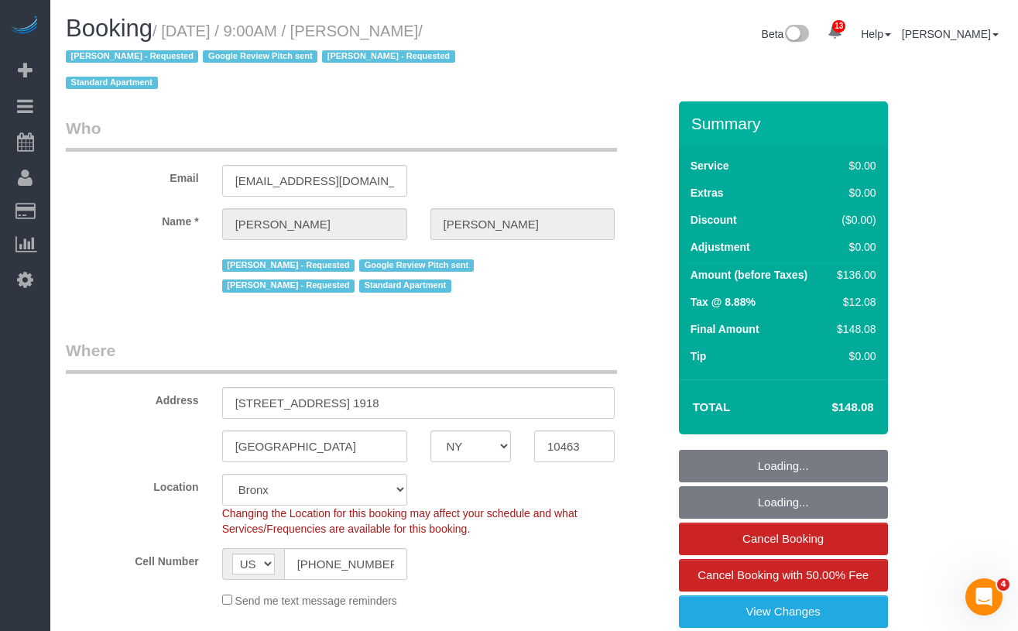
select select "object:1176"
select select "spot46"
select select "string:stripe-pm_1Qguz74VGloSiKo7EKL6n6qK"
select select "number:56"
select select "number:74"
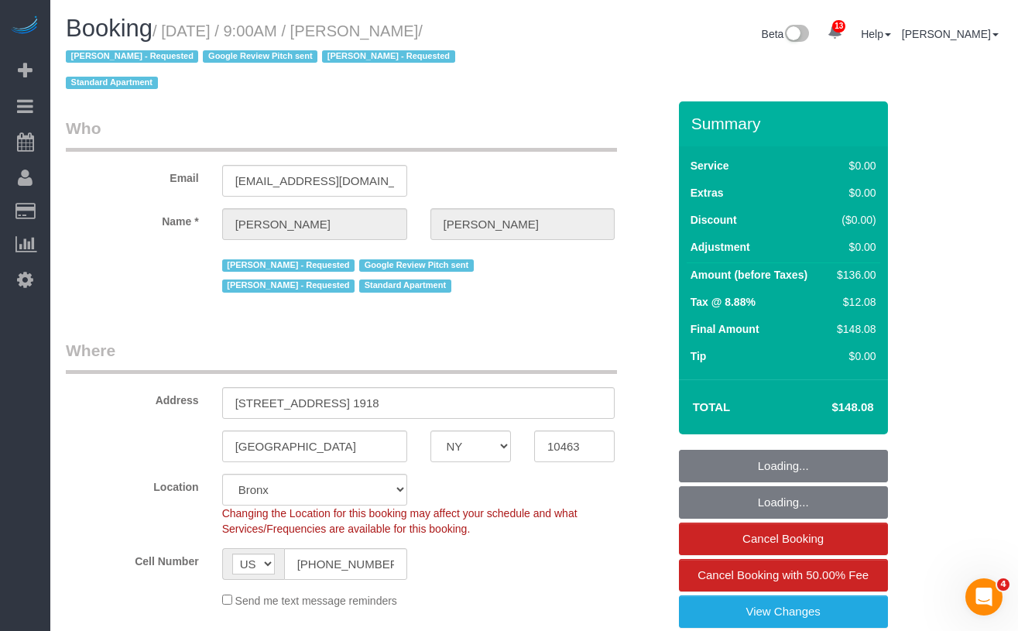
select select "number:15"
select select "number:5"
select select "1"
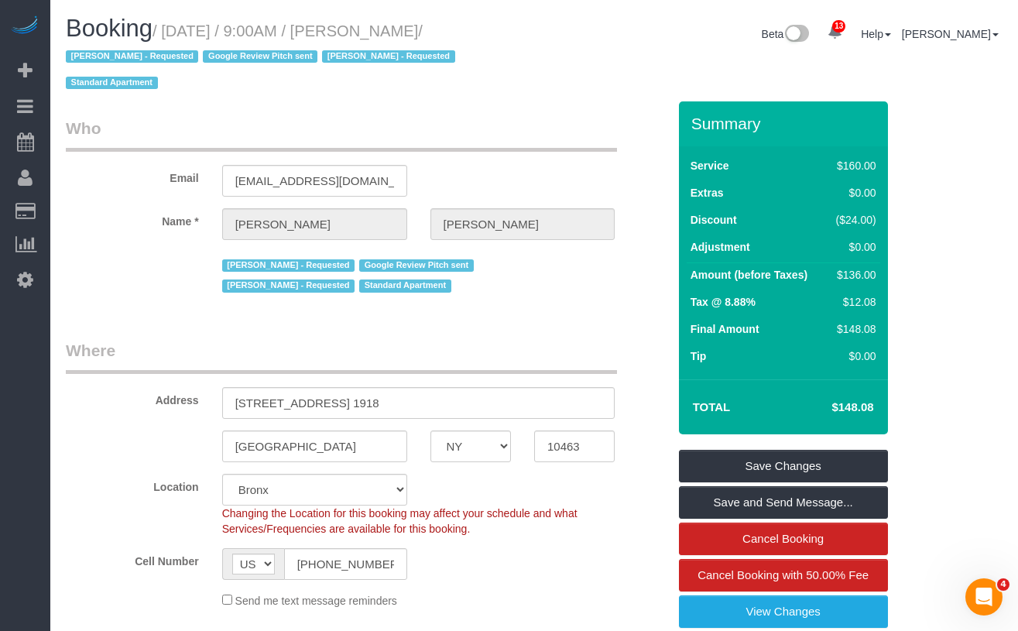
drag, startPoint x: 478, startPoint y: 25, endPoint x: 178, endPoint y: 19, distance: 299.8
click at [178, 19] on h1 "Booking / September 05, 2025 / 9:00AM / Olivia Evans / Ebony Howard - Requested…" at bounding box center [294, 54] width 457 height 79
copy small "September 05, 2025 / 9:00AM / Olivia Evan"
click at [460, 30] on small "/ September 05, 2025 / 9:00AM / Olivia Evans / Ebony Howard - Requested Google …" at bounding box center [263, 57] width 394 height 70
drag, startPoint x: 482, startPoint y: 30, endPoint x: 175, endPoint y: 34, distance: 307.5
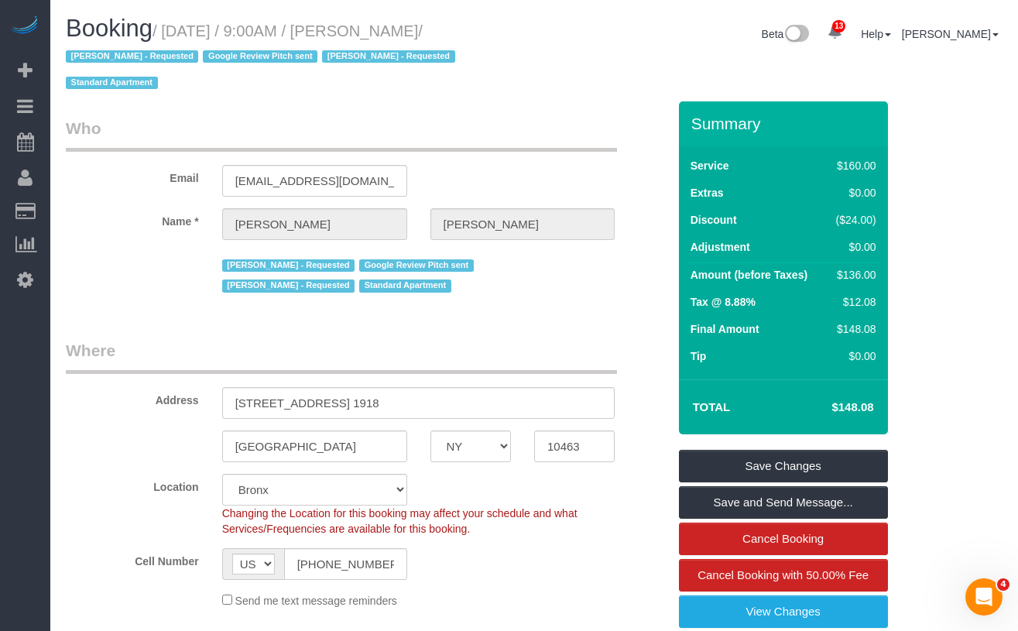
click at [175, 34] on small "/ September 05, 2025 / 9:00AM / Olivia Evans / Ebony Howard - Requested Google …" at bounding box center [263, 57] width 394 height 70
copy small "September 05, 2025 / 9:00AM / Olivia Evans"
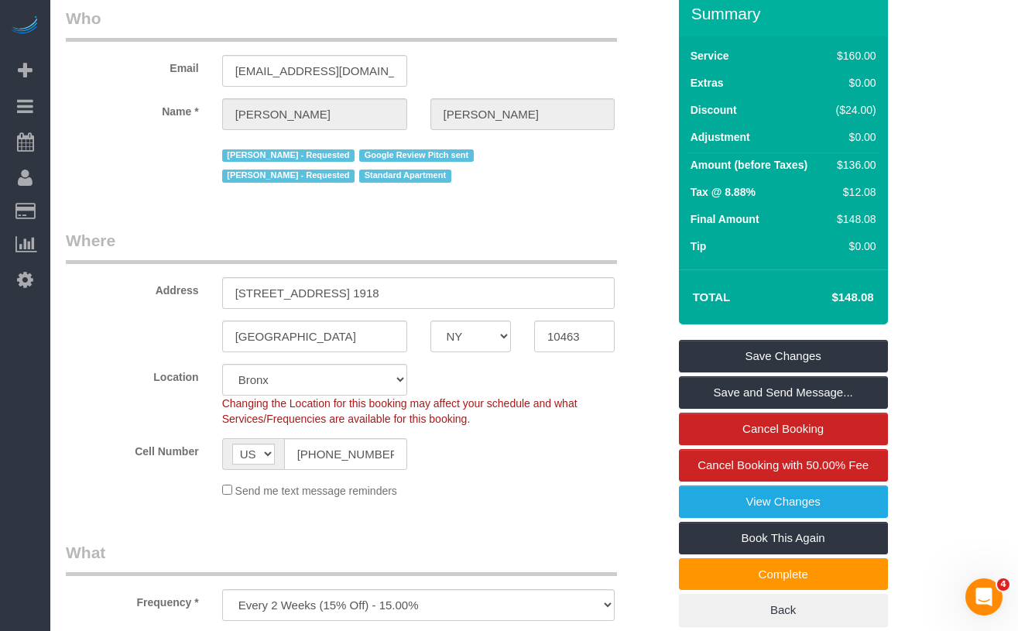
scroll to position [103, 0]
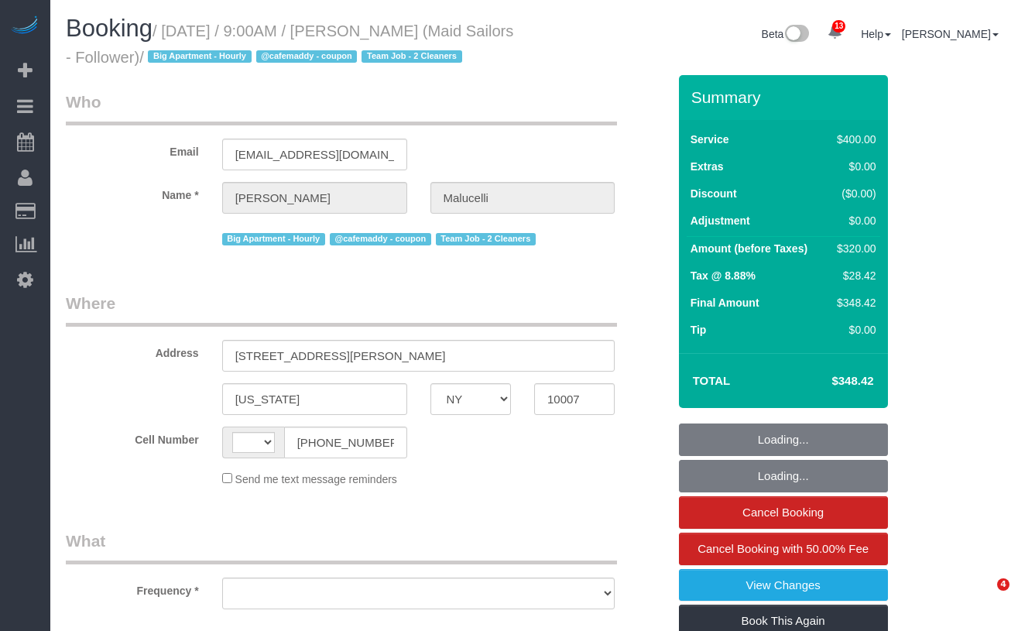
select select "NY"
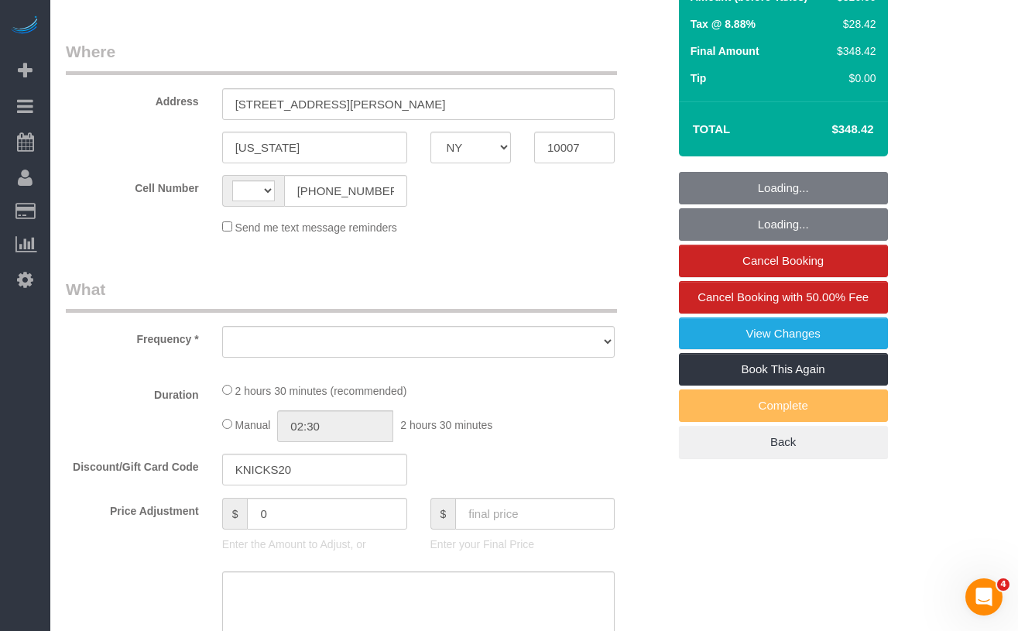
select select "string:[GEOGRAPHIC_DATA]"
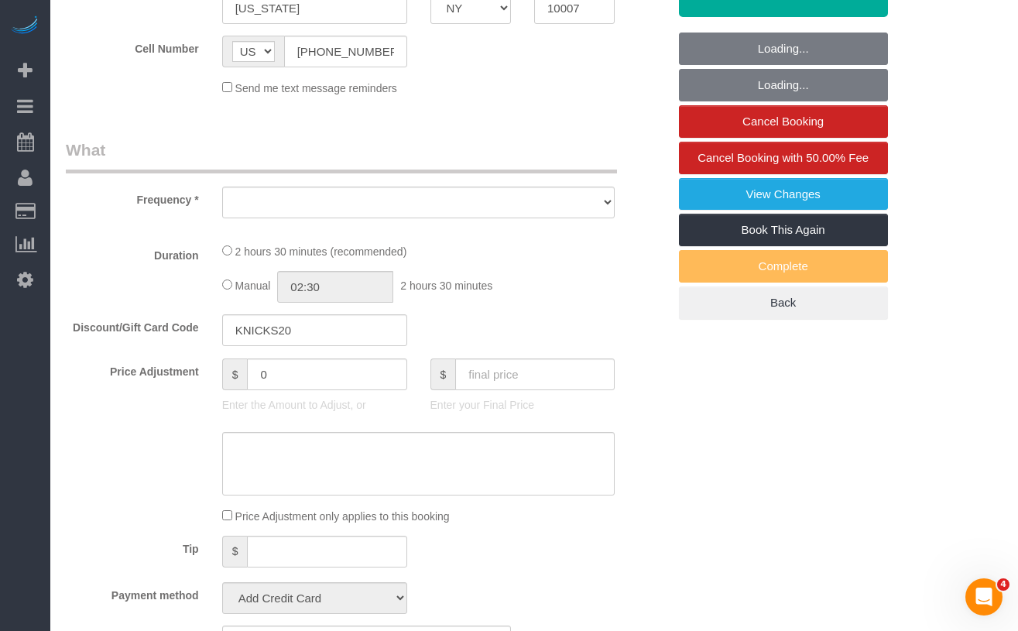
select select "object:753"
select select "150"
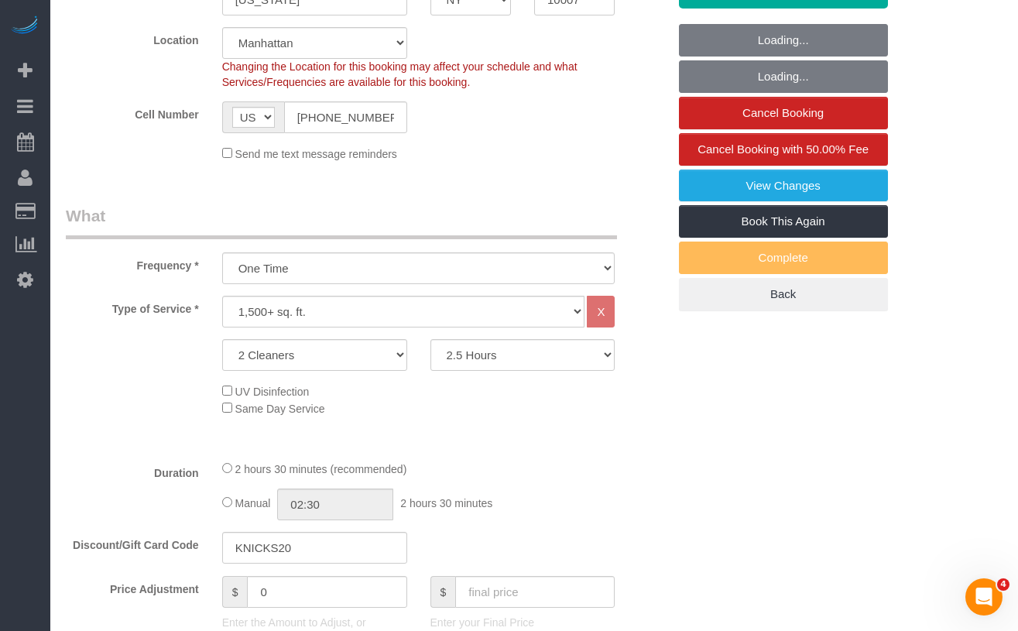
select select "object:1000"
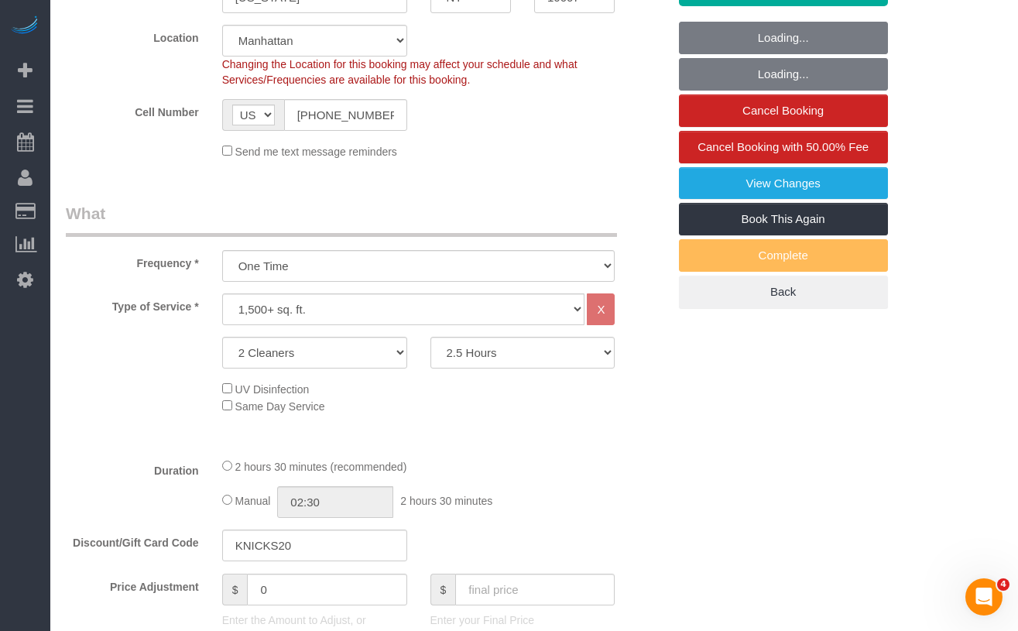
select select "spot1"
select select "number:57"
select select "number:72"
select select "number:15"
select select "number:5"
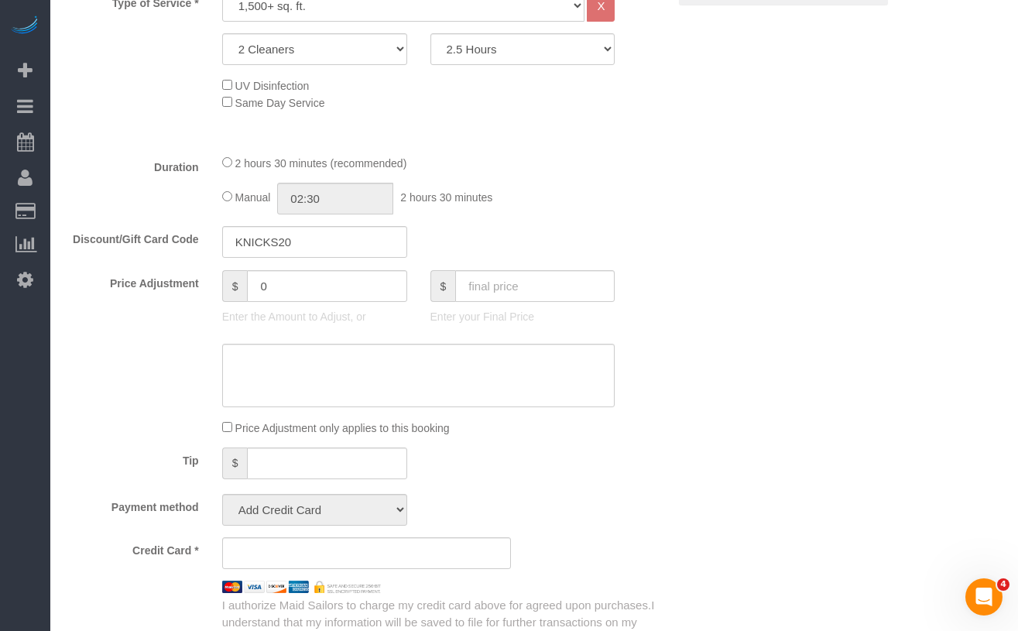
select select "string:stripe-pm_1S2ecx4VGloSiKo7WvMfap5Y"
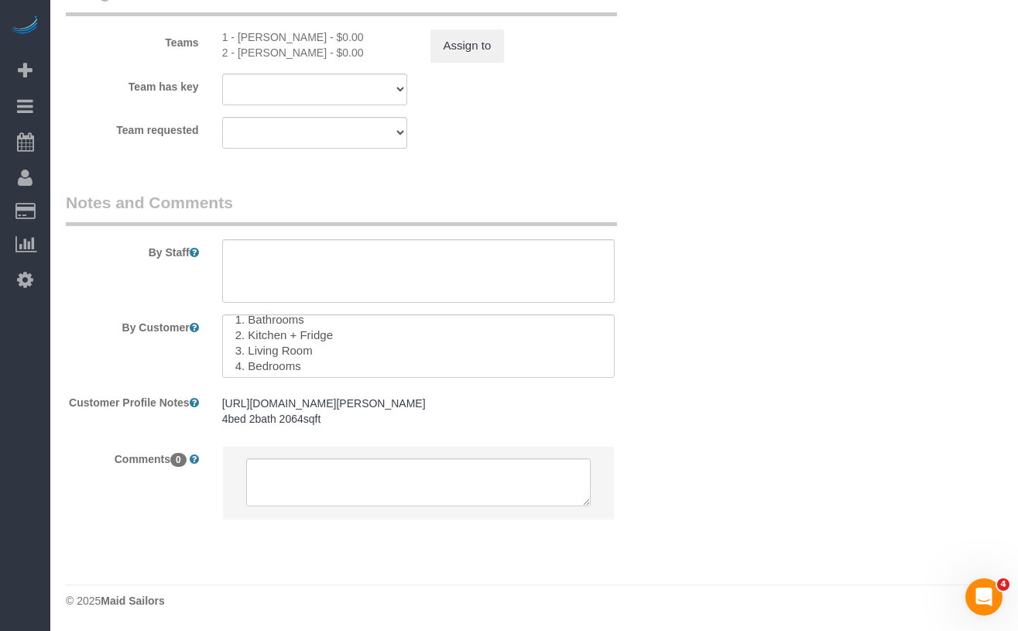
scroll to position [31, 0]
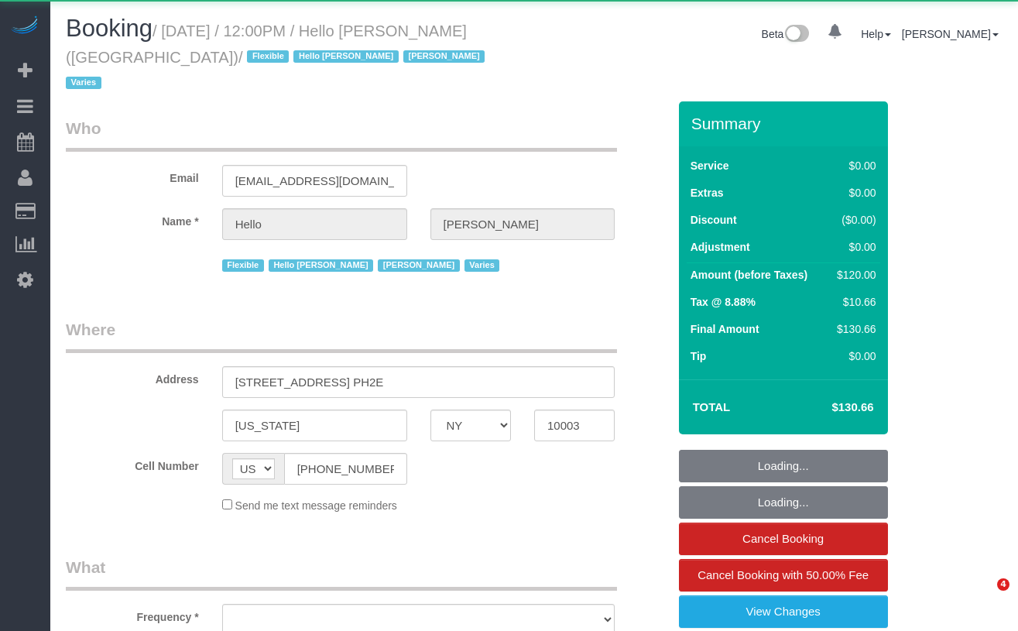
select select "NY"
select select "object:981"
select select "number:89"
select select "number:90"
select select "number:15"
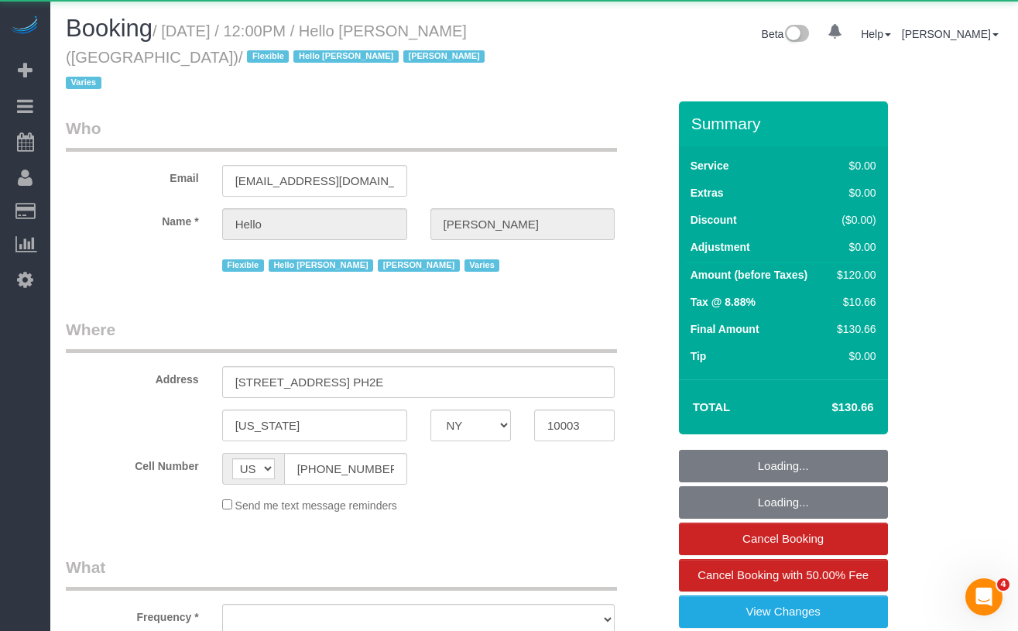
select select "number:6"
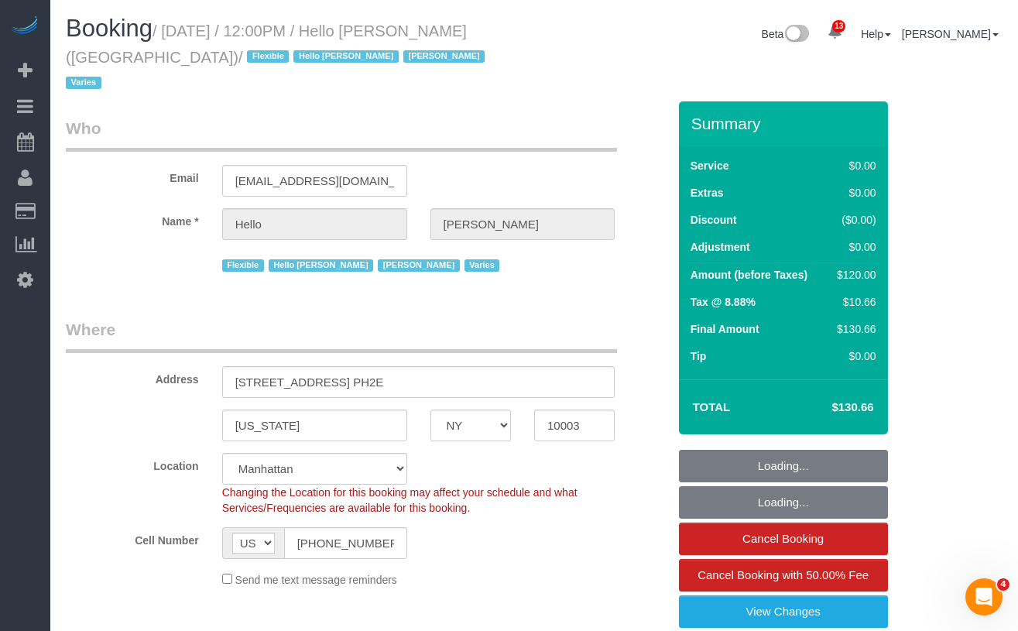
select select "spot1"
select select "1"
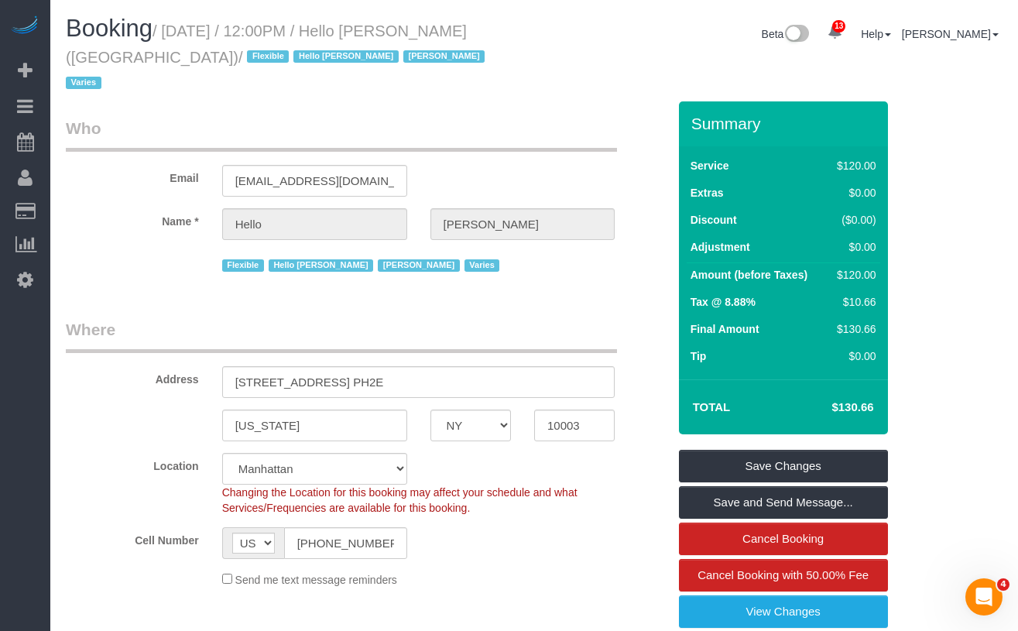
click at [180, 33] on small "/ [DATE] / 12:00PM / Hello [PERSON_NAME] ([GEOGRAPHIC_DATA]) / Flexible Hello […" at bounding box center [278, 57] width 424 height 70
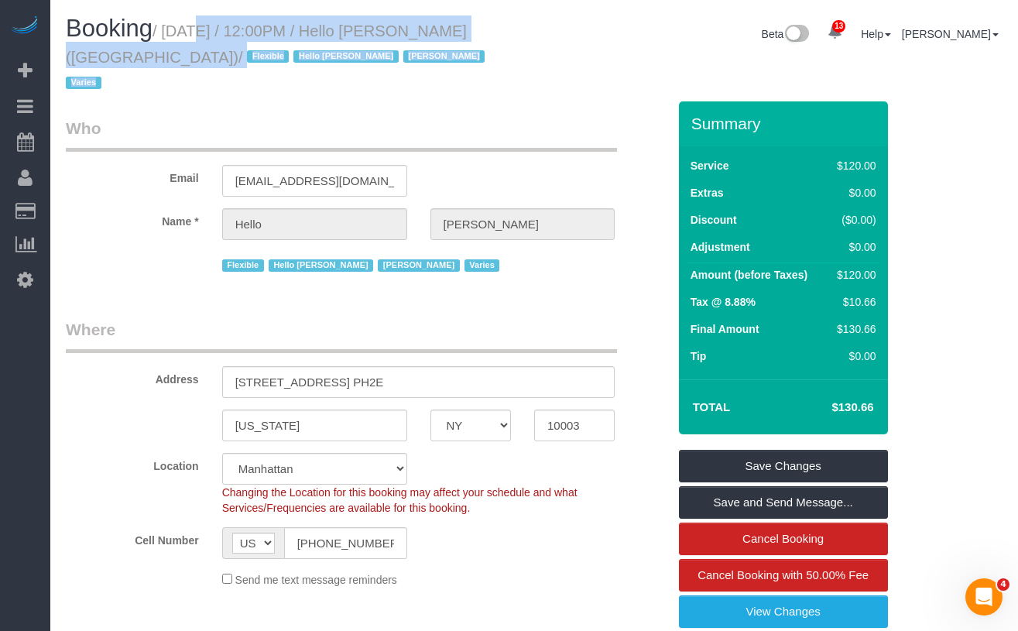
drag, startPoint x: 173, startPoint y: 34, endPoint x: 534, endPoint y: 36, distance: 361.7
click at [534, 36] on div "Booking / [DATE] / 12:00PM / Hello [PERSON_NAME] ([GEOGRAPHIC_DATA]) / Flexible…" at bounding box center [534, 58] width 960 height 86
copy div "[DATE] / 12:00PM / Hello [PERSON_NAME] ([GEOGRAPHIC_DATA]) / Flexible Hello [PE…"
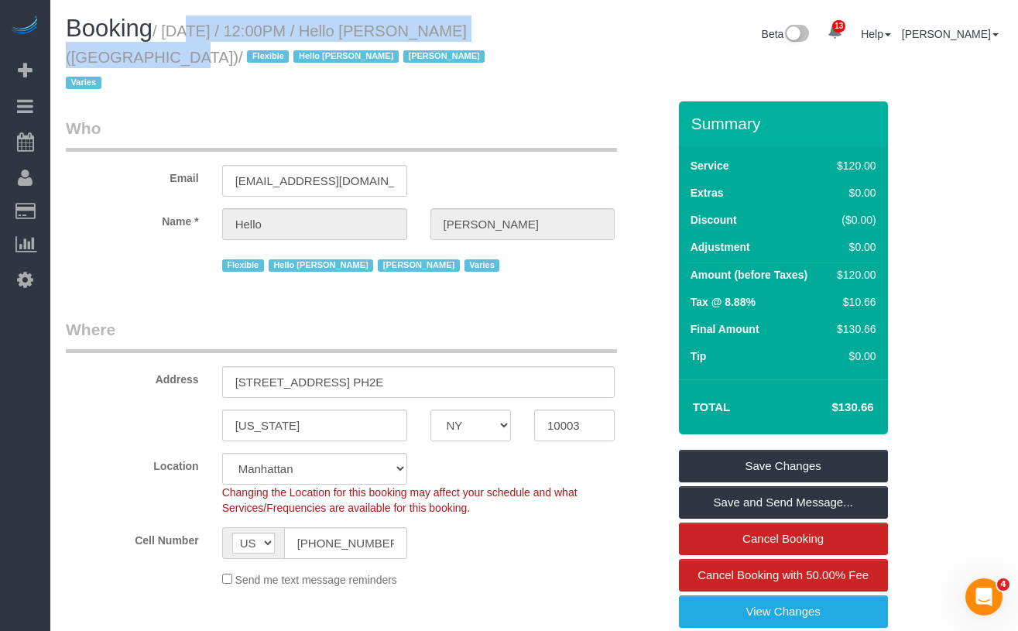
drag, startPoint x: 110, startPoint y: 60, endPoint x: 170, endPoint y: 36, distance: 65.0
click at [170, 33] on small "/ [DATE] / 12:00PM / Hello [PERSON_NAME] ([GEOGRAPHIC_DATA]) / Flexible Hello […" at bounding box center [278, 57] width 424 height 70
copy small "[DATE] / 12:00PM / Hello [PERSON_NAME] ([GEOGRAPHIC_DATA])"
click at [408, 41] on h1 "Booking / [DATE] / 12:00PM / Hello [PERSON_NAME] ([GEOGRAPHIC_DATA]) / Flexible…" at bounding box center [294, 54] width 457 height 79
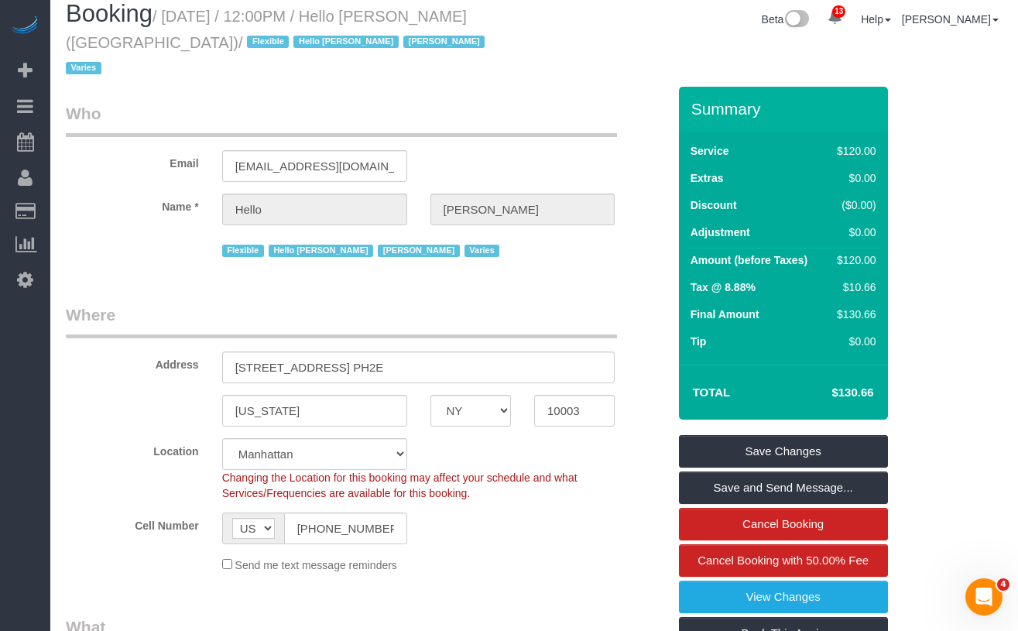
scroll to position [19, 0]
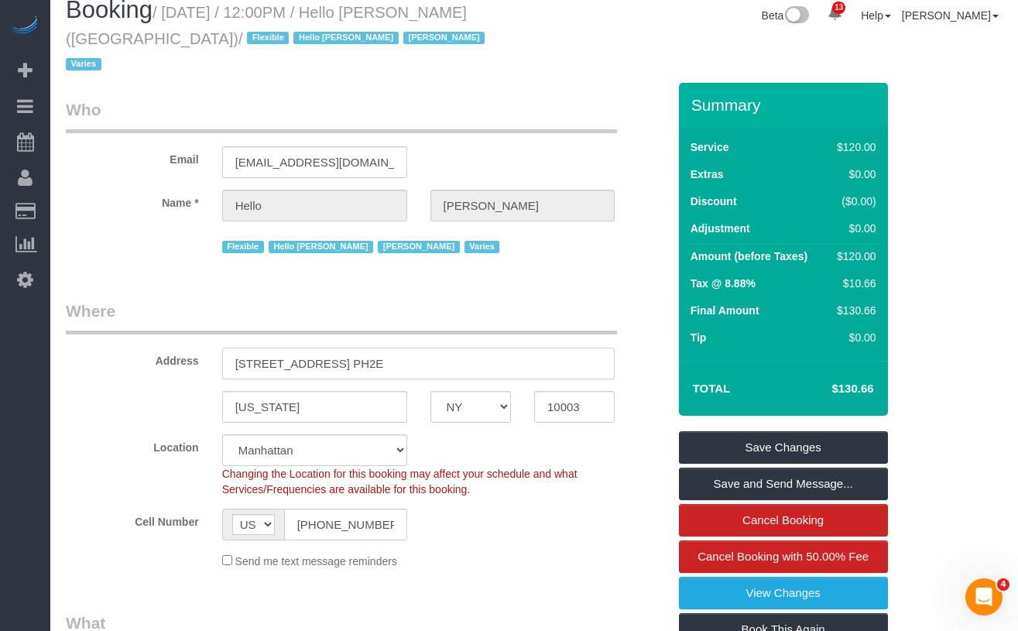
click at [423, 348] on input "[STREET_ADDRESS] PH2E" at bounding box center [418, 364] width 393 height 32
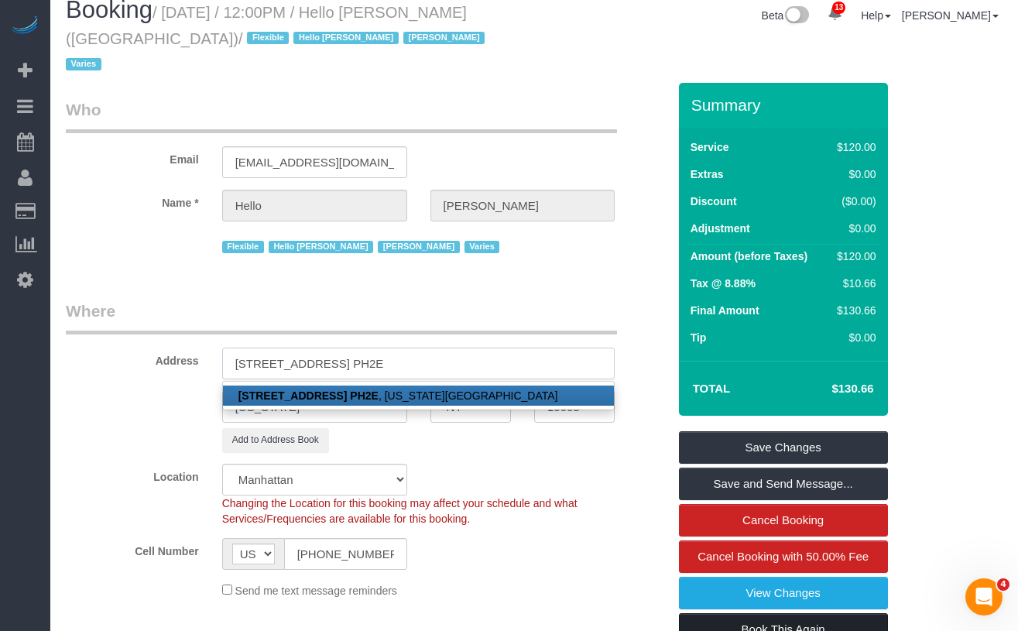
type input "[STREET_ADDRESS] PH2E"
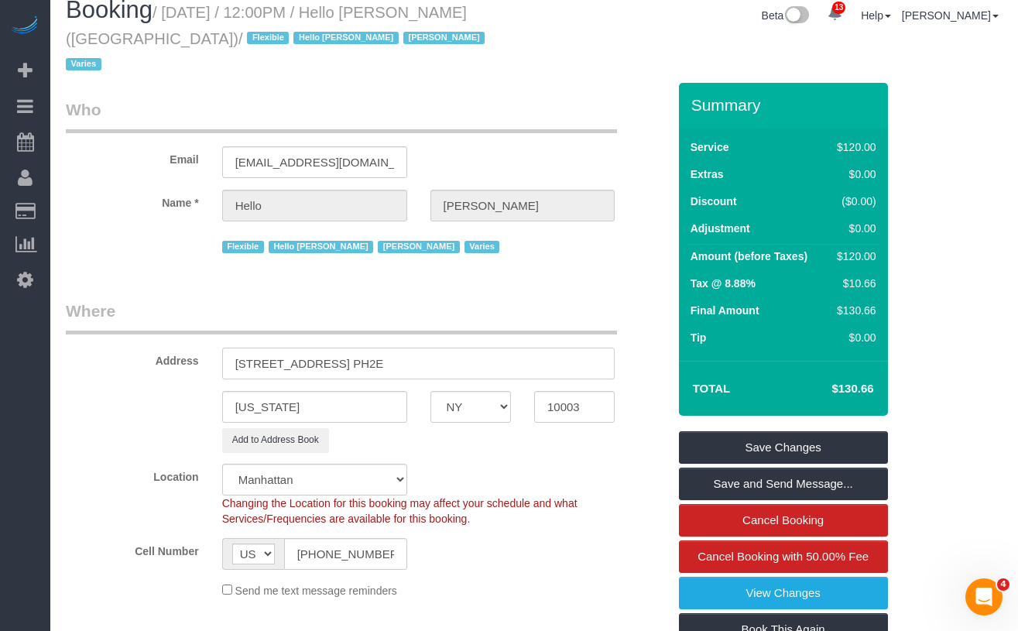
click at [462, 348] on input "[STREET_ADDRESS] PH2E" at bounding box center [418, 364] width 393 height 32
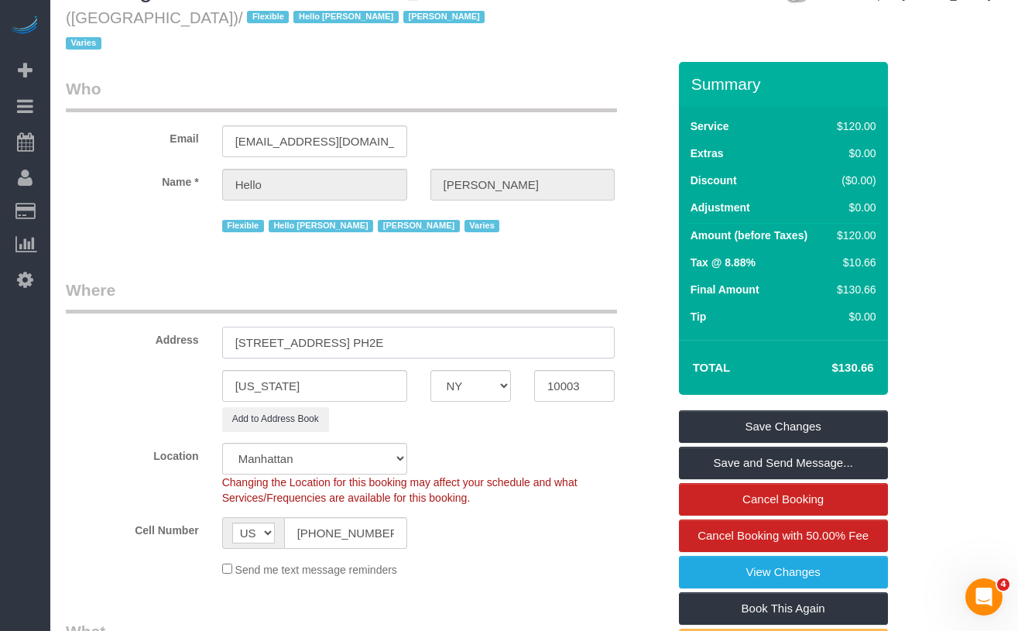
scroll to position [0, 0]
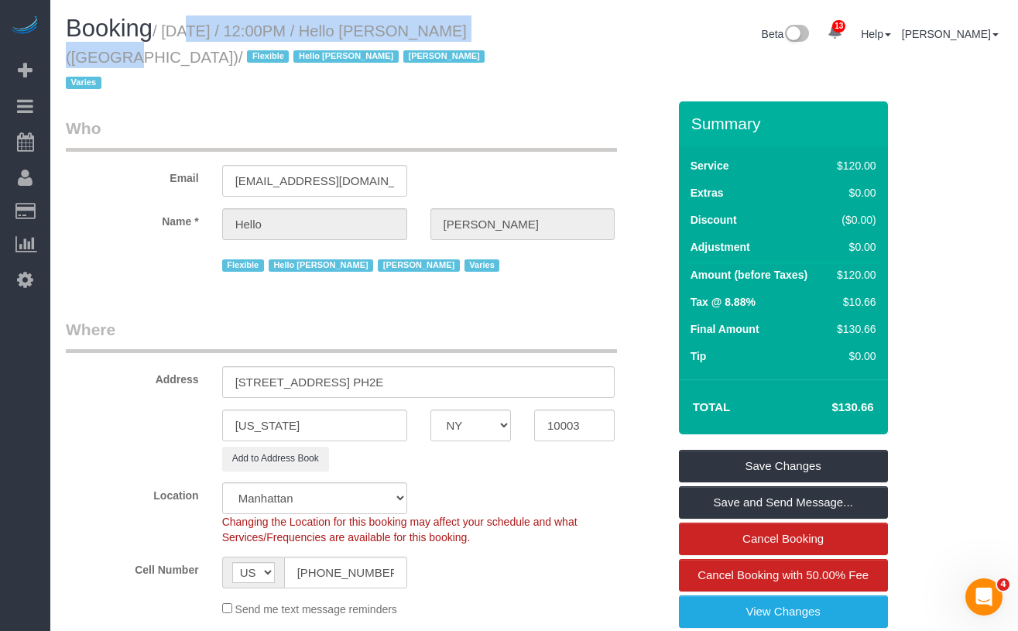
drag, startPoint x: 506, startPoint y: 33, endPoint x: 170, endPoint y: 33, distance: 336.1
click at [170, 33] on h1 "Booking / [DATE] / 12:00PM / Hello [PERSON_NAME] ([GEOGRAPHIC_DATA]) / Flexible…" at bounding box center [294, 54] width 457 height 79
copy small "[DATE] / 12:00PM / Hello [PERSON_NAME]"
click at [315, 31] on small "/ [DATE] / 12:00PM / Hello [PERSON_NAME] ([GEOGRAPHIC_DATA]) / Flexible Hello […" at bounding box center [278, 57] width 424 height 70
drag, startPoint x: 317, startPoint y: 31, endPoint x: 174, endPoint y: 36, distance: 142.6
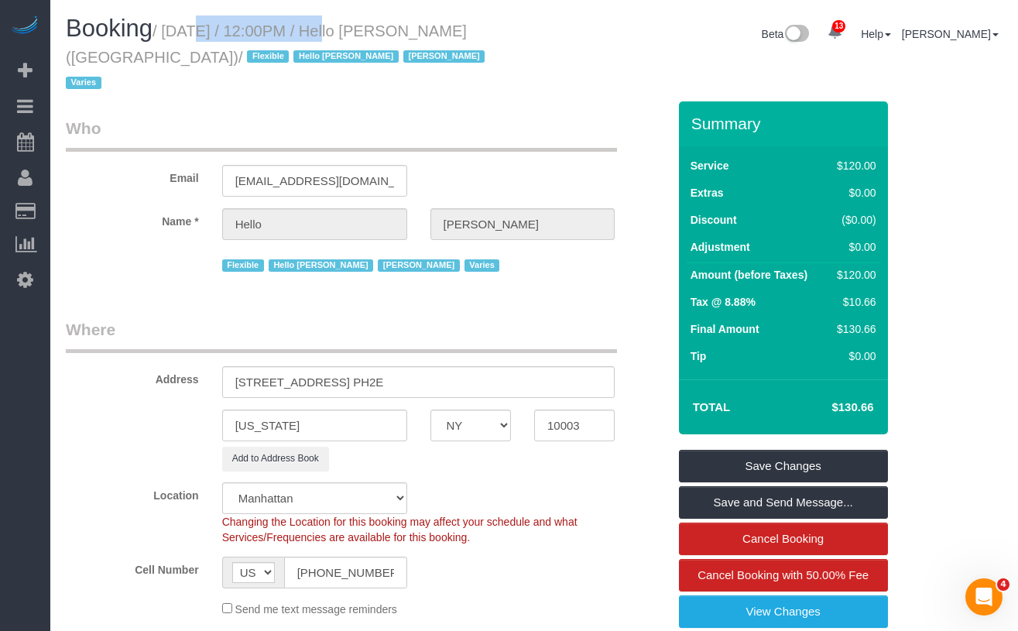
click at [174, 36] on small "/ [DATE] / 12:00PM / Hello [PERSON_NAME] ([GEOGRAPHIC_DATA]) / Flexible Hello […" at bounding box center [278, 57] width 424 height 70
copy small "[DATE]"
click at [376, 366] on input "[STREET_ADDRESS] PH2E" at bounding box center [418, 382] width 393 height 32
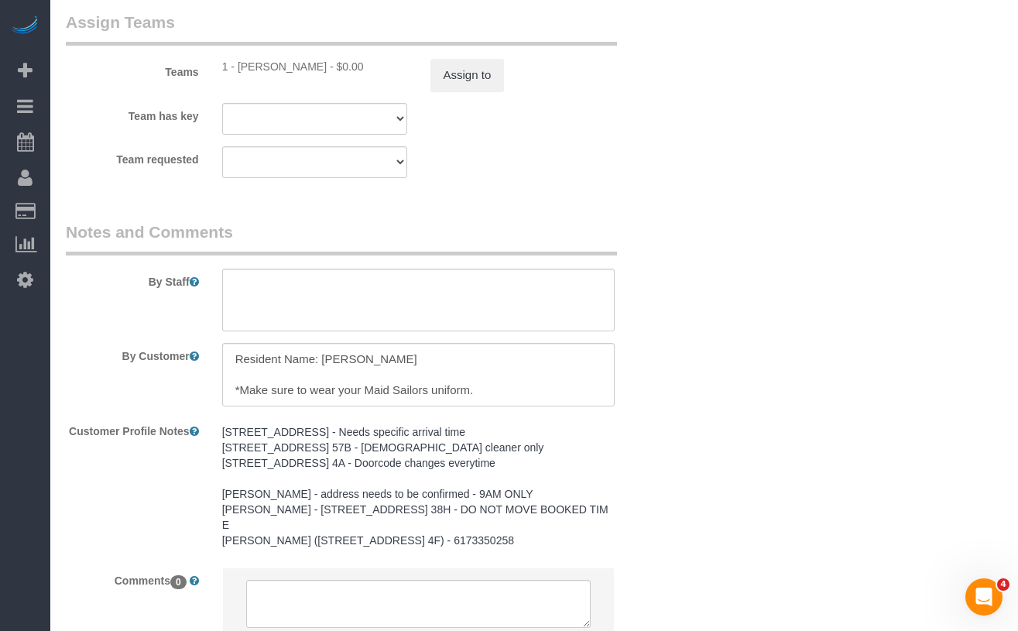
scroll to position [2160, 0]
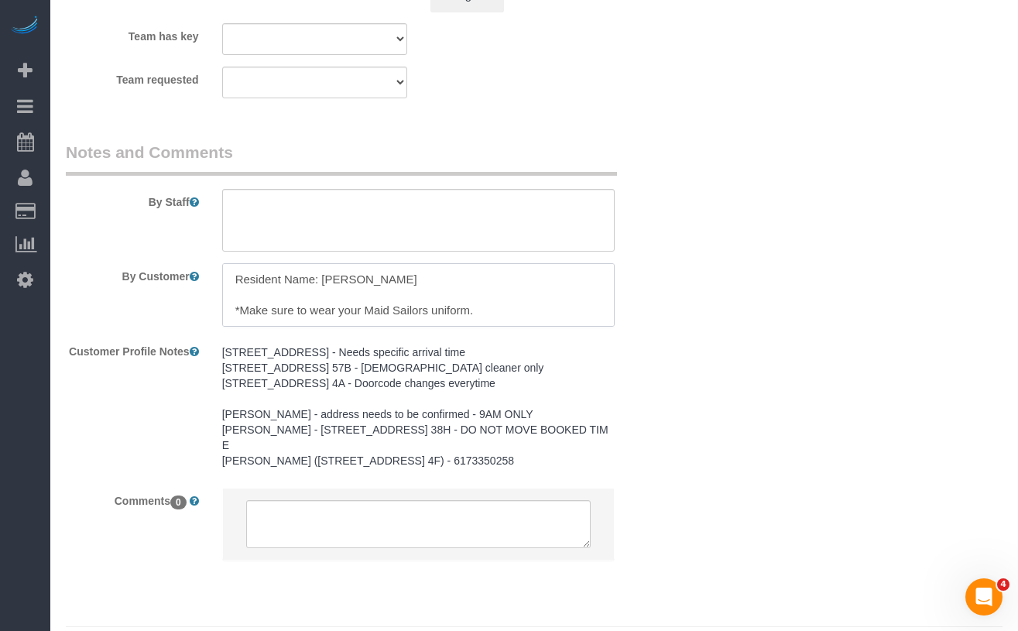
drag, startPoint x: 436, startPoint y: 257, endPoint x: 321, endPoint y: 256, distance: 115.4
click at [321, 263] on textarea at bounding box center [418, 295] width 393 height 64
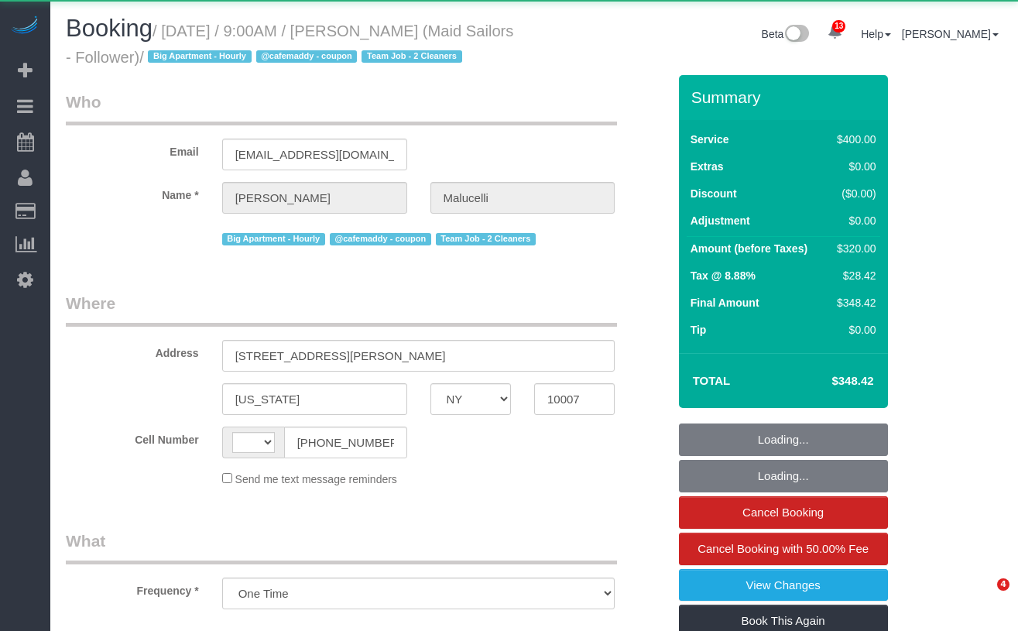
select select "NY"
select select "object:995"
select select "string:[GEOGRAPHIC_DATA]"
select select "150"
select select "spot1"
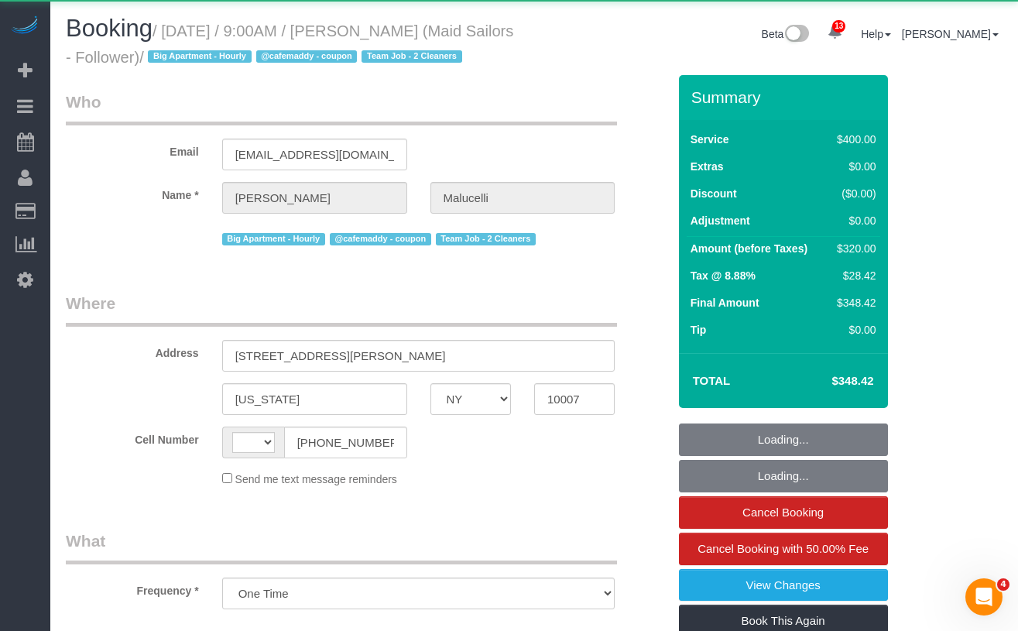
select select "number:57"
select select "number:72"
select select "number:15"
select select "number:5"
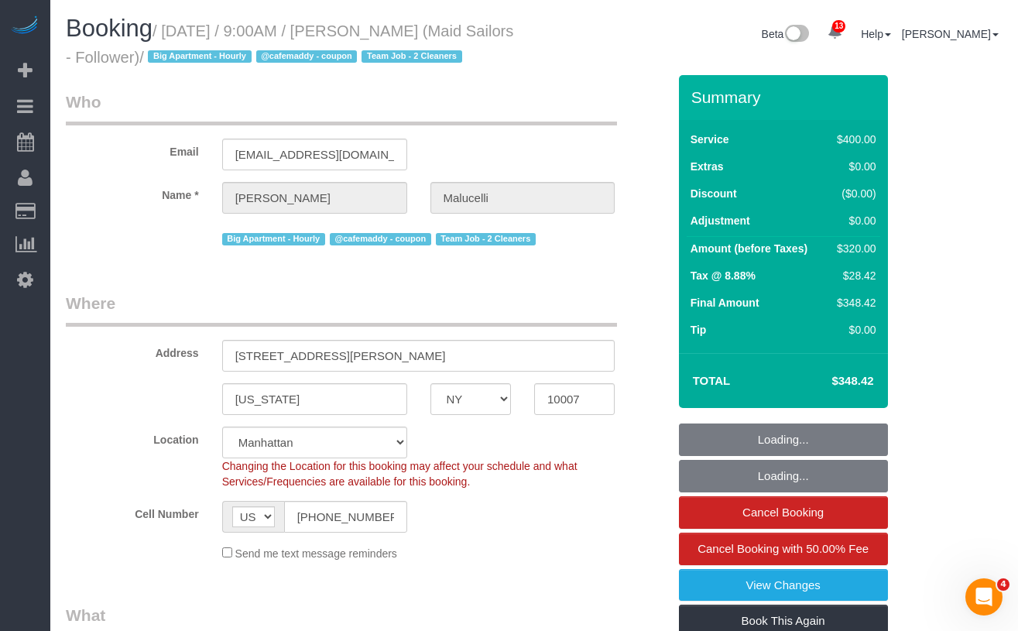
select select "string:stripe-pm_1S2ecx4VGloSiKo7WvMfap5Y"
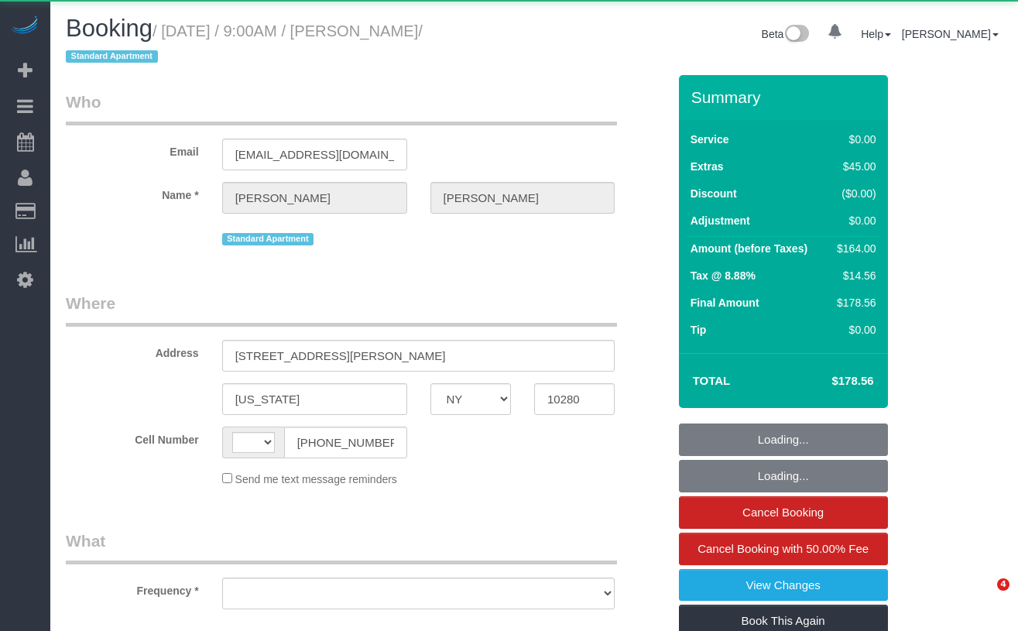
select select "NY"
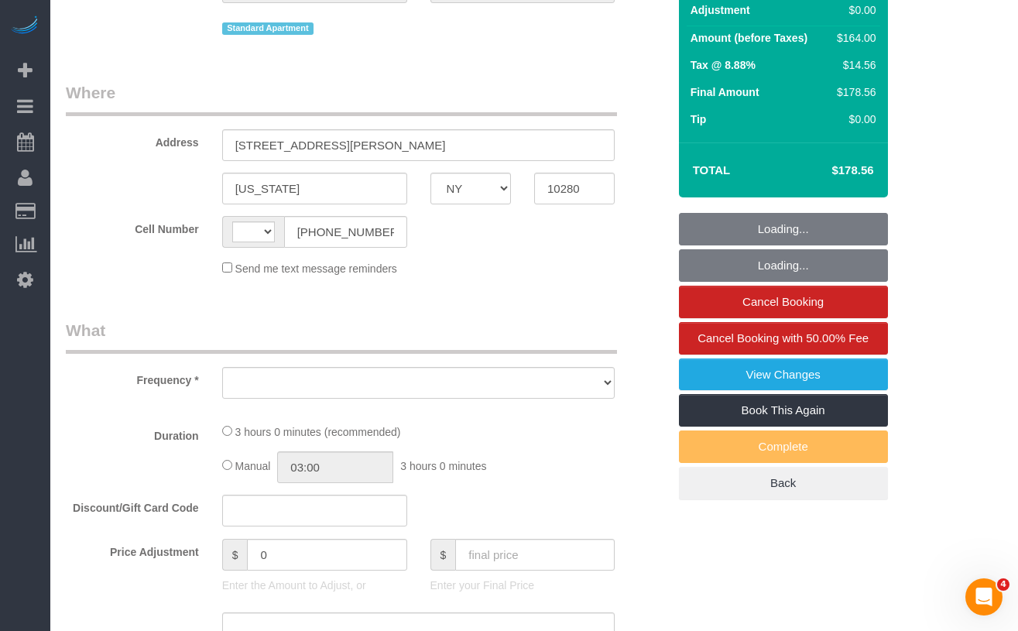
select select "string:[GEOGRAPHIC_DATA]"
select select "object:741"
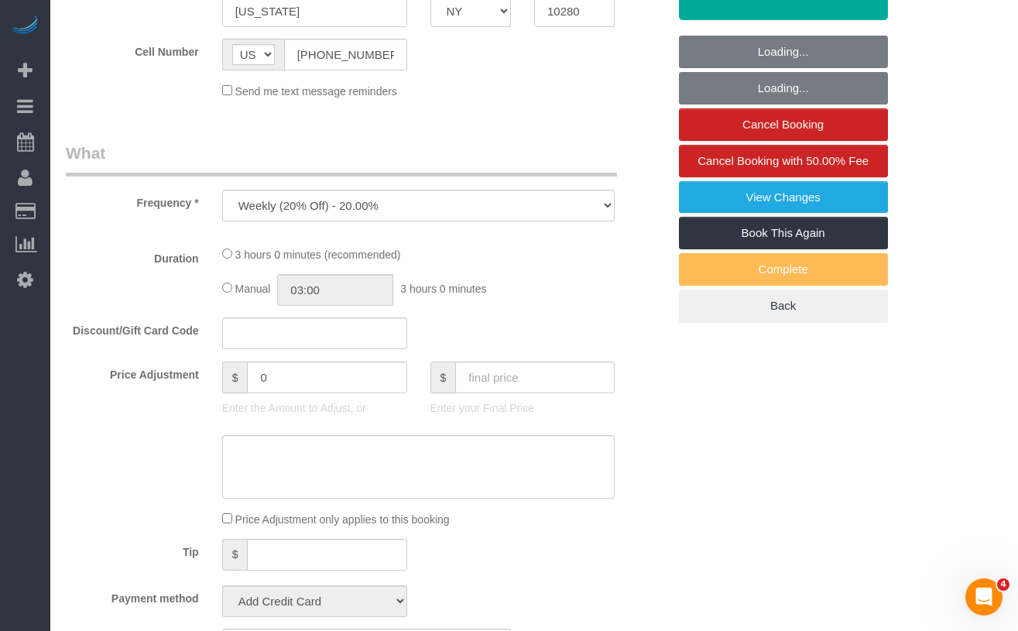
select select "string:stripe-pm_1RSfGg4VGloSiKo7qJG0xXmc"
select select "1"
select select "number:57"
select select "number:73"
select select "number:15"
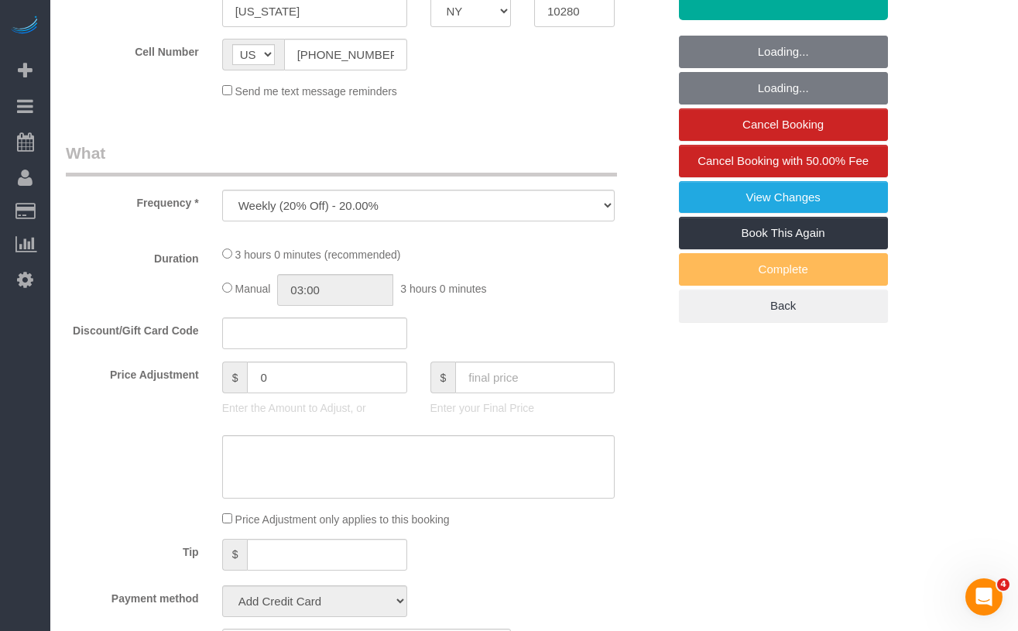
select select "number:6"
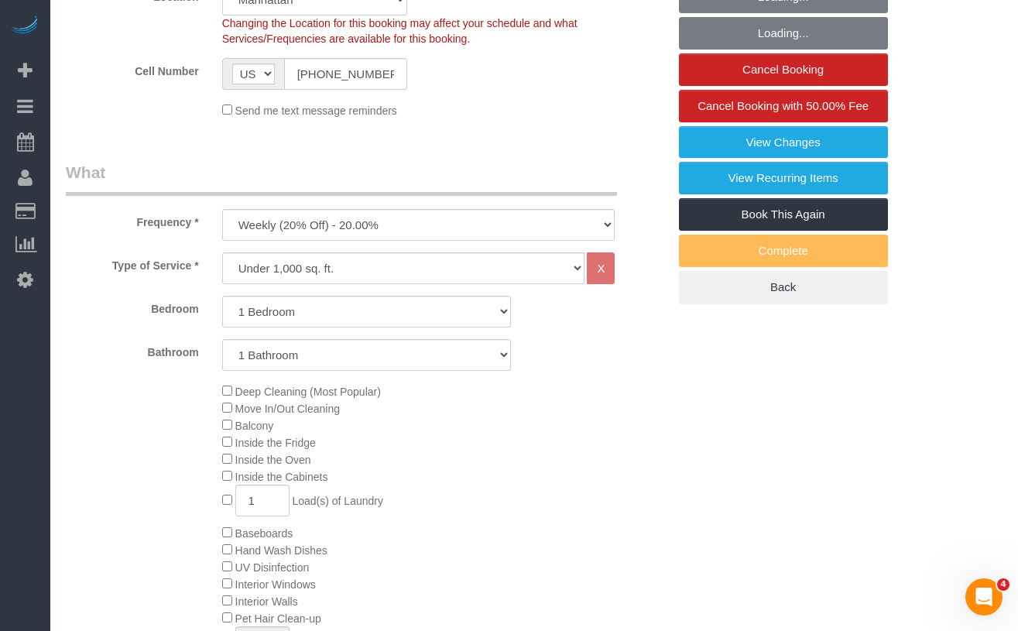
select select "object:997"
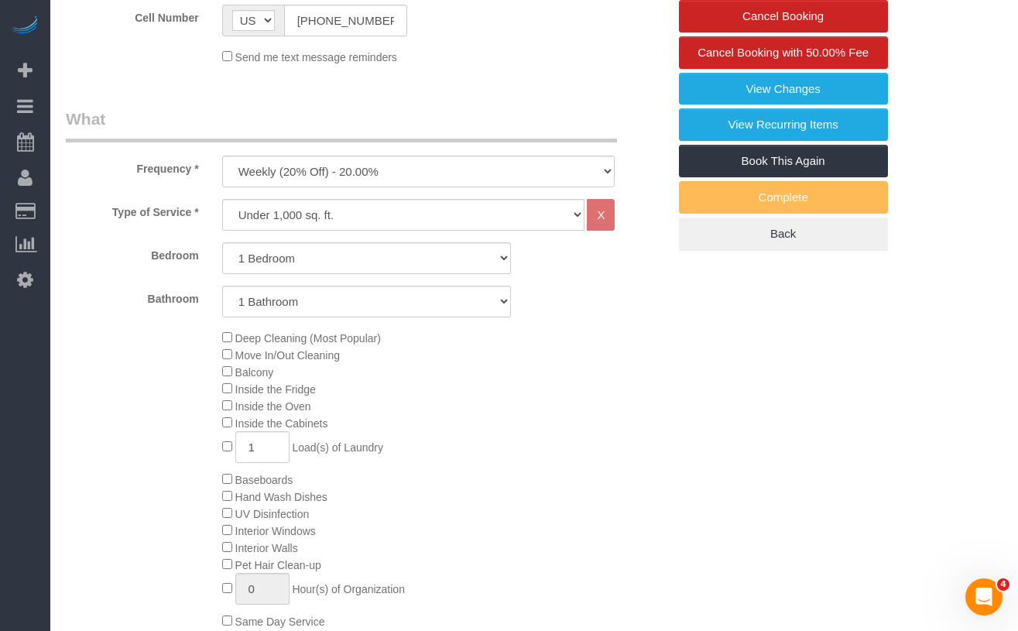
select select "spot1"
select select "1"
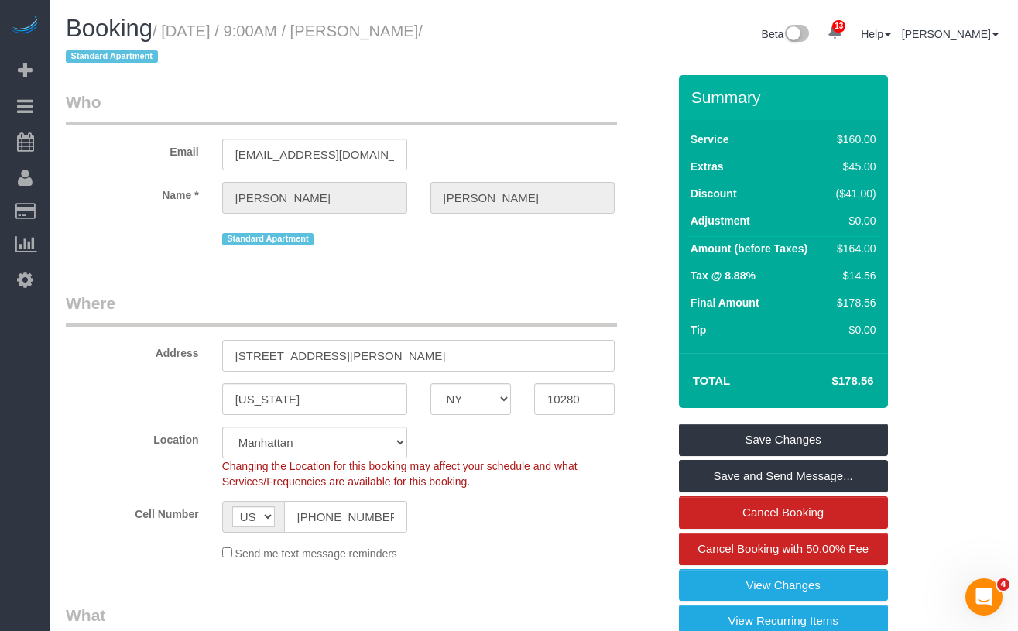
click at [399, 23] on small "/ September 05, 2025 / 9:00AM / Benjamin Sampson / Standard Apartment" at bounding box center [244, 43] width 357 height 43
drag, startPoint x: 126, startPoint y: 58, endPoint x: 177, endPoint y: 30, distance: 57.5
click at [177, 30] on small "/ September 05, 2025 / 9:00AM / Benjamin Sampson / Standard Apartment" at bounding box center [244, 43] width 357 height 43
copy small "September 05, 2025 / 9:00AM / Benjamin Sampso"
click at [135, 60] on small "/ September 05, 2025 / 9:00AM / Benjamin Sampson / Standard Apartment" at bounding box center [244, 43] width 357 height 43
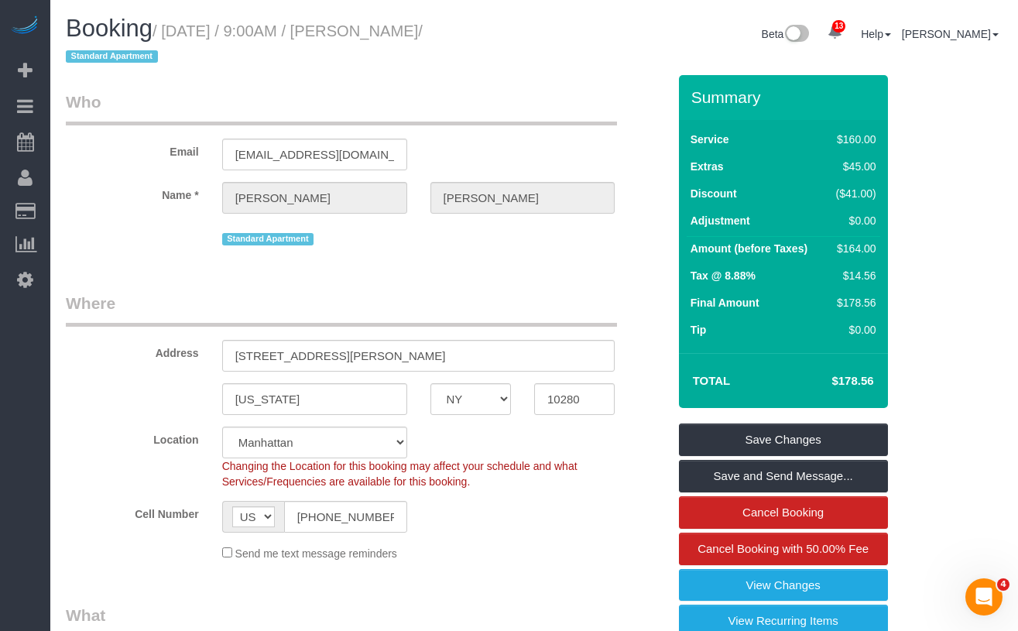
drag, startPoint x: 124, startPoint y: 58, endPoint x: 179, endPoint y: 29, distance: 62.4
click at [179, 29] on small "/ September 05, 2025 / 9:00AM / Benjamin Sampson / Standard Apartment" at bounding box center [244, 43] width 357 height 43
copy small "September 05, 2025 / 9:00AM / Benjamin Sampson"
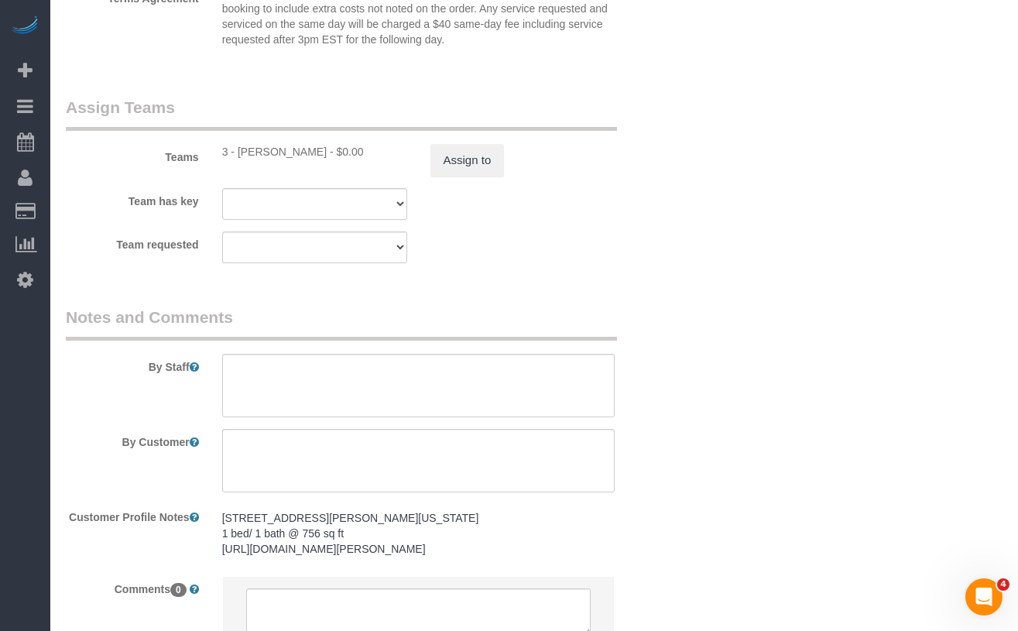
scroll to position [2041, 0]
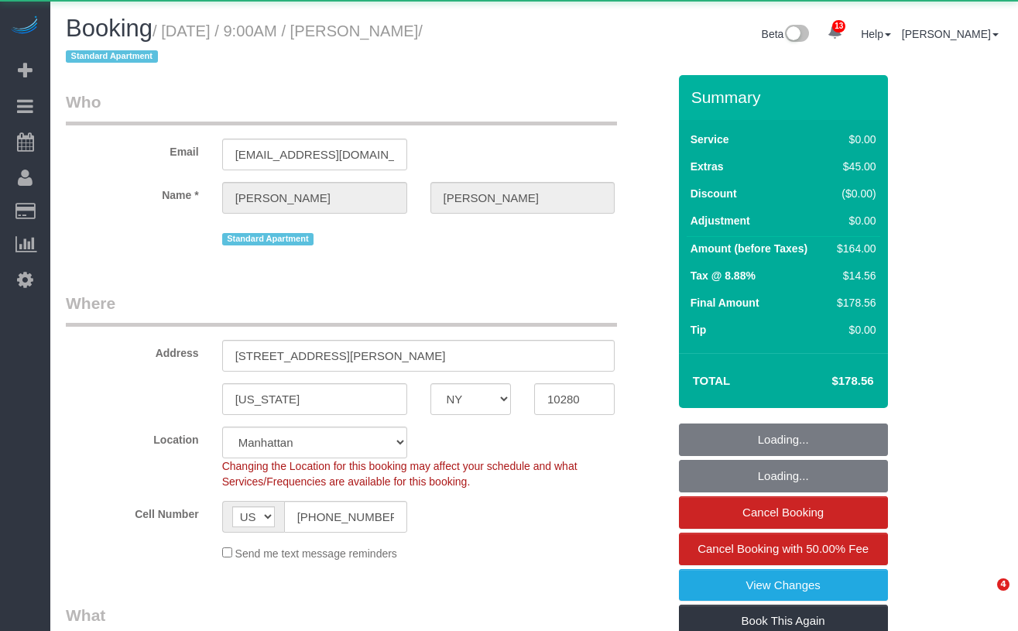
select select "NY"
select select "object:852"
select select "string:stripe-pm_1RSfGg4VGloSiKo7qJG0xXmc"
select select "1"
select select "spot1"
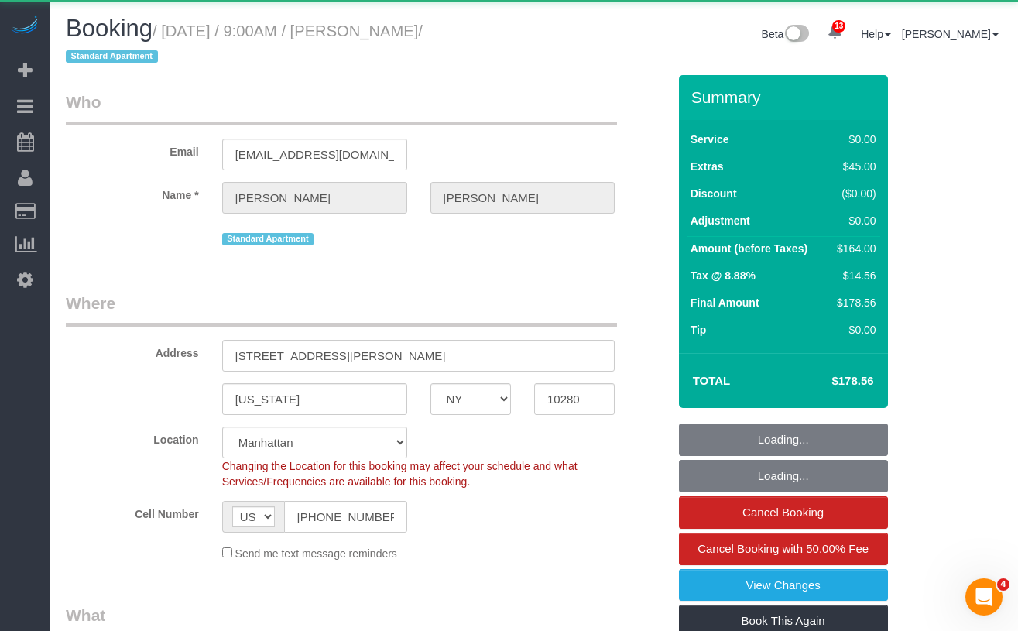
select select "number:57"
select select "number:73"
select select "number:15"
select select "number:6"
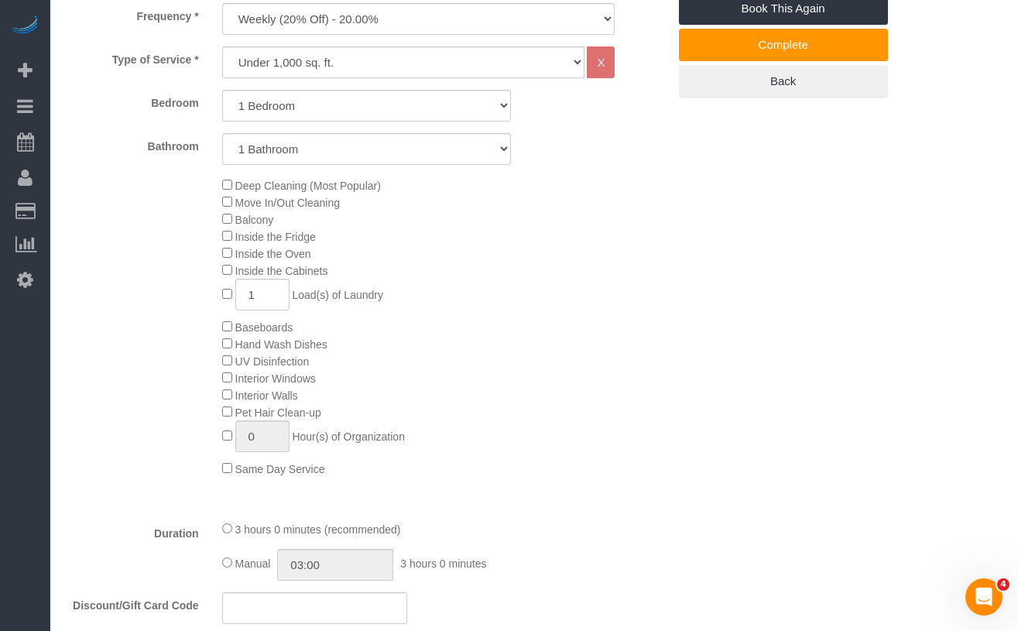
scroll to position [643, 0]
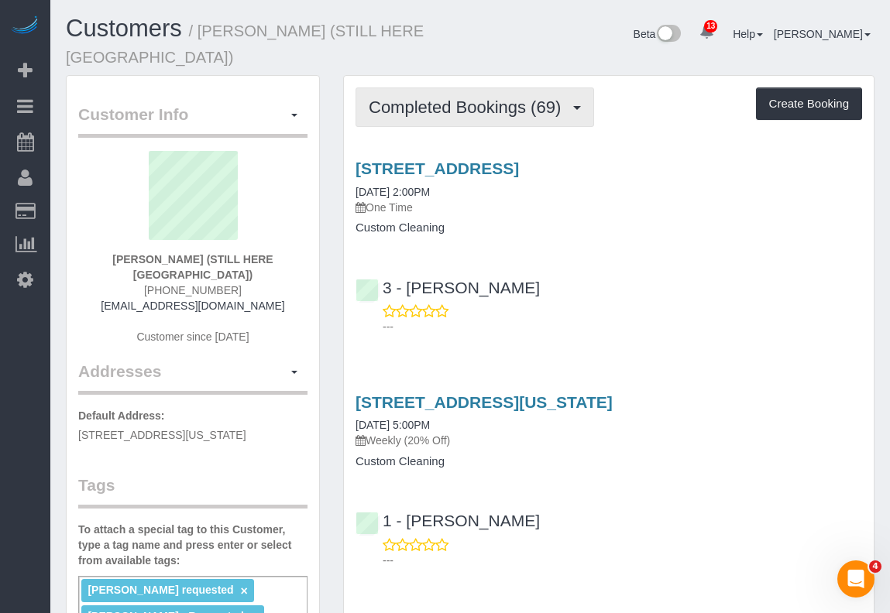
click at [458, 98] on span "Completed Bookings (69)" at bounding box center [469, 107] width 200 height 19
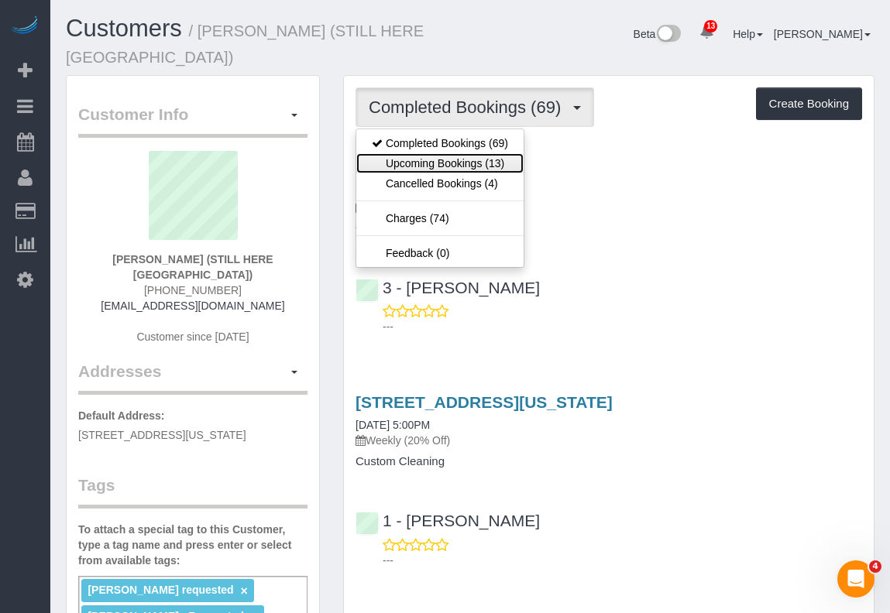
click at [467, 153] on link "Upcoming Bookings (13)" at bounding box center [439, 163] width 167 height 20
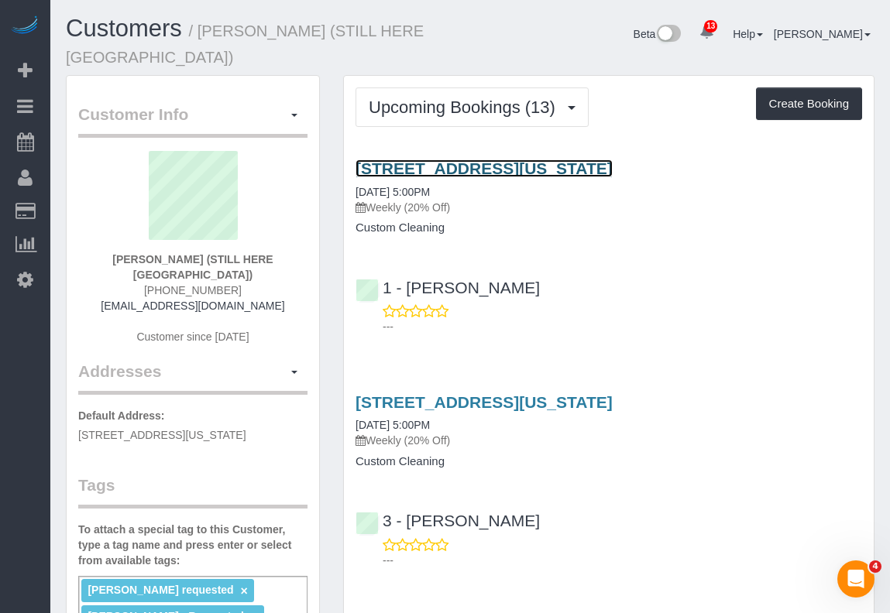
click at [445, 160] on link "[STREET_ADDRESS][US_STATE]" at bounding box center [483, 169] width 257 height 18
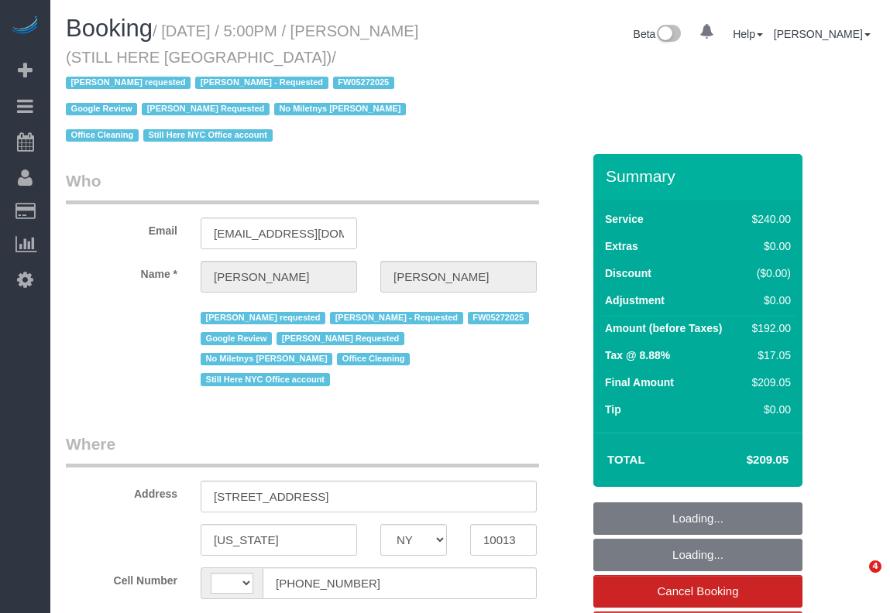
select select "NY"
select select "string:[GEOGRAPHIC_DATA]"
select select "180"
select select "number:89"
select select "number:90"
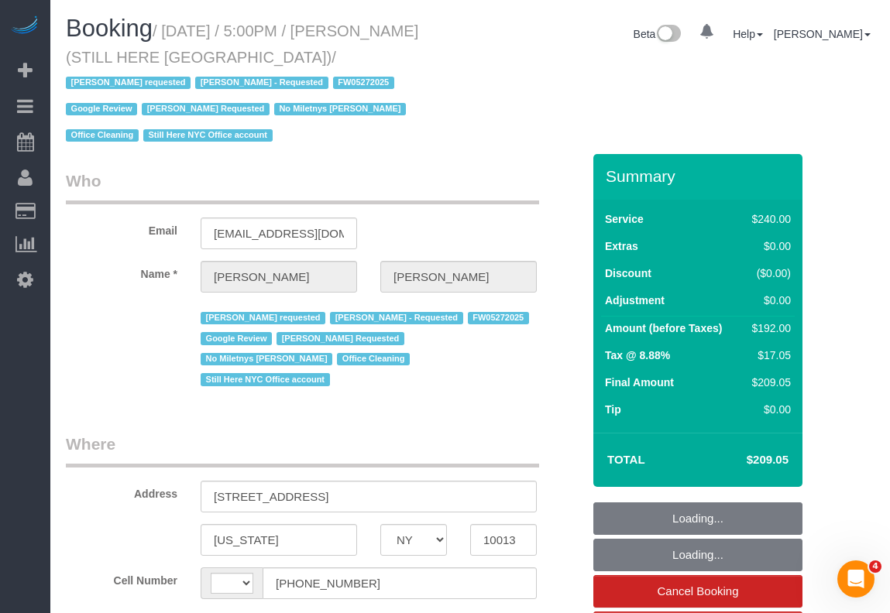
select select "number:15"
select select "number:5"
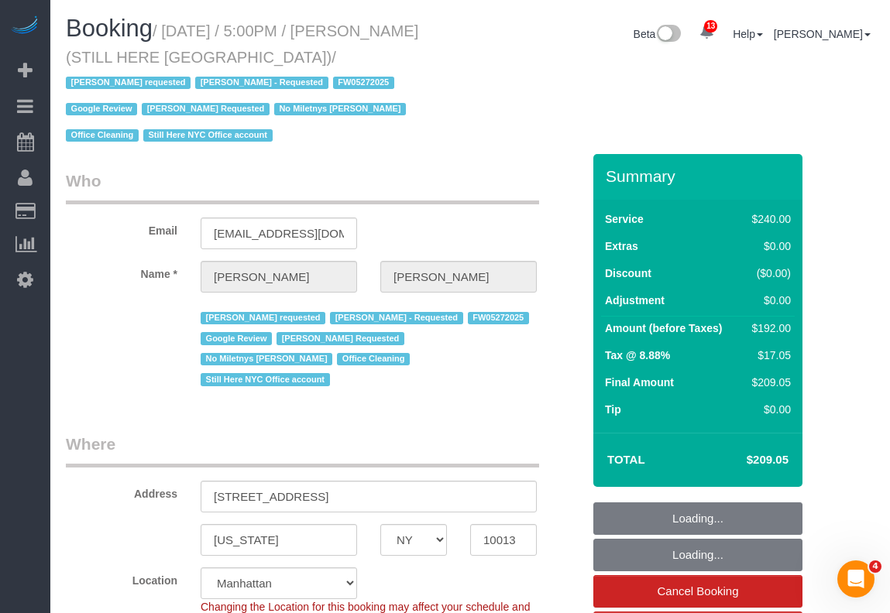
select select "string:stripe-pm_1QY8Py4VGloSiKo7kVLuacfg"
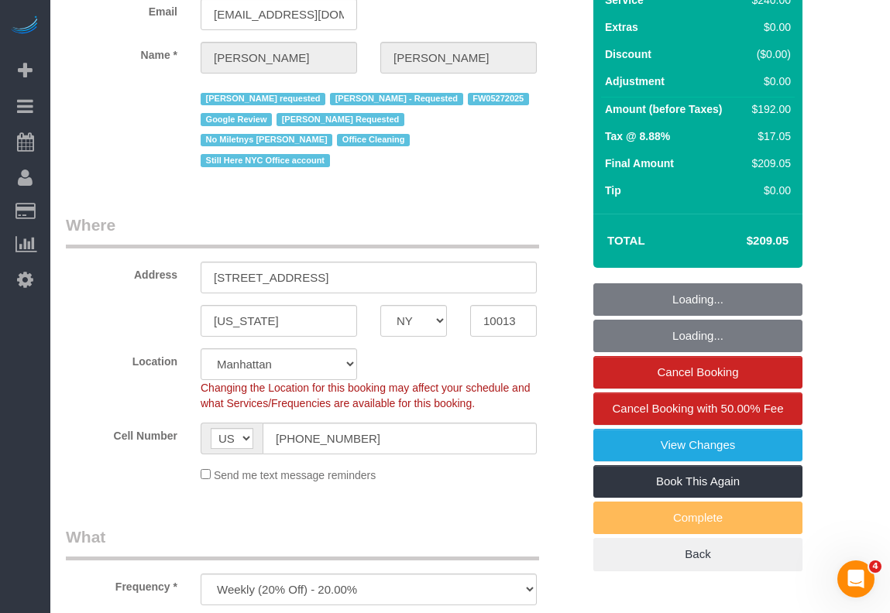
select select "object:1053"
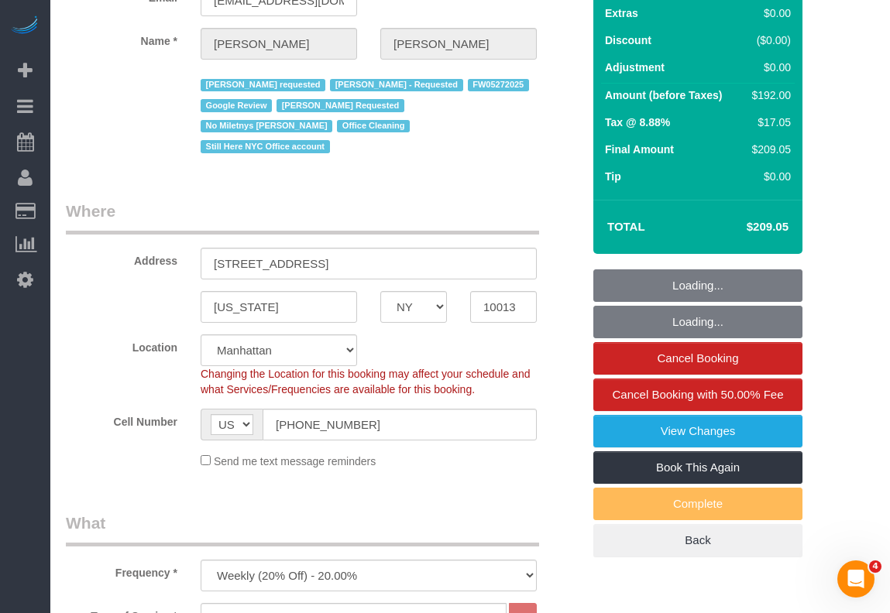
select select "spot1"
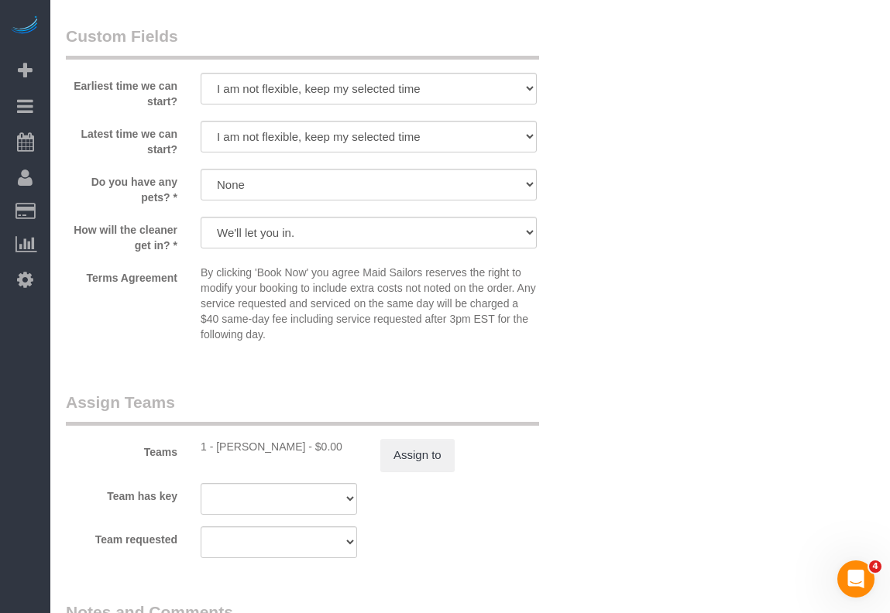
scroll to position [1597, 0]
drag, startPoint x: 295, startPoint y: 429, endPoint x: 218, endPoint y: 428, distance: 77.5
click at [218, 438] on div "1 - Kariluz Romero - $0.00" at bounding box center [279, 445] width 156 height 15
copy div "Kariluz Romero"
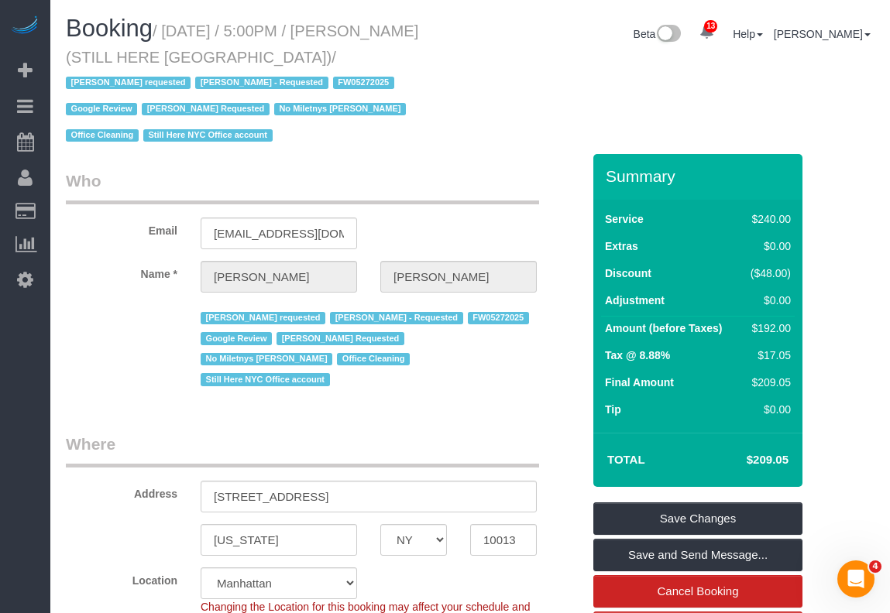
scroll to position [47, 0]
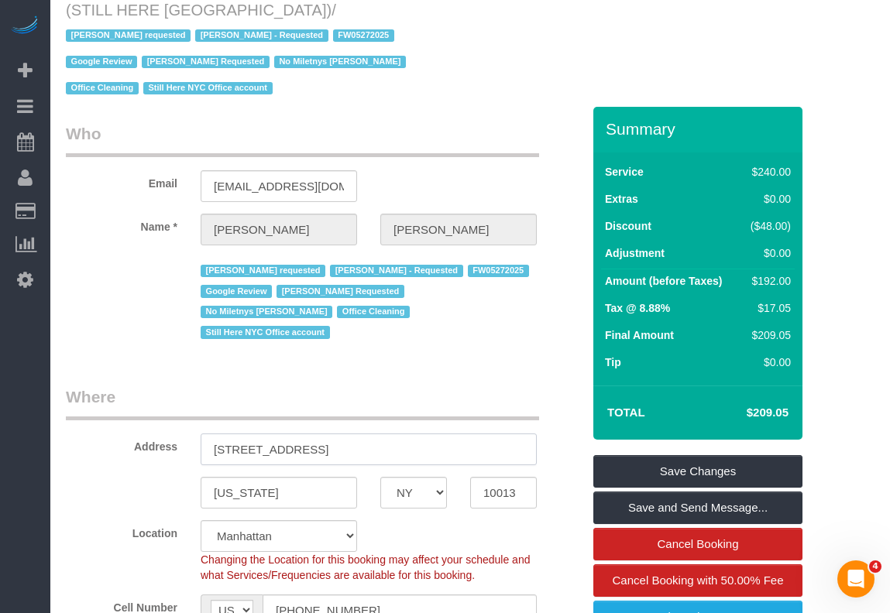
drag, startPoint x: 367, startPoint y: 424, endPoint x: 197, endPoint y: 414, distance: 170.7
click at [197, 434] on div "167 Canal Street, 3rd Floor" at bounding box center [368, 450] width 359 height 32
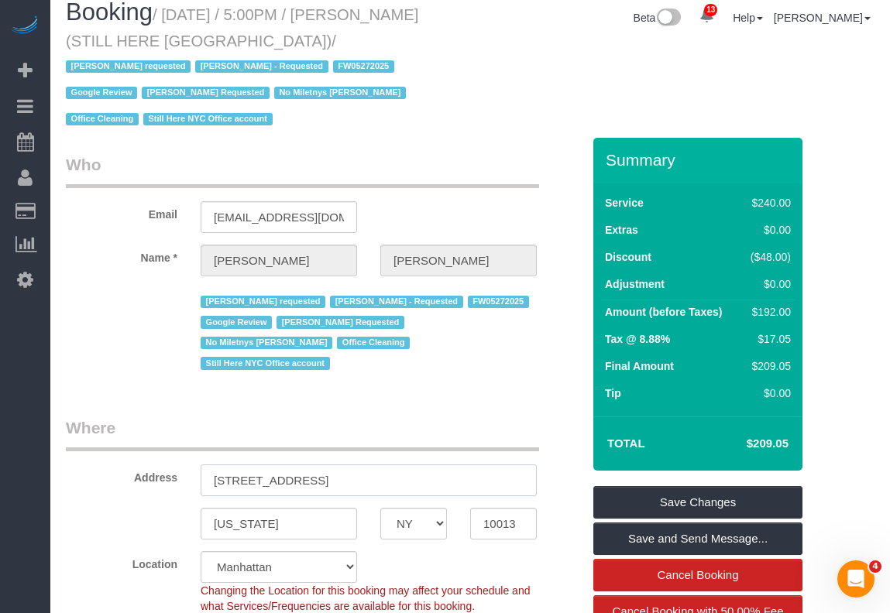
scroll to position [0, 0]
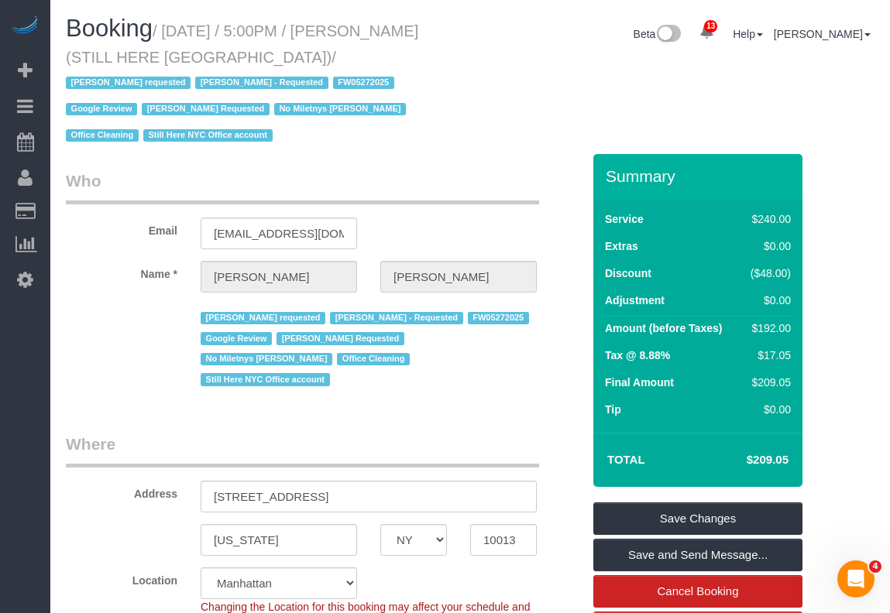
drag, startPoint x: 180, startPoint y: 29, endPoint x: 250, endPoint y: 57, distance: 74.8
click at [250, 57] on small "/ September 05, 2025 / 5:00PM / William Jewkes (STILL HERE NYC) / Ana Araujo re…" at bounding box center [242, 83] width 352 height 122
click at [259, 57] on span "/ Ana Araujo requested Ebony Howard - Requested FW05272025 Google Review Isabel…" at bounding box center [238, 97] width 345 height 96
drag, startPoint x: 258, startPoint y: 57, endPoint x: 180, endPoint y: 39, distance: 80.4
click at [177, 39] on small "/ September 05, 2025 / 5:00PM / William Jewkes (STILL HERE NYC) / Ana Araujo re…" at bounding box center [242, 83] width 352 height 122
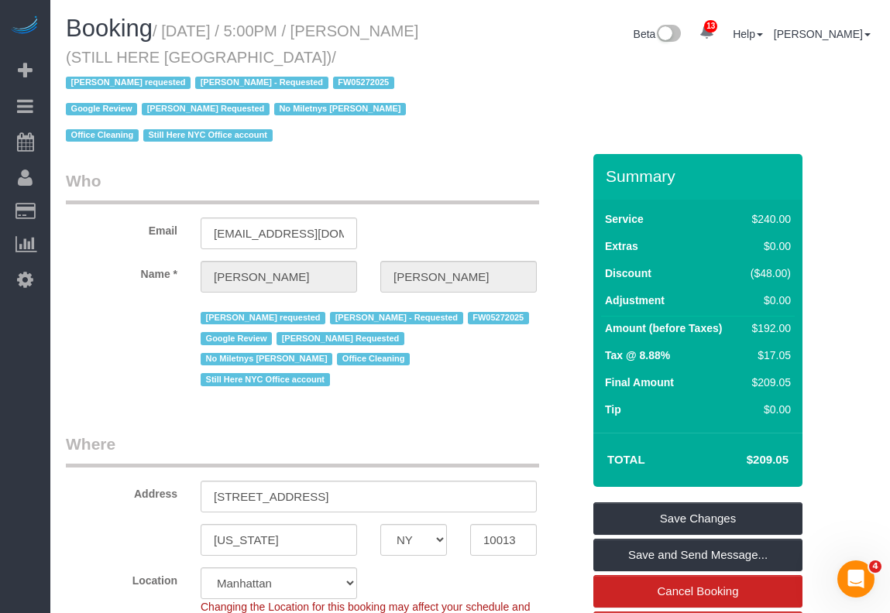
copy small "September 05, 2025 / 5:00PM / William Jewkes (STILL HERE NYC)"
click at [176, 333] on div "Ana Araujo requested Ebony Howard - Requested FW05272025 Google Review Isabella…" at bounding box center [323, 347] width 539 height 86
drag, startPoint x: 365, startPoint y: 477, endPoint x: 209, endPoint y: 472, distance: 155.7
click at [207, 481] on input "167 Canal Street, 3rd Floor" at bounding box center [369, 497] width 336 height 32
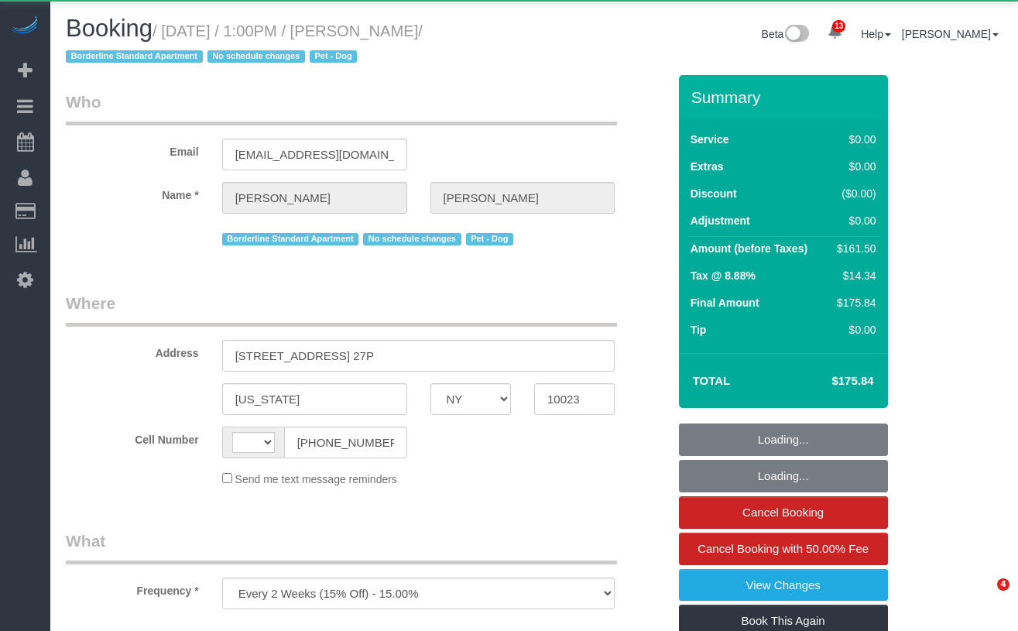
select select "NY"
select select "object:900"
select select "string:[GEOGRAPHIC_DATA]"
select select "1"
select select "2"
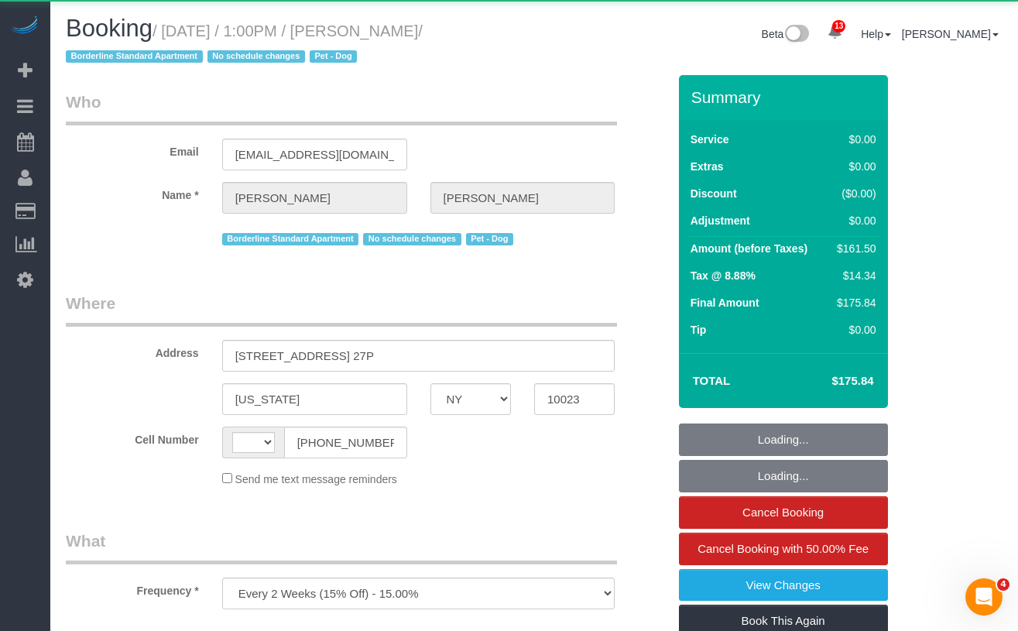
select select "number:89"
select select "number:90"
select select "number:13"
select select "number:5"
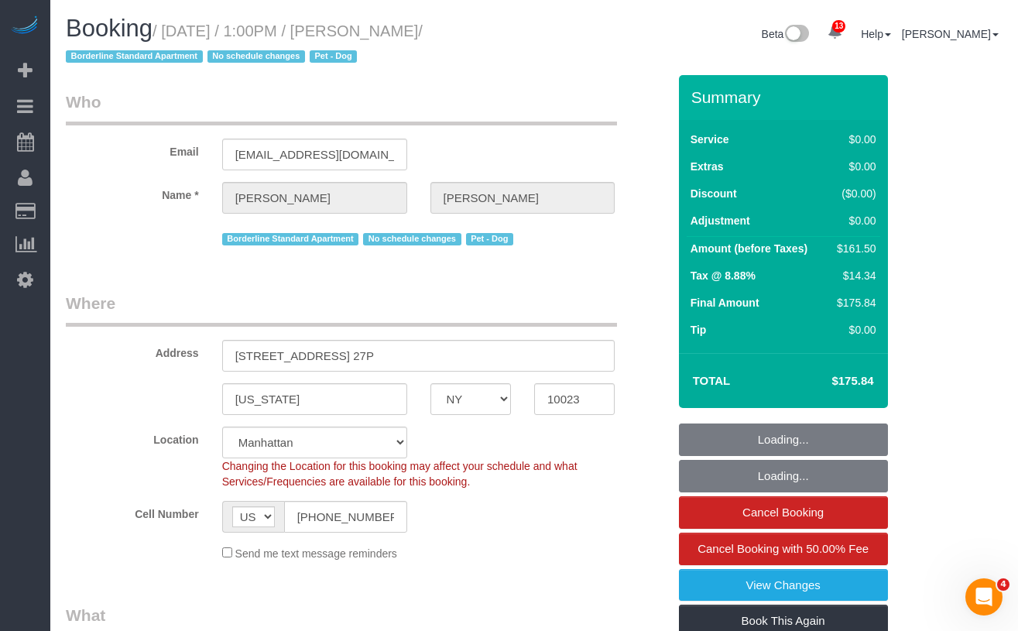
select select "string:stripe-pm_1PQ7RM4VGloSiKo7cVSLgmTg"
select select "spot1"
select select "1"
select select "2"
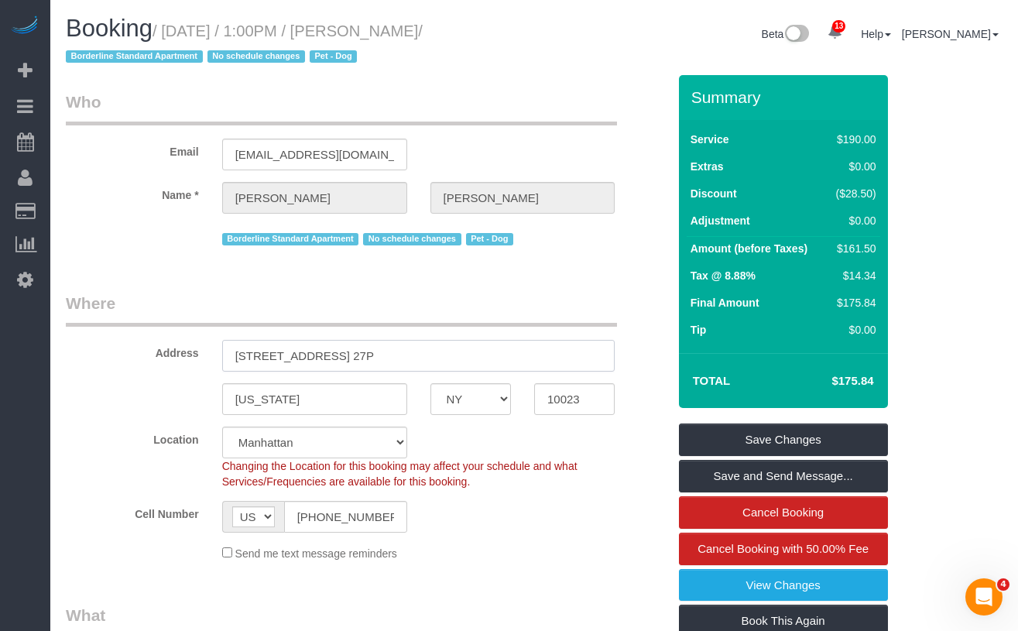
click at [417, 353] on input "20 West 64th Street, Apt. 27P" at bounding box center [418, 356] width 393 height 32
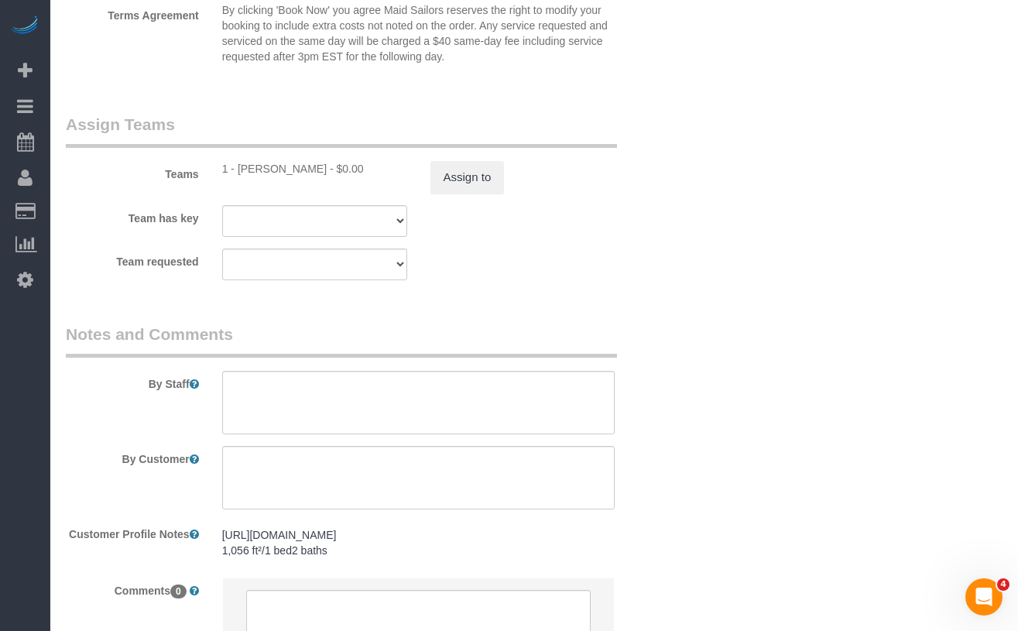
scroll to position [1993, 0]
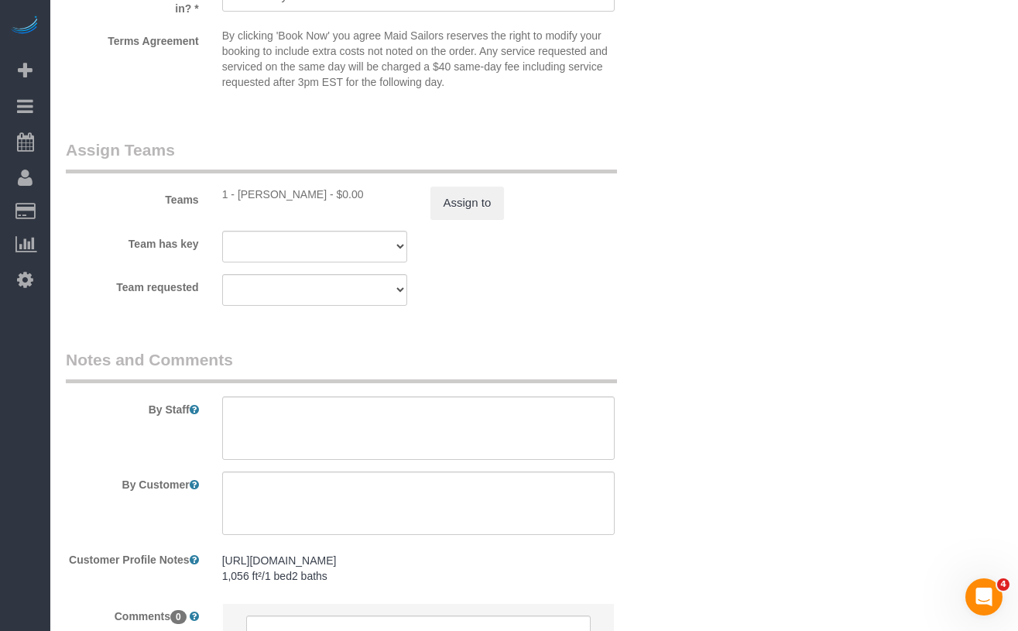
drag, startPoint x: 320, startPoint y: 198, endPoint x: 458, endPoint y: 247, distance: 147.0
click at [239, 195] on div "1 - [PERSON_NAME] - $0.00" at bounding box center [314, 194] width 185 height 15
copy div "Kariluz Romero -"
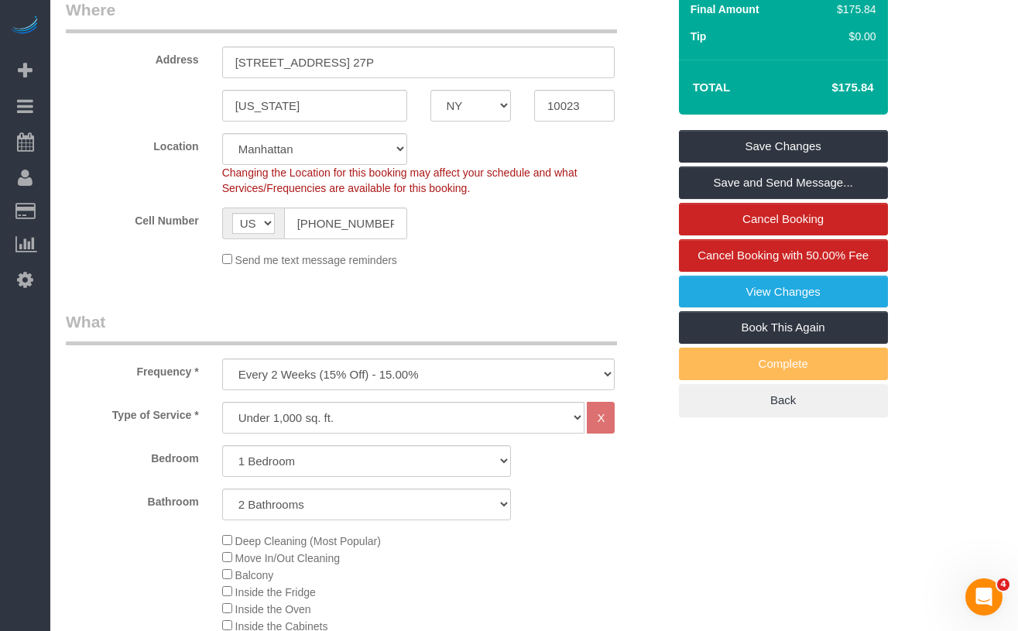
scroll to position [0, 0]
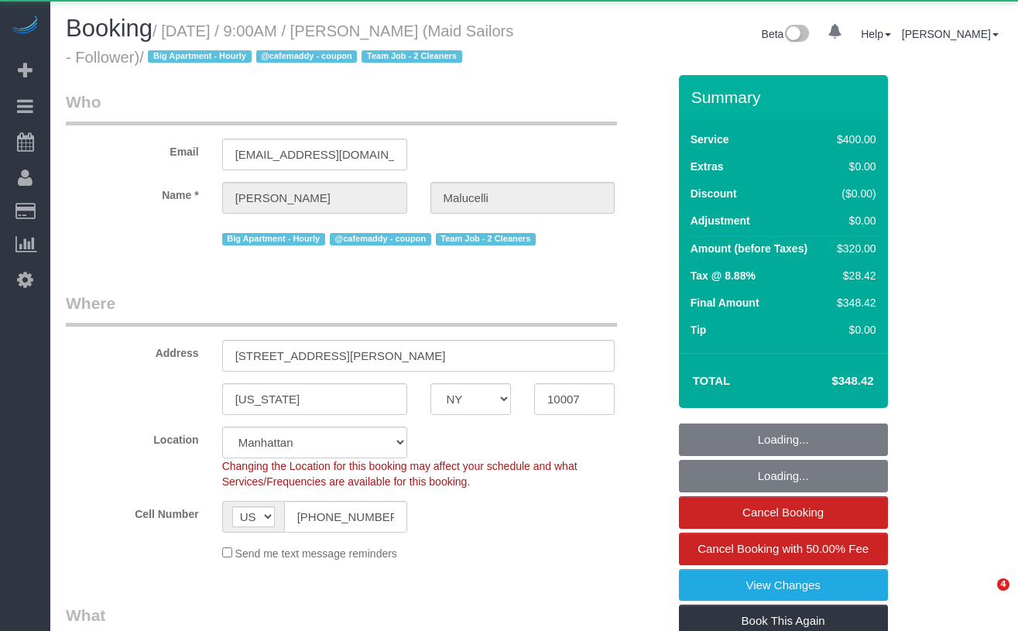
select select "NY"
select select "object:846"
select select "150"
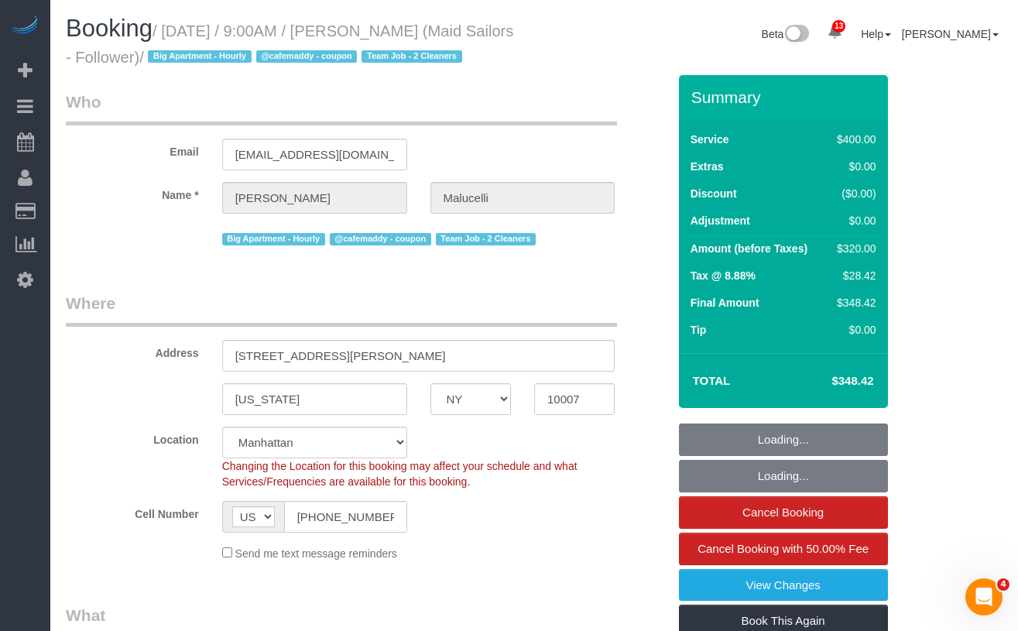
select select "object:1000"
select select "string:stripe-pm_1S2ecx4VGloSiKo7WvMfap5Y"
select select "spot1"
select select "number:57"
select select "number:72"
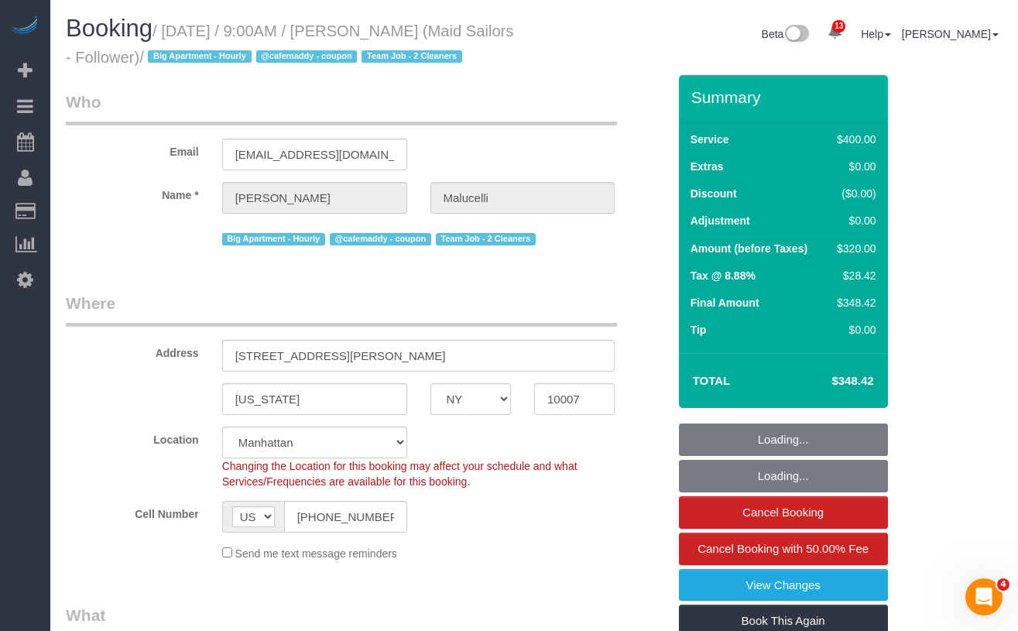
select select "number:15"
select select "number:5"
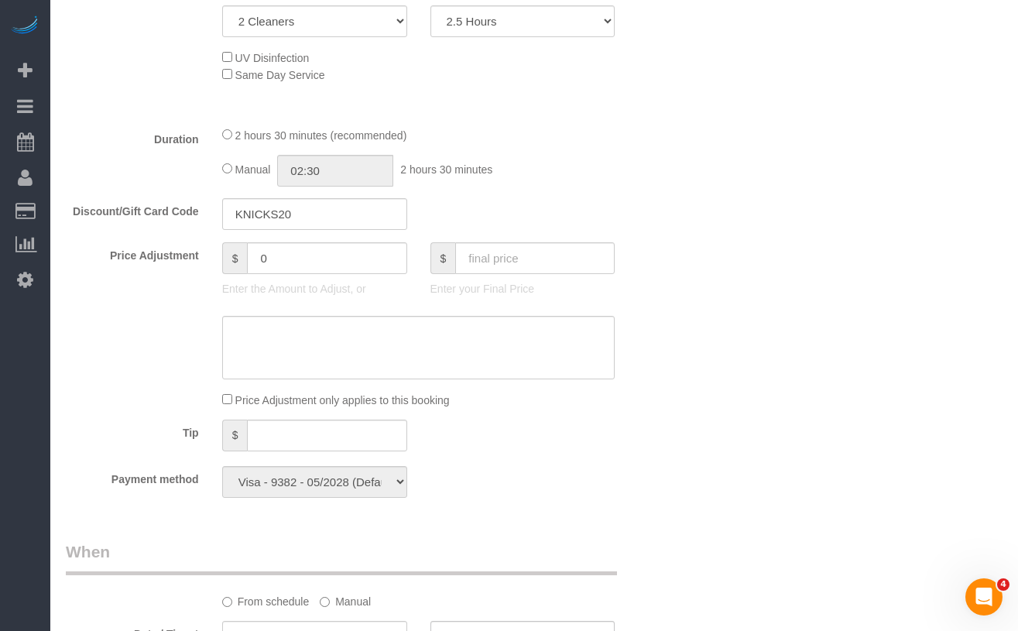
scroll to position [734, 0]
drag, startPoint x: 287, startPoint y: 290, endPoint x: 255, endPoint y: 289, distance: 31.8
click at [256, 273] on input "0" at bounding box center [327, 258] width 160 height 32
drag, startPoint x: 929, startPoint y: 325, endPoint x: 901, endPoint y: 327, distance: 28.0
click at [929, 325] on div "Who Email [EMAIL_ADDRESS][DOMAIN_NAME] Name * [PERSON_NAME] Big Apartment - Hou…" at bounding box center [534, 491] width 937 height 2300
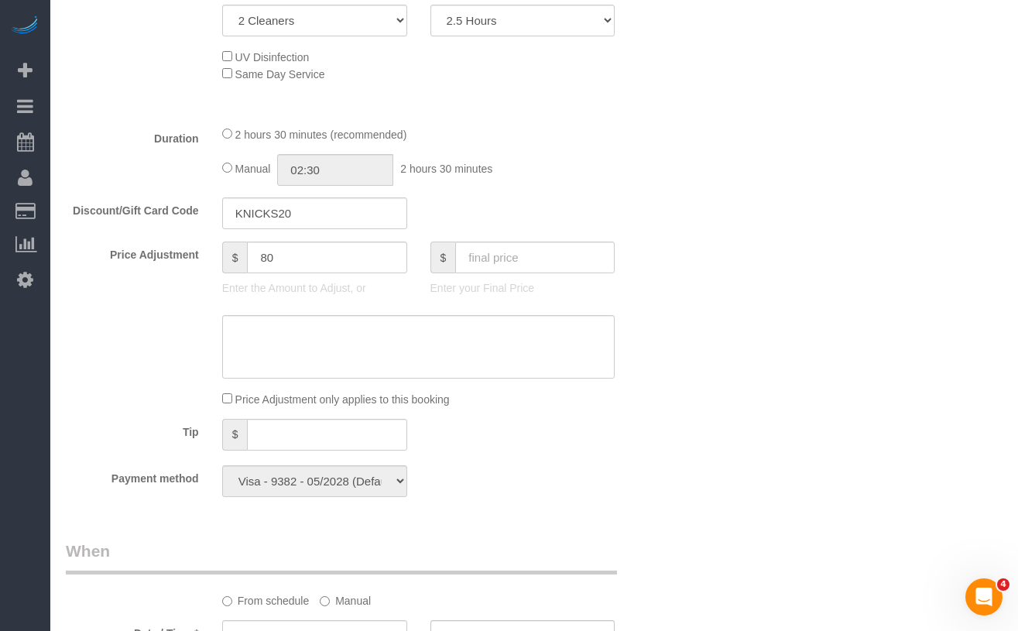
click at [791, 328] on div "Who Email [EMAIL_ADDRESS][DOMAIN_NAME] Name * [PERSON_NAME] Big Apartment - Hou…" at bounding box center [534, 491] width 937 height 2300
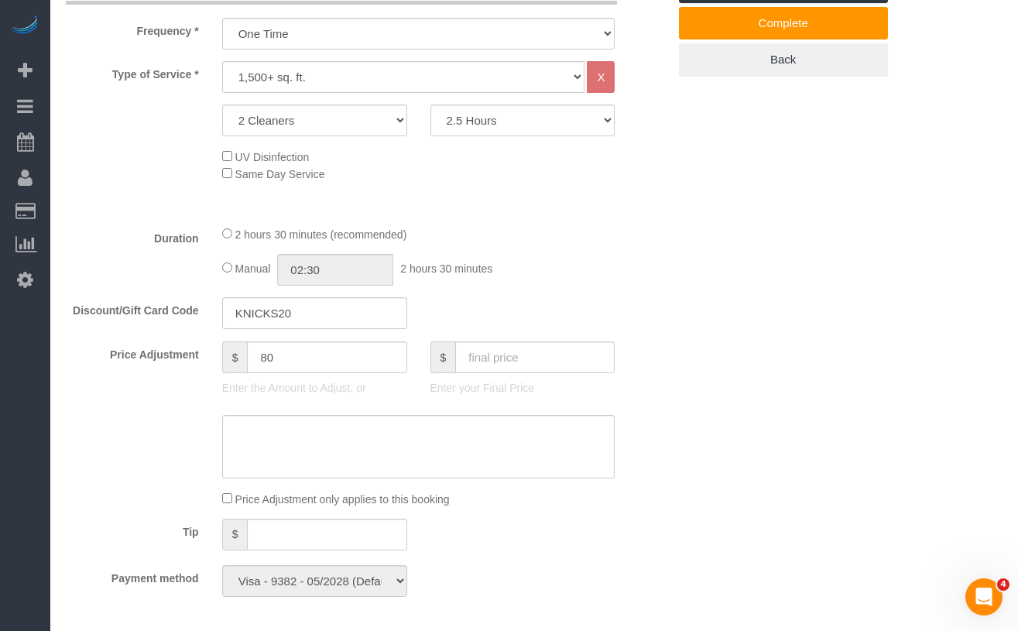
scroll to position [837, 0]
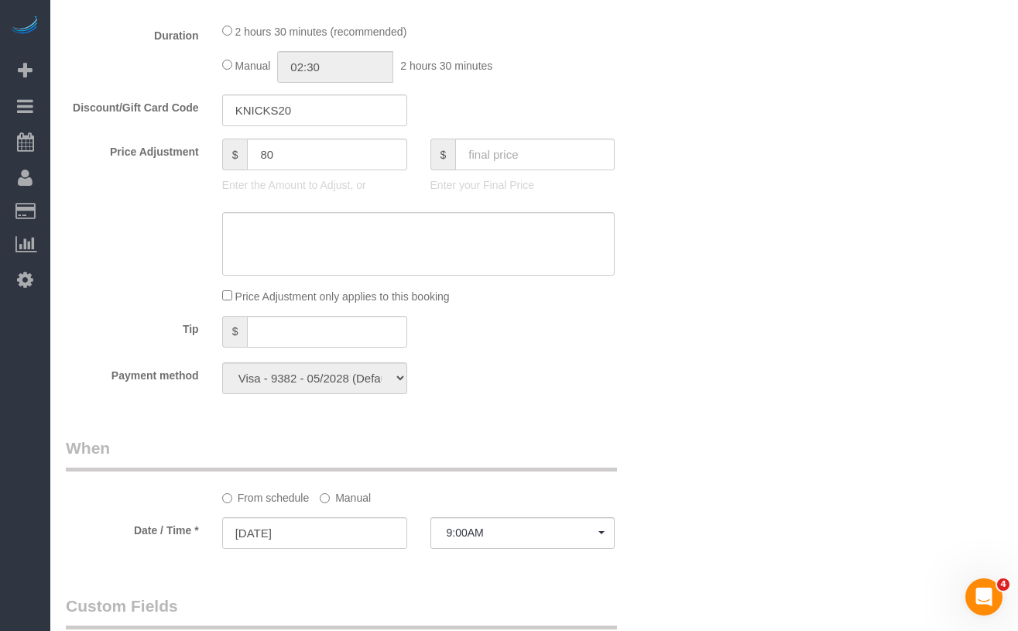
click at [791, 328] on div "Who Email [EMAIL_ADDRESS][DOMAIN_NAME] Name * [PERSON_NAME] Big Apartment - Hou…" at bounding box center [534, 388] width 937 height 2300
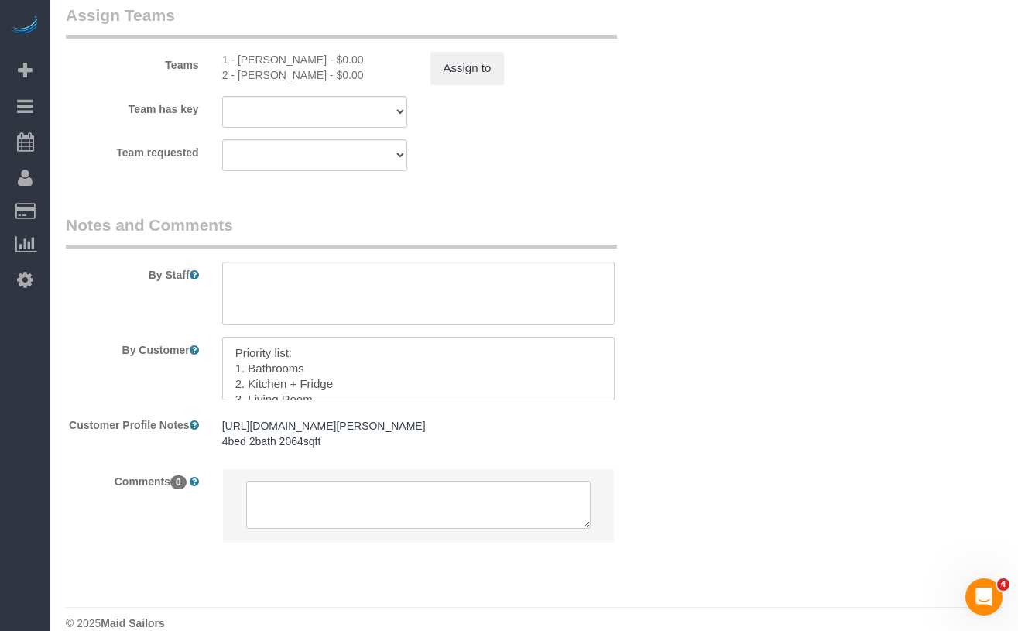
scroll to position [1788, 0]
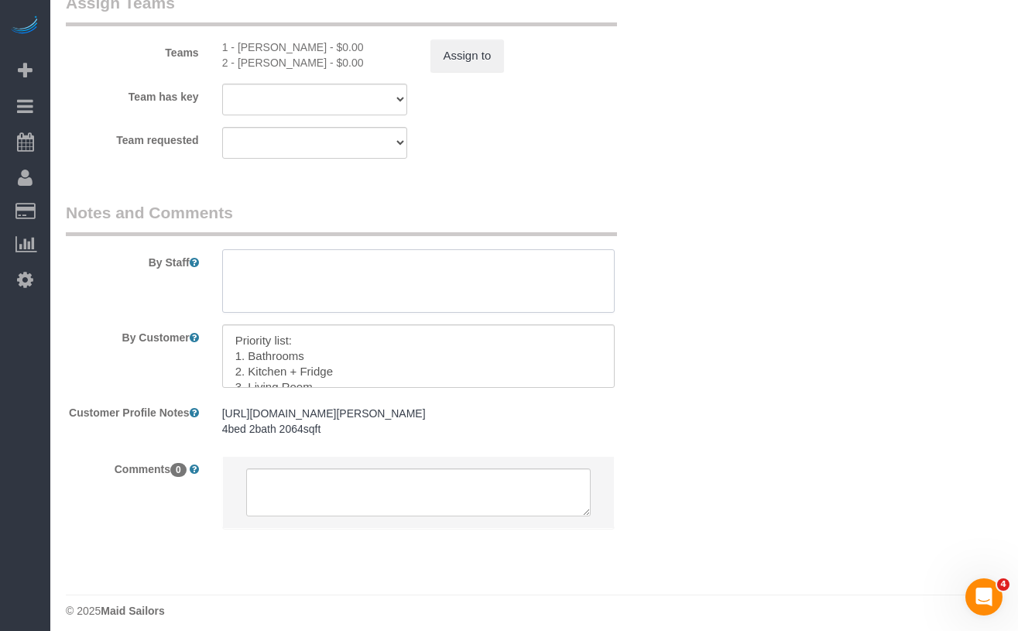
click at [393, 304] on textarea at bounding box center [418, 281] width 393 height 64
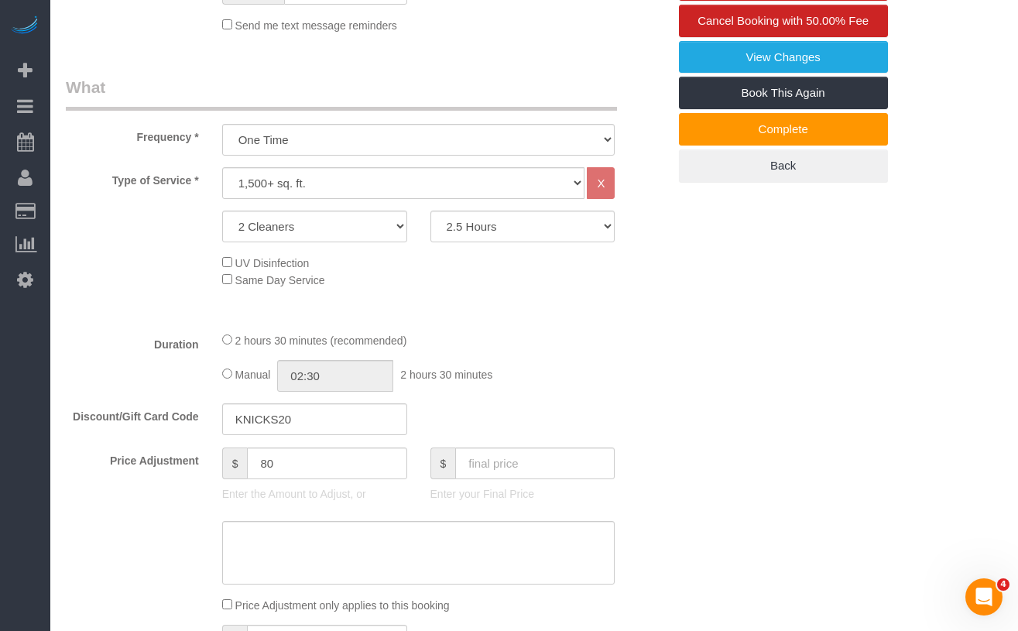
scroll to position [527, 0]
click at [471, 243] on select "2 Hours 2.5 Hours 3 Hours 3.5 Hours 4 Hours 4.5 Hours 5 Hours 5.5 Hours 6 Hours…" at bounding box center [523, 227] width 185 height 32
click at [294, 480] on input "80" at bounding box center [327, 464] width 160 height 32
type input "8"
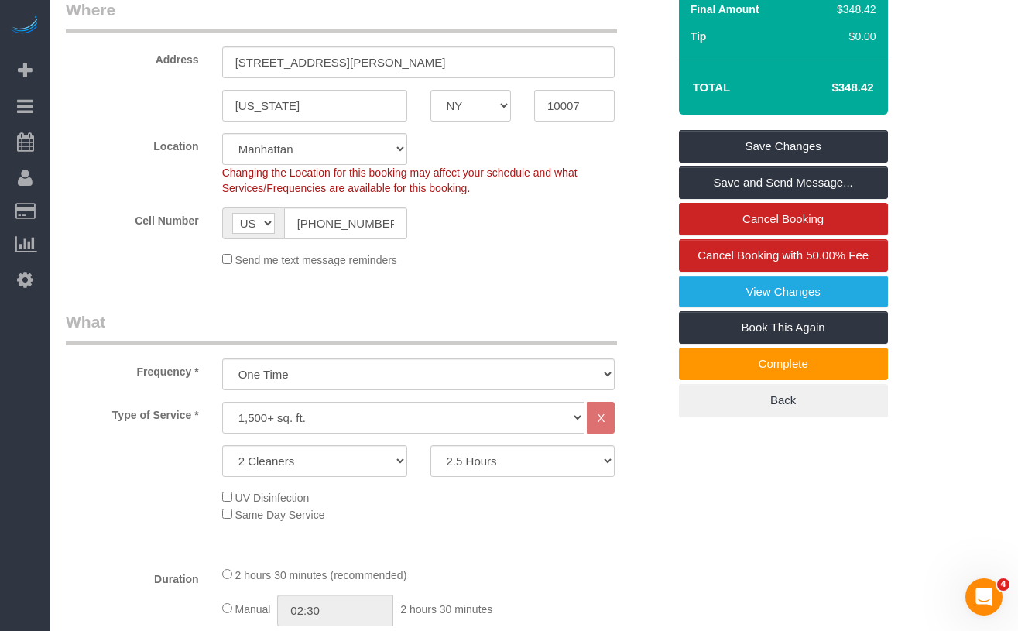
scroll to position [282, 0]
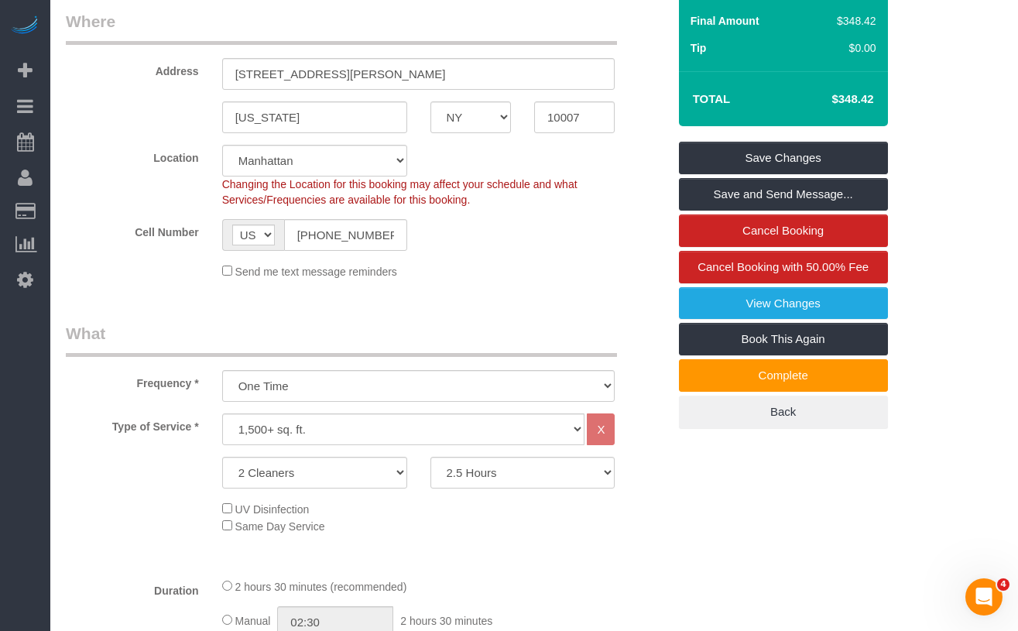
click at [872, 106] on h4 "$348.42" at bounding box center [829, 99] width 88 height 13
copy div "$348.42 Save Changes Save and Send Message... Cancel Booking Cancel Booking wit…"
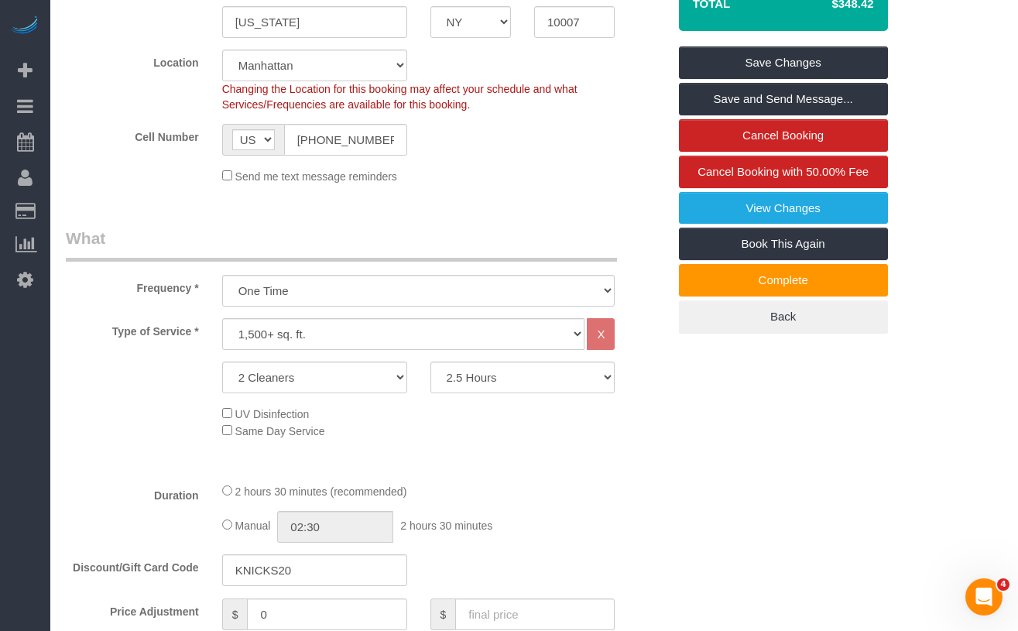
scroll to position [405, 0]
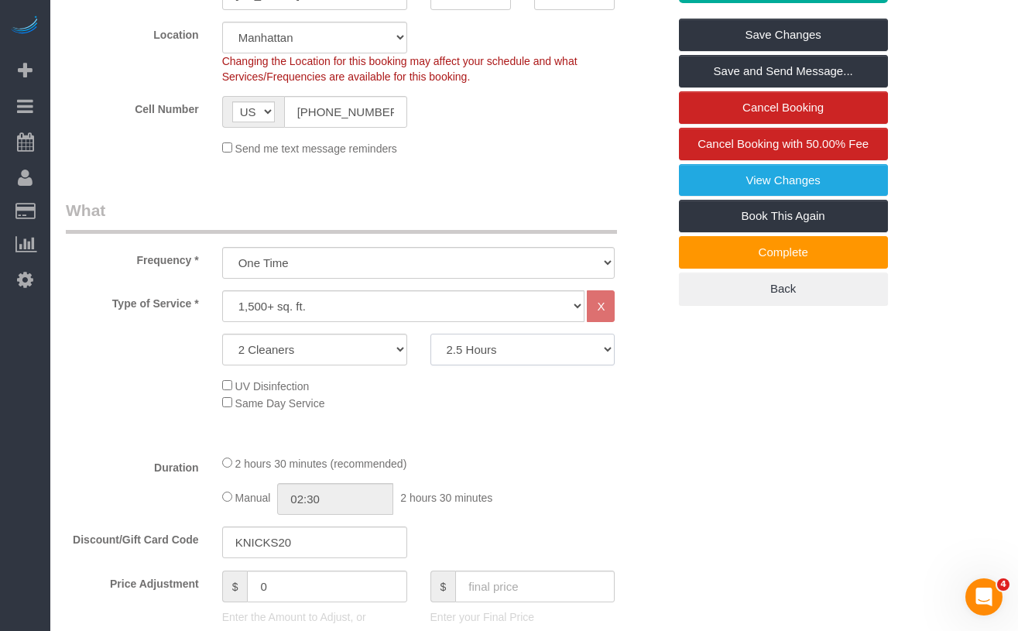
click at [486, 366] on select "2 Hours 2.5 Hours 3 Hours 3.5 Hours 4 Hours 4.5 Hours 5 Hours 5.5 Hours 6 Hours…" at bounding box center [523, 350] width 185 height 32
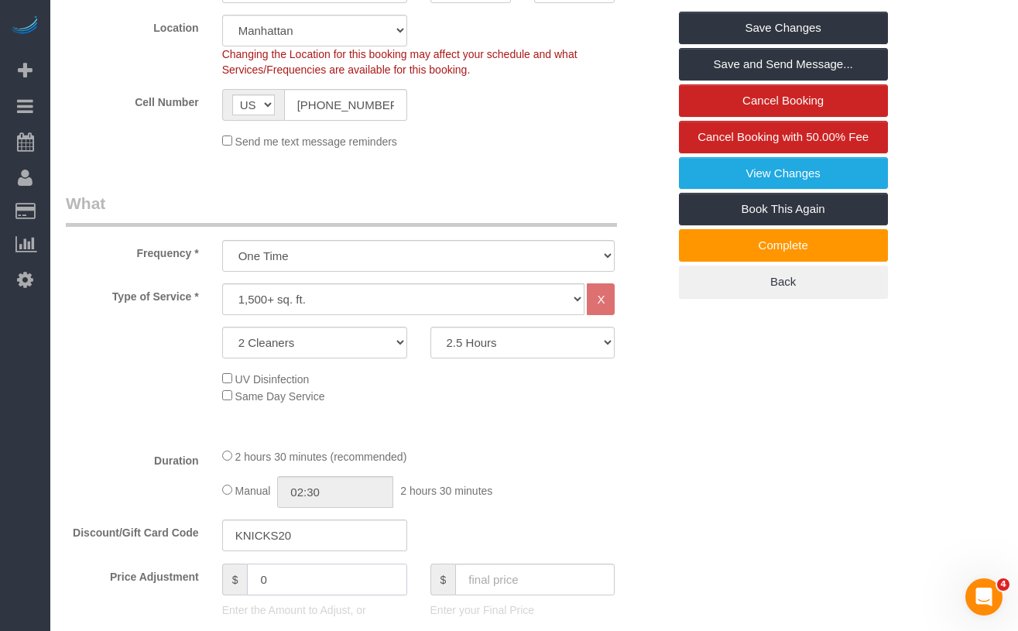
drag, startPoint x: 288, startPoint y: 614, endPoint x: 240, endPoint y: 615, distance: 48.0
click at [241, 596] on div "$ 0" at bounding box center [314, 580] width 185 height 32
type input "8"
type input "80"
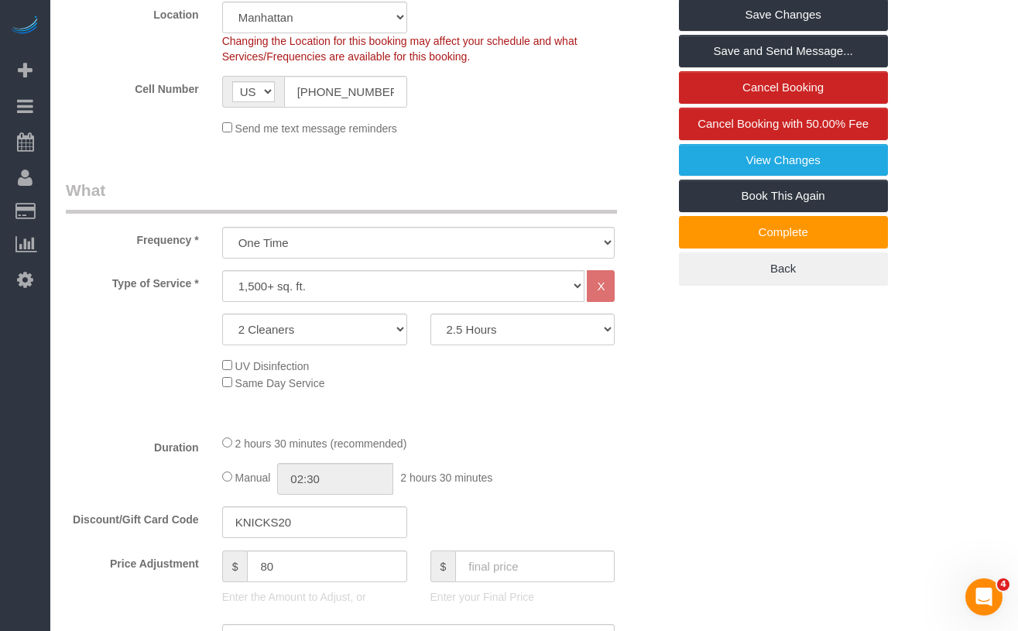
scroll to position [433, 0]
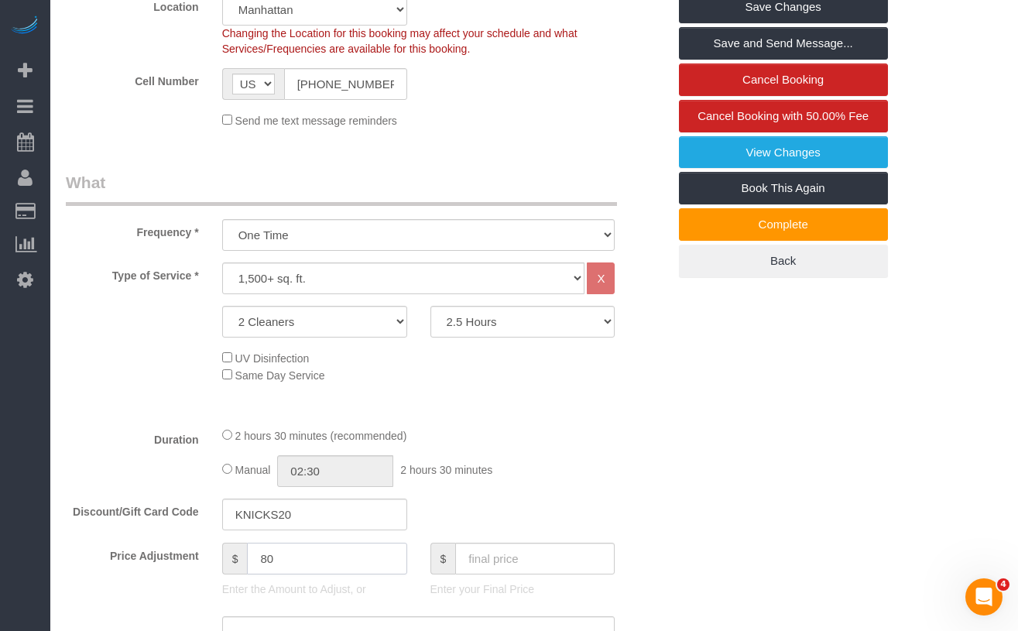
drag, startPoint x: 287, startPoint y: 582, endPoint x: 238, endPoint y: 583, distance: 49.6
click at [238, 575] on div "$ 80" at bounding box center [314, 559] width 185 height 32
click at [505, 338] on select "2 Hours 2.5 Hours 3 Hours 3.5 Hours 4 Hours 4.5 Hours 5 Hours 5.5 Hours 6 Hours…" at bounding box center [523, 322] width 185 height 32
select select "180"
click at [431, 332] on select "2 Hours 2.5 Hours 3 Hours 3.5 Hours 4 Hours 4.5 Hours 5 Hours 5.5 Hours 6 Hours…" at bounding box center [523, 322] width 185 height 32
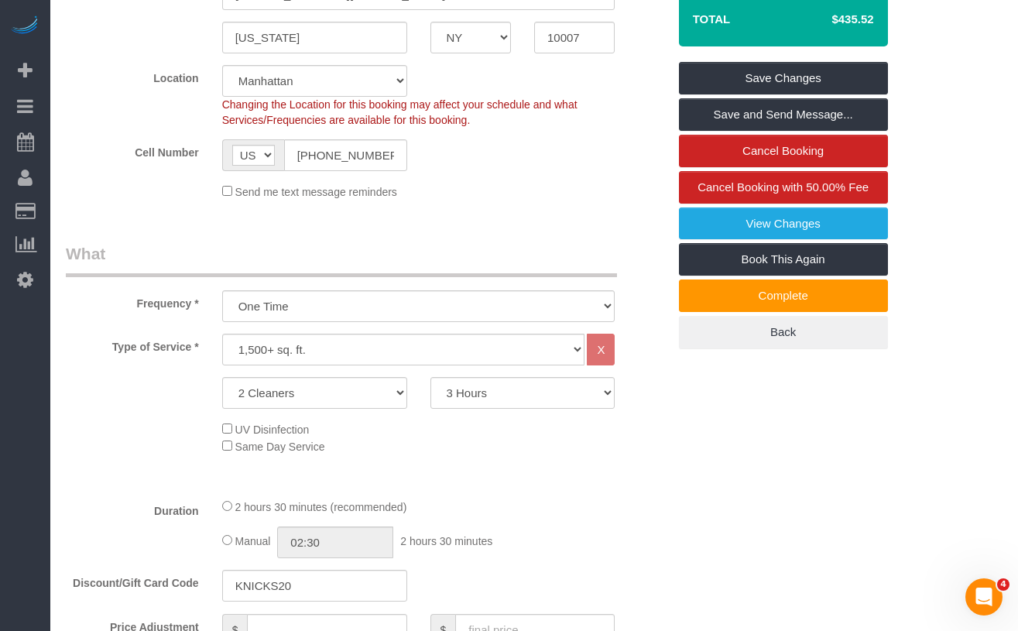
scroll to position [361, 0]
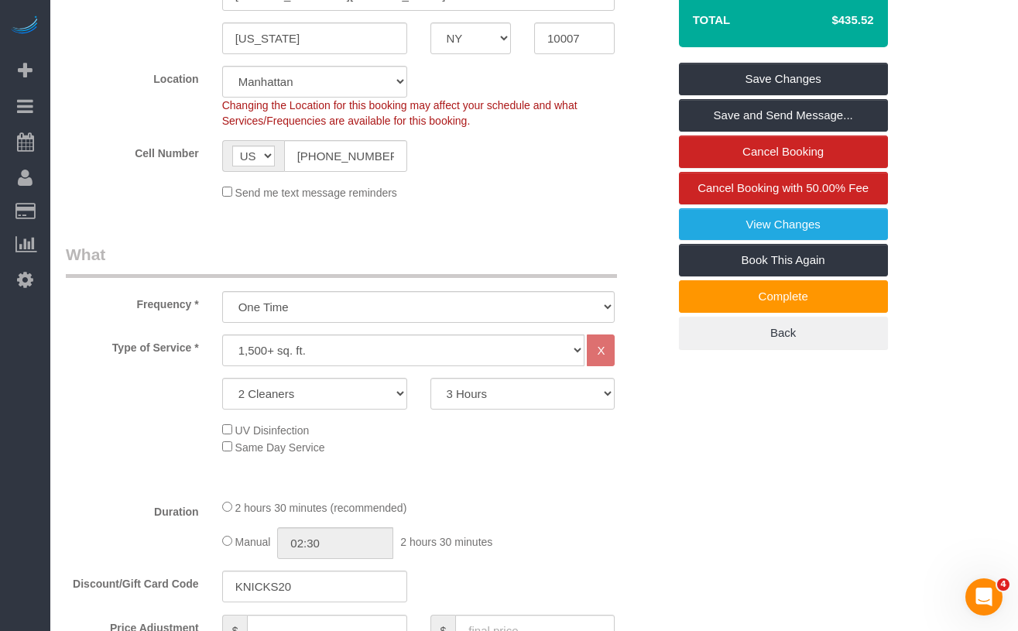
type input "0"
select select "spot41"
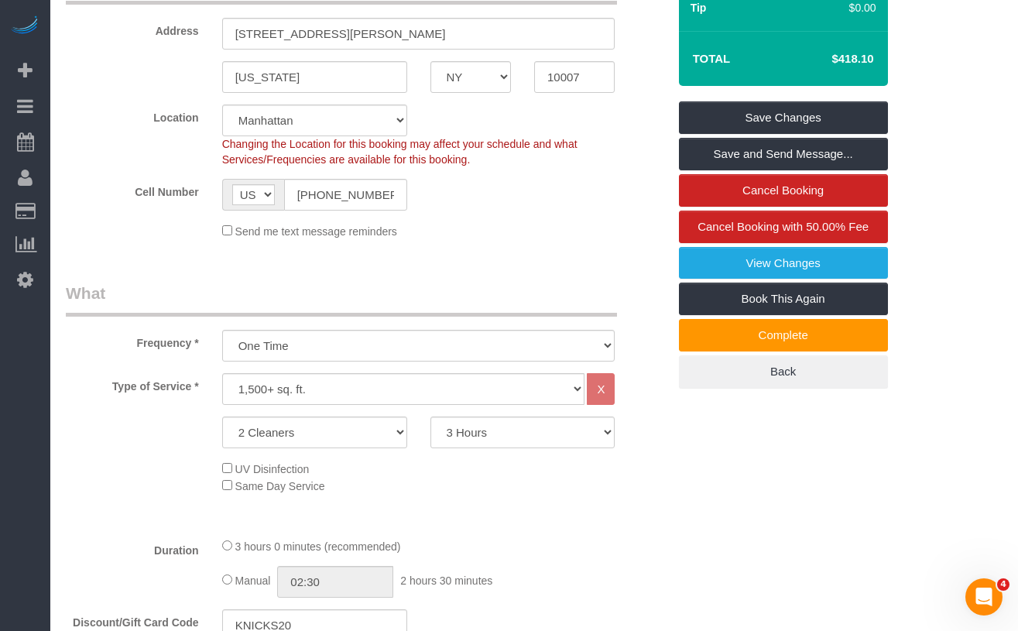
scroll to position [321, 0]
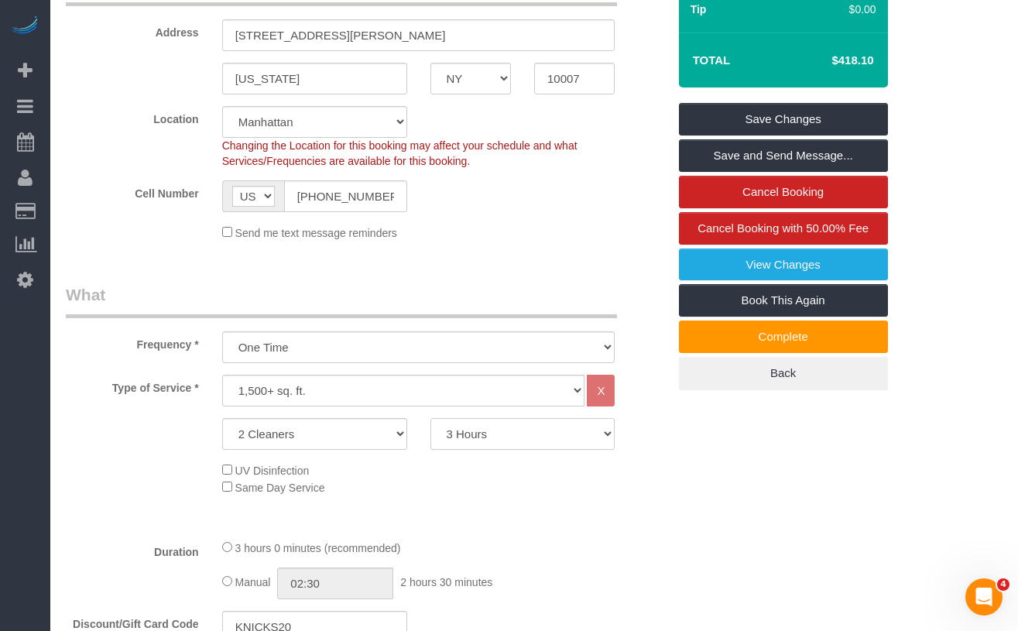
click at [561, 450] on select "2 Hours 2.5 Hours 3 Hours 3.5 Hours 4 Hours 4.5 Hours 5 Hours 5.5 Hours 6 Hours…" at bounding box center [523, 434] width 185 height 32
select select "150"
click at [431, 445] on select "2 Hours 2.5 Hours 3 Hours 3.5 Hours 4 Hours 4.5 Hours 5 Hours 5.5 Hours 6 Hours…" at bounding box center [523, 434] width 185 height 32
select select "spot81"
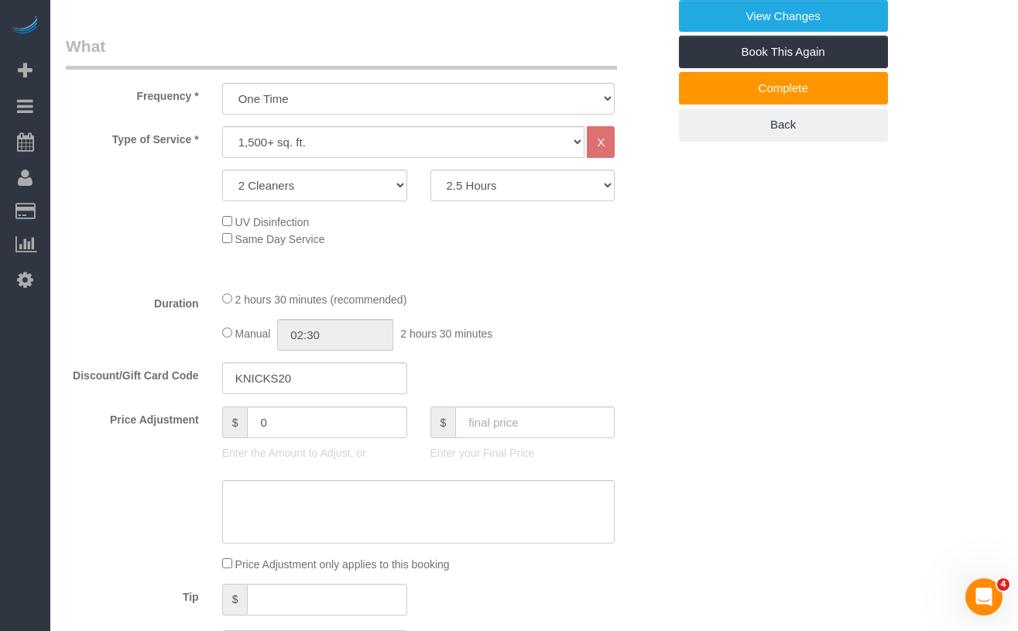
scroll to position [572, 0]
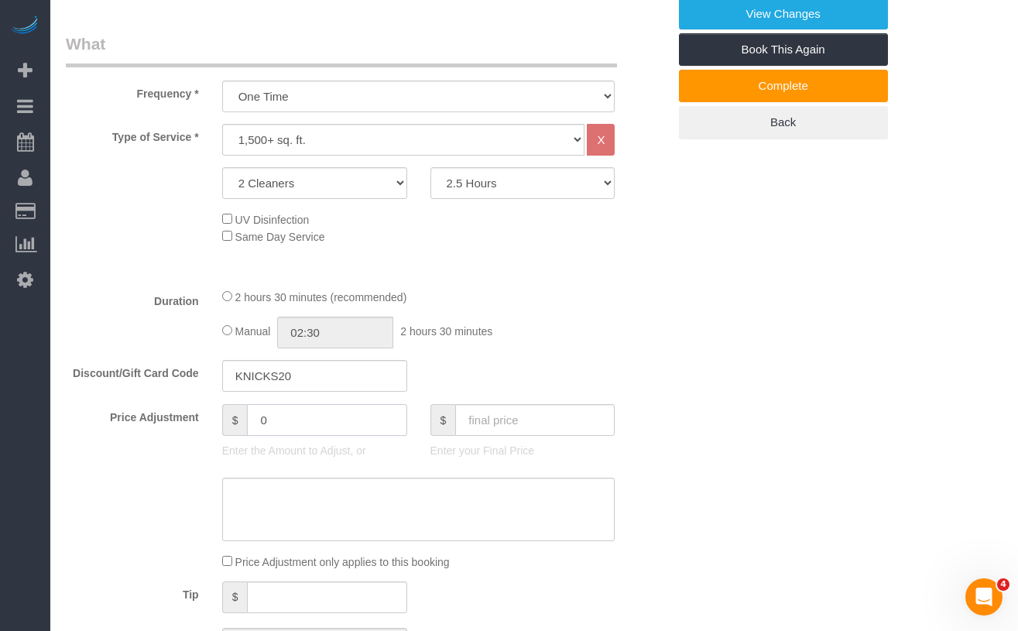
drag, startPoint x: 318, startPoint y: 450, endPoint x: 266, endPoint y: 449, distance: 51.1
click at [268, 436] on input "0" at bounding box center [327, 420] width 160 height 32
click at [264, 436] on input "0" at bounding box center [327, 420] width 160 height 32
drag, startPoint x: 260, startPoint y: 448, endPoint x: 275, endPoint y: 447, distance: 14.8
click at [275, 436] on input "0" at bounding box center [327, 420] width 160 height 32
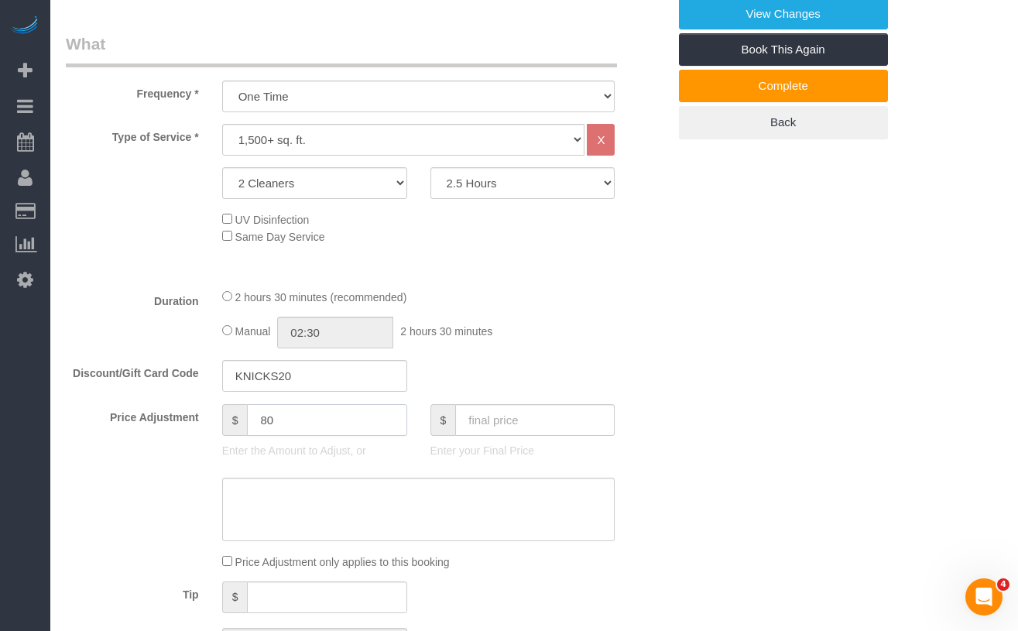
type input "80"
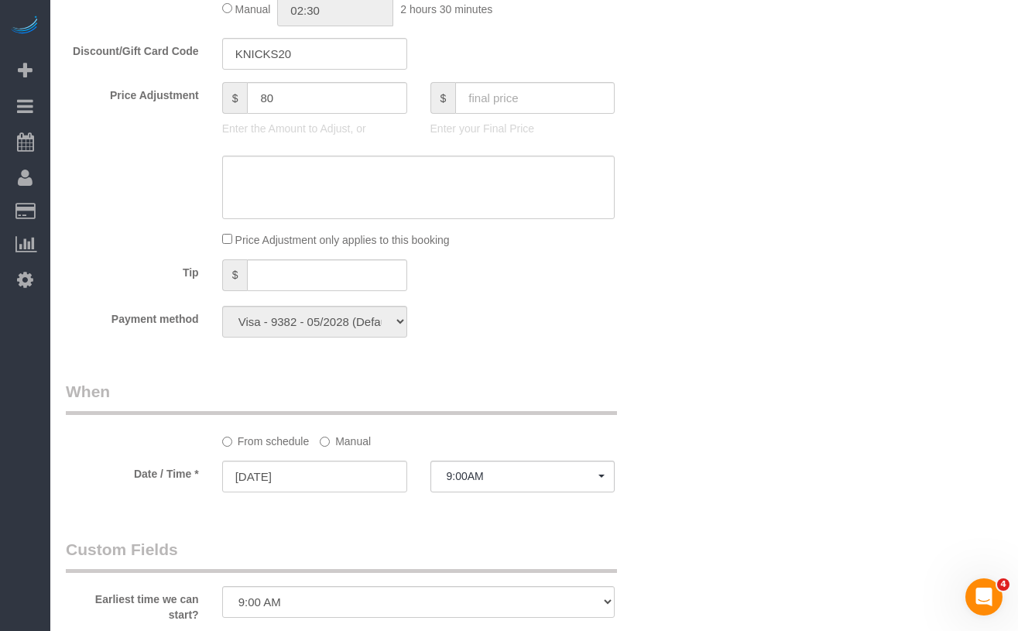
click at [743, 422] on div "Who Email rodrigomfav@hotmail.com Name * Rodrigo Malucelli Big Apartment - Hour…" at bounding box center [534, 331] width 937 height 2300
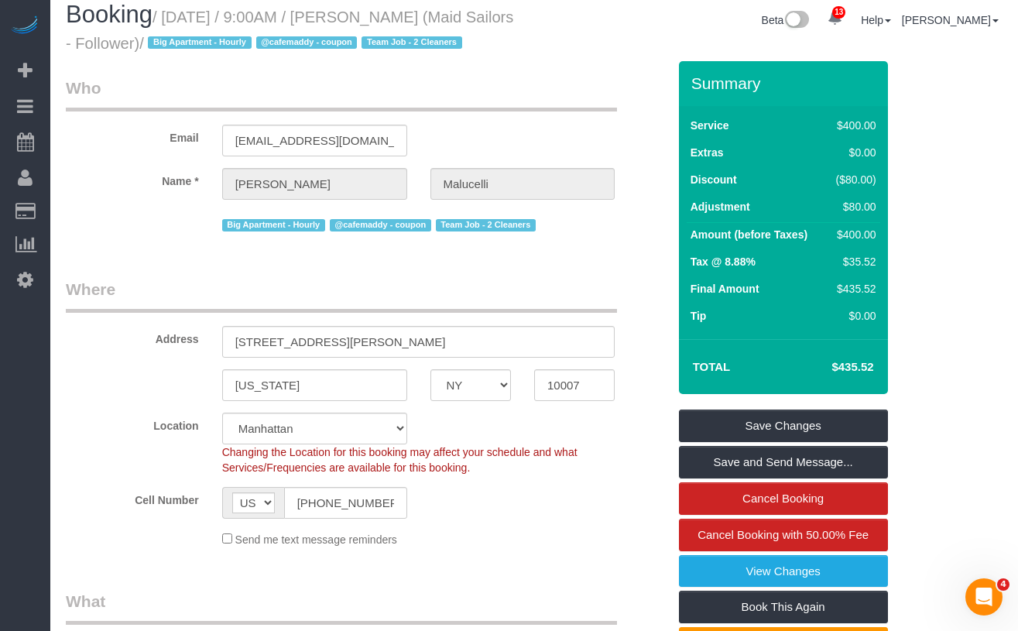
scroll to position [0, 0]
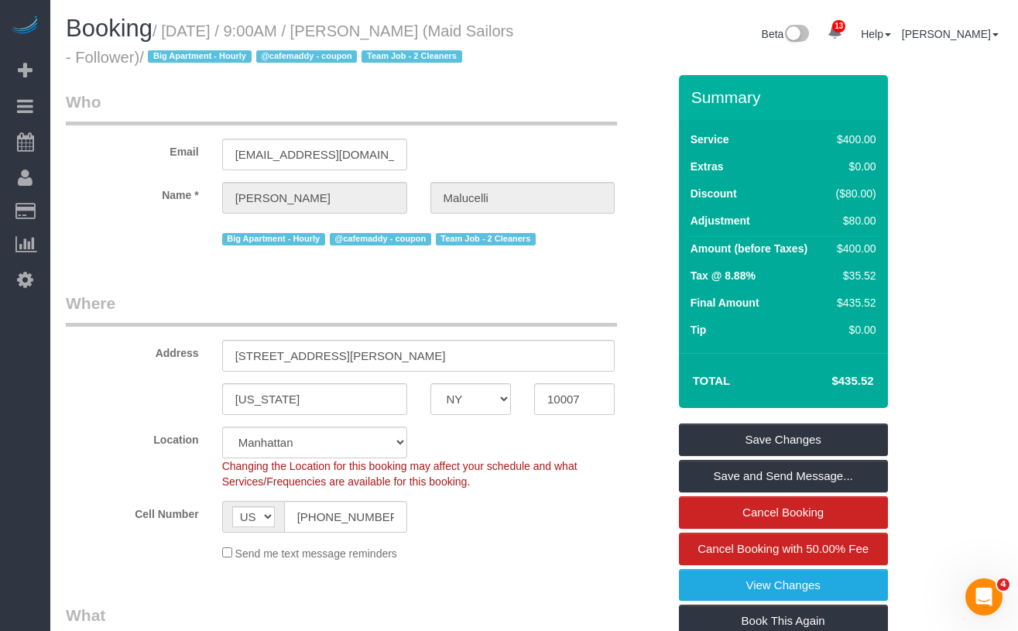
click at [422, 30] on small "/ September 05, 2025 / 9:00AM / Rodrigo Malucelli (Maid Sailors - Follower) / B…" at bounding box center [290, 43] width 448 height 43
click at [434, 32] on small "/ September 05, 2025 / 9:00AM / Rodrigo Malucelli (Maid Sailors - Follower) / B…" at bounding box center [290, 43] width 448 height 43
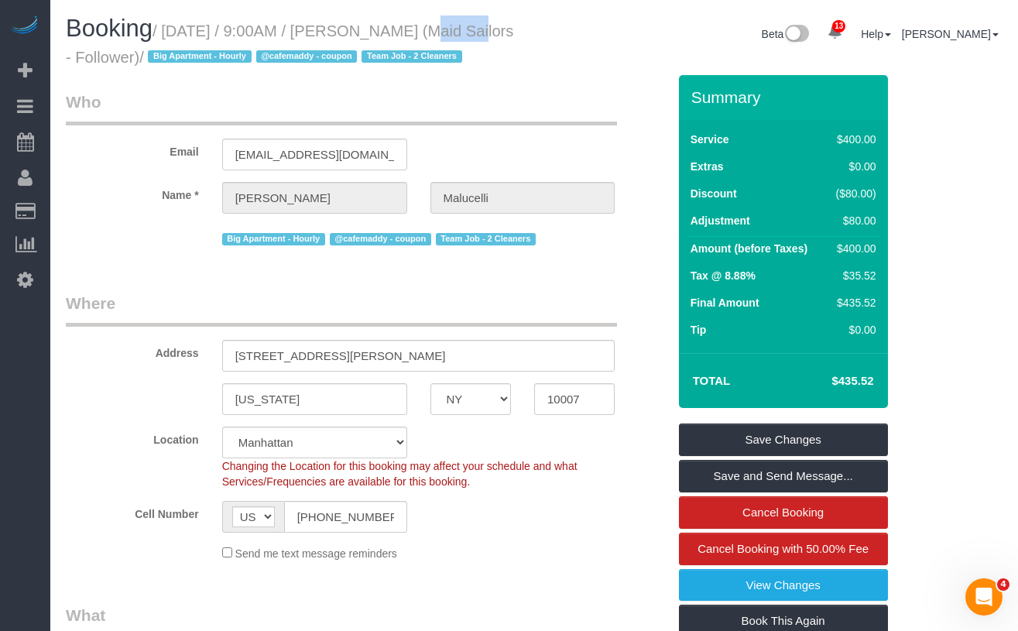
copy small "Rodrigo"
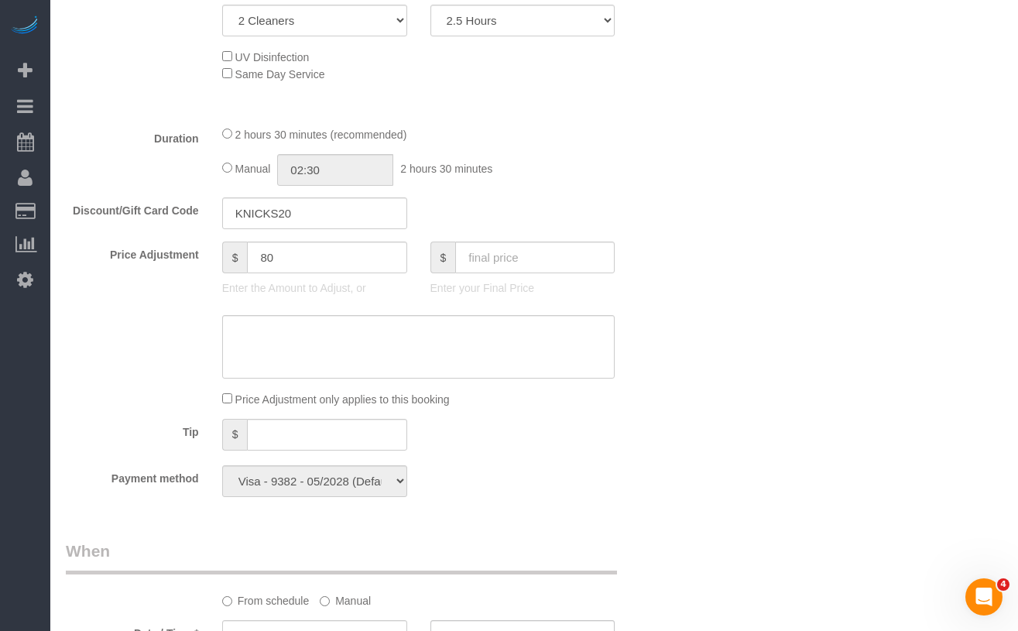
scroll to position [724, 0]
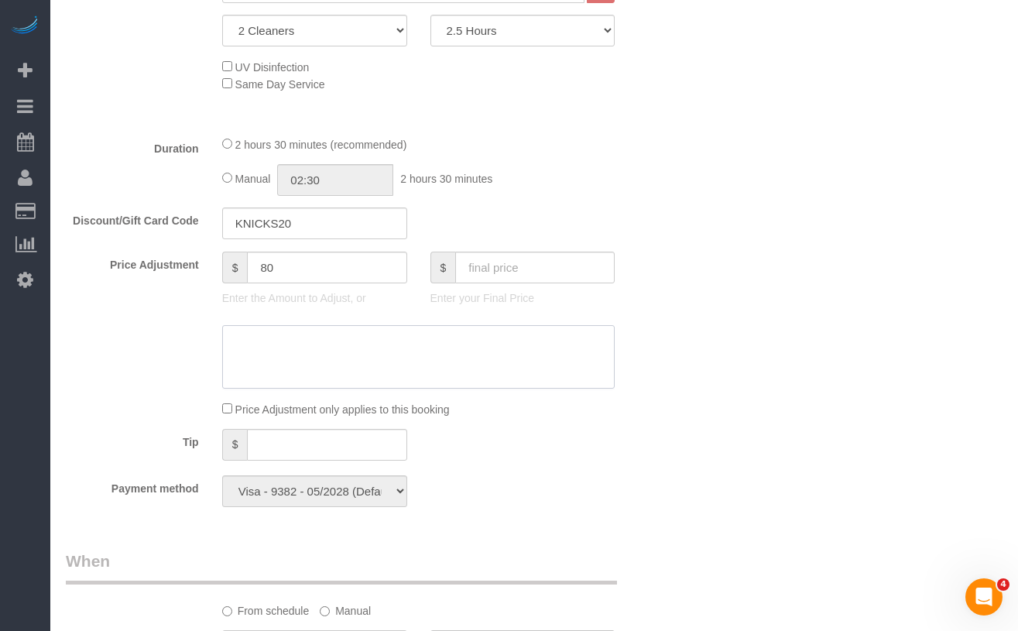
click at [274, 387] on textarea at bounding box center [418, 357] width 393 height 64
click at [262, 389] on textarea at bounding box center [418, 357] width 393 height 64
paste textarea "https://maidsailors.slack.com/archives/C5F2ECJCF/p1757078255782159"
type textarea "Customer approved 1hr extension. https://maidsailors.slack.com/archives/C5F2ECJ…"
click at [204, 377] on div at bounding box center [366, 357] width 625 height 64
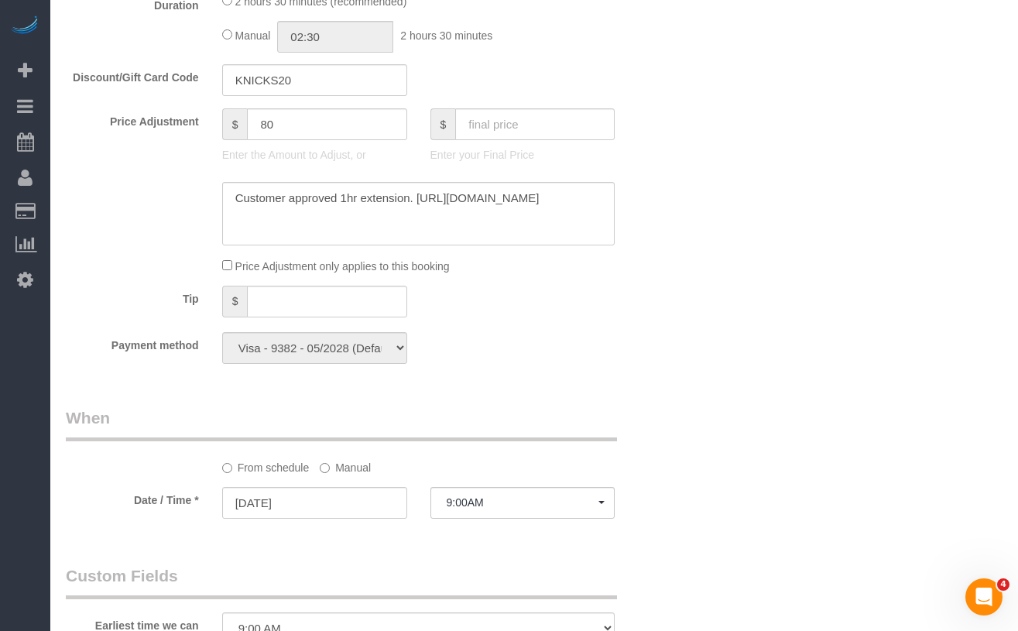
scroll to position [905, 0]
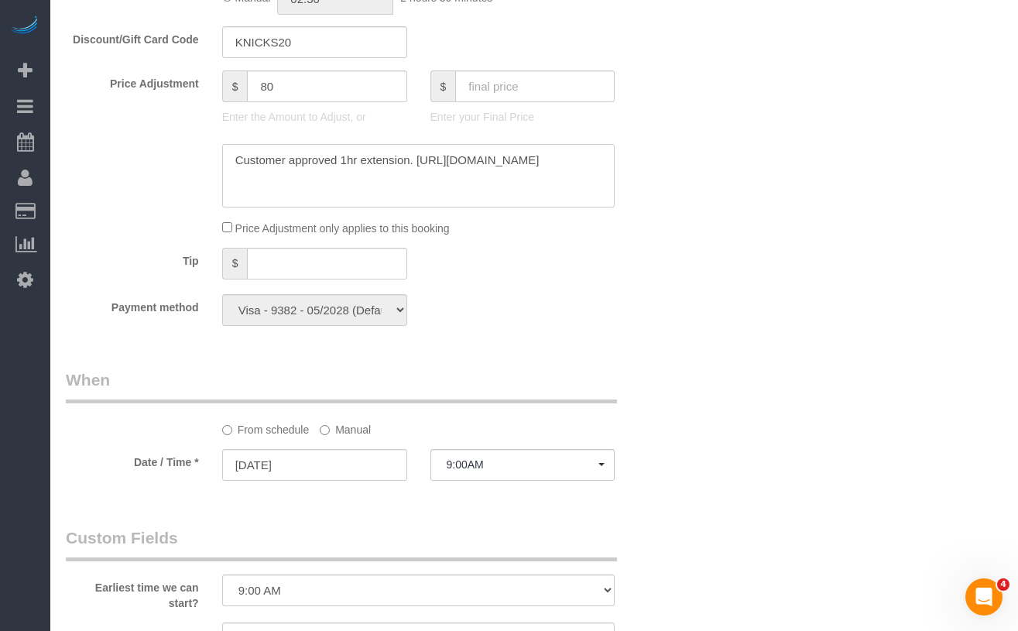
drag, startPoint x: 328, startPoint y: 220, endPoint x: 225, endPoint y: 201, distance: 105.4
click at [225, 201] on textarea at bounding box center [418, 176] width 393 height 64
click at [476, 181] on textarea at bounding box center [418, 176] width 393 height 64
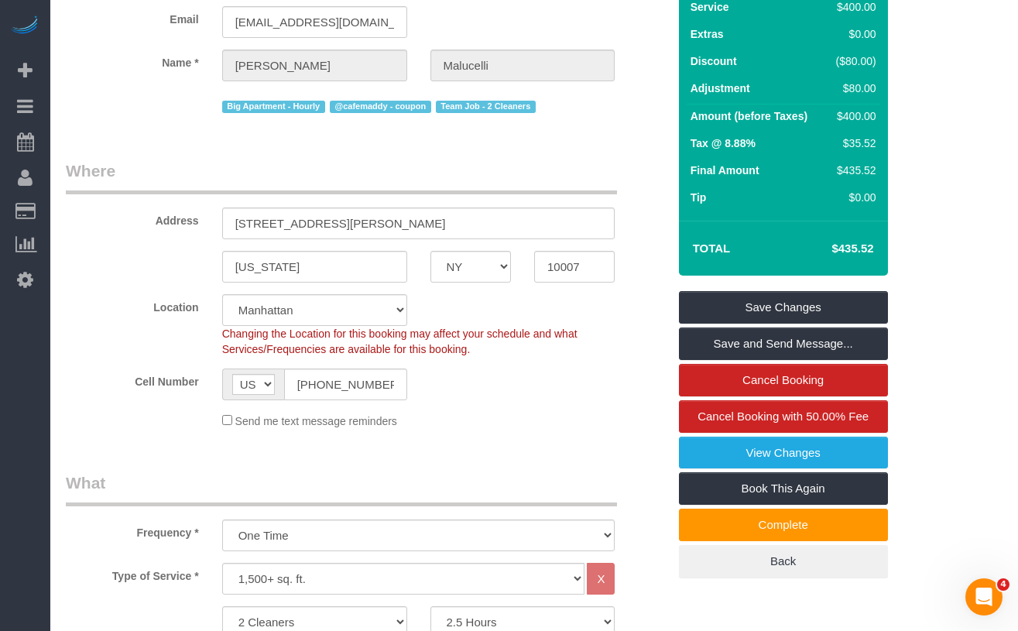
scroll to position [143, 0]
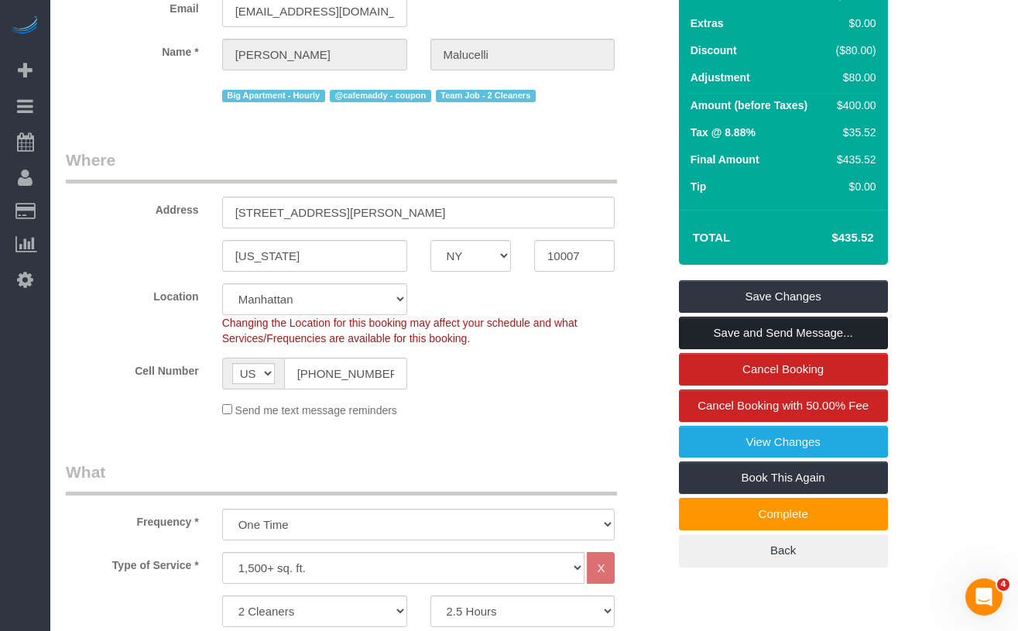
click at [712, 349] on link "Save and Send Message..." at bounding box center [783, 333] width 209 height 33
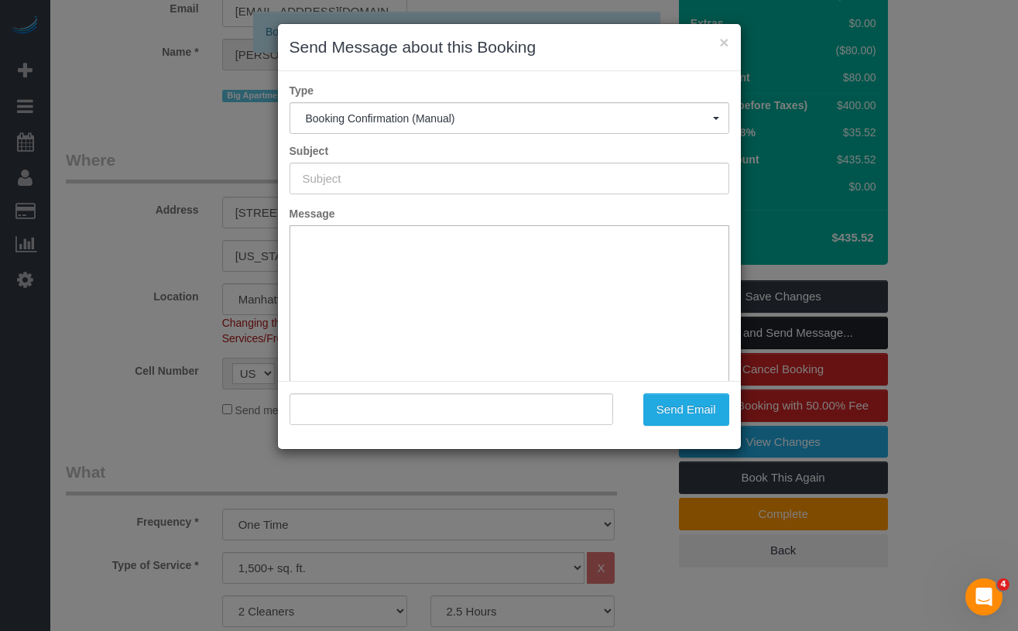
type input "Cleaning Confirmed for 09/05/2025 at 9:00am"
type input ""Rodrigo Malucelli" <rodrigomfav@hotmail.com>"
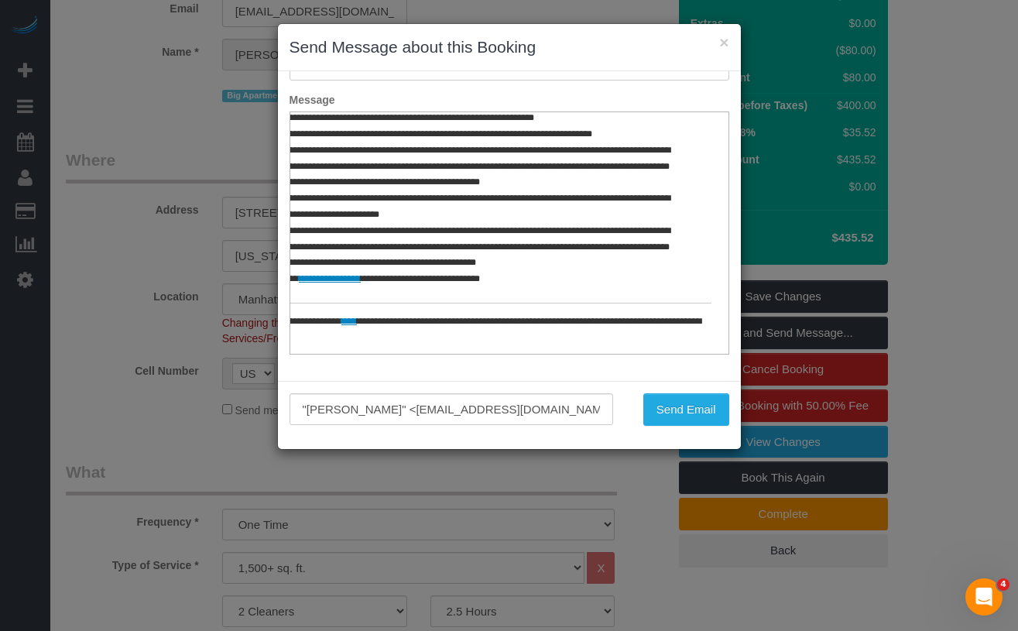
scroll to position [805, 122]
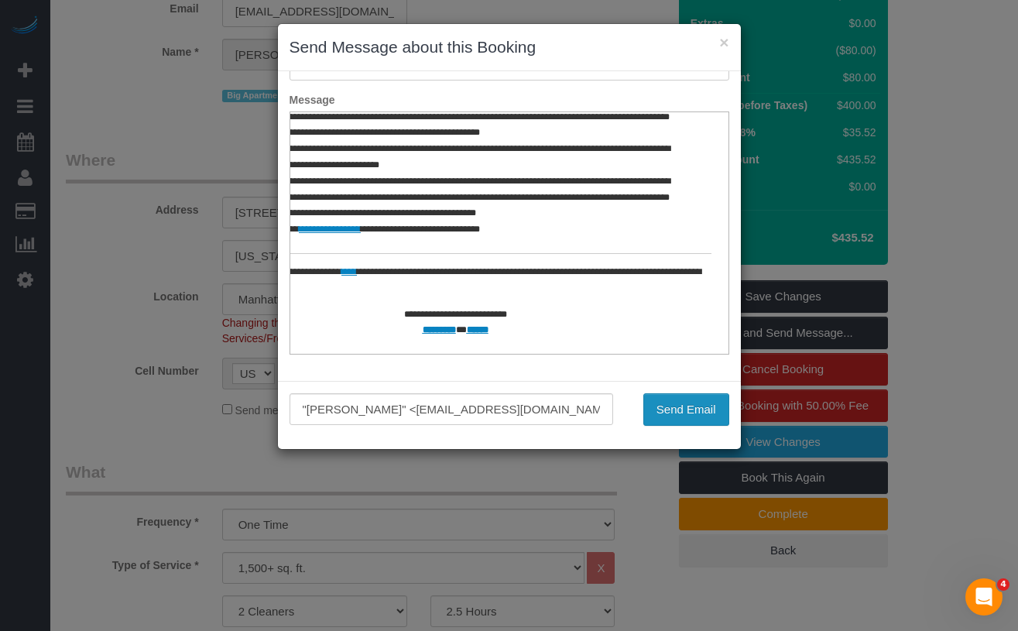
click at [669, 409] on button "Send Email" at bounding box center [687, 409] width 86 height 33
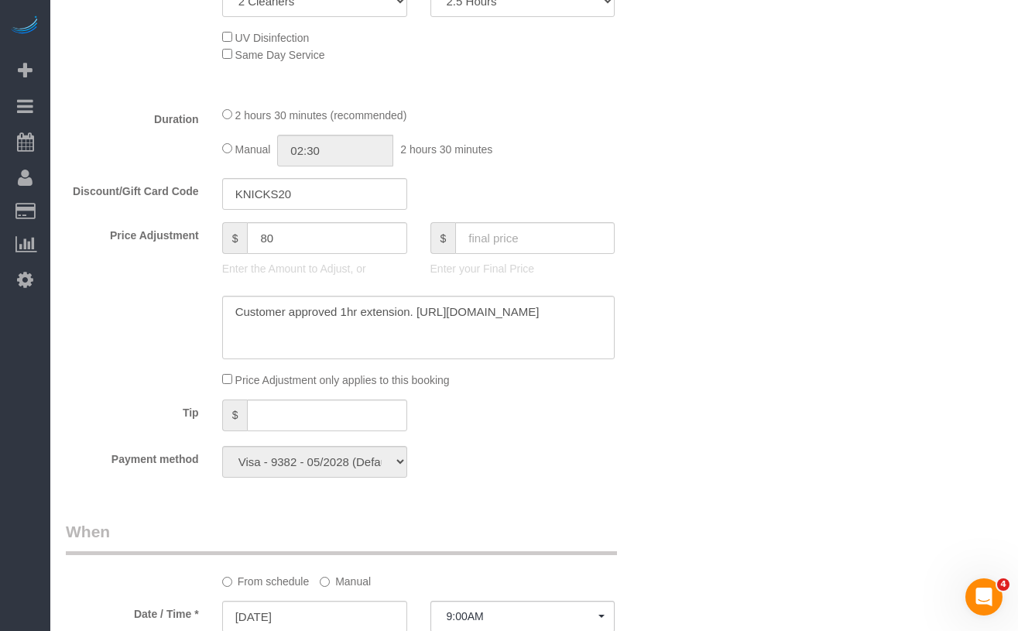
scroll to position [800, 0]
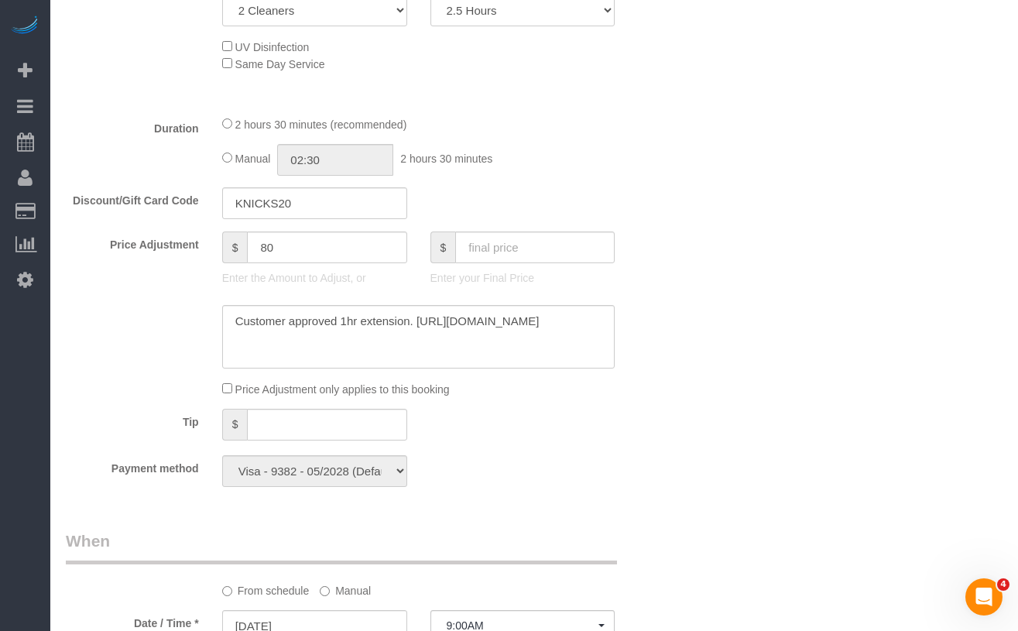
drag, startPoint x: 198, startPoint y: 268, endPoint x: 111, endPoint y: 270, distance: 87.5
click at [111, 252] on label "Price Adjustment" at bounding box center [132, 242] width 156 height 21
copy label "Price Adjustment"
click at [188, 252] on label "Price Adjustment" at bounding box center [132, 242] width 156 height 21
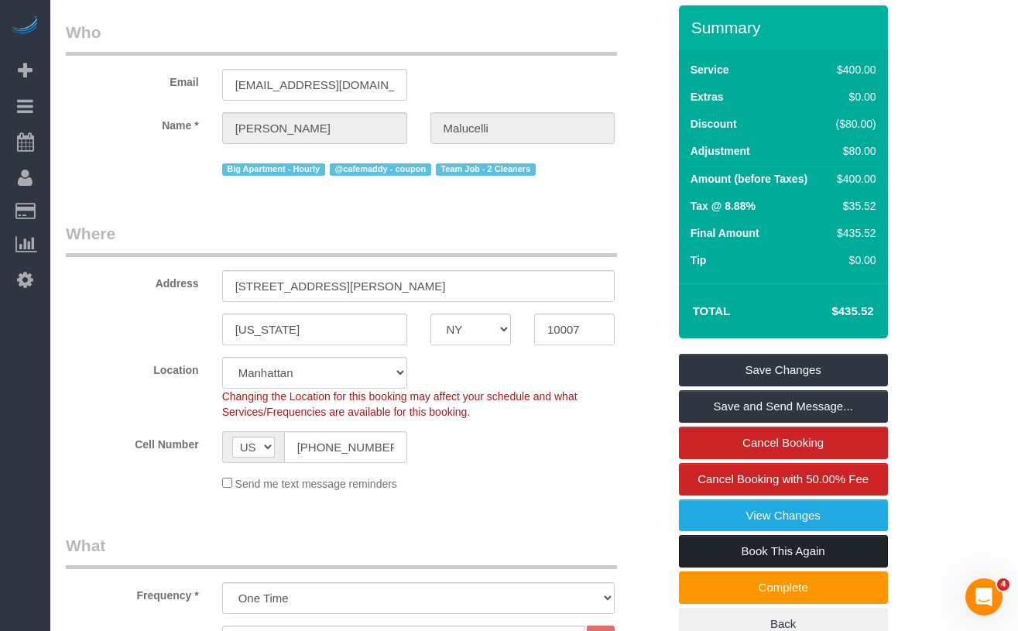
scroll to position [136, 0]
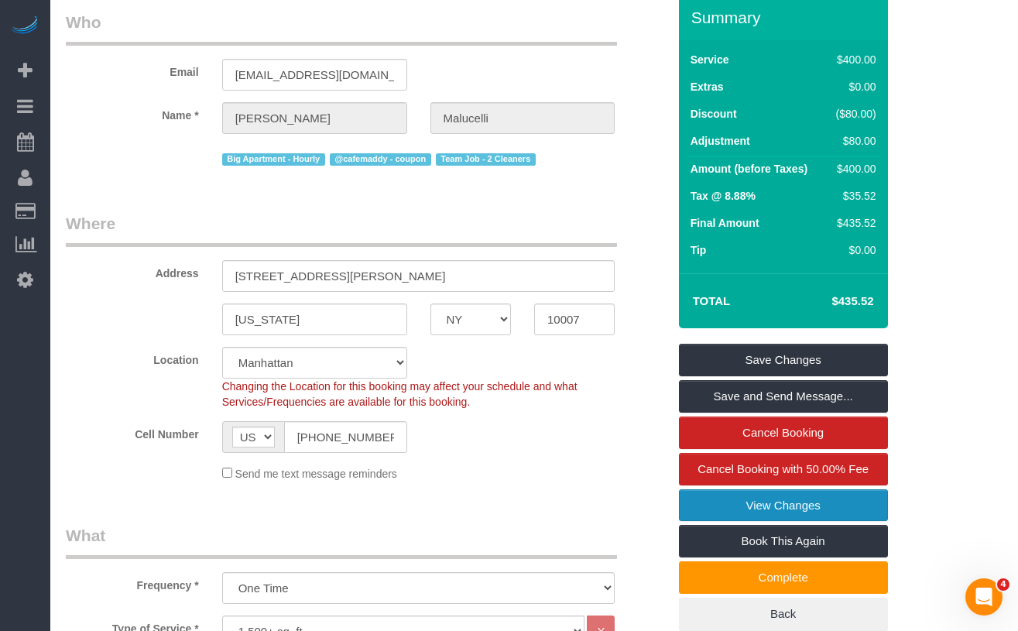
click at [736, 522] on link "View Changes" at bounding box center [783, 505] width 209 height 33
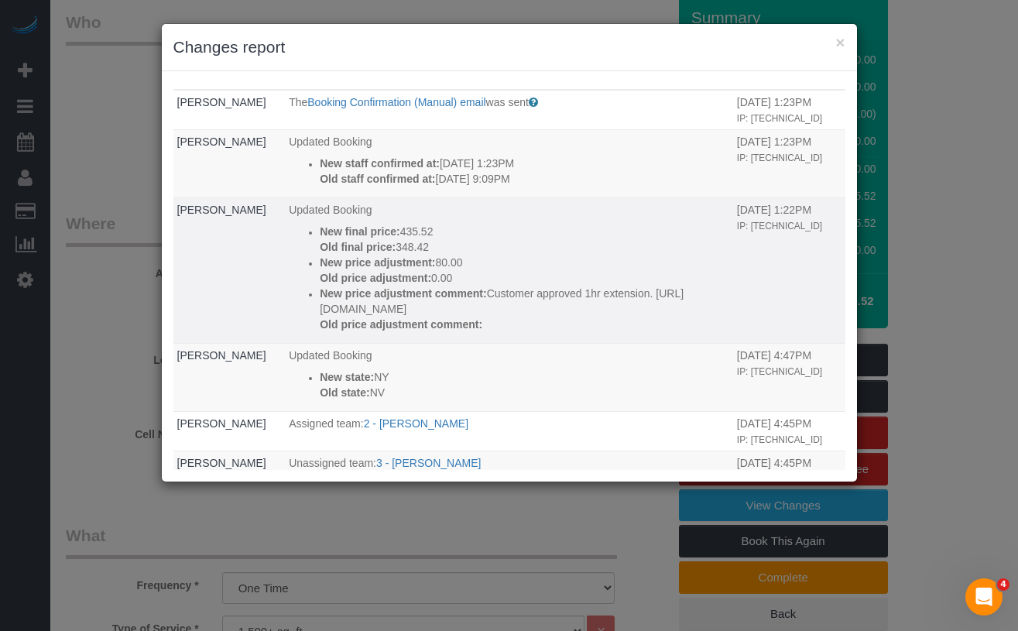
scroll to position [18, 0]
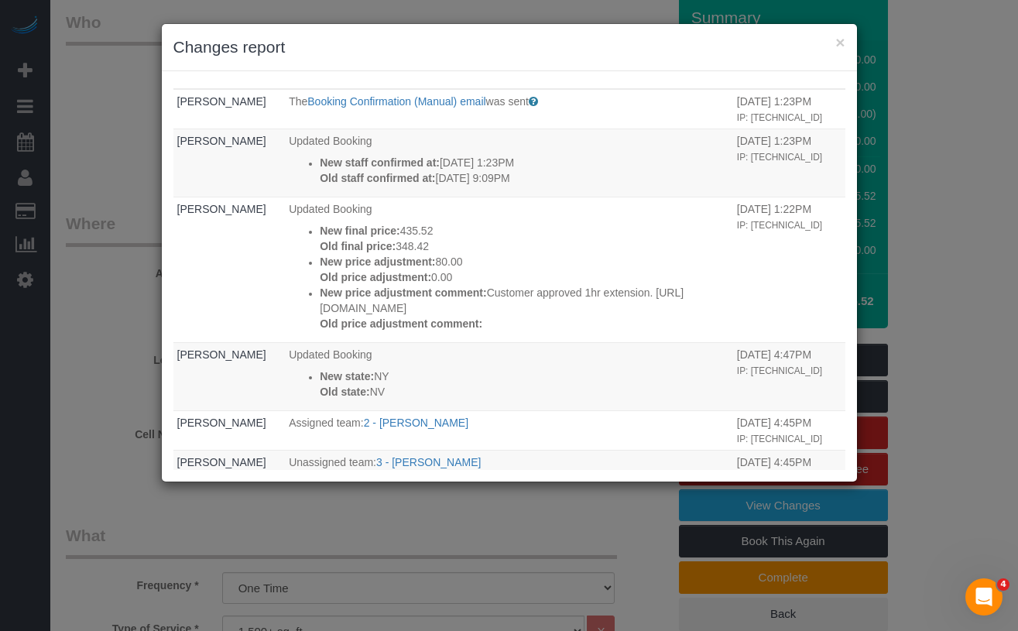
click at [78, 240] on div "× Changes report Who What When Nikko Gutierrez The Booking Confirmation (Manual…" at bounding box center [509, 315] width 1018 height 631
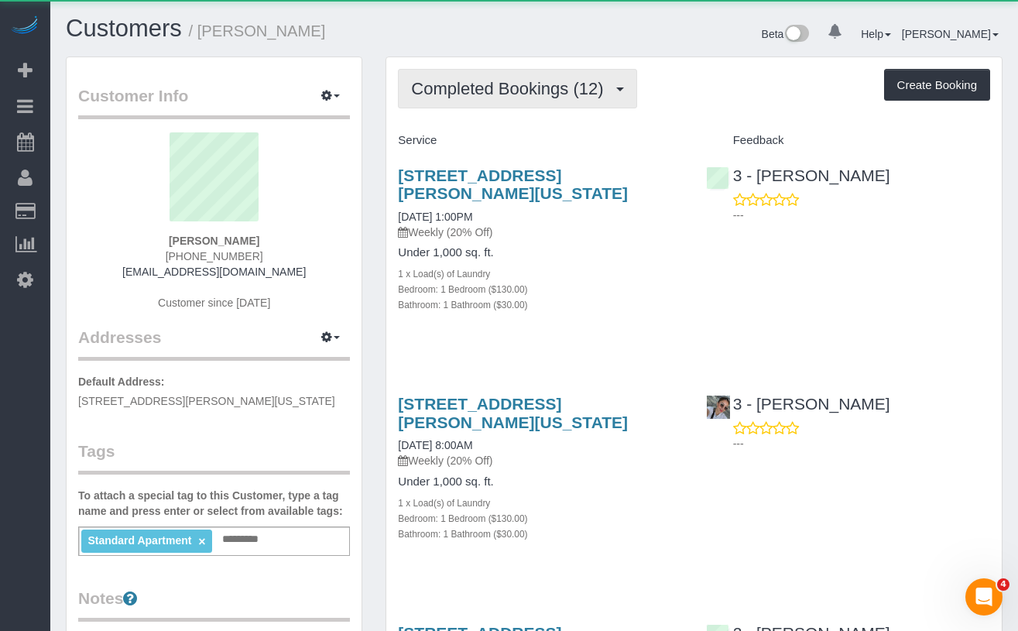
click at [493, 94] on span "Completed Bookings (12)" at bounding box center [511, 88] width 200 height 19
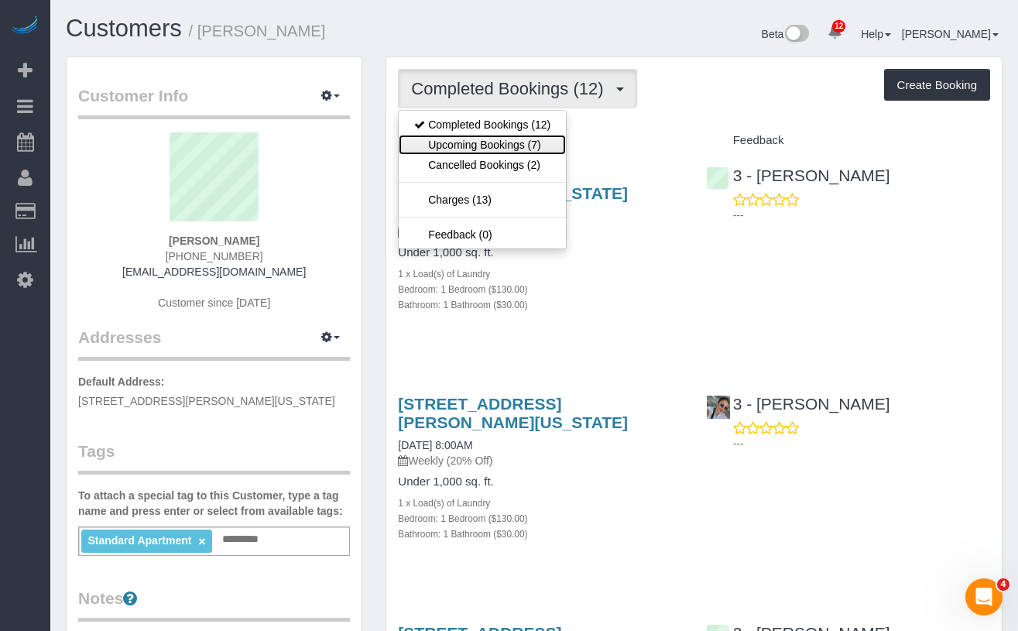
click at [501, 147] on link "Upcoming Bookings (7)" at bounding box center [482, 145] width 167 height 20
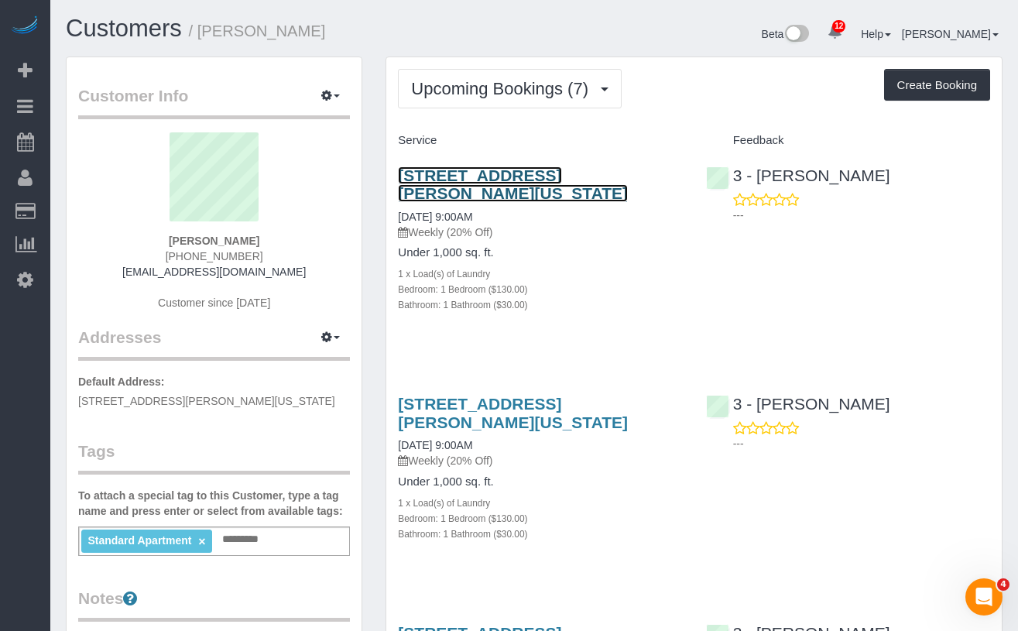
click at [504, 186] on link "[STREET_ADDRESS][PERSON_NAME][US_STATE]" at bounding box center [513, 185] width 230 height 36
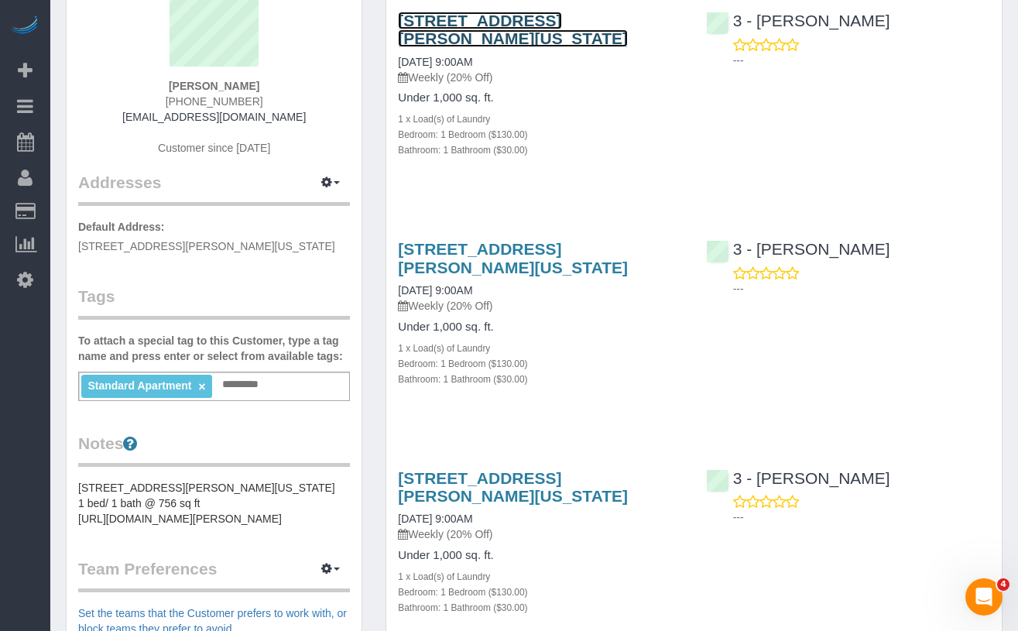
scroll to position [160, 0]
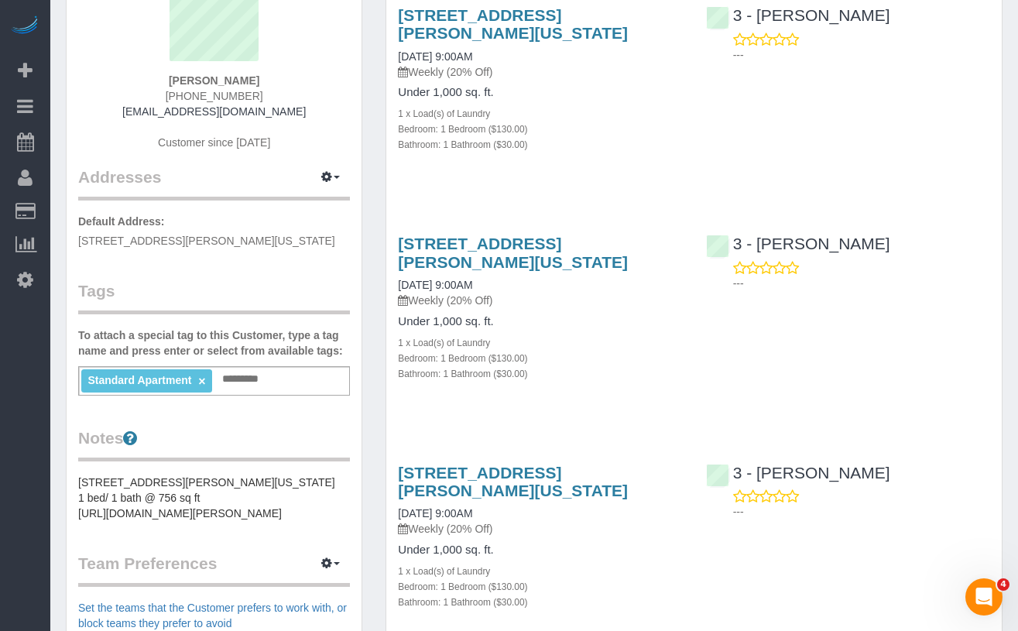
click at [998, 367] on div "[STREET_ADDRESS][PERSON_NAME][US_STATE] [DATE] 9:00AM Weekly (20% Off) Under 1,…" at bounding box center [694, 316] width 616 height 190
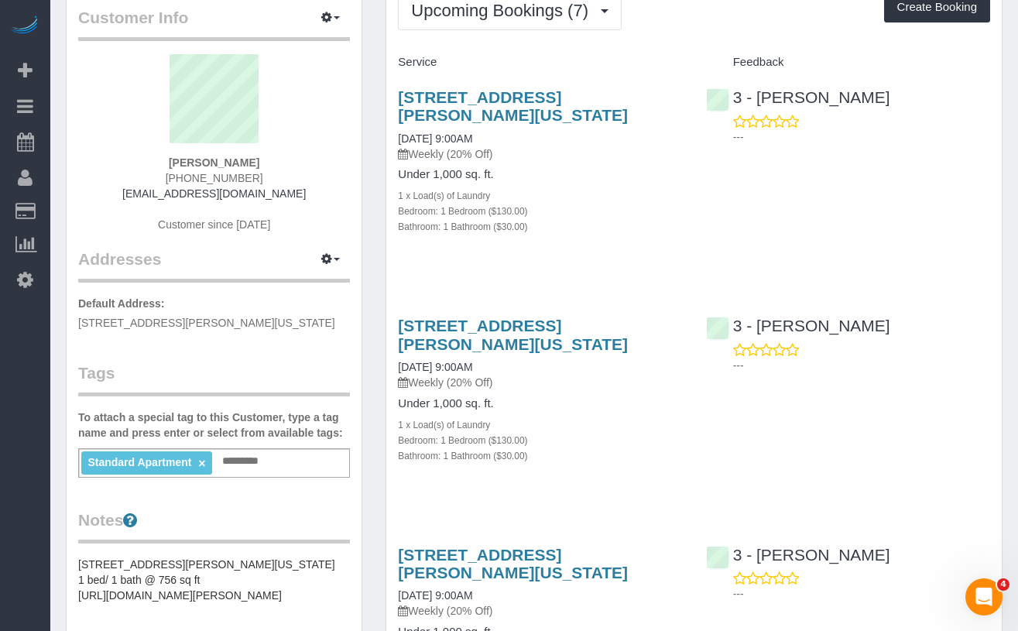
scroll to position [0, 0]
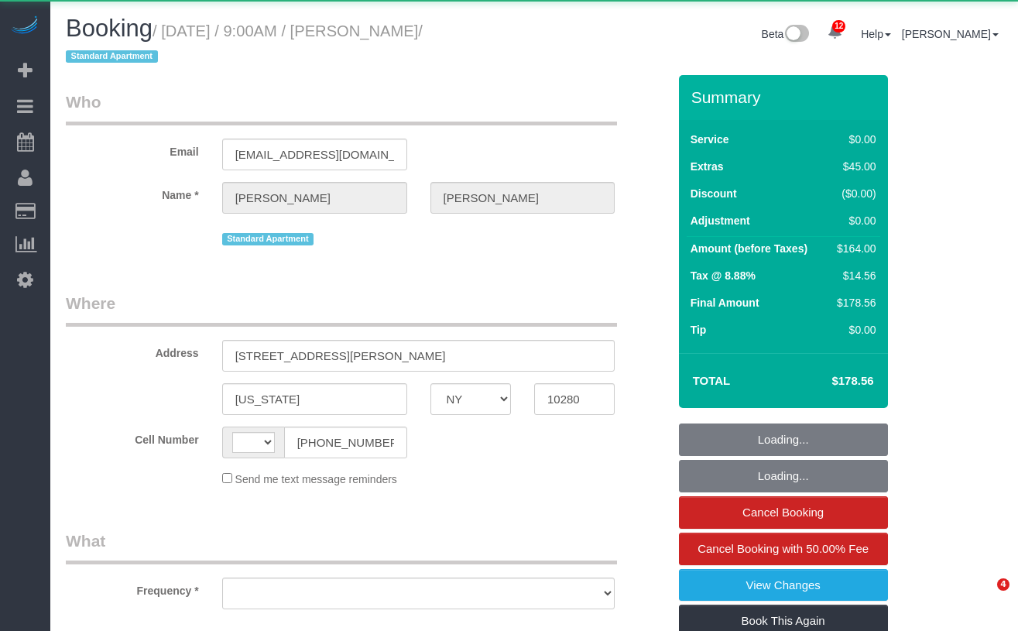
select select "NY"
select select "string:[GEOGRAPHIC_DATA]"
select select "object:734"
select select "number:57"
select select "number:73"
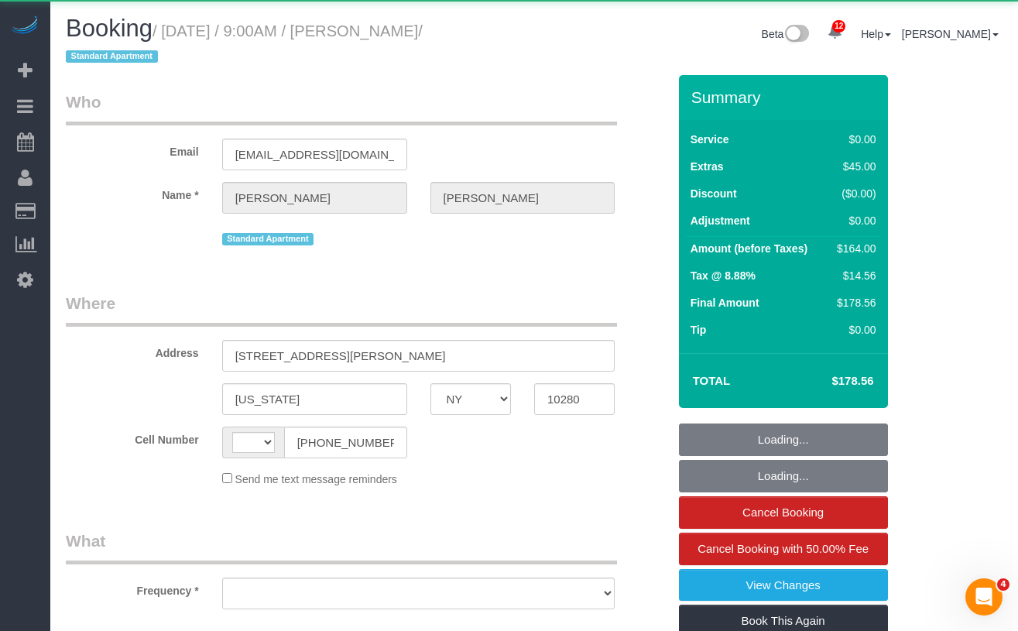
select select "number:15"
select select "number:6"
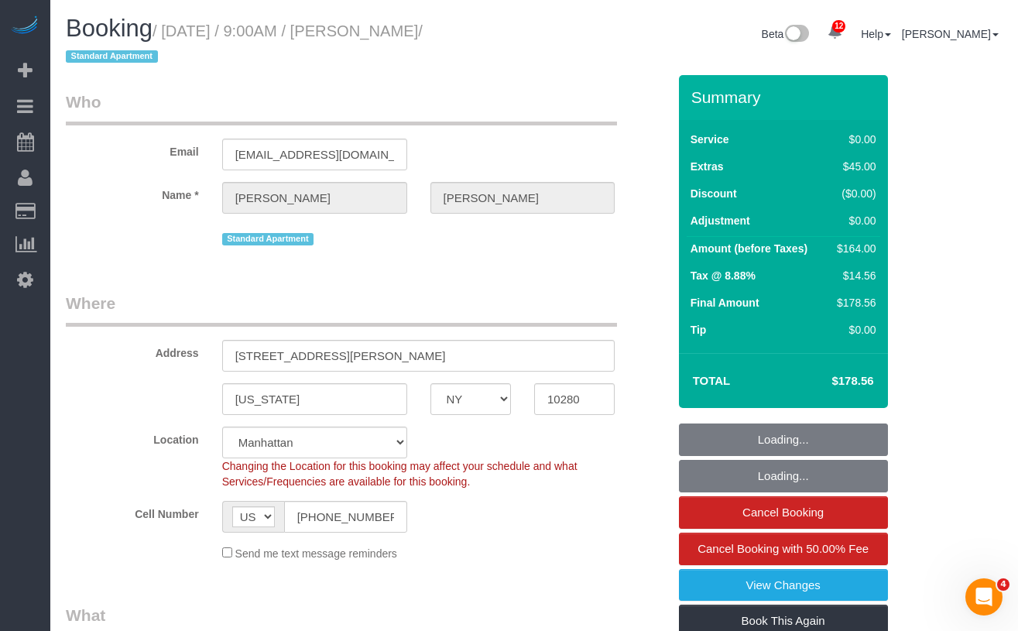
select select "object:883"
select select "string:stripe-pm_1RSfGg4VGloSiKo7qJG0xXmc"
select select "1"
select select "spot1"
select select "1"
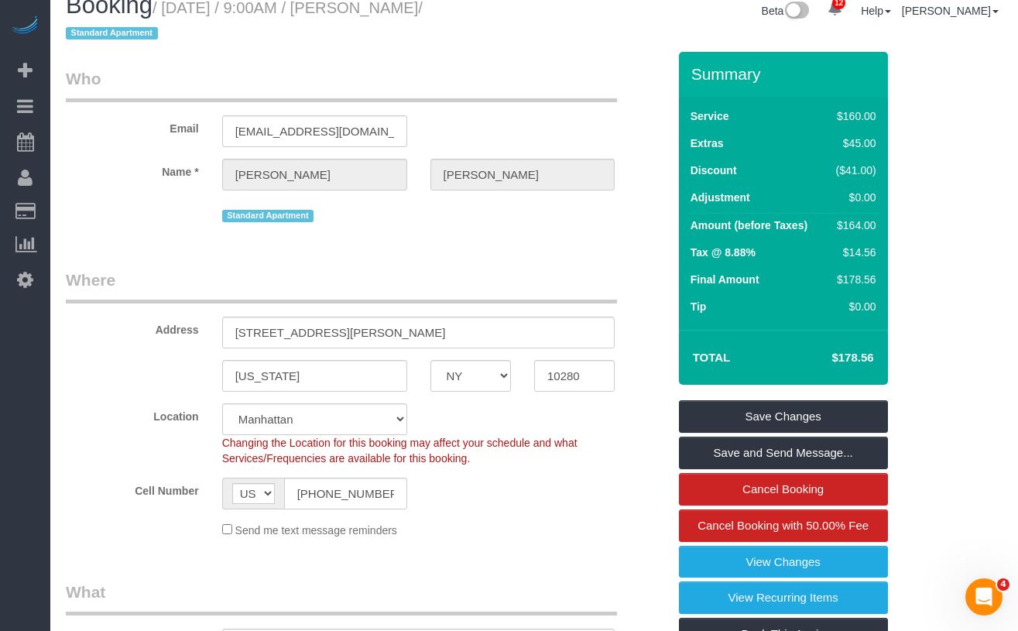
scroll to position [27, 0]
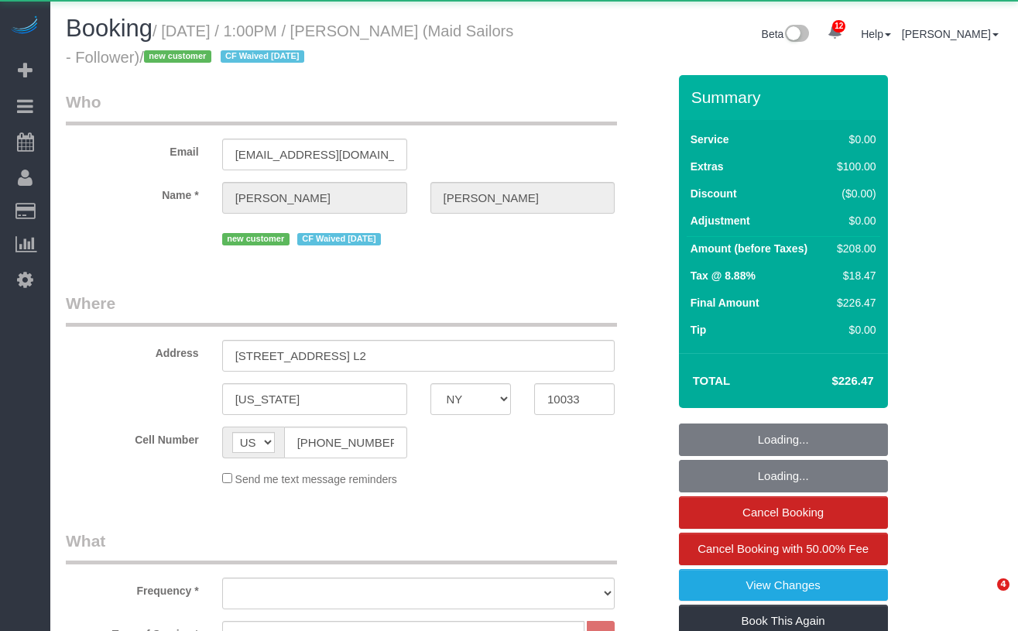
select select "NY"
select select "1"
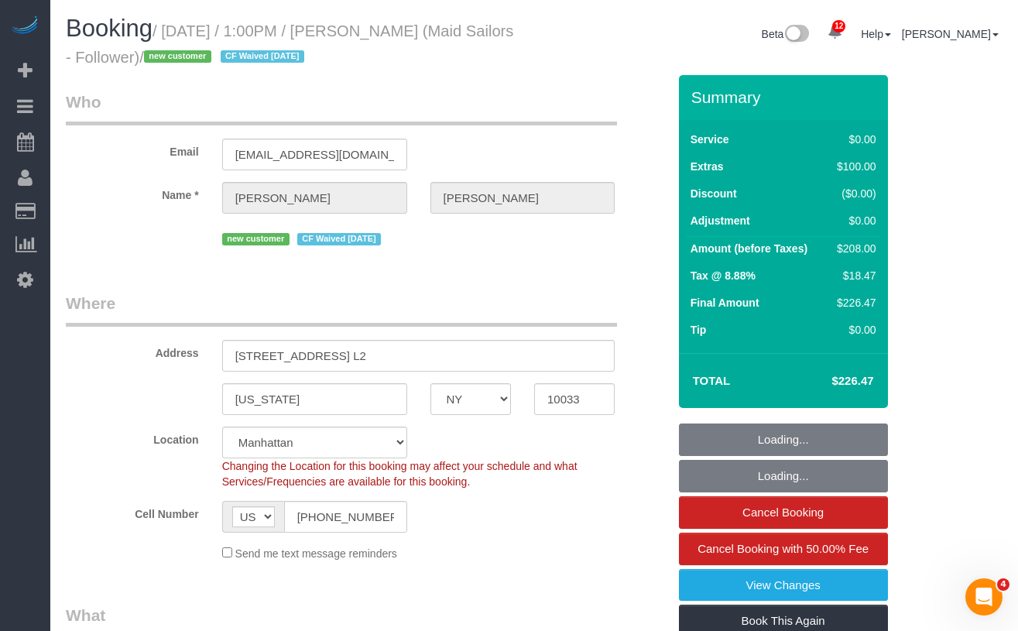
select select "object:990"
select select "string:stripe-pm_1RwSZ34VGloSiKo7lxjxQ5IQ"
select select "spot1"
select select "number:58"
select select "number:73"
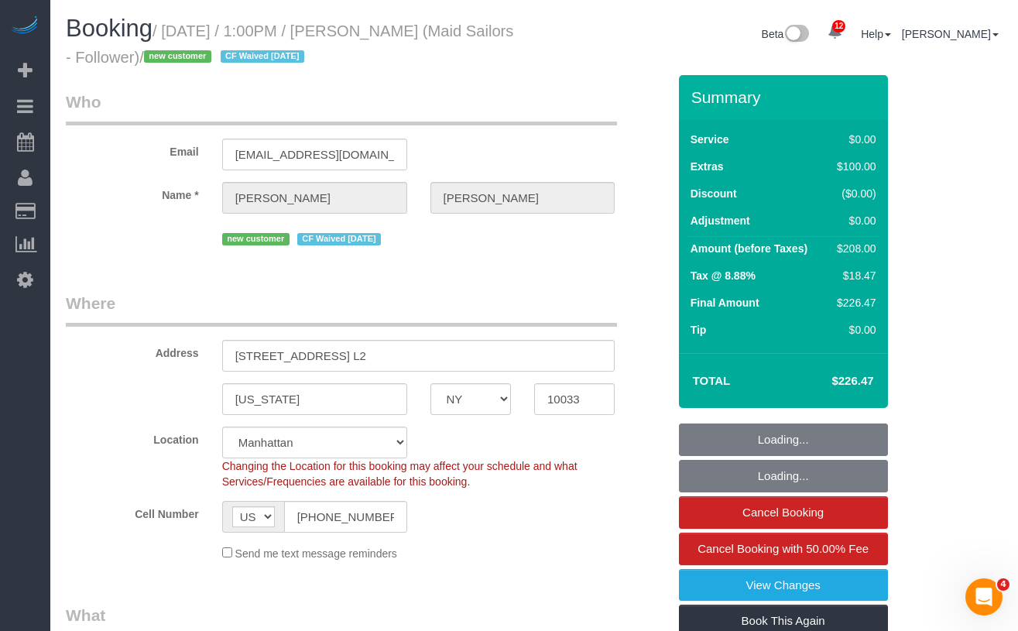
select select "number:15"
select select "number:5"
select select "1"
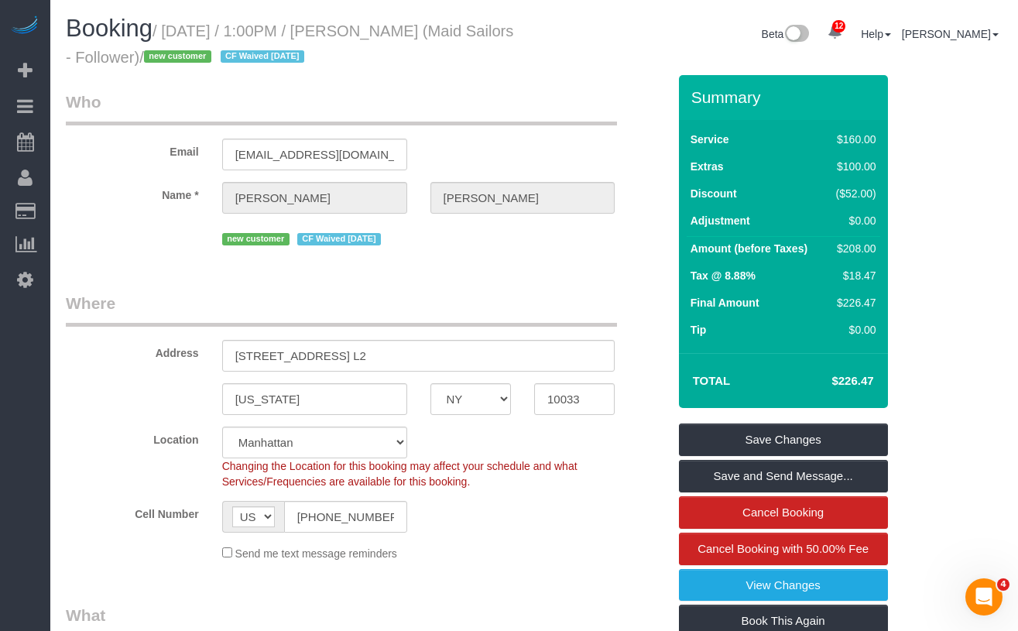
click at [474, 50] on h1 "Booking / [DATE] / 1:00PM / [PERSON_NAME] (Maid Sailors - Follower) / new custo…" at bounding box center [294, 41] width 457 height 53
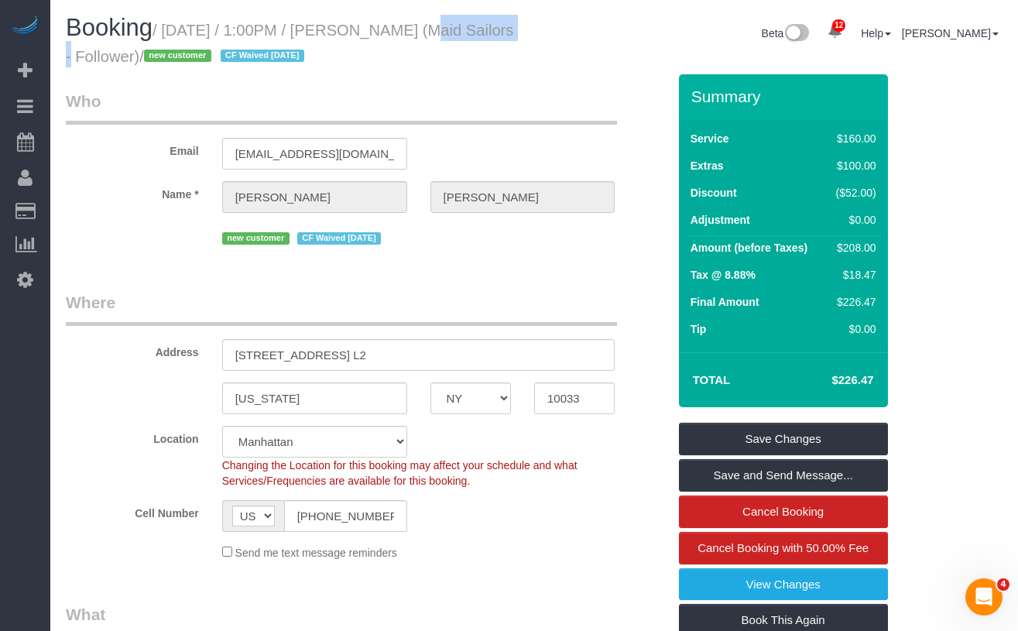
drag, startPoint x: 400, startPoint y: 26, endPoint x: 517, endPoint y: 33, distance: 117.1
click at [517, 33] on h1 "Booking / [DATE] / 1:00PM / [PERSON_NAME] (Maid Sailors - Follower) / new custo…" at bounding box center [294, 41] width 457 height 53
copy small "[PERSON_NAME]"
